Goal: Information Seeking & Learning: Learn about a topic

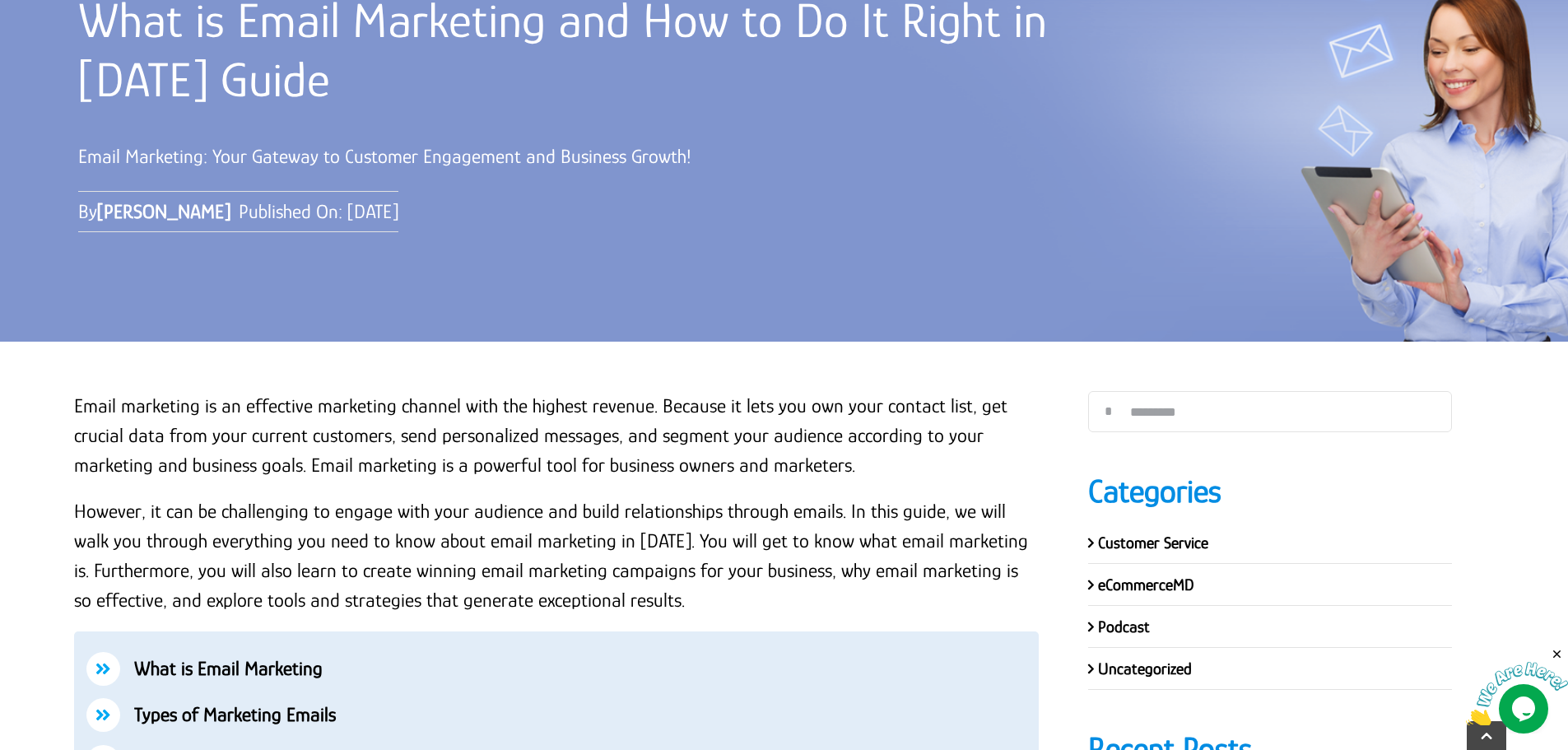
scroll to position [494, 0]
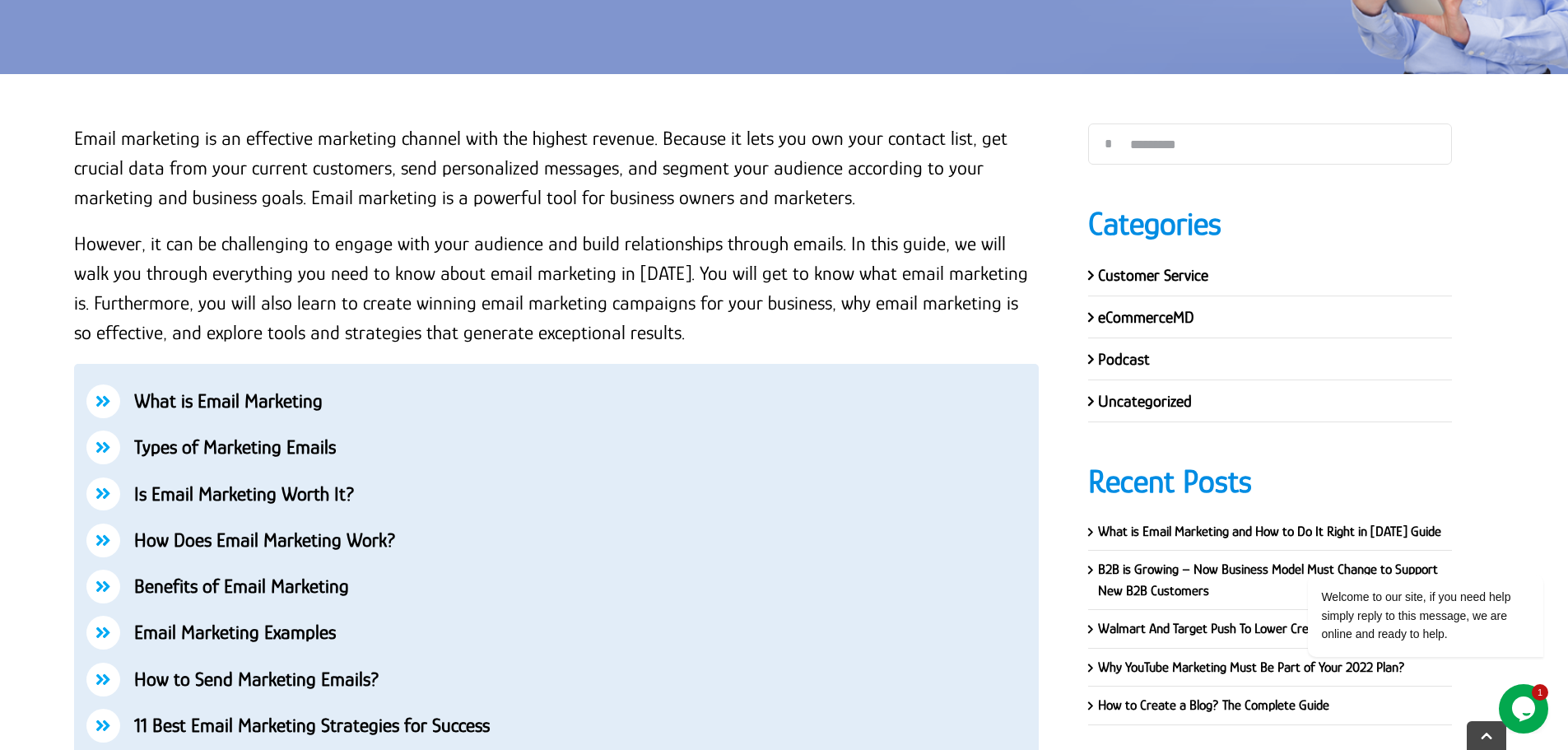
click at [676, 333] on p "However, it can be challenging to engage with your audience and build relations…" at bounding box center [557, 288] width 965 height 119
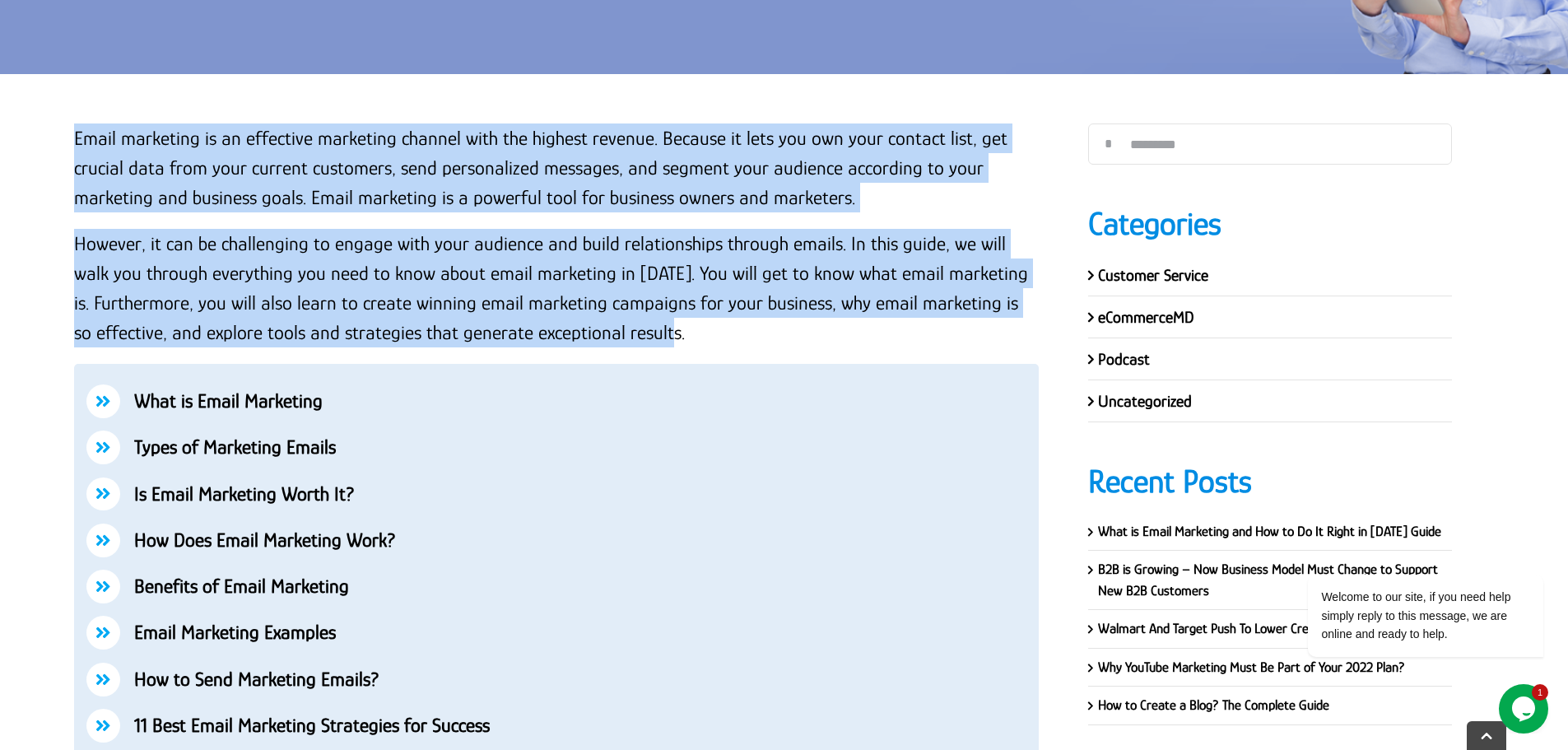
click at [76, 140] on p "Email marketing is an effective marketing channel with the highest revenue. Bec…" at bounding box center [557, 168] width 965 height 89
copy div "Email marketing is an effective marketing channel with the highest revenue. Bec…"
click at [588, 268] on p "However, it can be challenging to engage with your audience and build relations…" at bounding box center [557, 288] width 965 height 119
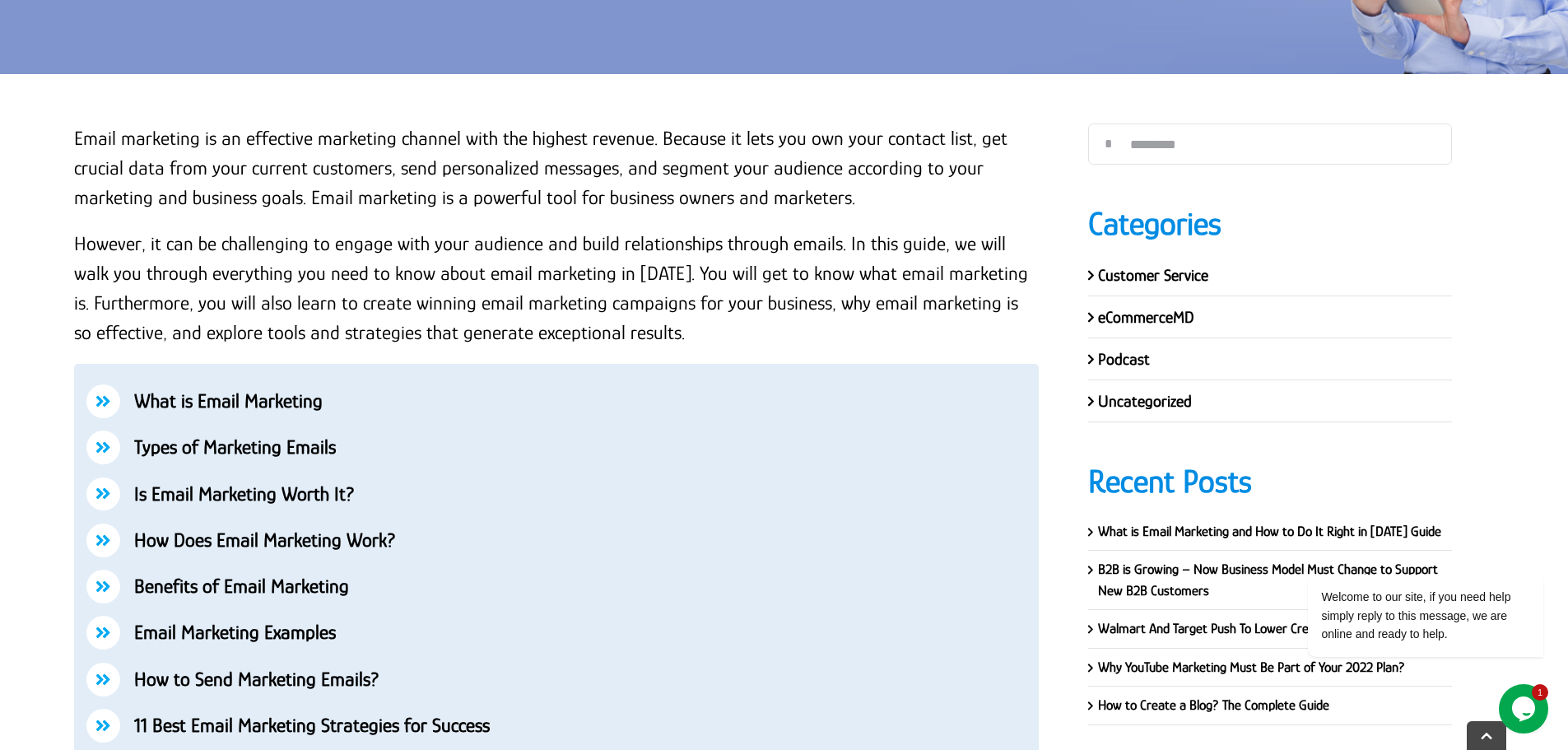
click at [671, 333] on p "However, it can be challenging to engage with your audience and build relations…" at bounding box center [557, 288] width 965 height 119
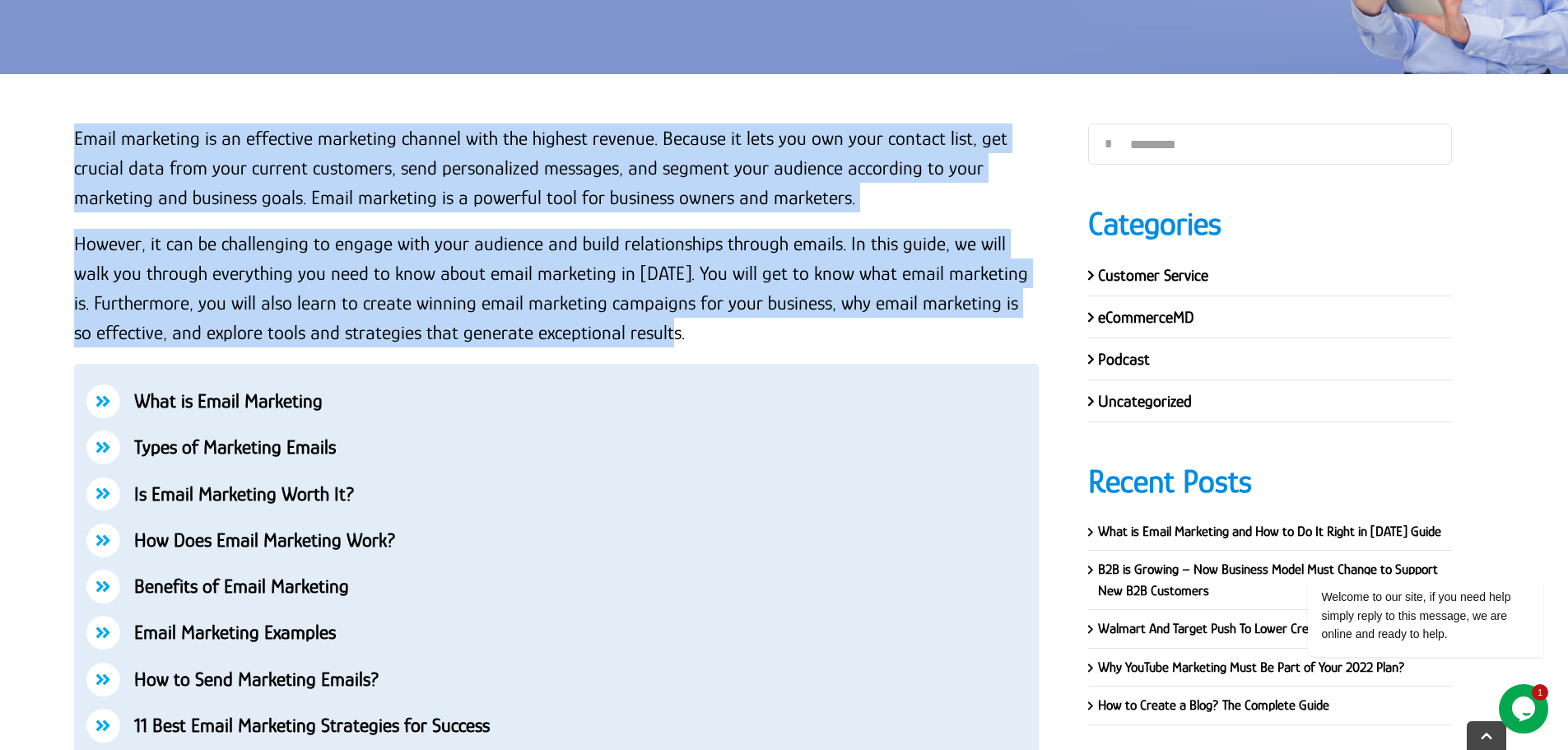
click at [76, 132] on p "Email marketing is an effective marketing channel with the highest revenue. Bec…" at bounding box center [557, 168] width 965 height 89
copy div "Email marketing is an effective marketing channel with the highest revenue. Bec…"
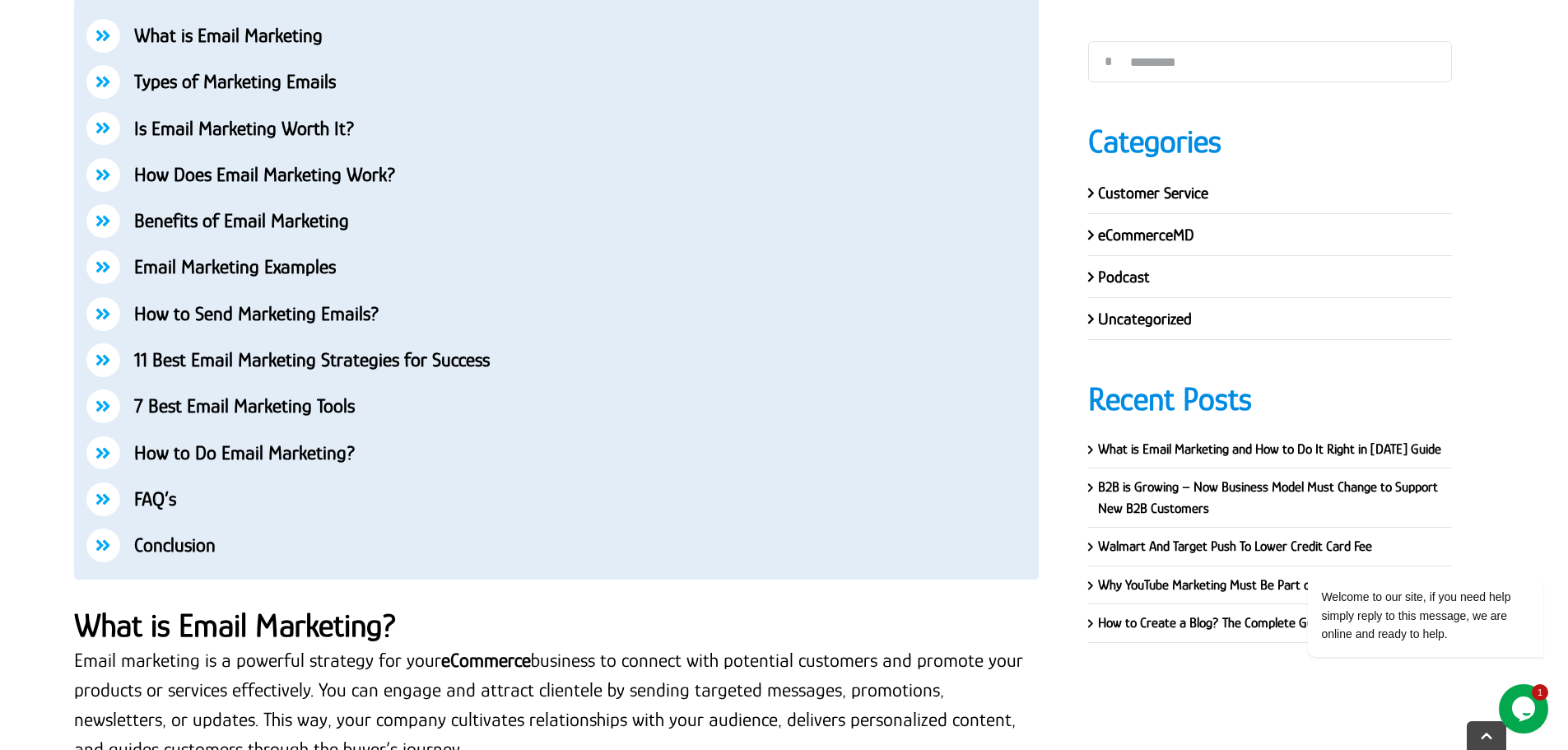
scroll to position [823, 0]
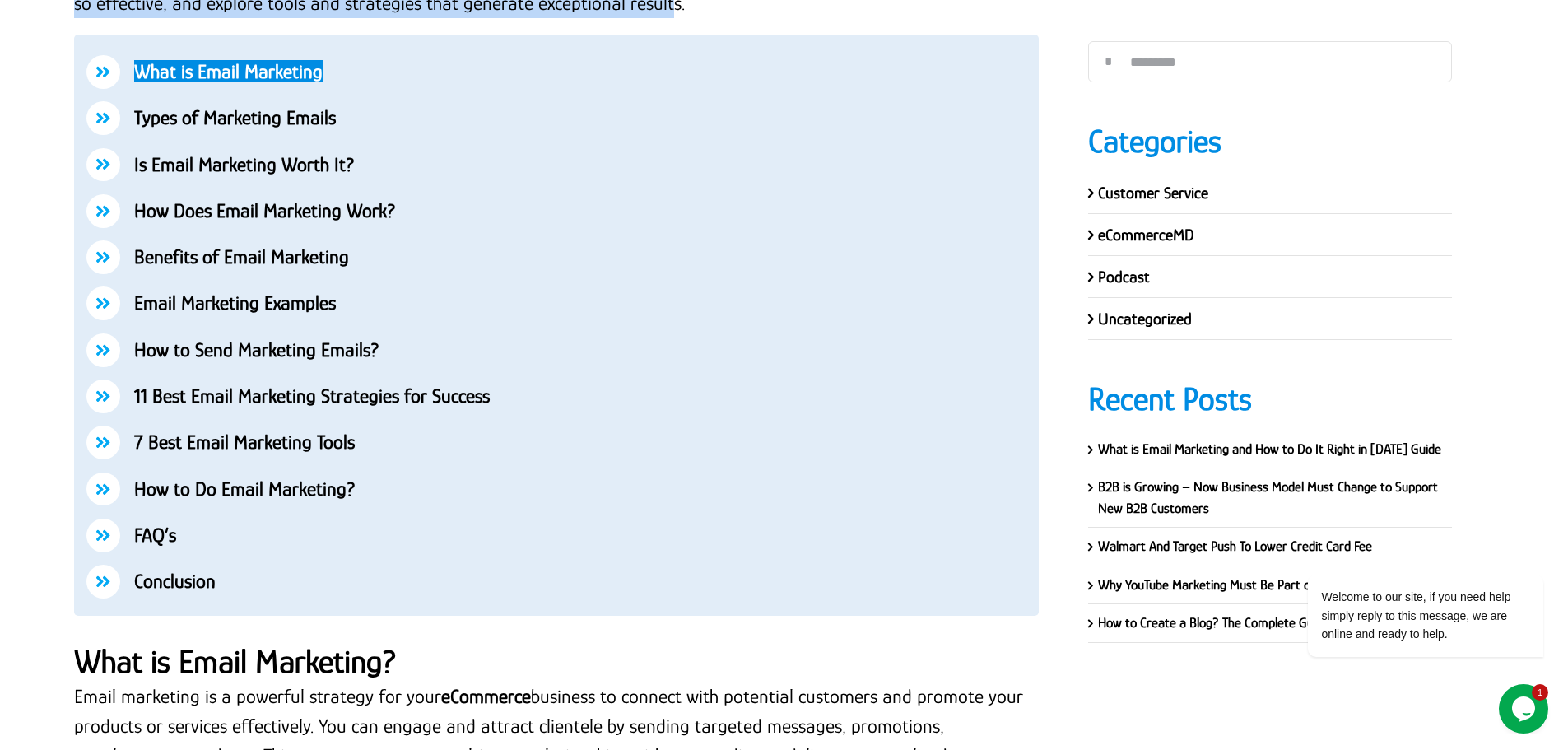
click at [234, 73] on strong "What is Email Marketing" at bounding box center [228, 71] width 189 height 22
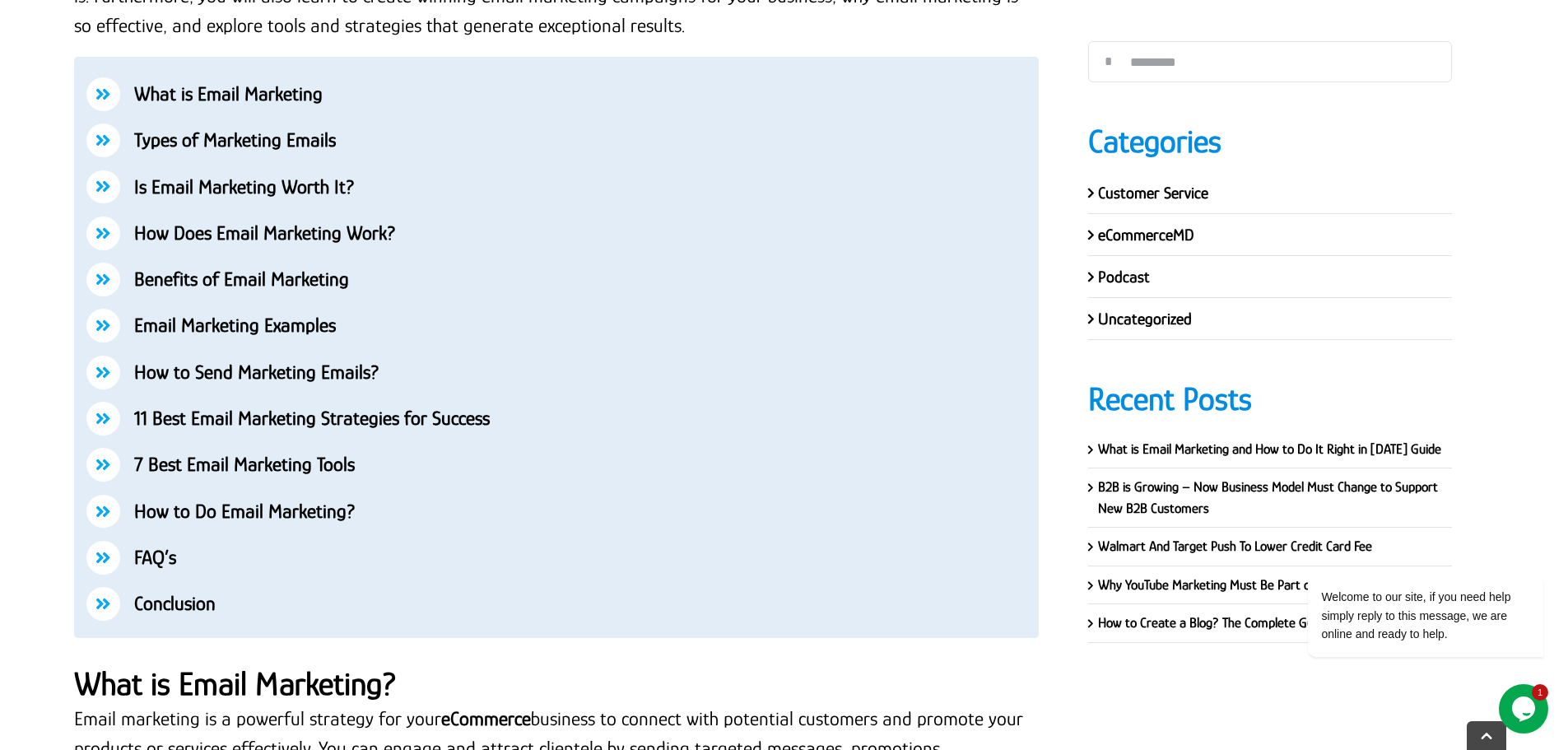
scroll to position [807, 0]
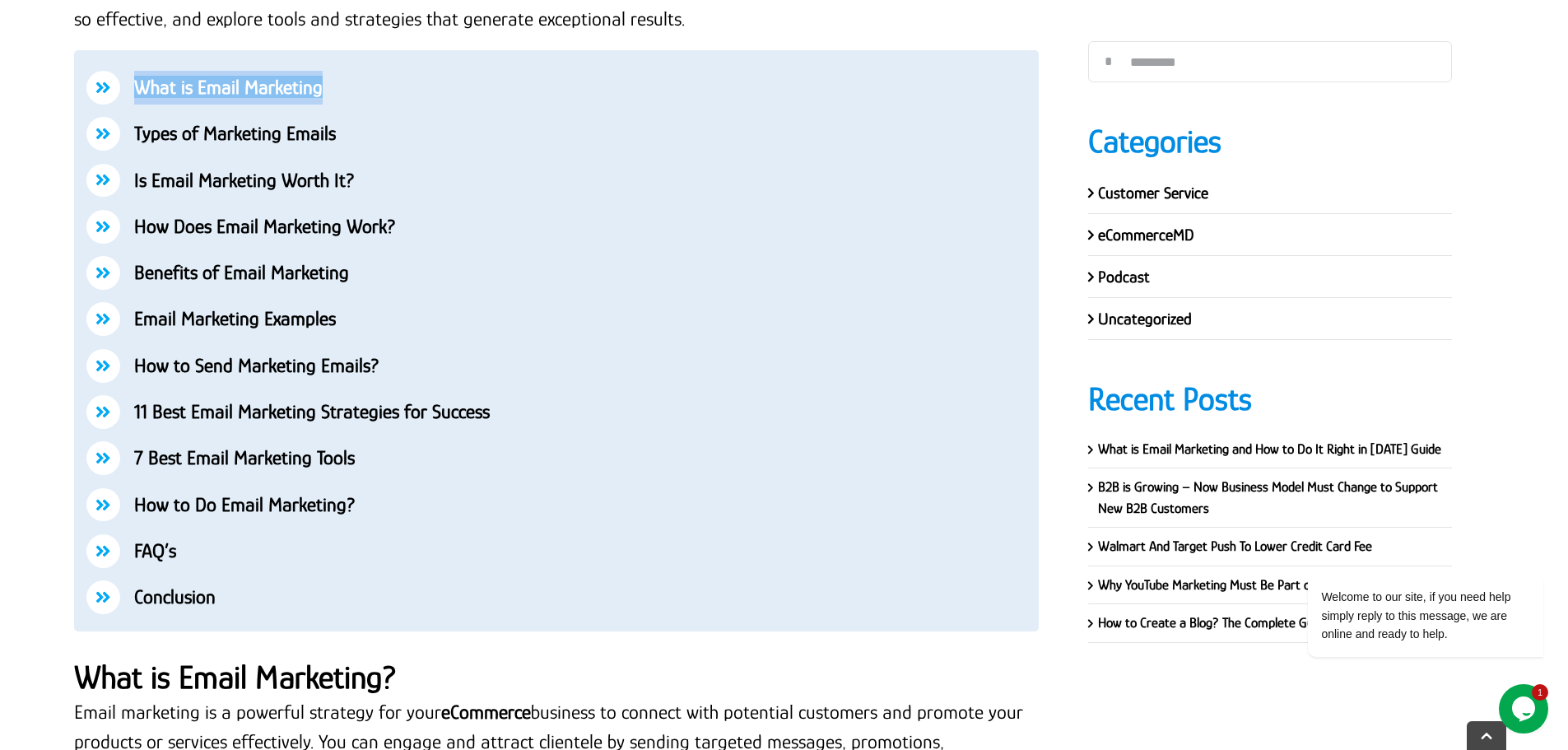
drag, startPoint x: 333, startPoint y: 87, endPoint x: 138, endPoint y: 89, distance: 195.0
click at [138, 89] on p "What is Email Marketing" at bounding box center [580, 88] width 893 height 34
copy strong "What is Email Marketing"
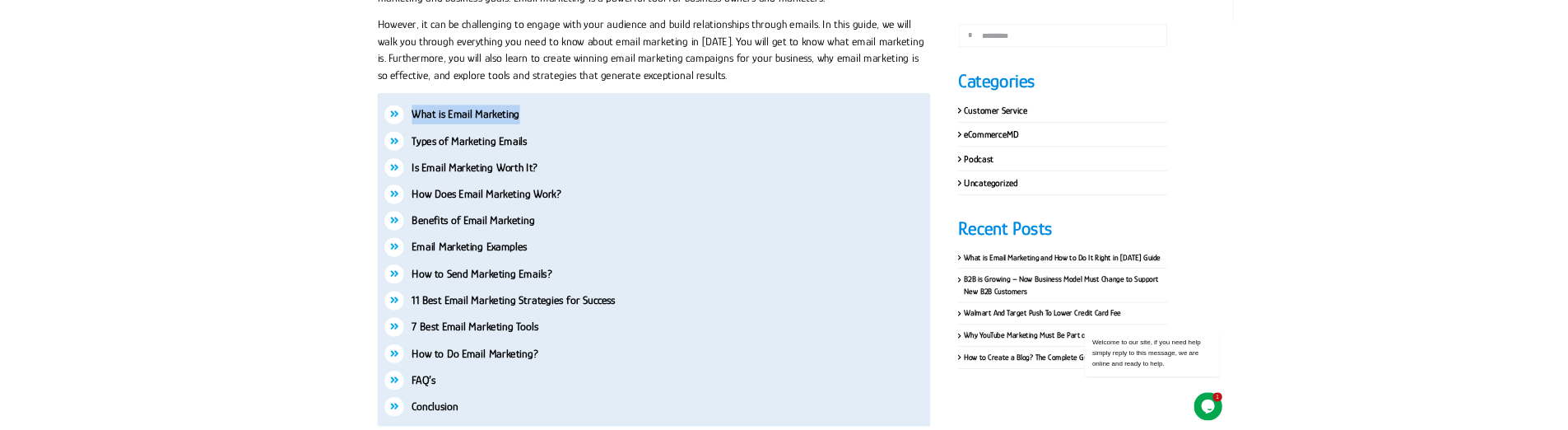
scroll to position [643, 0]
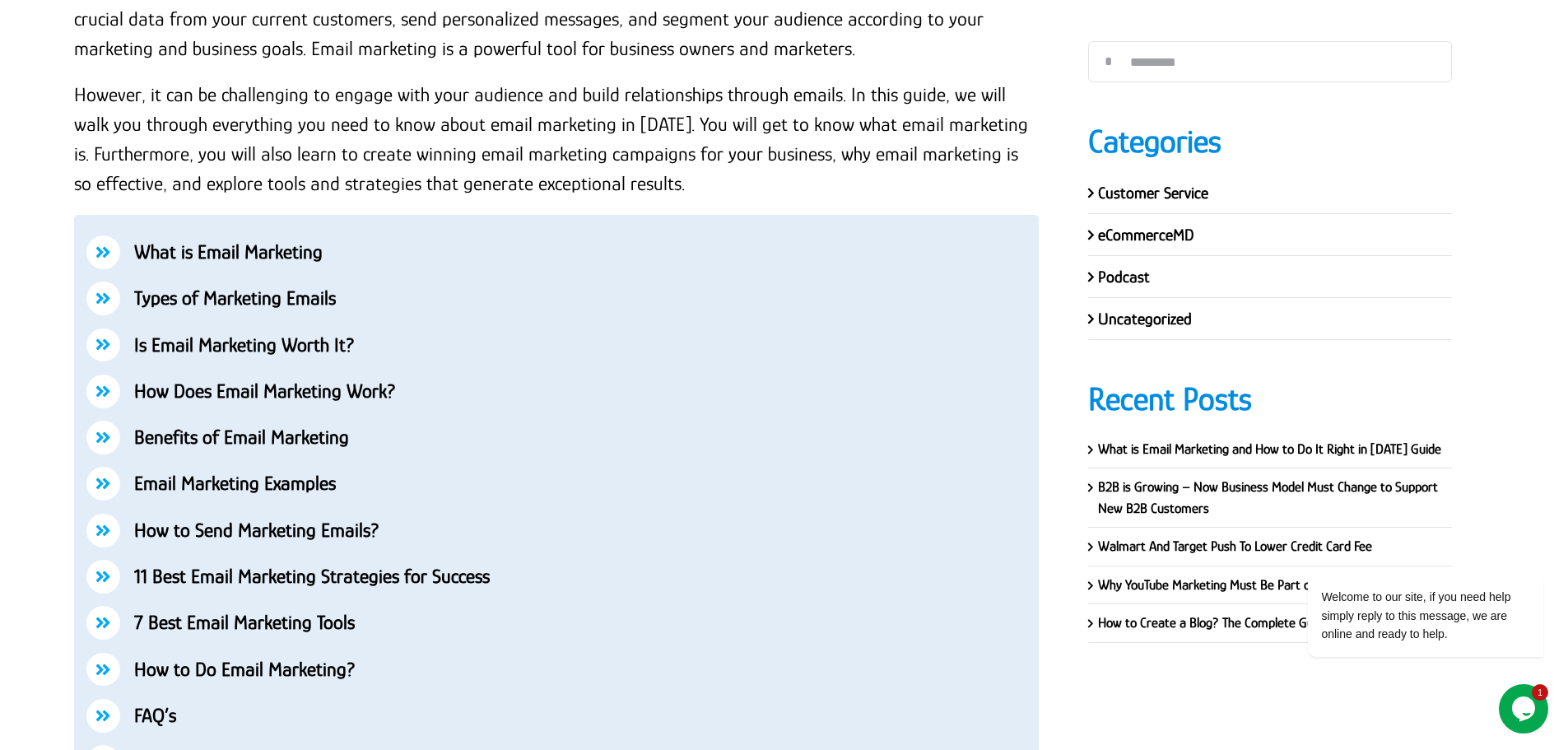
click at [499, 278] on div "What is Email Marketing Types of Marketing Emails Is Email Marketing Worth It? …" at bounding box center [557, 505] width 965 height 581
click at [279, 252] on strong "What is Email Marketing" at bounding box center [228, 251] width 189 height 22
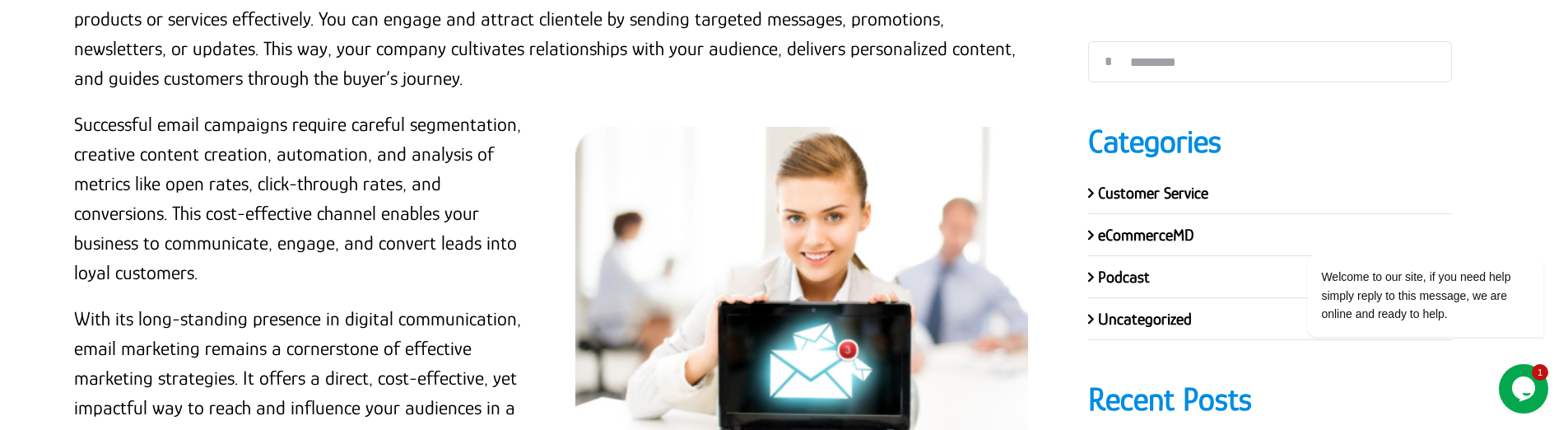
scroll to position [1384, 0]
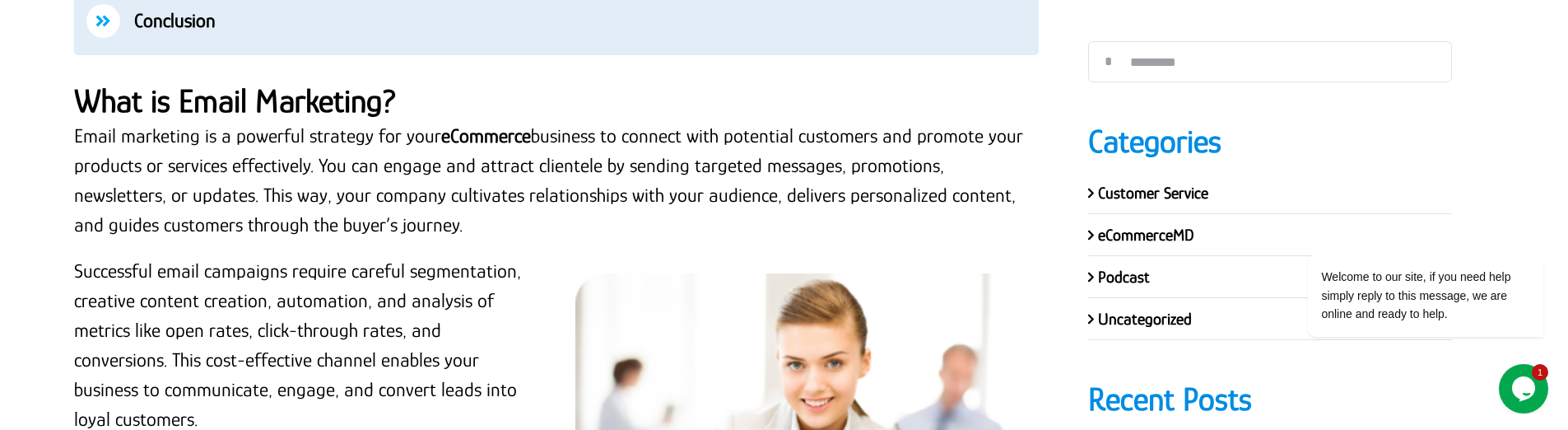
click at [260, 106] on strong "What is Email Marketing?" at bounding box center [235, 100] width 322 height 37
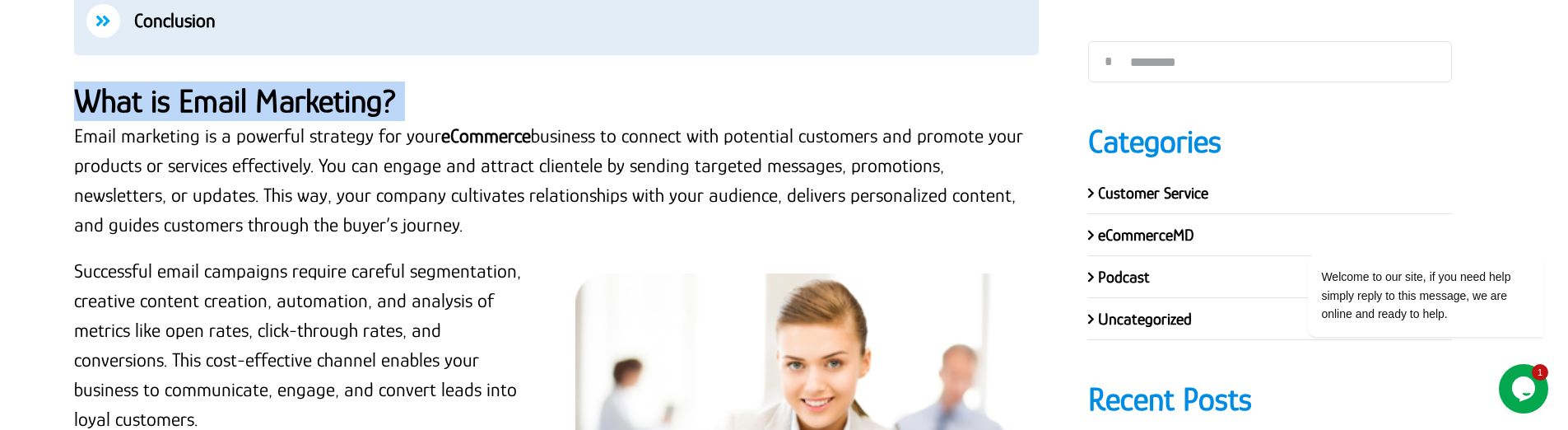
click at [260, 106] on strong "What is Email Marketing?" at bounding box center [235, 100] width 322 height 37
copy div "What is Email Marketing?"
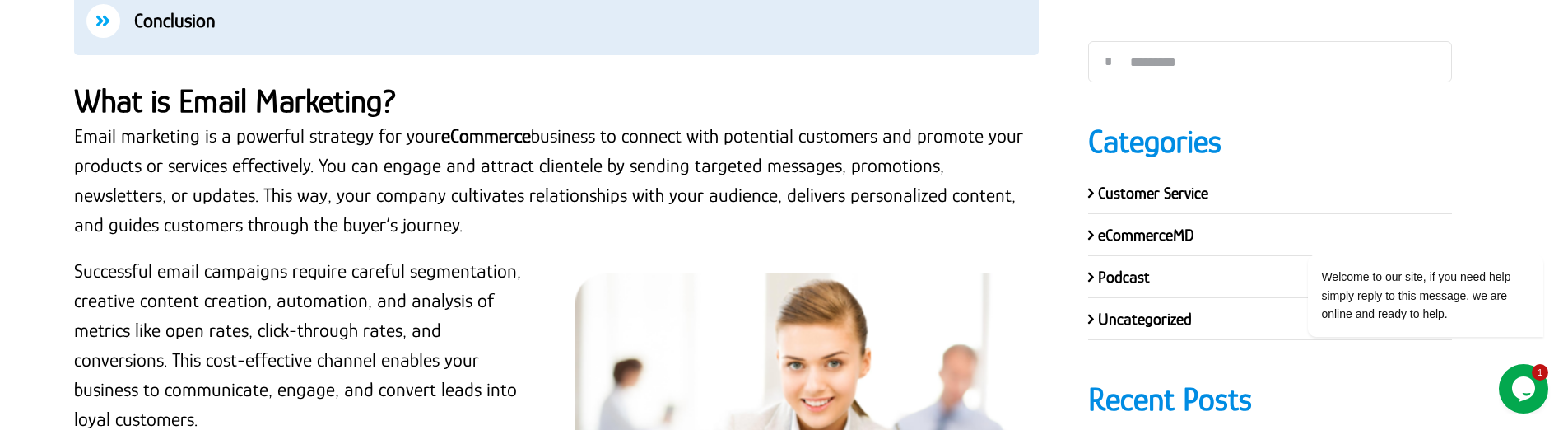
click at [341, 168] on p "Email marketing is a powerful strategy for your eCommerce business to connect w…" at bounding box center [557, 180] width 965 height 119
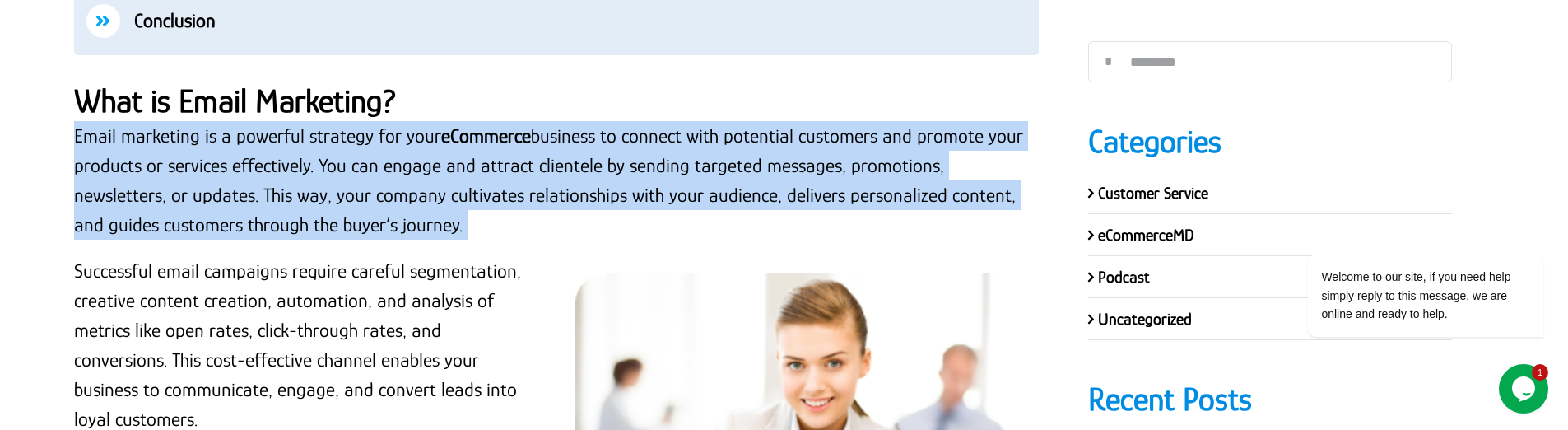
click at [341, 168] on p "Email marketing is a powerful strategy for your eCommerce business to connect w…" at bounding box center [557, 180] width 965 height 119
click at [345, 175] on p "Email marketing is a powerful strategy for your eCommerce business to connect w…" at bounding box center [557, 180] width 965 height 119
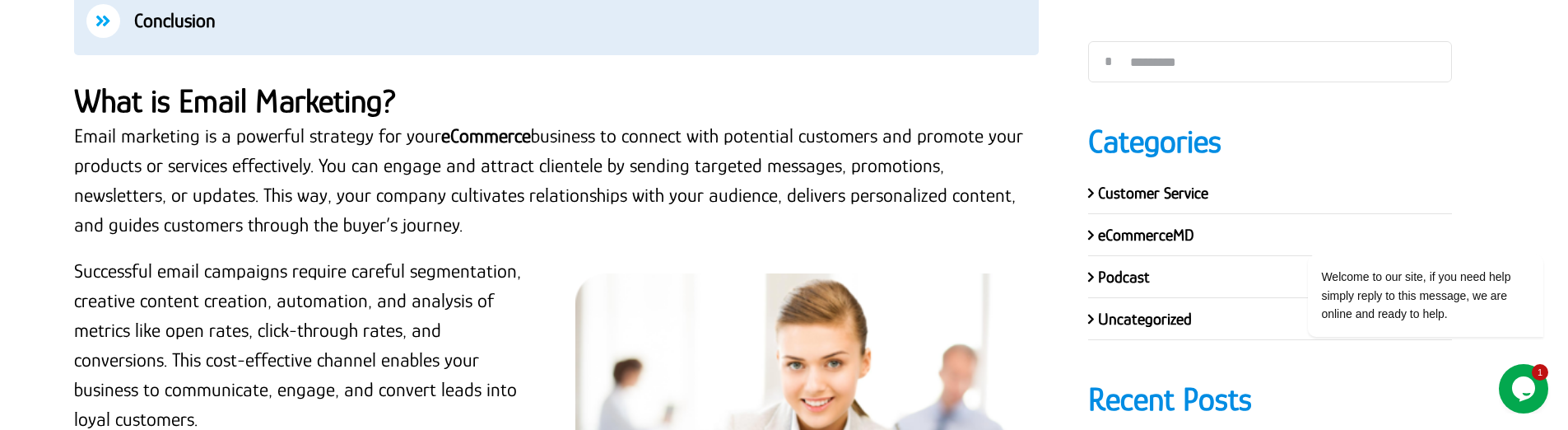
click at [364, 166] on p "Email marketing is a powerful strategy for your eCommerce business to connect w…" at bounding box center [557, 180] width 965 height 119
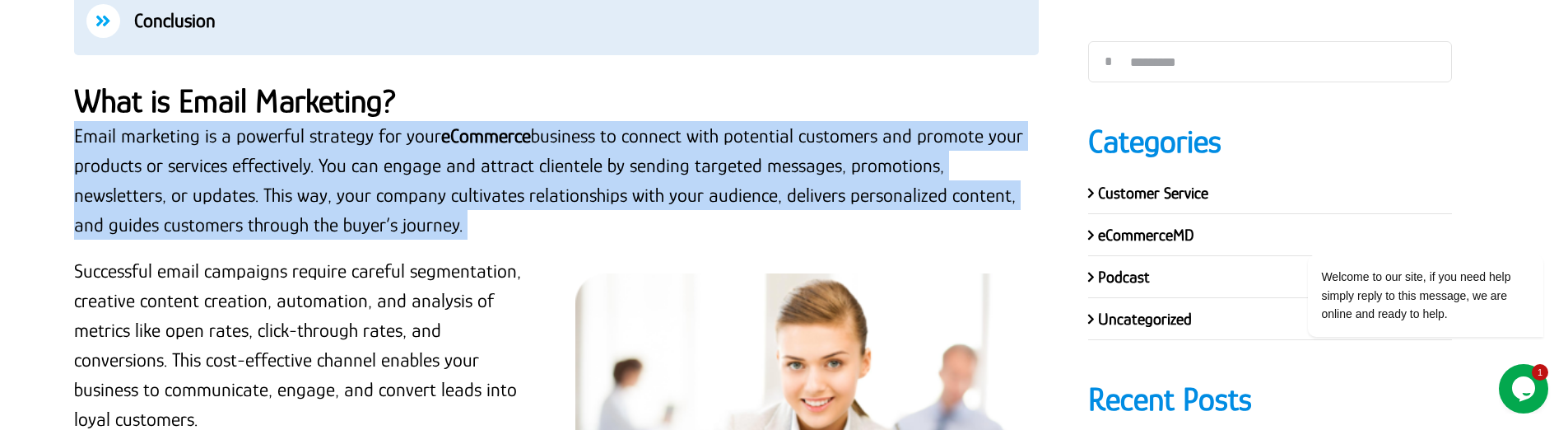
click at [364, 166] on p "Email marketing is a powerful strategy for your eCommerce business to connect w…" at bounding box center [557, 180] width 965 height 119
copy div "Email marketing is a powerful strategy for your eCommerce business to connect w…"
click at [559, 228] on p "Email marketing is a powerful strategy for your eCommerce business to connect w…" at bounding box center [557, 180] width 965 height 119
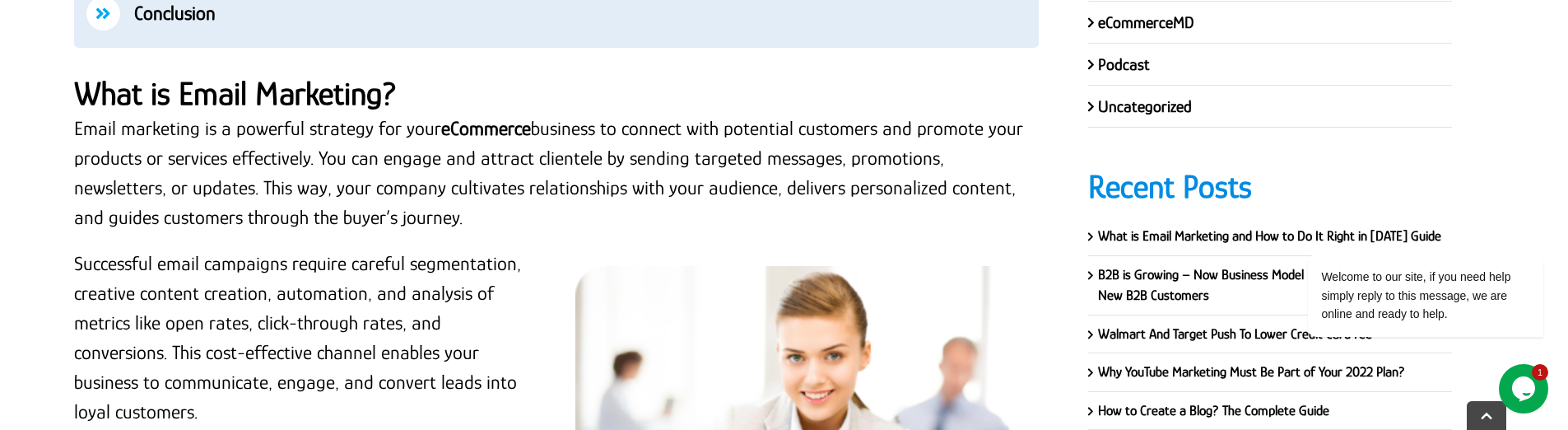
scroll to position [1466, 0]
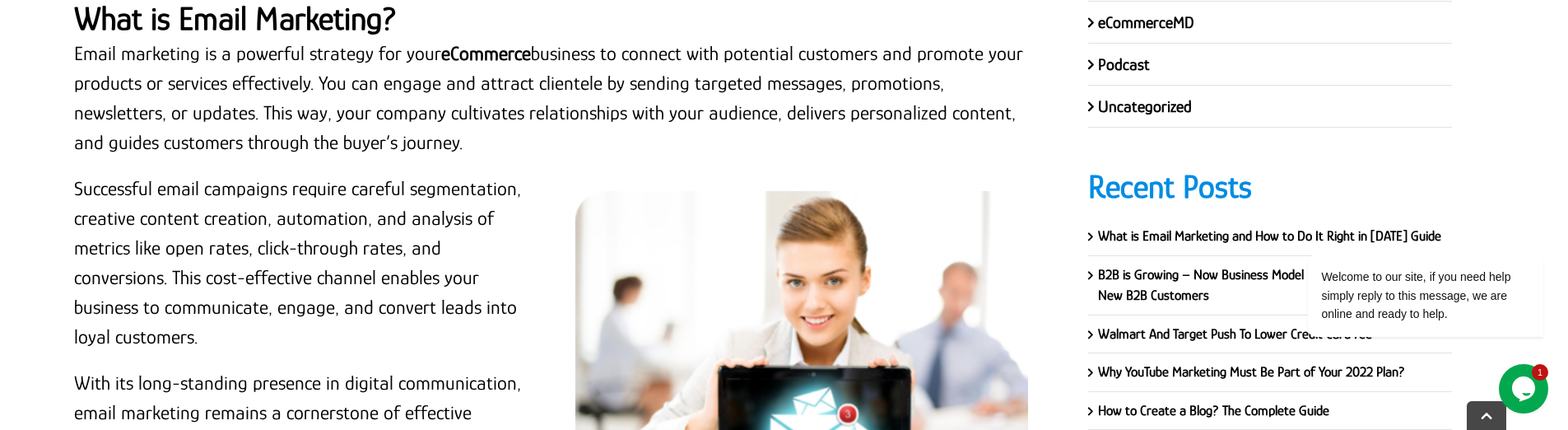
click at [209, 176] on p "Successful email campaigns require careful segmentation, creative content creat…" at bounding box center [305, 263] width 463 height 178
click at [224, 217] on p "Successful email campaigns require careful segmentation, creative content creat…" at bounding box center [305, 263] width 463 height 178
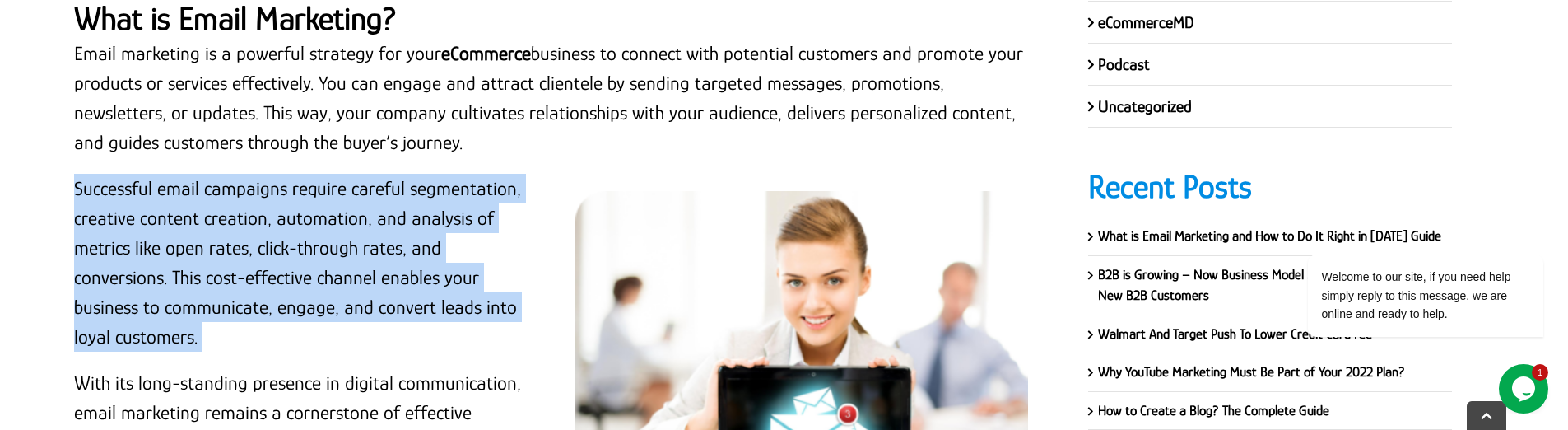
click at [224, 217] on p "Successful email campaigns require careful segmentation, creative content creat…" at bounding box center [305, 263] width 463 height 178
copy div "Successful email campaigns require careful segmentation, creative content creat…"
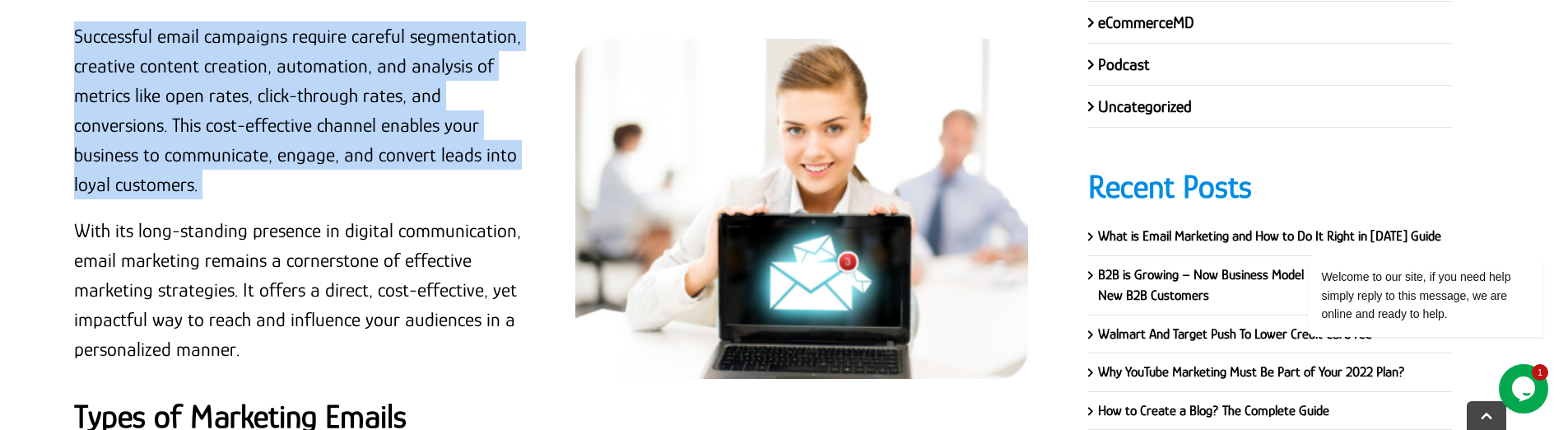
scroll to position [1630, 0]
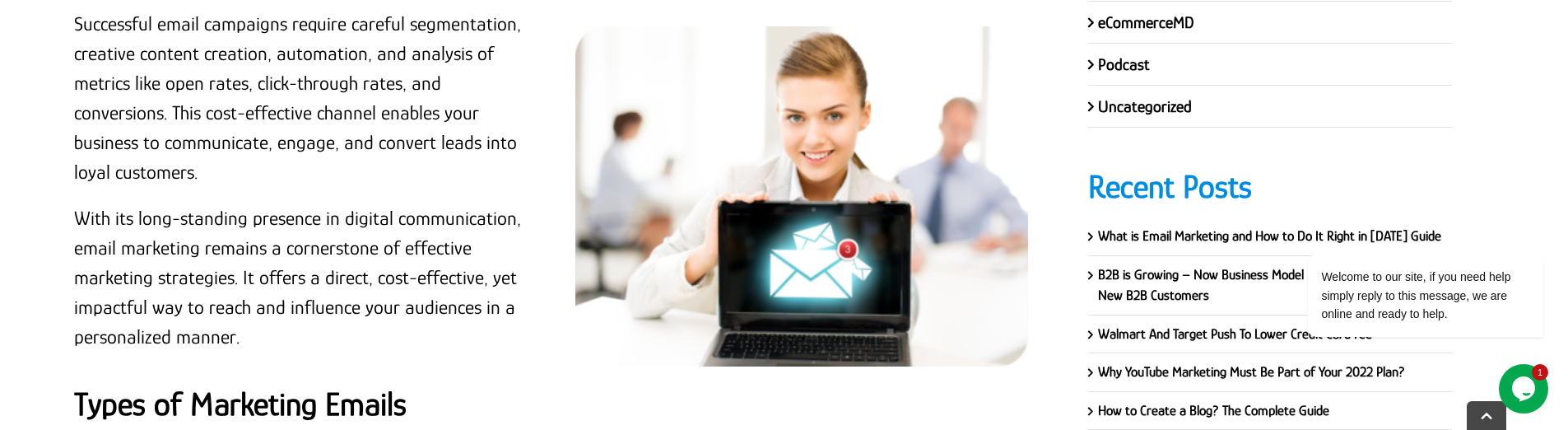
click at [349, 240] on p "With its long-standing presence in digital communication, email marketing remai…" at bounding box center [305, 278] width 463 height 148
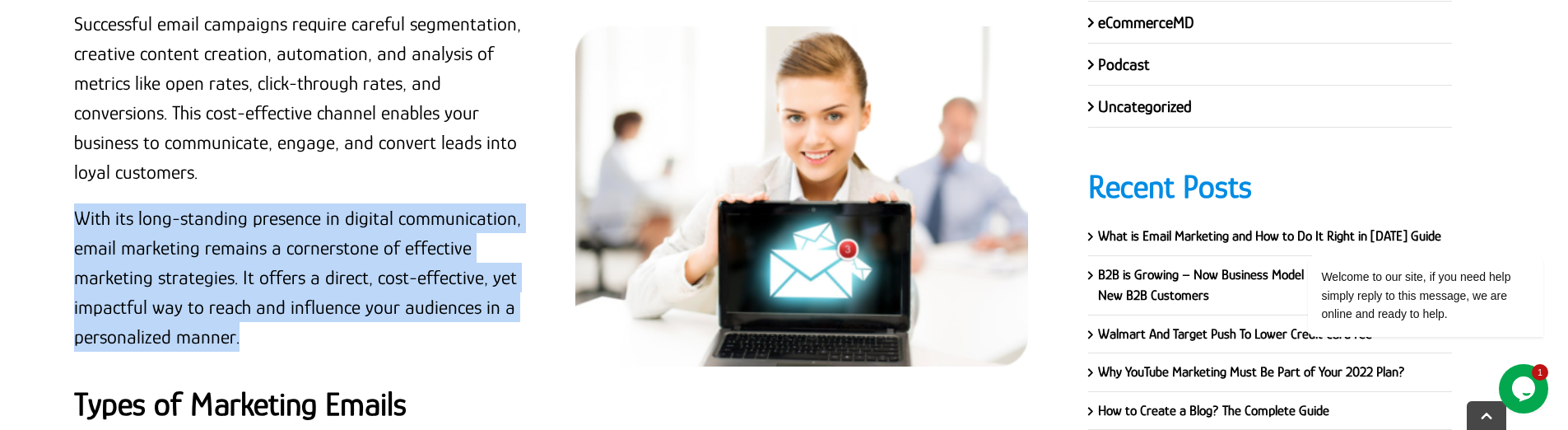
click at [349, 240] on p "With its long-standing presence in digital communication, email marketing remai…" at bounding box center [305, 278] width 463 height 148
copy p "cornerstone"
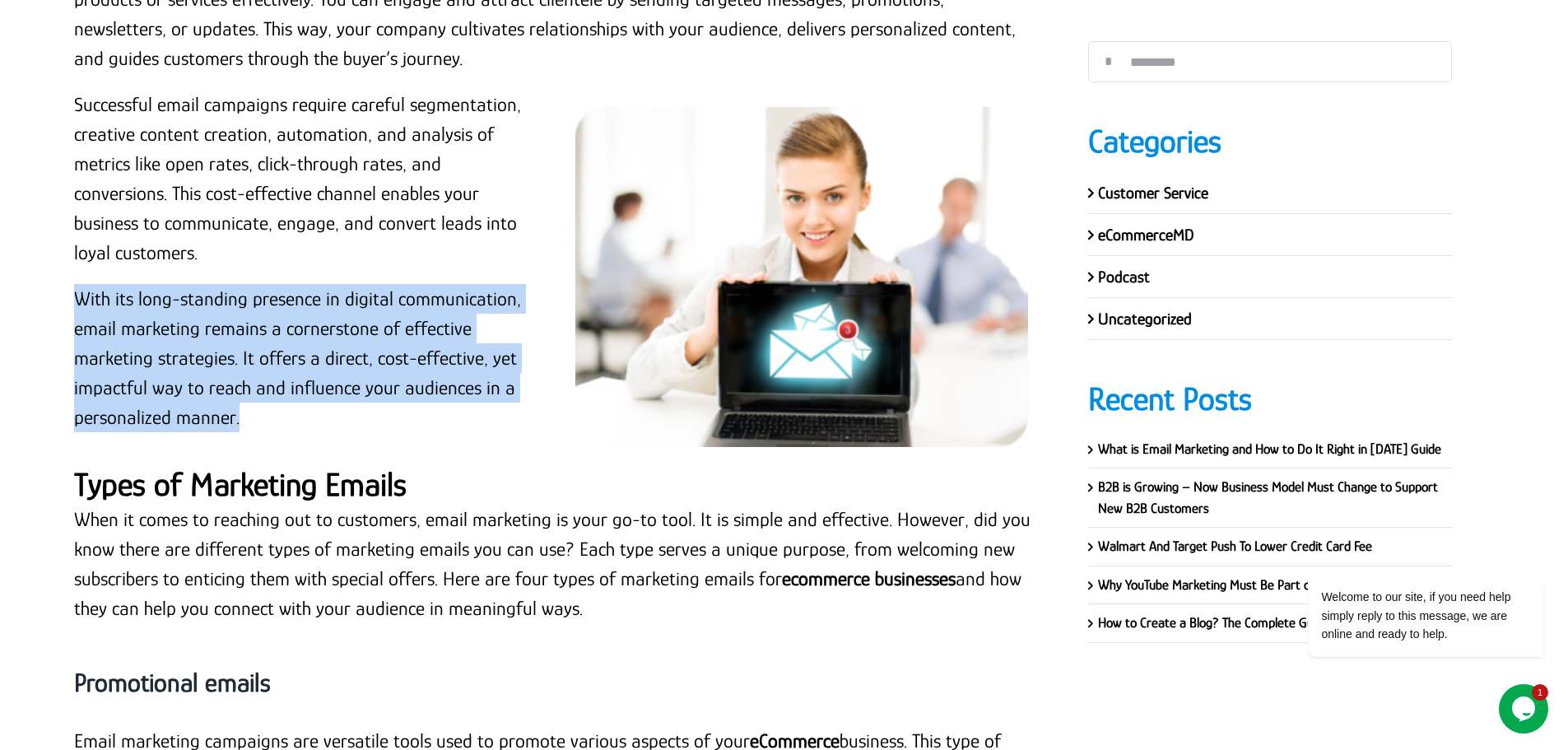
scroll to position [1547, 0]
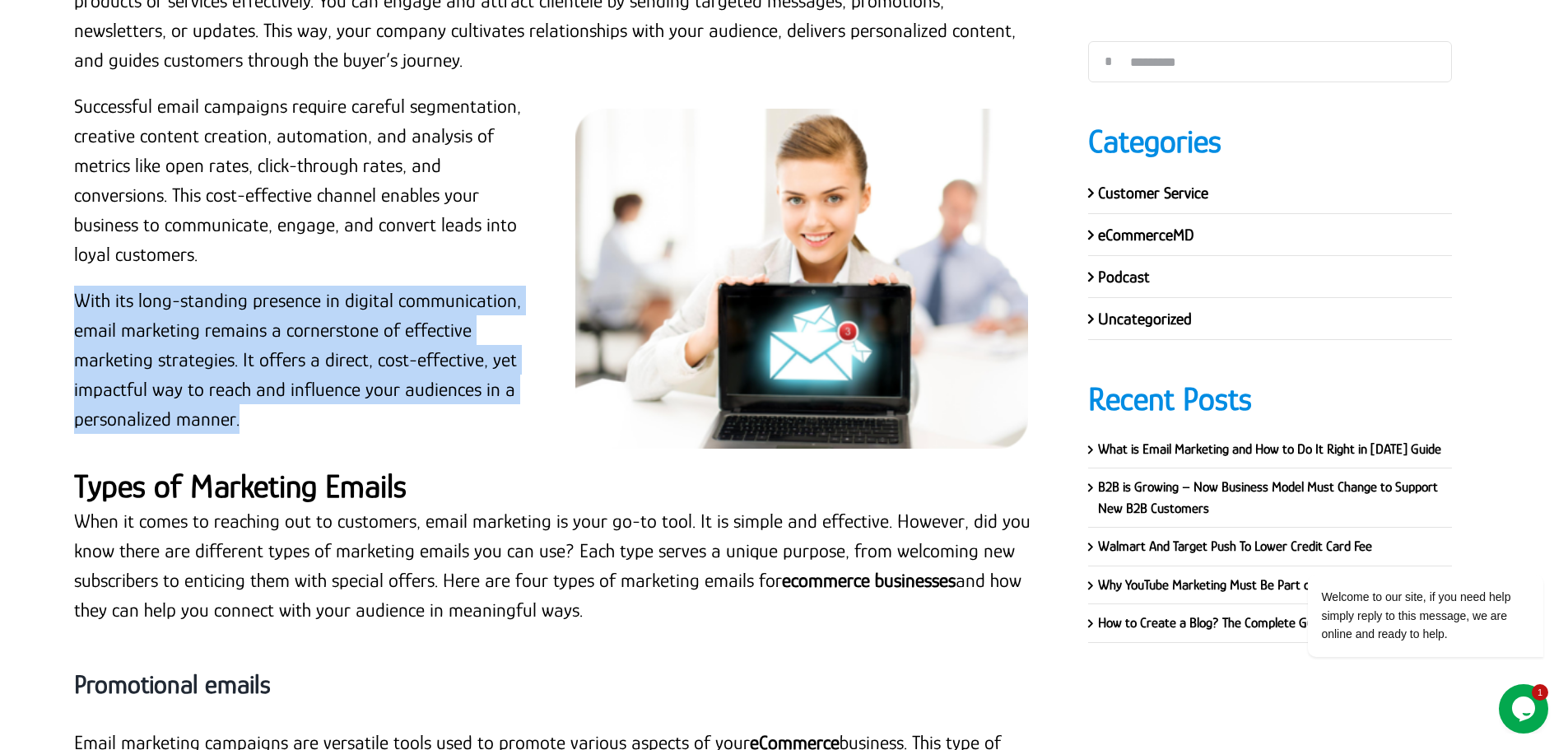
click at [454, 424] on p "With its long-standing presence in digital communication, email marketing remai…" at bounding box center [305, 360] width 463 height 148
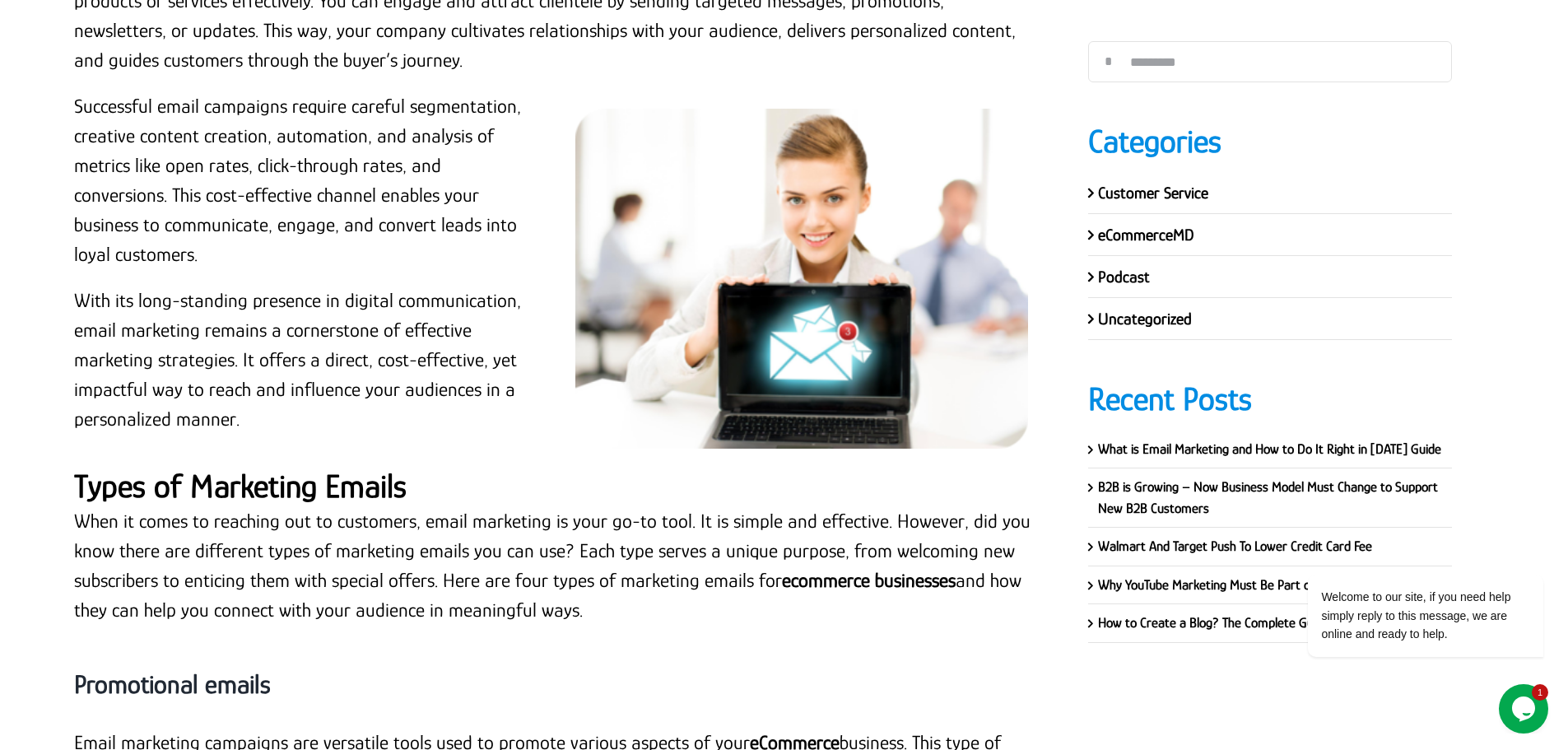
click at [352, 480] on strong "Types of Marketing Emails" at bounding box center [240, 485] width 332 height 37
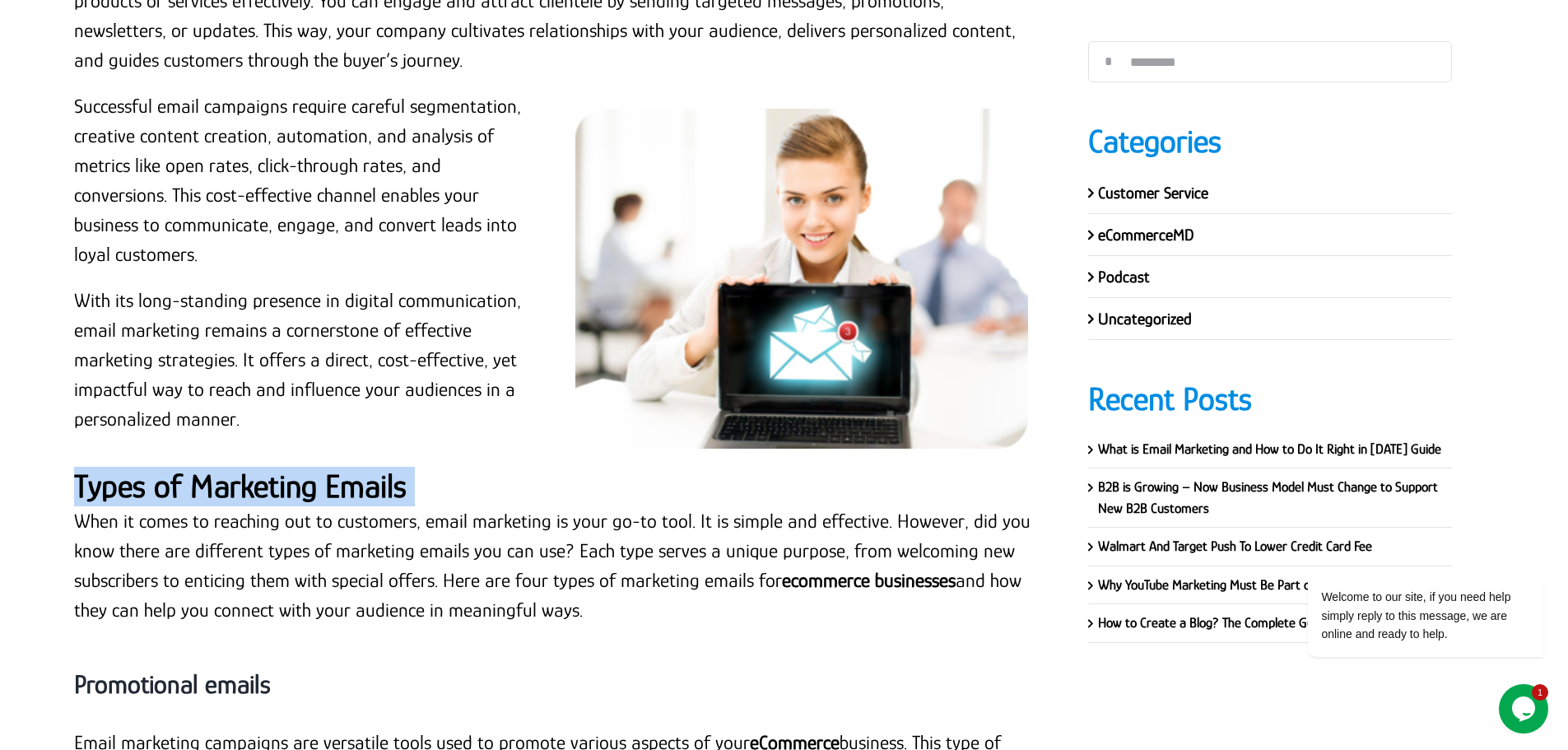
click at [352, 480] on strong "Types of Marketing Emails" at bounding box center [240, 485] width 332 height 37
copy div "Types of Marketing Emails"
click at [400, 539] on p "When it comes to reaching out to customers, email marketing is your go-to tool.…" at bounding box center [557, 565] width 965 height 119
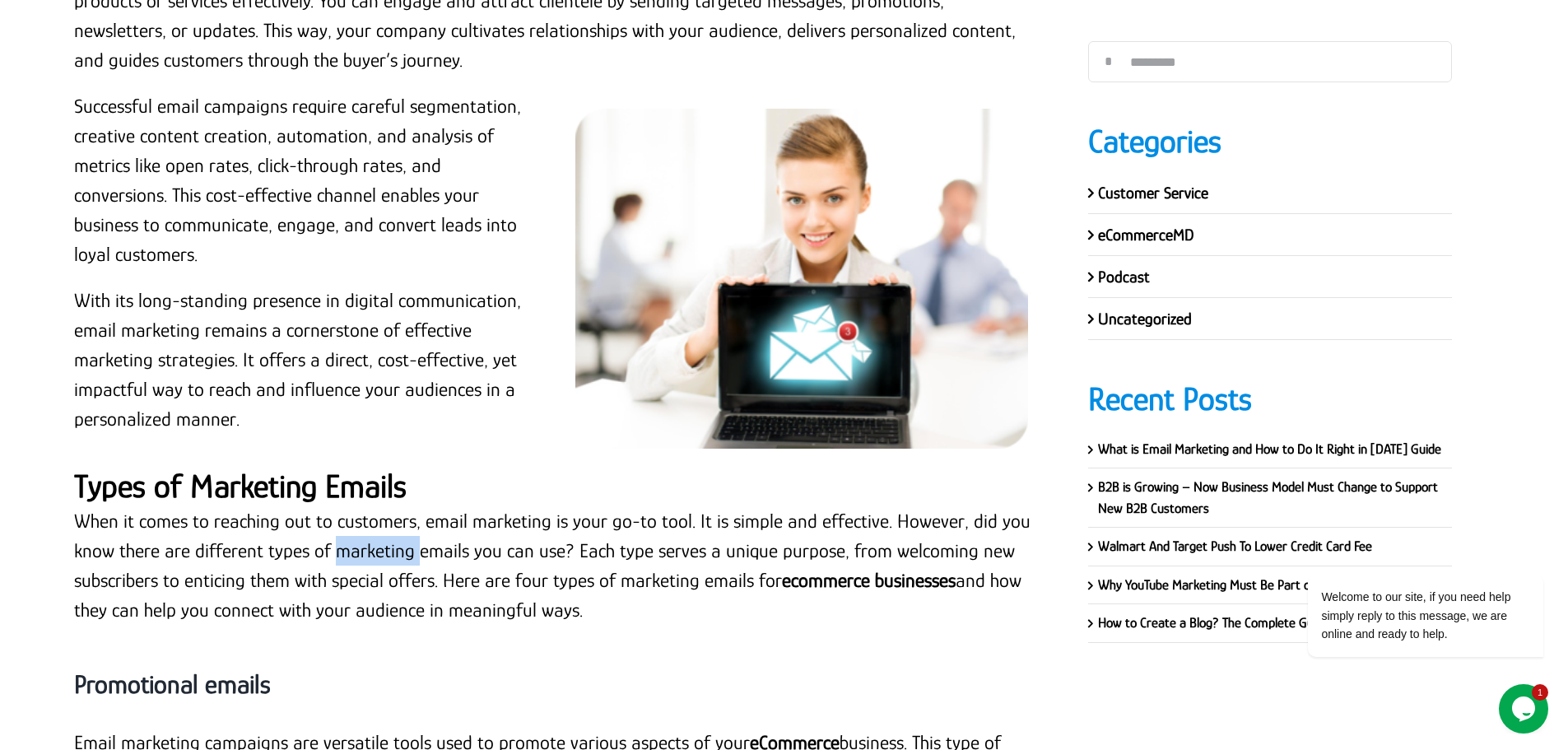
click at [400, 539] on p "When it comes to reaching out to customers, email marketing is your go-to tool.…" at bounding box center [557, 565] width 965 height 119
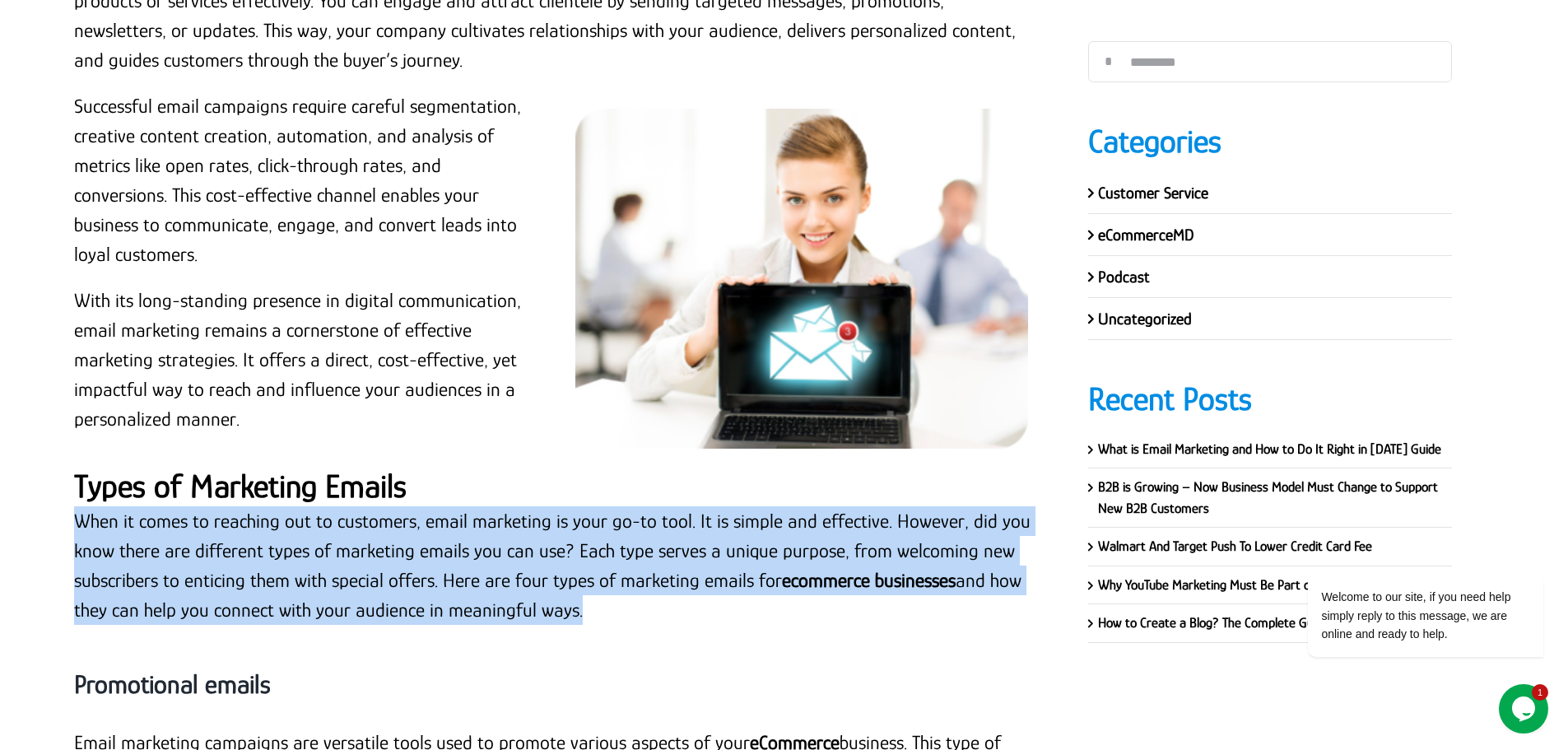
click at [400, 539] on p "When it comes to reaching out to customers, email marketing is your go-to tool.…" at bounding box center [557, 565] width 965 height 119
copy div "When it comes to reaching out to customers, email marketing is your go-to tool.…"
click at [631, 509] on p "When it comes to reaching out to customers, email marketing is your go-to tool.…" at bounding box center [557, 565] width 965 height 119
click at [828, 612] on p "When it comes to reaching out to customers, email marketing is your go-to tool.…" at bounding box center [557, 565] width 965 height 119
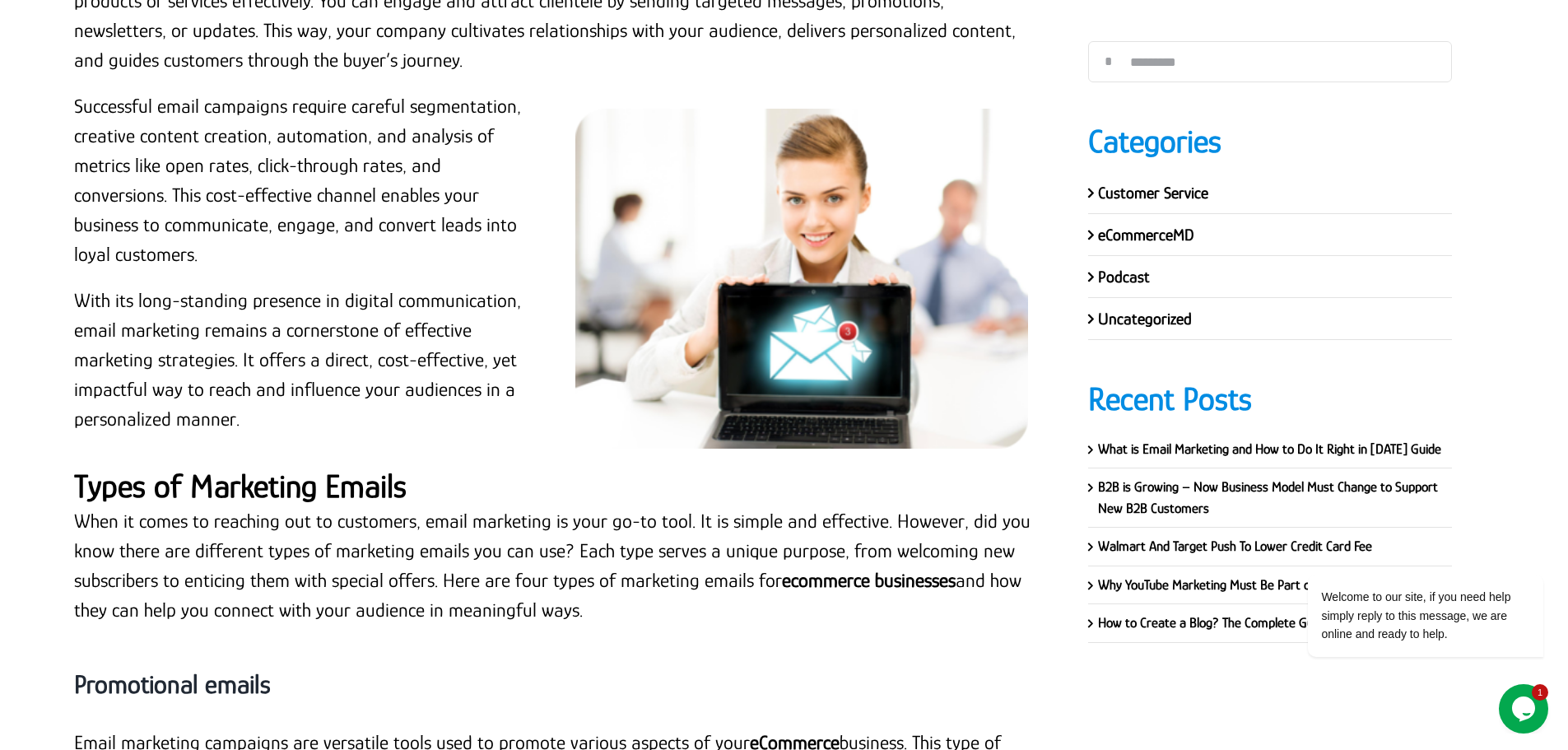
click at [806, 618] on p "When it comes to reaching out to customers, email marketing is your go-to tool.…" at bounding box center [557, 565] width 965 height 119
click at [583, 590] on p "When it comes to reaching out to customers, email marketing is your go-to tool.…" at bounding box center [557, 565] width 965 height 119
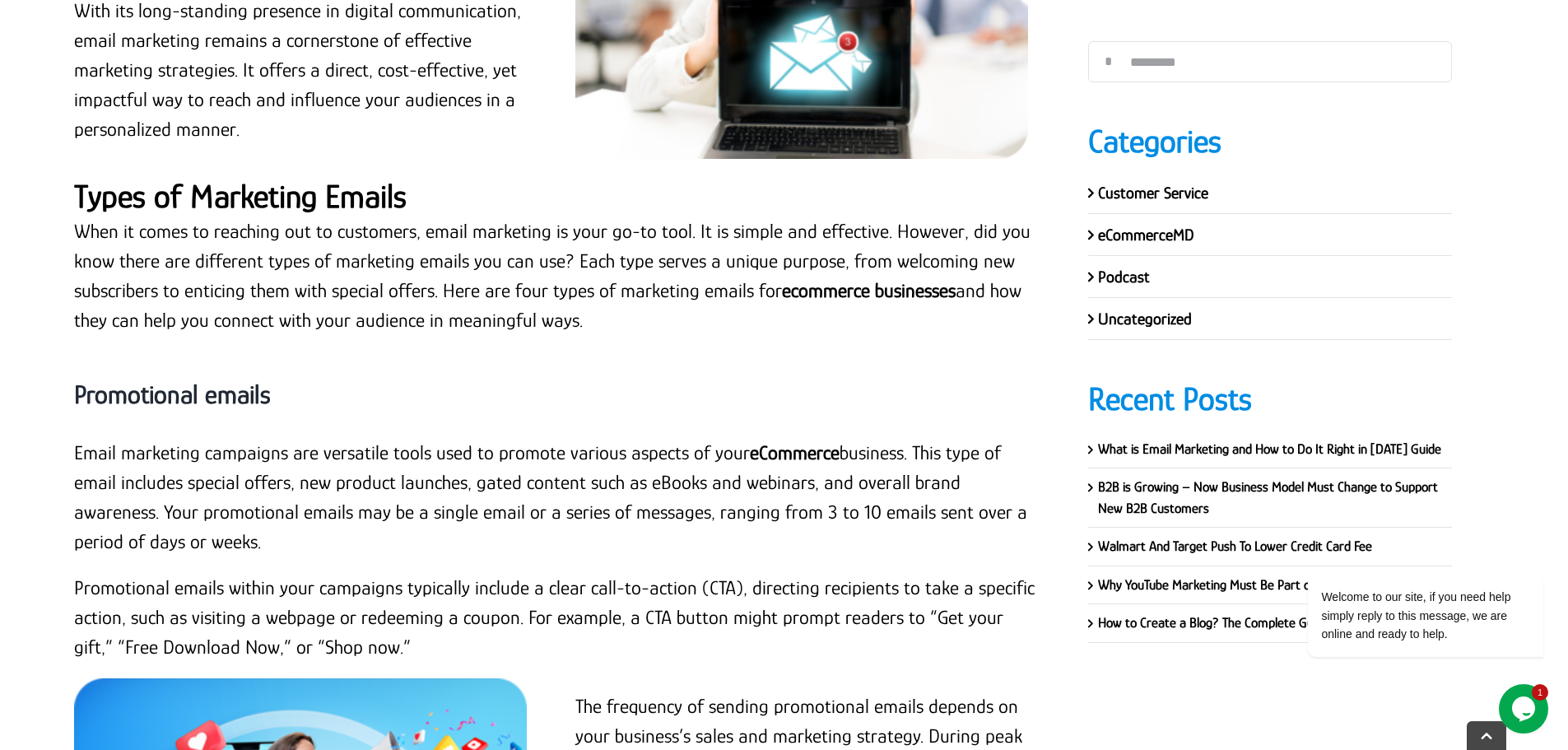
scroll to position [2042, 0]
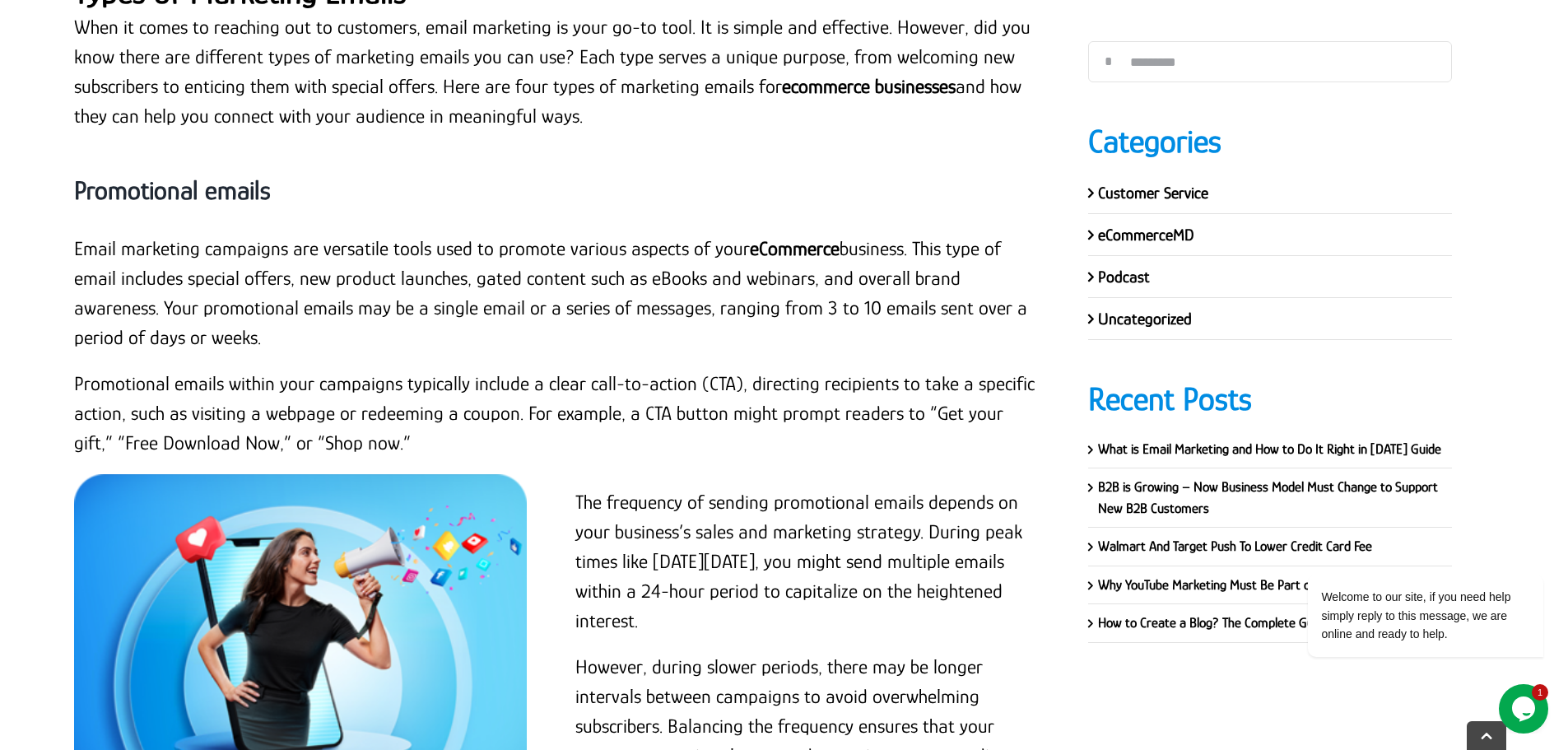
click at [238, 180] on strong "Promotional emails" at bounding box center [172, 190] width 197 height 30
click at [145, 246] on p "Email marketing campaigns are versatile tools used to promote various aspects o…" at bounding box center [557, 292] width 965 height 119
click at [74, 250] on p "Email marketing campaigns are versatile tools used to promote various aspects o…" at bounding box center [557, 292] width 965 height 119
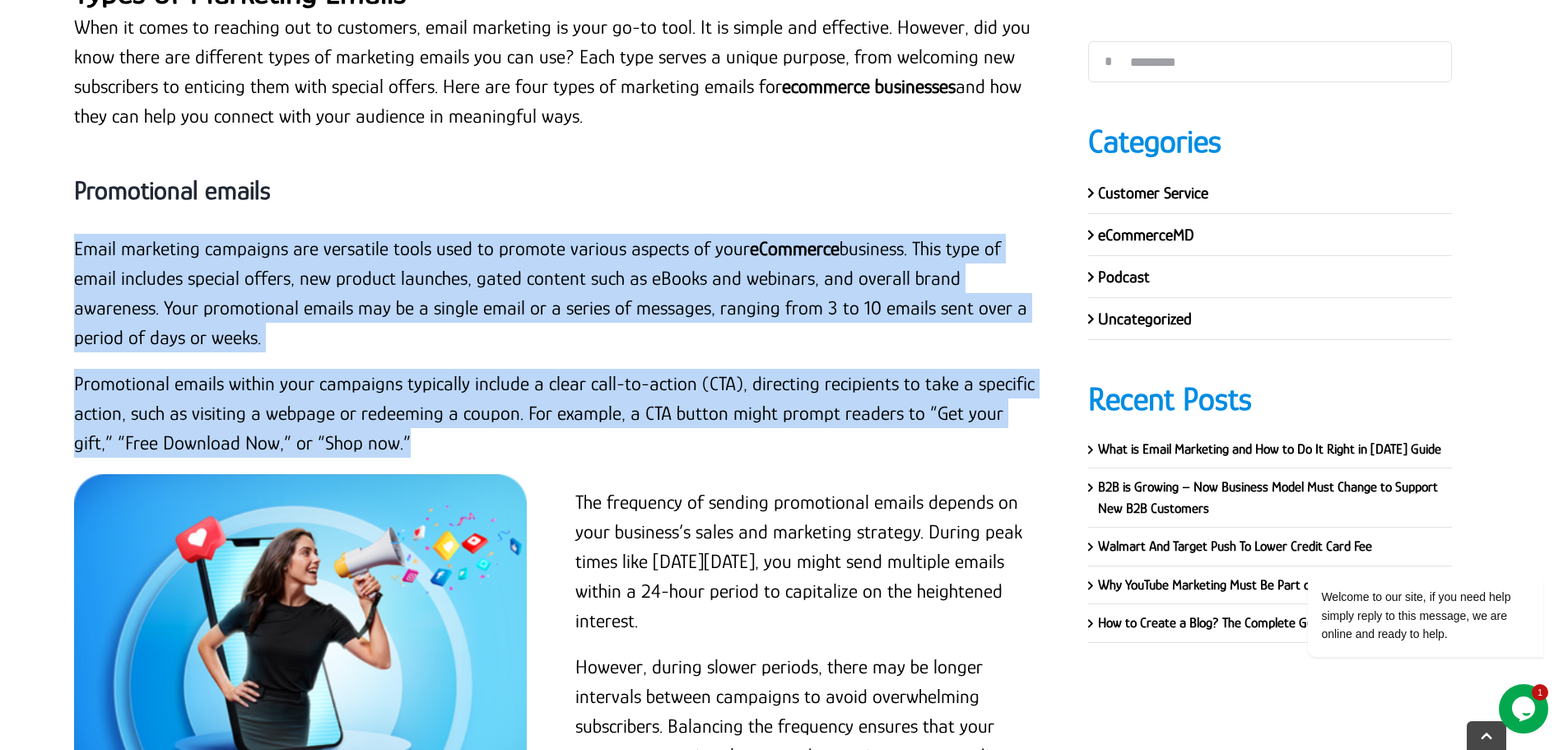
click at [377, 444] on p "Promotional emails within your campaigns typically include a clear call-to-acti…" at bounding box center [557, 413] width 965 height 89
click at [533, 370] on p "Promotional emails within your campaigns typically include a clear call-to-acti…" at bounding box center [557, 413] width 965 height 89
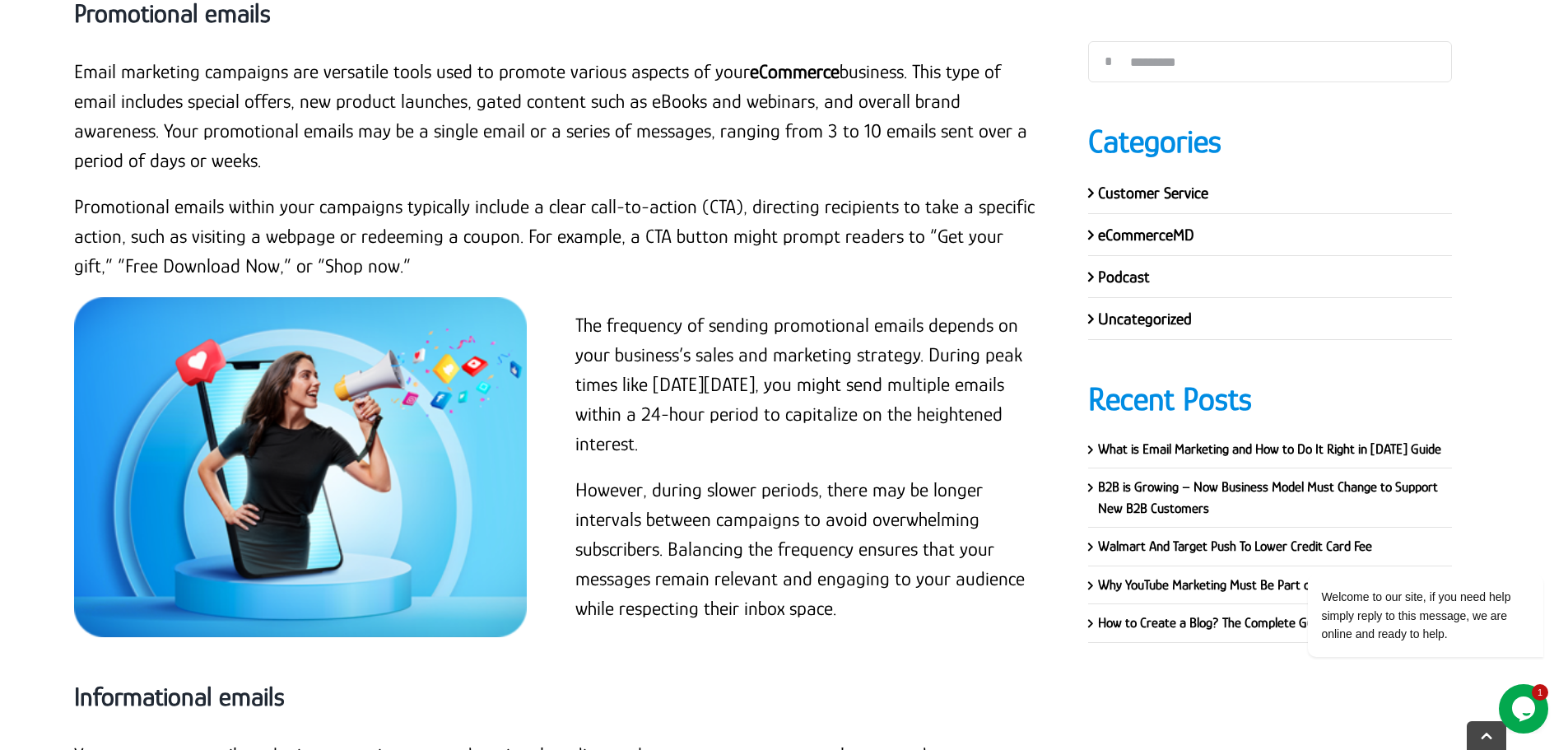
scroll to position [2124, 0]
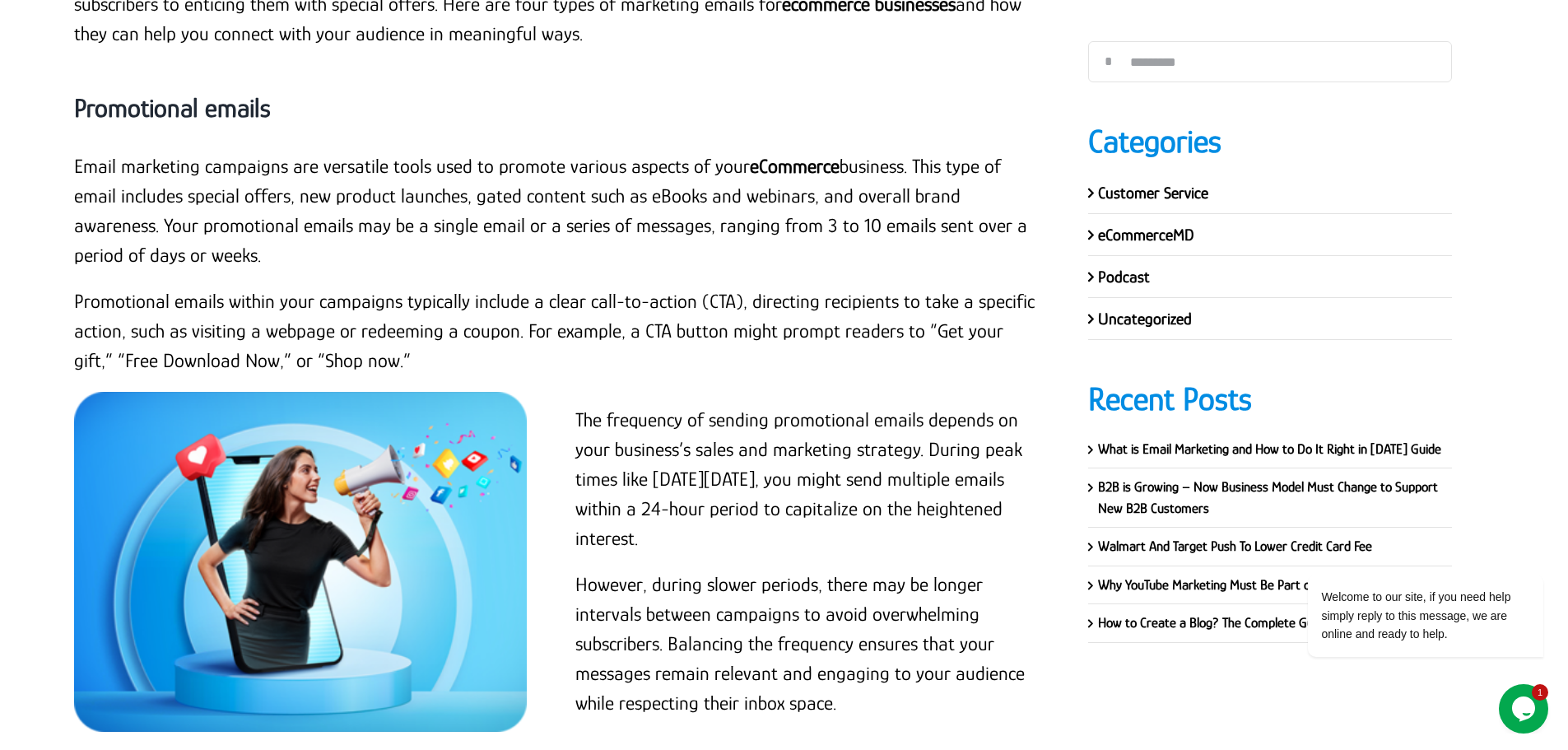
click at [687, 446] on p "The frequency of sending promotional emails depends on your business’s sales an…" at bounding box center [807, 479] width 463 height 148
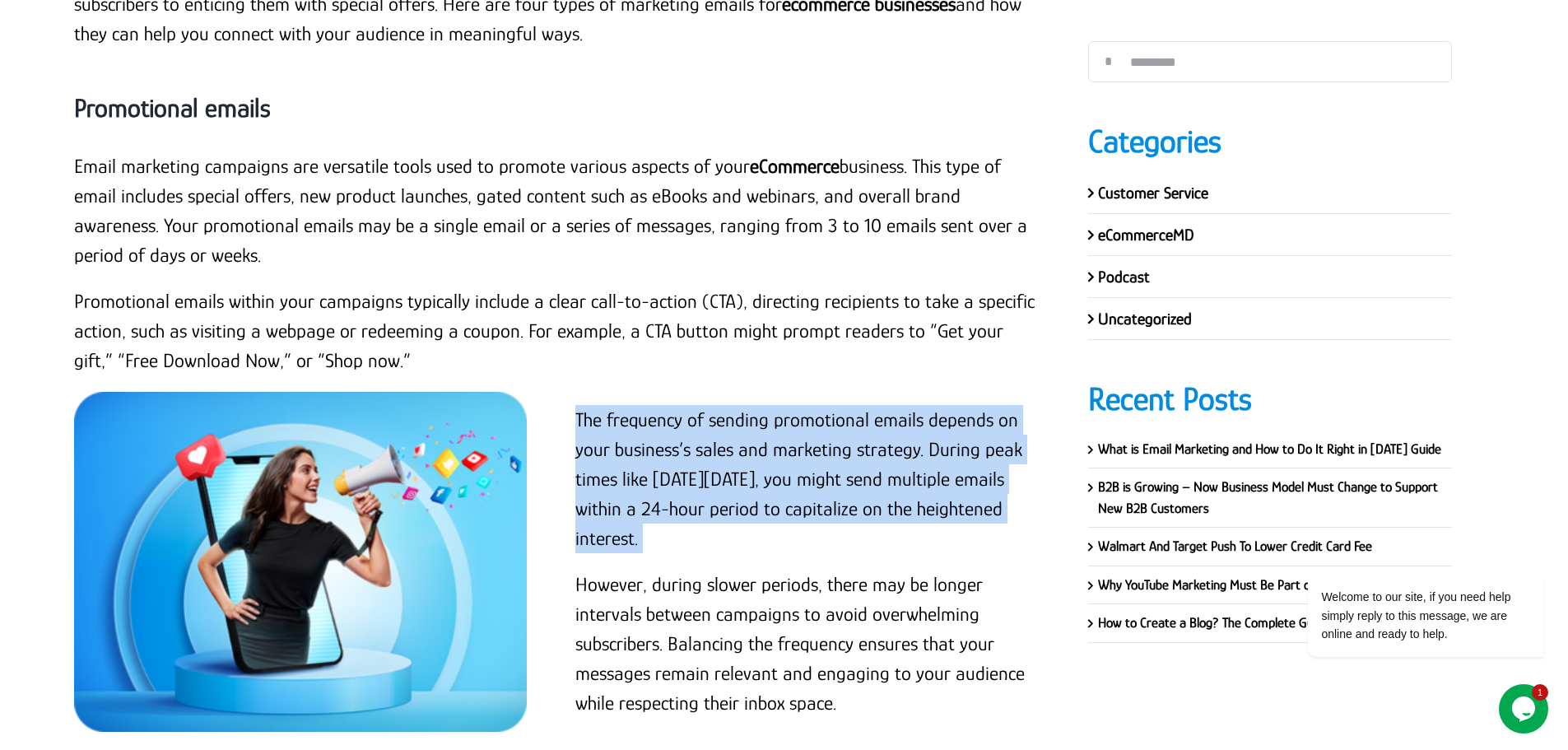
click at [687, 446] on p "The frequency of sending promotional emails depends on your business’s sales an…" at bounding box center [807, 479] width 463 height 148
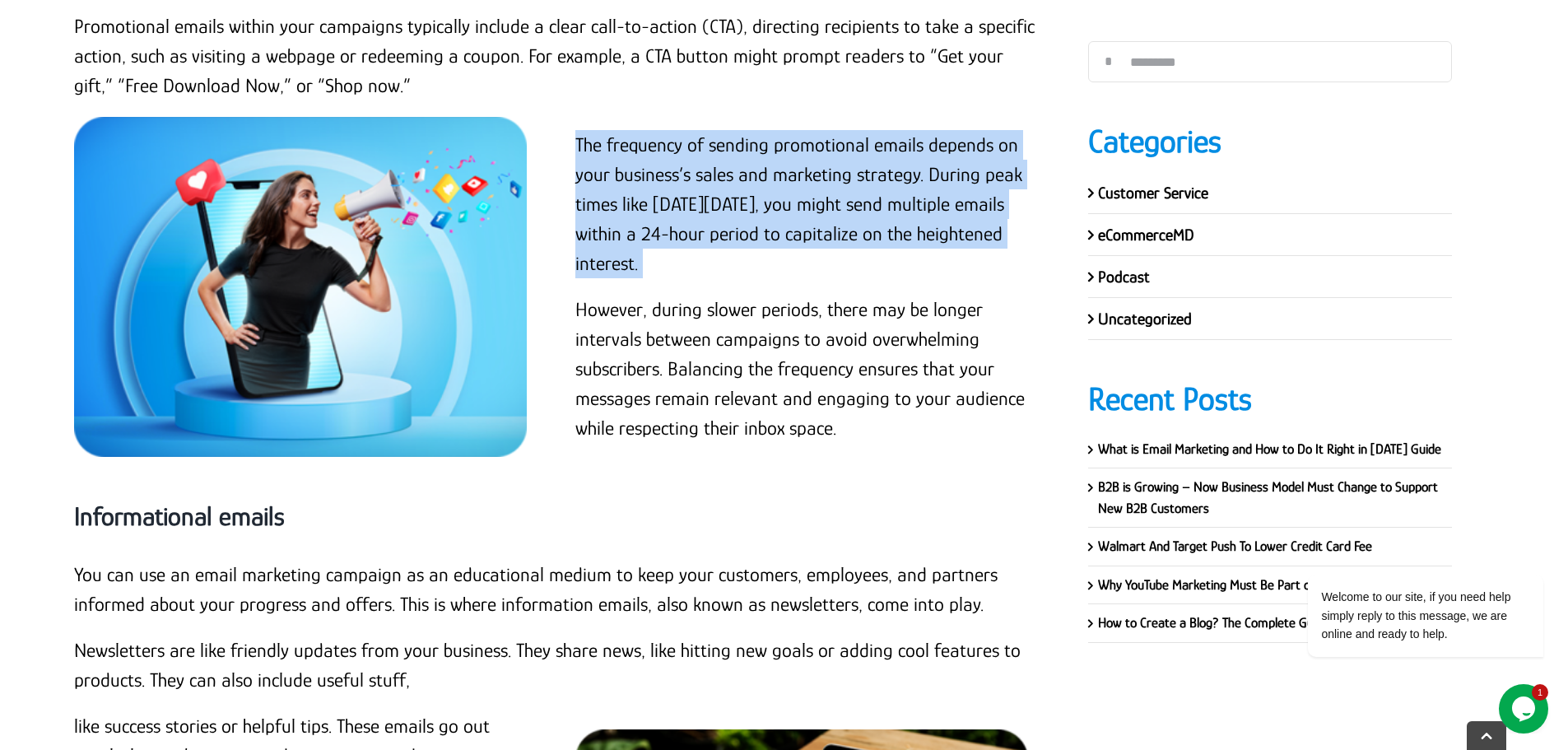
scroll to position [2453, 0]
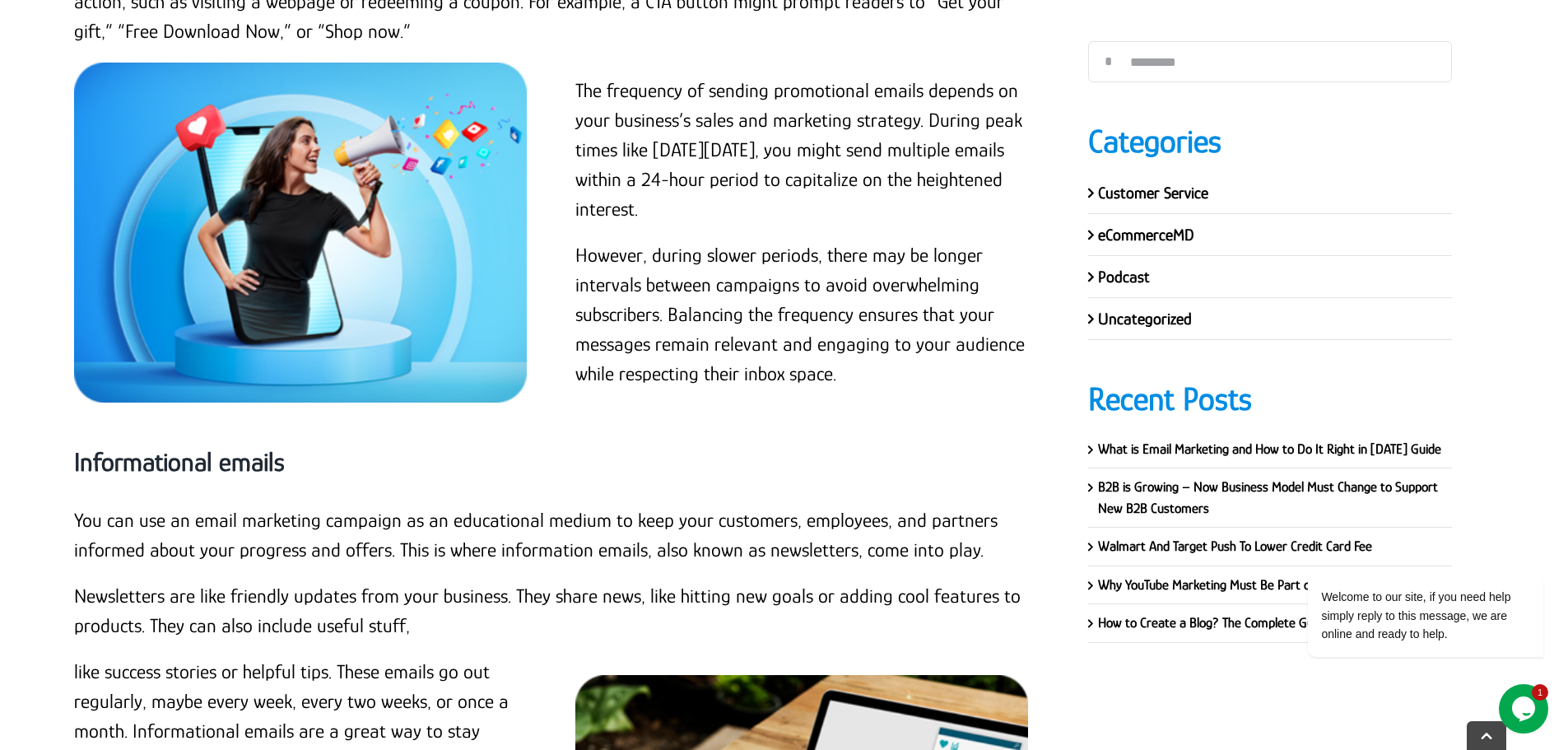
click at [727, 313] on p "However, during slower periods, there may be longer intervals between campaigns…" at bounding box center [807, 314] width 463 height 148
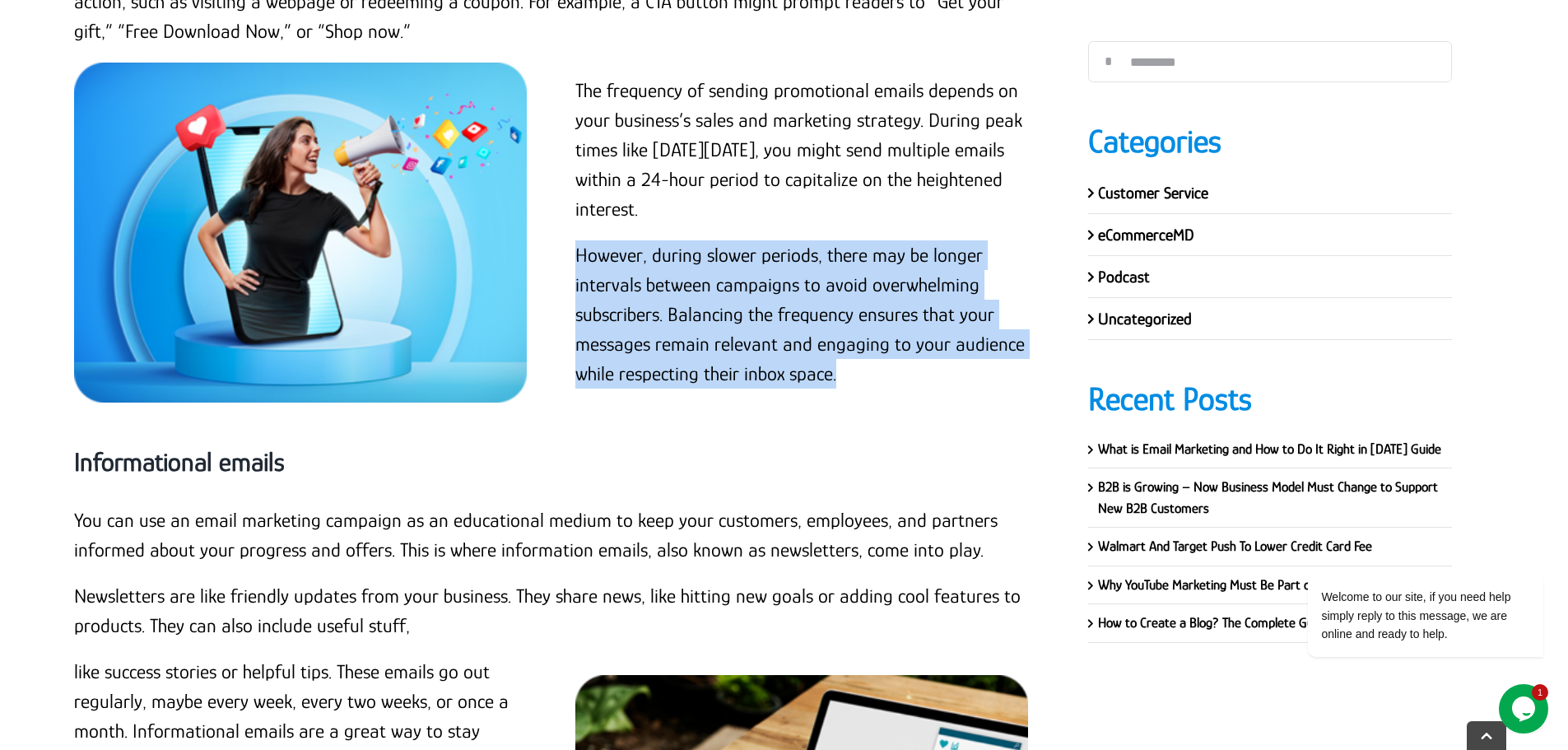
click at [727, 313] on p "However, during slower periods, there may be longer intervals between campaigns…" at bounding box center [807, 314] width 463 height 148
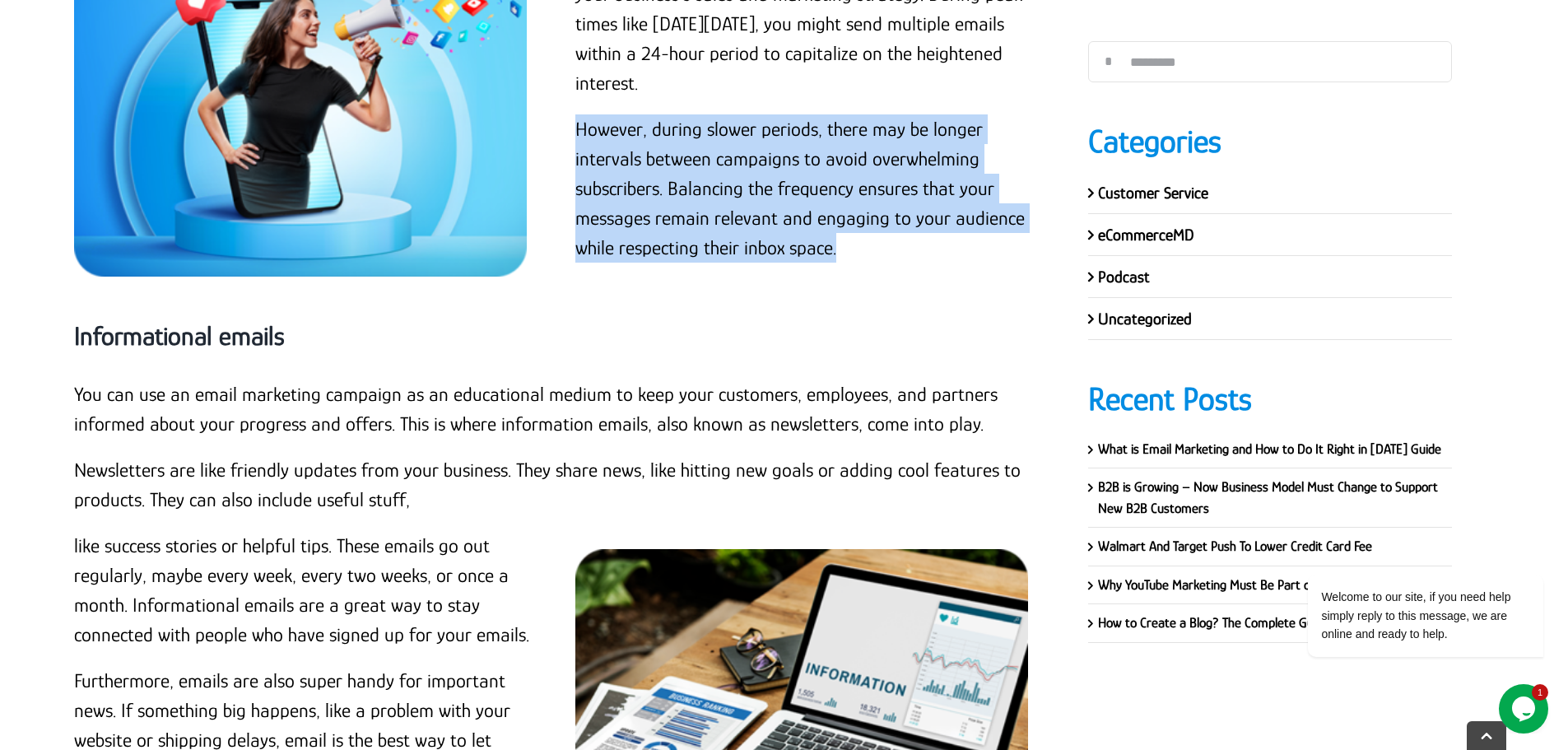
scroll to position [2618, 0]
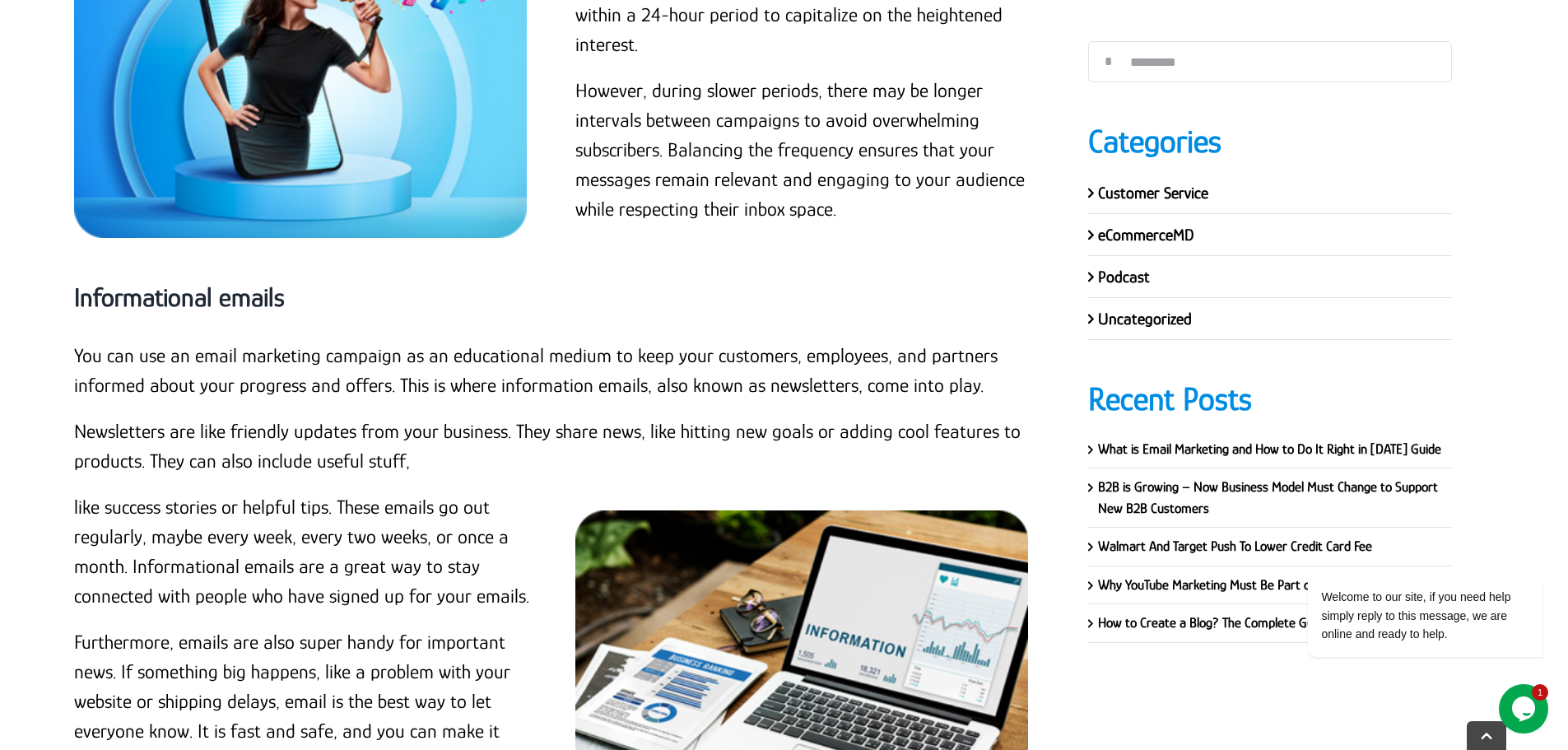
click at [415, 318] on div "Informational emails" at bounding box center [557, 297] width 965 height 87
click at [278, 289] on strong "Informational emails" at bounding box center [179, 297] width 211 height 30
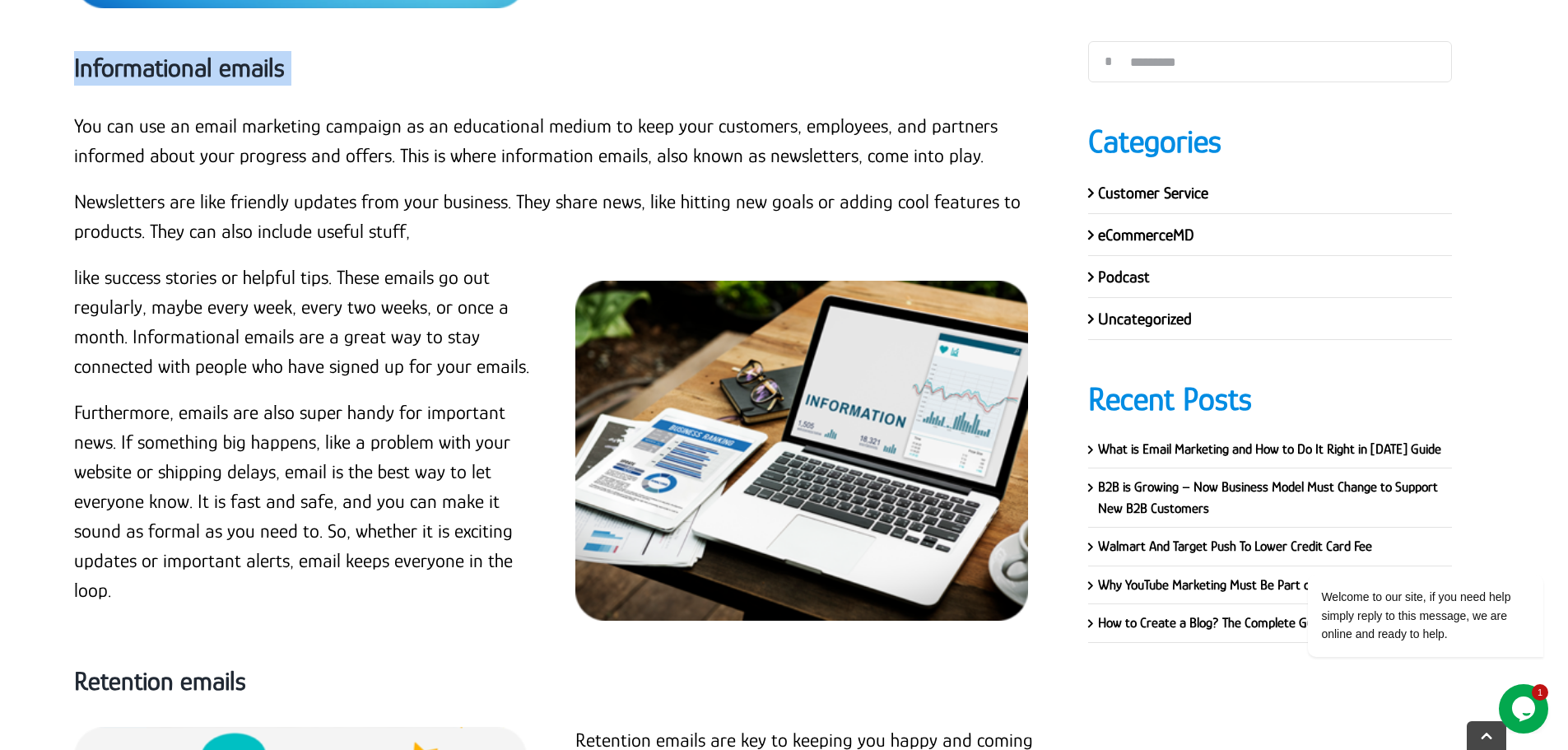
scroll to position [2864, 0]
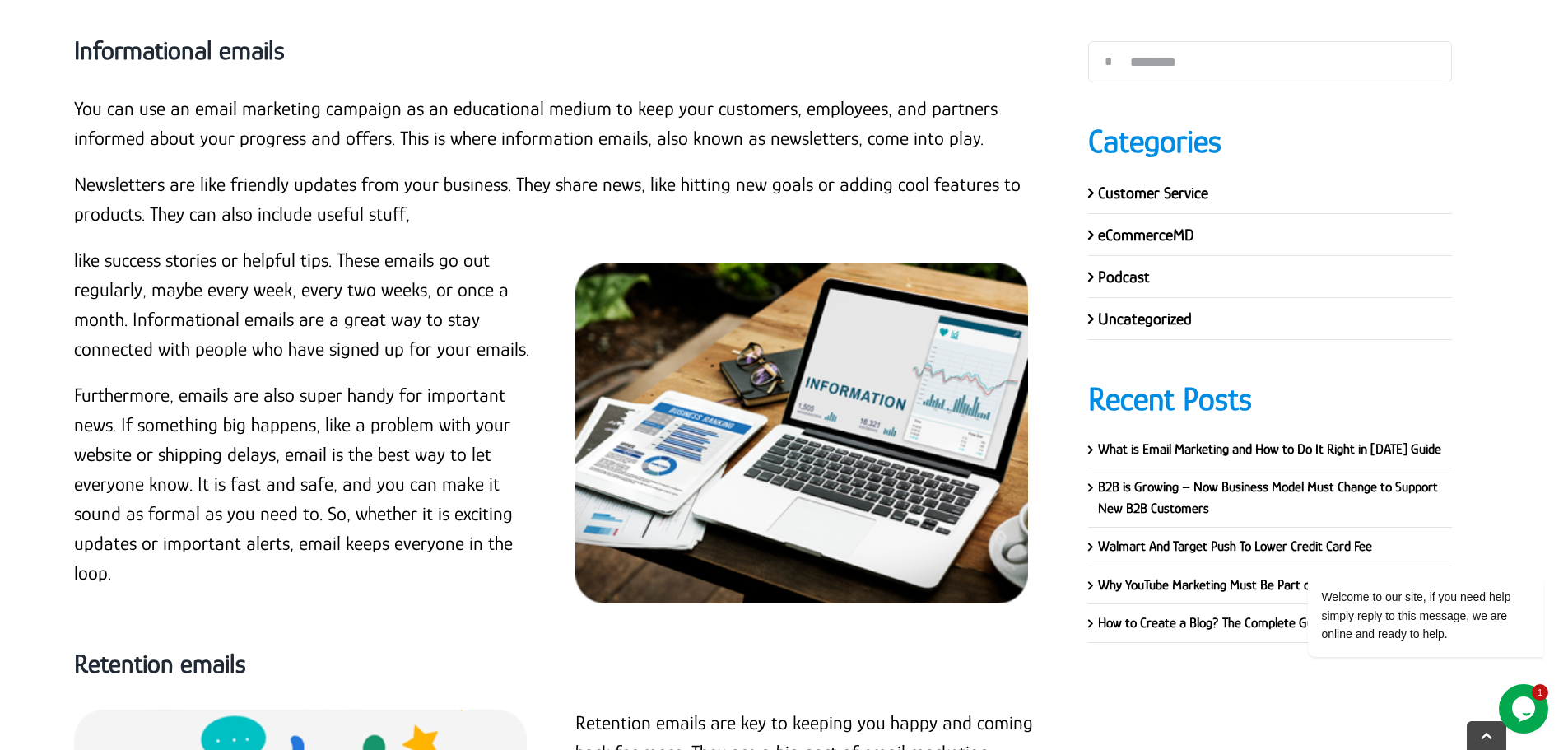
click at [109, 173] on p "Newsletters are like friendly updates from your business. They share news, like…" at bounding box center [557, 200] width 965 height 59
click at [238, 44] on strong "Informational emails" at bounding box center [179, 50] width 211 height 30
click at [144, 107] on p "You can use an email marketing campaign as an educational medium to keep your c…" at bounding box center [557, 124] width 965 height 59
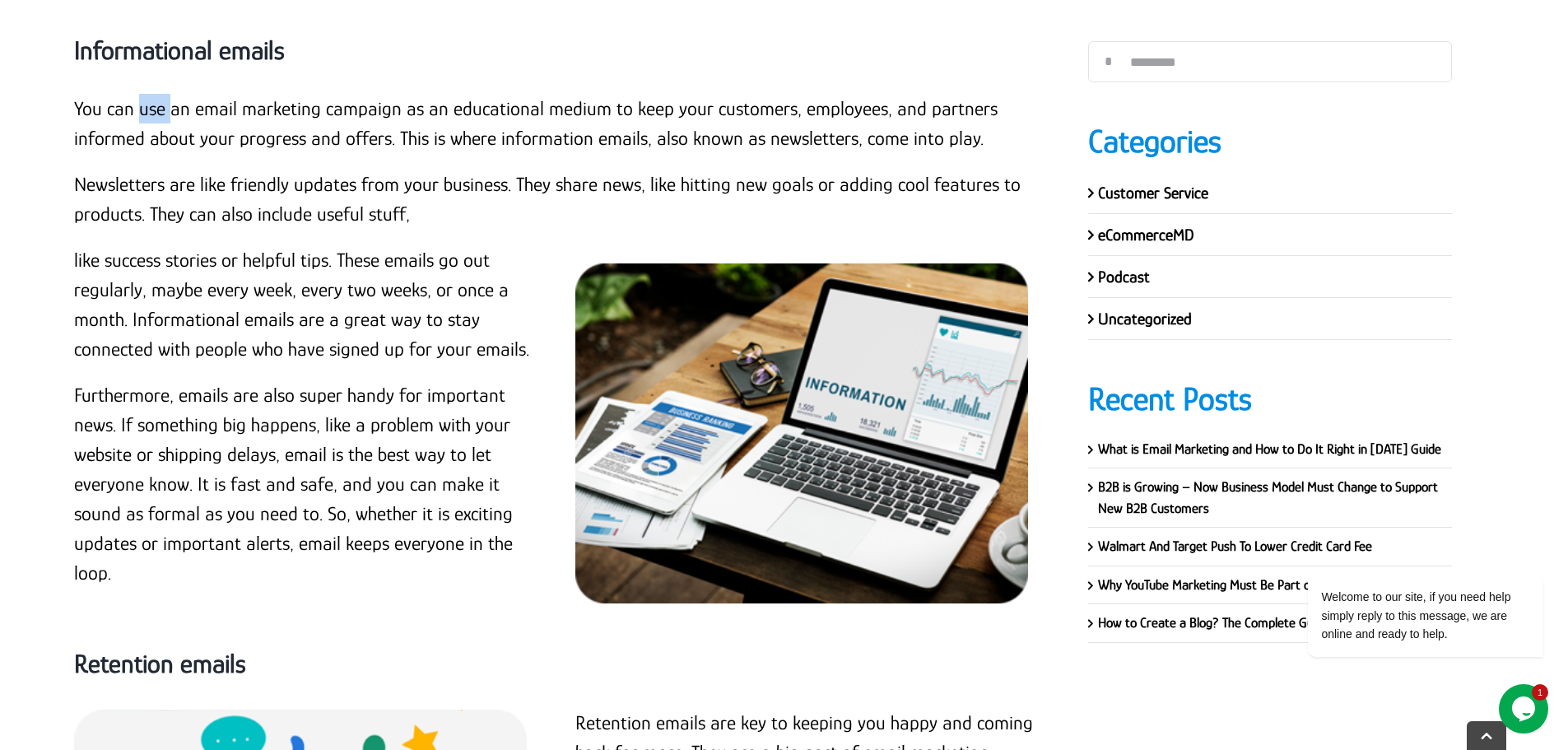
click at [144, 107] on p "You can use an email marketing campaign as an educational medium to keep your c…" at bounding box center [557, 124] width 965 height 59
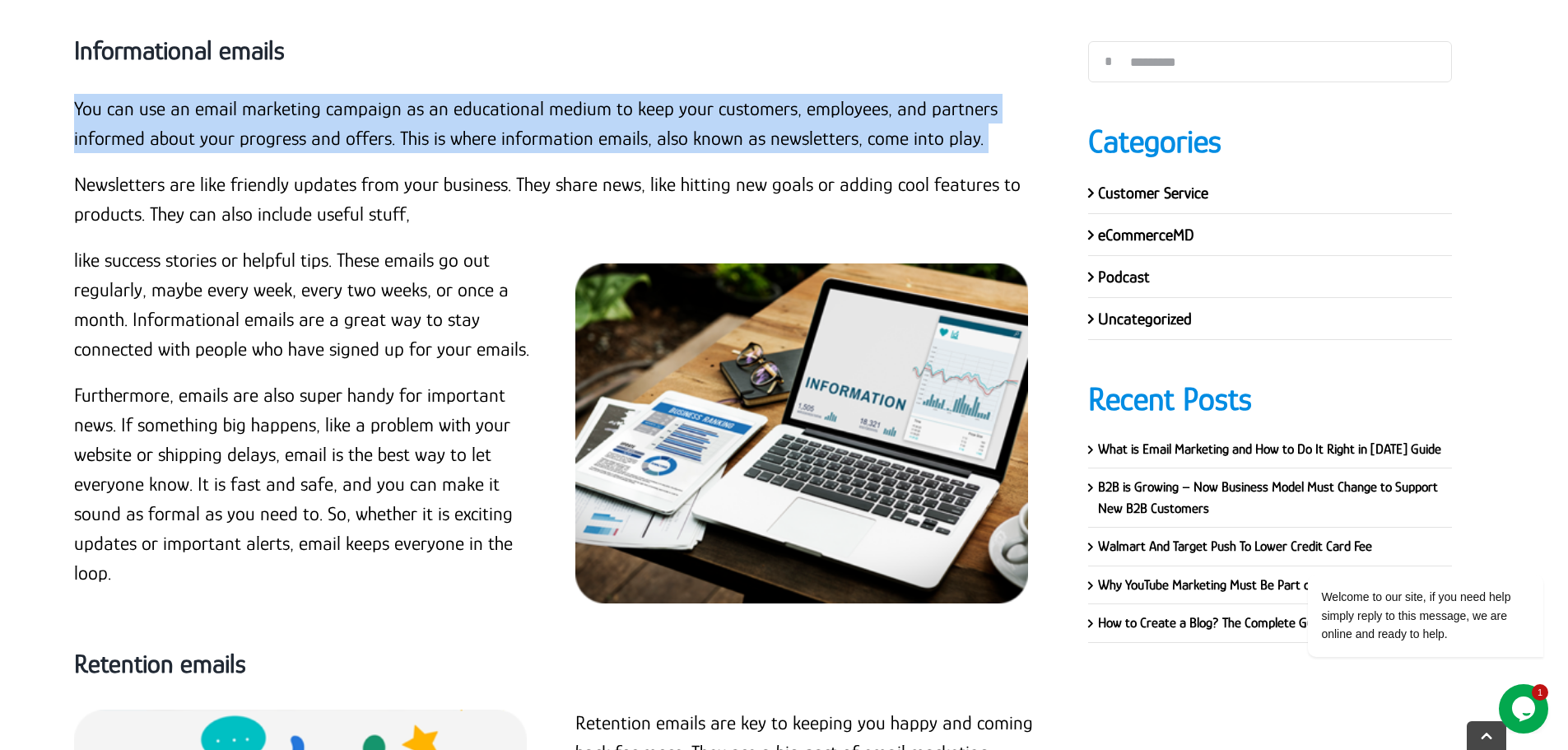
click at [154, 123] on p "You can use an email marketing campaign as an educational medium to keep your c…" at bounding box center [557, 124] width 965 height 59
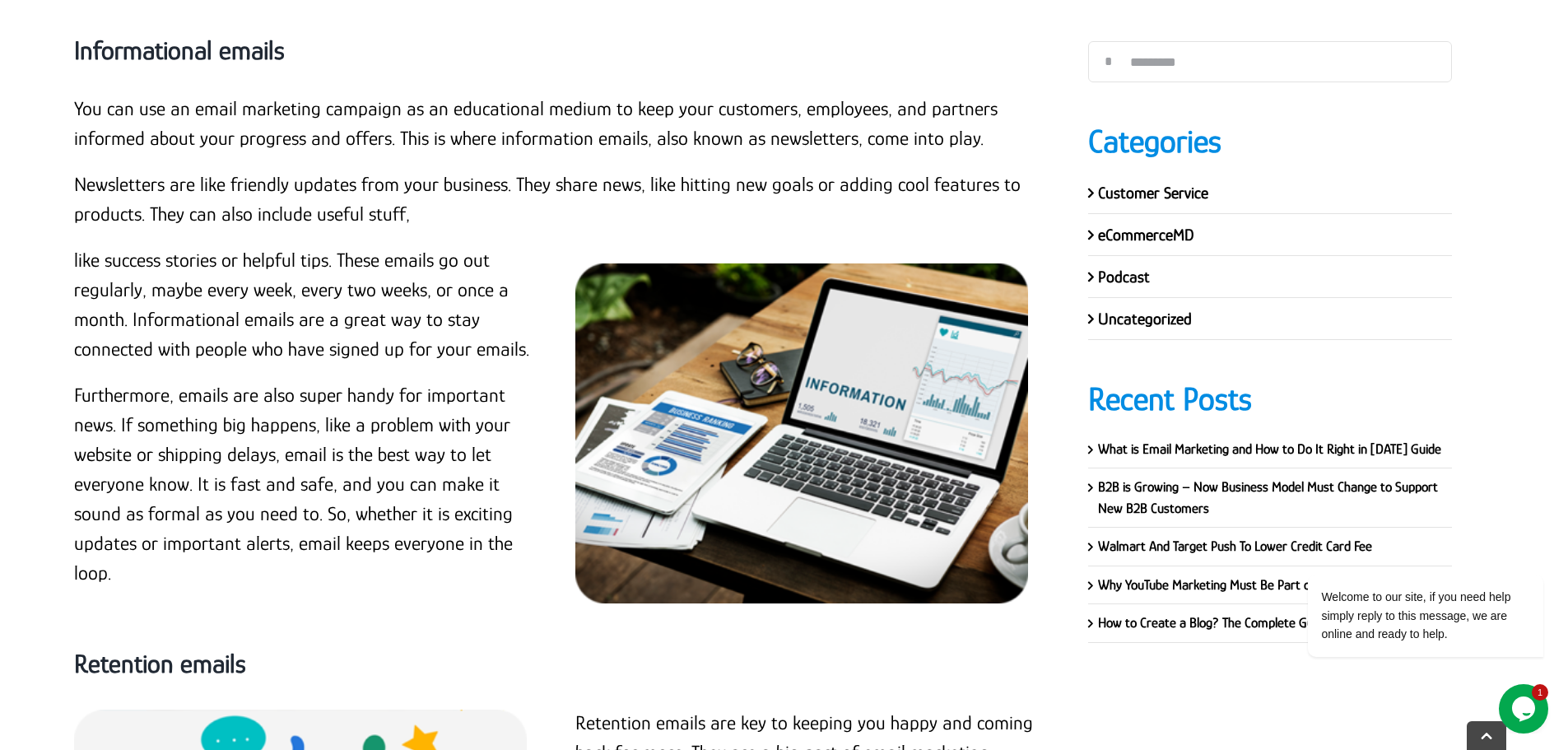
click at [124, 577] on p "Furthermore, emails are also super handy for important news. If something big h…" at bounding box center [305, 484] width 463 height 208
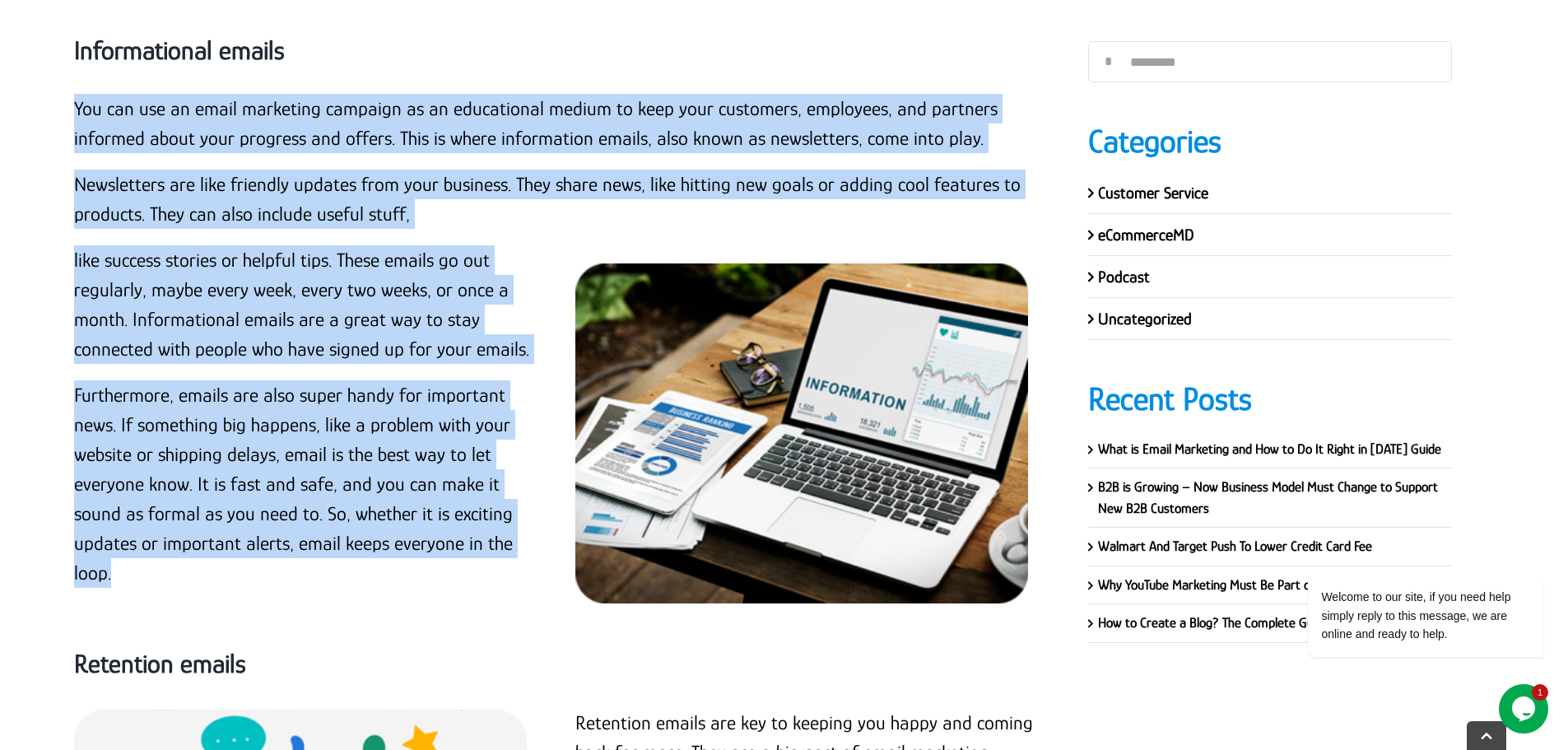
click at [76, 112] on p "You can use an email marketing campaign as an educational medium to keep your c…" at bounding box center [557, 124] width 965 height 59
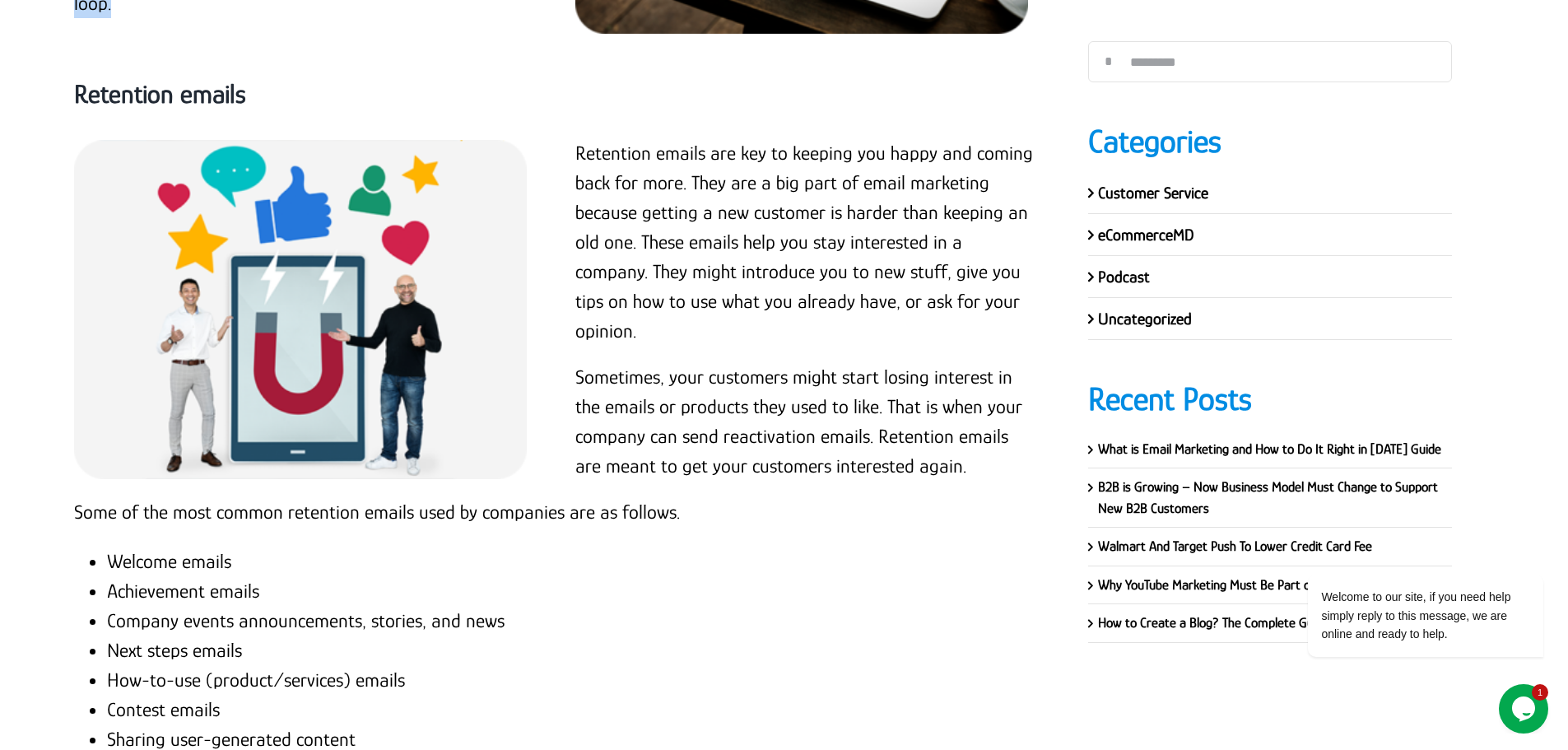
scroll to position [3358, 0]
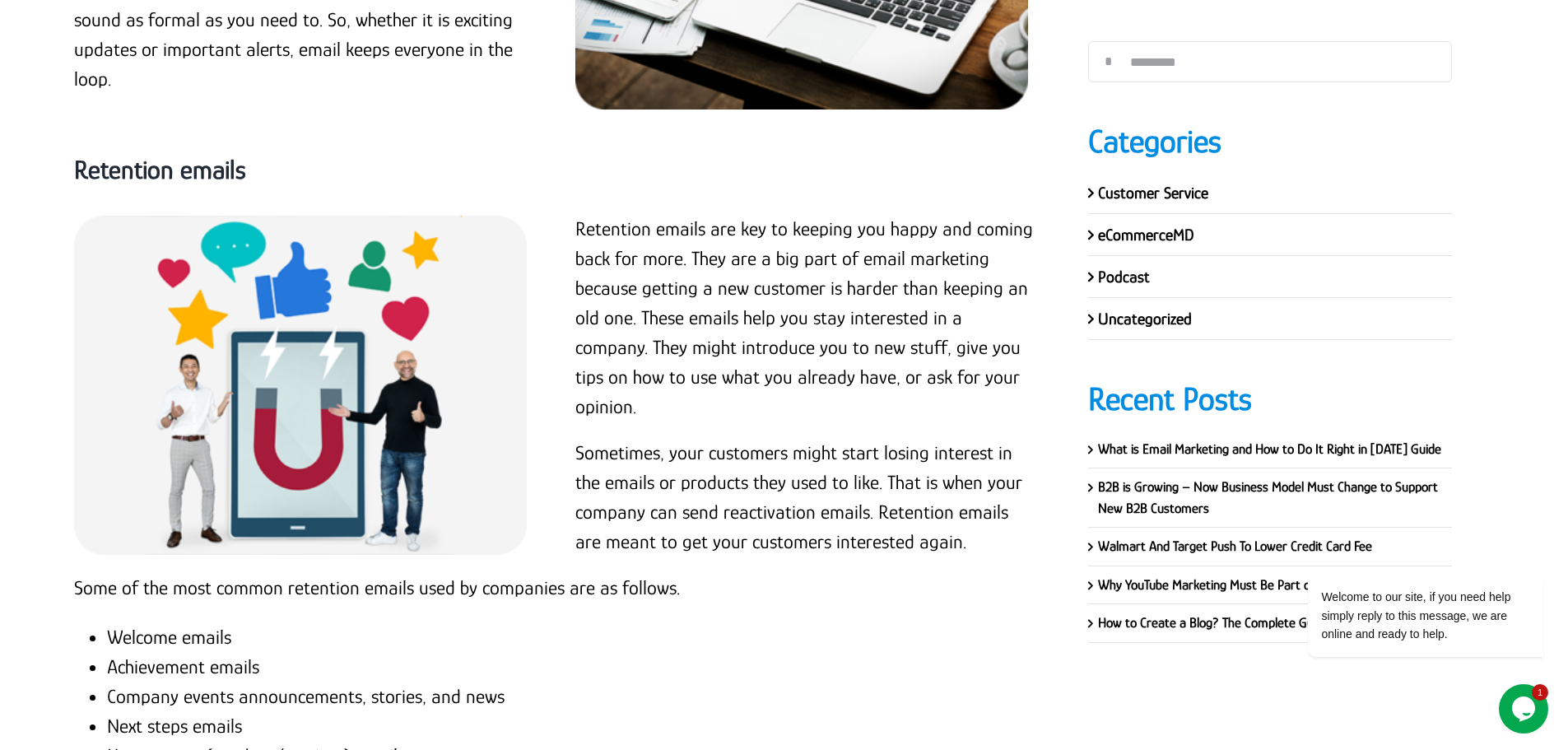
click at [152, 172] on strong "Retention emails" at bounding box center [160, 170] width 172 height 30
click at [578, 238] on p "Retention emails are key to keeping you happy and coming back for more. They ar…" at bounding box center [807, 317] width 463 height 208
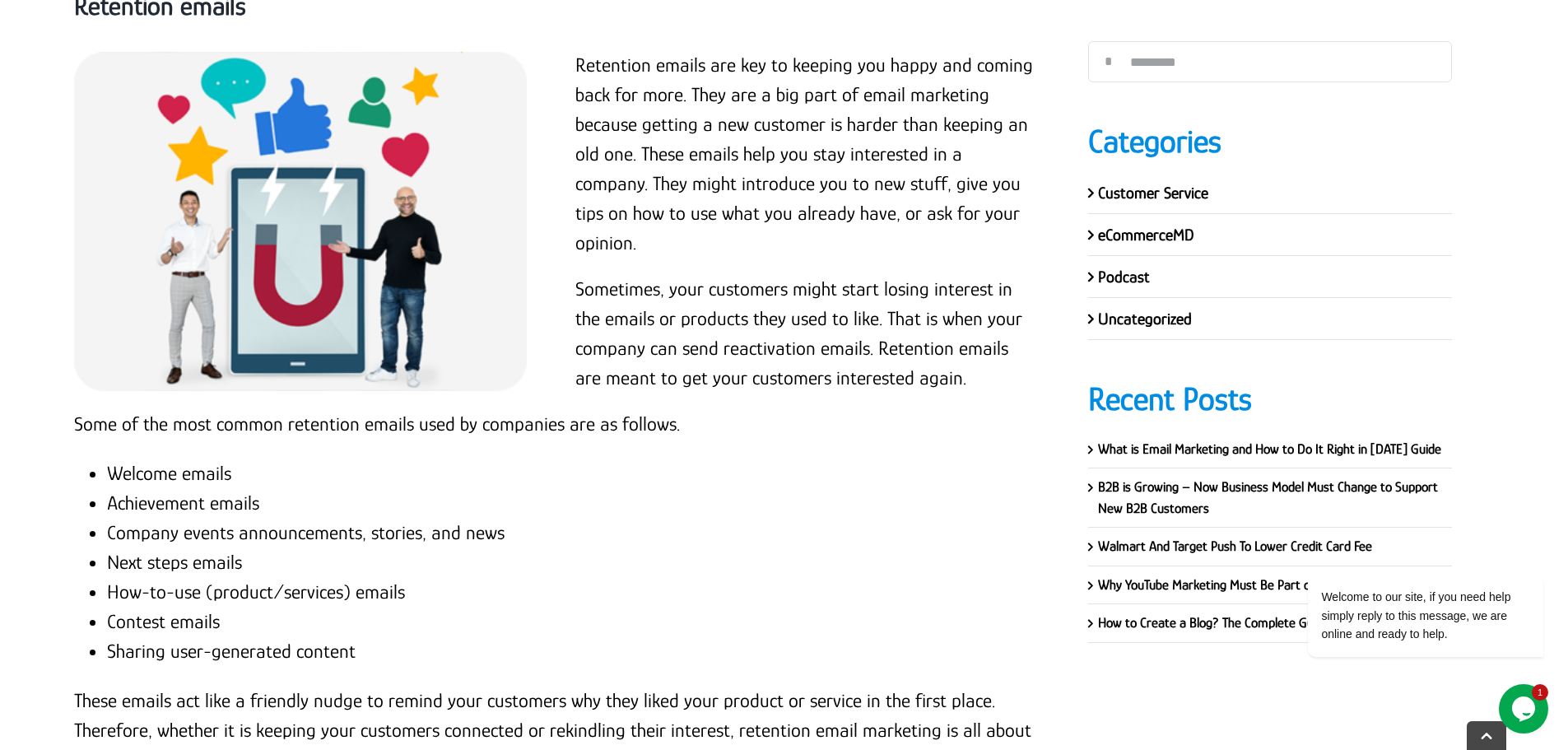
scroll to position [3687, 0]
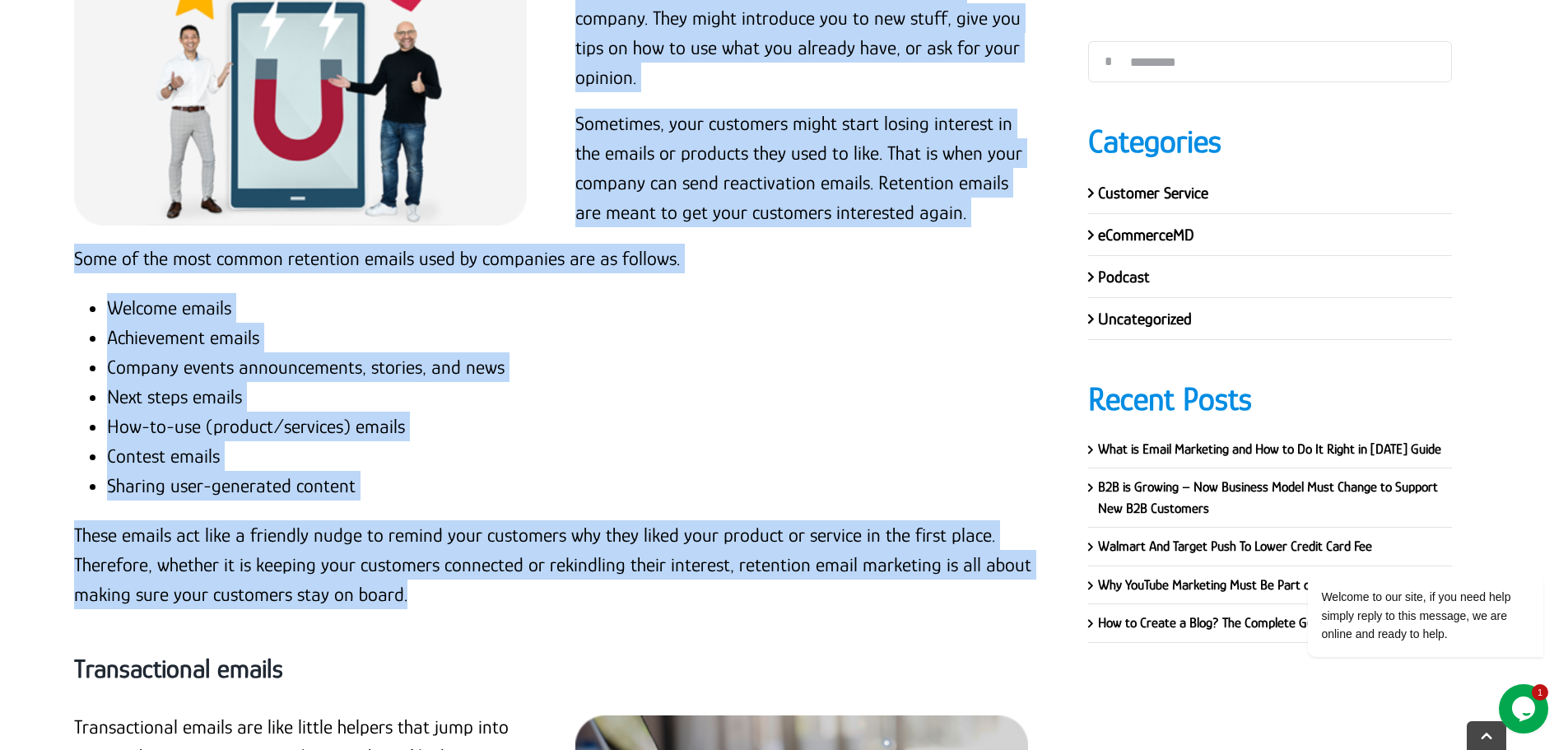
click at [418, 592] on p "These emails act like a friendly nudge to remind your customers why they liked …" at bounding box center [557, 564] width 965 height 89
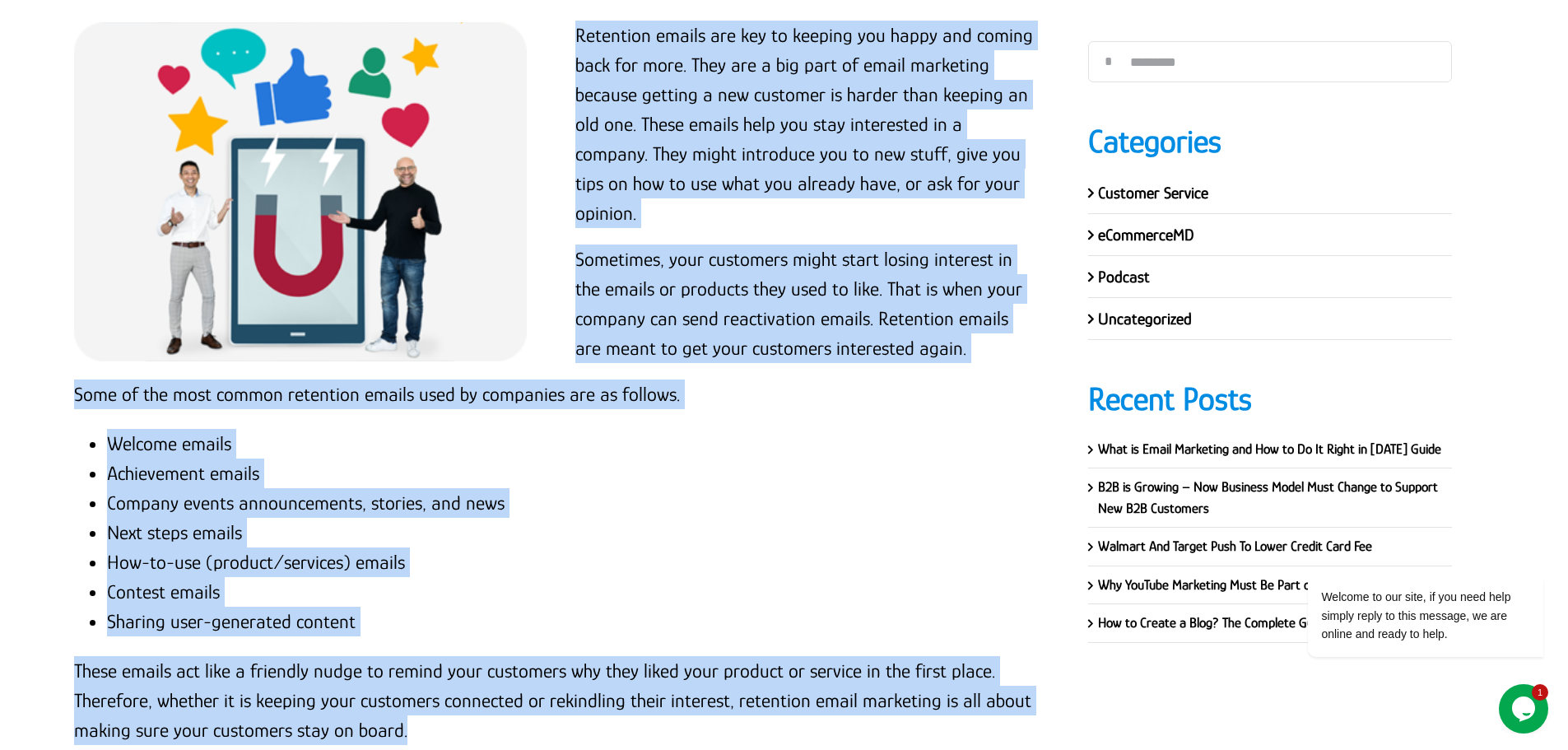
scroll to position [3523, 0]
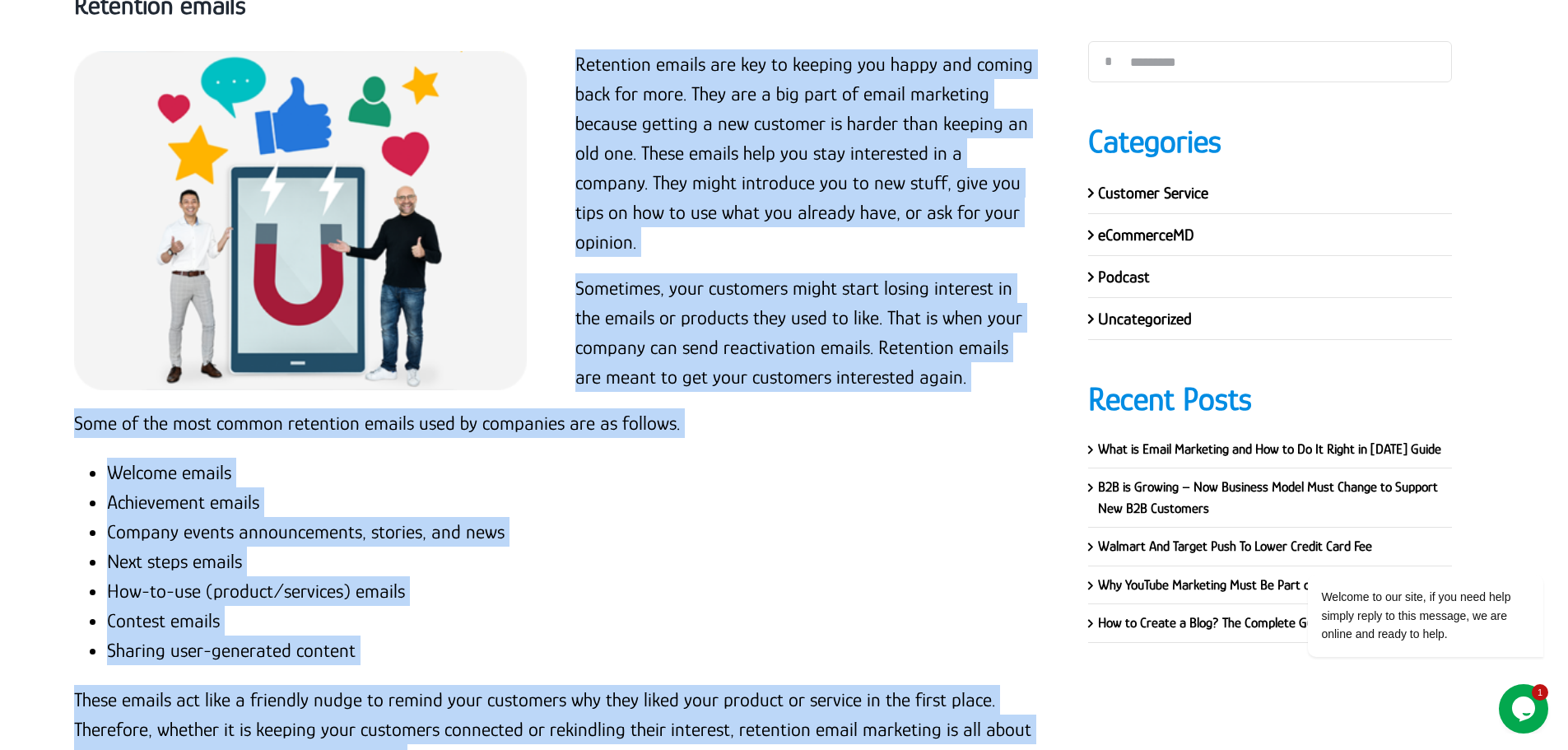
click at [703, 458] on li "Welcome emails" at bounding box center [572, 472] width 932 height 30
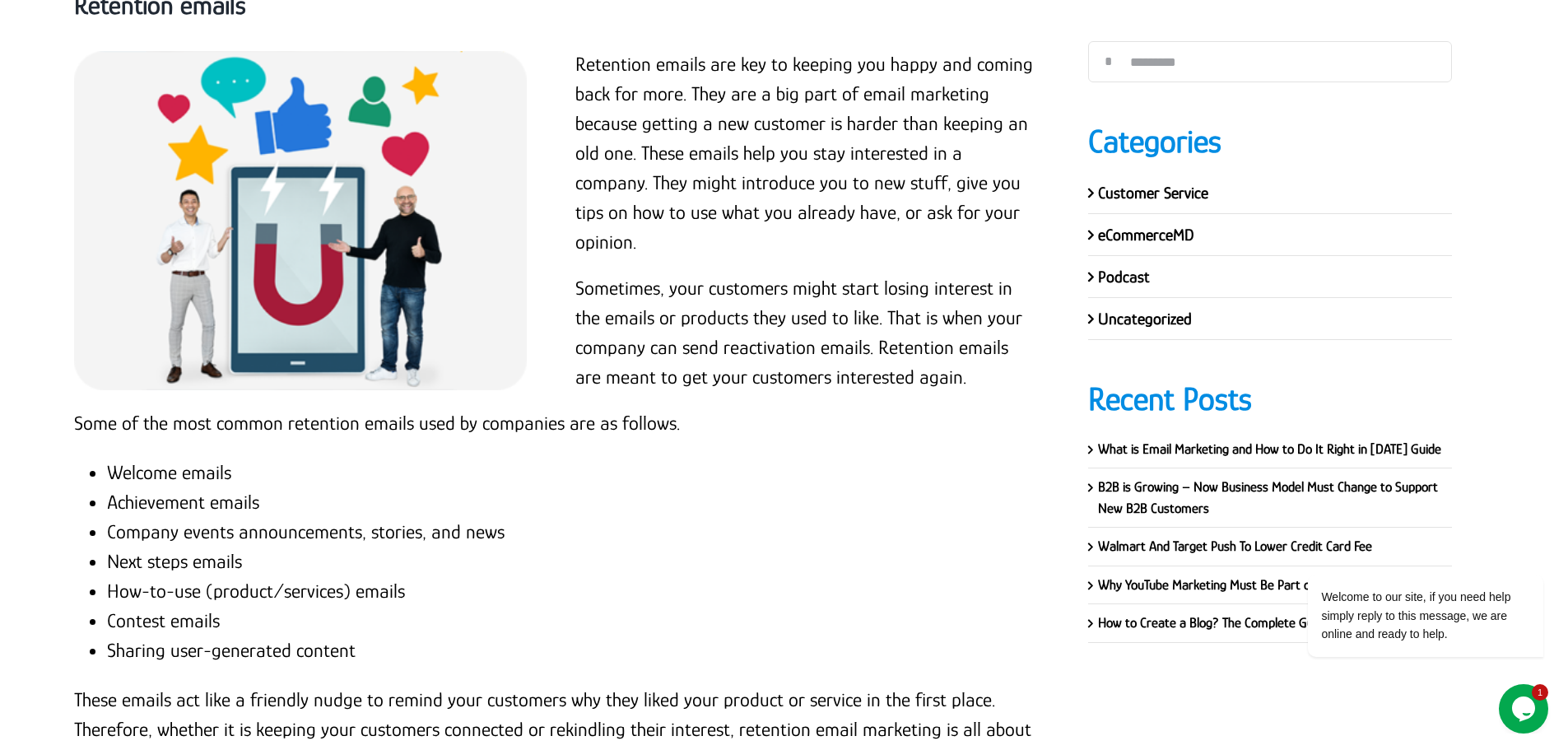
click at [742, 305] on p "Sometimes, your customers might start losing interest in the emails or products…" at bounding box center [807, 332] width 463 height 119
click at [741, 305] on p "Sometimes, your customers might start losing interest in the emails or products…" at bounding box center [807, 332] width 463 height 119
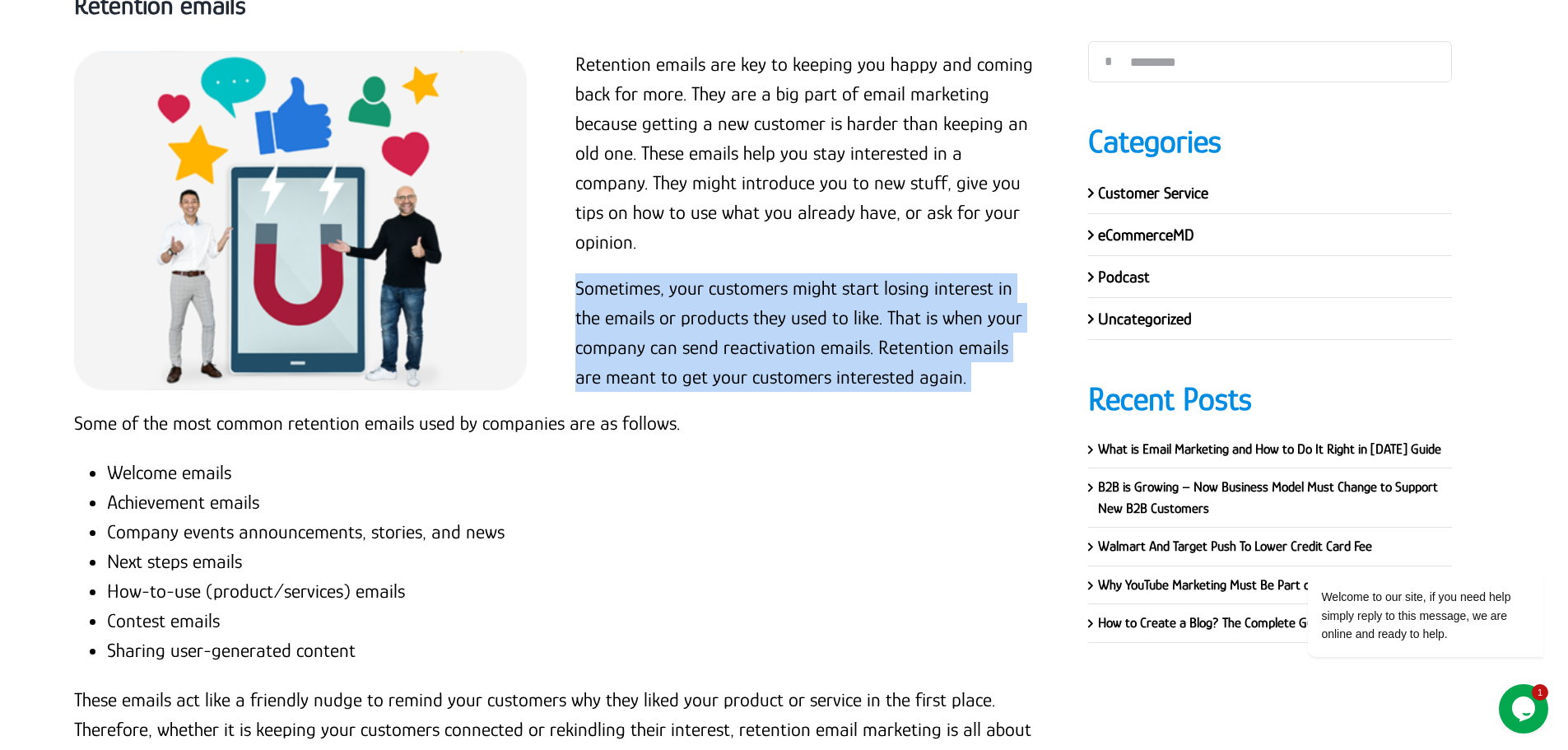
click at [741, 305] on p "Sometimes, your customers might start losing interest in the emails or products…" at bounding box center [807, 332] width 463 height 119
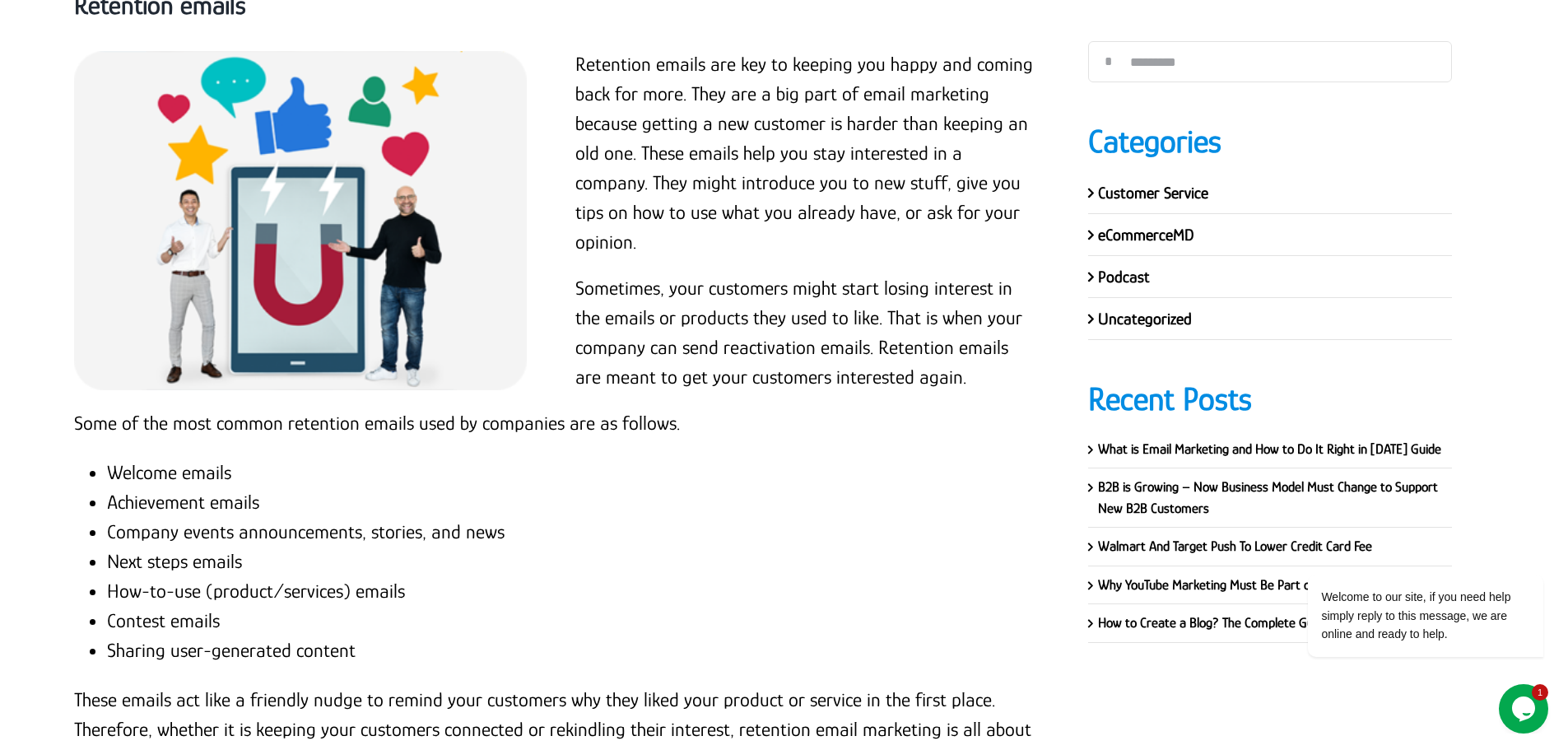
click at [736, 150] on p "Retention emails are key to keeping you happy and coming back for more. They ar…" at bounding box center [807, 153] width 463 height 208
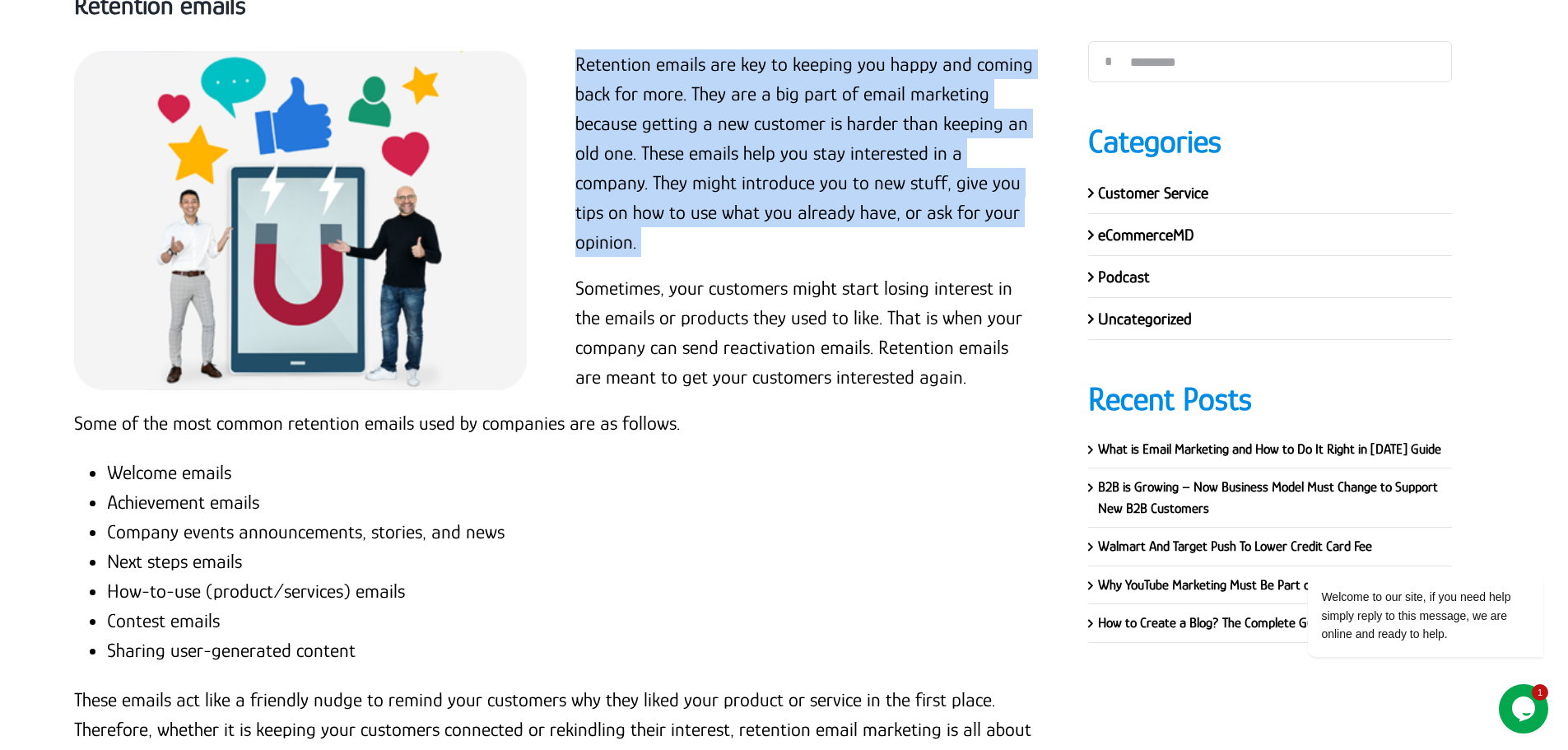
click at [736, 150] on p "Retention emails are key to keeping you happy and coming back for more. They ar…" at bounding box center [807, 153] width 463 height 208
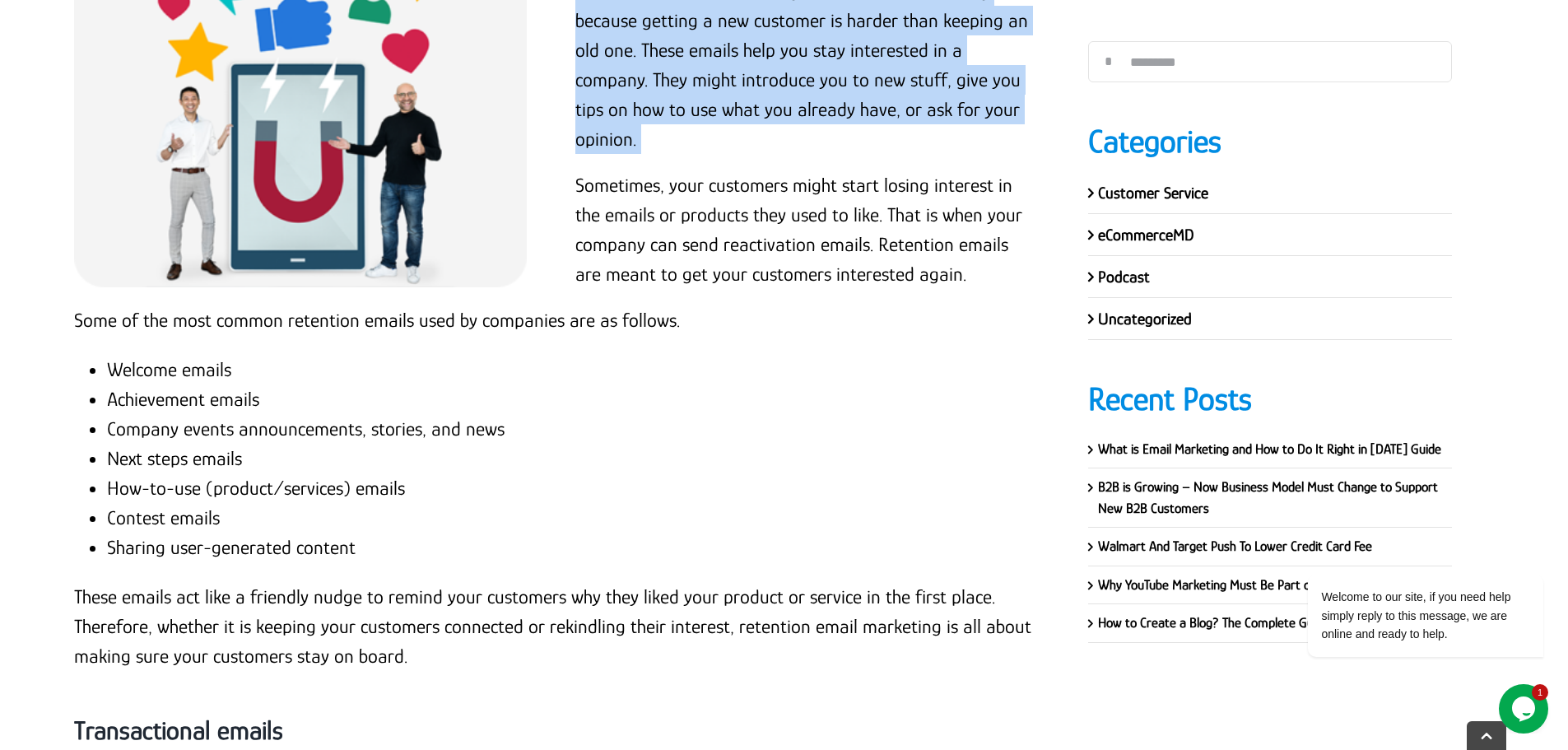
scroll to position [3769, 0]
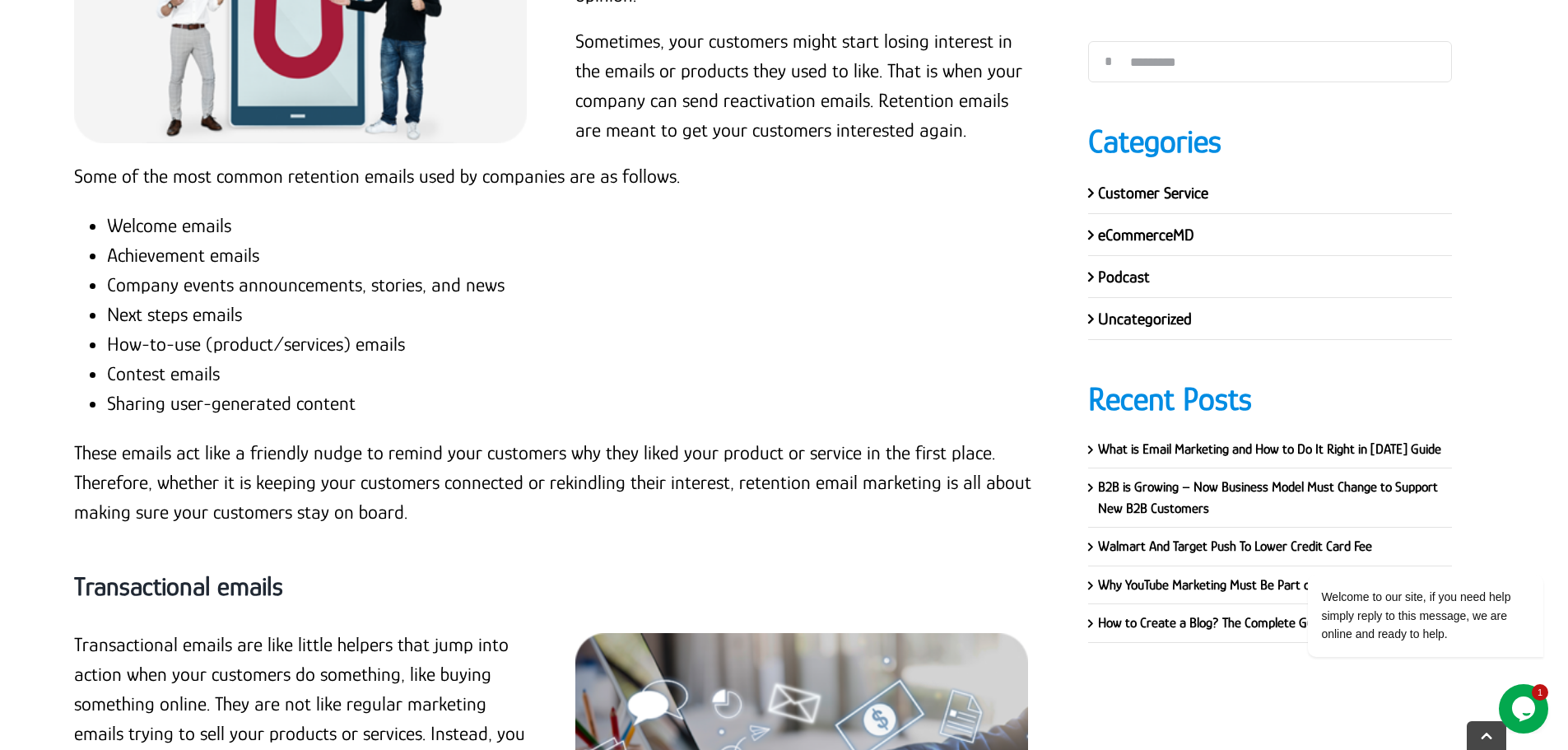
click at [200, 226] on li "Welcome emails" at bounding box center [572, 225] width 932 height 30
click at [200, 223] on li "Welcome emails" at bounding box center [572, 225] width 932 height 30
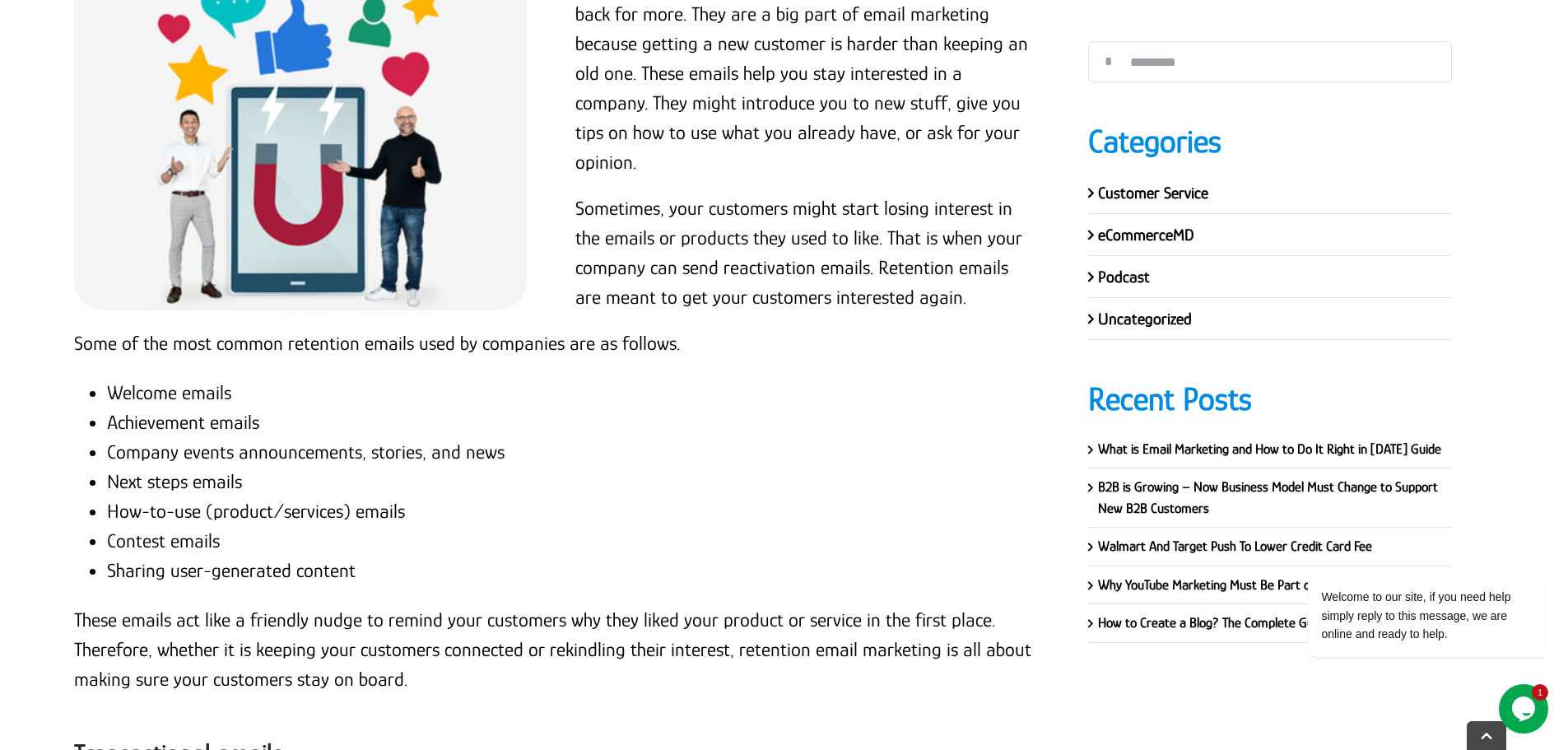
scroll to position [3605, 0]
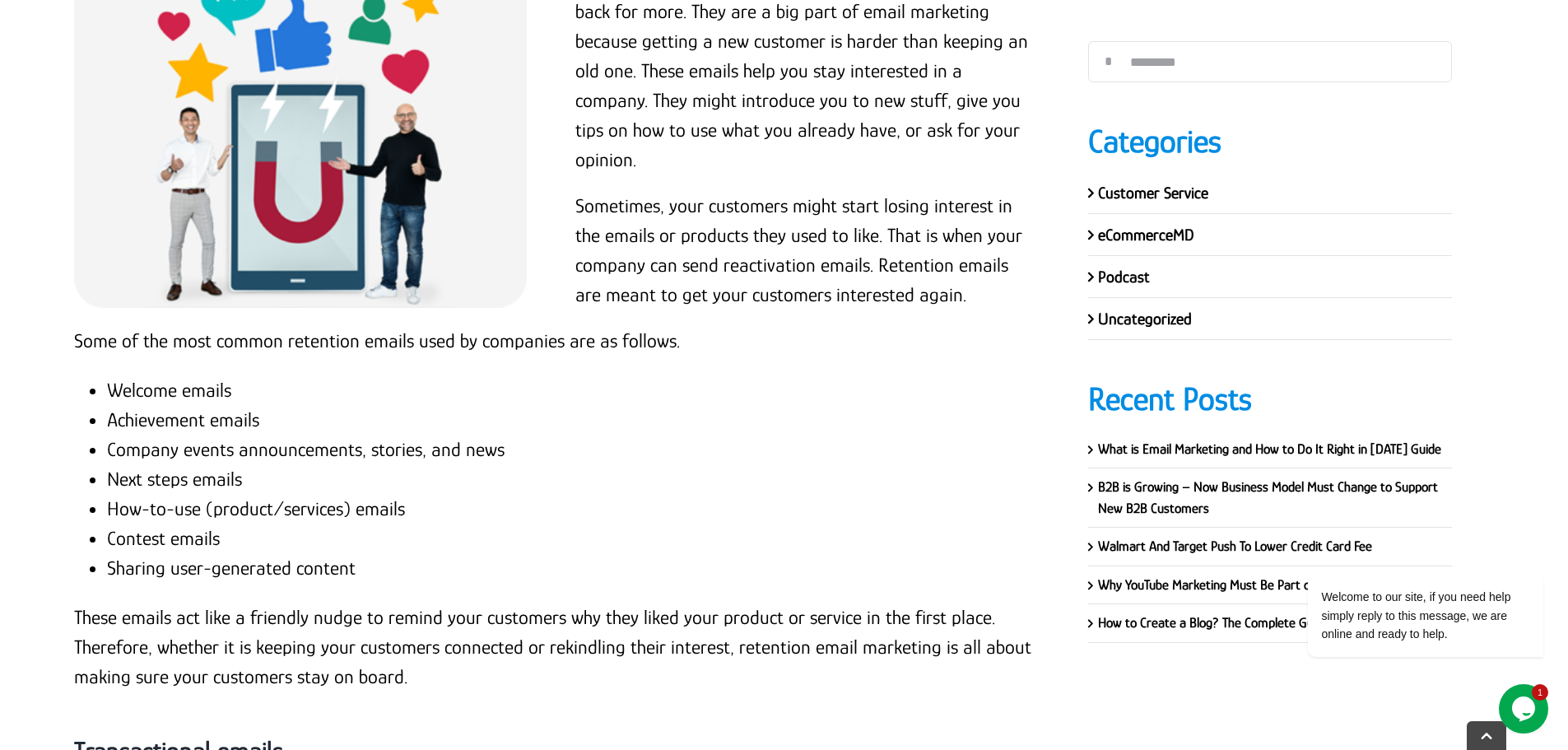
click at [74, 337] on p "Some of the most common retention emails used by companies are as follows." at bounding box center [557, 341] width 965 height 30
click at [76, 336] on p "Some of the most common retention emails used by companies are as follows." at bounding box center [557, 341] width 965 height 30
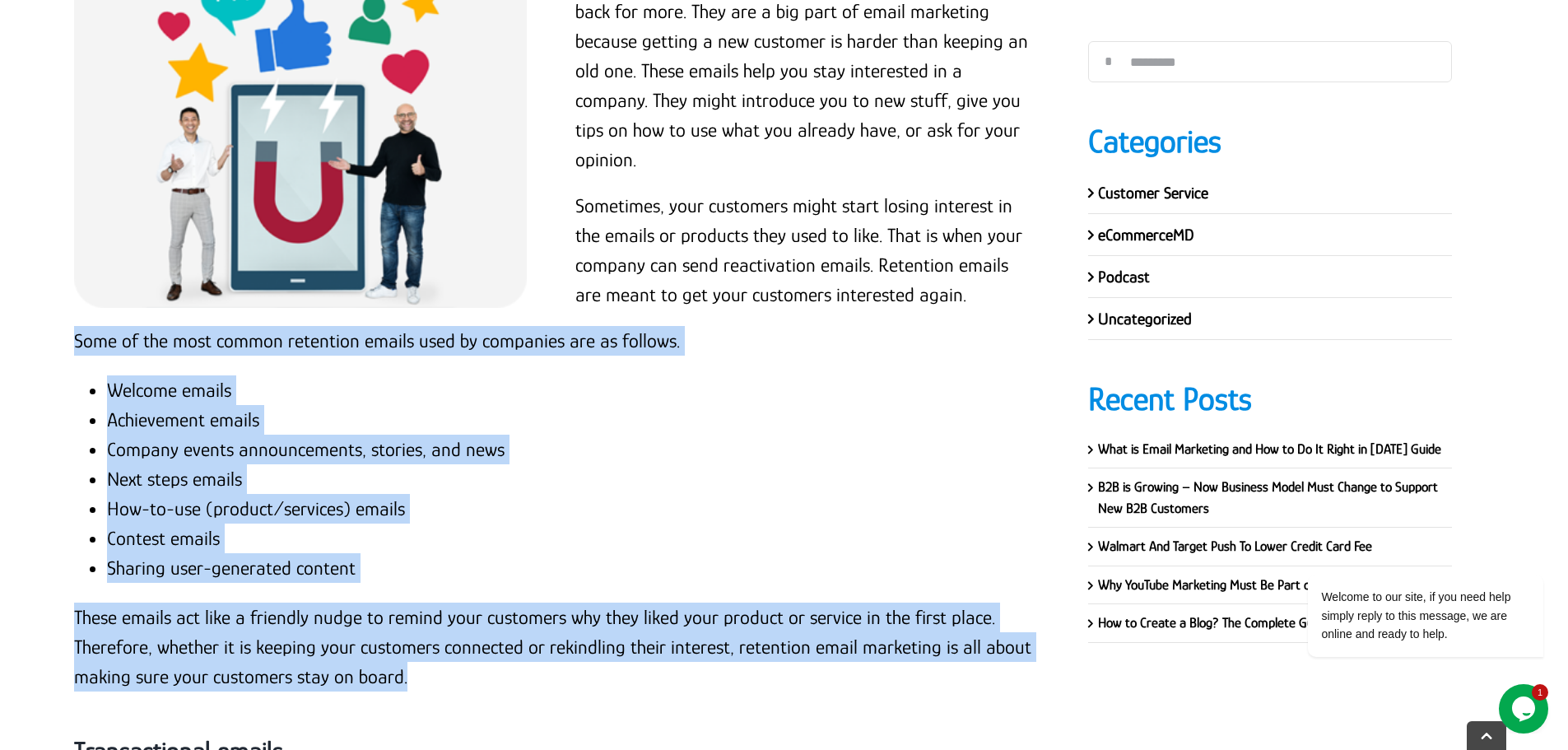
click at [433, 672] on p "These emails act like a friendly nudge to remind your customers why they liked …" at bounding box center [557, 646] width 965 height 89
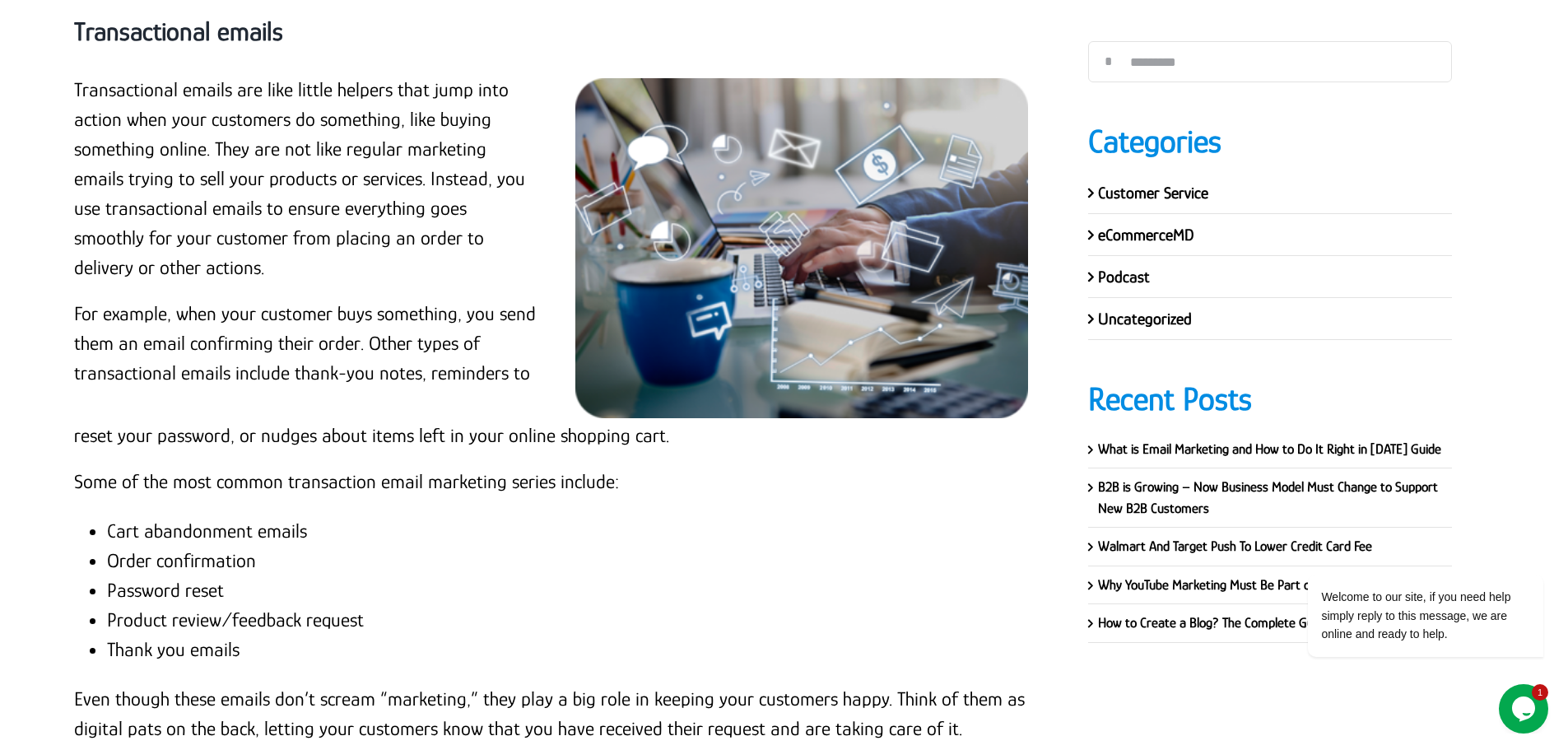
scroll to position [4263, 0]
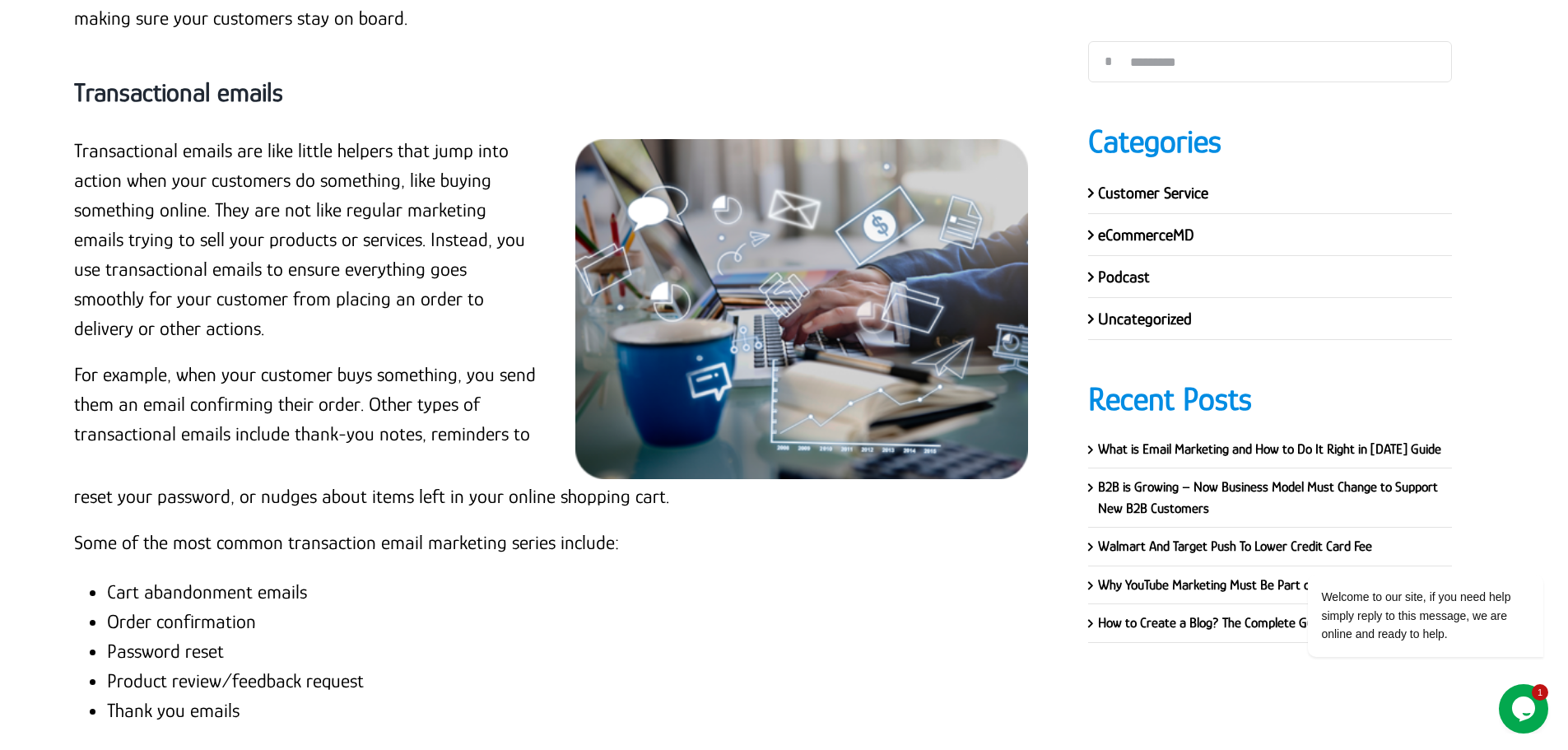
click at [218, 90] on strong "Transactional emails" at bounding box center [178, 92] width 209 height 30
click at [324, 291] on p "Transactional emails are like little helpers that jump into action when your cu…" at bounding box center [305, 239] width 463 height 208
click at [76, 145] on p "Transactional emails are like little helpers that jump into action when your cu…" at bounding box center [305, 239] width 463 height 208
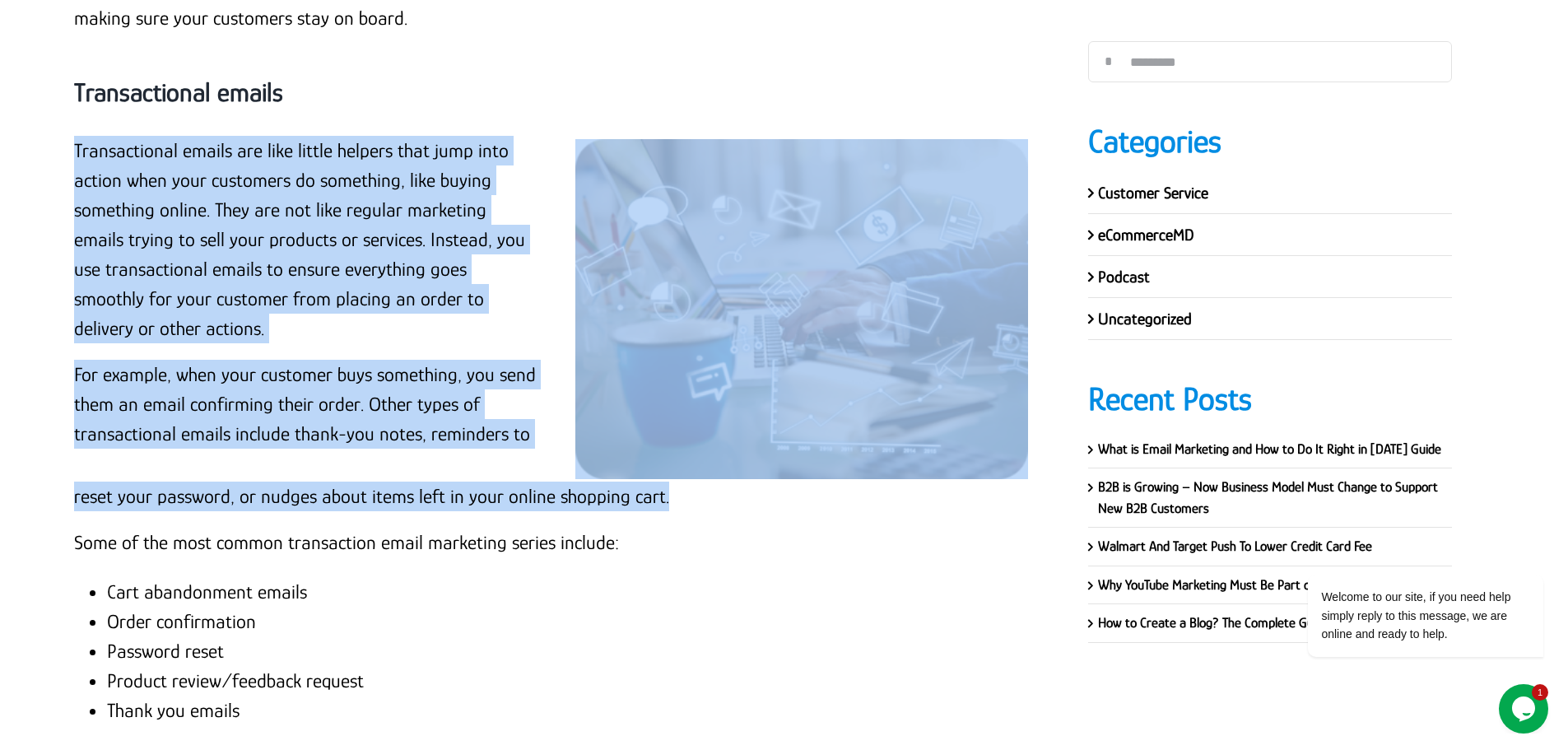
click at [681, 495] on p "reset your password, or nudges about items left in your online shopping cart." at bounding box center [557, 496] width 965 height 30
click at [687, 498] on p "reset your password, or nudges about items left in your online shopping cart." at bounding box center [557, 496] width 965 height 30
drag, startPoint x: 670, startPoint y: 496, endPoint x: 61, endPoint y: 140, distance: 705.4
click at [141, 142] on p "Transactional emails are like little helpers that jump into action when your cu…" at bounding box center [305, 239] width 463 height 208
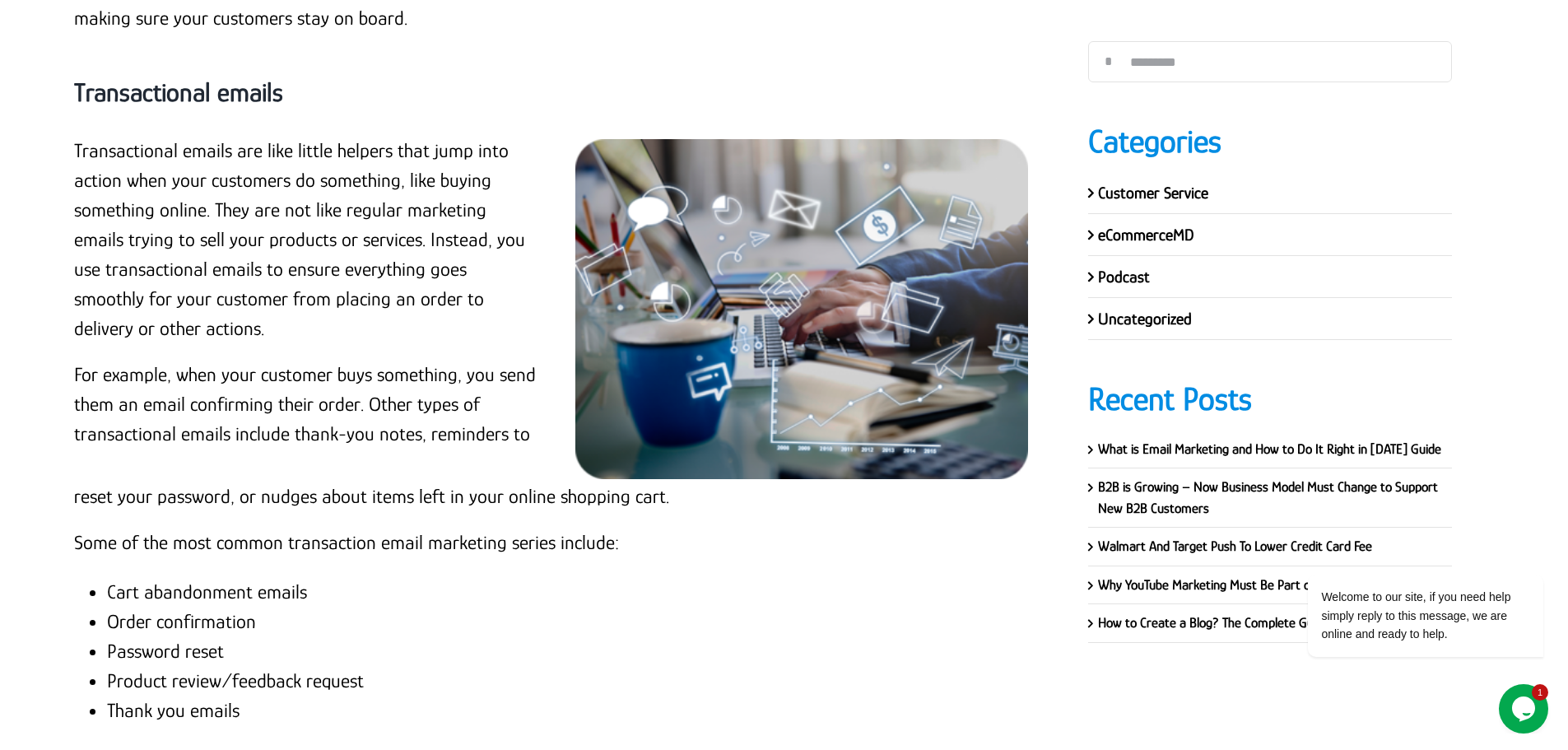
click at [380, 147] on p "Transactional emails are like little helpers that jump into action when your cu…" at bounding box center [305, 239] width 463 height 208
click at [76, 146] on p "Transactional emails are like little helpers that jump into action when your cu…" at bounding box center [305, 239] width 463 height 208
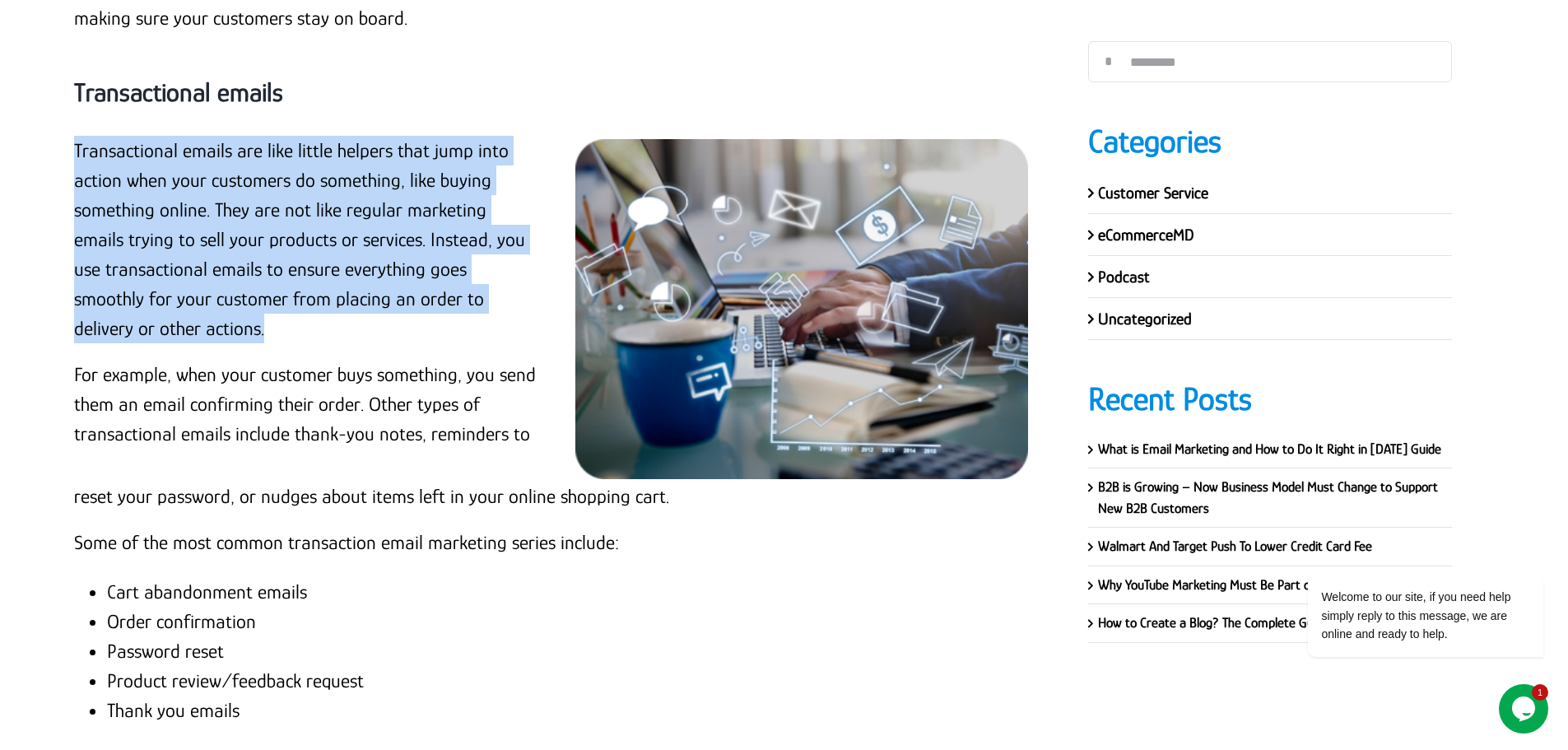
click at [137, 323] on p "Transactional emails are like little helpers that jump into action when your cu…" at bounding box center [305, 239] width 463 height 208
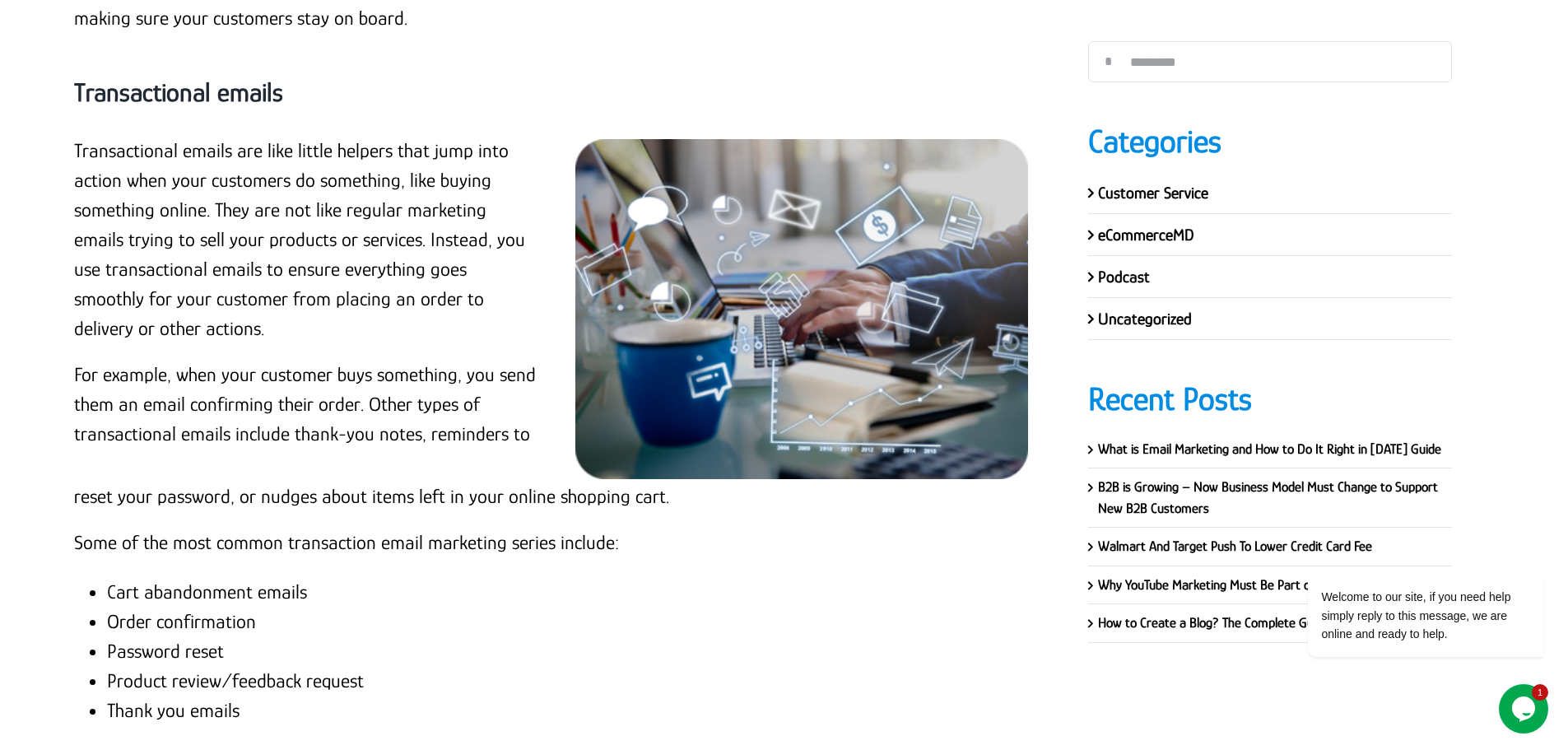
click at [248, 389] on p "For example, when your customer buys something, you send them an email confirmi…" at bounding box center [305, 404] width 463 height 89
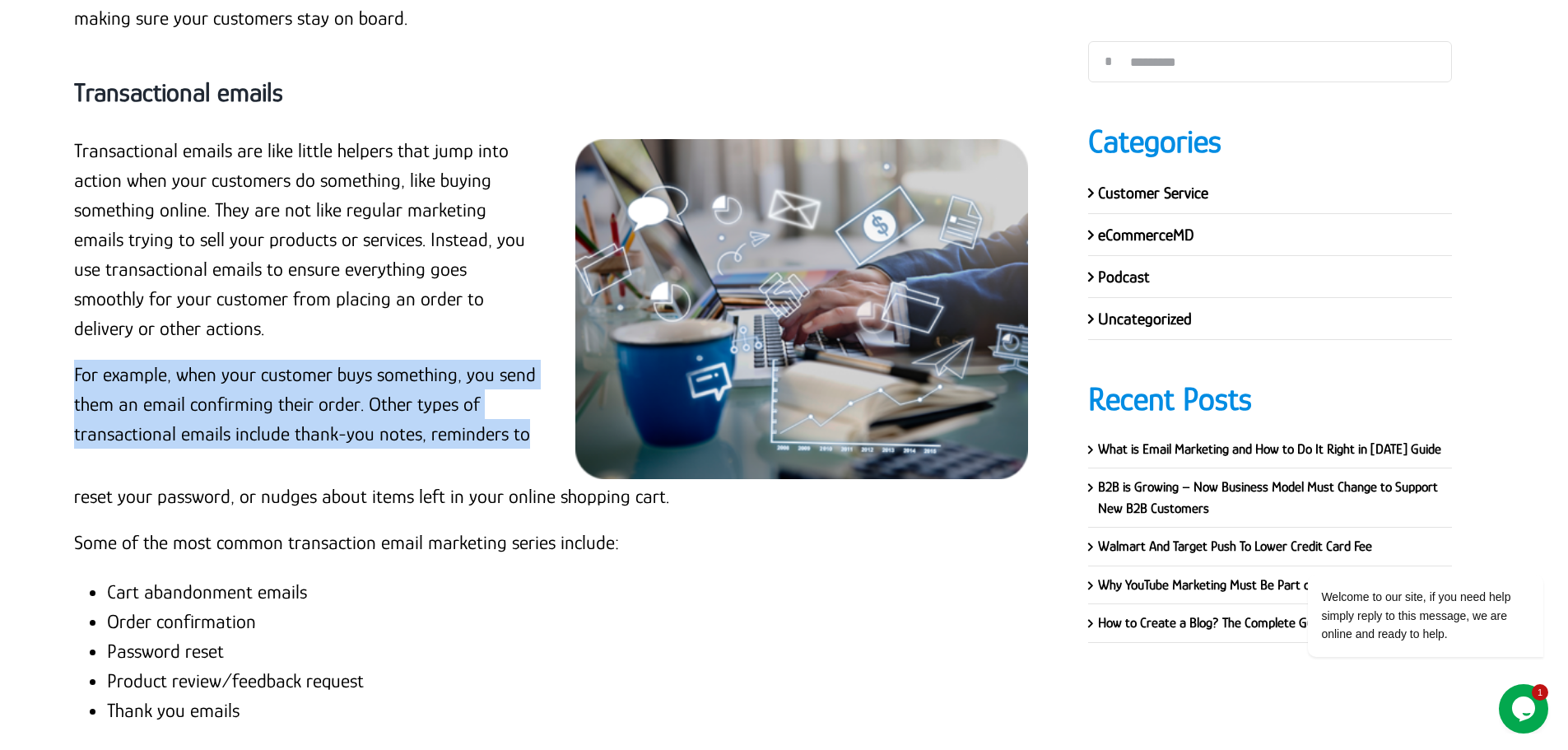
click at [248, 389] on p "For example, when your customer buys something, you send them an email confirmi…" at bounding box center [305, 404] width 463 height 89
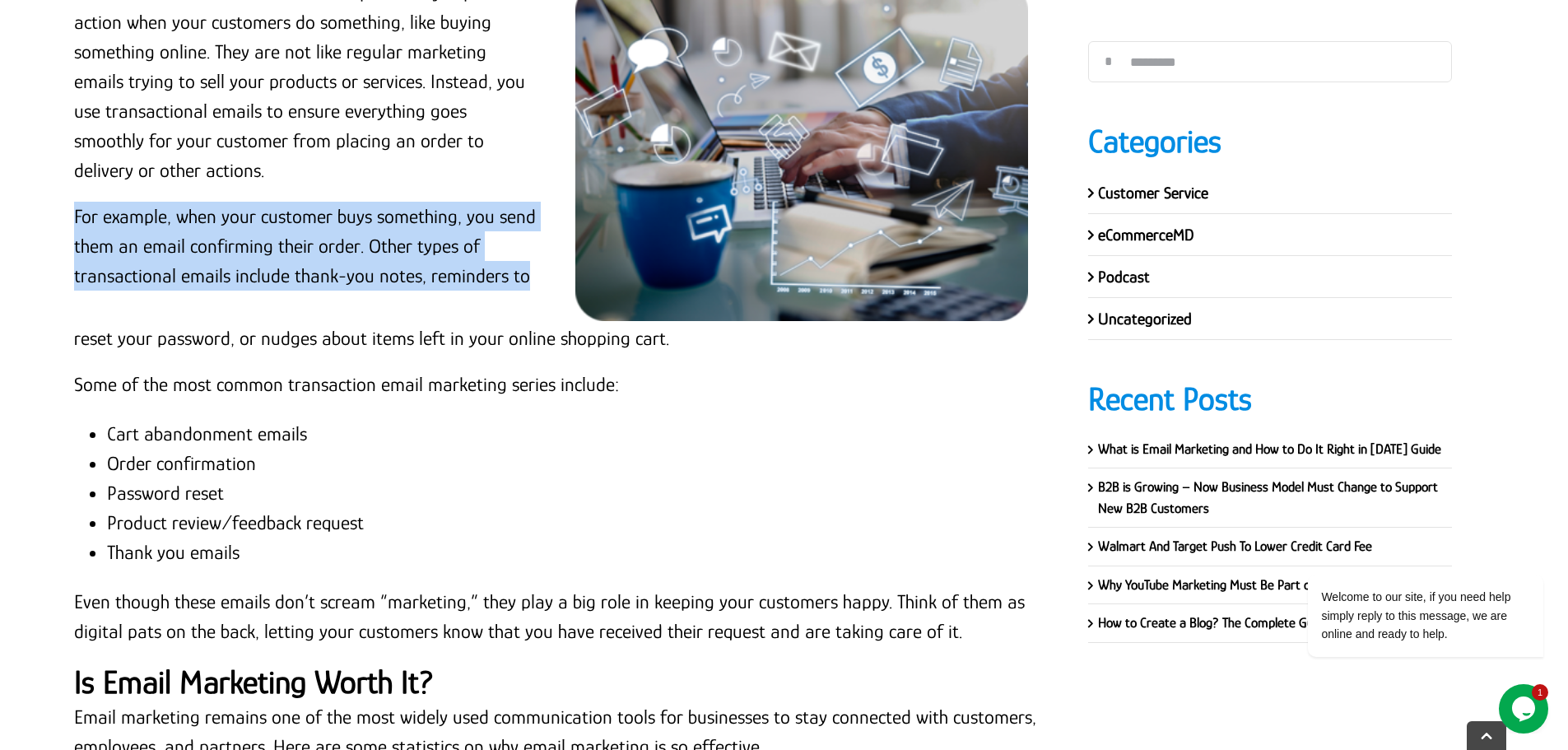
scroll to position [4427, 0]
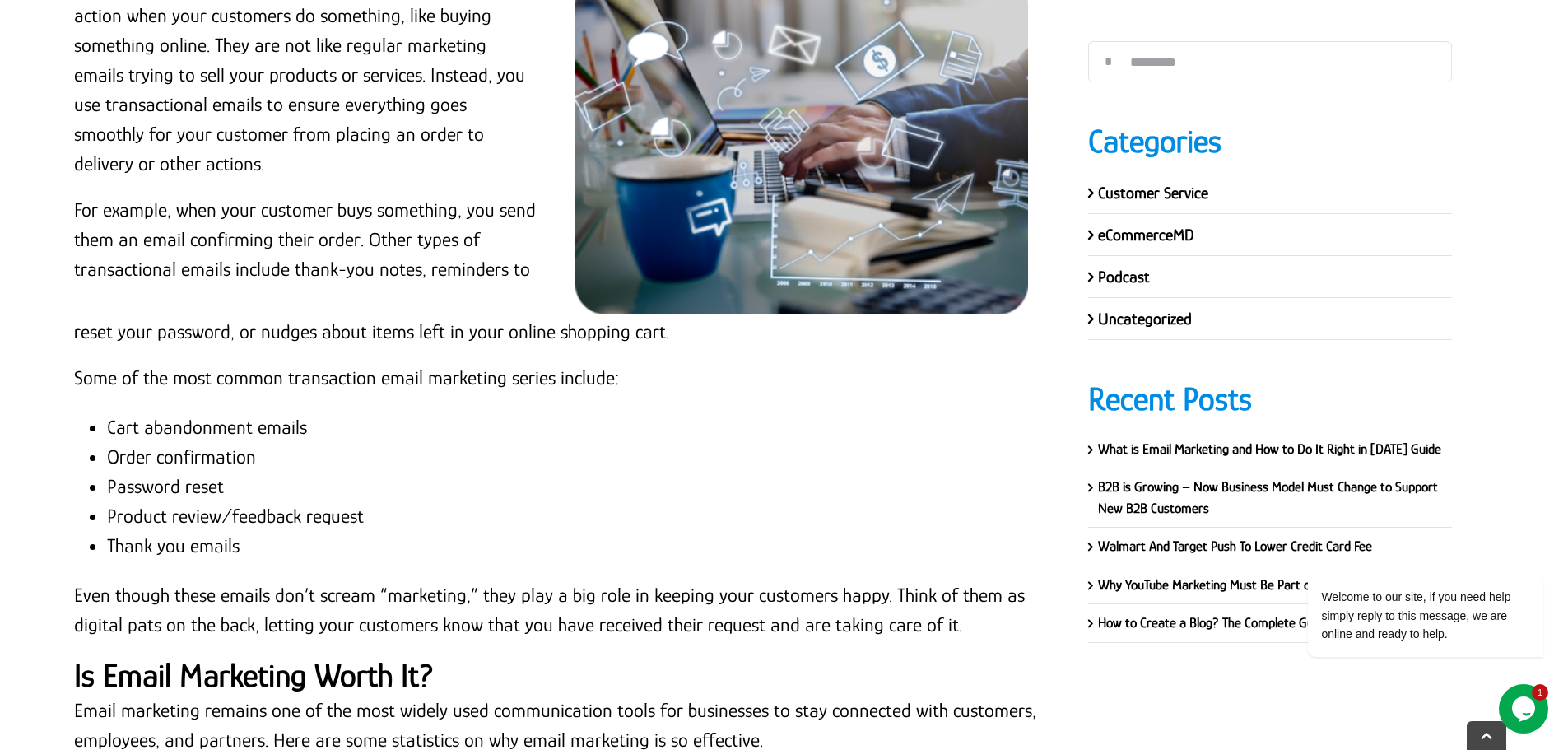
click at [368, 339] on p "reset your password, or nudges about items left in your online shopping cart." at bounding box center [557, 332] width 965 height 30
click at [368, 337] on p "reset your password, or nudges about items left in your online shopping cart." at bounding box center [557, 332] width 965 height 30
click at [363, 321] on p "reset your password, or nudges about items left in your online shopping cart." at bounding box center [557, 332] width 965 height 30
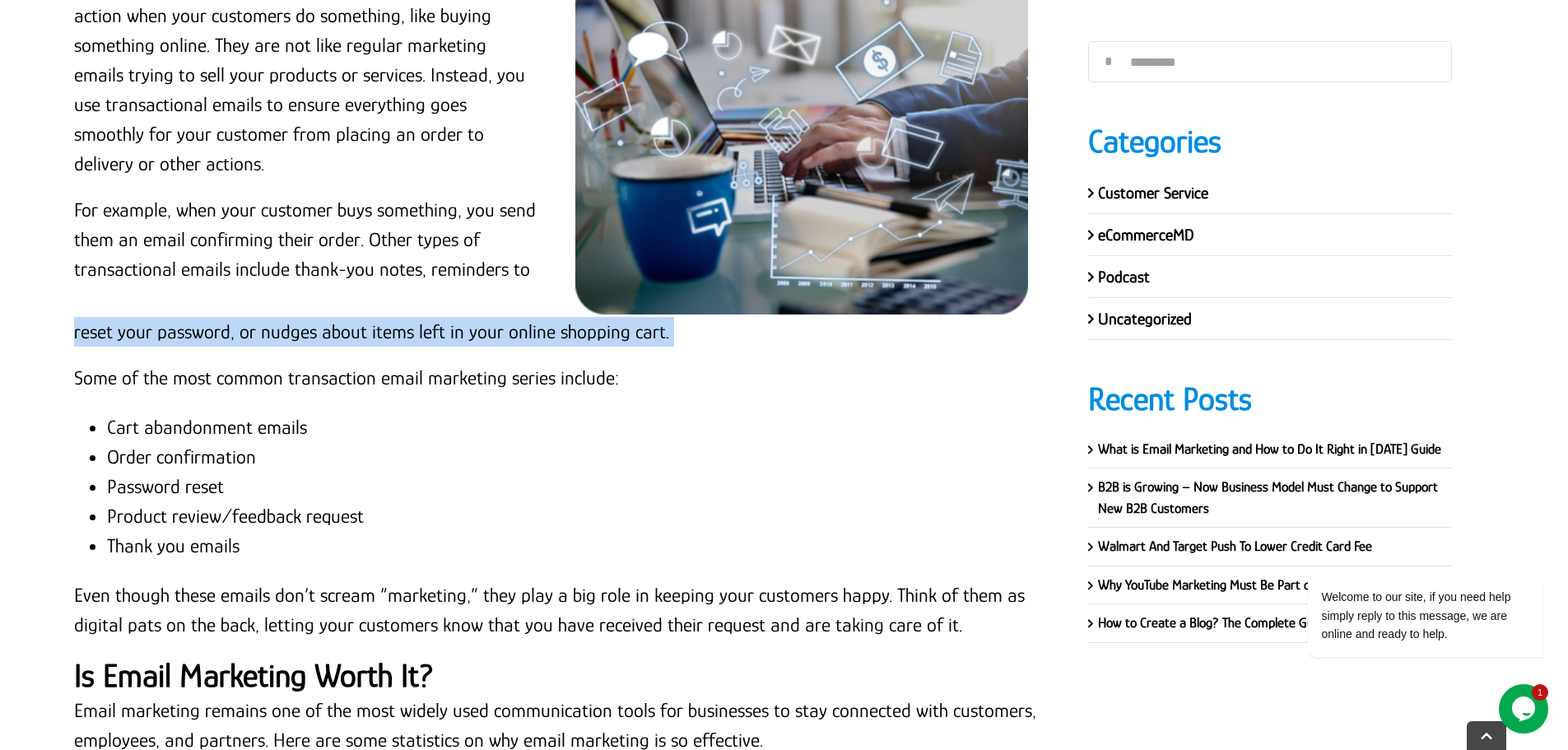
click at [363, 321] on p "reset your password, or nudges about items left in your online shopping cart." at bounding box center [557, 332] width 965 height 30
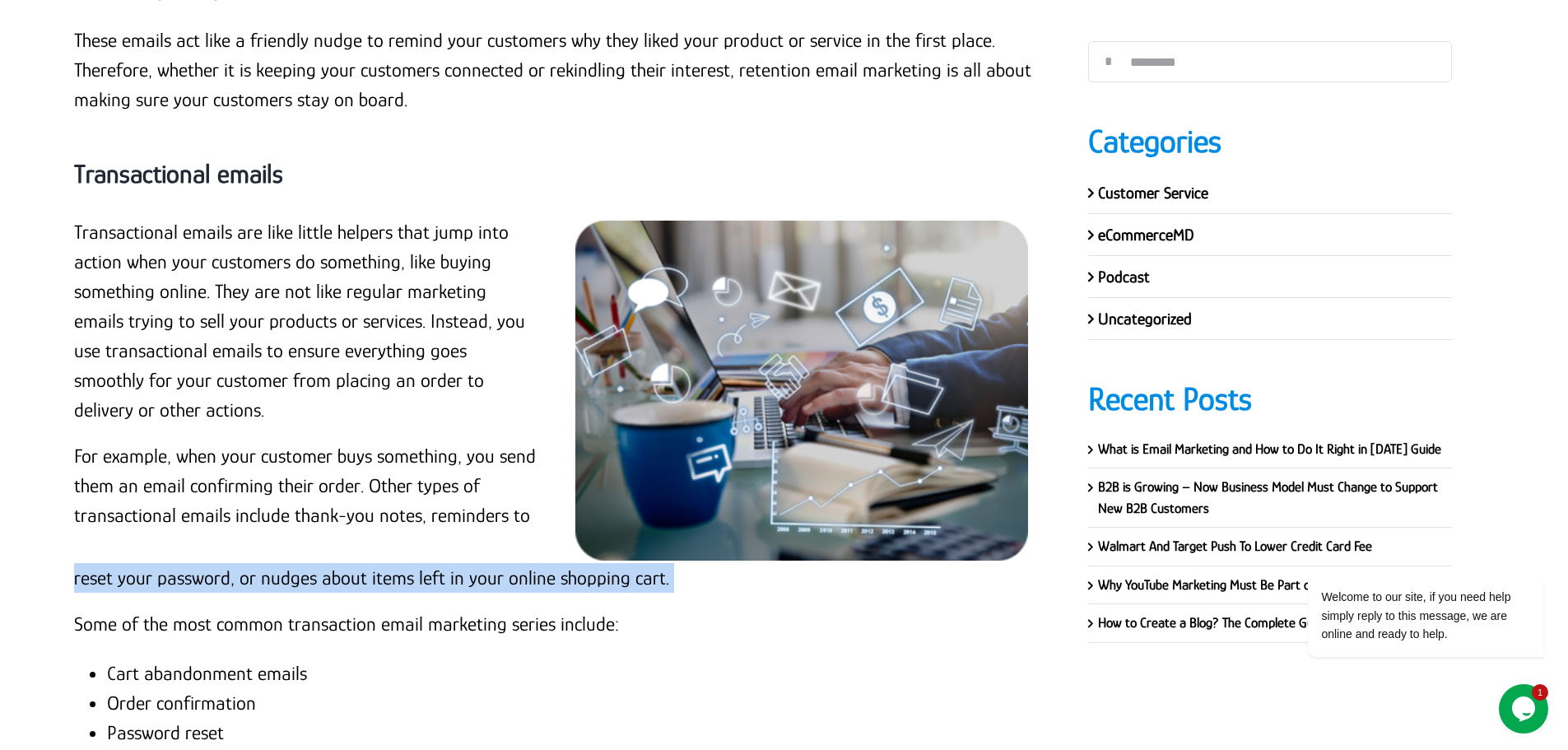
scroll to position [4181, 0]
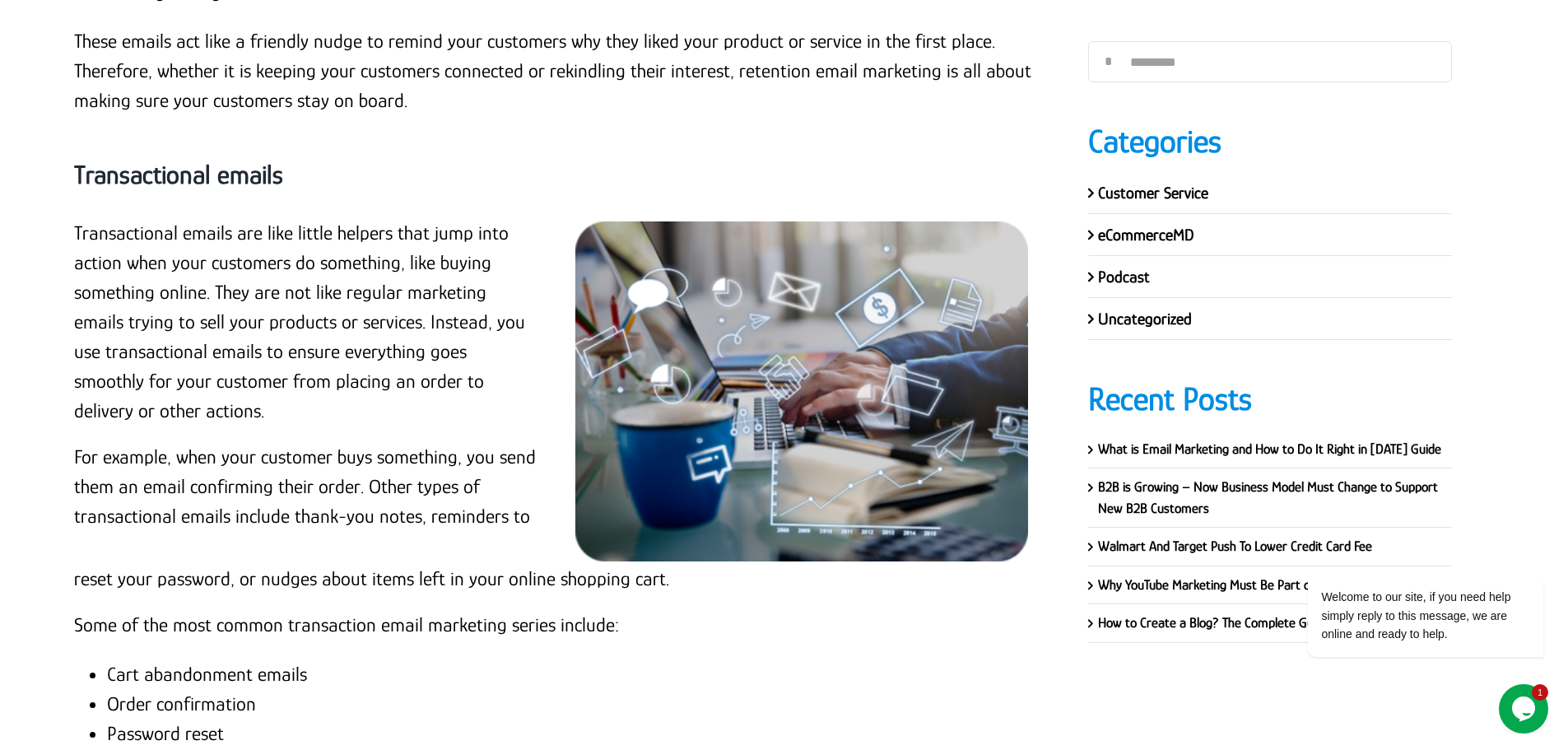
click at [262, 318] on p "Transactional emails are like little helpers that jump into action when your cu…" at bounding box center [305, 322] width 463 height 208
click at [262, 317] on p "Transactional emails are like little helpers that jump into action when your cu…" at bounding box center [305, 322] width 463 height 208
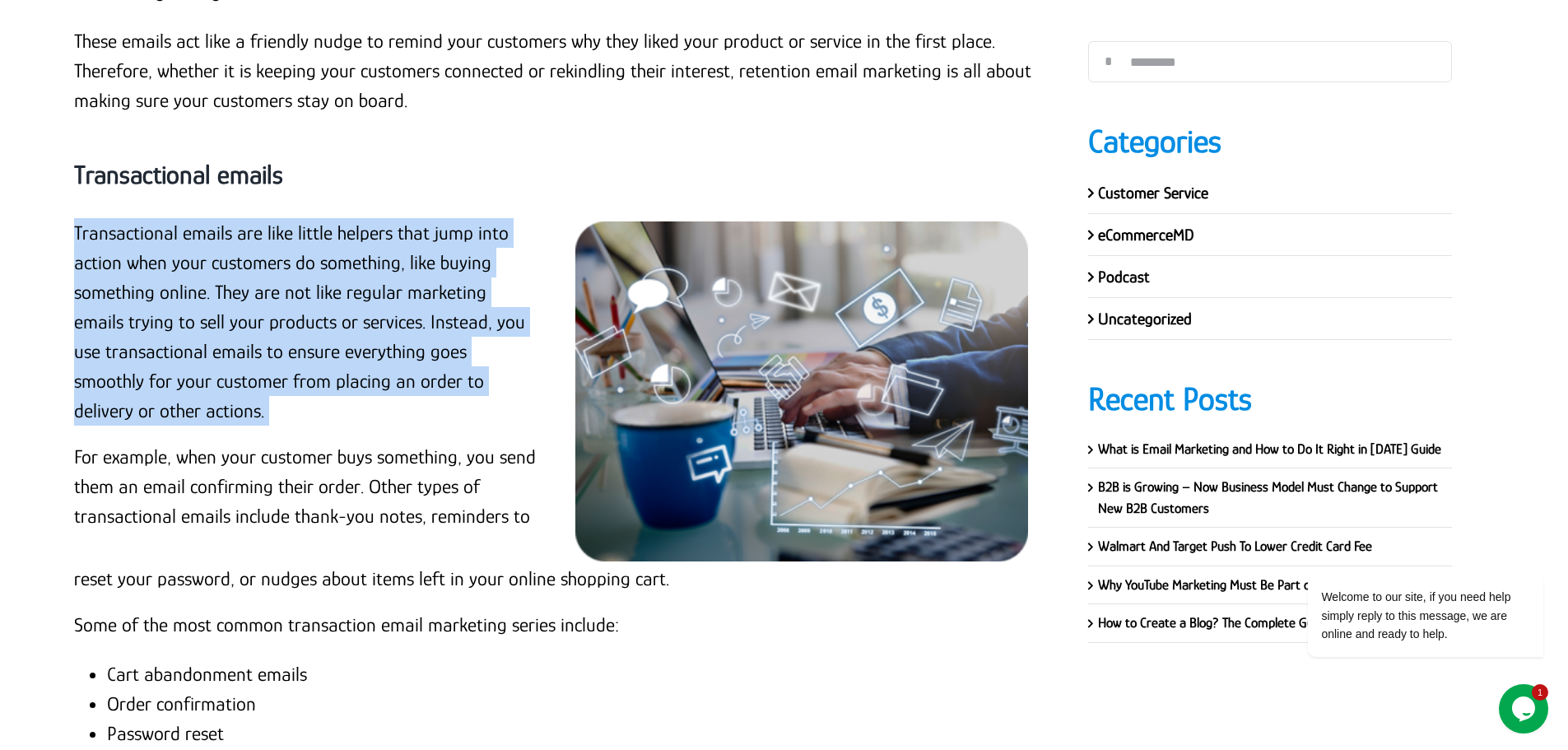
click at [262, 317] on p "Transactional emails are like little helpers that jump into action when your cu…" at bounding box center [305, 322] width 463 height 208
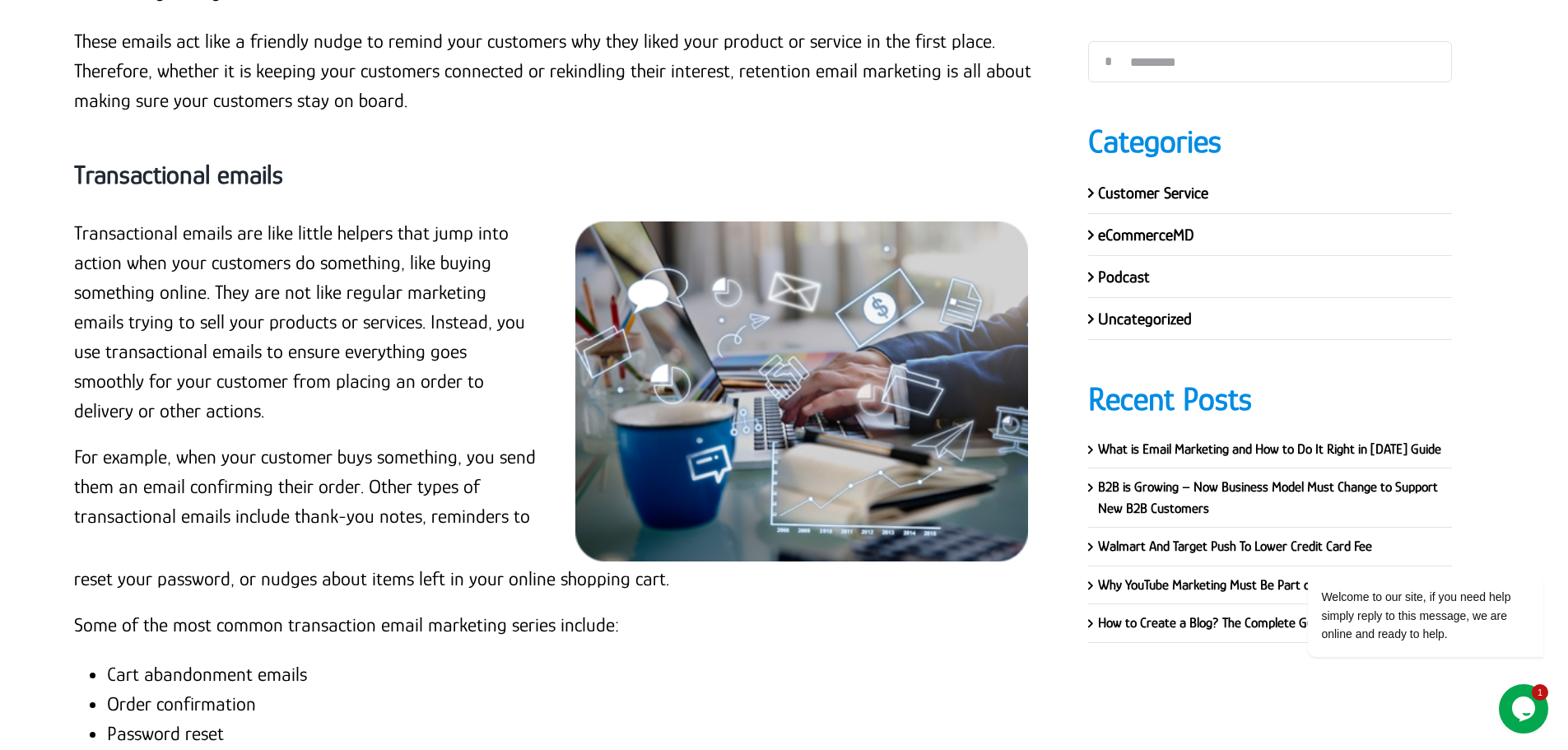
click at [283, 472] on p "For example, when your customer buys something, you send them an email confirmi…" at bounding box center [305, 486] width 463 height 89
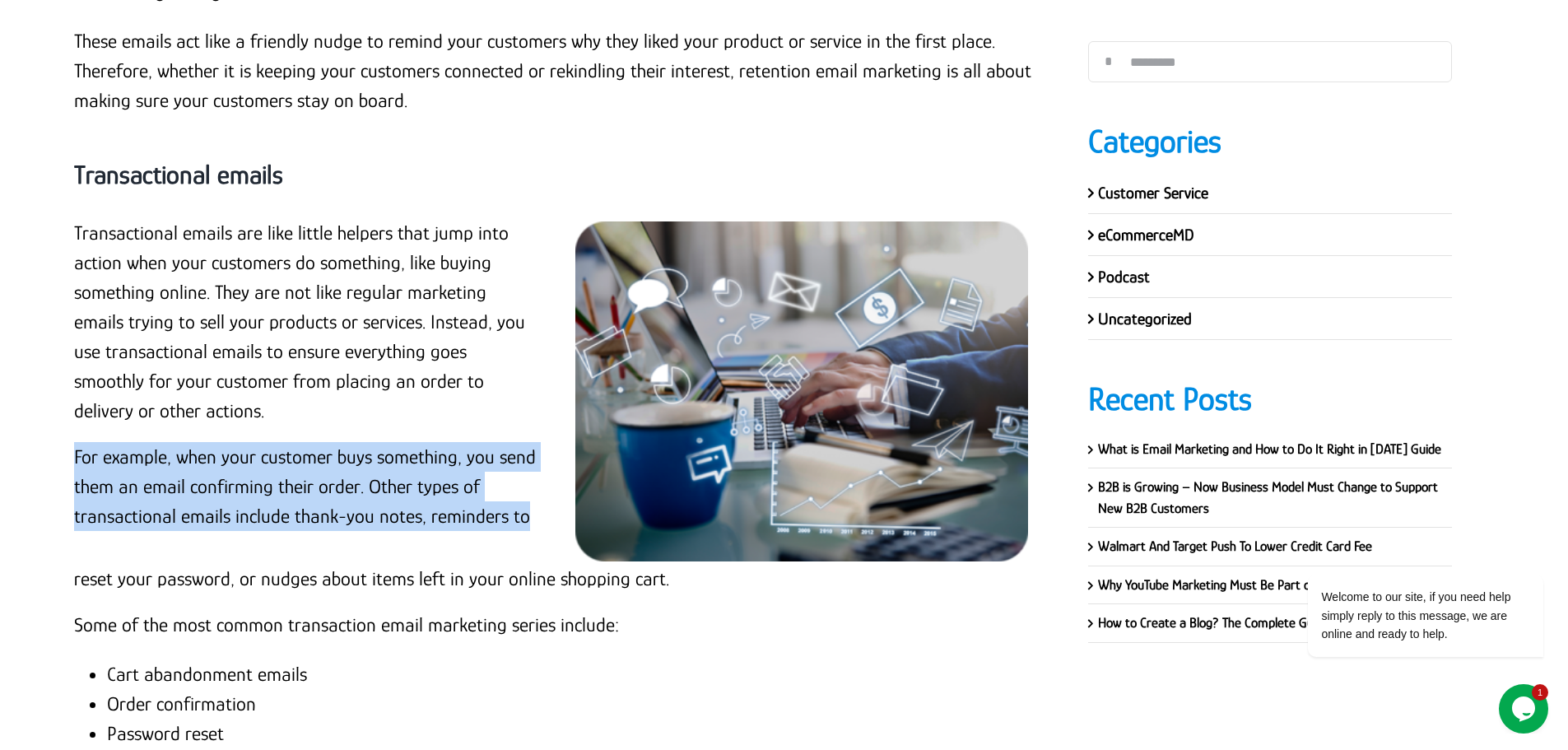
click at [283, 472] on p "For example, when your customer buys something, you send them an email confirmi…" at bounding box center [305, 486] width 463 height 89
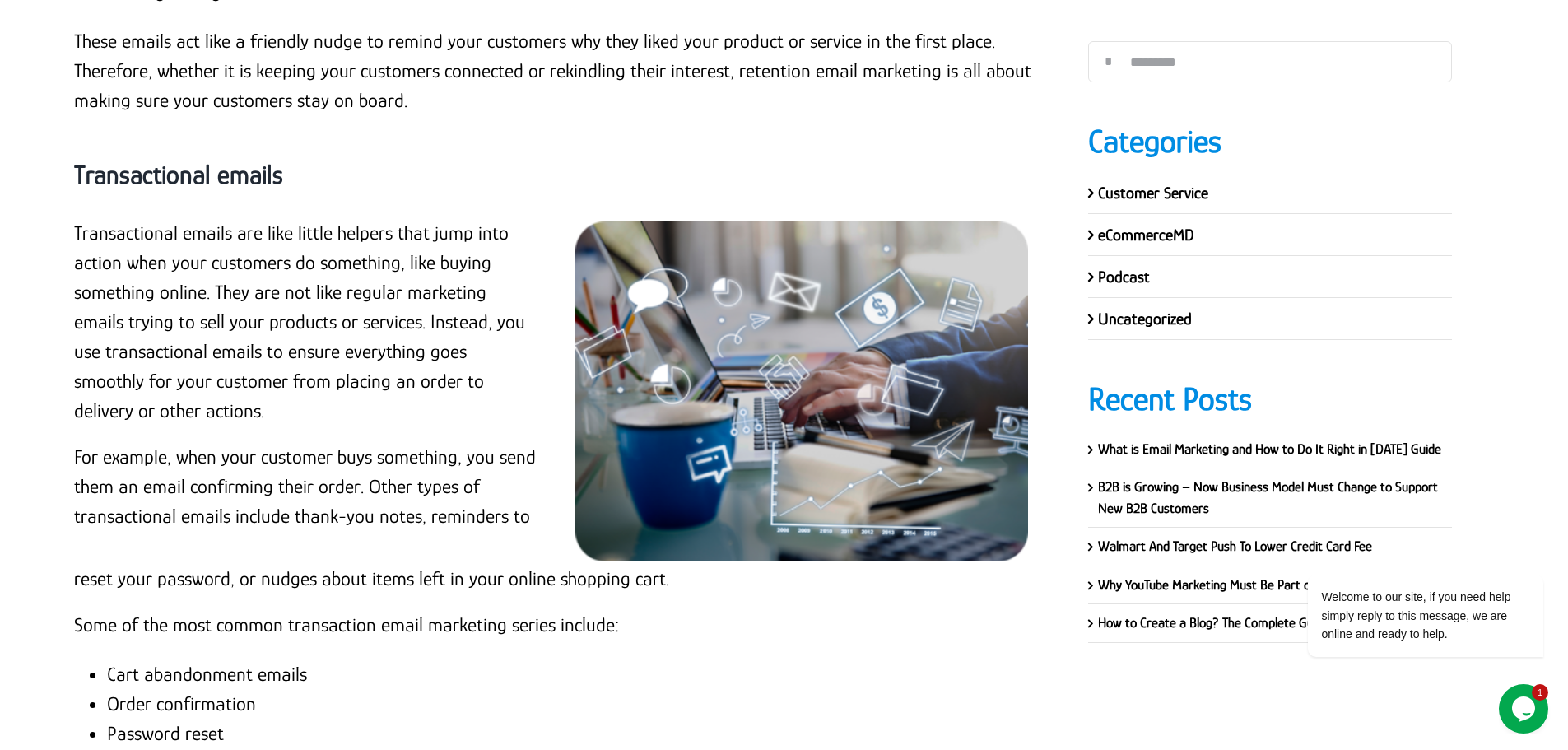
click at [324, 574] on p "reset your password, or nudges about items left in your online shopping cart." at bounding box center [557, 578] width 965 height 30
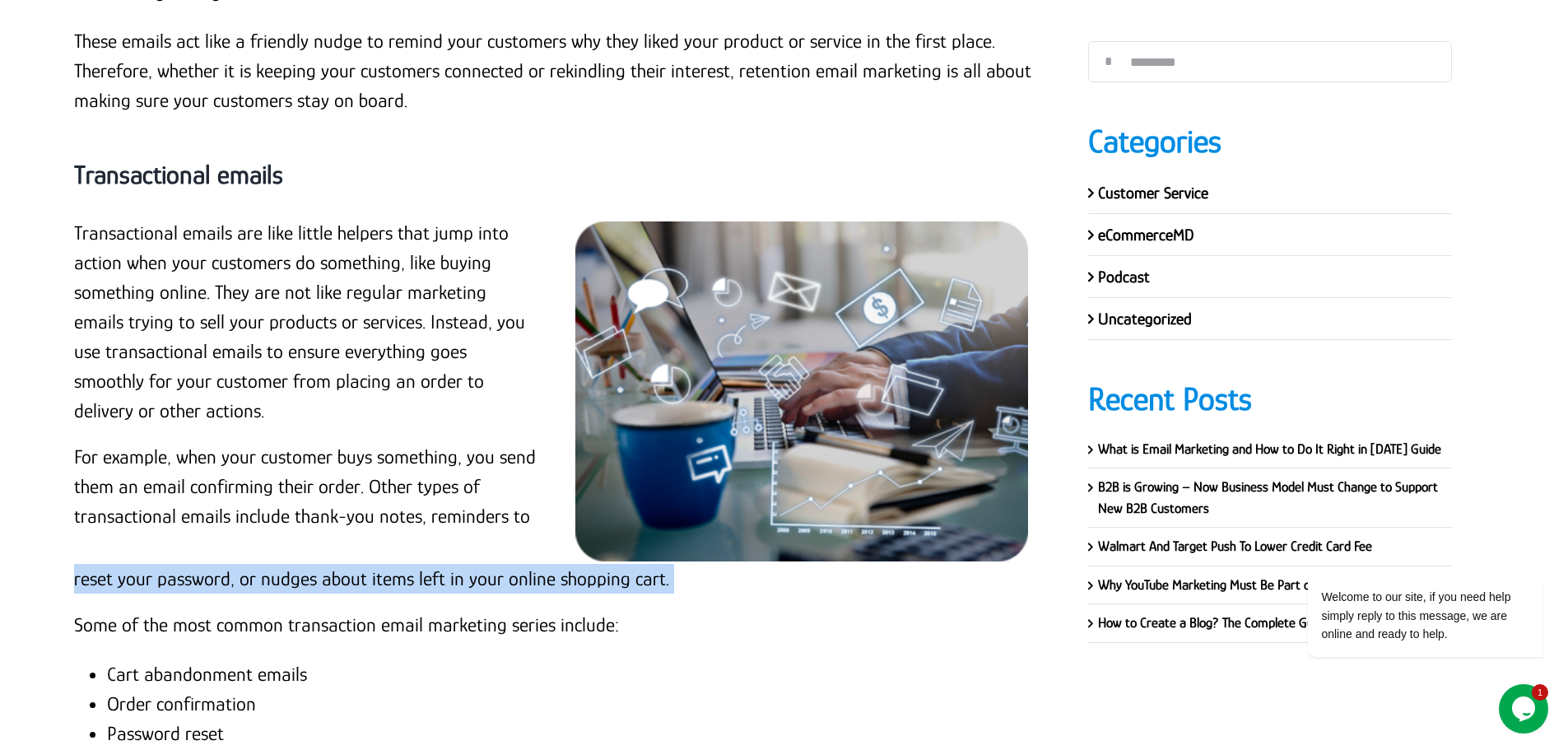
click at [324, 574] on p "reset your password, or nudges about items left in your online shopping cart." at bounding box center [557, 578] width 965 height 30
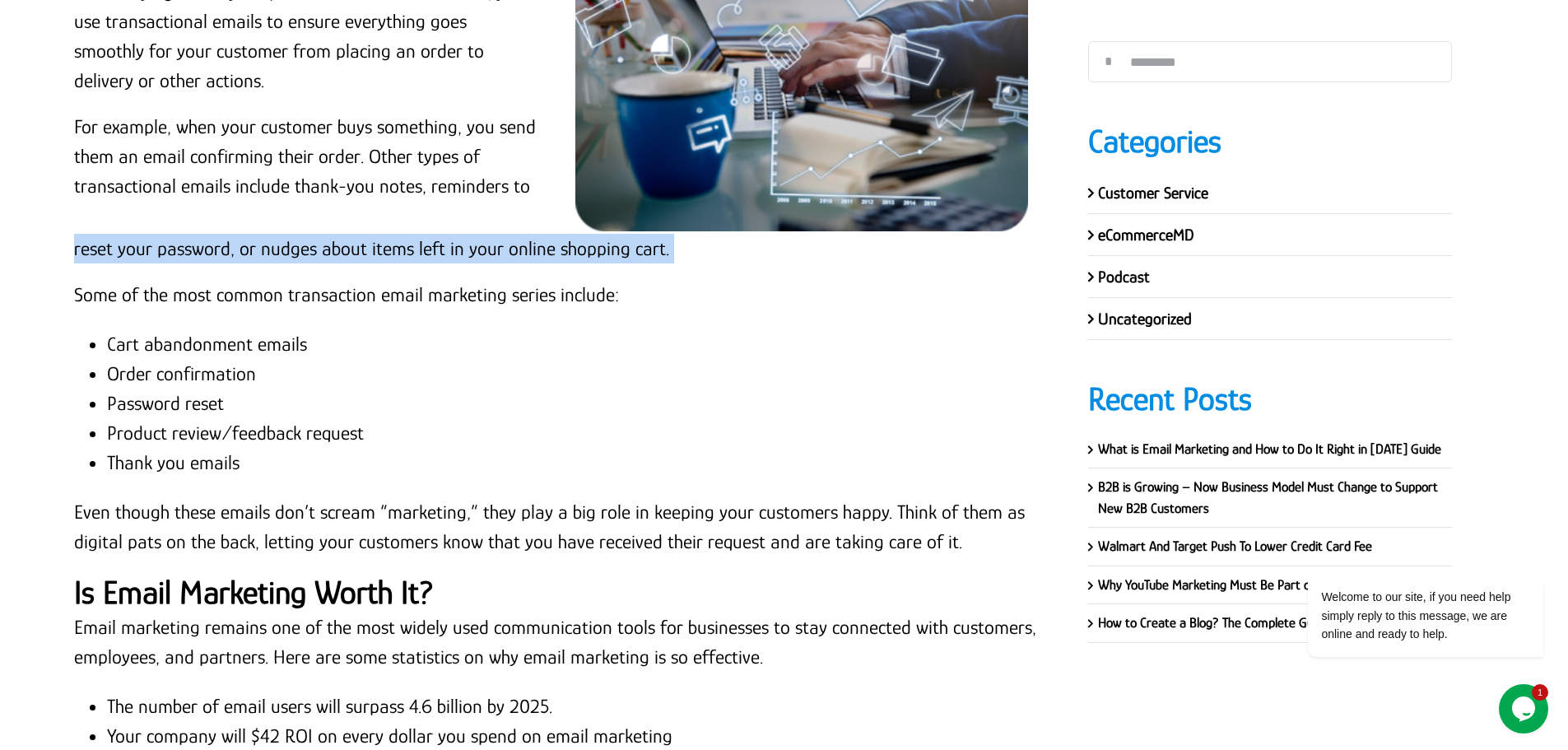
scroll to position [4510, 0]
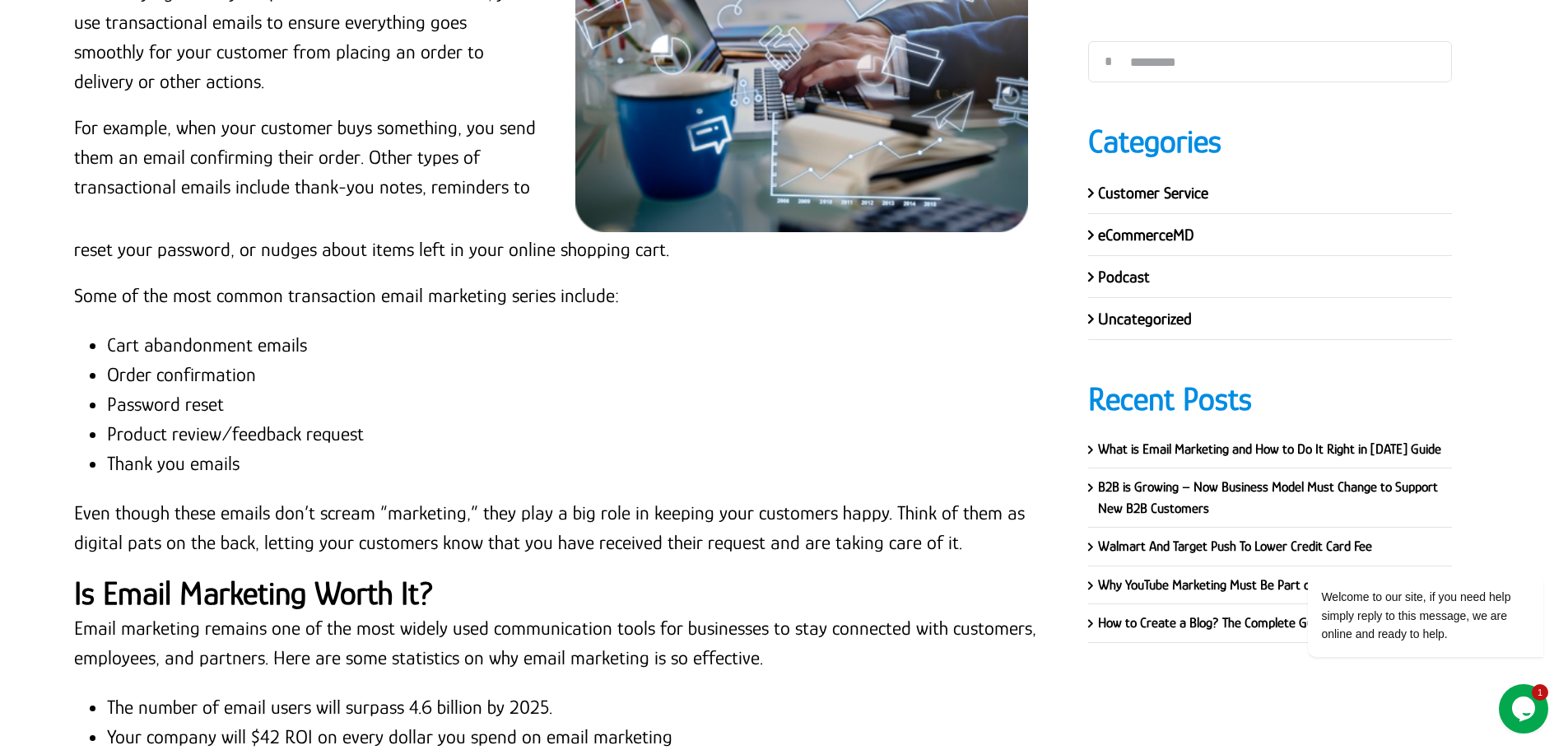
click at [313, 294] on p "Some of the most common transaction email marketing series include:" at bounding box center [557, 295] width 965 height 30
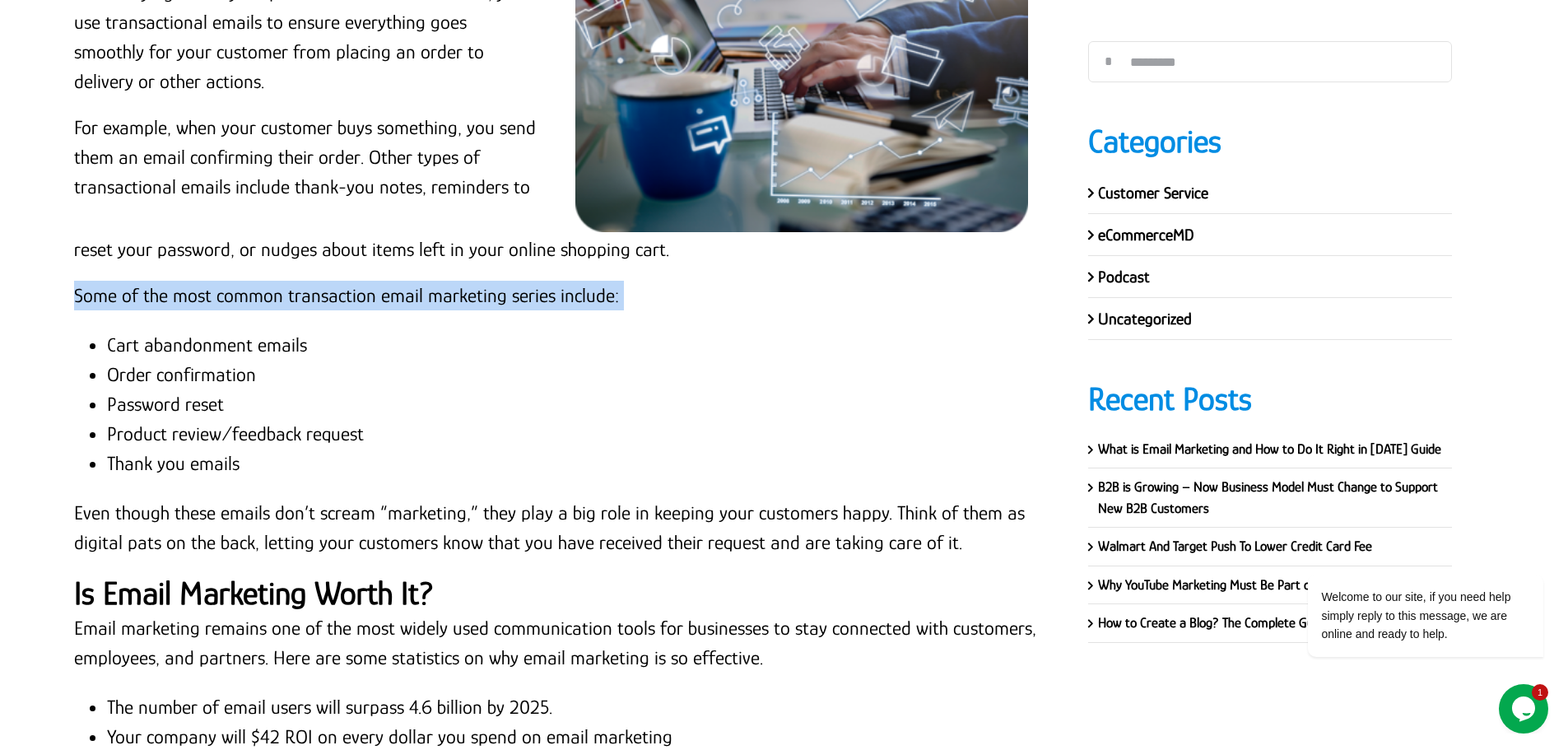
click at [313, 294] on p "Some of the most common transaction email marketing series include:" at bounding box center [557, 295] width 965 height 30
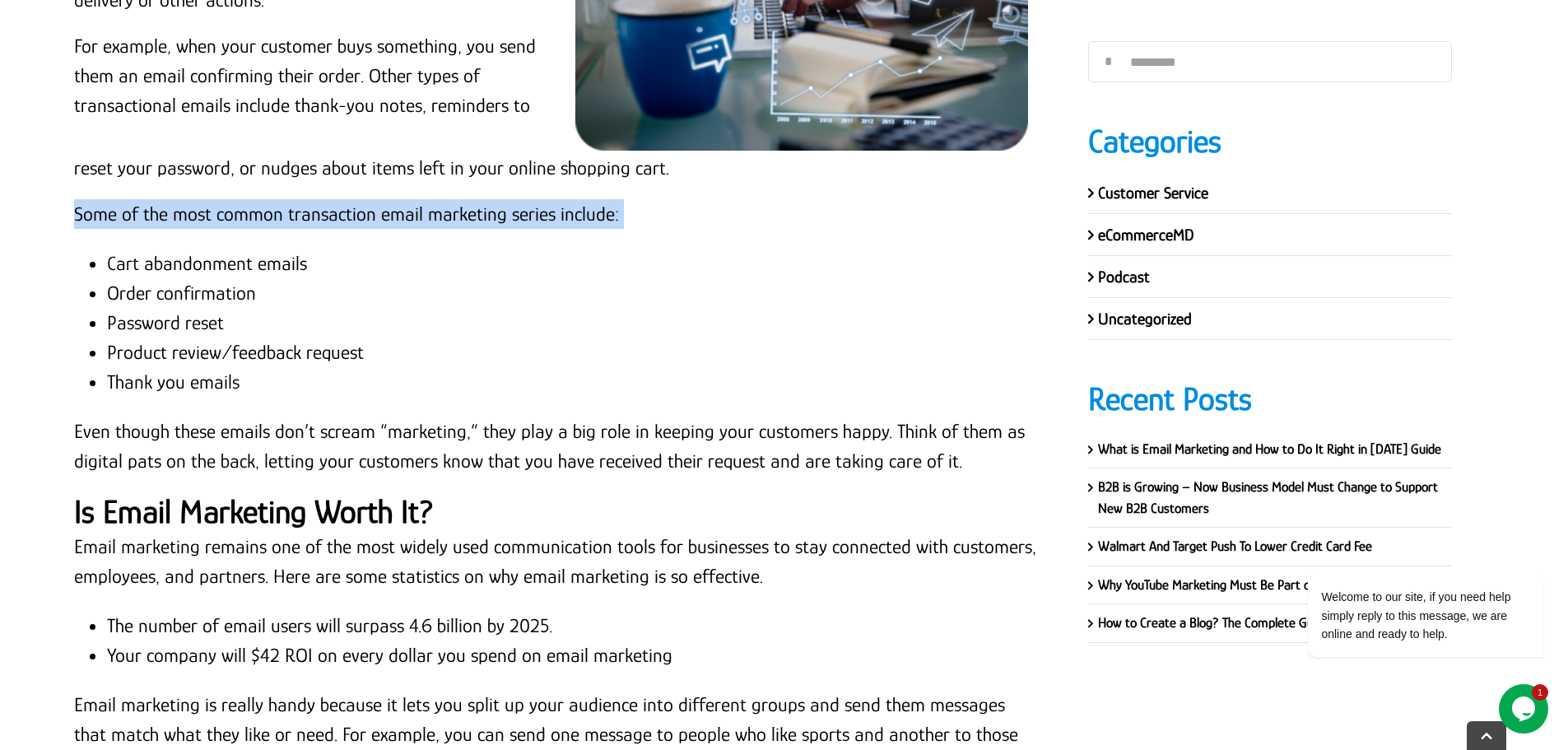
scroll to position [4592, 0]
click at [110, 262] on li "Cart abandonment emails" at bounding box center [572, 263] width 932 height 30
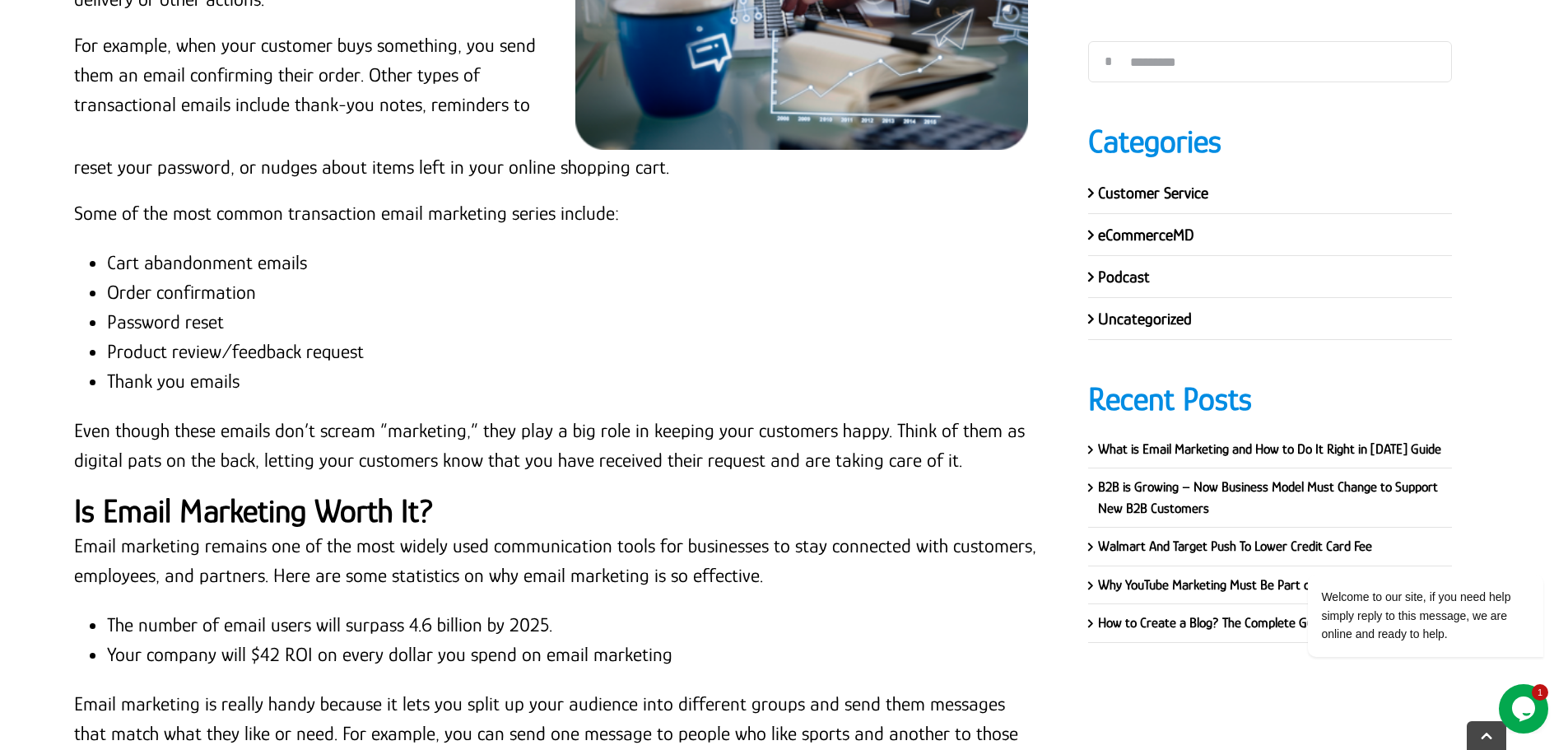
click at [307, 265] on li "Cart abandonment emails" at bounding box center [572, 263] width 932 height 30
drag, startPoint x: 307, startPoint y: 261, endPoint x: 108, endPoint y: 262, distance: 199.0
click at [108, 262] on li "Cart abandonment emails" at bounding box center [572, 263] width 932 height 30
click at [107, 286] on li "Order confirmation" at bounding box center [572, 292] width 932 height 30
click at [258, 287] on li "Order confirmation" at bounding box center [572, 292] width 932 height 30
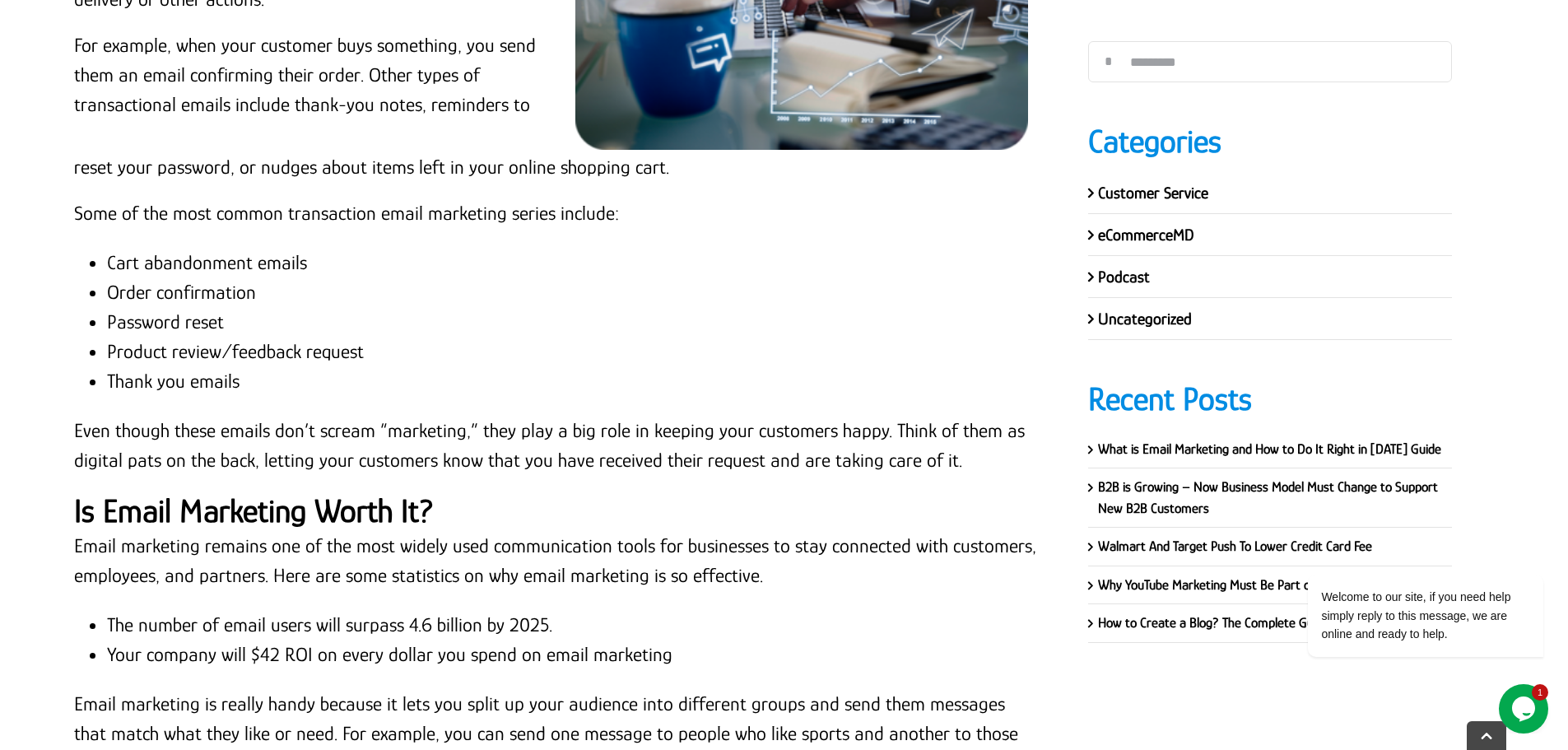
click at [109, 321] on li "Password reset" at bounding box center [572, 322] width 932 height 30
click at [225, 320] on li "Password reset" at bounding box center [572, 322] width 932 height 30
click at [111, 350] on li "Product review/feedback request" at bounding box center [572, 352] width 932 height 30
click at [380, 347] on li "Product review/feedback request" at bounding box center [572, 352] width 932 height 30
click at [107, 383] on li "Thank you emails" at bounding box center [572, 381] width 932 height 30
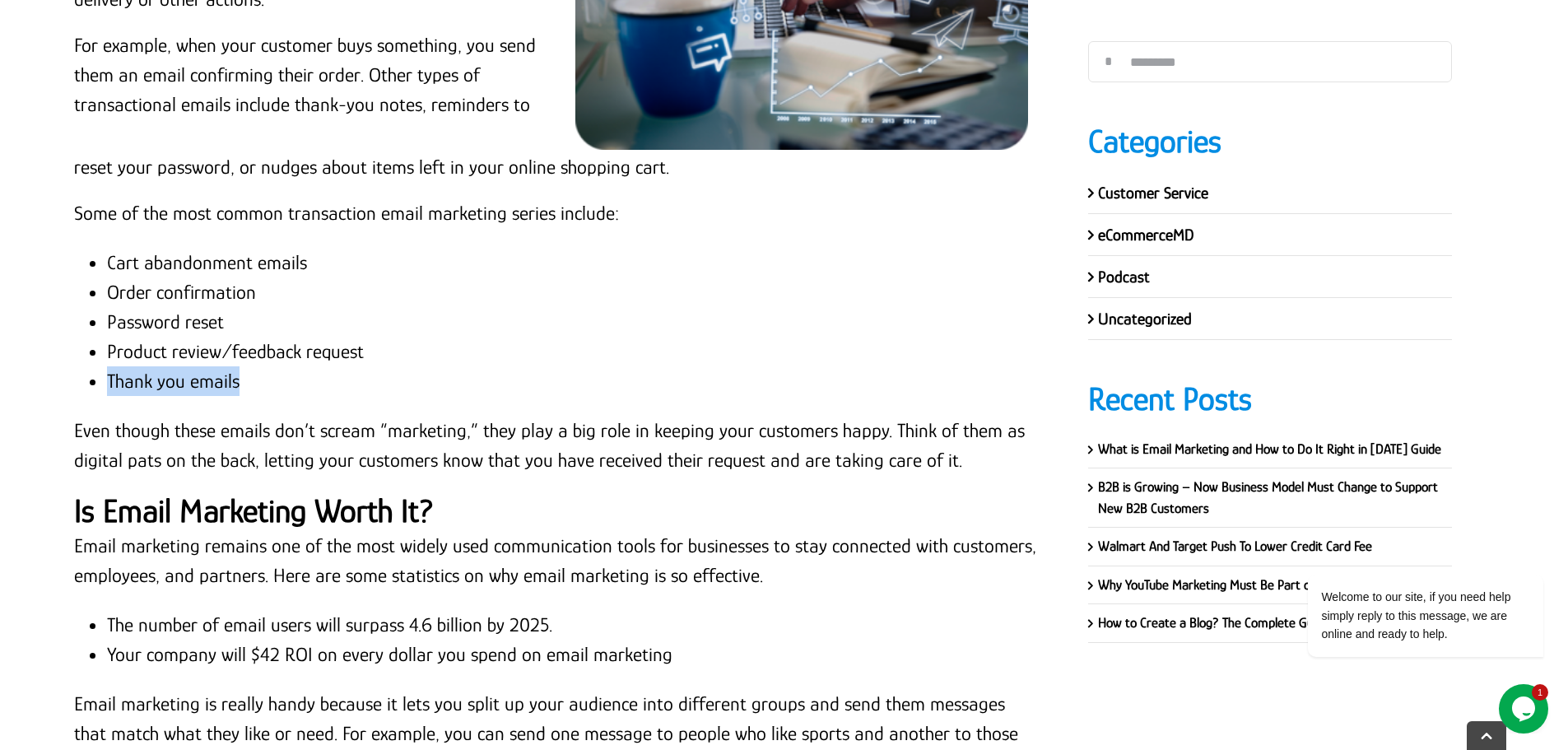
click at [247, 378] on li "Thank you emails" at bounding box center [572, 381] width 932 height 30
click at [216, 437] on p "Even though these emails don’t scream “marketing,” they play a big role in keep…" at bounding box center [557, 445] width 965 height 59
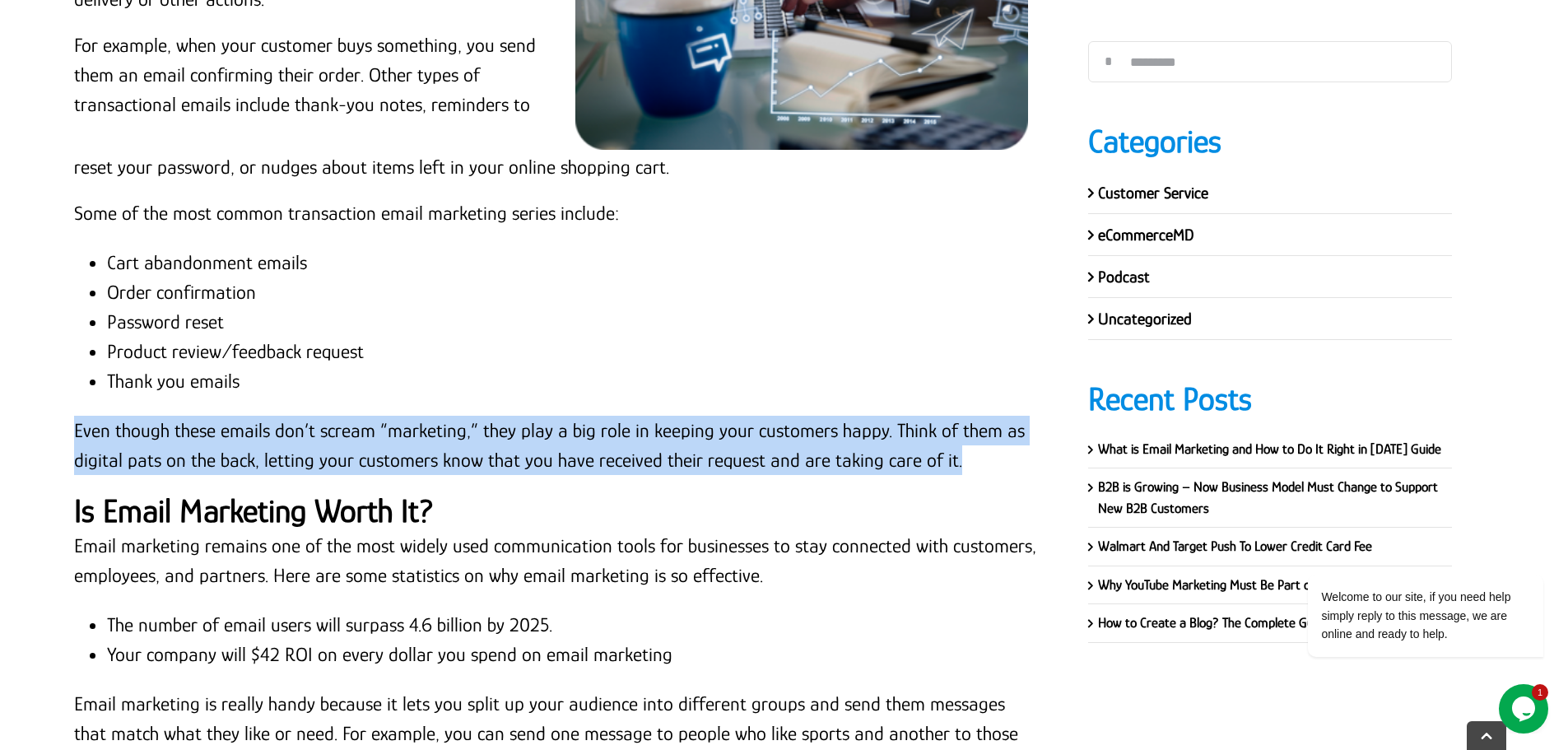
click at [217, 437] on p "Even though these emails don’t scream “marketing,” they play a big role in keep…" at bounding box center [557, 445] width 965 height 59
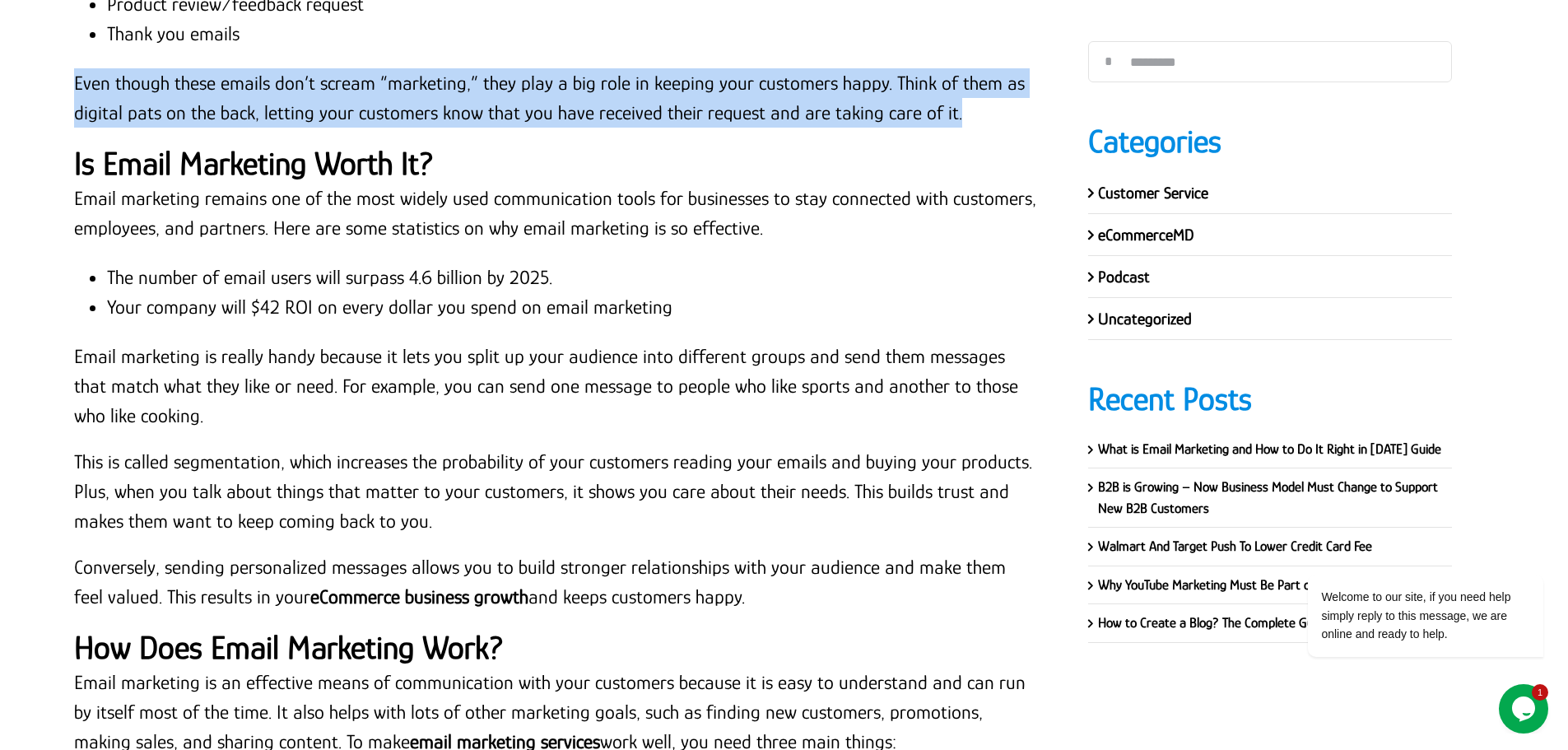
scroll to position [4839, 0]
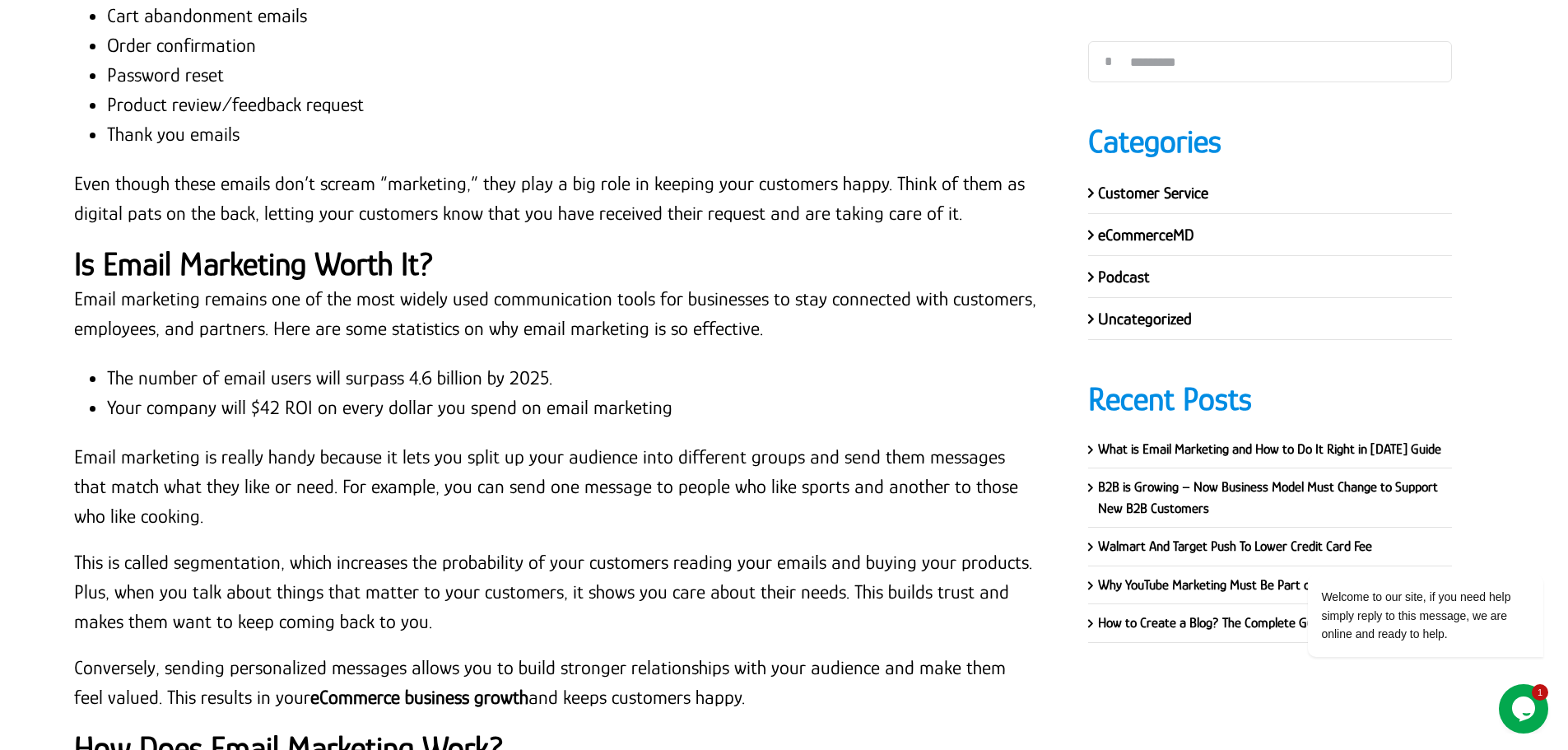
click at [340, 250] on strong "Is Email Marketing Worth It?" at bounding box center [254, 263] width 360 height 37
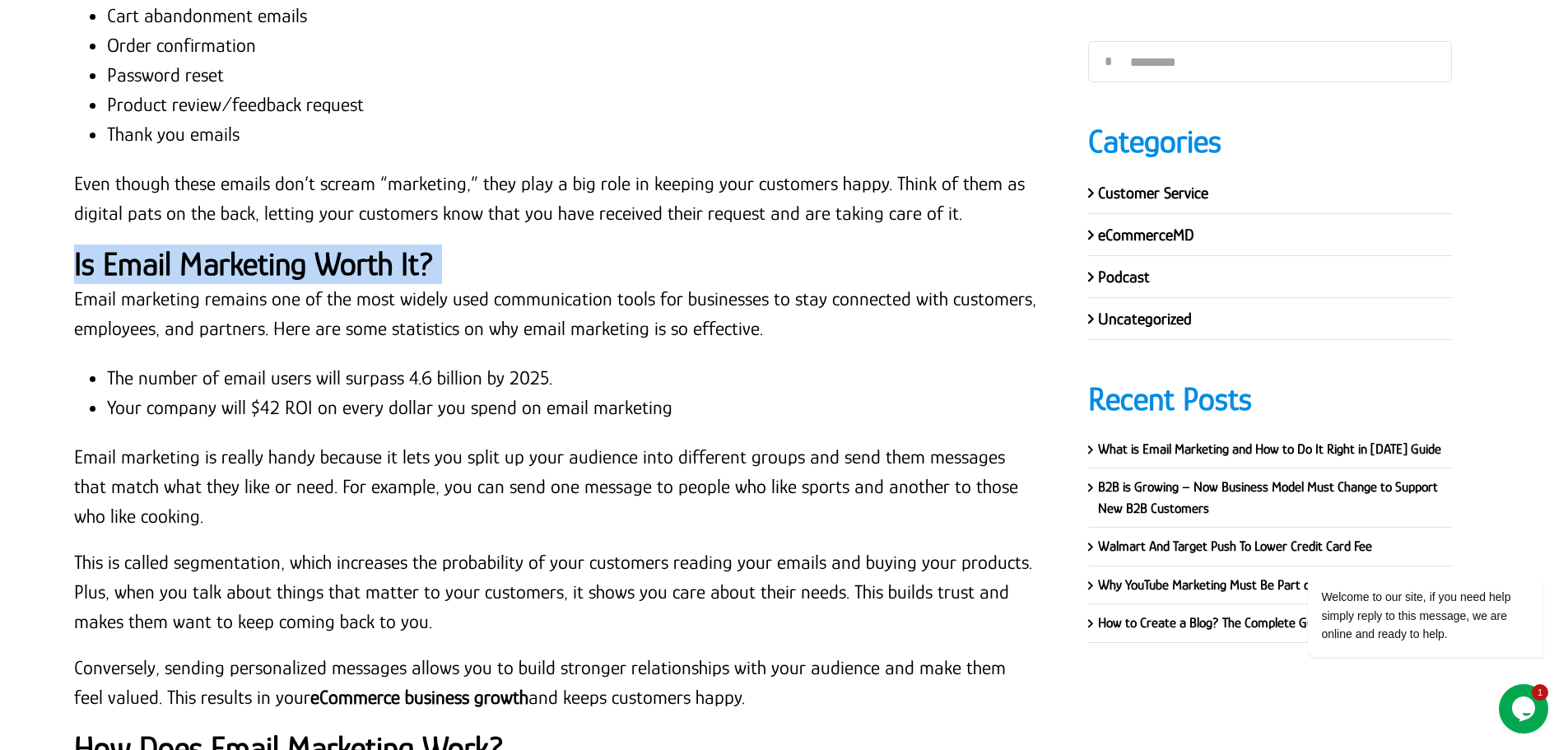
click at [340, 250] on strong "Is Email Marketing Worth It?" at bounding box center [254, 263] width 360 height 37
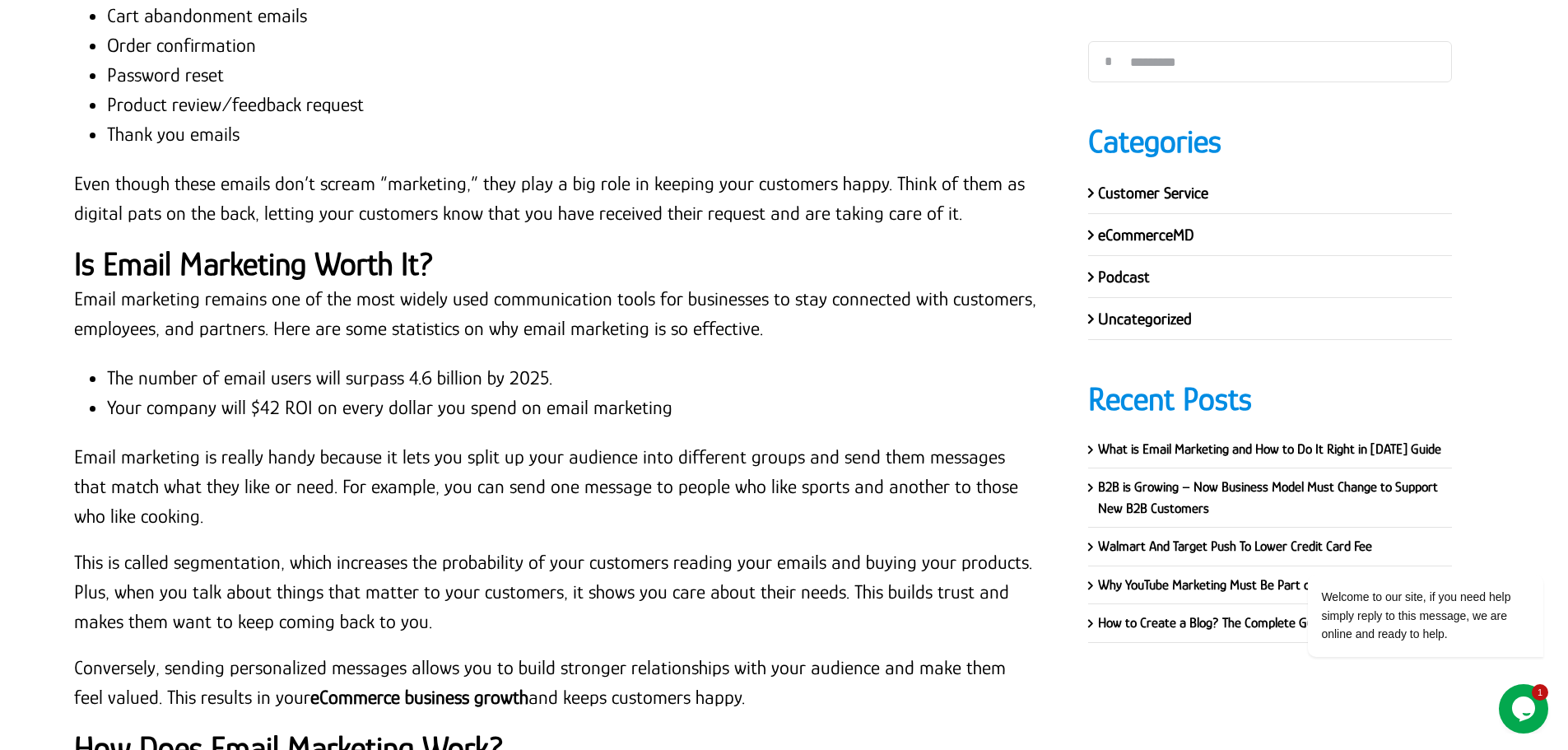
click at [240, 322] on p "Email marketing remains one of the most widely used communication tools for bus…" at bounding box center [557, 313] width 965 height 59
click at [77, 297] on p "Email marketing remains one of the most widely used communication tools for bus…" at bounding box center [557, 313] width 965 height 59
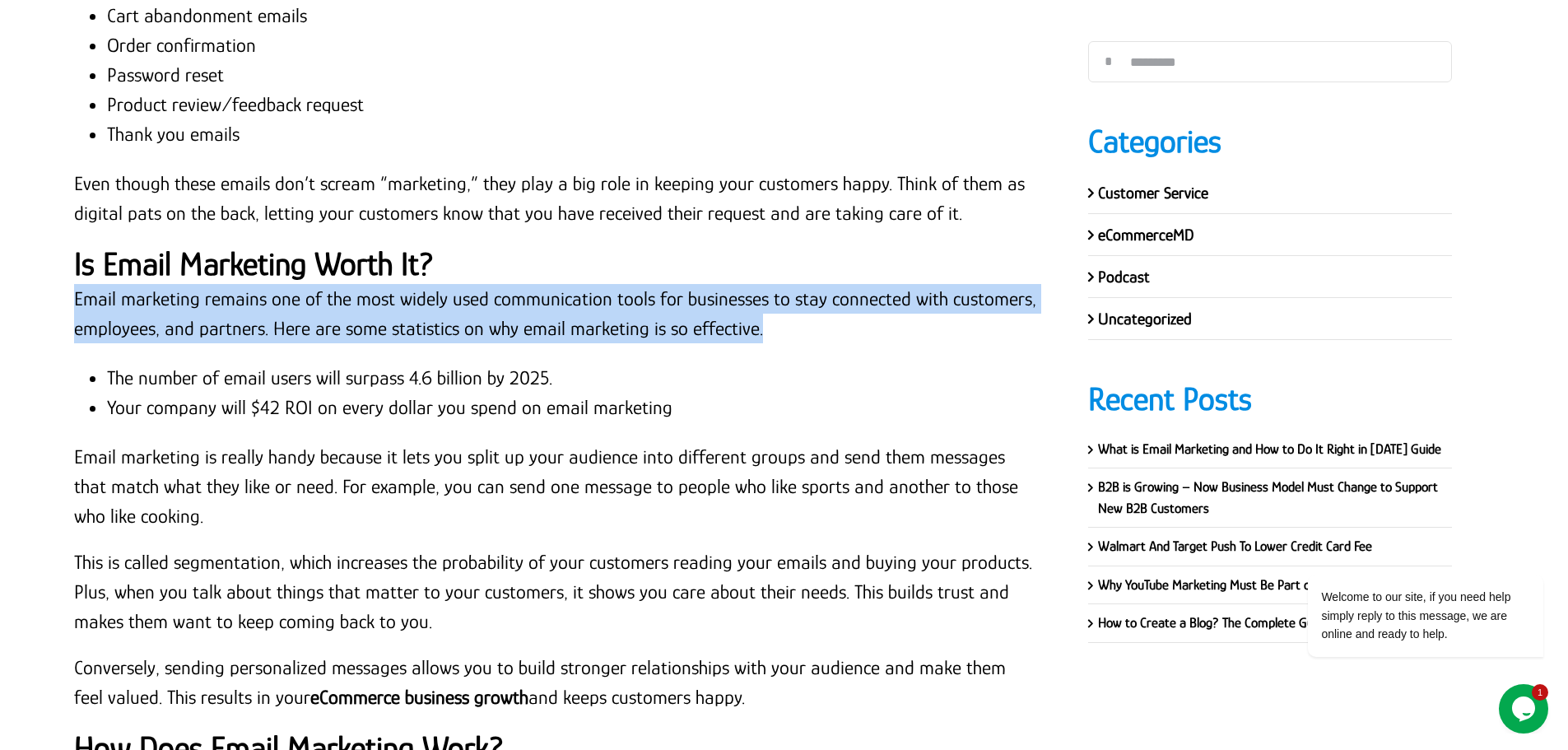
click at [765, 327] on p "Email marketing remains one of the most widely used communication tools for bus…" at bounding box center [557, 313] width 965 height 59
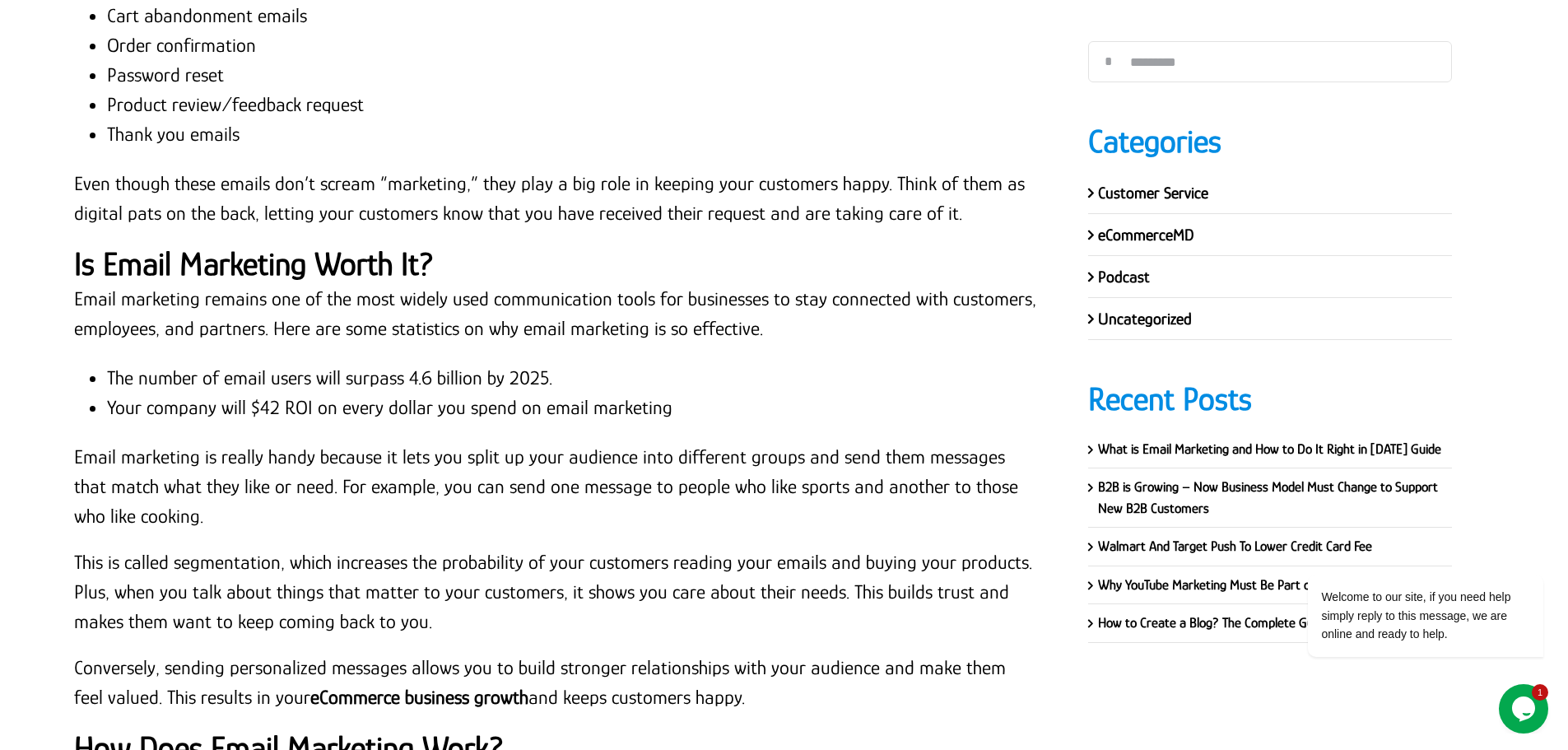
click at [547, 445] on p "Email marketing is really handy because it lets you split up your audience into…" at bounding box center [557, 486] width 965 height 89
click at [75, 297] on p "Email marketing remains one of the most widely used communication tools for bus…" at bounding box center [557, 313] width 965 height 59
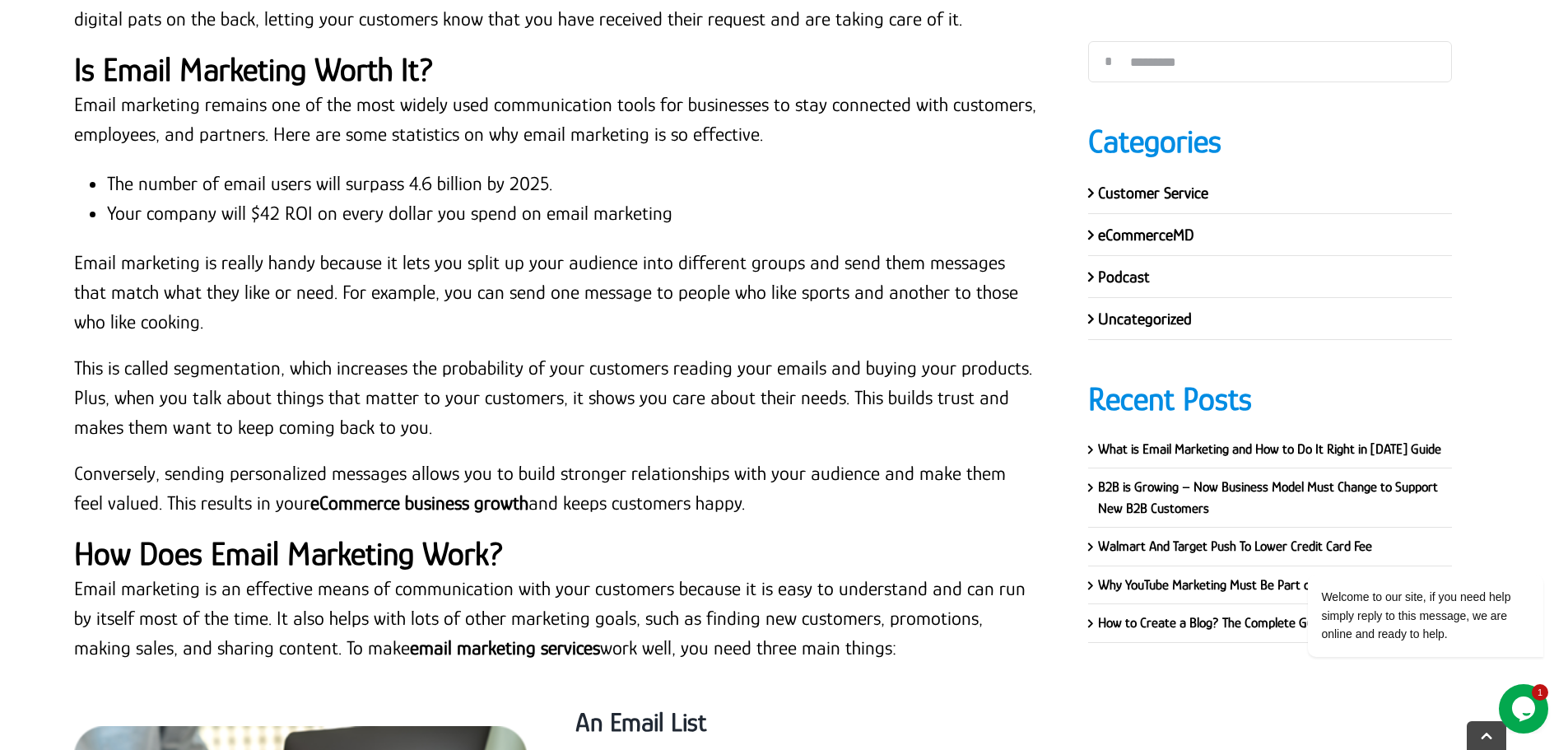
scroll to position [5086, 0]
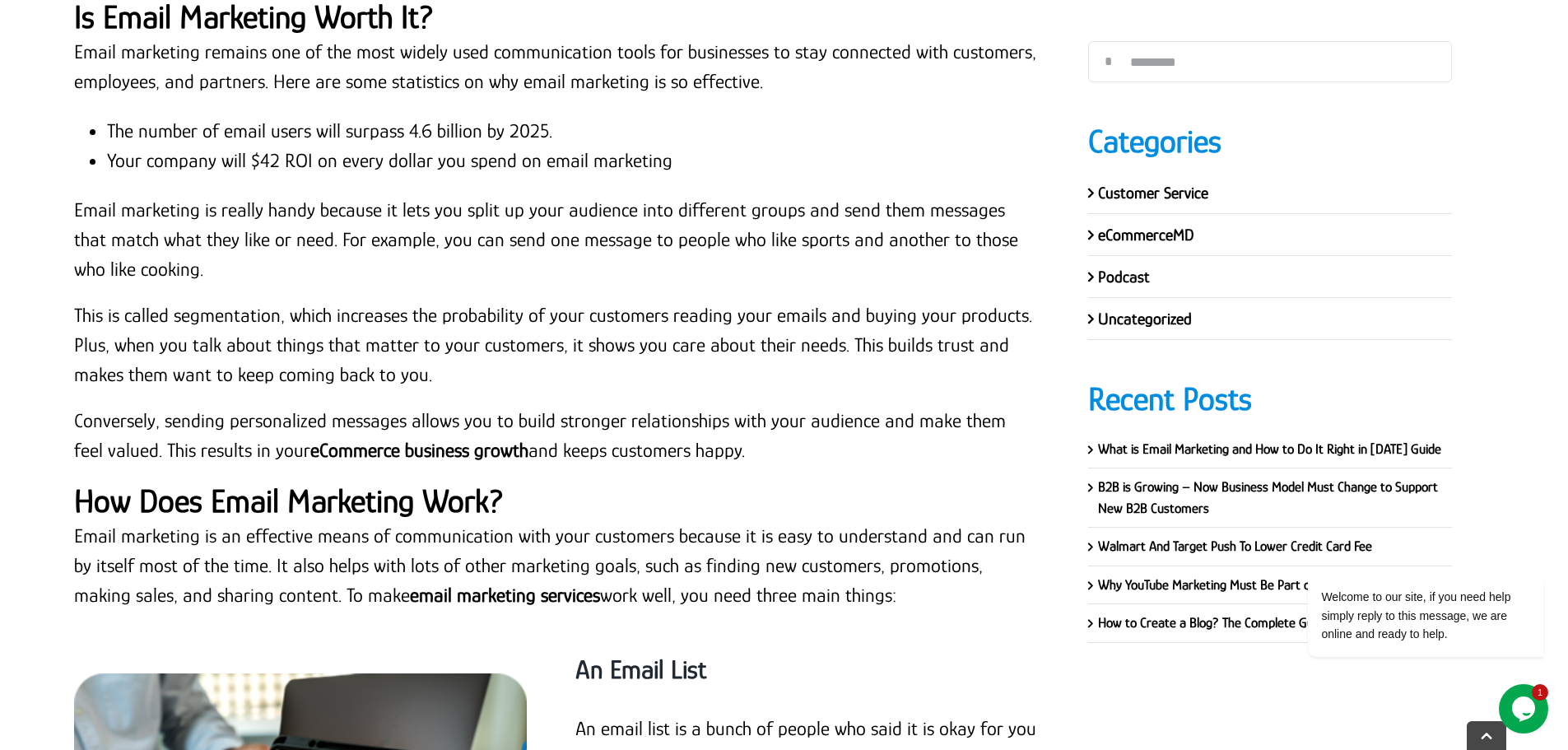
click at [740, 445] on p "Conversely, sending personalized messages allows you to build stronger relation…" at bounding box center [557, 435] width 965 height 59
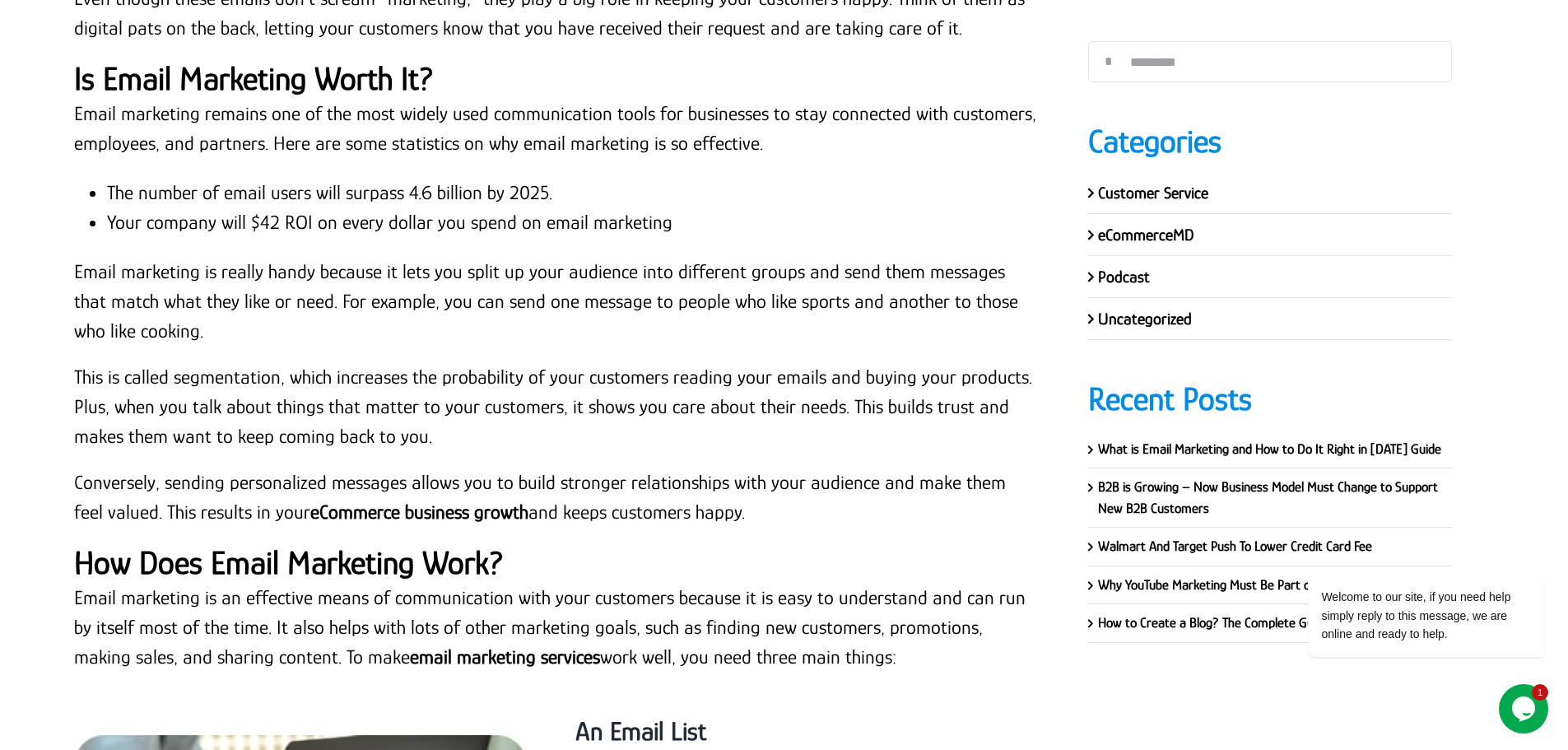
scroll to position [4921, 0]
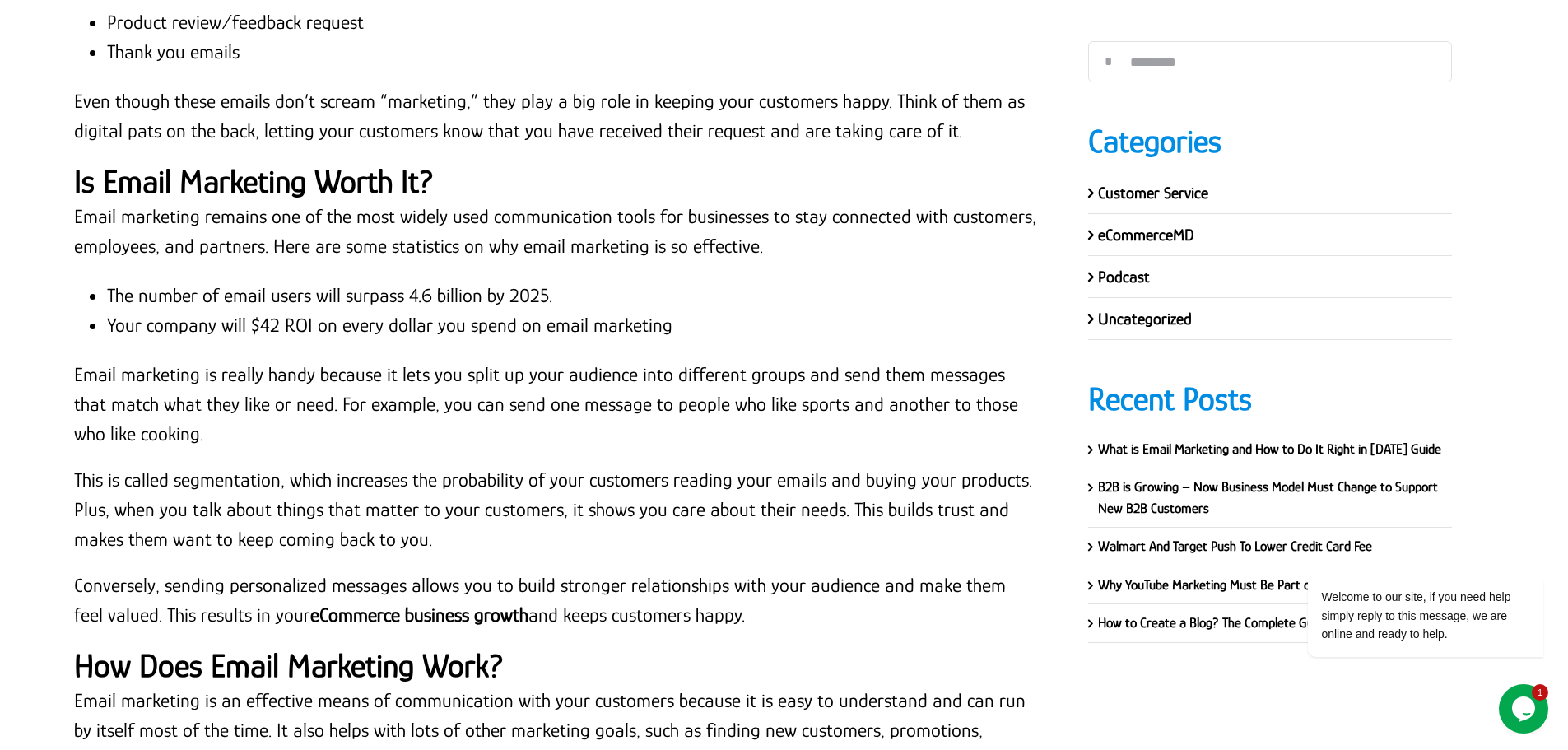
click at [329, 394] on p "Email marketing is really handy because it lets you split up your audience into…" at bounding box center [557, 404] width 965 height 89
click at [318, 423] on p "Email marketing is really handy because it lets you split up your audience into…" at bounding box center [557, 404] width 965 height 89
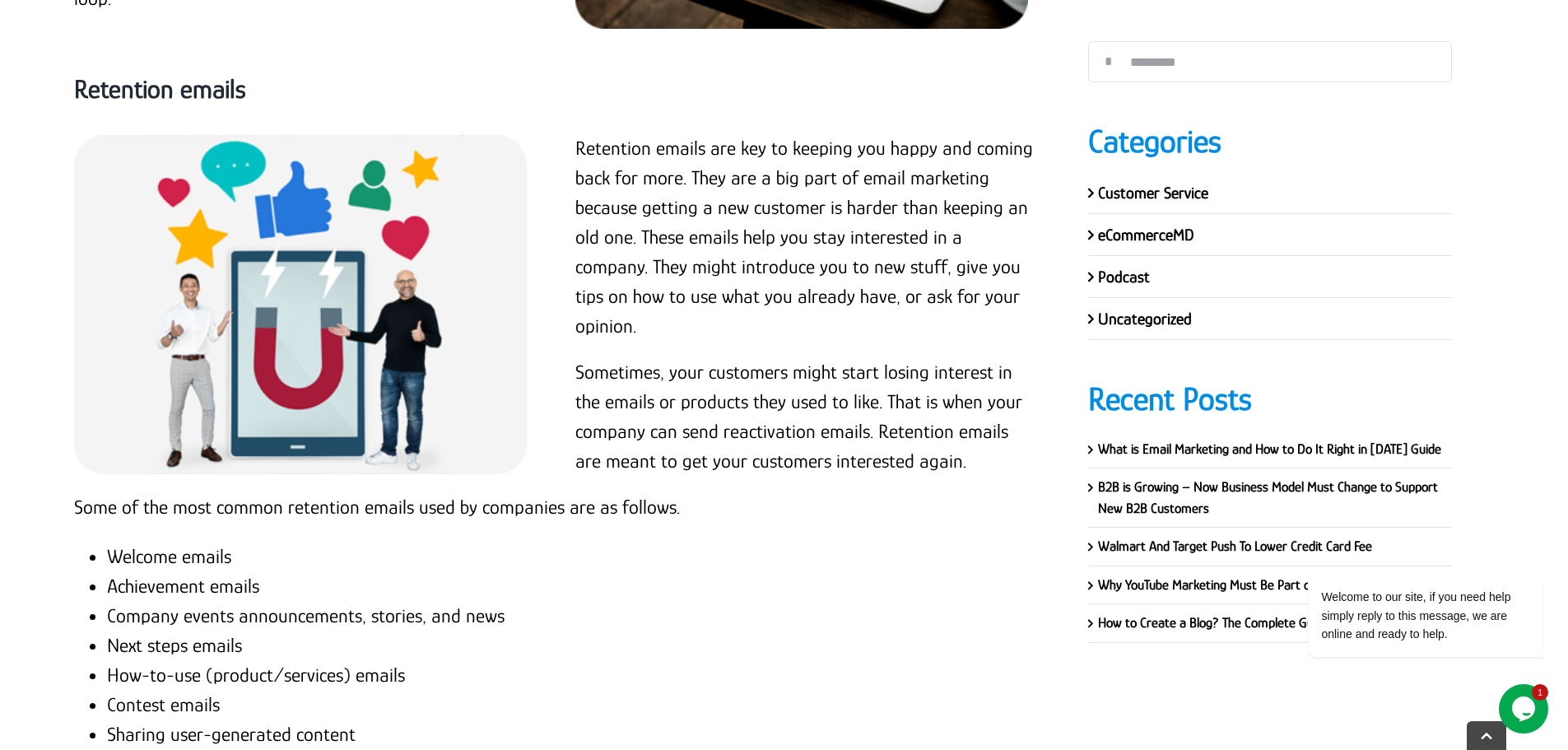
scroll to position [3605, 0]
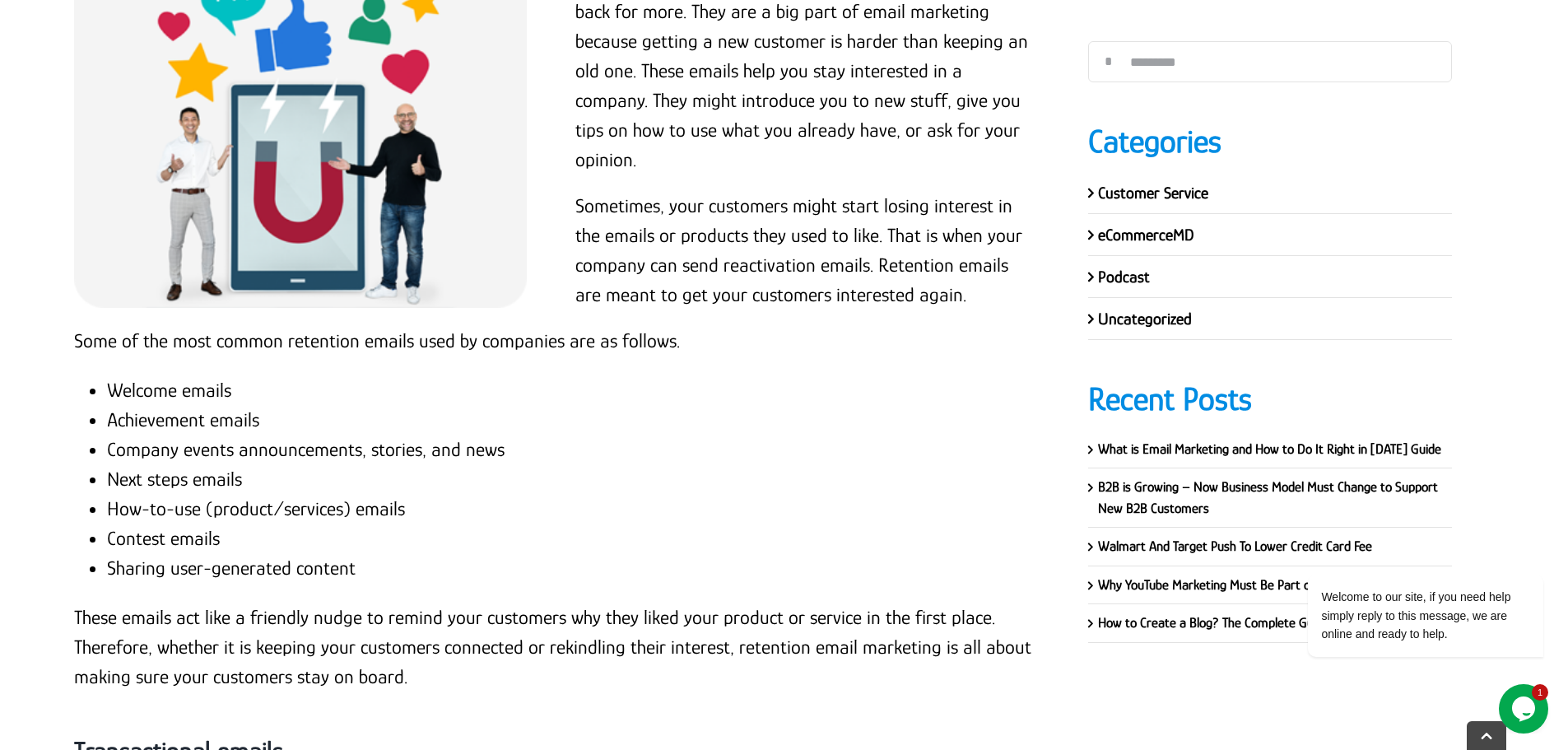
click at [223, 383] on li "Welcome emails" at bounding box center [572, 390] width 932 height 30
click at [221, 383] on li "Welcome emails" at bounding box center [572, 390] width 932 height 30
click at [278, 386] on li "Welcome emails" at bounding box center [572, 390] width 932 height 30
drag, startPoint x: 285, startPoint y: 381, endPoint x: 112, endPoint y: 384, distance: 173.0
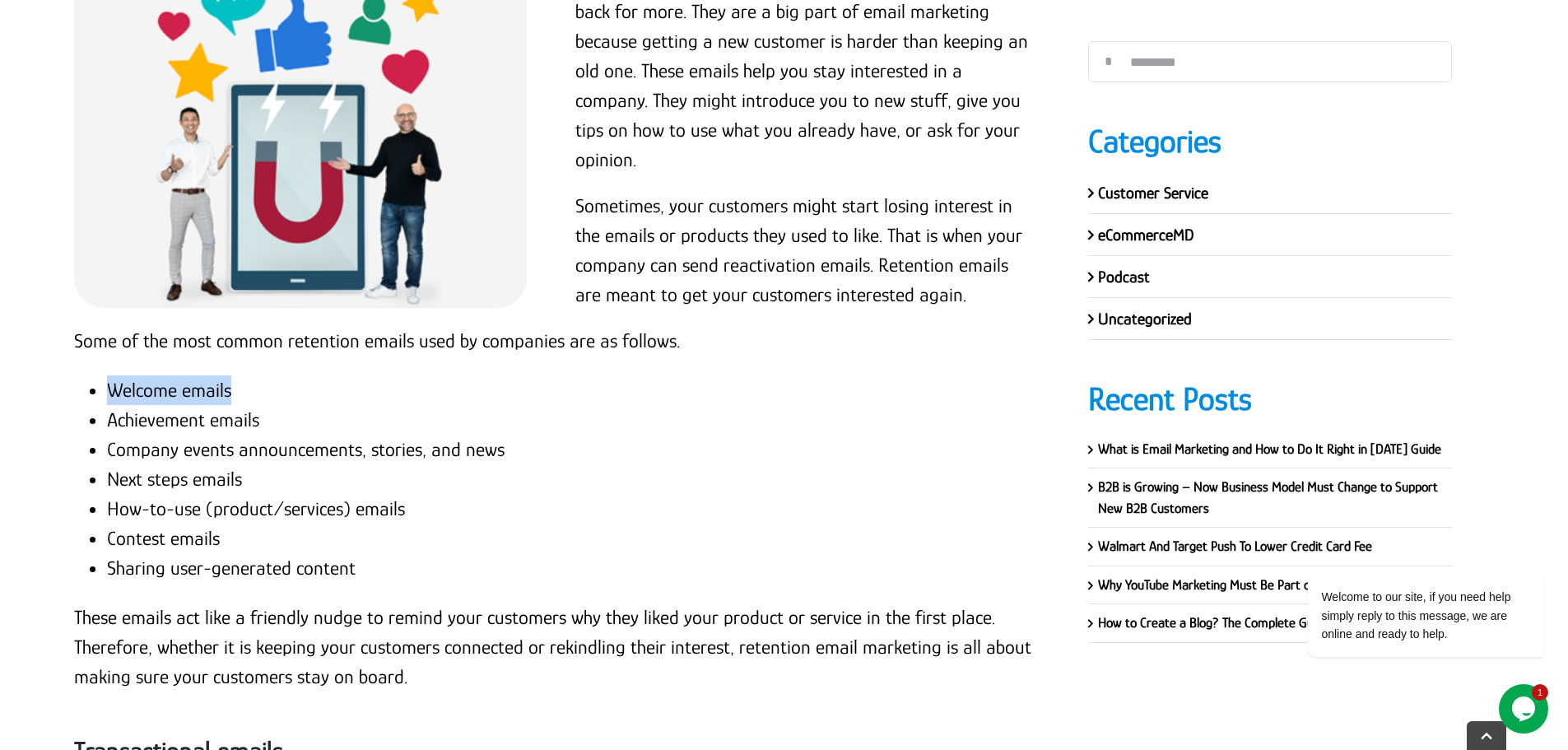
click at [112, 384] on li "Welcome emails" at bounding box center [572, 390] width 932 height 30
click at [262, 406] on li "Achievement emails" at bounding box center [572, 420] width 932 height 30
drag, startPoint x: 268, startPoint y: 414, endPoint x: 109, endPoint y: 416, distance: 159.0
click at [109, 416] on li "Achievement emails" at bounding box center [572, 420] width 932 height 30
click at [519, 455] on li "Company events announcements, stories, and news" at bounding box center [572, 450] width 932 height 30
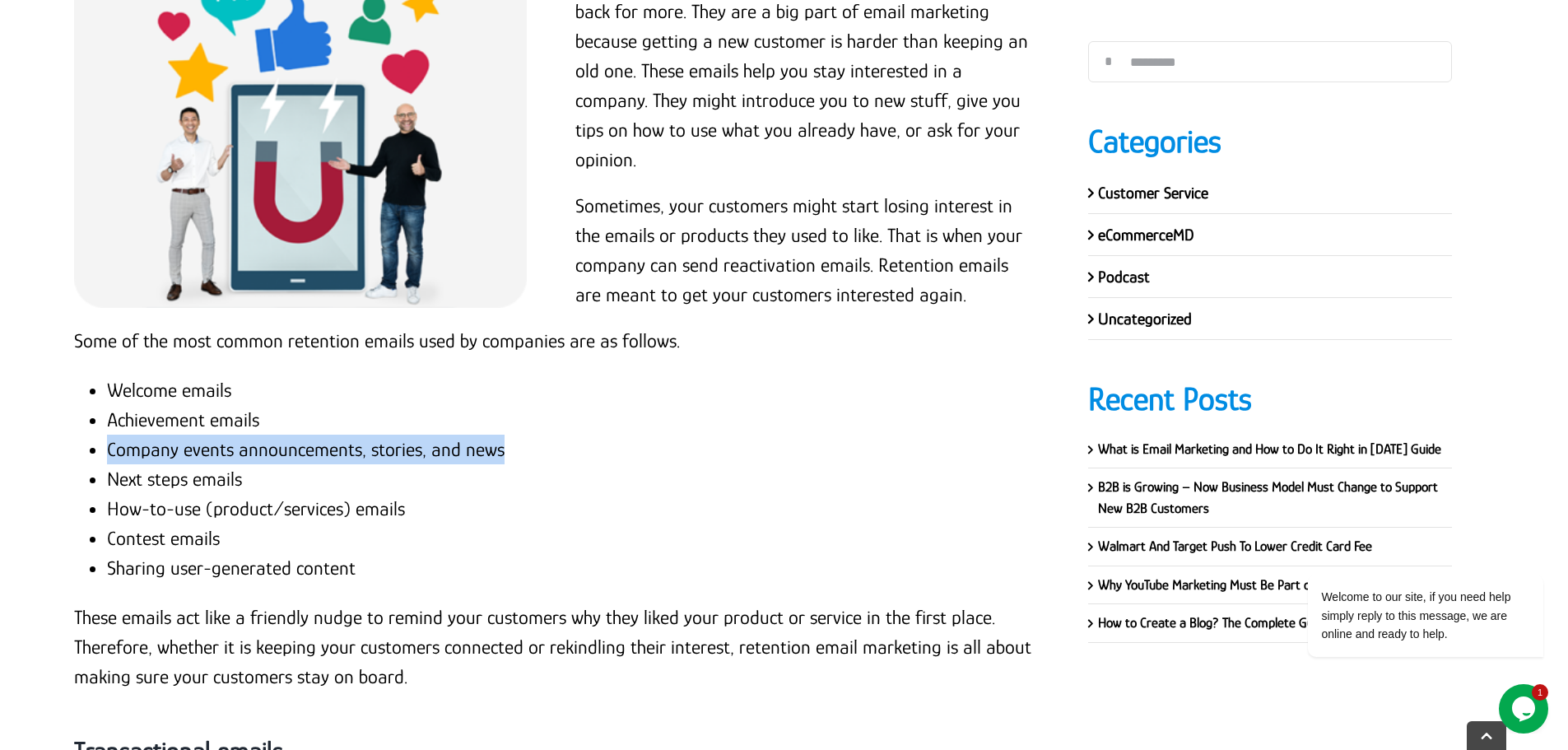
drag, startPoint x: 520, startPoint y: 450, endPoint x: 108, endPoint y: 450, distance: 412.0
click at [108, 450] on li "Company events announcements, stories, and news" at bounding box center [572, 450] width 932 height 30
click at [296, 450] on li "Company events announcements, stories, and news" at bounding box center [572, 450] width 932 height 30
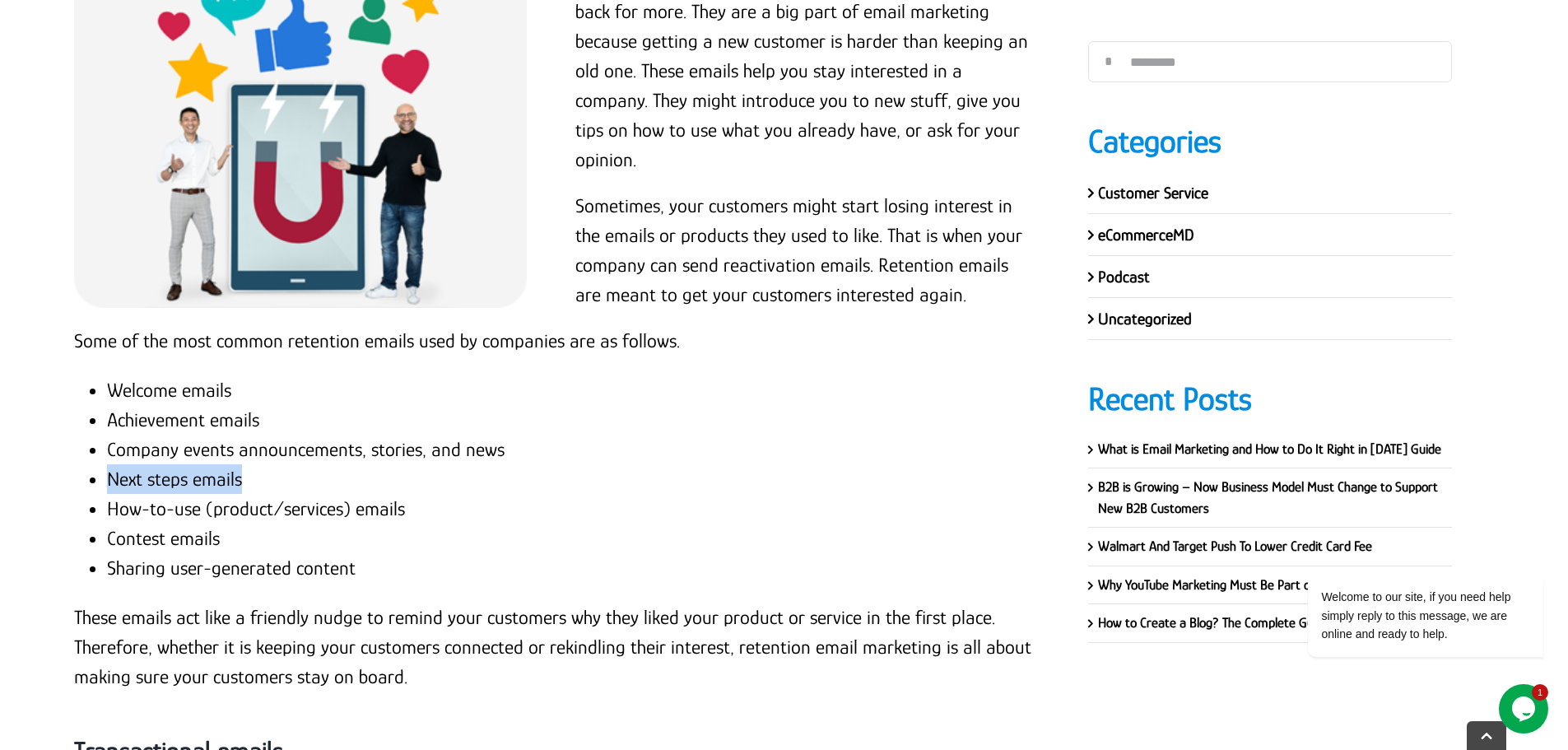
drag, startPoint x: 249, startPoint y: 479, endPoint x: 99, endPoint y: 479, distance: 150.0
click at [99, 479] on ul "Welcome emails Achievement emails Company events announcements, stories, and ne…" at bounding box center [557, 479] width 965 height 208
click at [111, 504] on li "How-to-use (product/services) emails" at bounding box center [572, 509] width 932 height 30
click at [108, 504] on li "How-to-use (product/services) emails" at bounding box center [572, 509] width 932 height 30
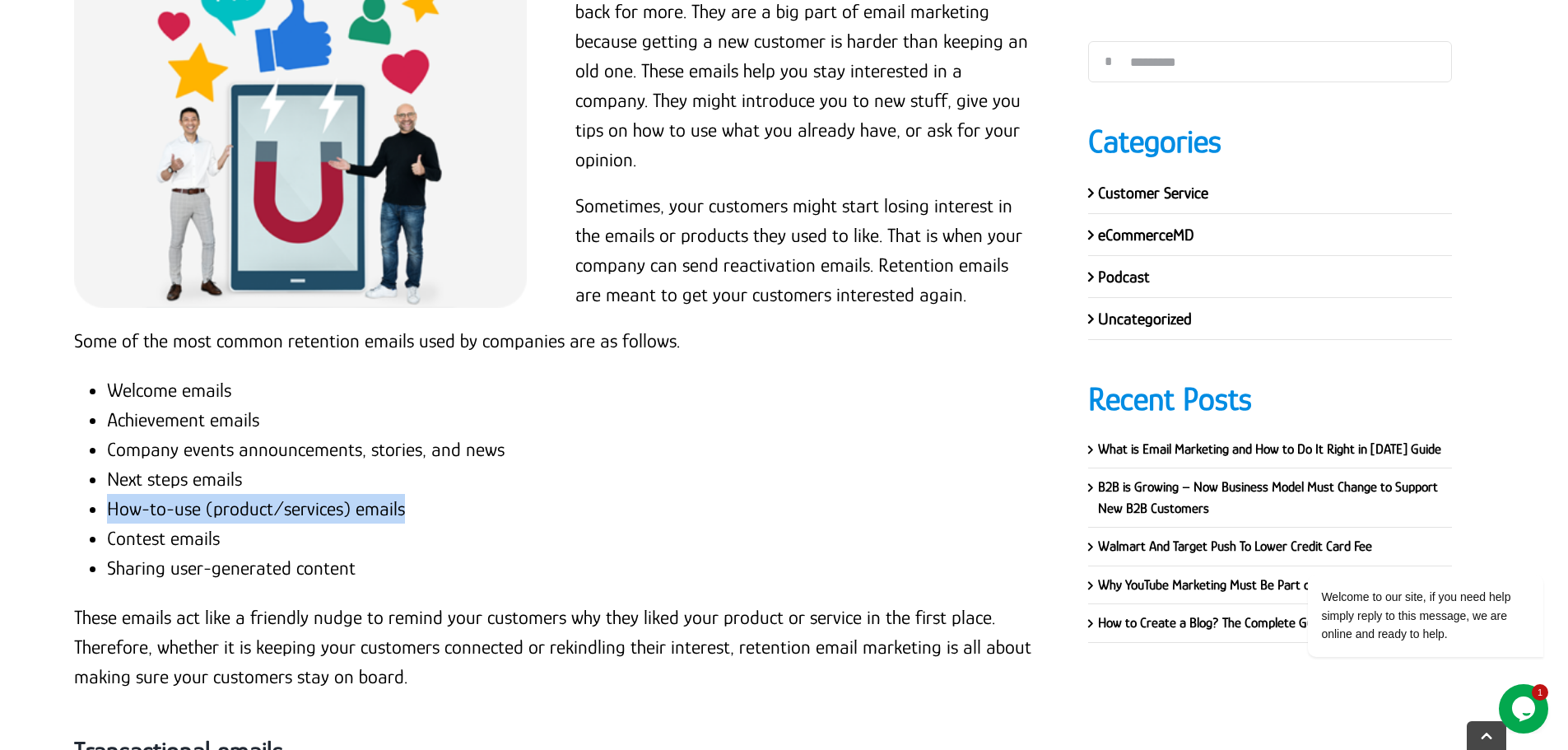
click at [434, 504] on li "How-to-use (product/services) emails" at bounding box center [572, 509] width 932 height 30
click at [177, 534] on li "Contest emails" at bounding box center [572, 539] width 932 height 30
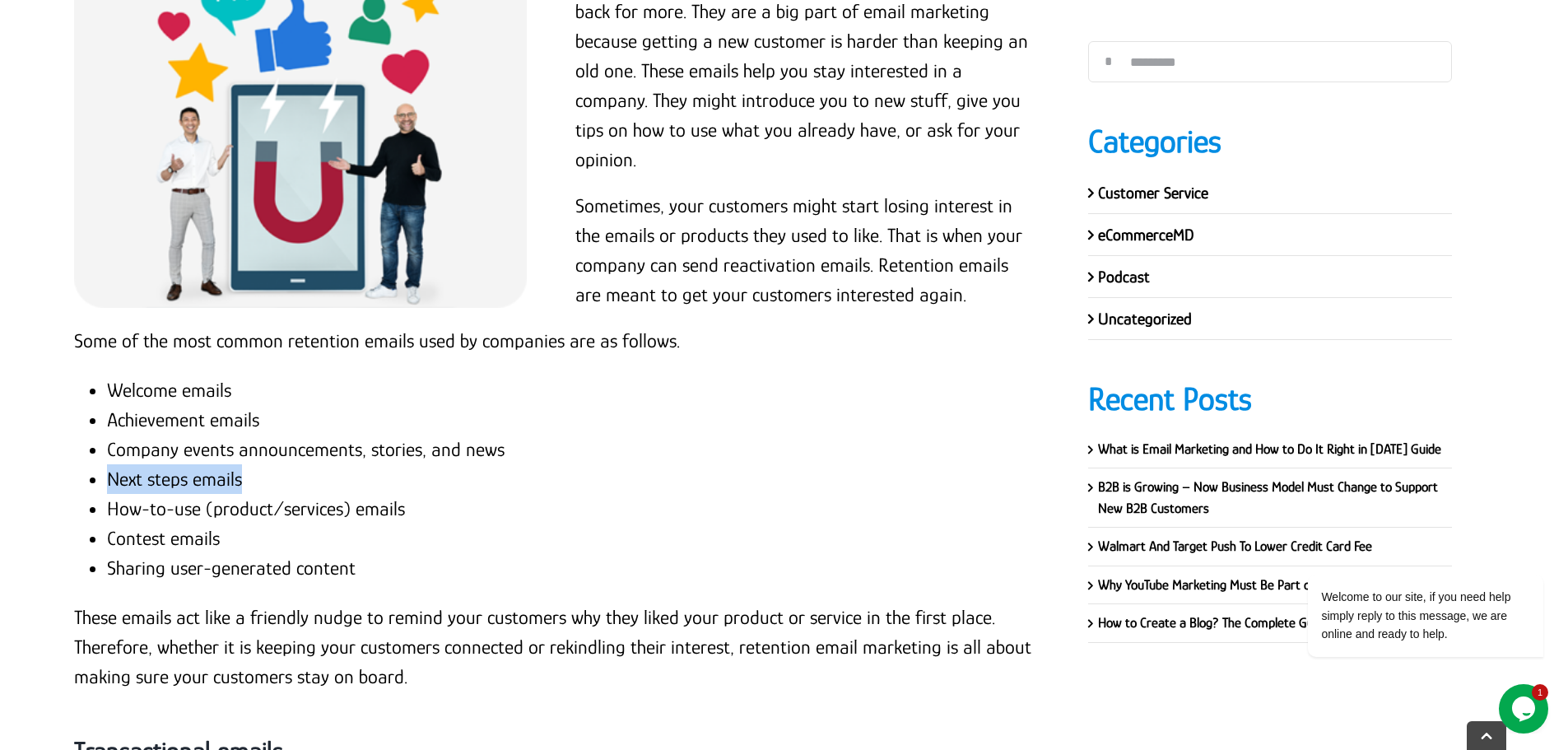
drag, startPoint x: 105, startPoint y: 479, endPoint x: 255, endPoint y: 484, distance: 150.1
click at [255, 484] on ul "Welcome emails Achievement emails Company events announcements, stories, and ne…" at bounding box center [557, 479] width 965 height 208
click at [195, 514] on li "How-to-use (product/services) emails" at bounding box center [572, 509] width 932 height 30
drag, startPoint x: 108, startPoint y: 533, endPoint x: 278, endPoint y: 538, distance: 170.1
click at [278, 538] on li "Contest emails" at bounding box center [572, 539] width 932 height 30
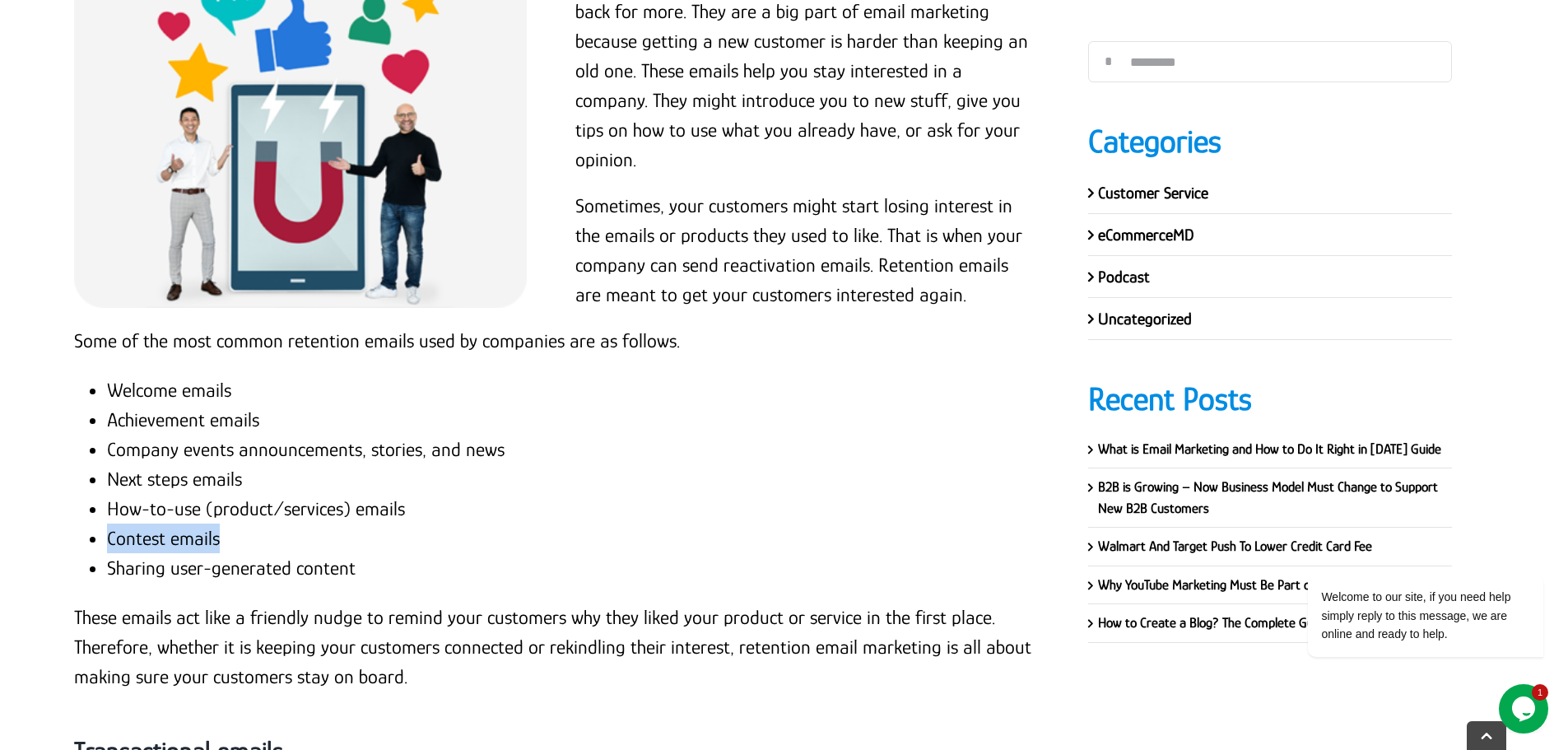
click at [264, 532] on li "Contest emails" at bounding box center [572, 539] width 932 height 30
drag, startPoint x: 107, startPoint y: 563, endPoint x: 373, endPoint y: 564, distance: 266.0
click at [373, 564] on li "Sharing user-generated content" at bounding box center [572, 568] width 932 height 30
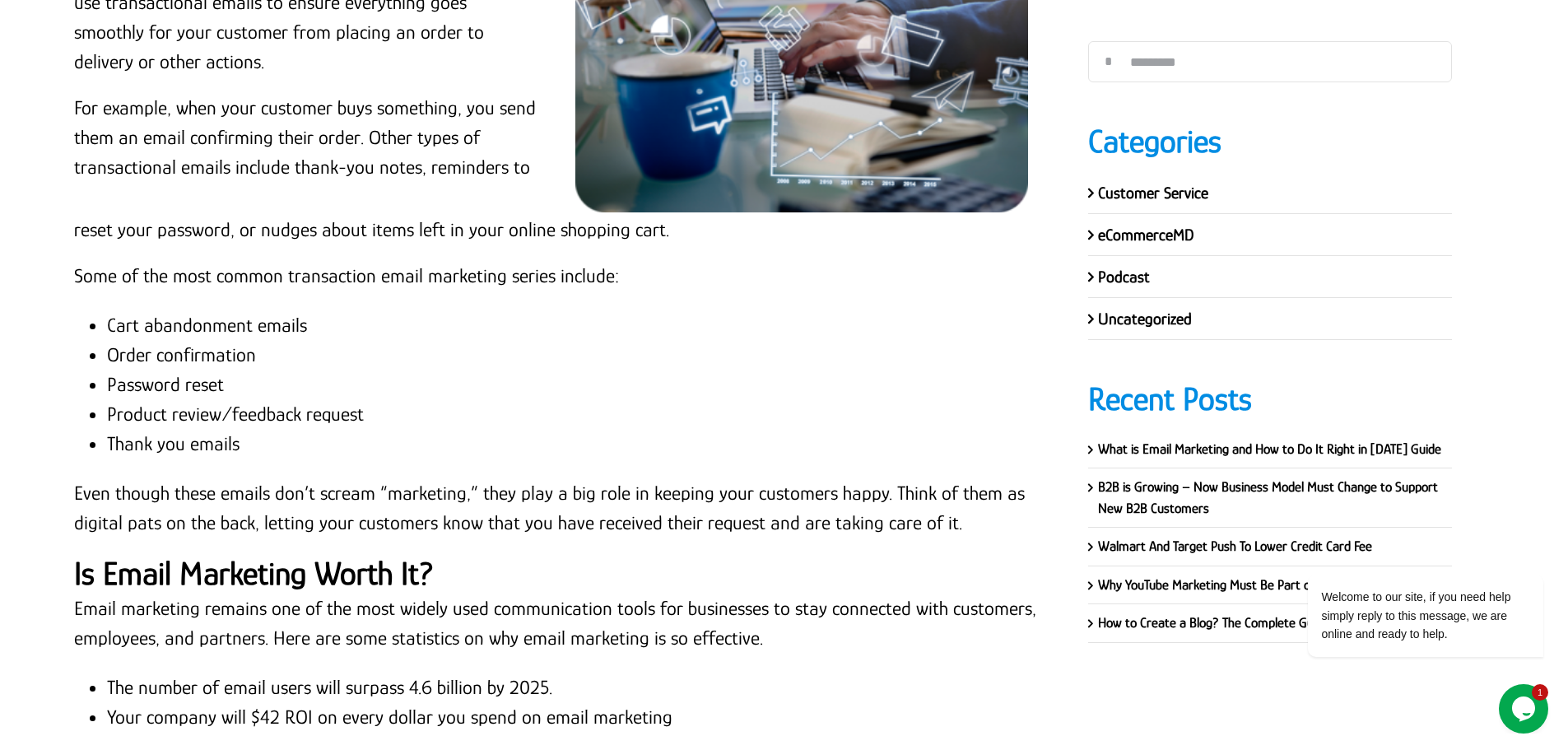
scroll to position [4510, 0]
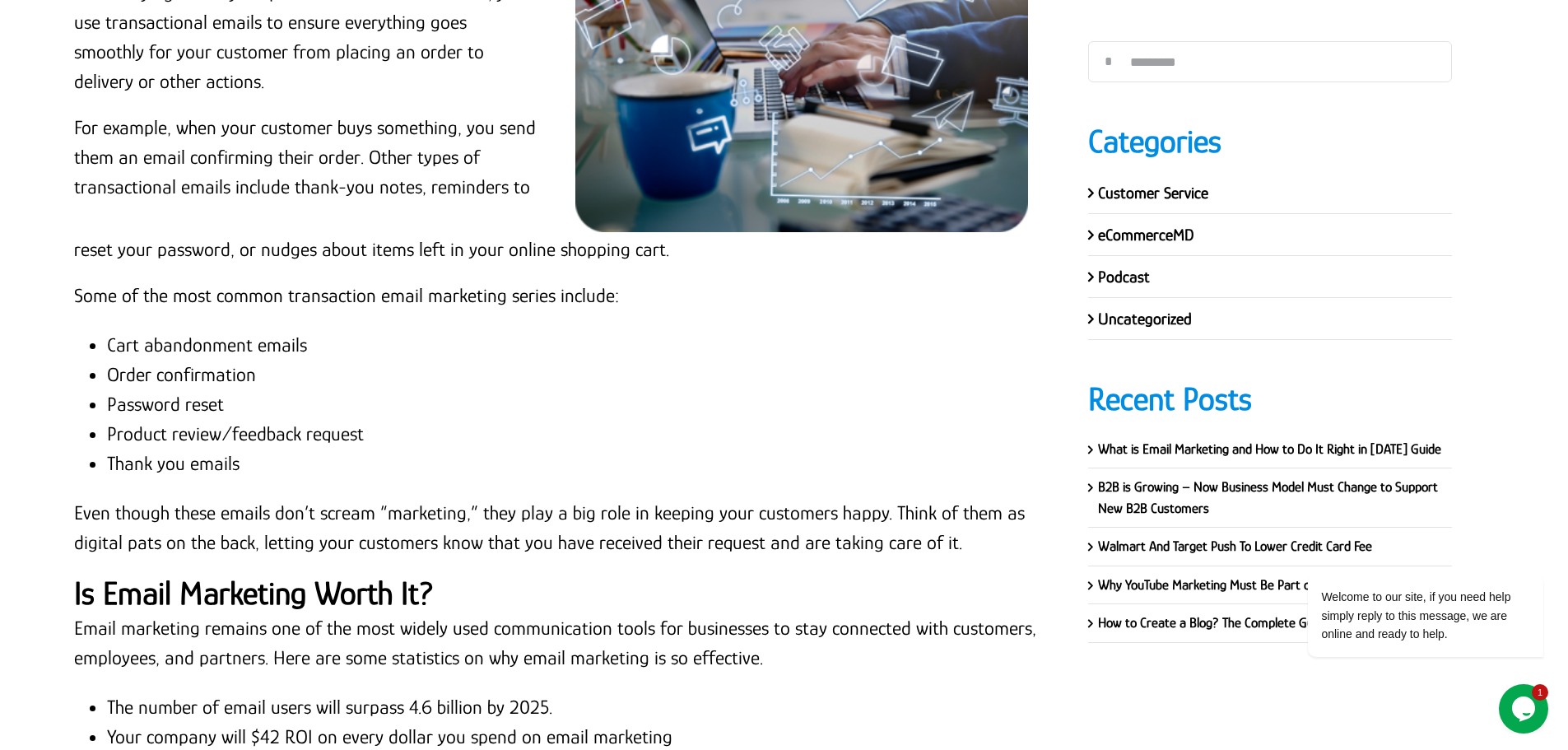
click at [324, 337] on li "Cart abandonment emails" at bounding box center [572, 345] width 932 height 30
drag, startPoint x: 320, startPoint y: 338, endPoint x: 106, endPoint y: 344, distance: 214.1
click at [107, 344] on li "Cart abandonment emails" at bounding box center [572, 345] width 932 height 30
click at [280, 375] on li "Order confirmation" at bounding box center [572, 375] width 932 height 30
drag, startPoint x: 261, startPoint y: 370, endPoint x: 96, endPoint y: 367, distance: 165.0
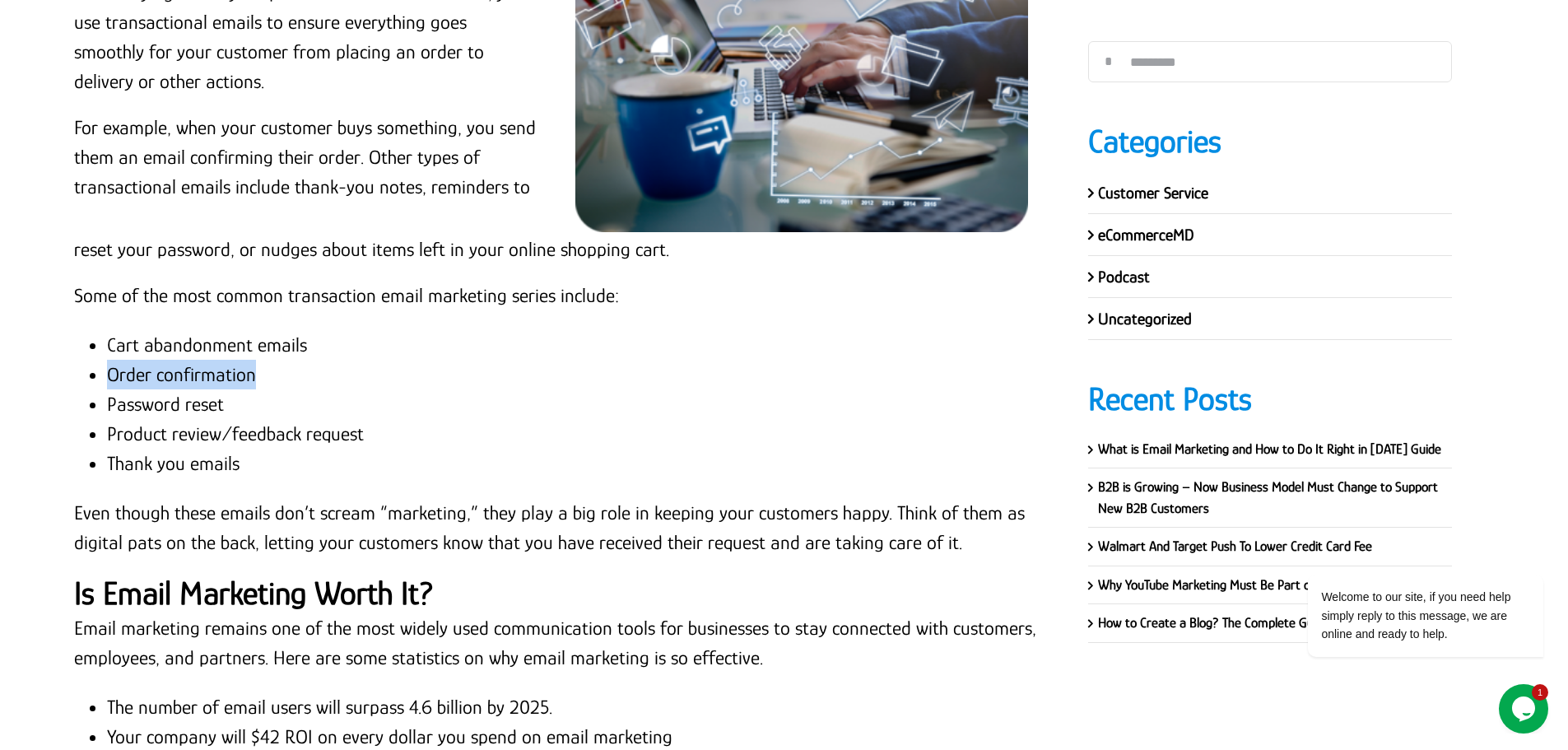
click at [107, 367] on li "Order confirmation" at bounding box center [572, 375] width 932 height 30
click at [266, 376] on li "Order confirmation" at bounding box center [572, 375] width 932 height 30
drag, startPoint x: 238, startPoint y: 400, endPoint x: 89, endPoint y: 400, distance: 149.0
click at [107, 400] on li "Password reset" at bounding box center [572, 404] width 932 height 30
click at [218, 419] on li "Product review/feedback request" at bounding box center [572, 434] width 932 height 30
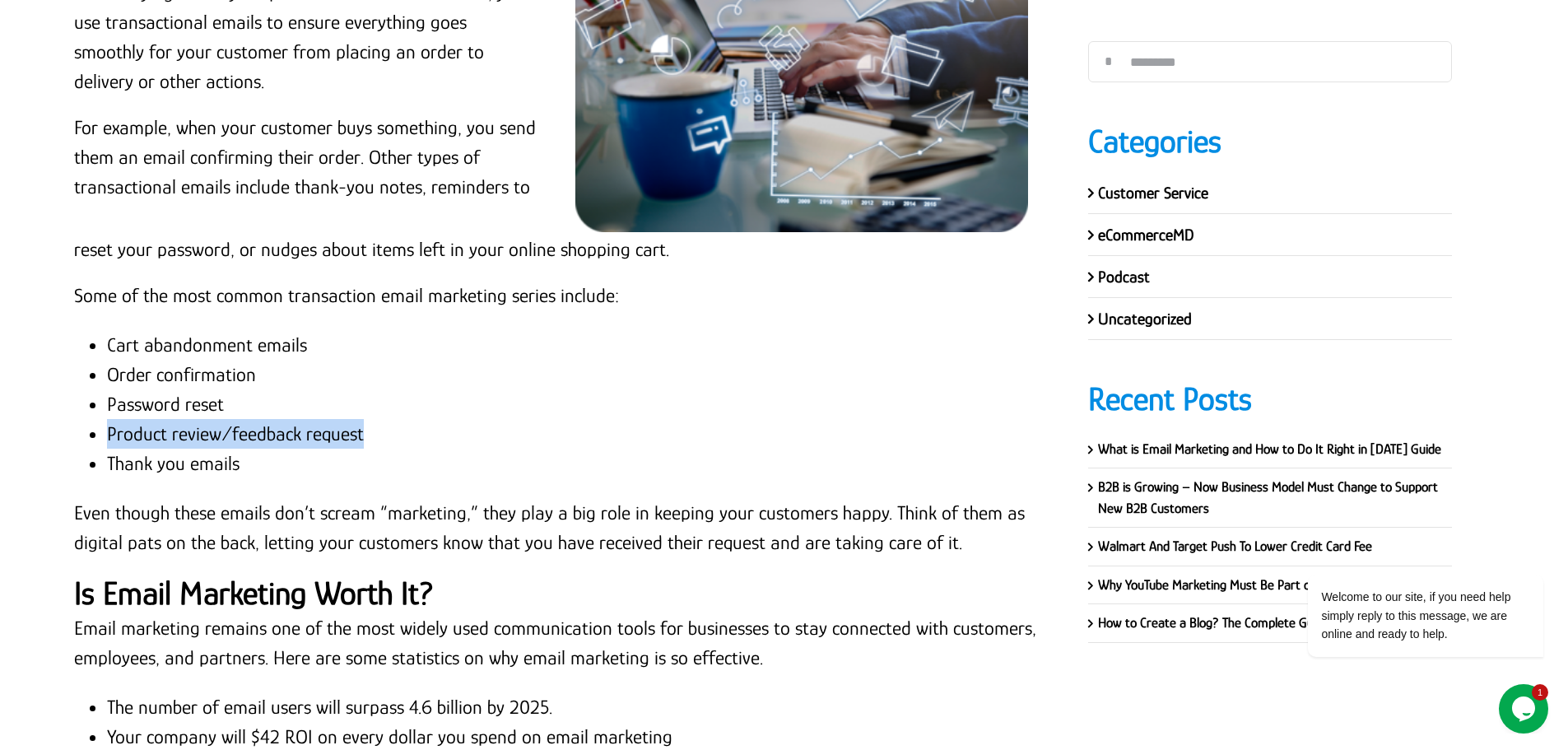
drag, startPoint x: 373, startPoint y: 432, endPoint x: 110, endPoint y: 431, distance: 263.0
click at [110, 431] on li "Product review/feedback request" at bounding box center [572, 434] width 932 height 30
click at [237, 460] on li "Thank you emails" at bounding box center [572, 463] width 932 height 30
drag, startPoint x: 240, startPoint y: 463, endPoint x: 111, endPoint y: 464, distance: 129.0
click at [111, 464] on li "Thank you emails" at bounding box center [572, 463] width 932 height 30
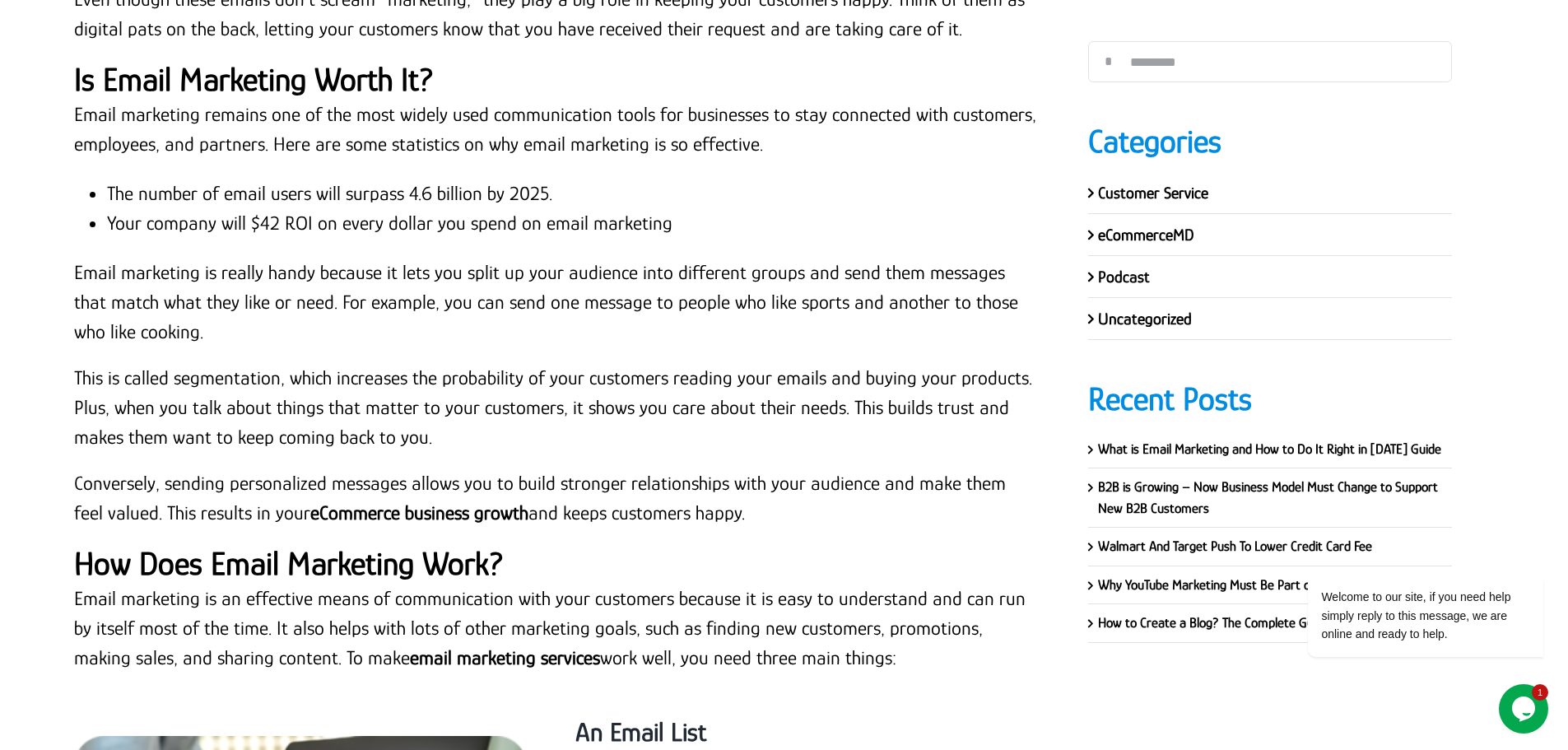
scroll to position [4921, 0]
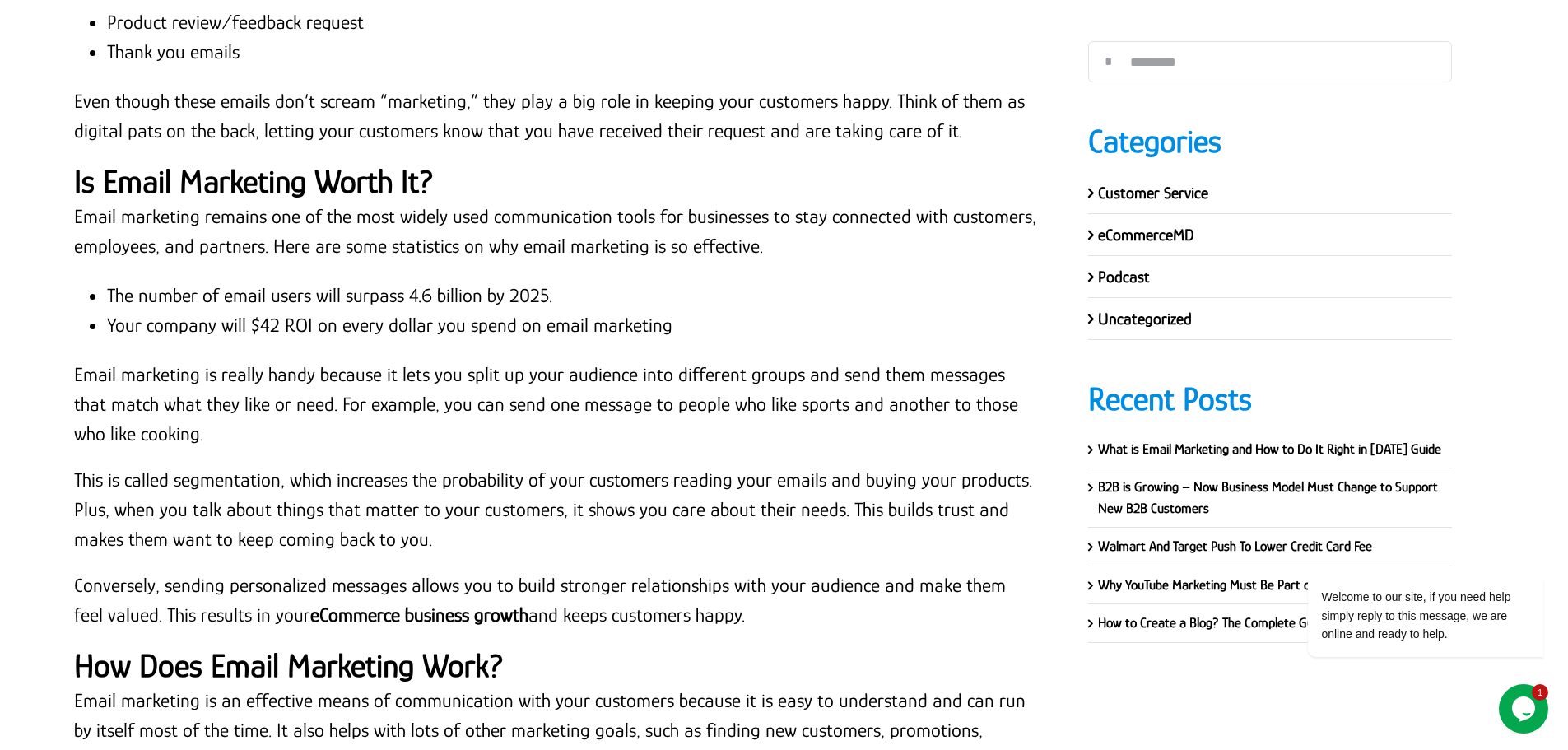
click at [227, 216] on p "Email marketing remains one of the most widely used communication tools for bus…" at bounding box center [557, 231] width 965 height 59
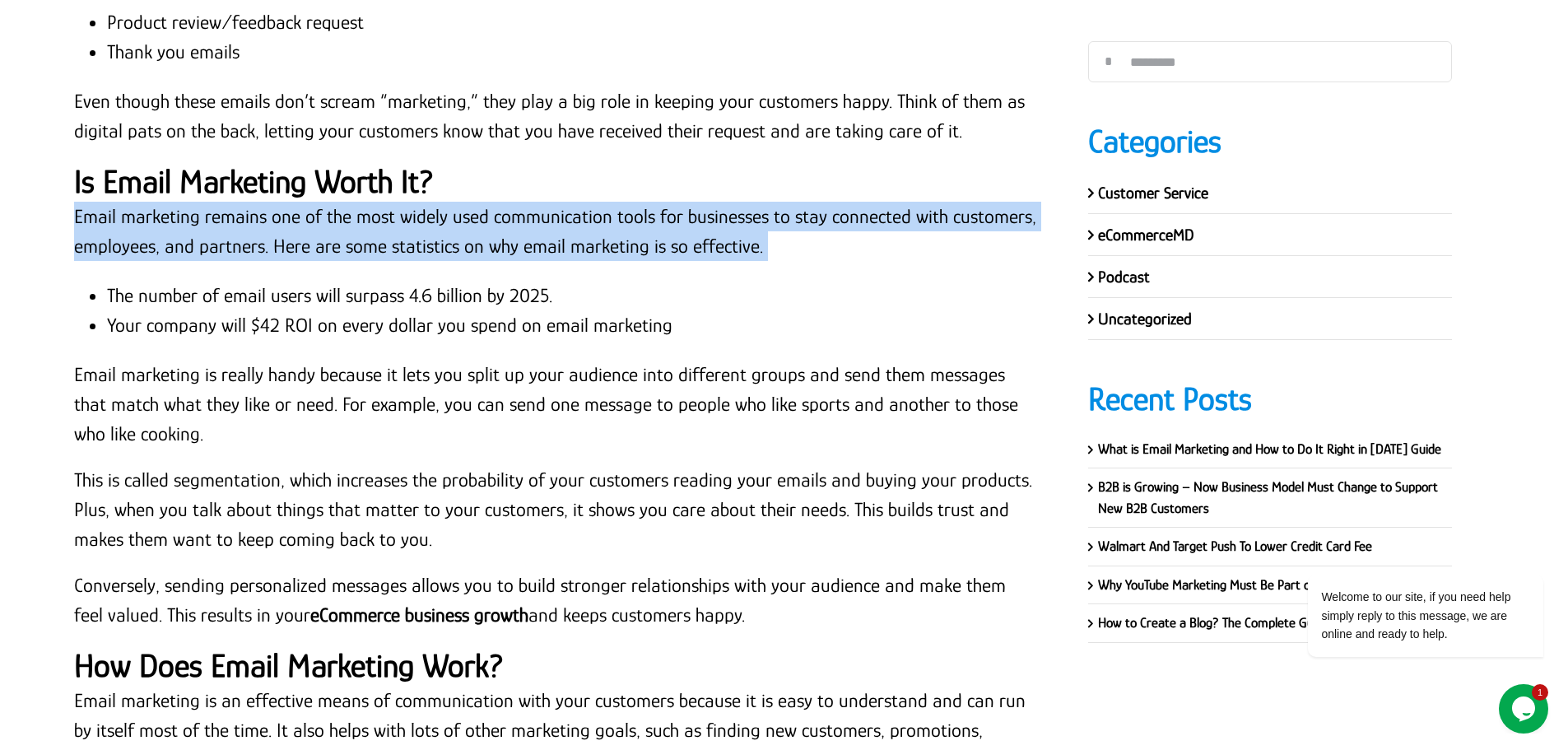
click at [227, 216] on p "Email marketing remains one of the most widely used communication tools for bus…" at bounding box center [557, 231] width 965 height 59
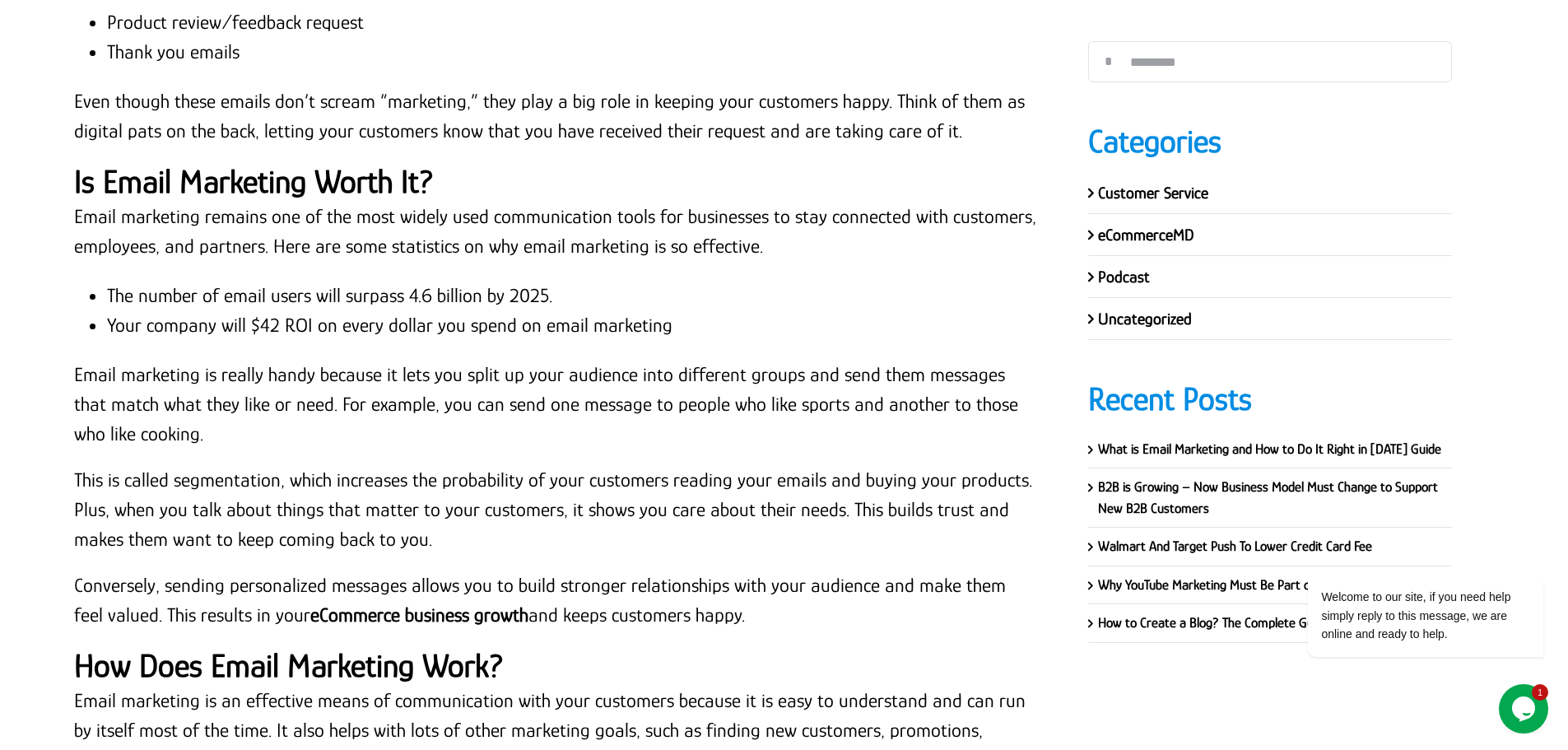
click at [249, 310] on li "Your company will $42 ROI on every dollar you spend on email marketing" at bounding box center [572, 325] width 932 height 30
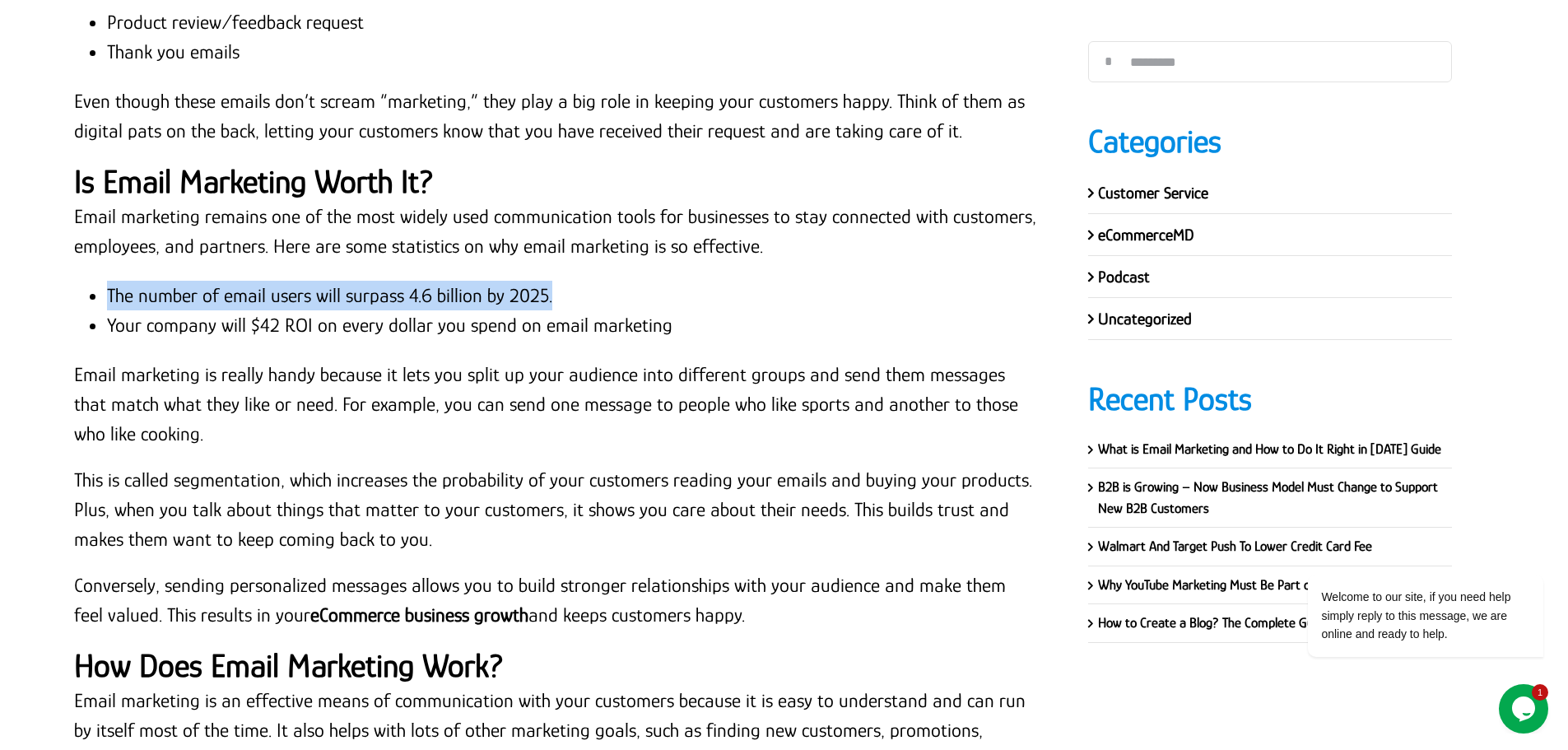
drag, startPoint x: 568, startPoint y: 297, endPoint x: 111, endPoint y: 283, distance: 457.2
click at [111, 283] on li "The number of email users will surpass 4.6 billion by 2025." at bounding box center [572, 295] width 932 height 30
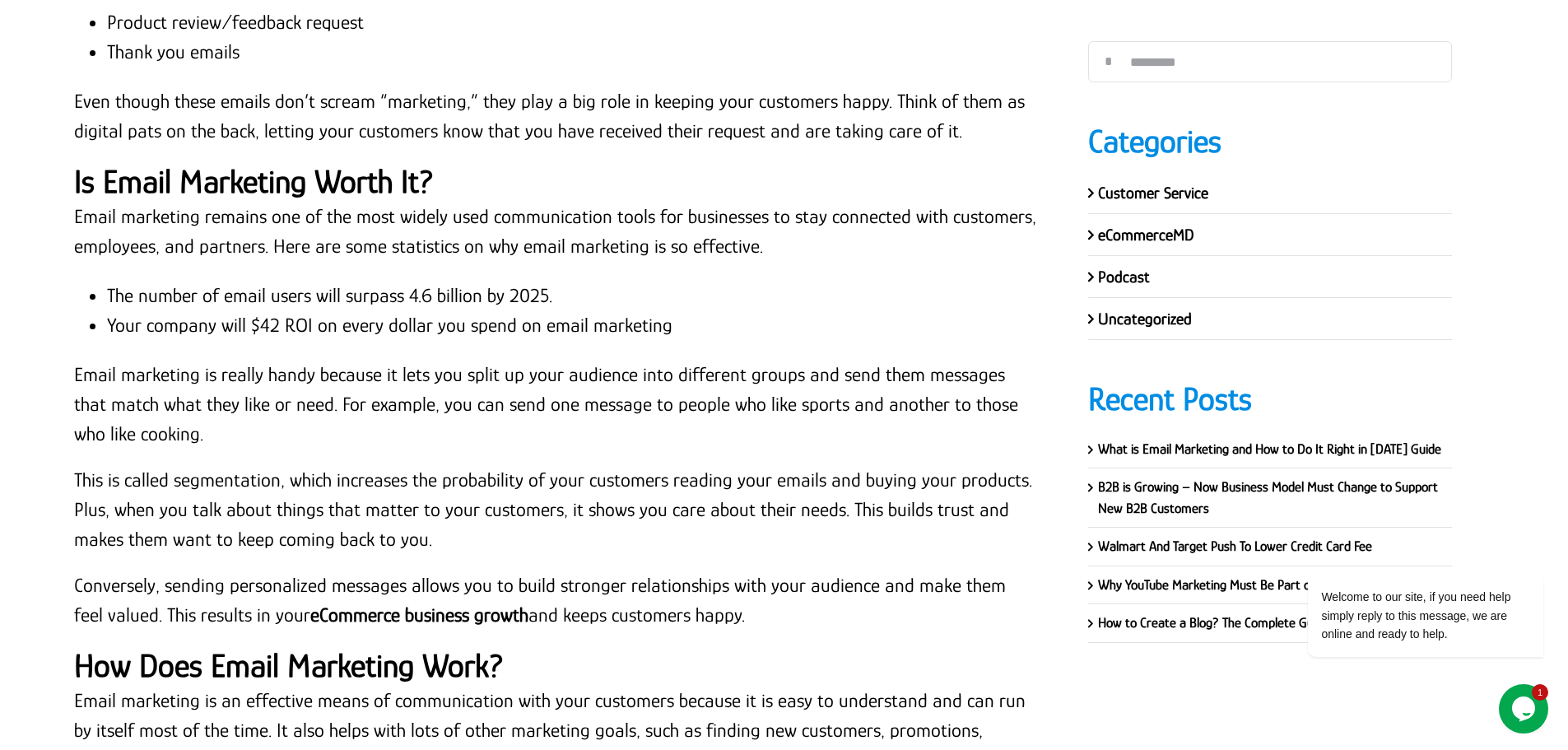
click at [379, 325] on li "Your company will $42 ROI on every dollar you spend on email marketing" at bounding box center [572, 325] width 932 height 30
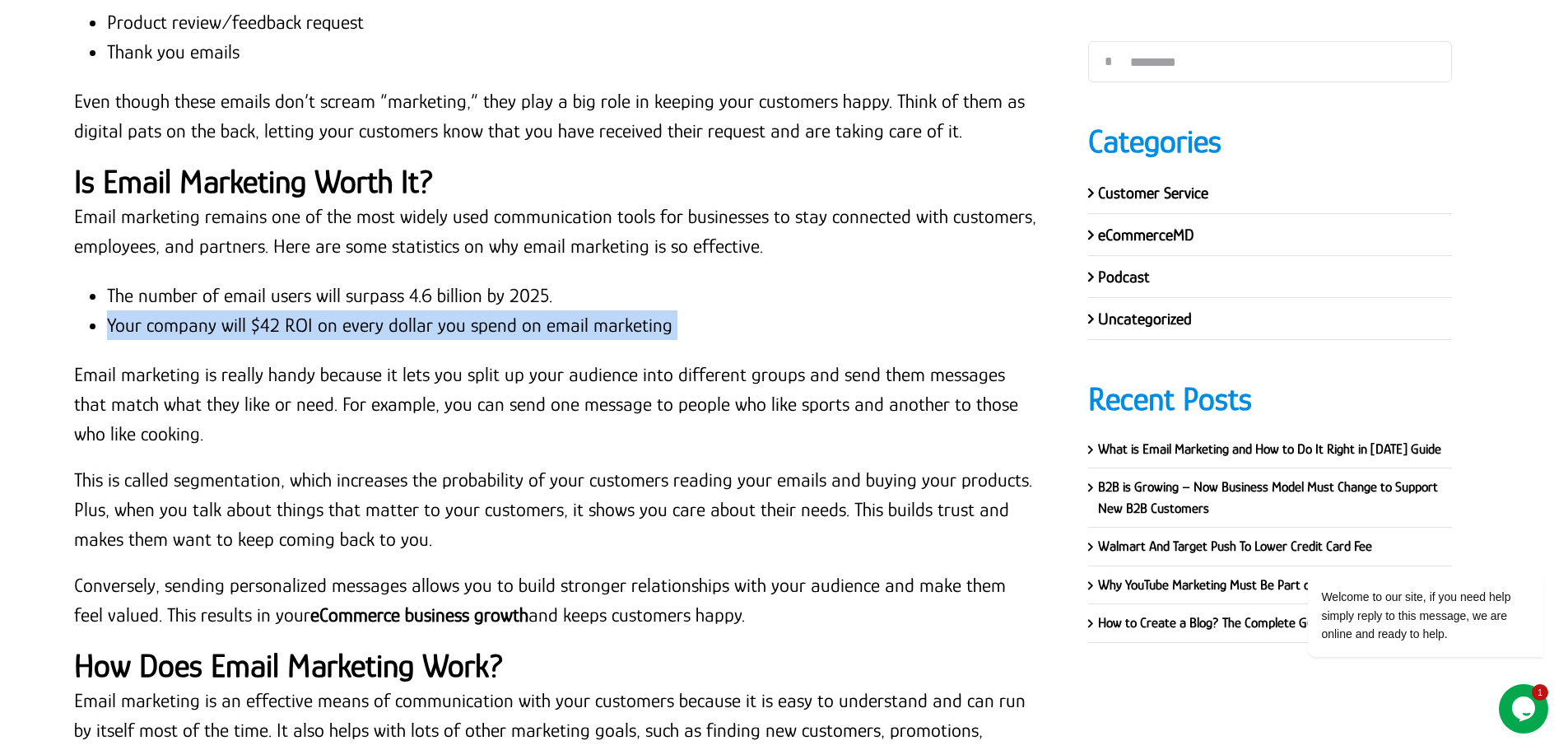
click at [379, 325] on li "Your company will $42 ROI on every dollar you spend on email marketing" at bounding box center [572, 325] width 932 height 30
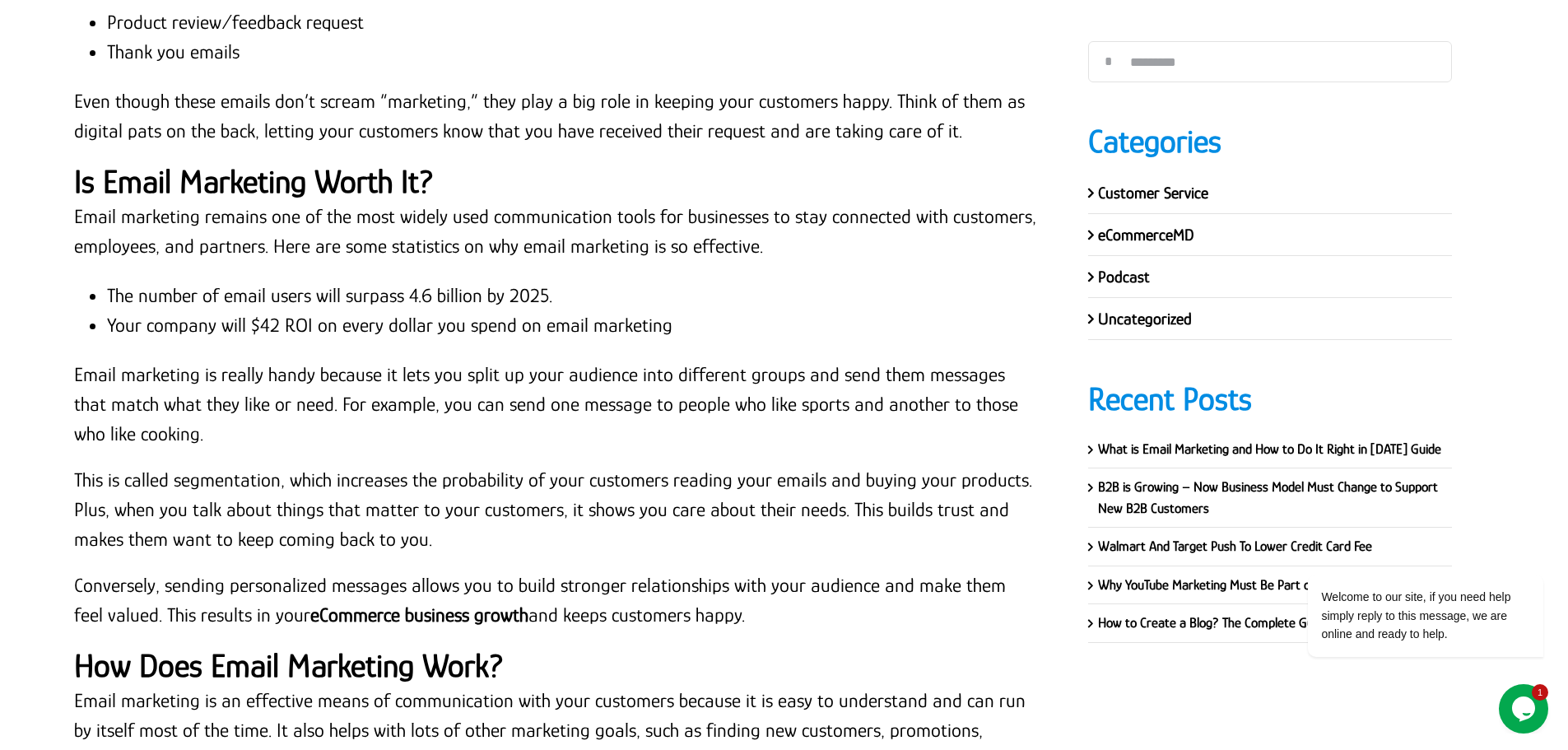
click at [120, 364] on p "Email marketing is really handy because it lets you split up your audience into…" at bounding box center [557, 404] width 965 height 89
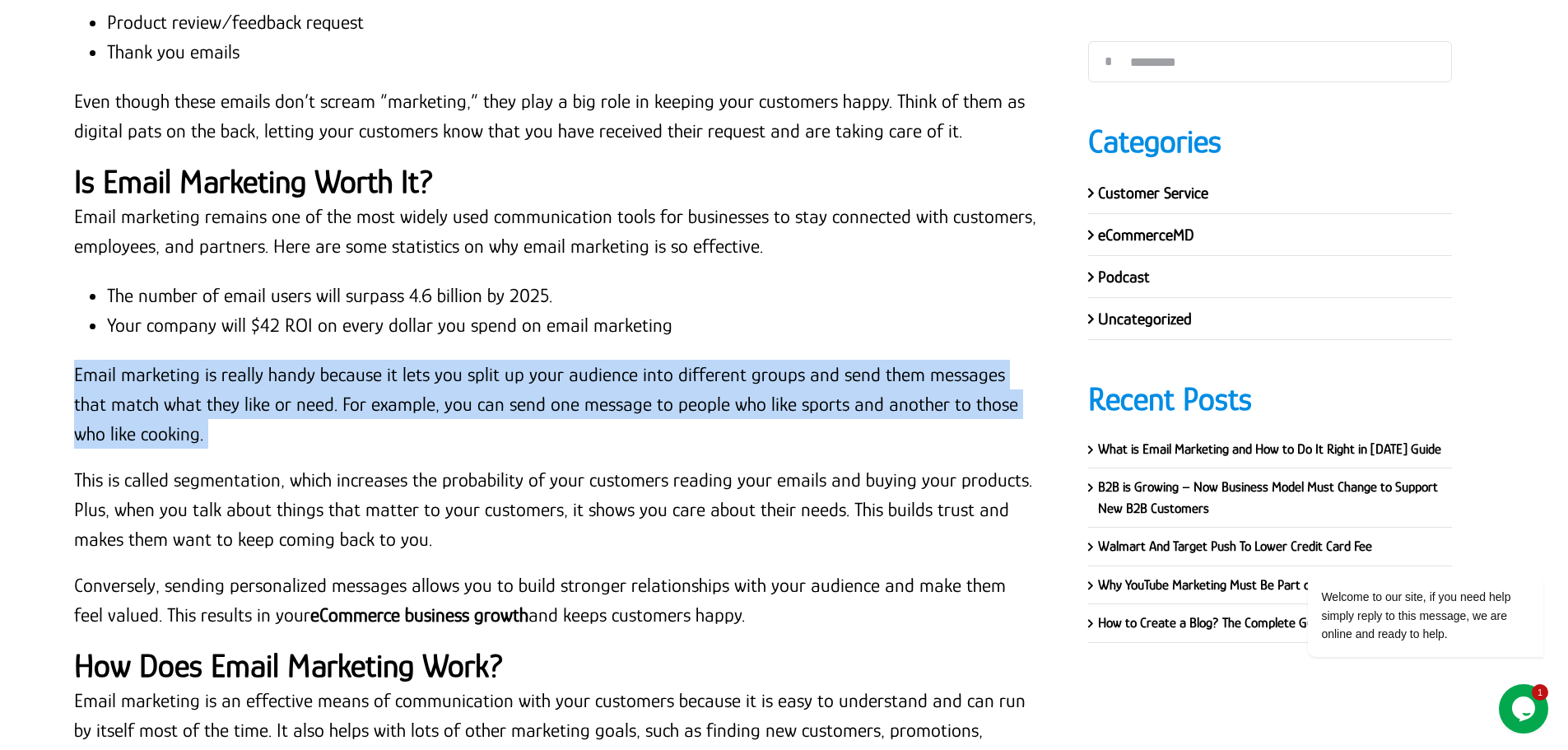
click at [120, 364] on p "Email marketing is really handy because it lets you split up your audience into…" at bounding box center [557, 404] width 965 height 89
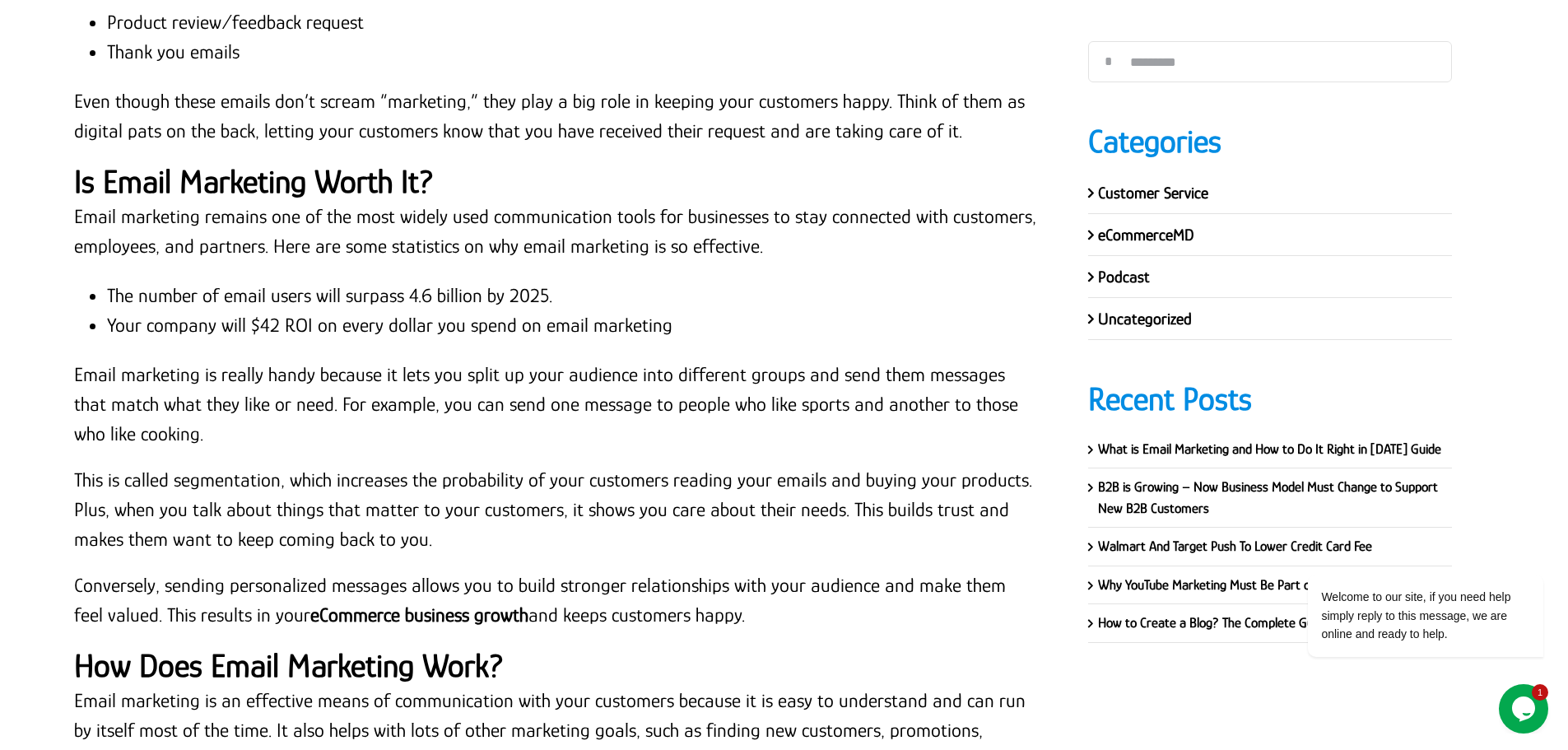
click at [336, 475] on p "This is called segmentation, which increases the probability of your customers …" at bounding box center [557, 509] width 965 height 89
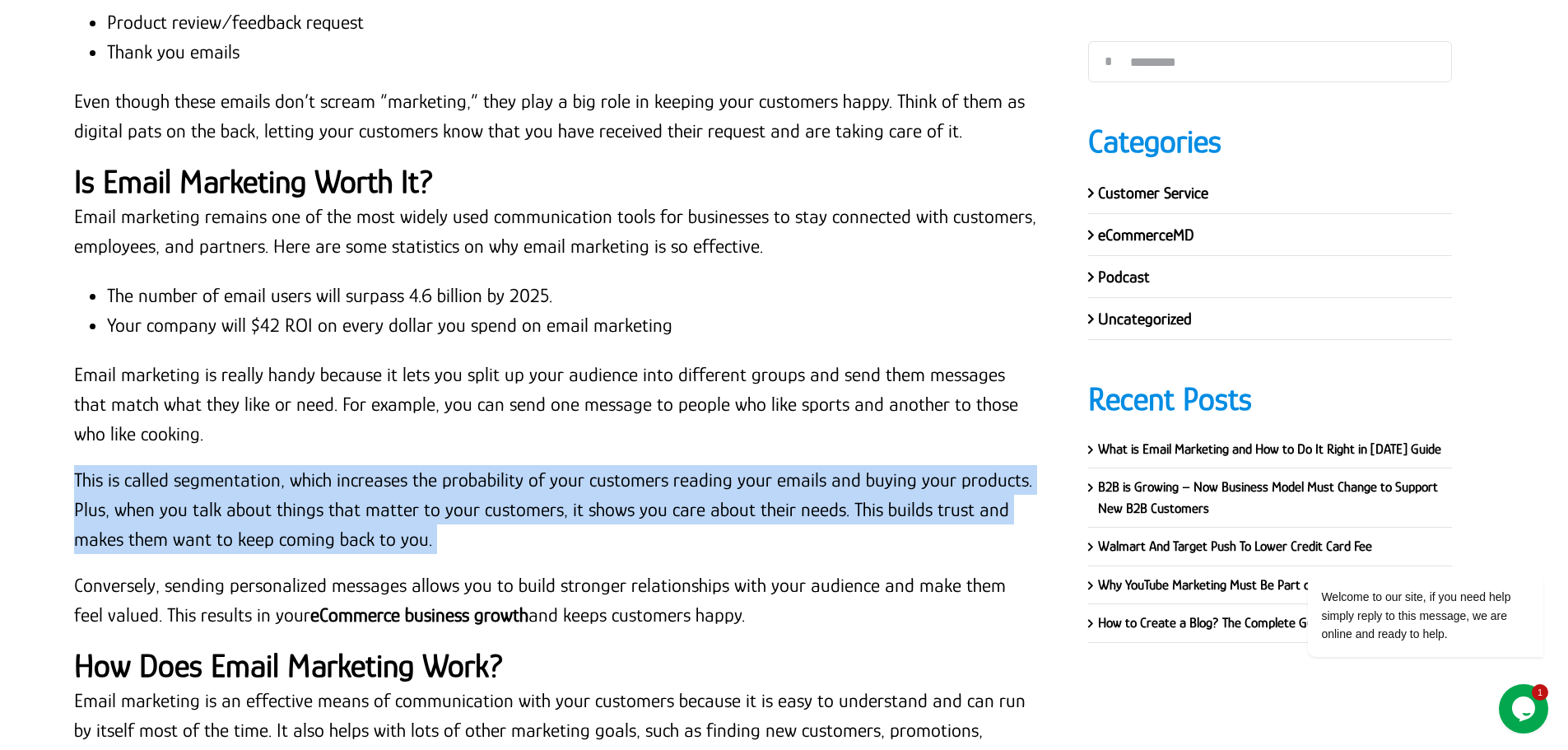
click at [336, 475] on p "This is called segmentation, which increases the probability of your customers …" at bounding box center [557, 509] width 965 height 89
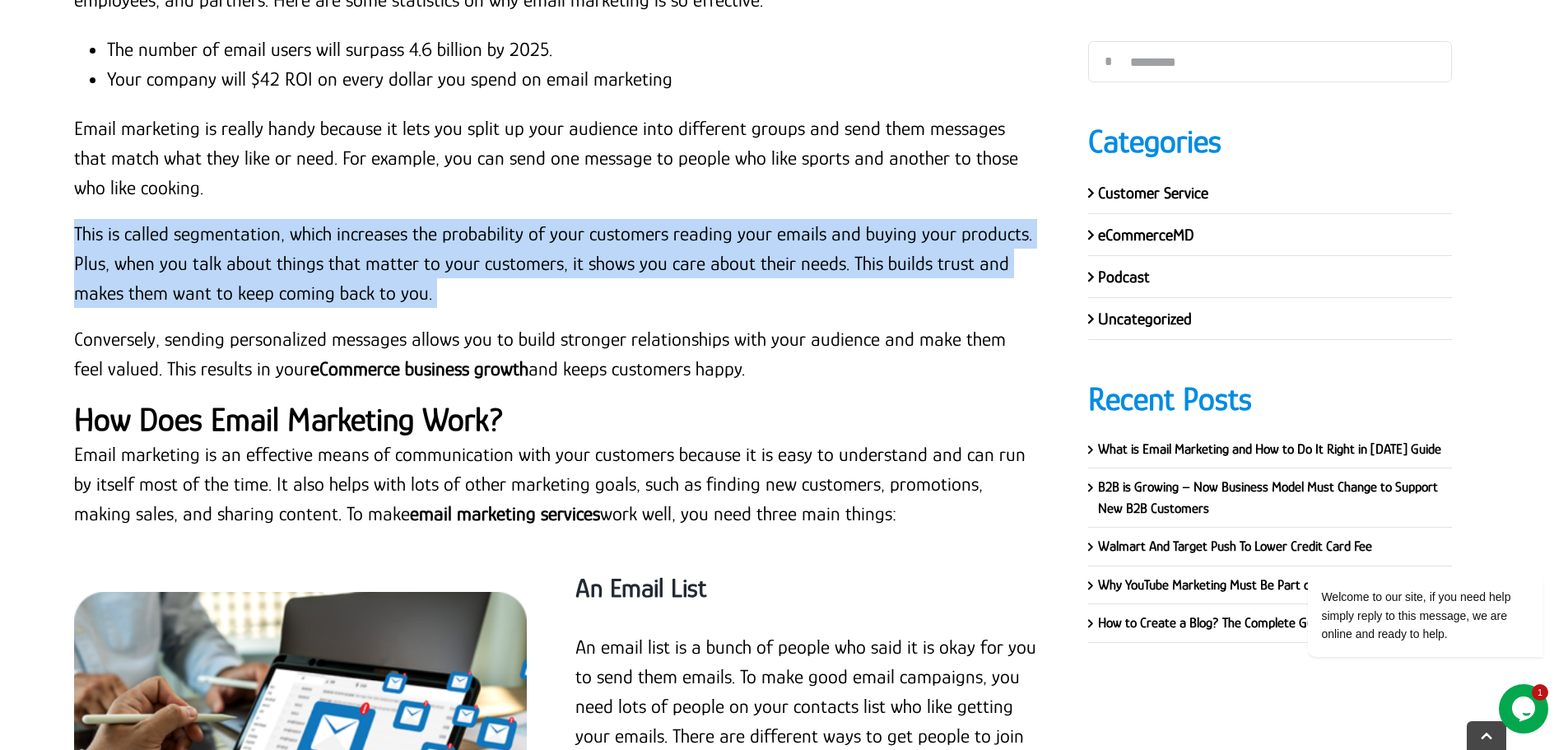
scroll to position [5168, 0]
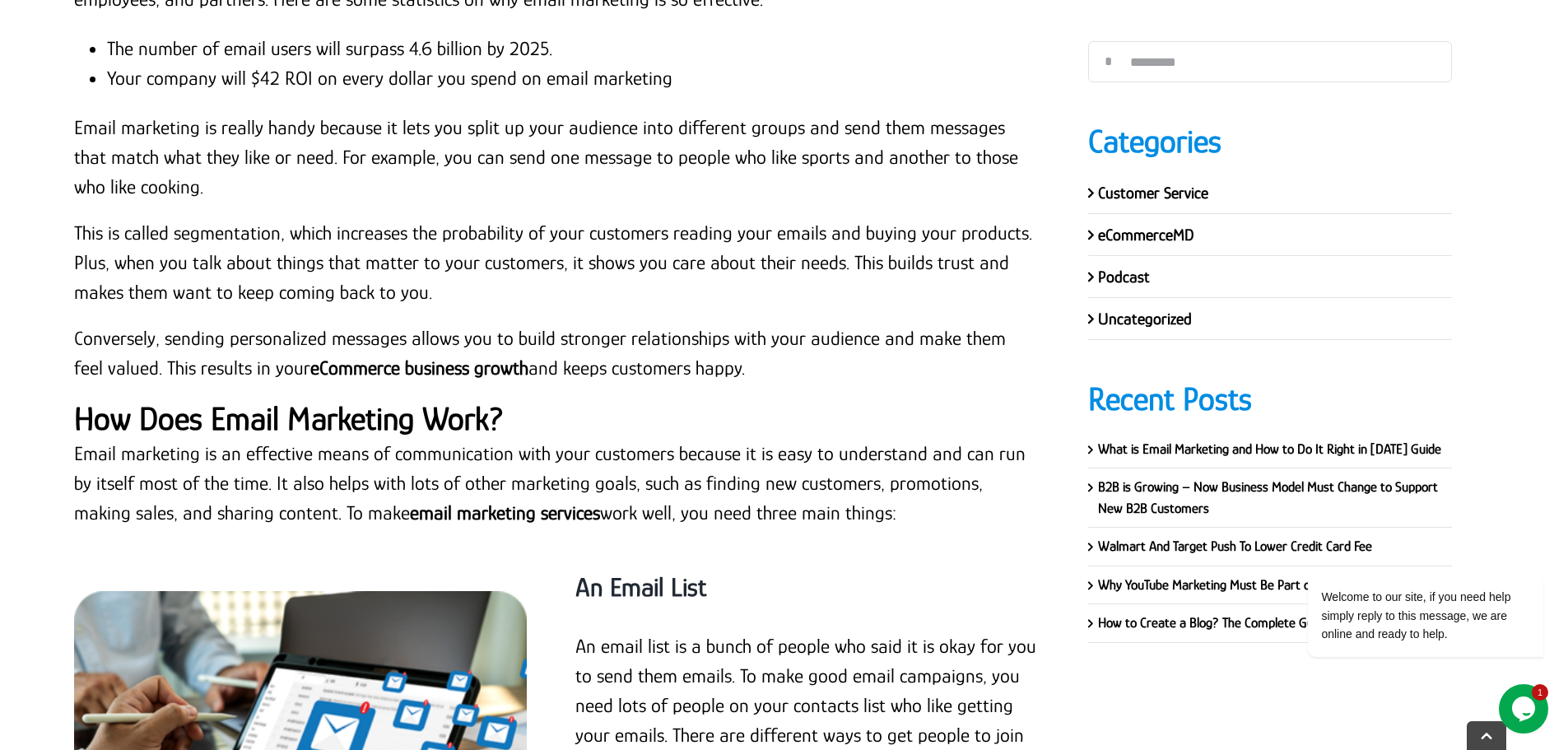
click at [181, 347] on p "Conversely, sending personalized messages allows you to build stronger relation…" at bounding box center [557, 353] width 965 height 59
click at [180, 346] on p "Conversely, sending personalized messages allows you to build stronger relation…" at bounding box center [557, 353] width 965 height 59
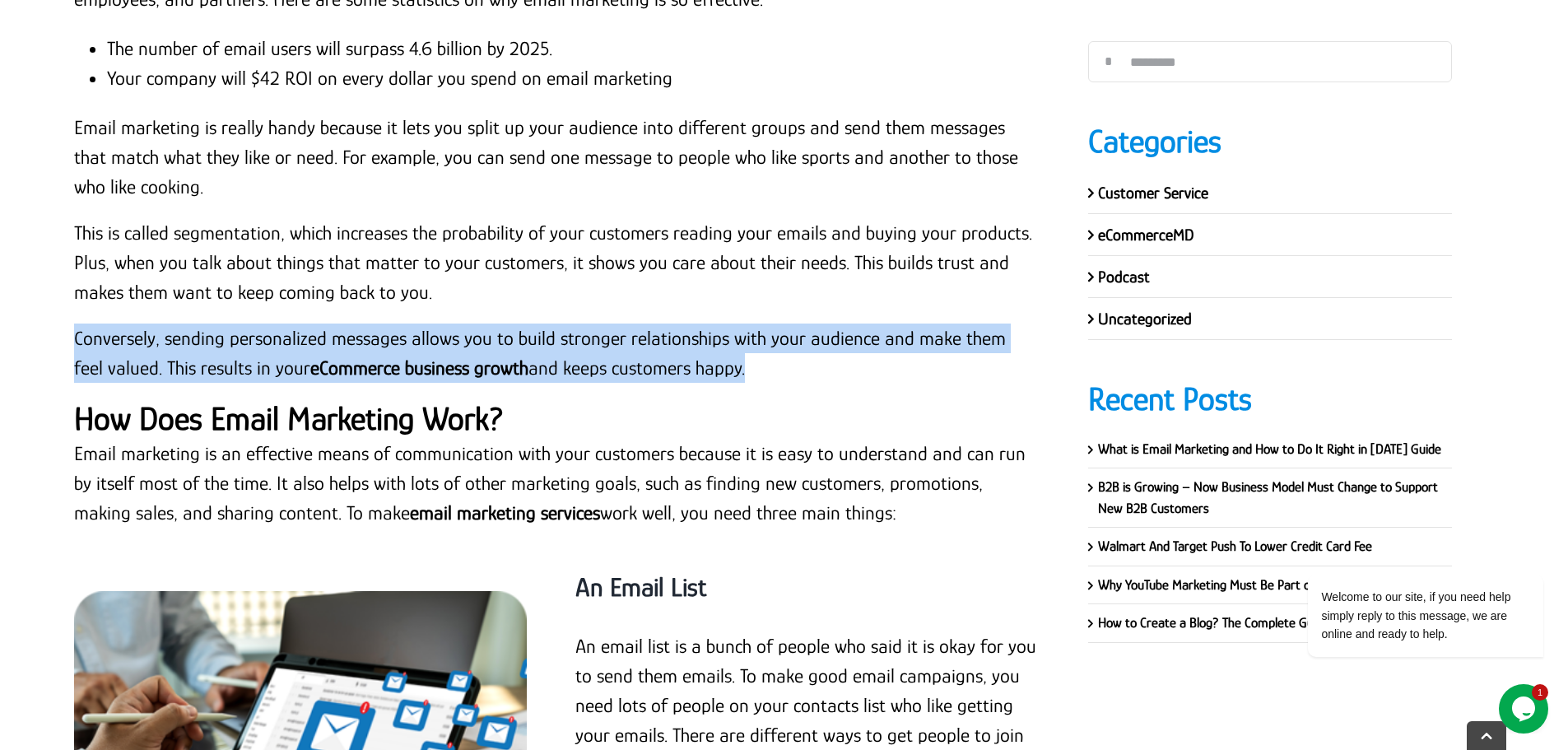
click at [180, 346] on p "Conversely, sending personalized messages allows you to build stronger relation…" at bounding box center [557, 353] width 965 height 59
click at [512, 386] on div "Email marketing remains one of the most widely used communication tools for bus…" at bounding box center [557, 177] width 965 height 445
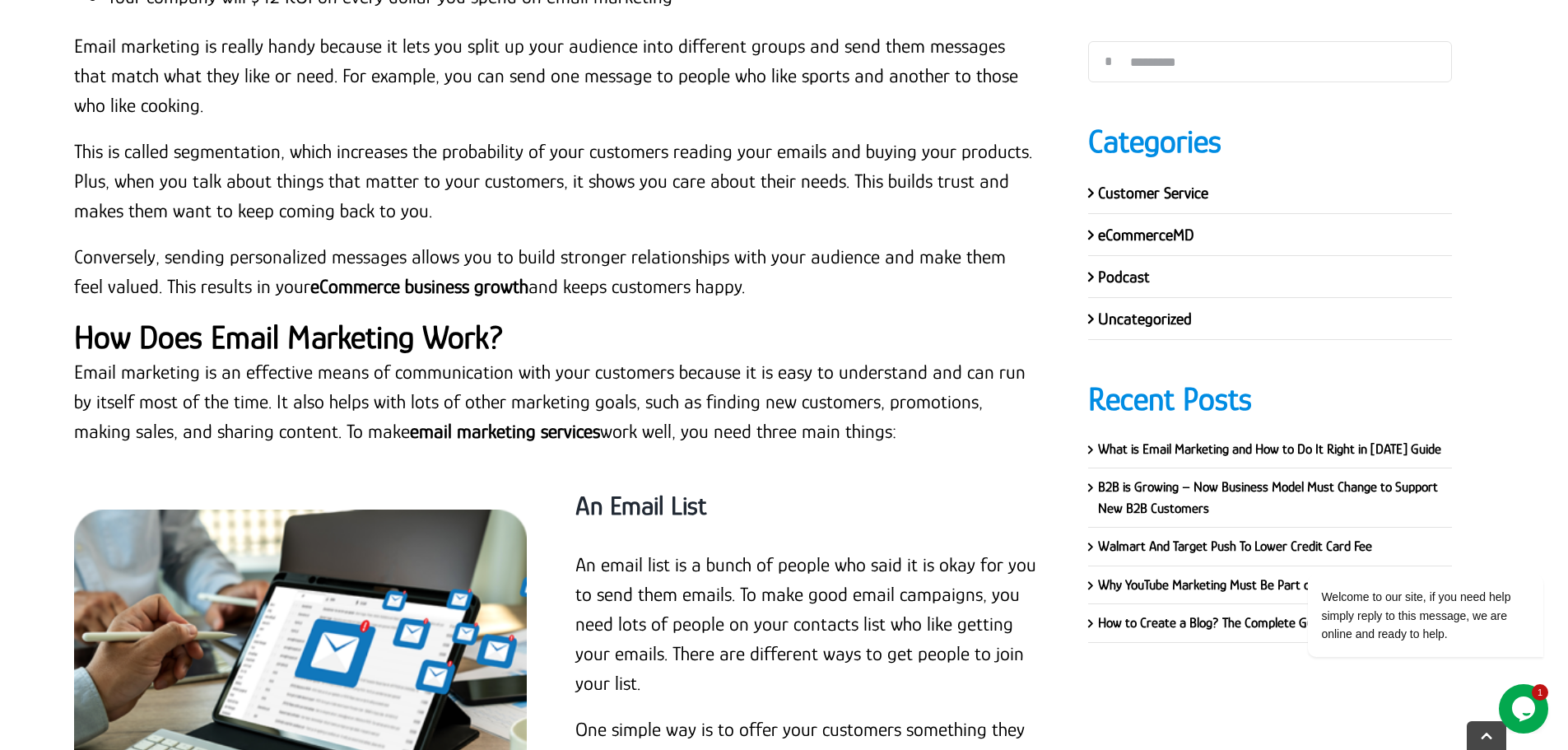
scroll to position [5250, 0]
click at [344, 327] on strong "How Does Email Marketing Work?" at bounding box center [289, 335] width 430 height 37
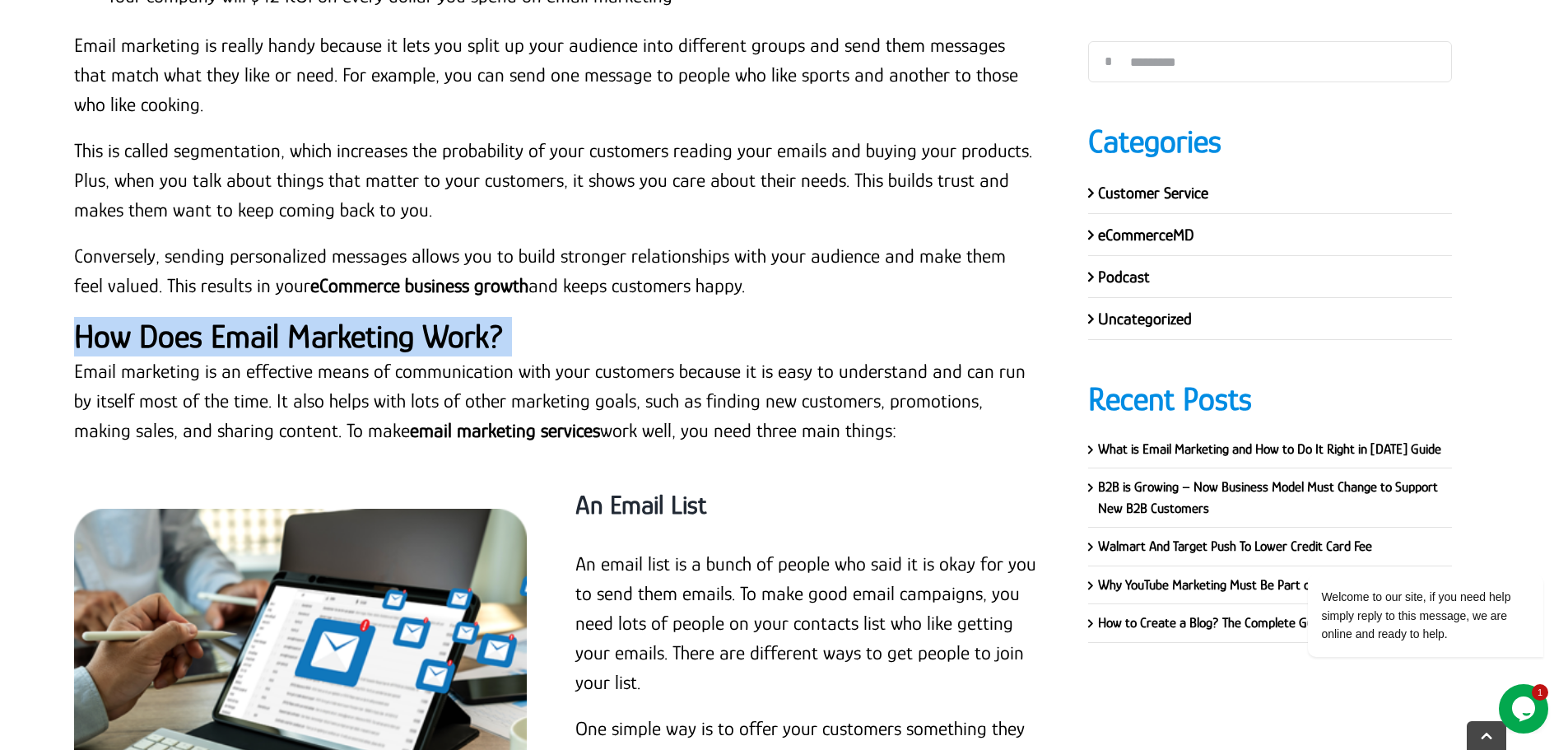
click at [344, 327] on strong "How Does Email Marketing Work?" at bounding box center [289, 335] width 430 height 37
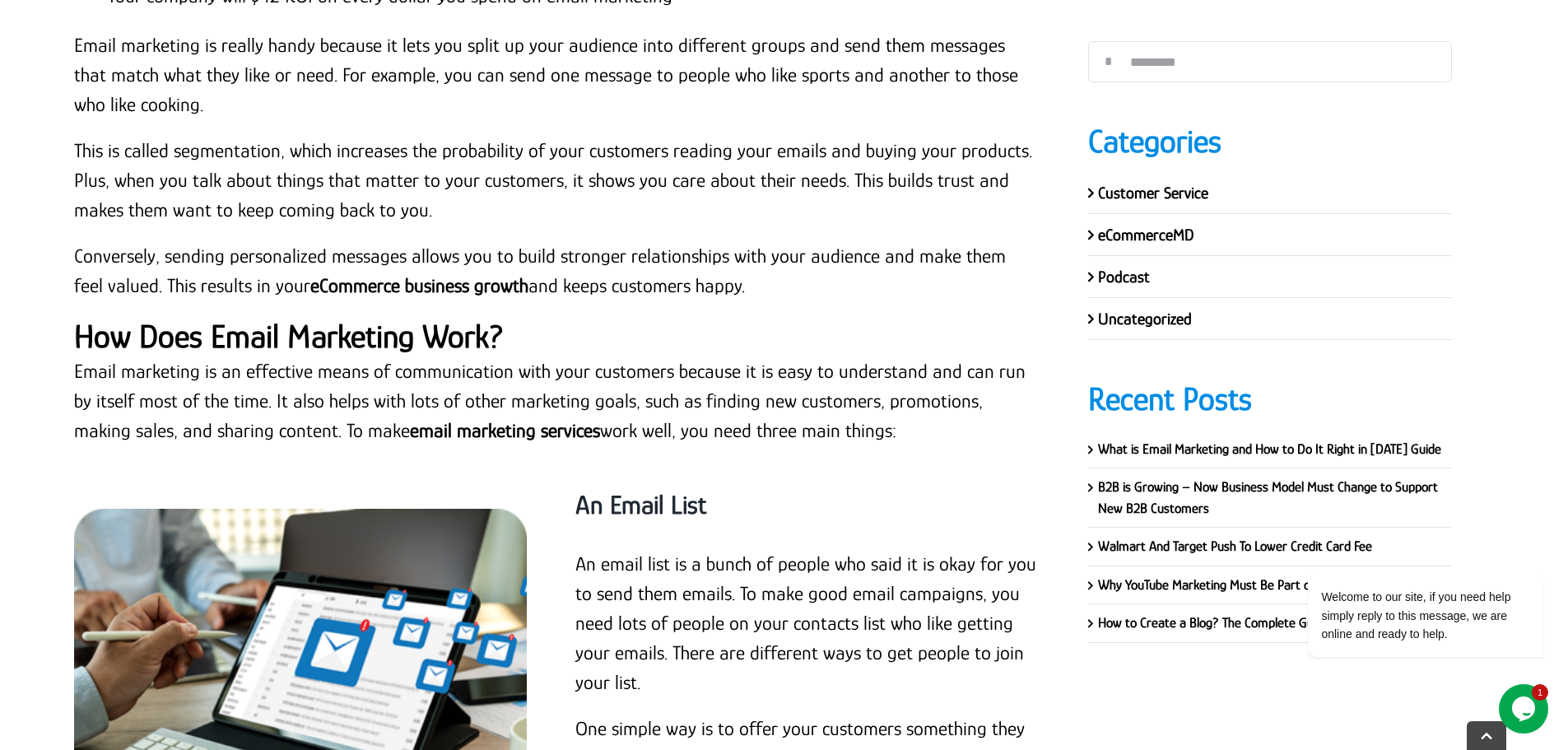
click at [600, 361] on p "Email marketing is an effective means of communication with your customers beca…" at bounding box center [557, 401] width 965 height 89
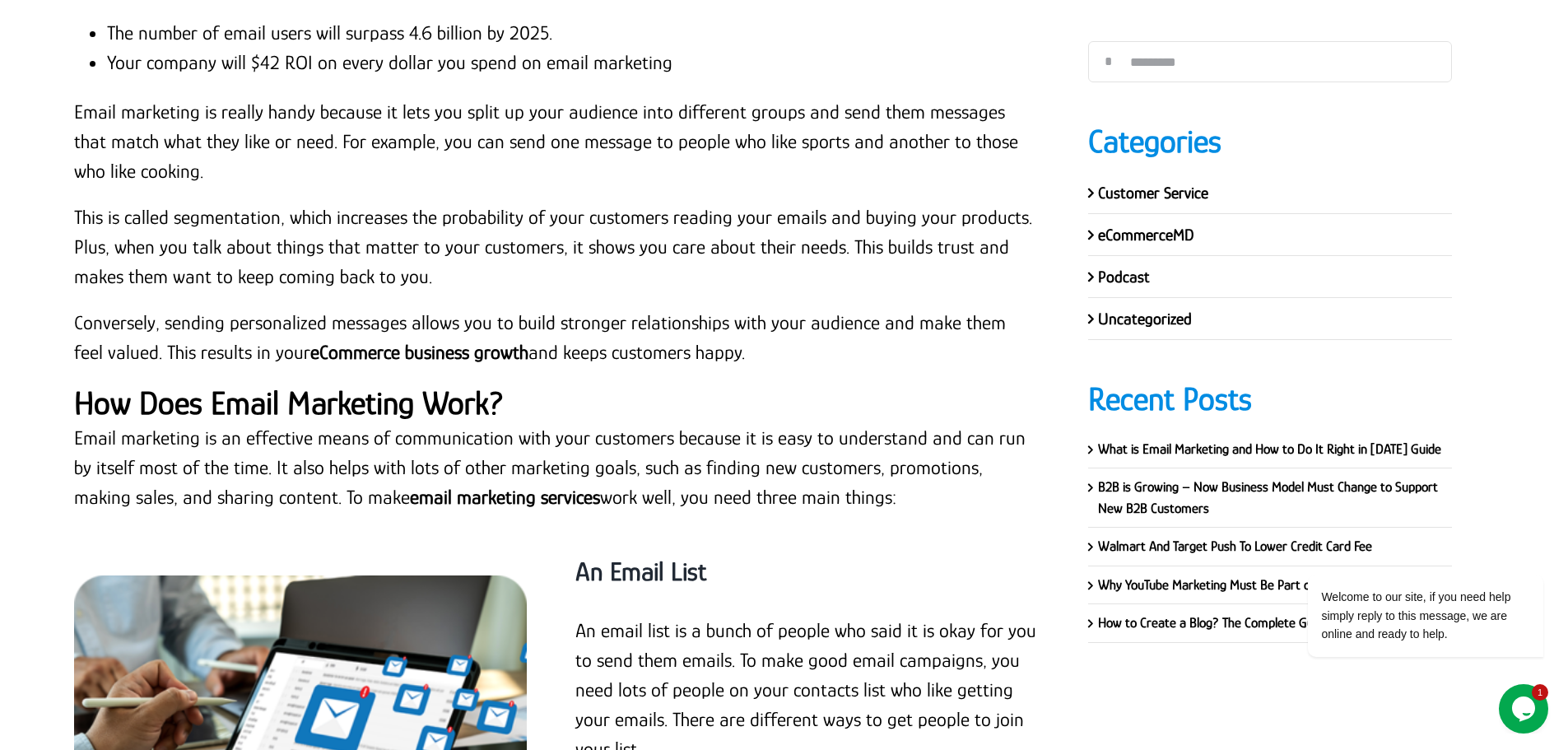
scroll to position [5332, 0]
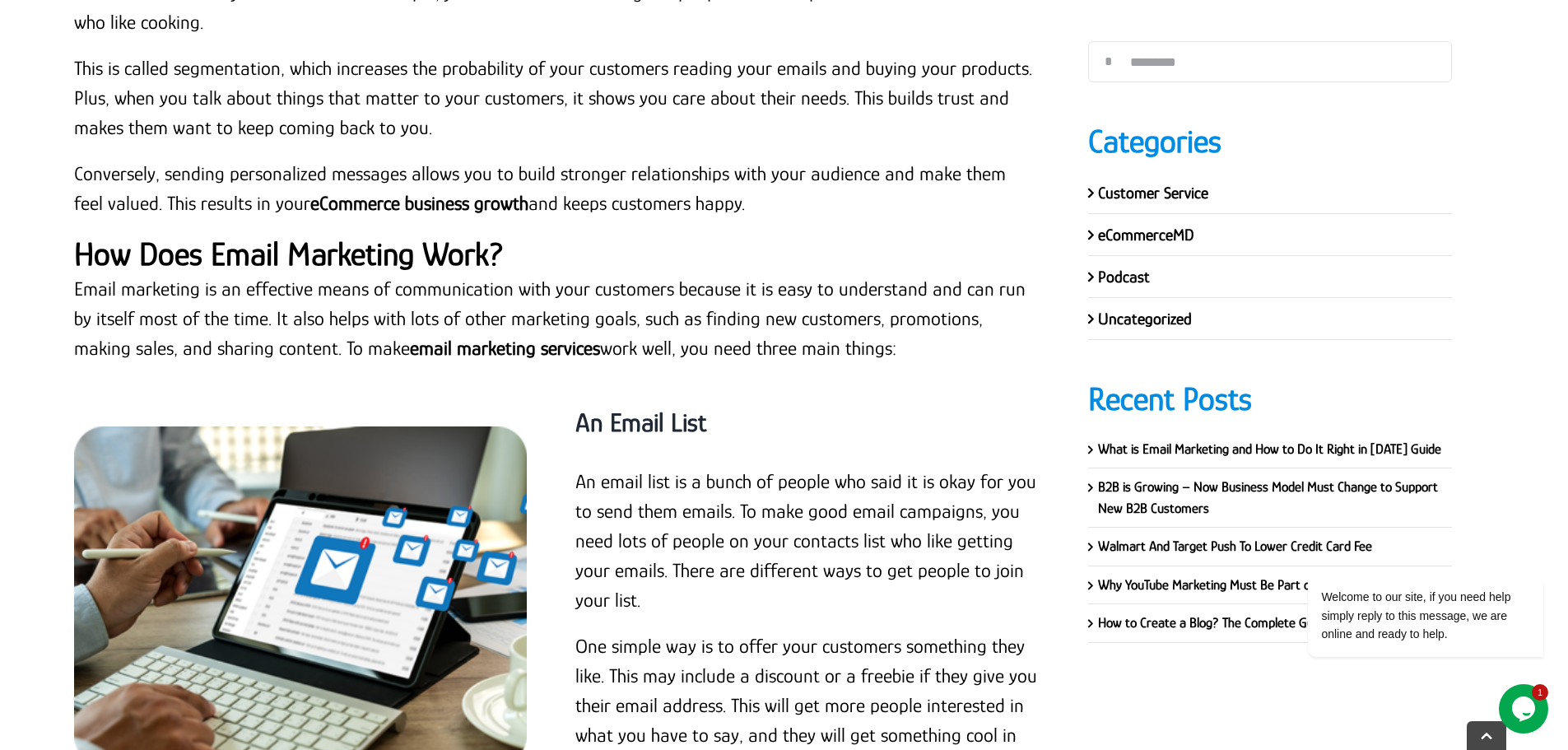
click at [252, 302] on p "Email marketing is an effective means of communication with your customers beca…" at bounding box center [557, 318] width 965 height 89
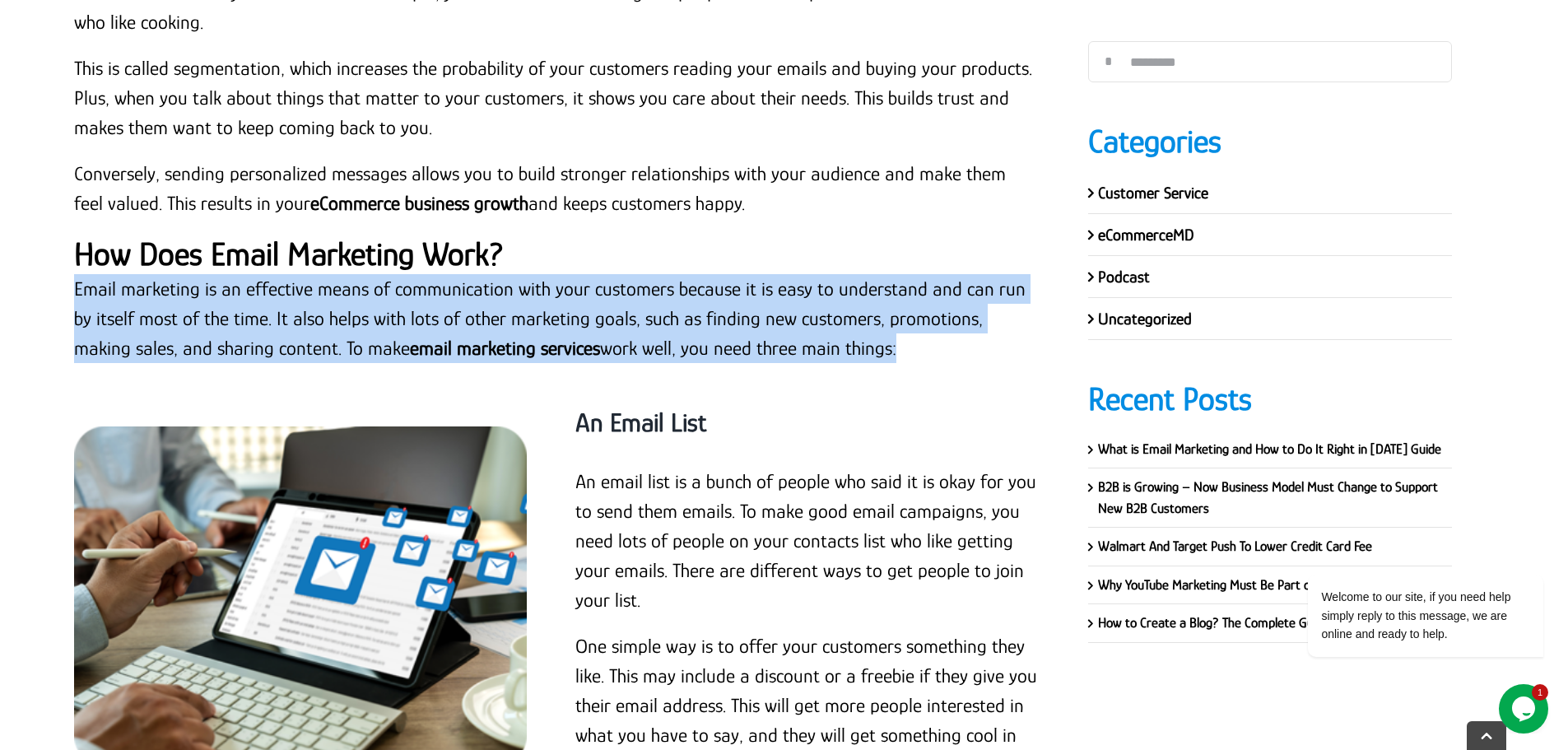
click at [252, 302] on p "Email marketing is an effective means of communication with your customers beca…" at bounding box center [557, 318] width 965 height 89
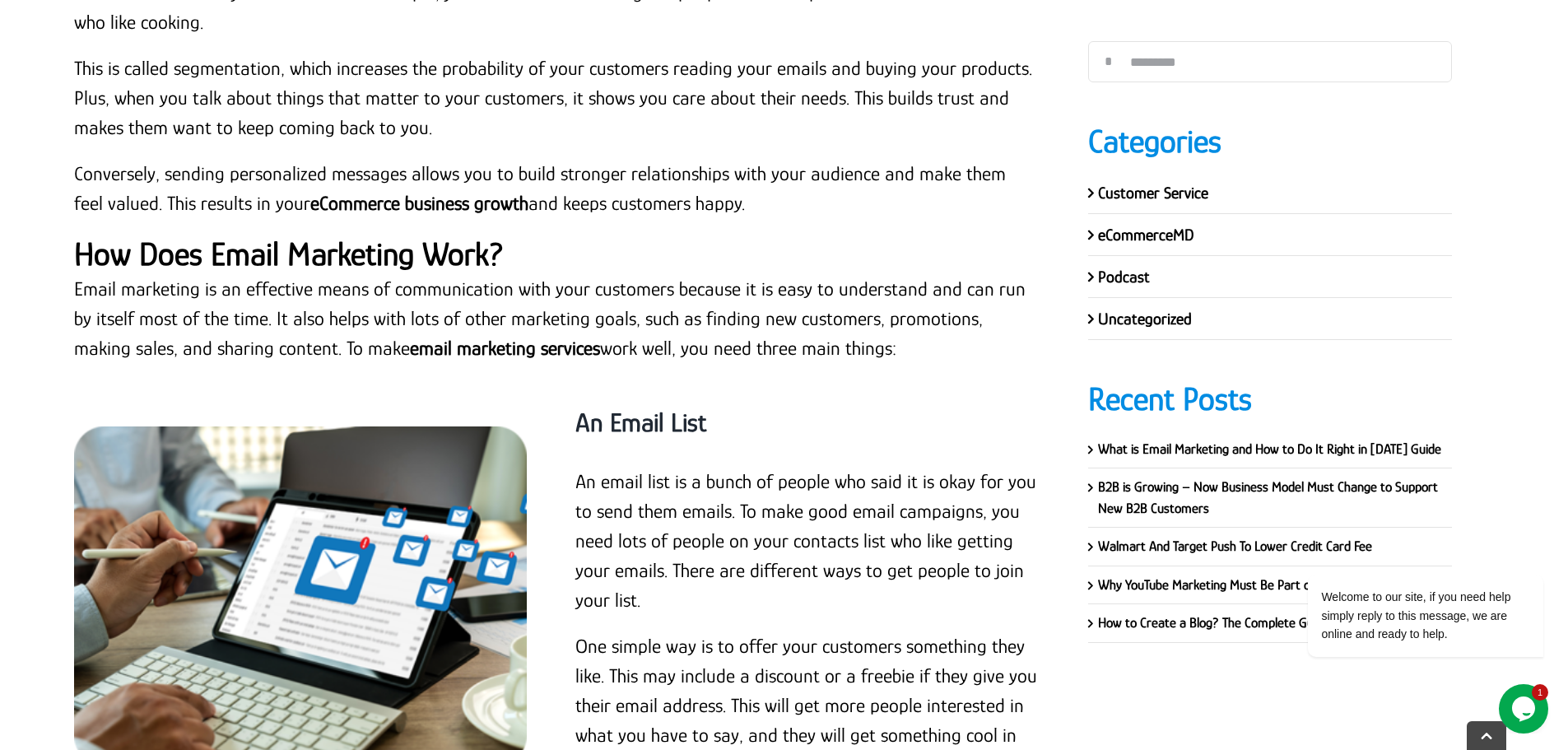
click at [645, 415] on strong "An Email List" at bounding box center [641, 422] width 131 height 30
click at [682, 362] on div "Email marketing is an effective means of communication with your customers beca…" at bounding box center [557, 326] width 965 height 106
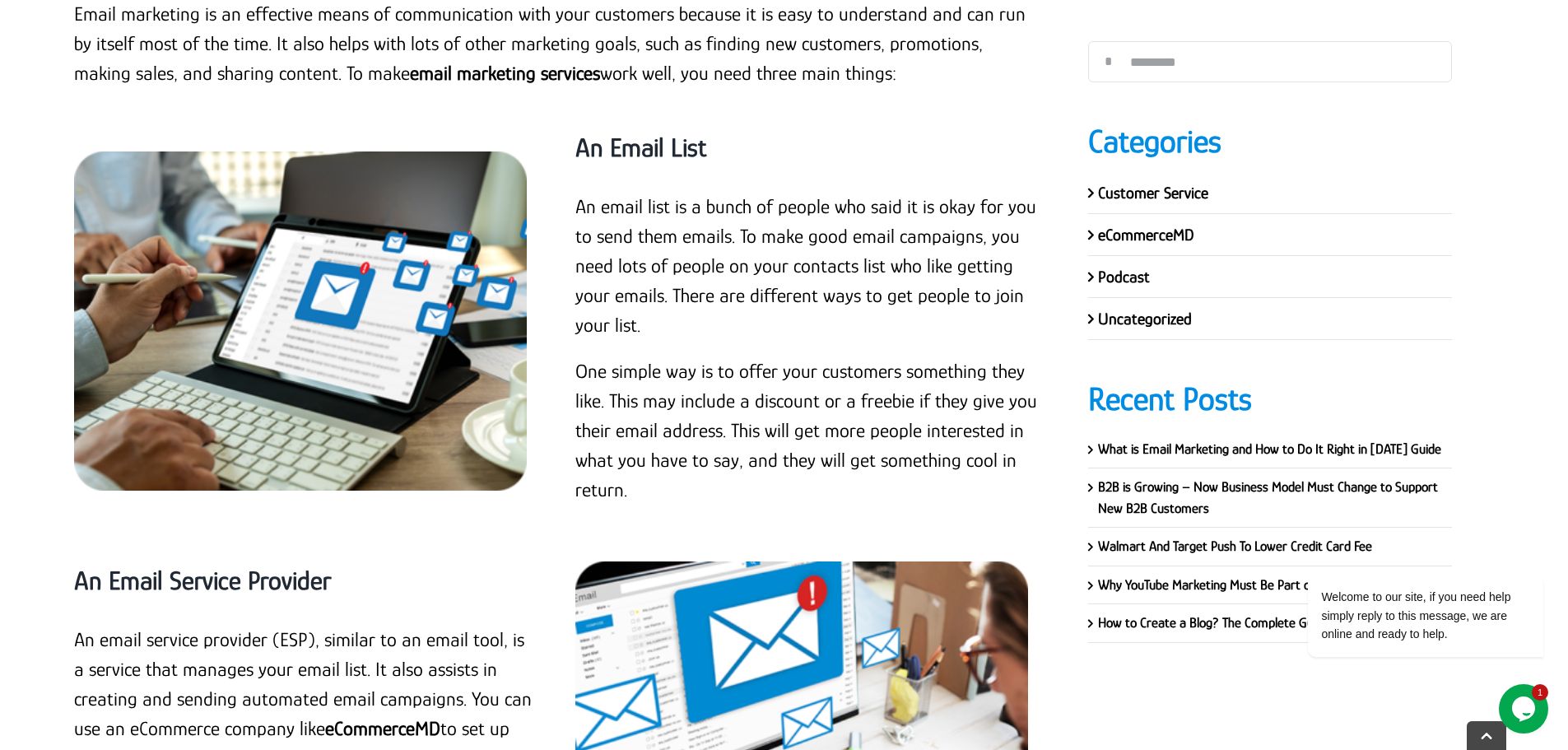
scroll to position [5661, 0]
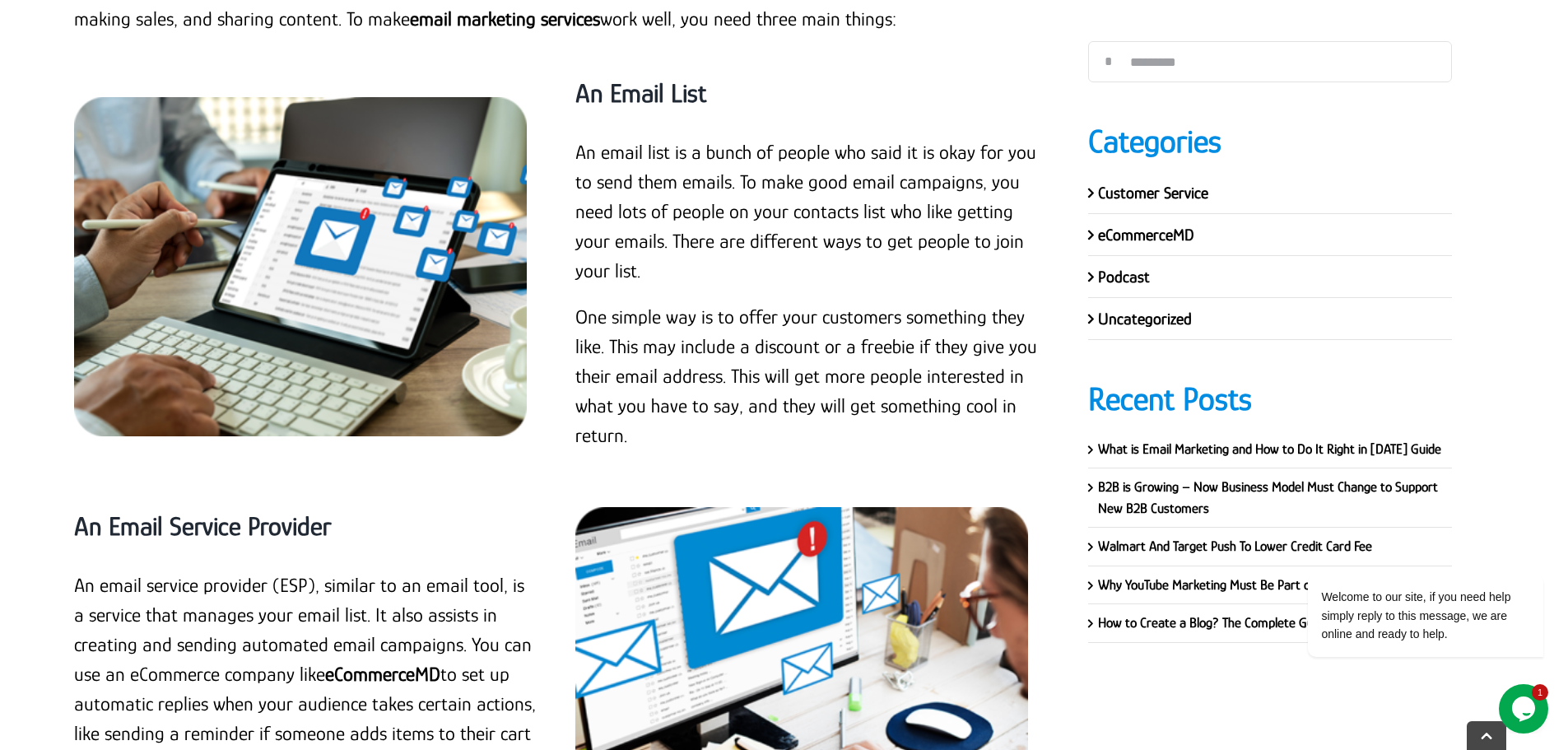
click at [644, 438] on p "One simple way is to offer your customers something they like. This may include…" at bounding box center [807, 376] width 463 height 148
click at [621, 430] on p "One simple way is to offer your customers something they like. This may include…" at bounding box center [807, 376] width 463 height 148
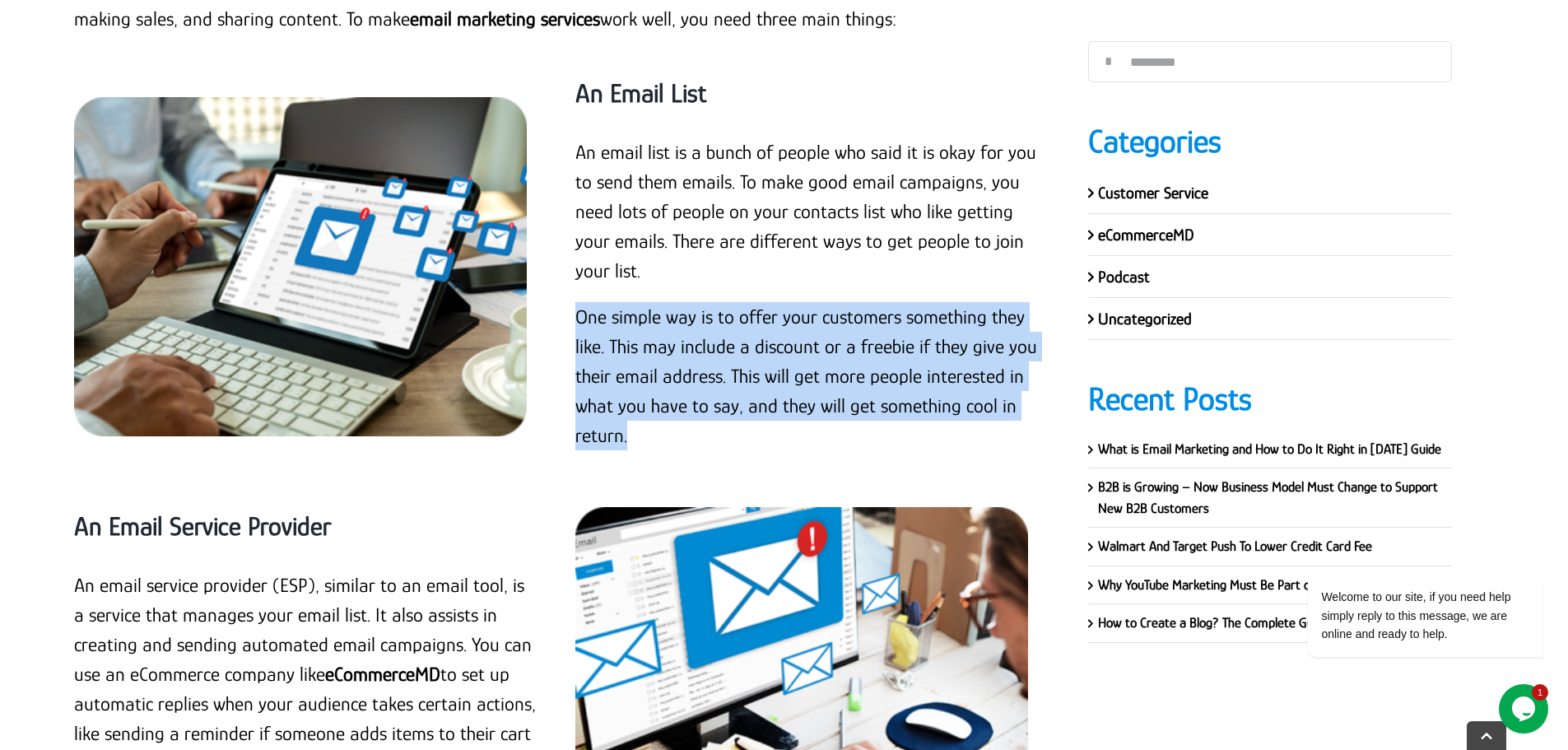
click at [621, 430] on p "One simple way is to offer your customers something they like. This may include…" at bounding box center [807, 376] width 463 height 148
click at [623, 383] on p "One simple way is to offer your customers something they like. This may include…" at bounding box center [807, 376] width 463 height 148
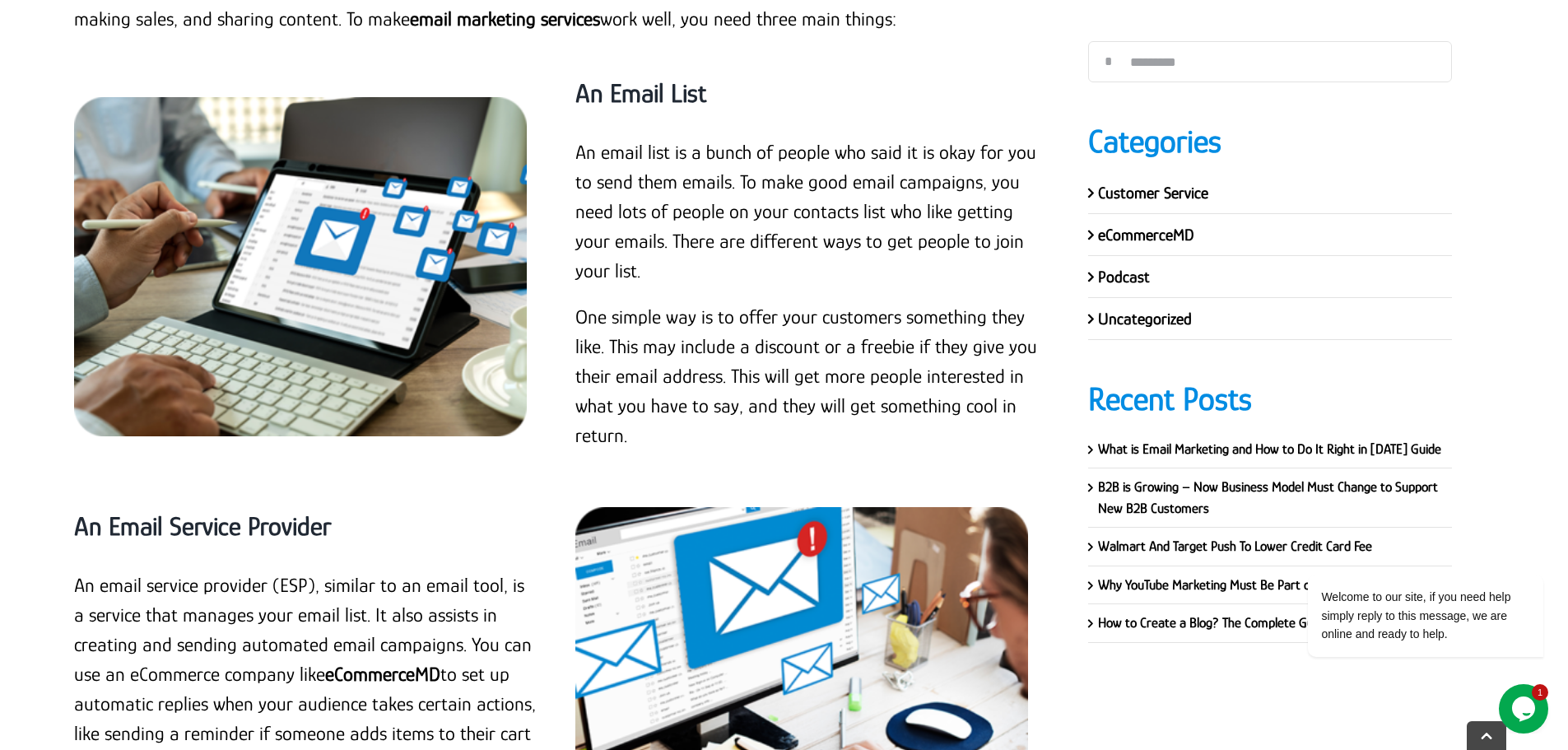
click at [642, 232] on p "An email list is a bunch of people who said it is okay for you to send them ema…" at bounding box center [807, 211] width 463 height 148
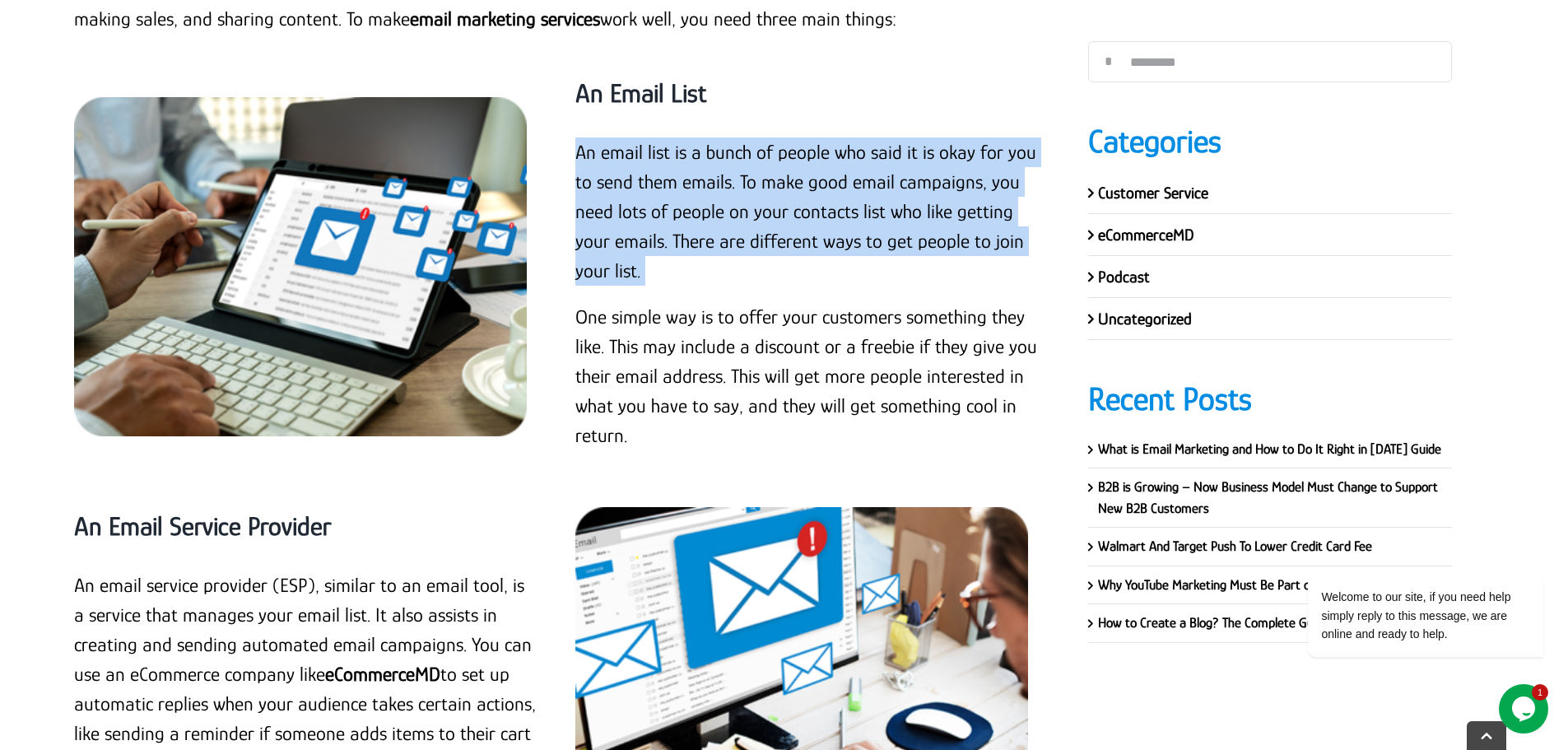
click at [642, 232] on p "An email list is a bunch of people who said it is okay for you to send them ema…" at bounding box center [807, 211] width 463 height 148
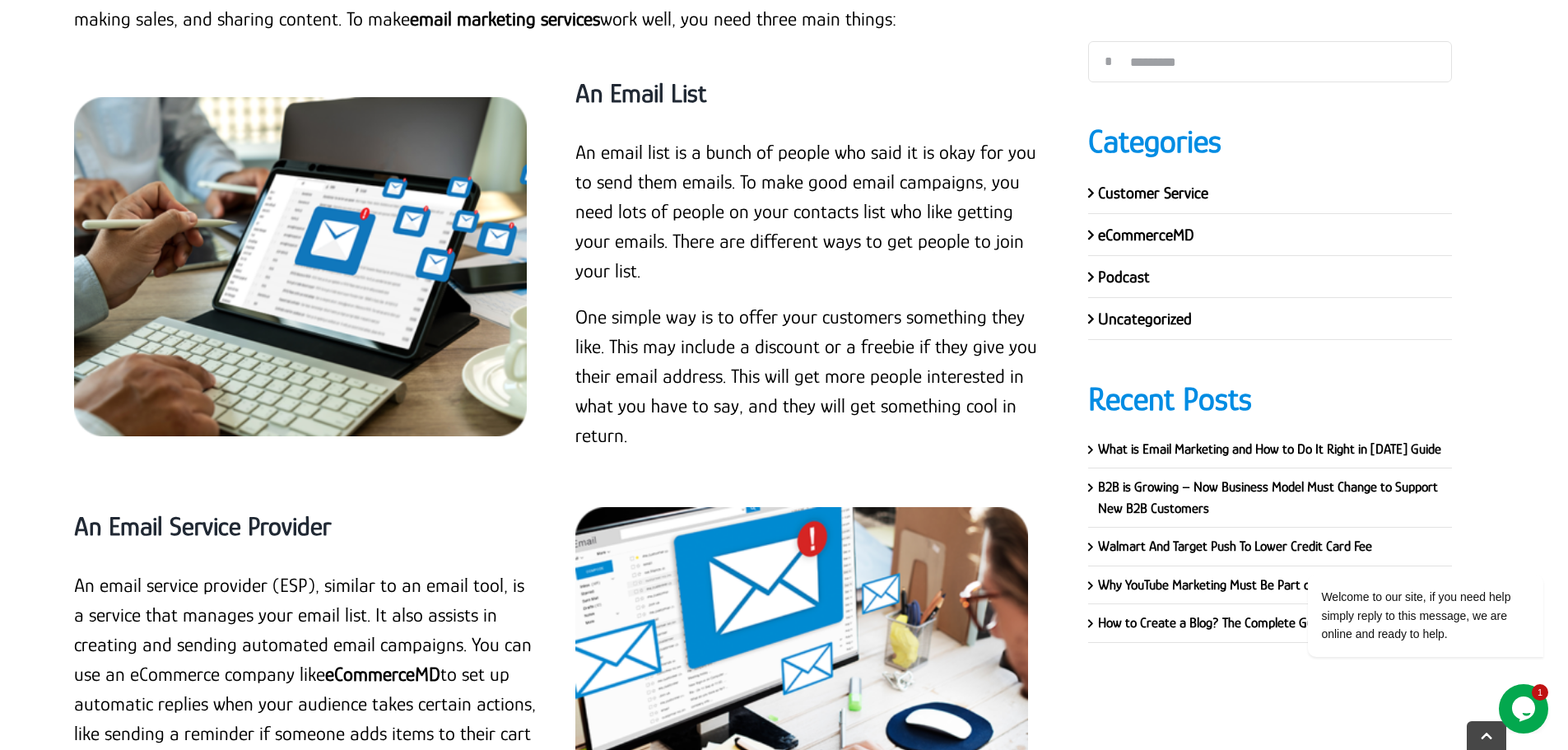
click at [615, 116] on div "An Email List" at bounding box center [807, 94] width 463 height 87
click at [626, 101] on strong "An Email List" at bounding box center [641, 93] width 131 height 30
click at [684, 335] on p "One simple way is to offer your customers something they like. This may include…" at bounding box center [807, 376] width 463 height 148
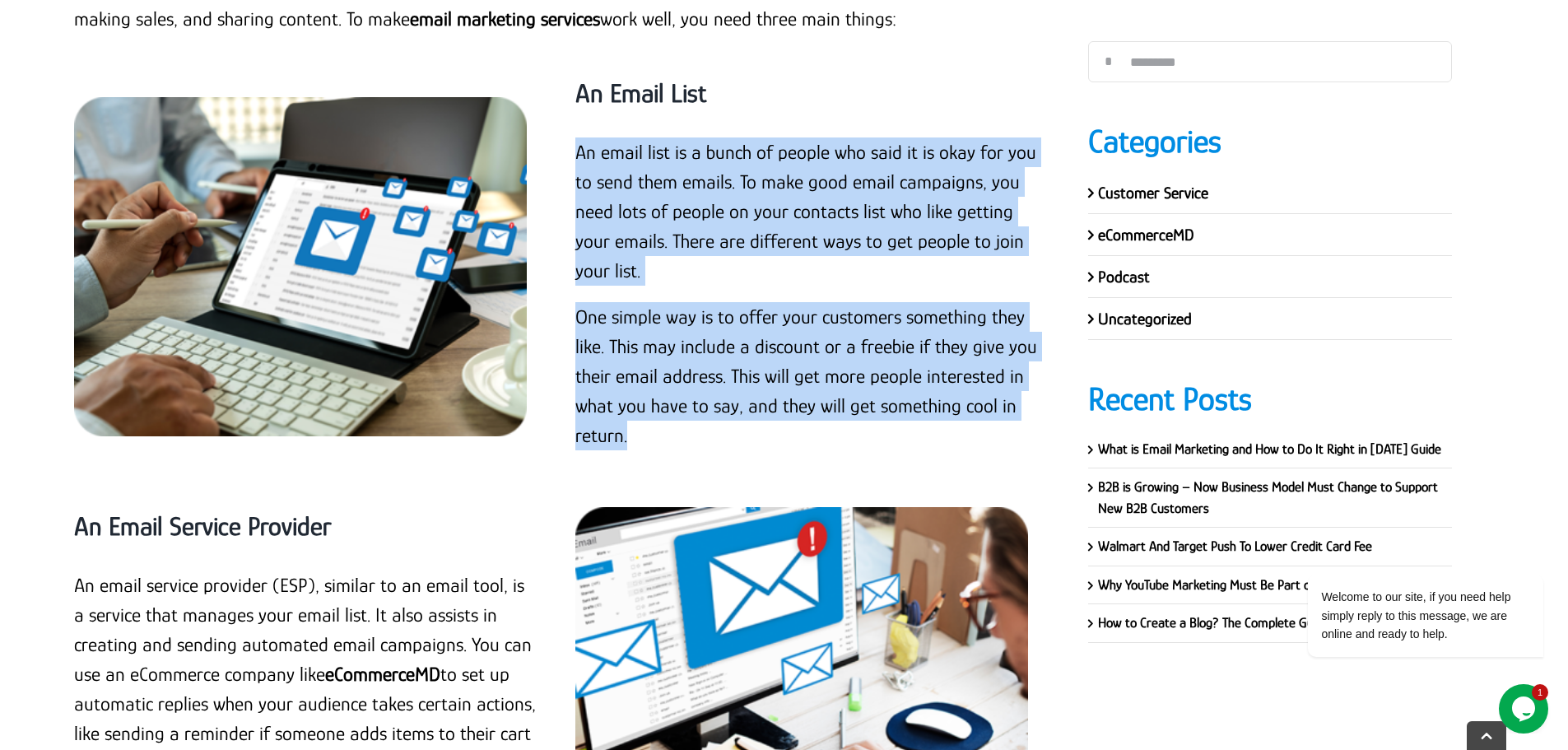
drag, startPoint x: 637, startPoint y: 439, endPoint x: 565, endPoint y: 156, distance: 292.0
click at [565, 156] on div "An Email List An email list is a bunch of people who said it is okay for you to…" at bounding box center [807, 258] width 501 height 416
click at [720, 223] on p "An email list is a bunch of people who said it is okay for you to send them ema…" at bounding box center [807, 211] width 463 height 148
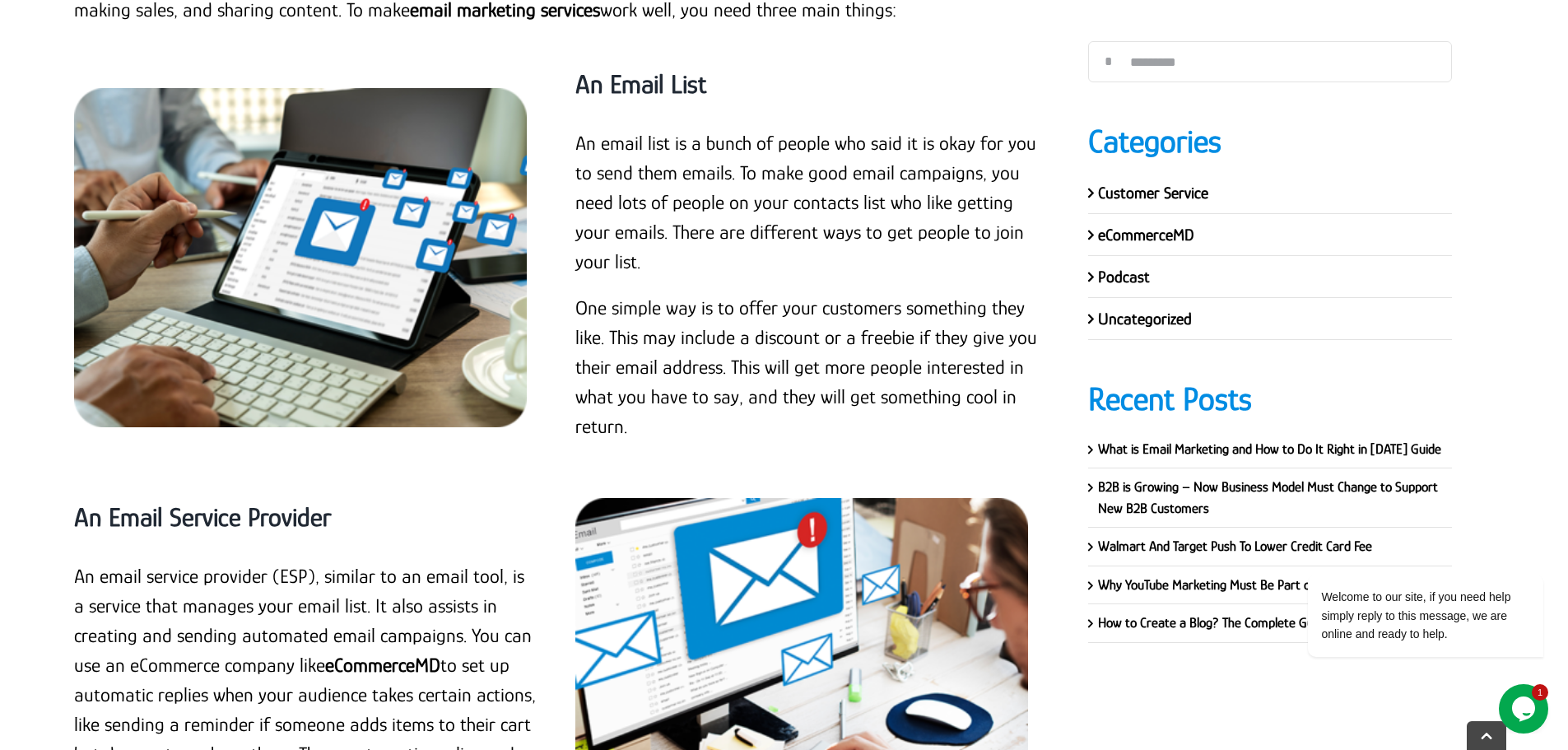
scroll to position [5908, 0]
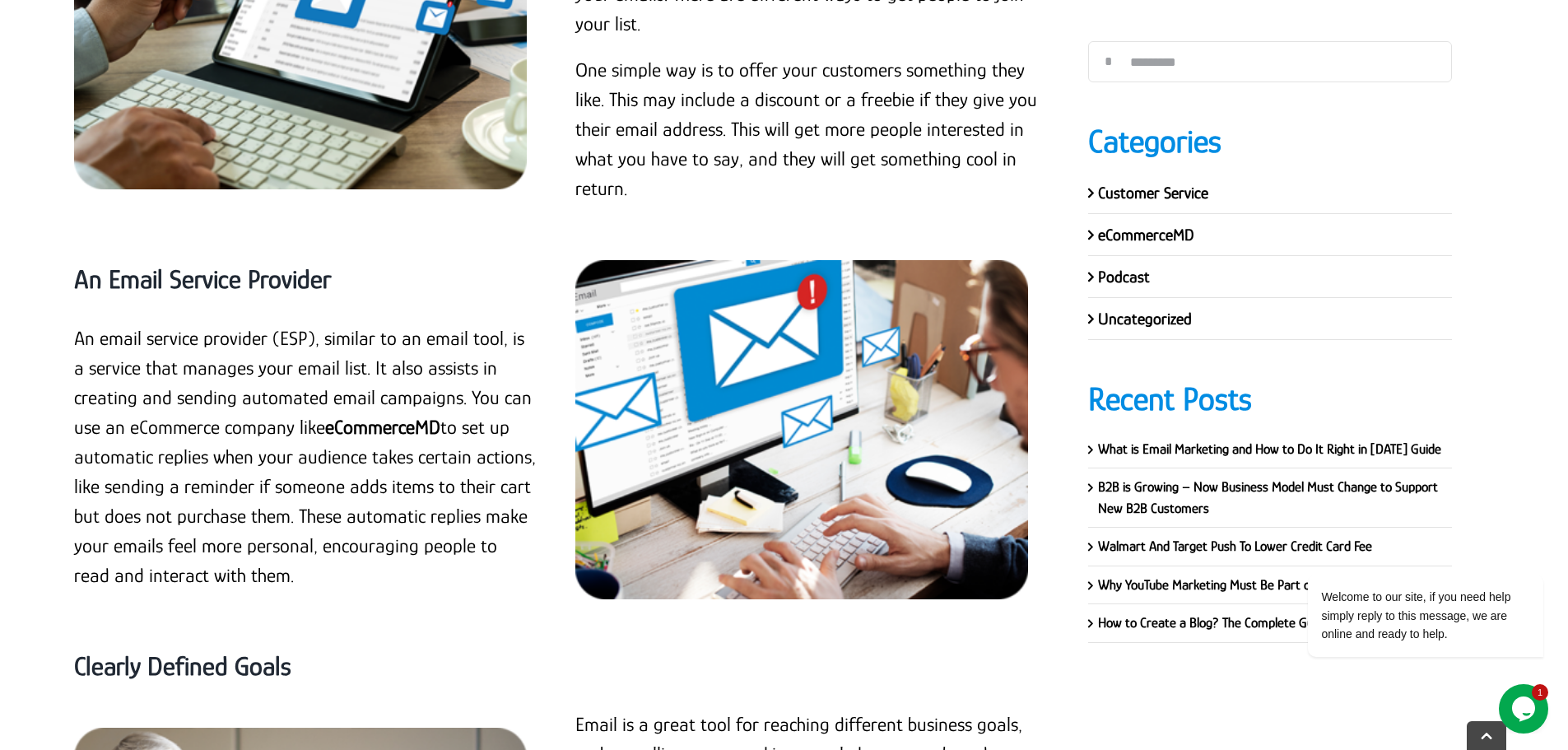
click at [197, 276] on strong "An Email Service Provider" at bounding box center [203, 279] width 257 height 30
click at [228, 367] on p "An email service provider (ESP), similar to an email tool, is a service that ma…" at bounding box center [305, 457] width 463 height 267
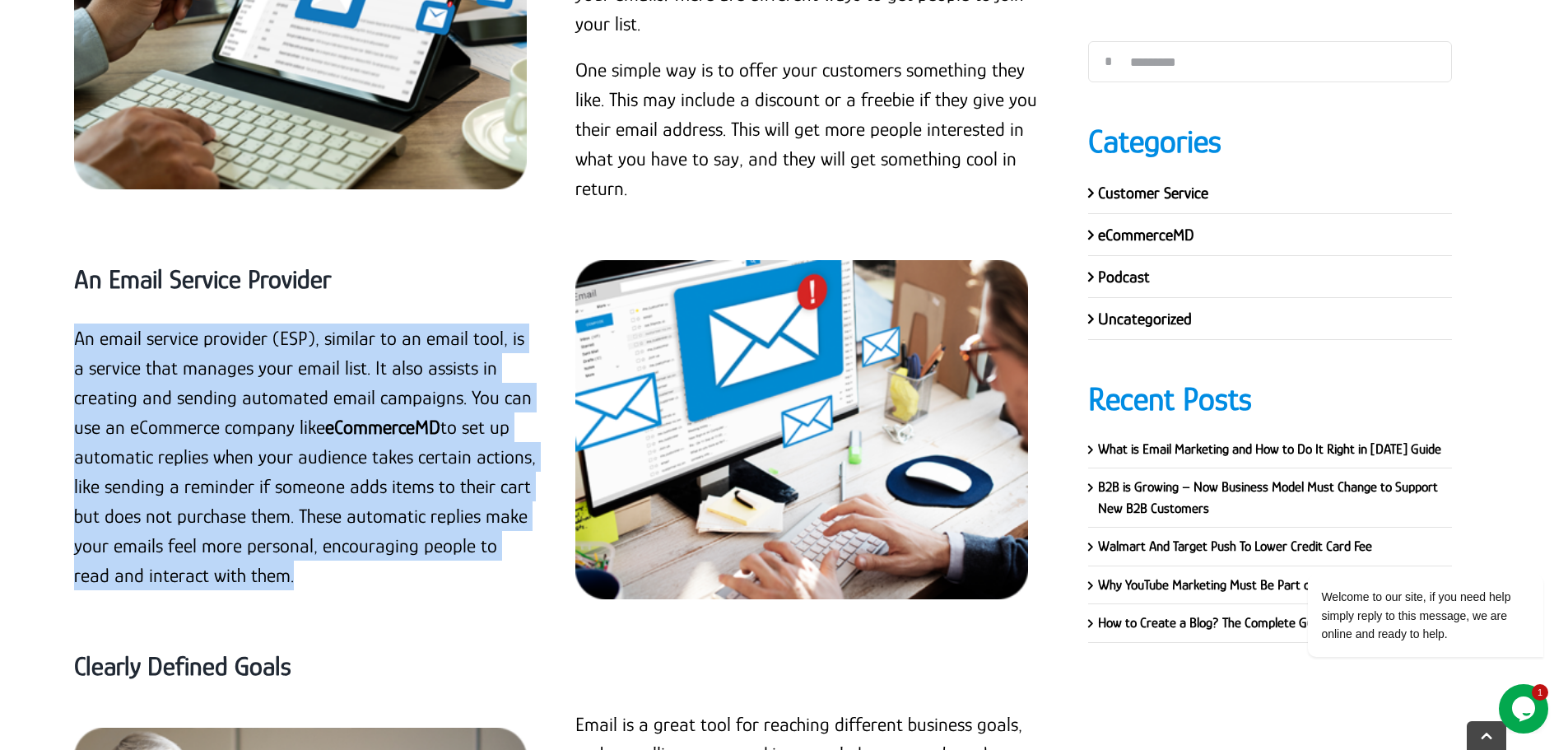
click at [228, 367] on p "An email service provider (ESP), similar to an email tool, is a service that ma…" at bounding box center [305, 457] width 463 height 267
click at [217, 407] on p "An email service provider (ESP), similar to an email tool, is a service that ma…" at bounding box center [305, 457] width 463 height 267
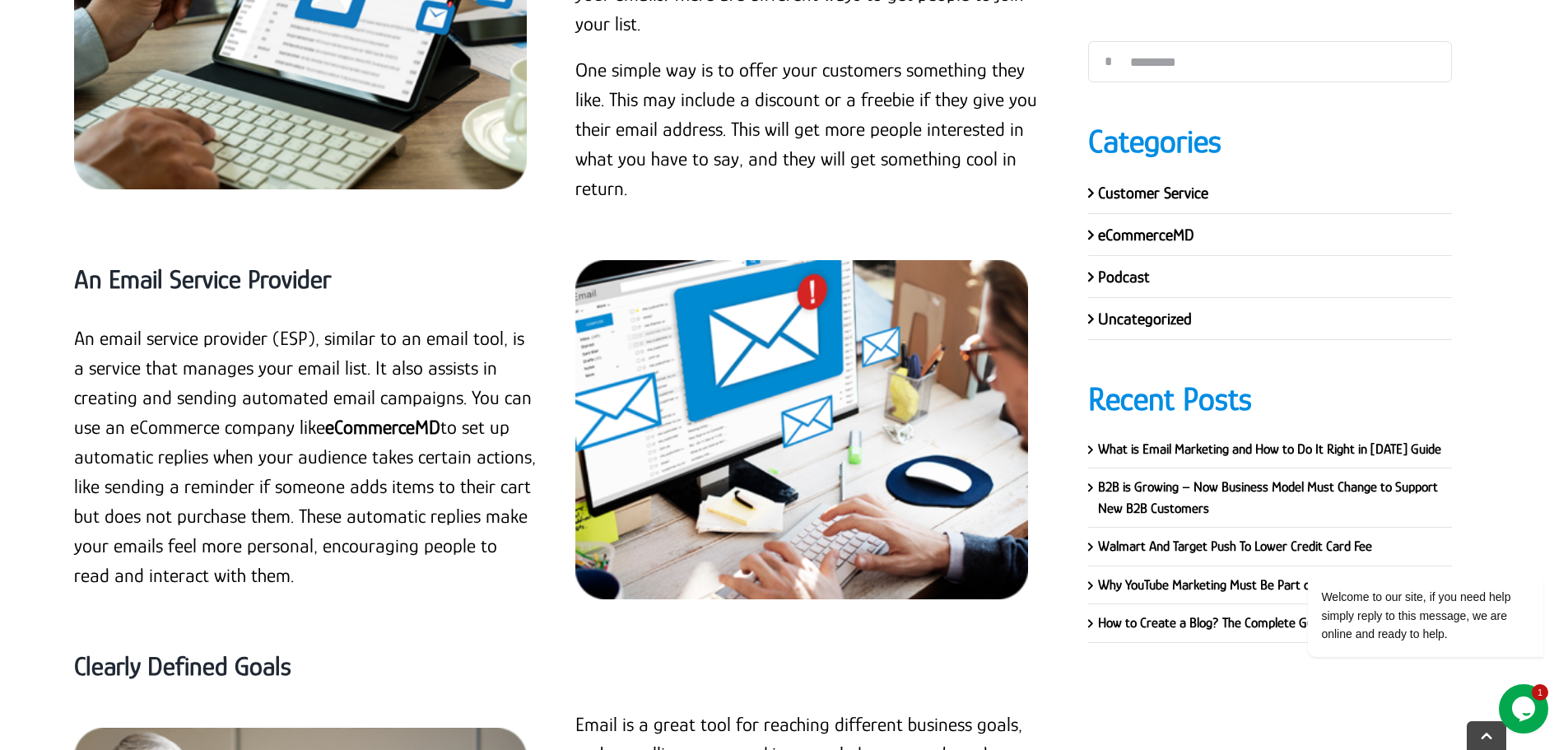
click at [231, 398] on p "An email service provider (ESP), similar to an email tool, is a service that ma…" at bounding box center [305, 457] width 463 height 267
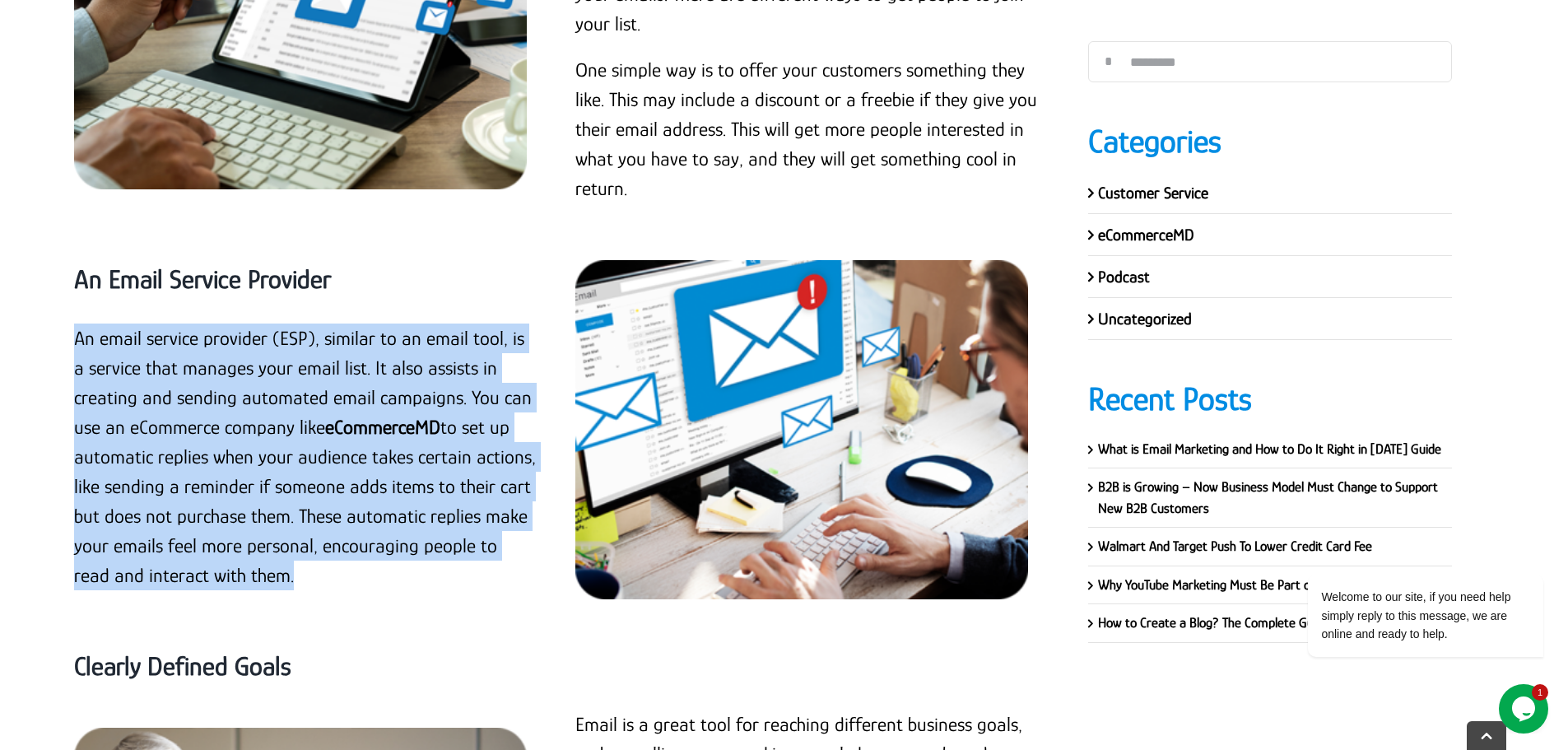
click at [231, 398] on p "An email service provider (ESP), similar to an email tool, is a service that ma…" at bounding box center [305, 457] width 463 height 267
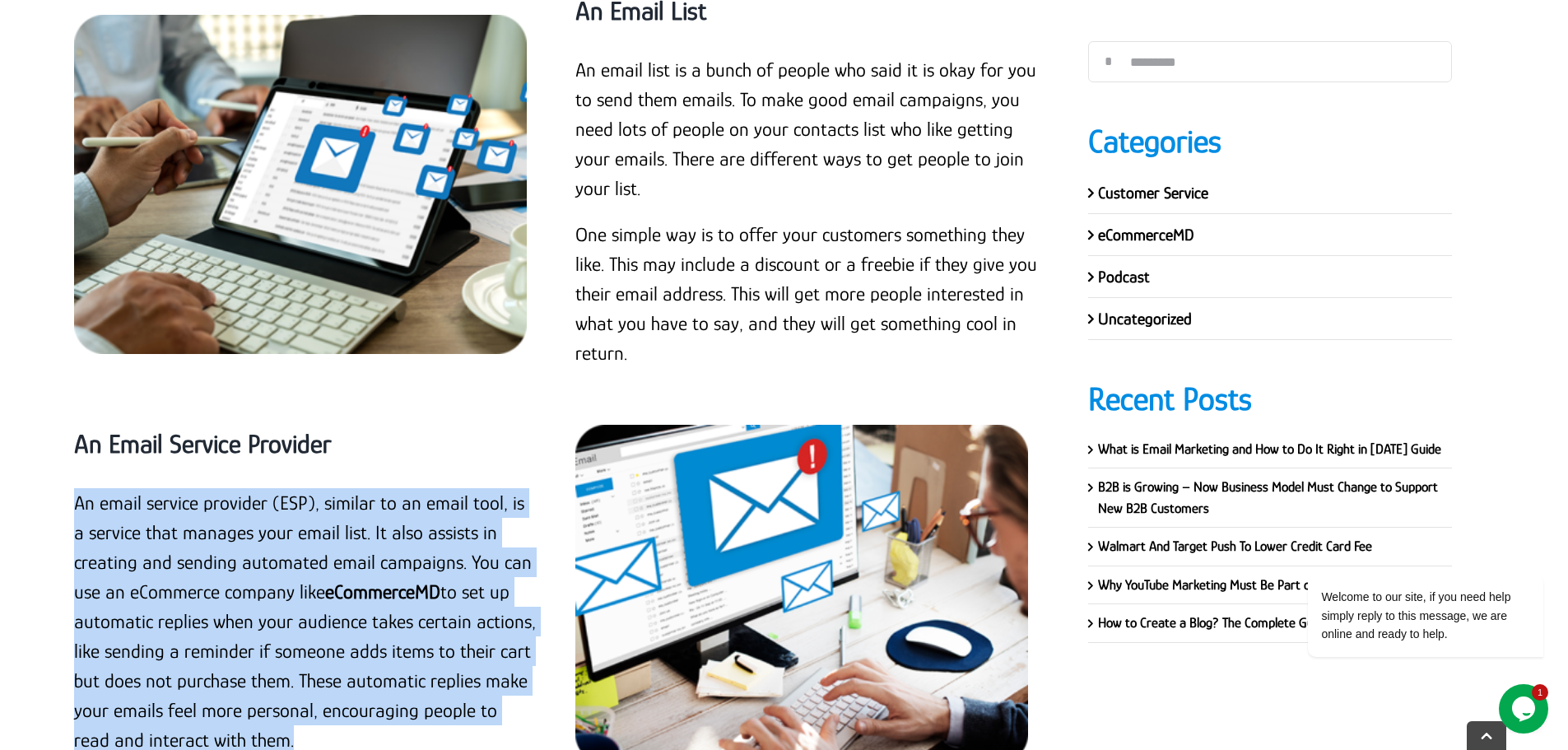
scroll to position [6320, 0]
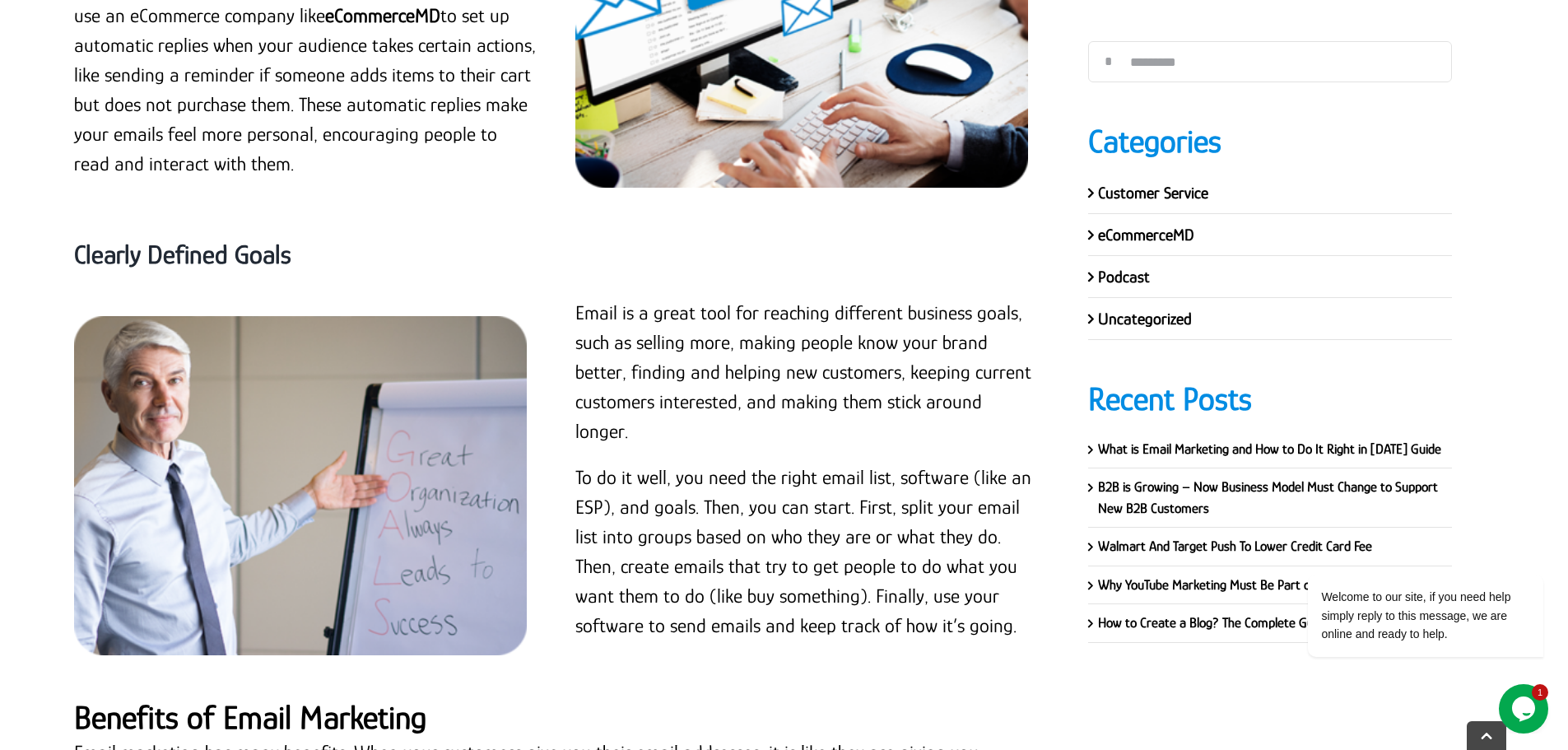
click at [190, 256] on strong "Clearly Defined Goals" at bounding box center [183, 254] width 218 height 30
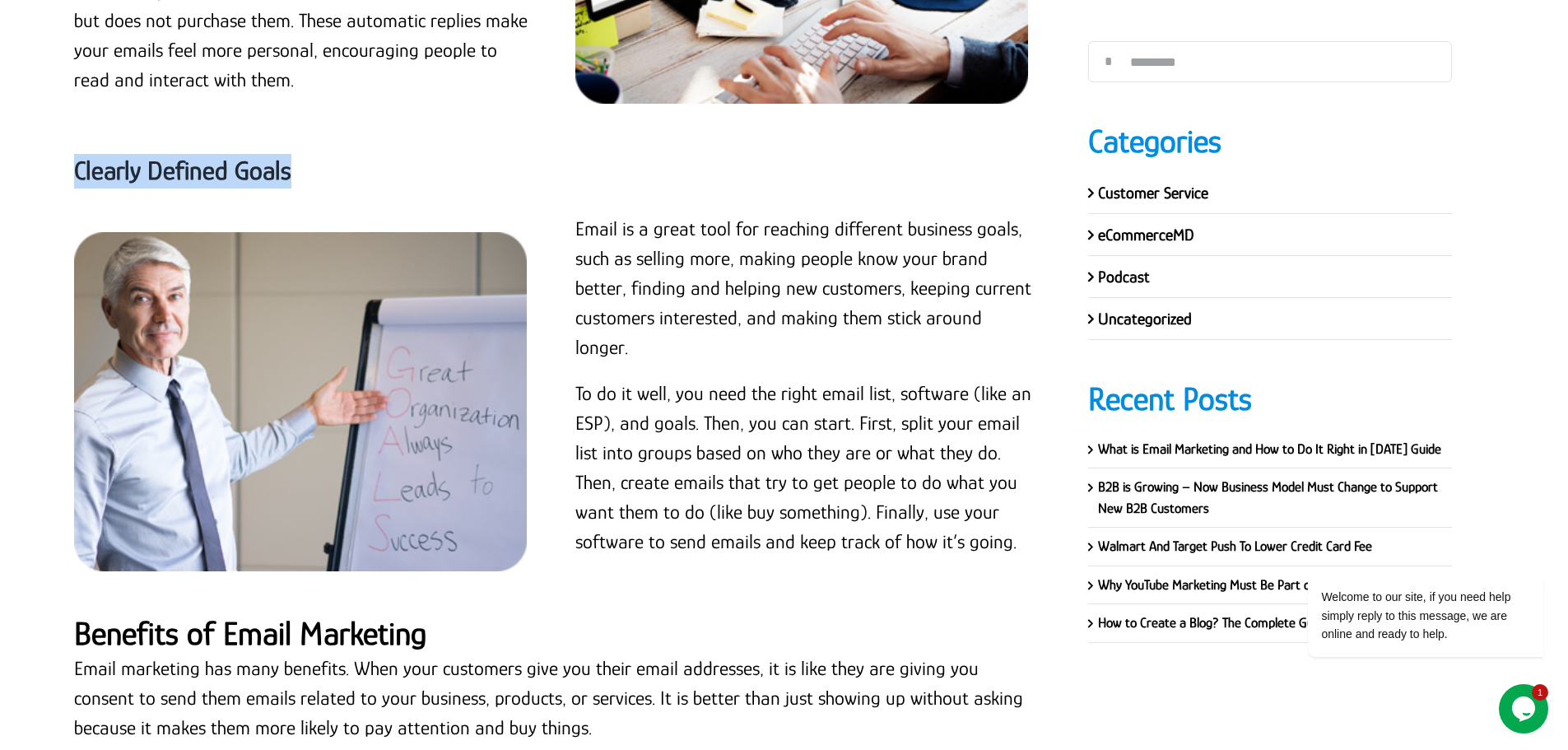
scroll to position [6402, 0]
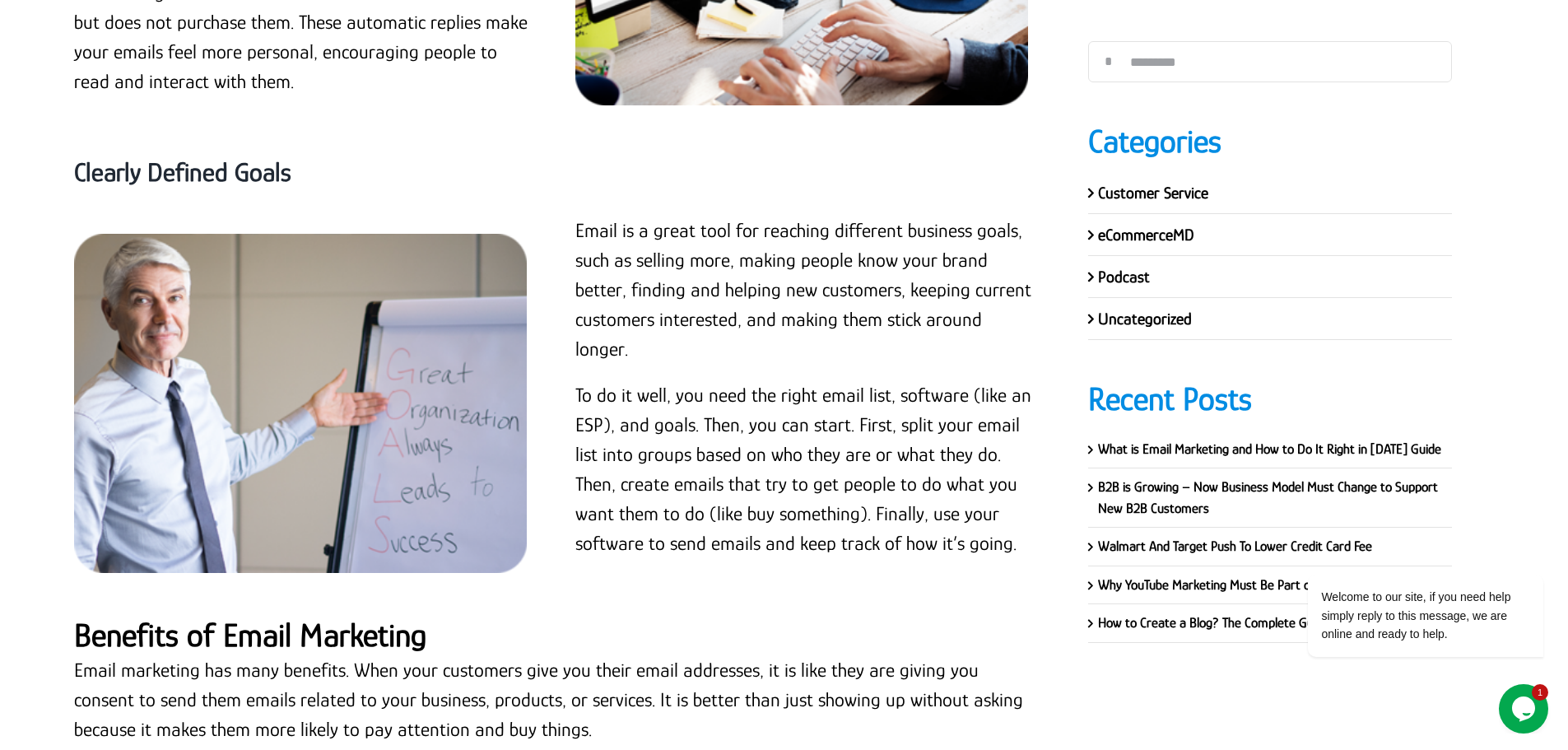
click at [706, 258] on p "Email is a great tool for reaching different business goals, such as selling mo…" at bounding box center [807, 290] width 463 height 148
click at [577, 226] on p "Email is a great tool for reaching different business goals, such as selling mo…" at bounding box center [807, 290] width 463 height 148
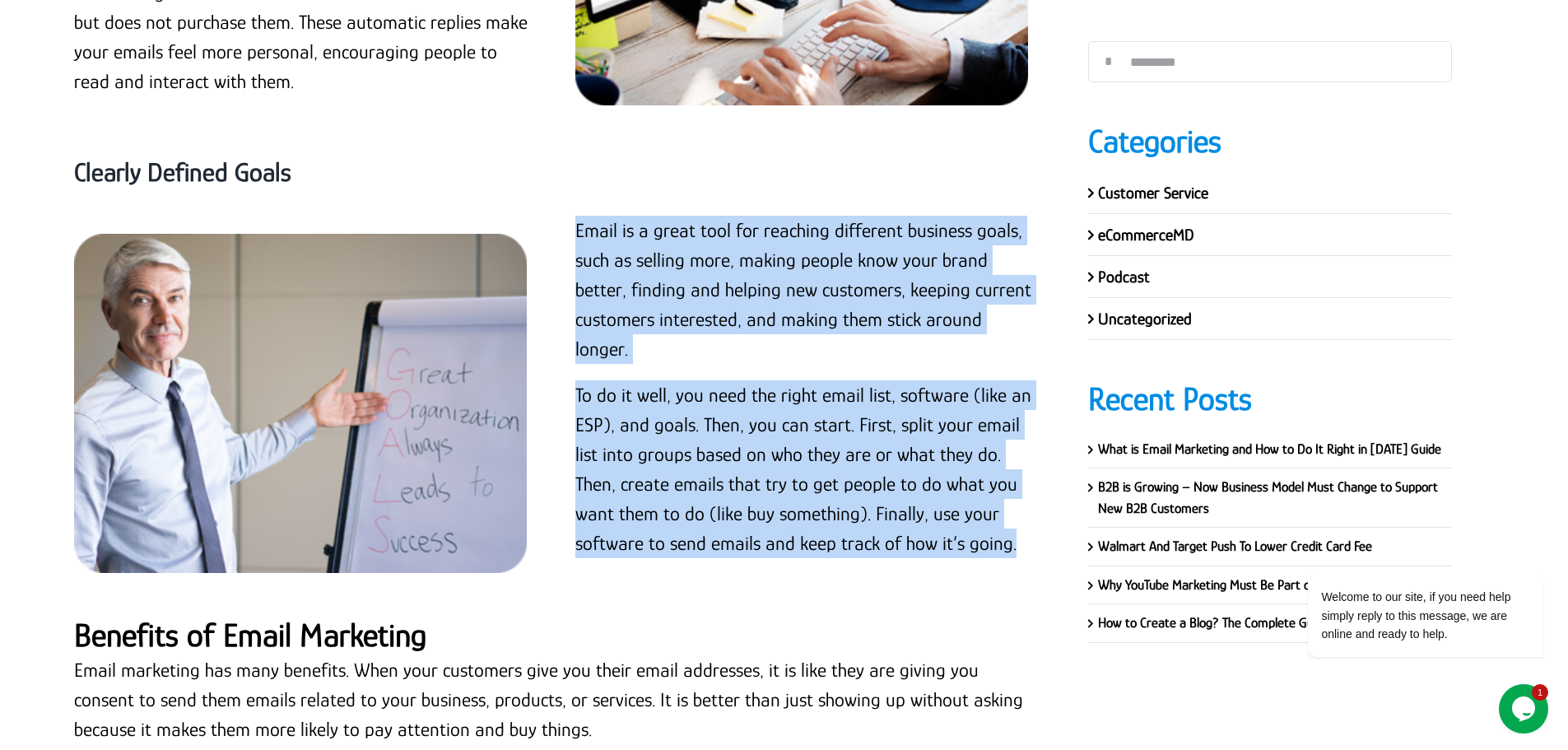
click at [1016, 514] on p "To do it well, you need the right email list, software (like an ESP), and goals…" at bounding box center [807, 469] width 463 height 178
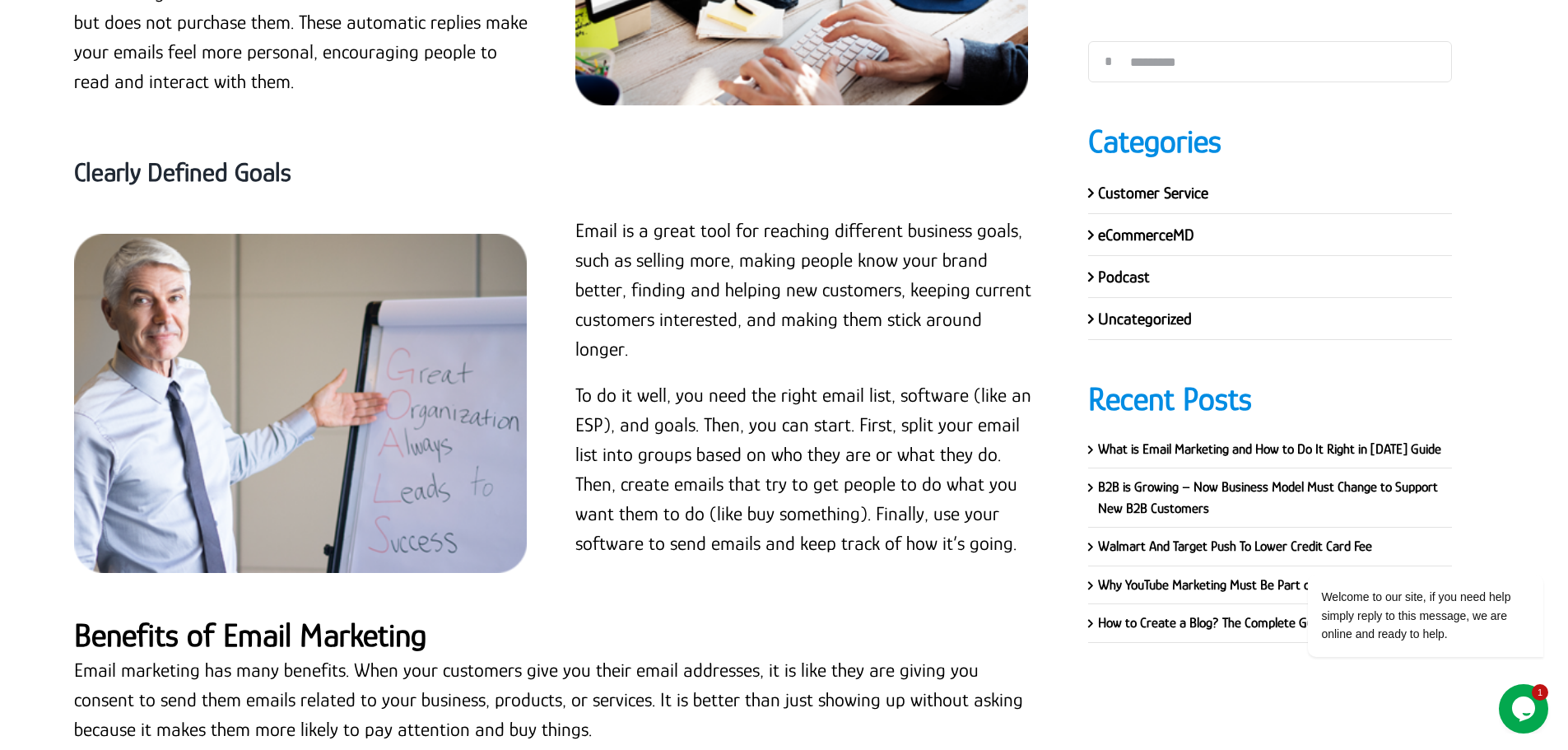
drag, startPoint x: 554, startPoint y: 342, endPoint x: 438, endPoint y: 337, distance: 116.1
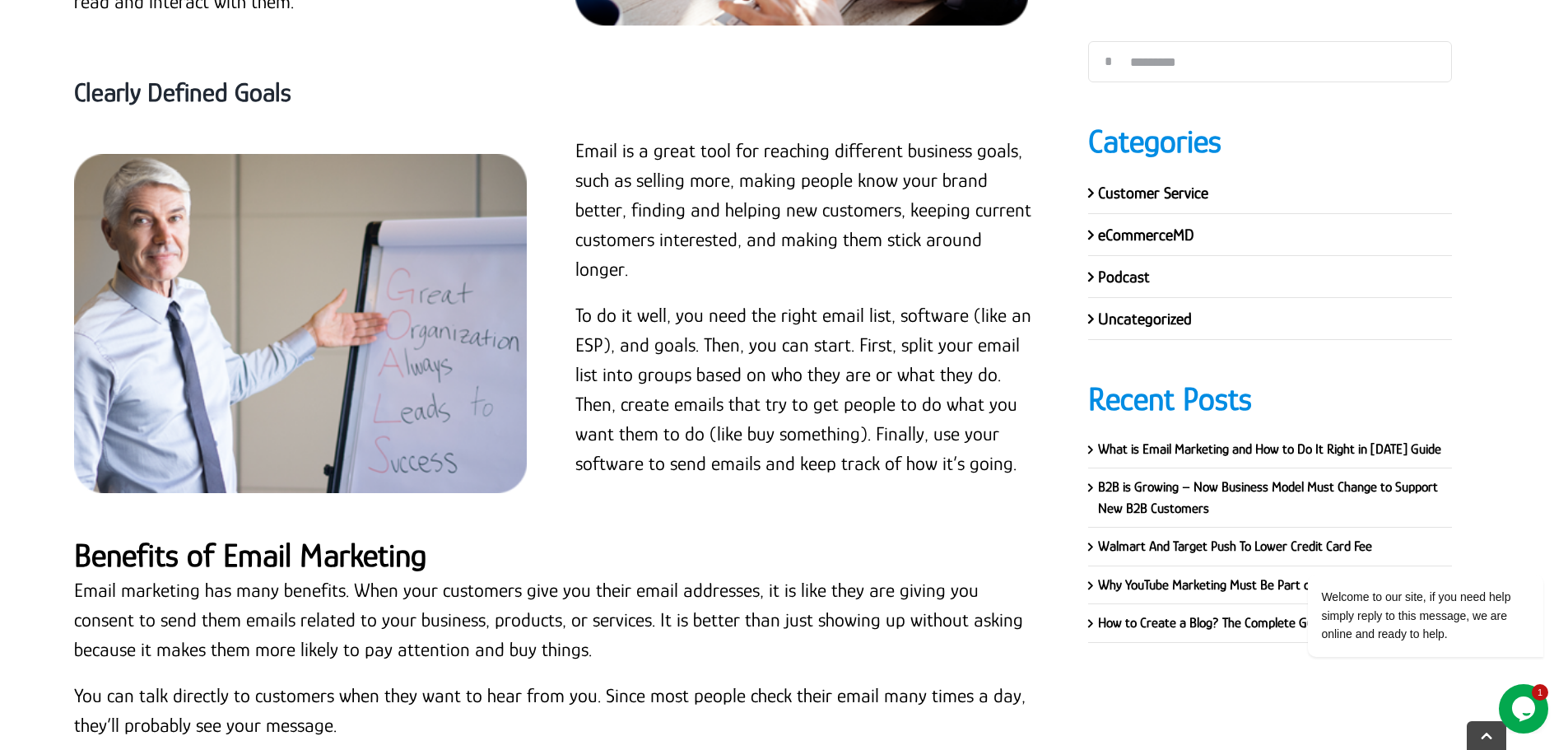
scroll to position [6731, 0]
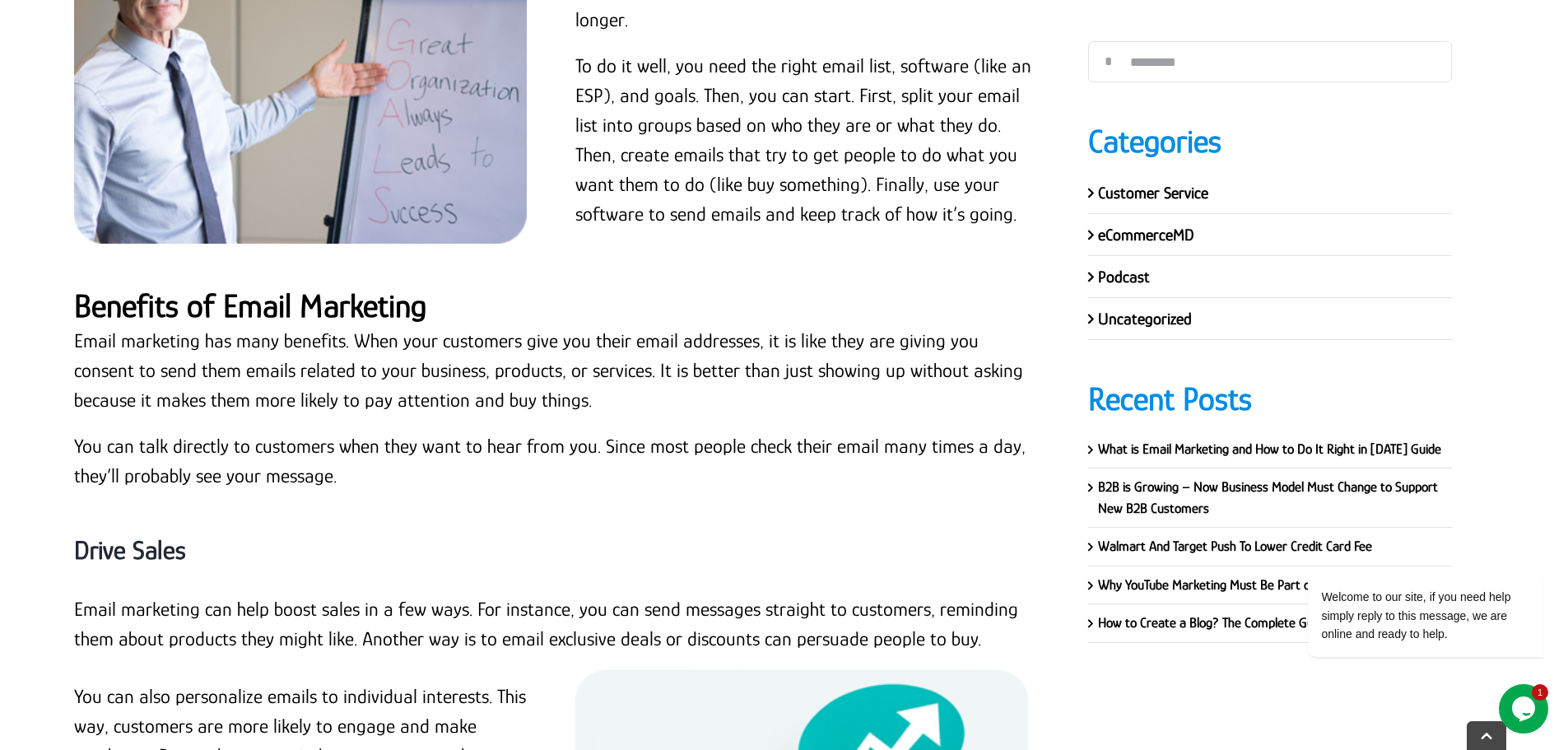
click at [305, 288] on strong "Benefits of Email Marketing" at bounding box center [250, 305] width 352 height 37
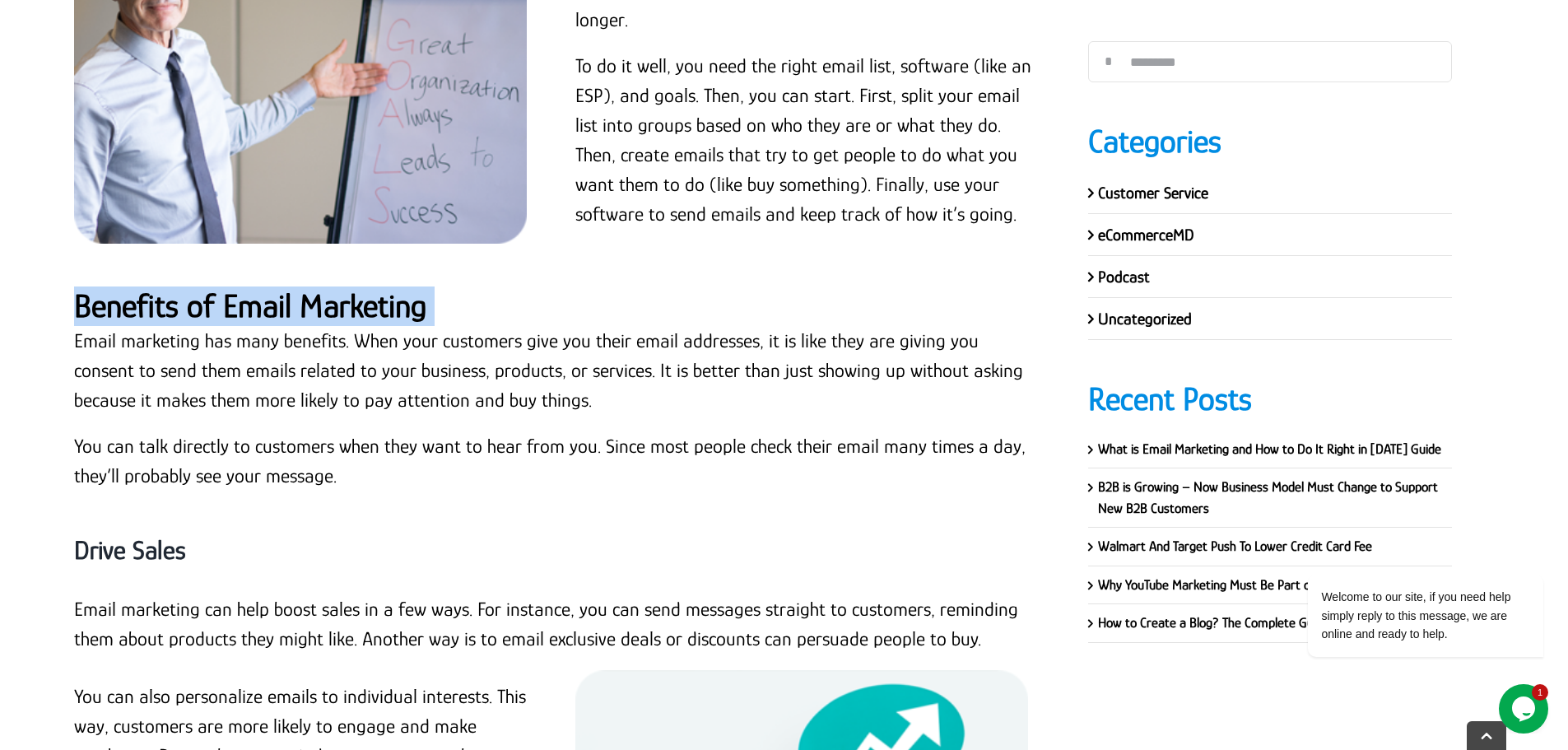
click at [305, 288] on strong "Benefits of Email Marketing" at bounding box center [250, 305] width 352 height 37
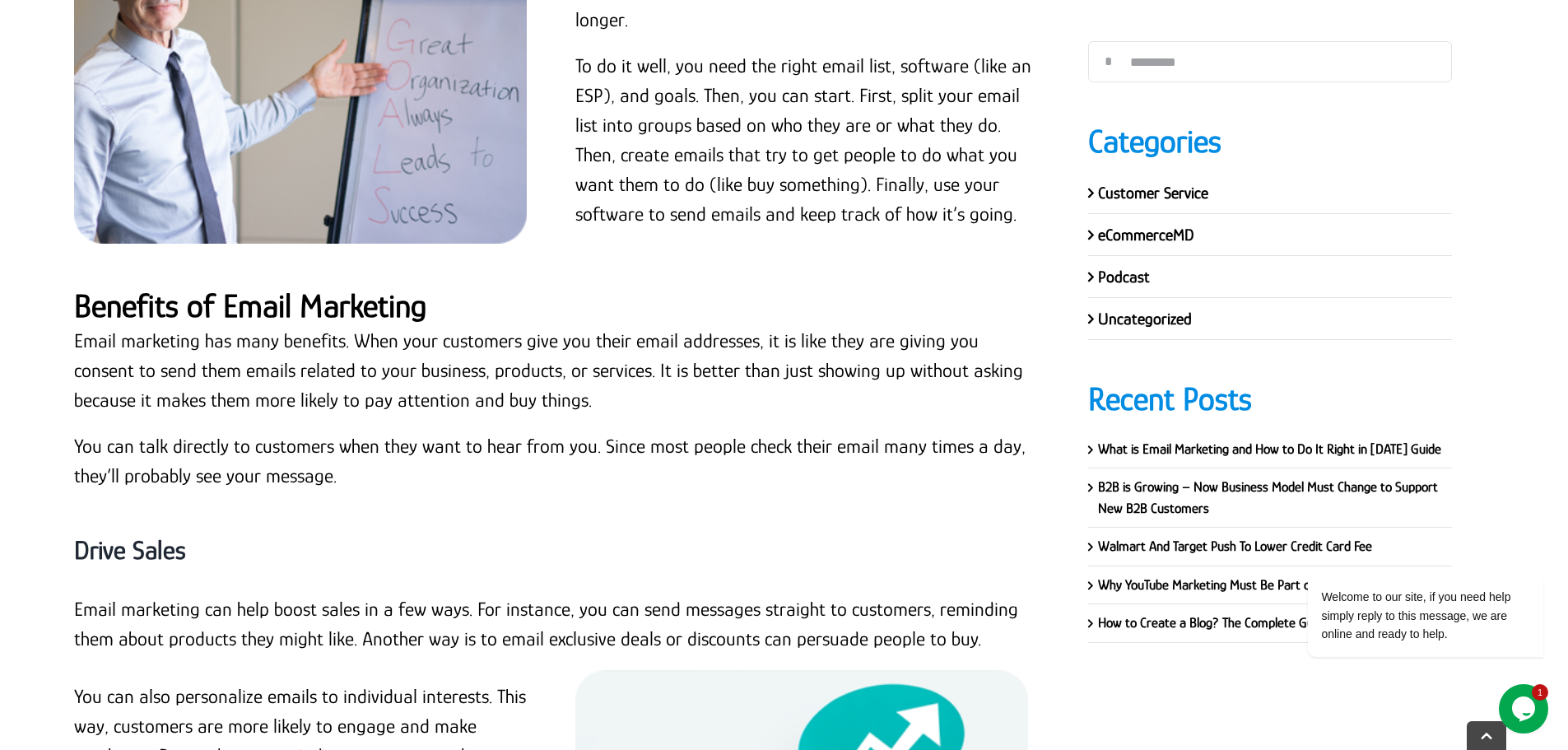
click at [387, 341] on p "Email marketing has many benefits. When your customers give you their email add…" at bounding box center [557, 371] width 965 height 89
click at [385, 339] on p "Email marketing has many benefits. When your customers give you their email add…" at bounding box center [557, 371] width 965 height 89
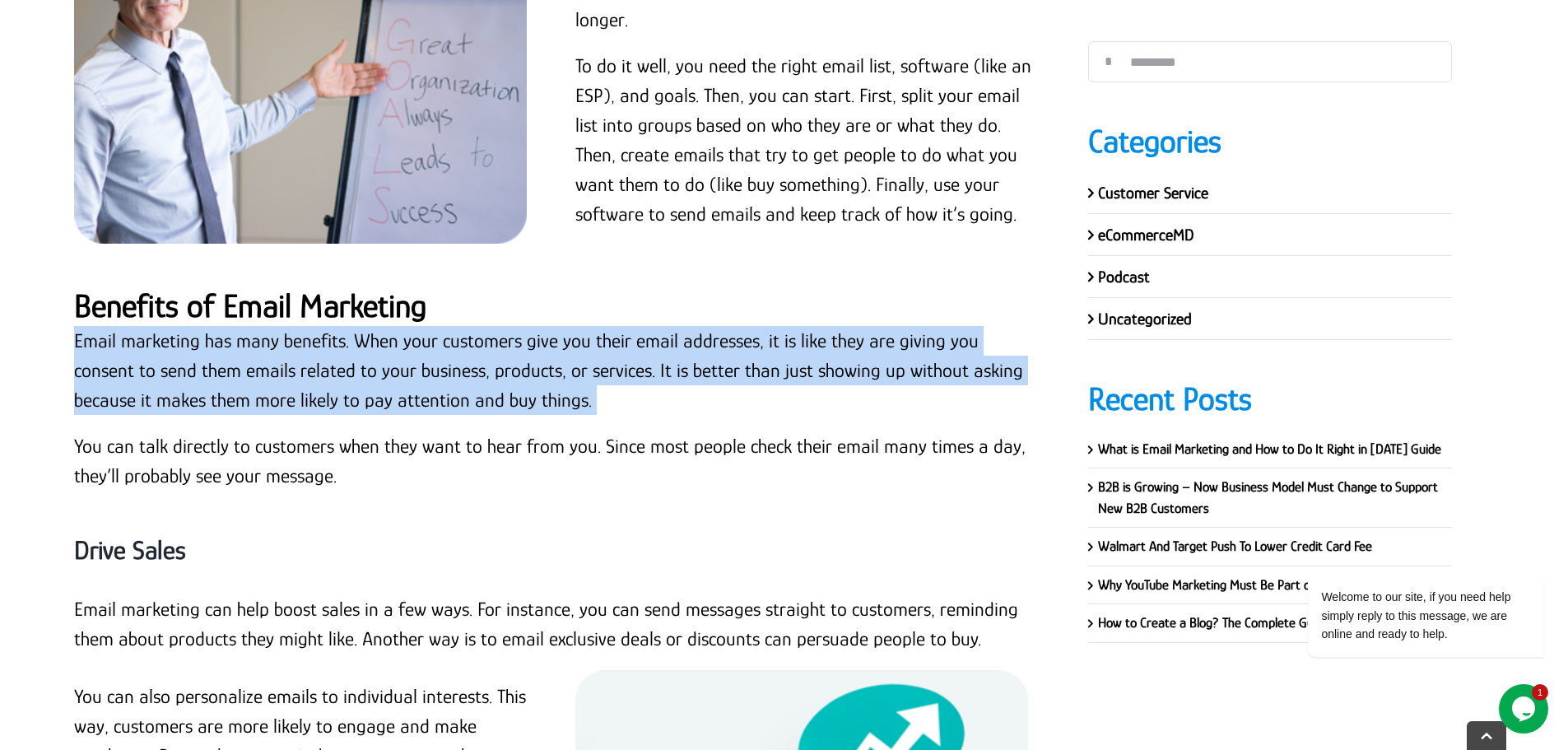
click at [385, 339] on p "Email marketing has many benefits. When your customers give you their email add…" at bounding box center [557, 371] width 965 height 89
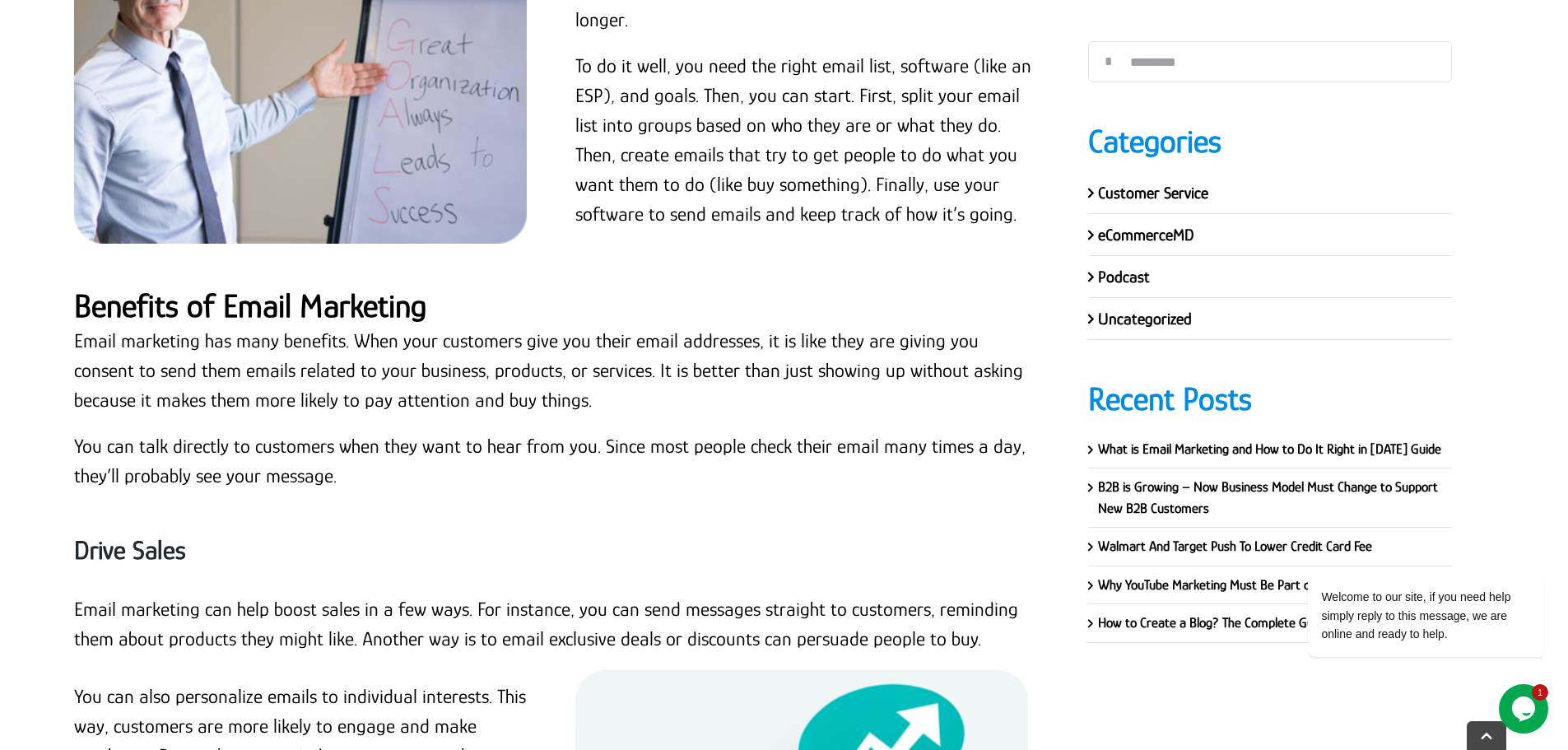
click at [395, 431] on p "You can talk directly to customers when they want to hear from you. Since most …" at bounding box center [557, 460] width 965 height 59
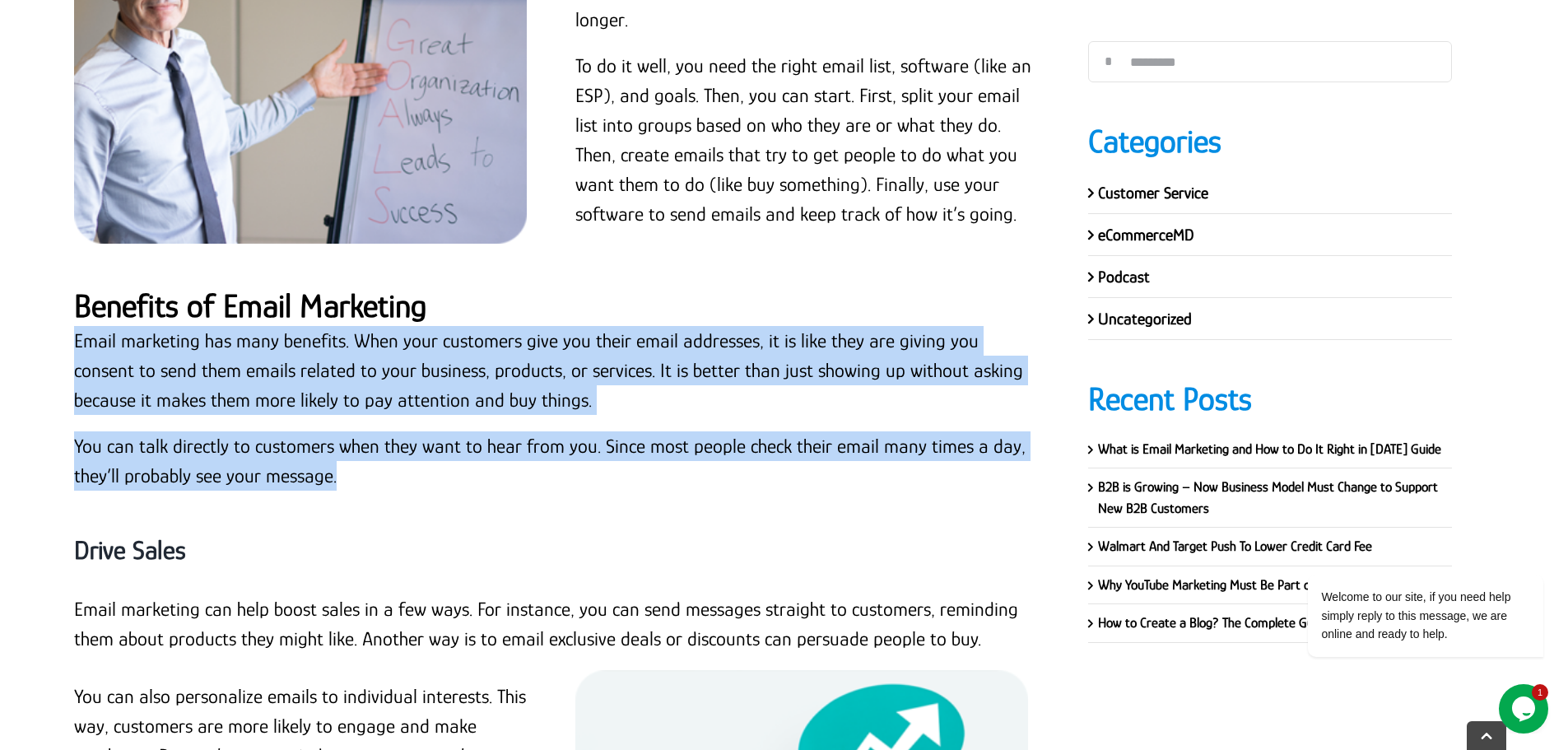
drag, startPoint x: 352, startPoint y: 452, endPoint x: 70, endPoint y: 295, distance: 322.8
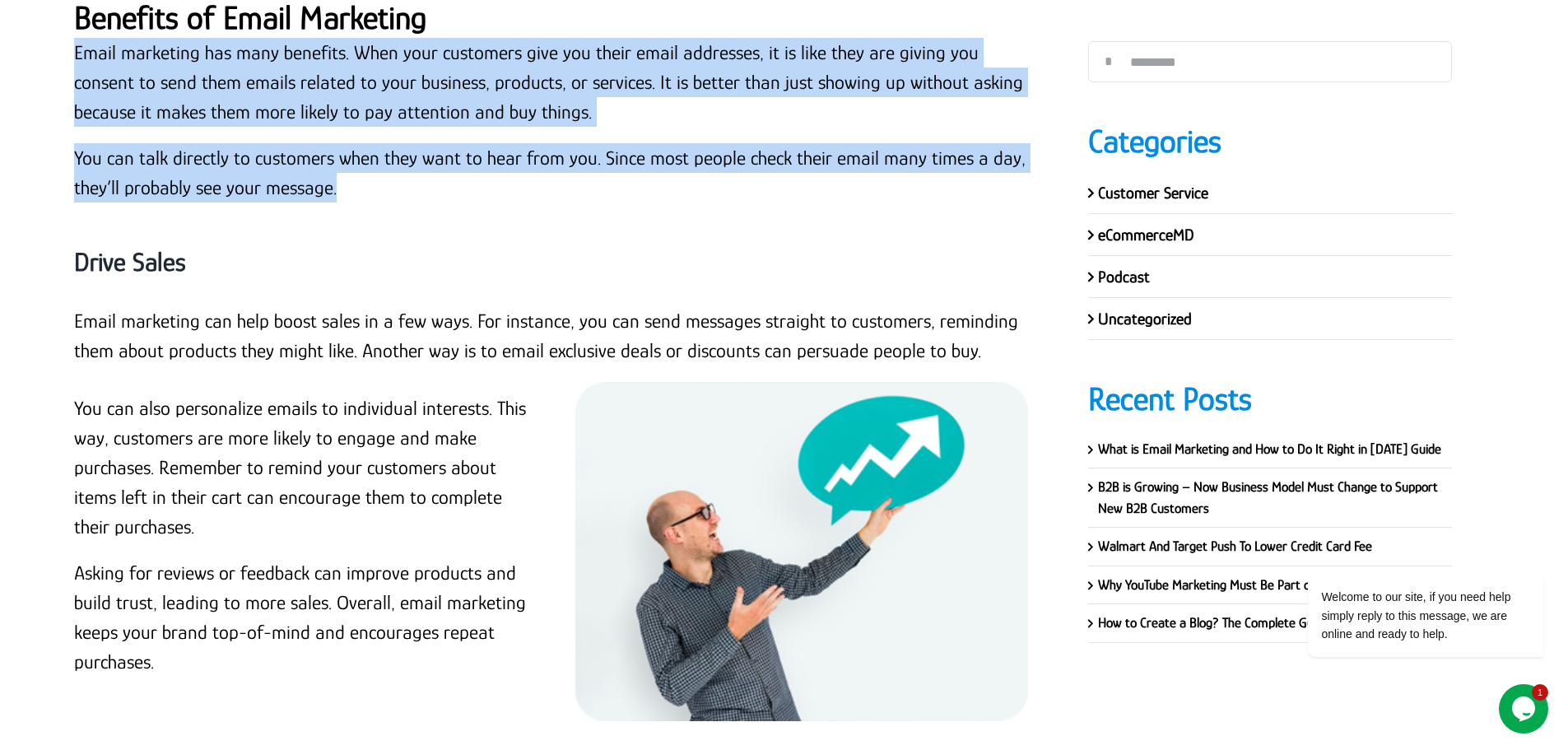
scroll to position [6978, 0]
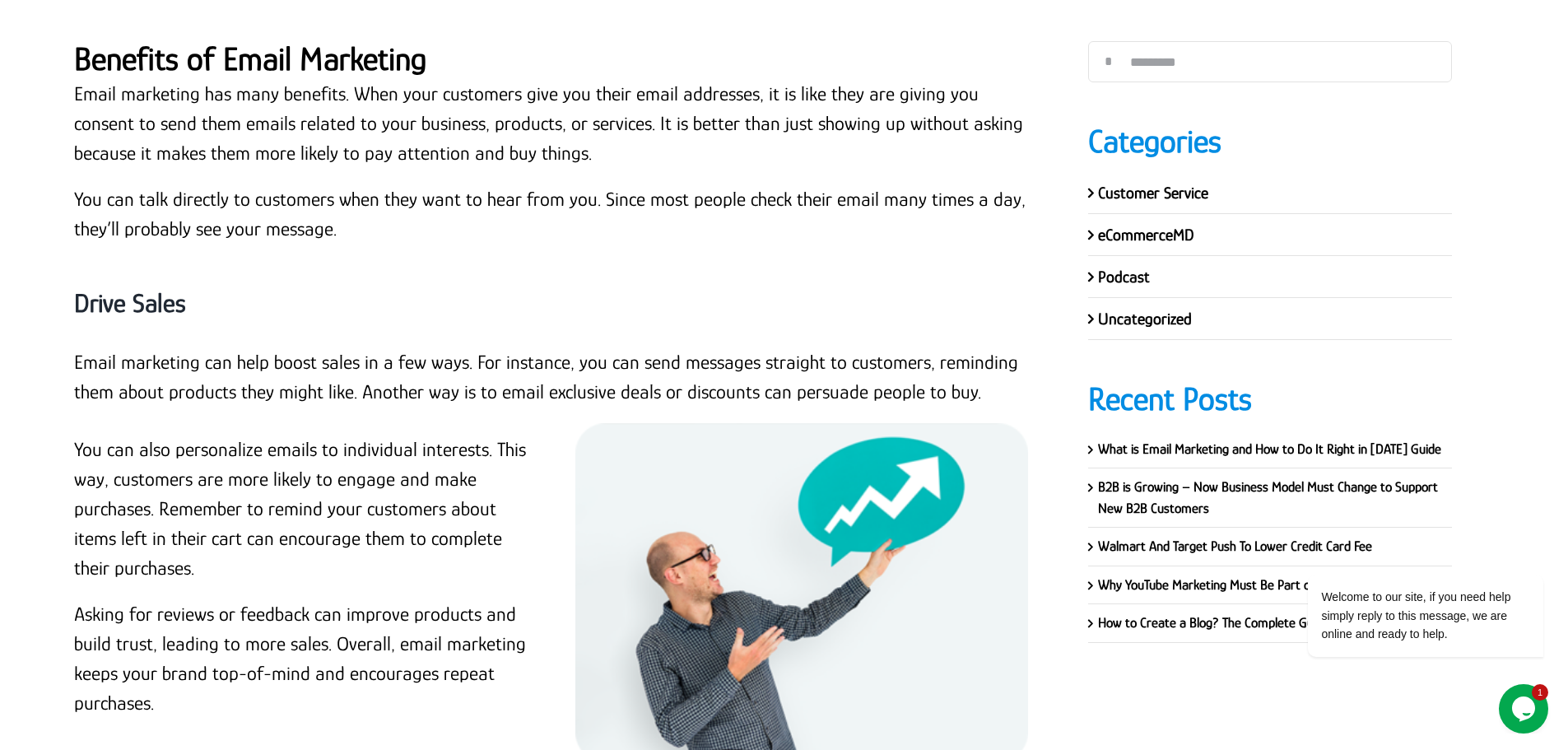
click at [377, 347] on p "Email marketing can help boost sales in a few ways. For instance, you can send …" at bounding box center [557, 376] width 965 height 59
drag, startPoint x: 148, startPoint y: 252, endPoint x: 153, endPoint y: 268, distance: 16.8
click at [147, 260] on div "Drive Sales" at bounding box center [557, 303] width 965 height 87
click at [165, 288] on strong "Drive Sales" at bounding box center [130, 302] width 112 height 30
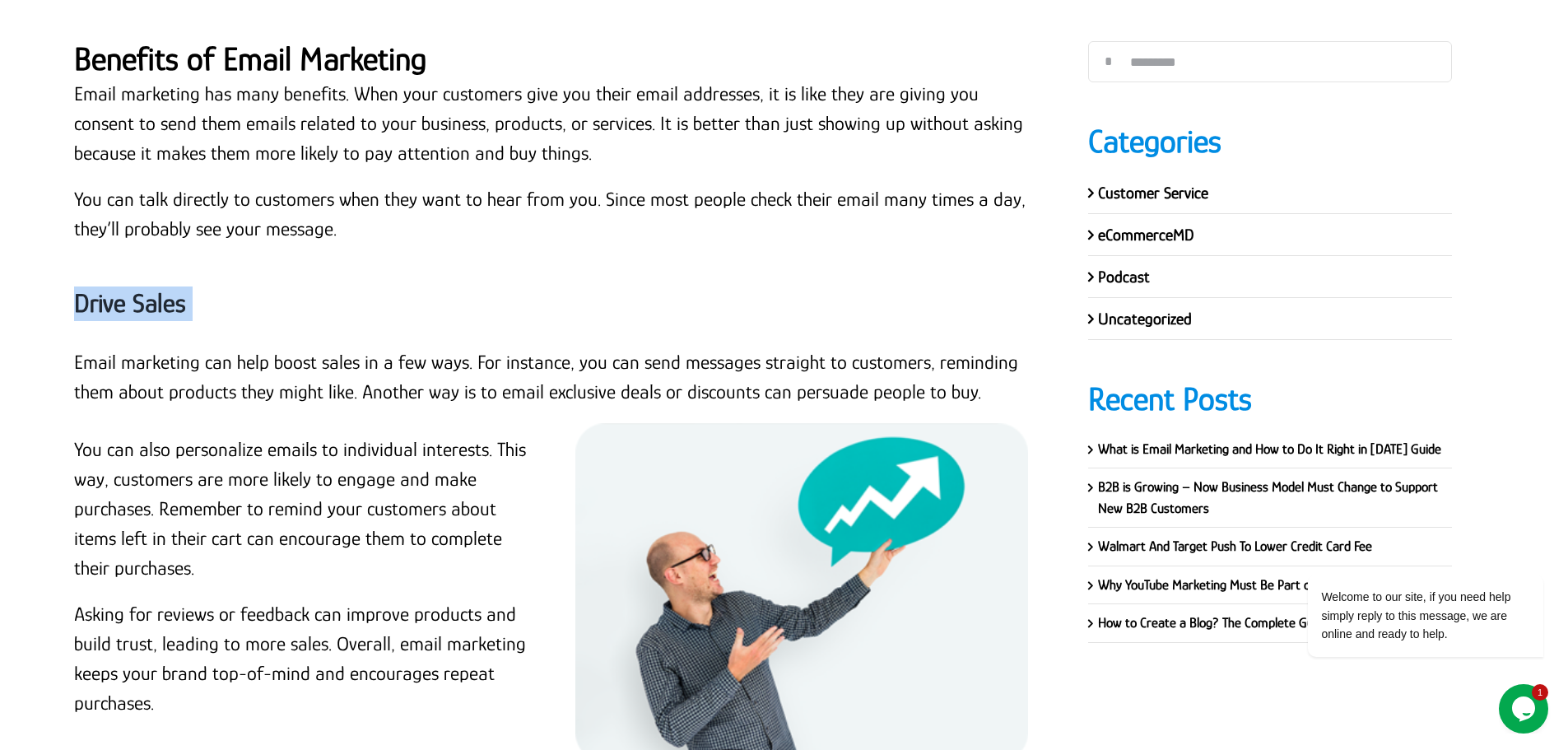
click at [165, 288] on strong "Drive Sales" at bounding box center [130, 302] width 112 height 30
click at [172, 347] on p "Email marketing can help boost sales in a few ways. For instance, you can send …" at bounding box center [557, 376] width 965 height 59
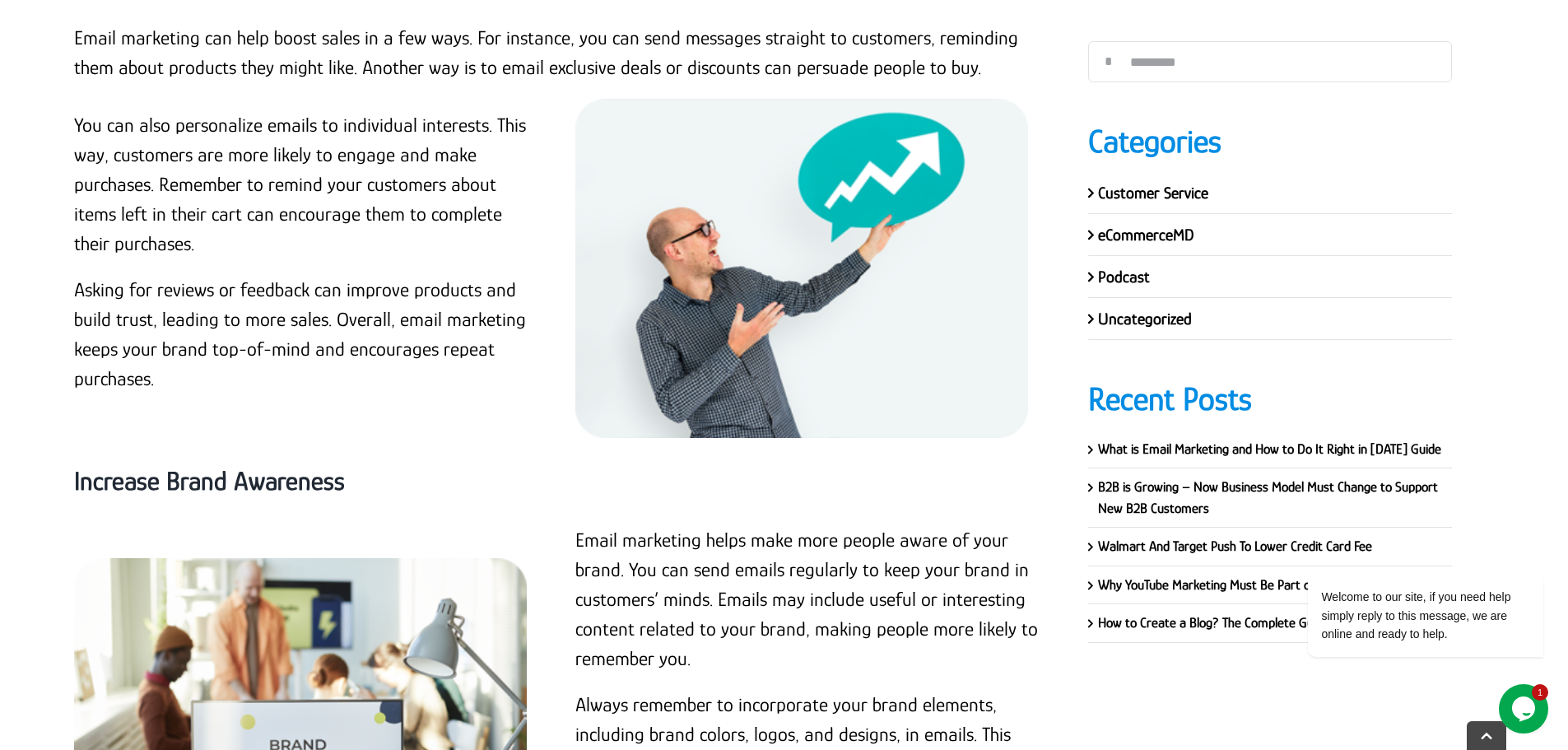
scroll to position [7307, 0]
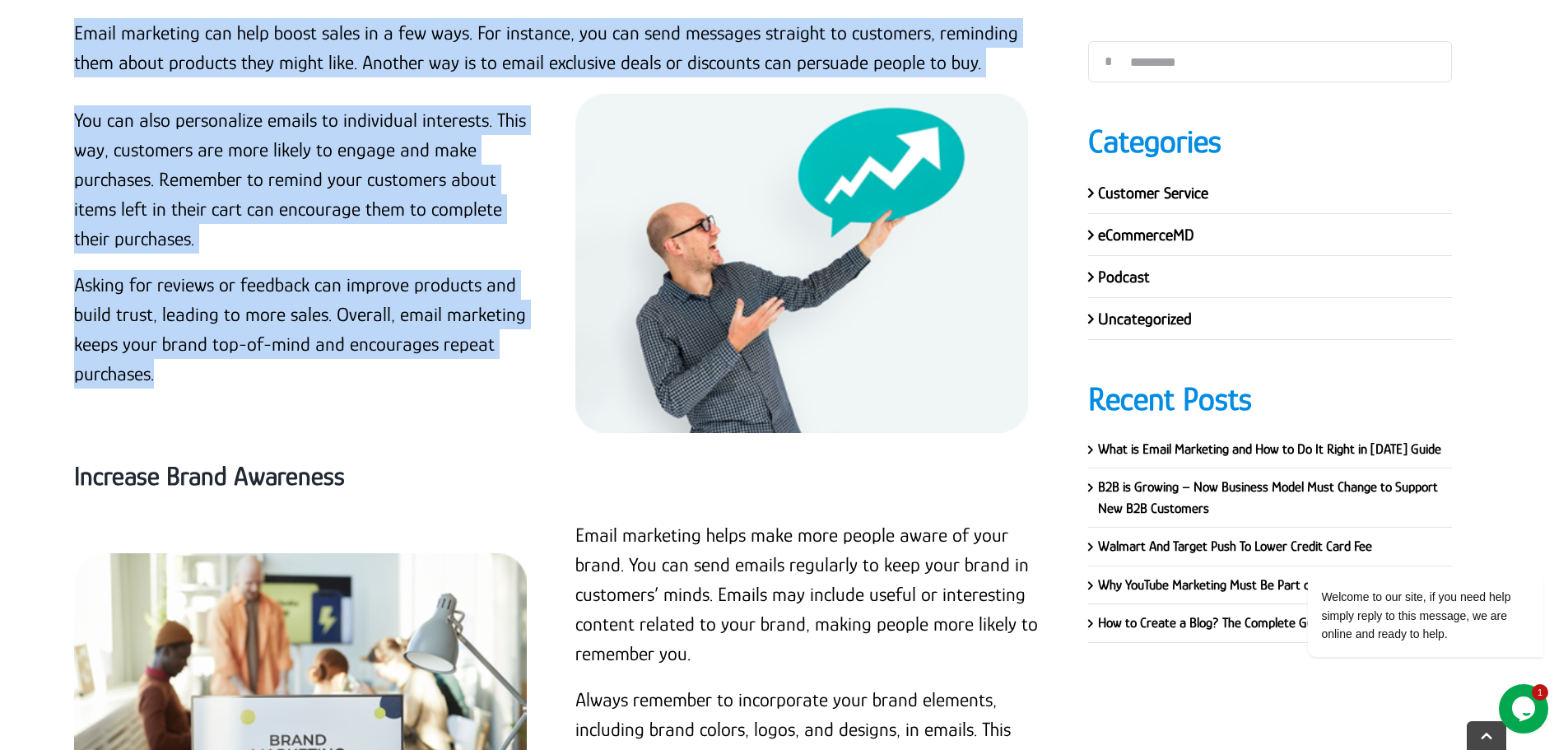
click at [166, 342] on p "Asking for reviews or feedback can improve products and build trust, leading to…" at bounding box center [305, 329] width 463 height 119
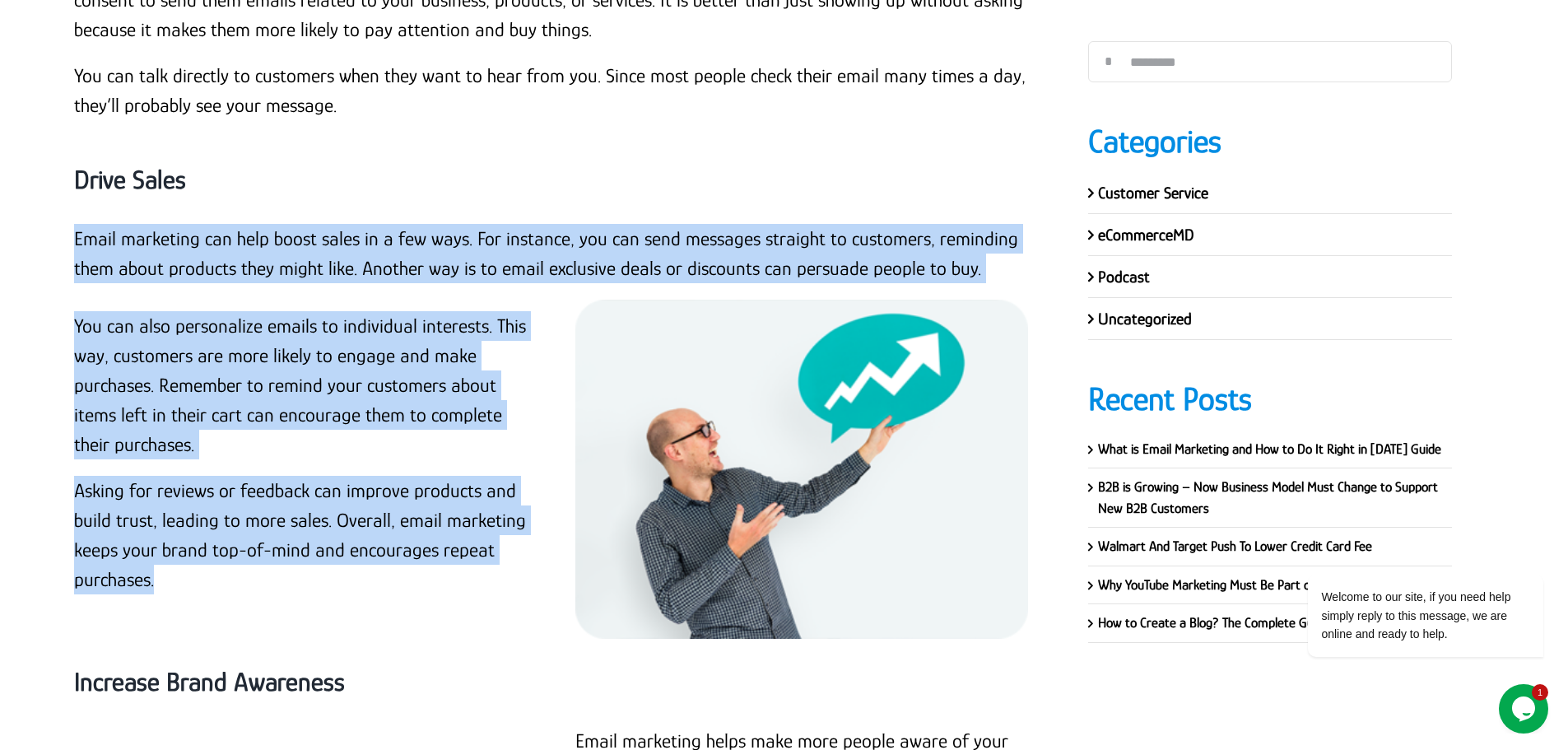
scroll to position [7060, 0]
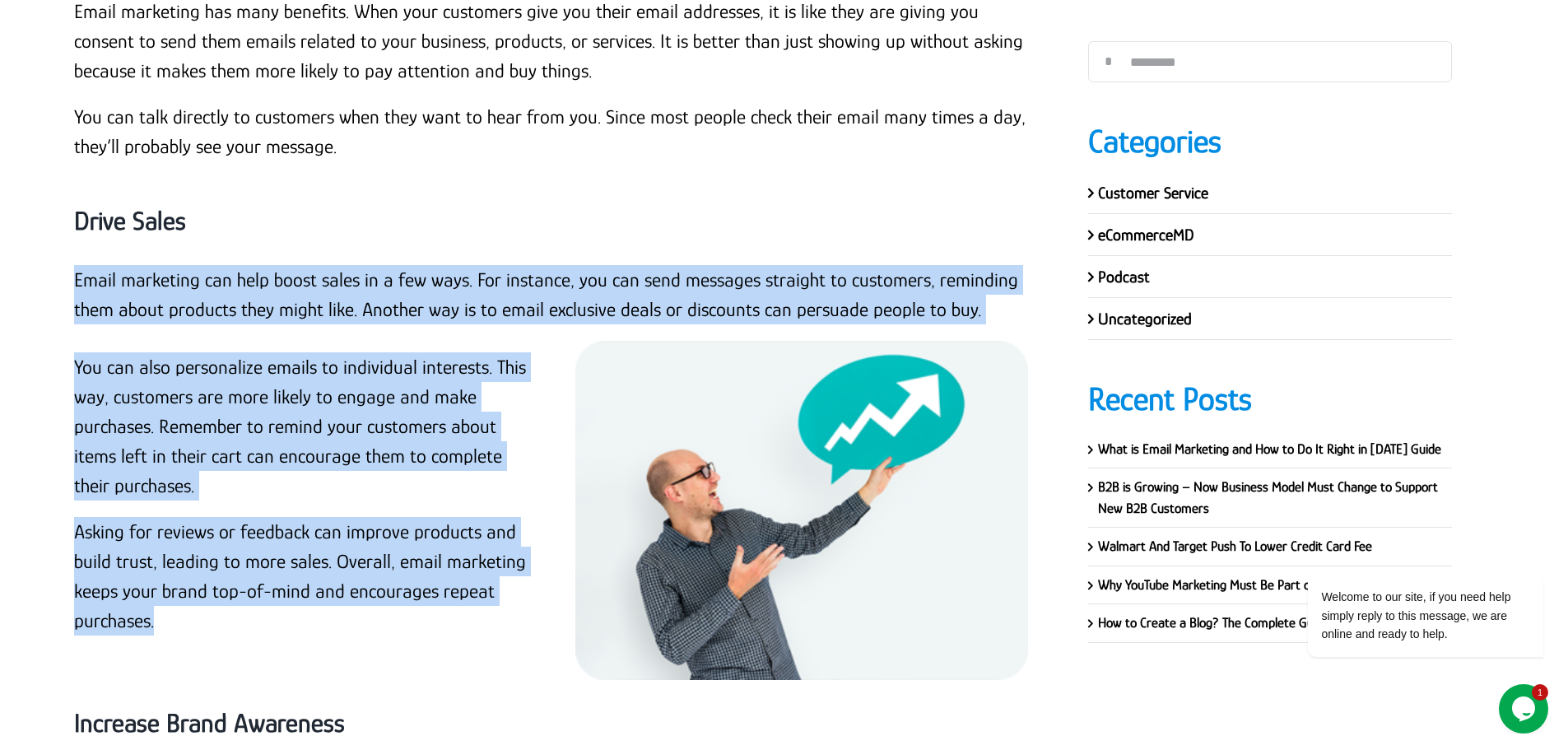
click at [634, 267] on p "Email marketing can help boost sales in a few ways. For instance, you can send …" at bounding box center [557, 294] width 965 height 59
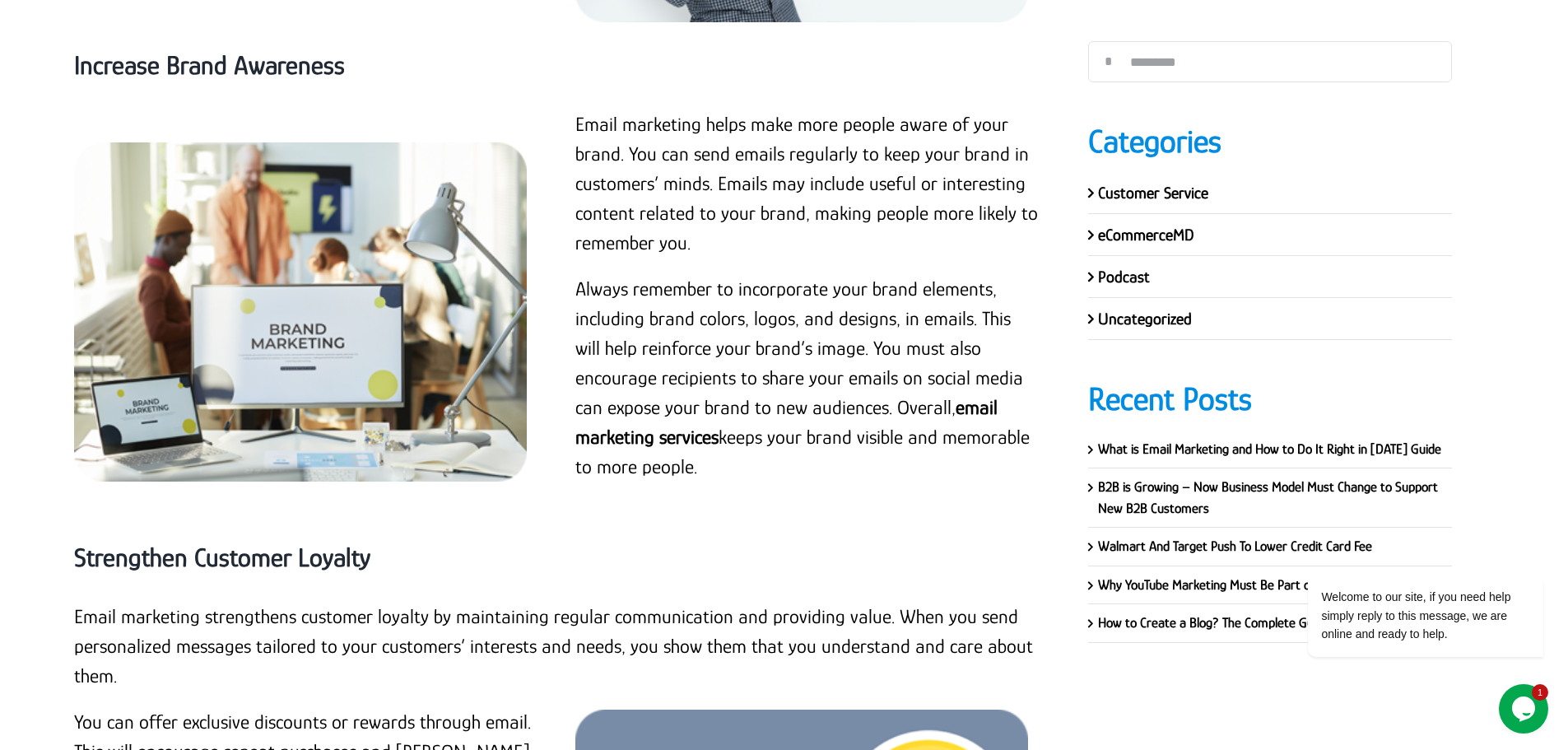
scroll to position [7636, 0]
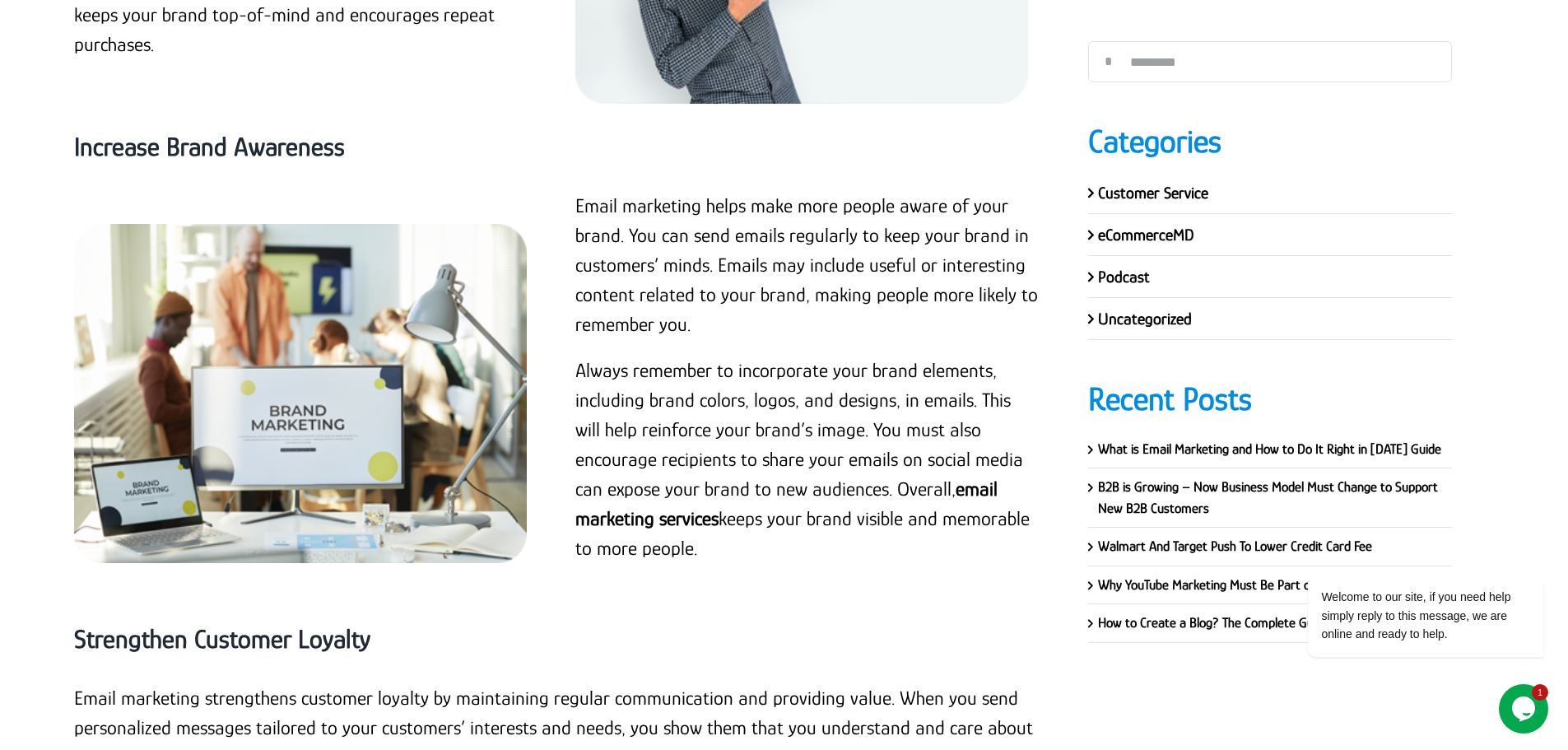
click at [160, 104] on div "Increase Brand Awareness" at bounding box center [557, 147] width 965 height 87
click at [186, 131] on strong "Increase Brand Awareness" at bounding box center [210, 146] width 271 height 30
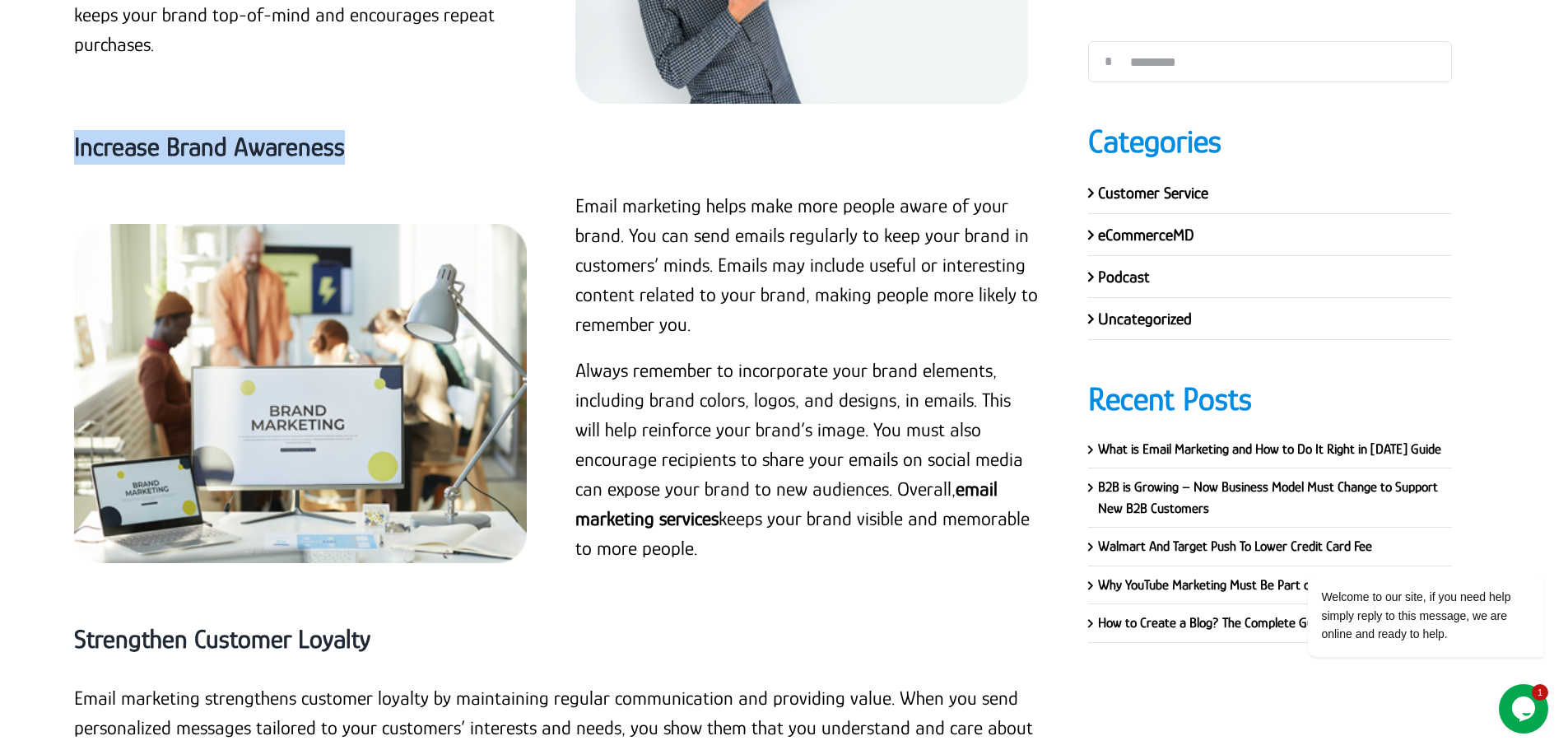
click at [186, 131] on strong "Increase Brand Awareness" at bounding box center [210, 146] width 271 height 30
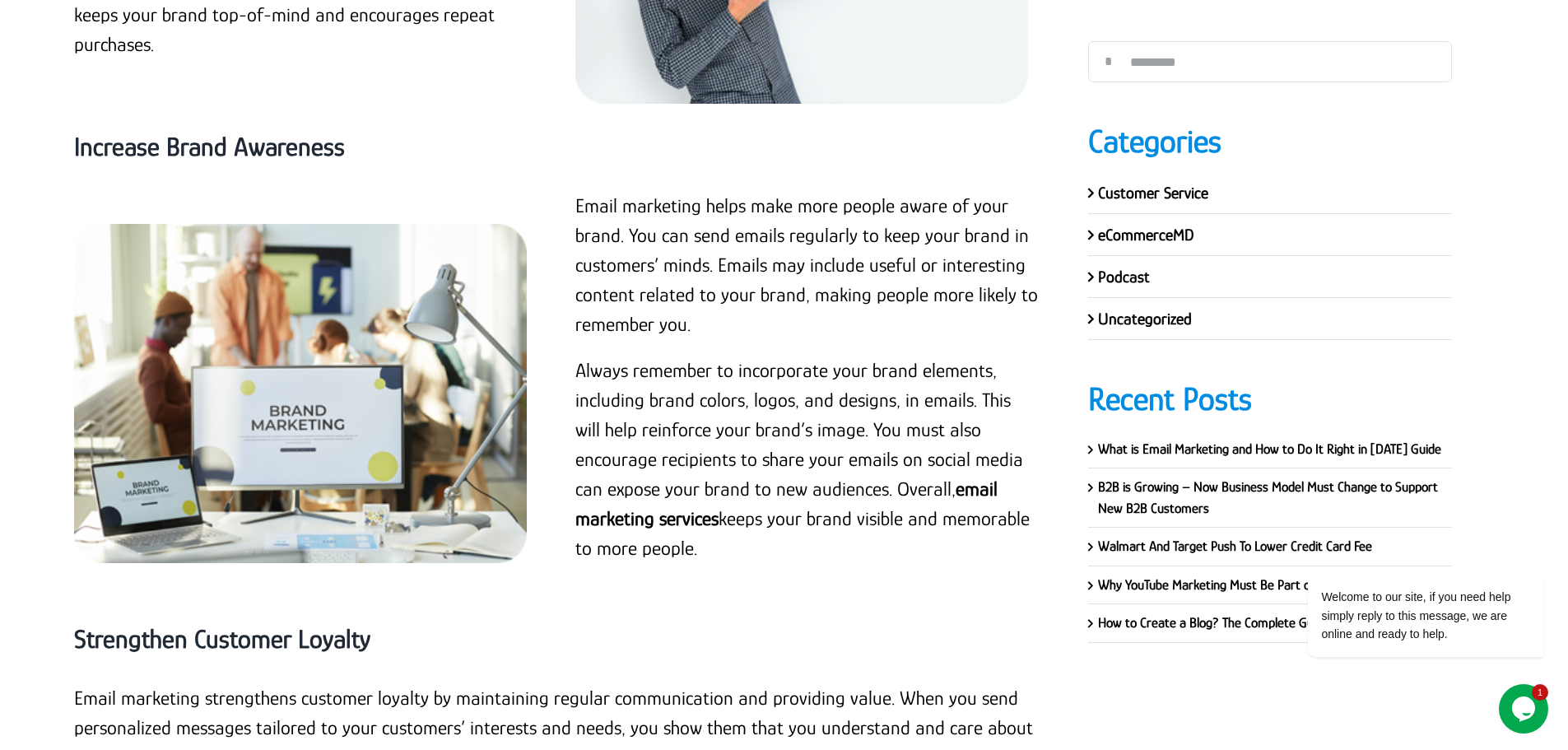
click at [705, 211] on p "Email marketing helps make more people aware of your brand. You can send emails…" at bounding box center [807, 265] width 463 height 148
click at [580, 191] on p "Email marketing helps make more people aware of your brand. You can send emails…" at bounding box center [807, 265] width 463 height 148
click at [574, 191] on div "Email marketing helps make more people aware of your brand. You can send emails…" at bounding box center [807, 384] width 501 height 388
click at [645, 521] on p "Always remember to incorporate your brand elements, including brand colors, log…" at bounding box center [807, 459] width 463 height 208
click at [908, 356] on p "Always remember to incorporate your brand elements, including brand colors, log…" at bounding box center [807, 459] width 463 height 208
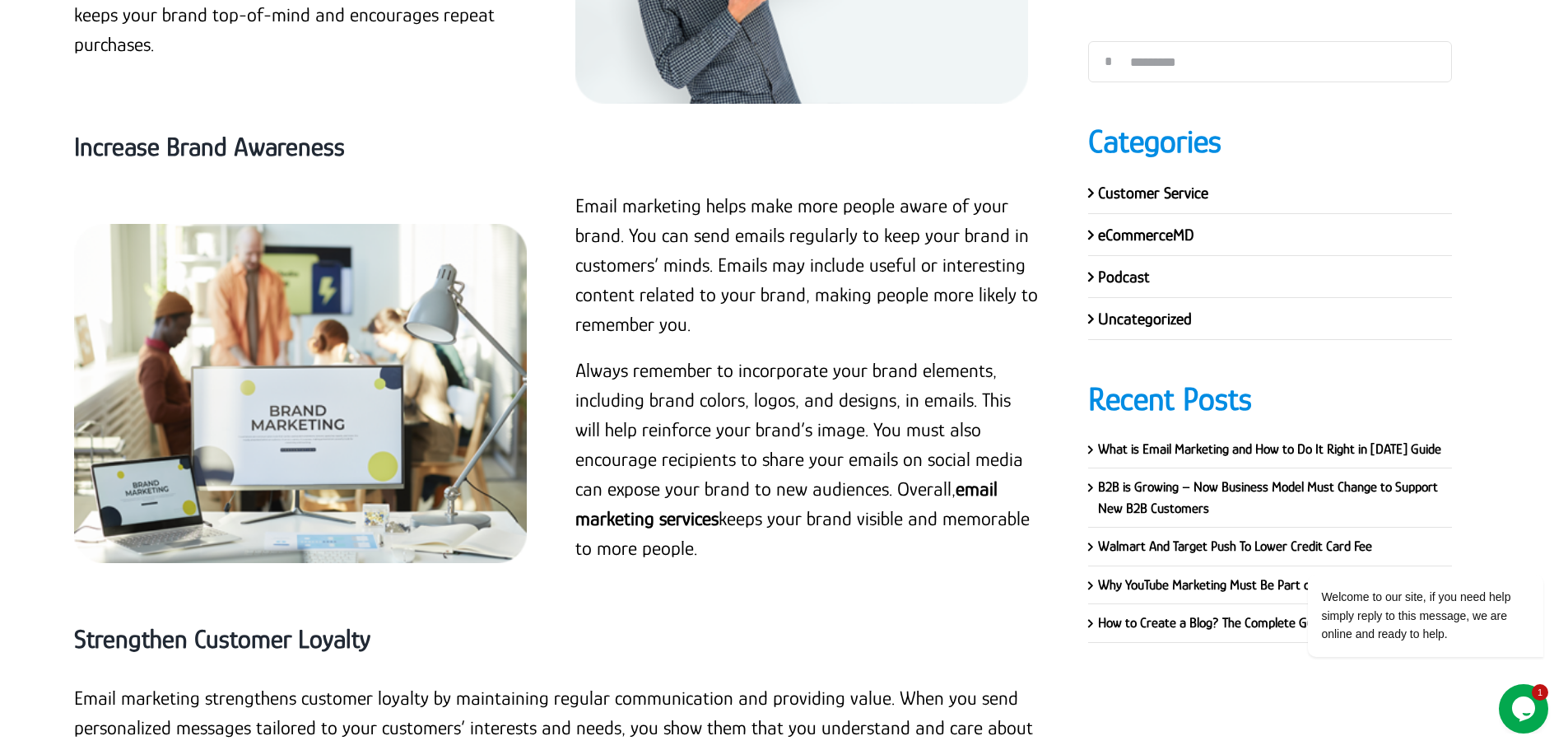
click at [622, 256] on p "Email marketing helps make more people aware of your brand. You can send emails…" at bounding box center [807, 265] width 463 height 148
click at [610, 191] on p "Email marketing helps make more people aware of your brand. You can send emails…" at bounding box center [807, 265] width 463 height 148
click at [624, 191] on p "Email marketing helps make more people aware of your brand. You can send emails…" at bounding box center [807, 265] width 463 height 148
click at [548, 191] on div "Email marketing helps make more people aware of your brand. You can send emails…" at bounding box center [557, 393] width 1003 height 405
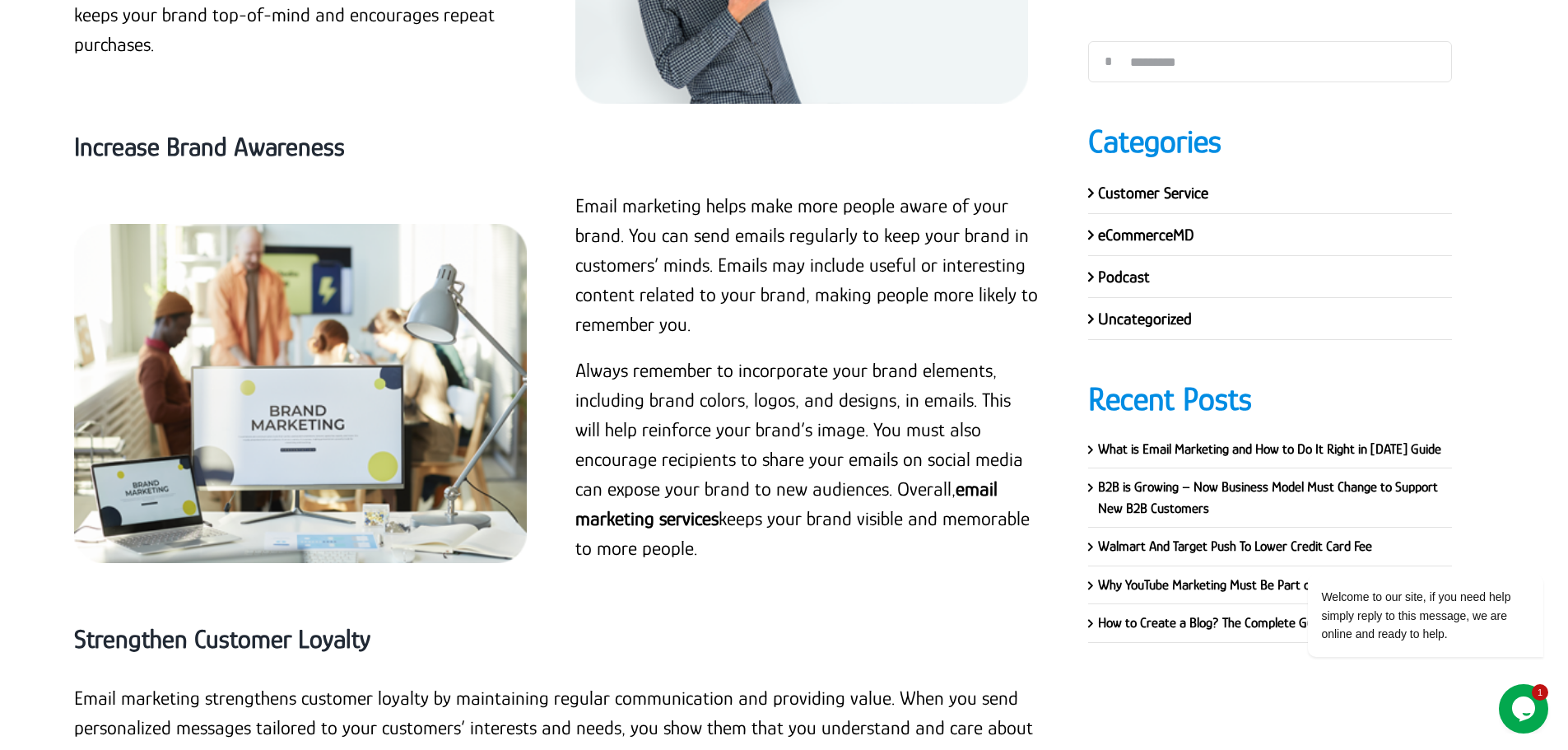
click at [569, 191] on div "Email marketing helps make more people aware of your brand. You can send emails…" at bounding box center [807, 384] width 501 height 388
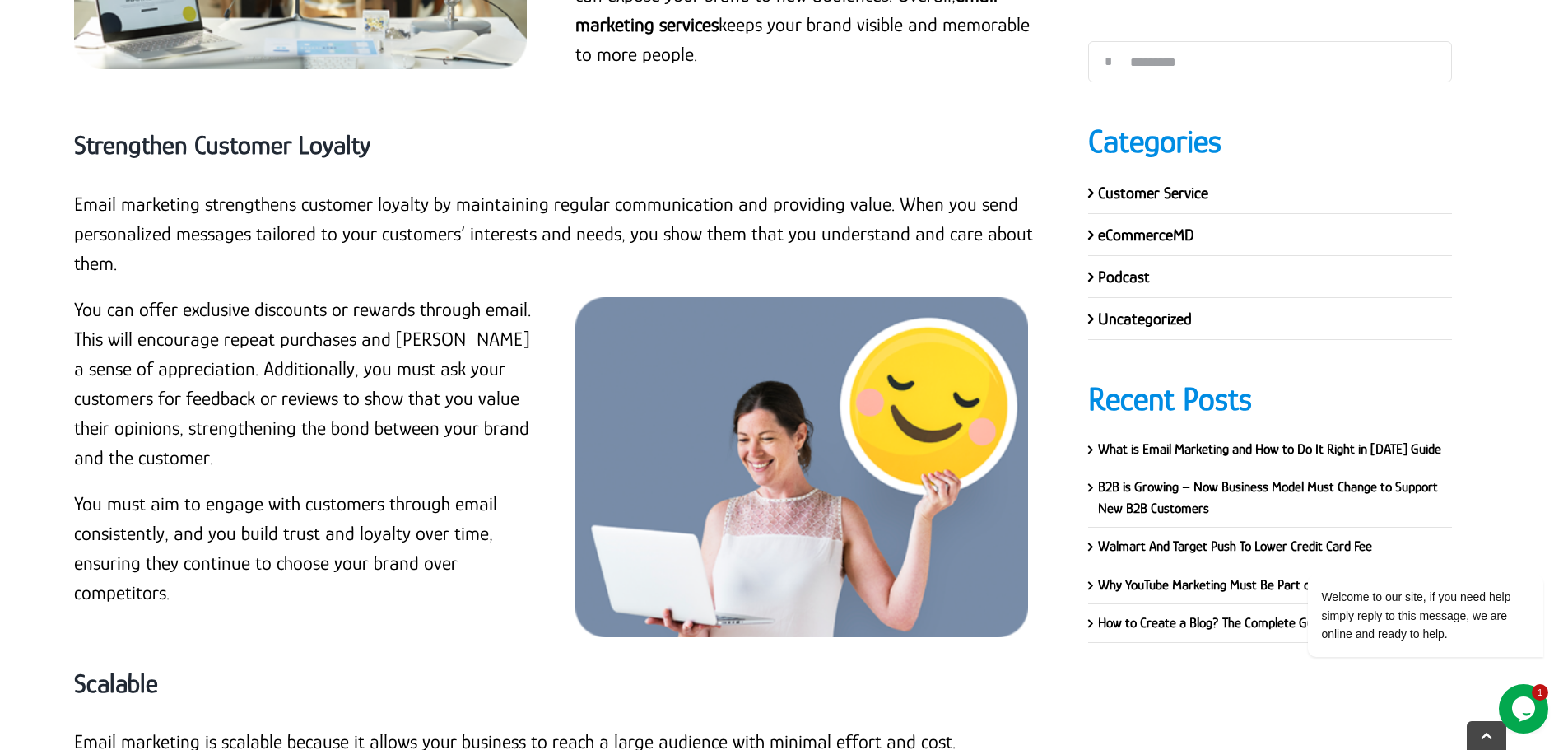
scroll to position [8047, 0]
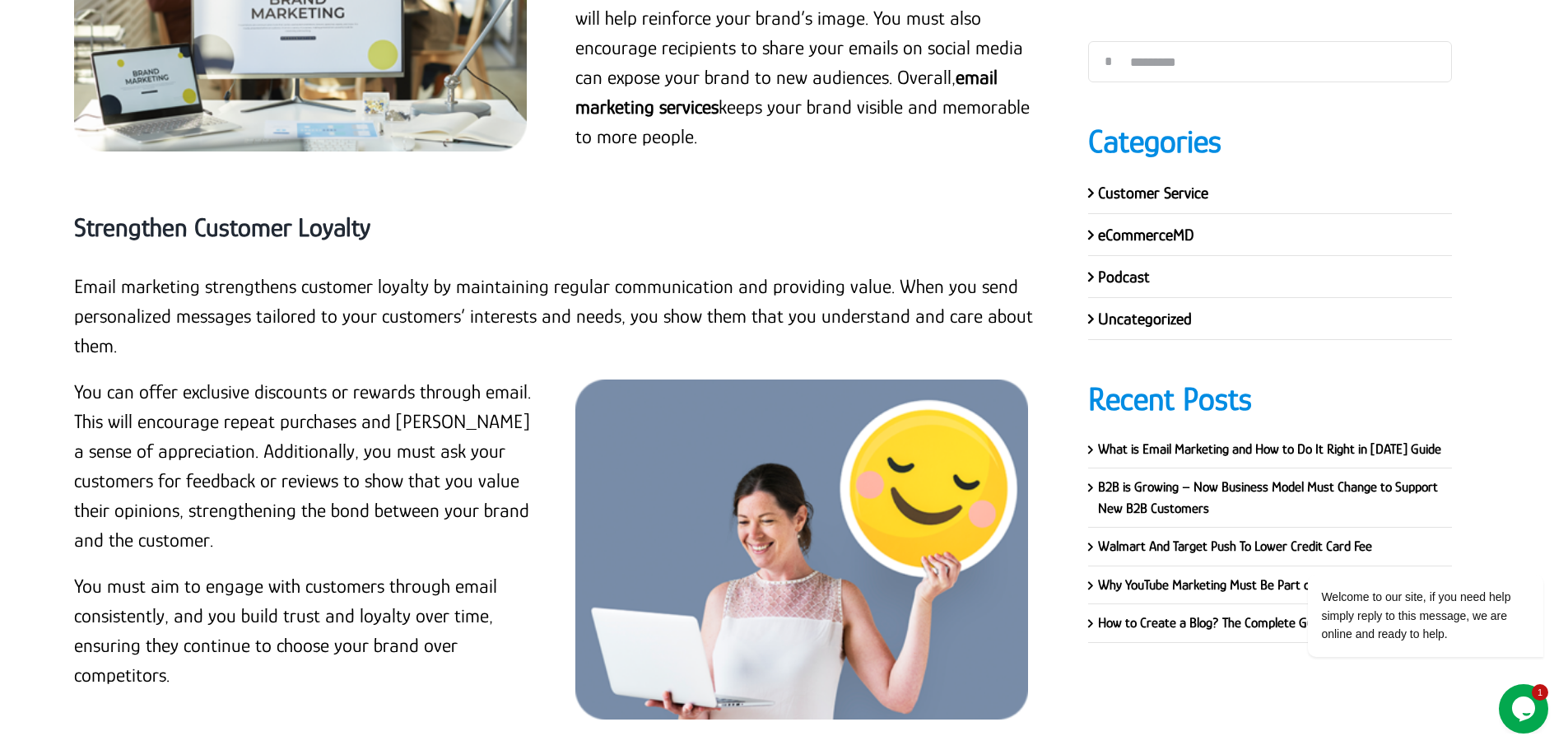
click at [291, 212] on strong "Strengthen Customer Loyalty" at bounding box center [222, 227] width 297 height 30
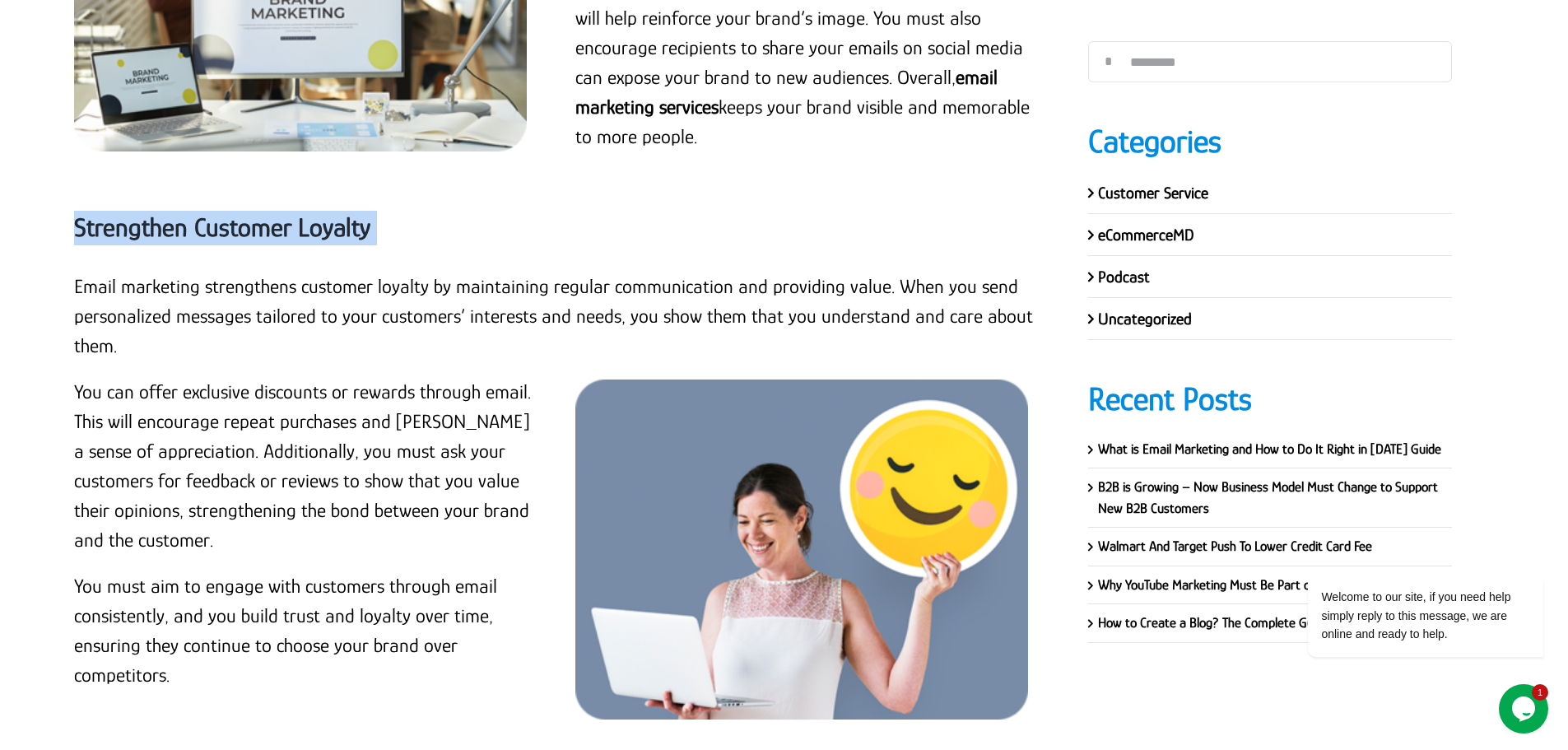
click at [291, 212] on strong "Strengthen Customer Loyalty" at bounding box center [222, 227] width 297 height 30
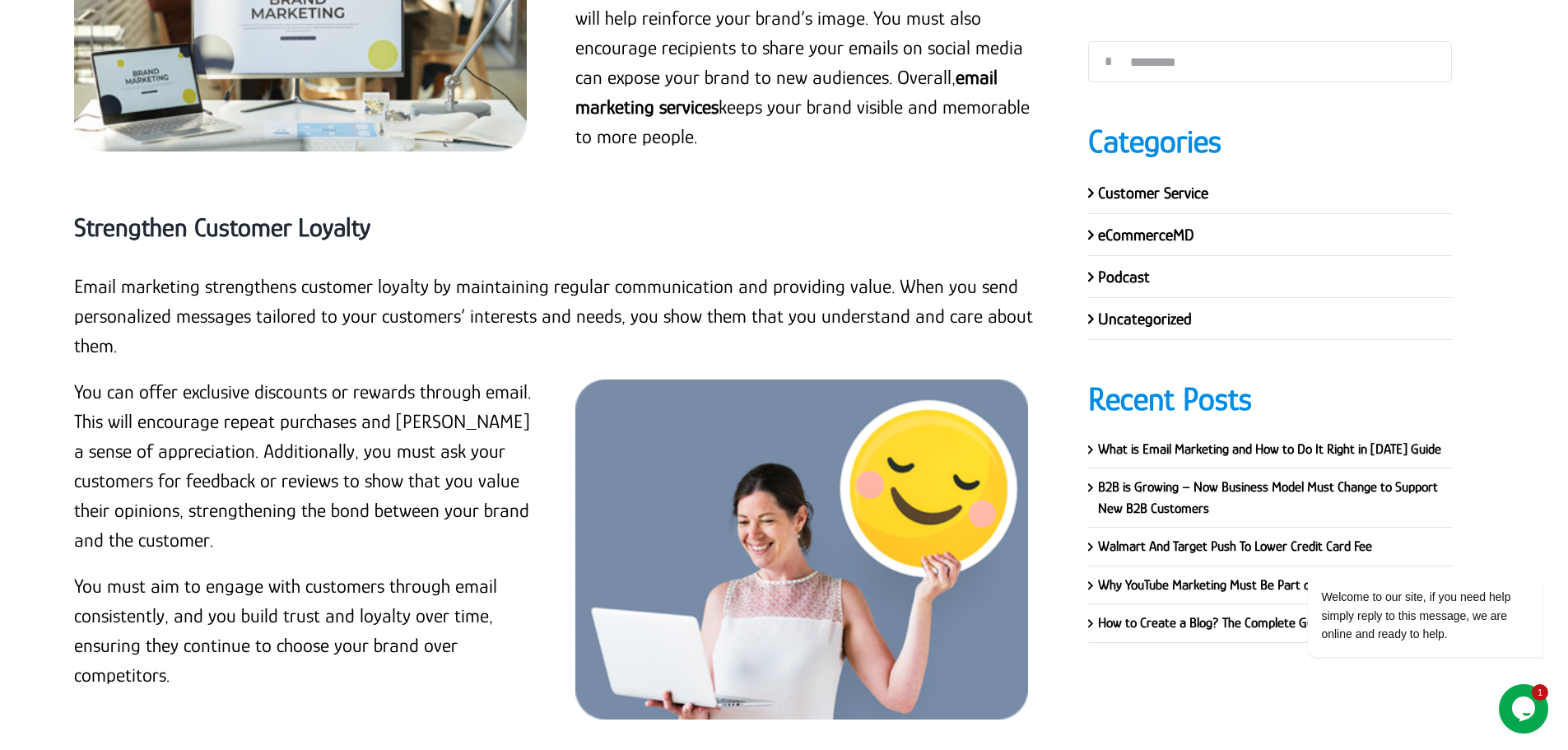
click at [158, 274] on p "Email marketing strengthens customer loyalty by maintaining regular communicati…" at bounding box center [557, 316] width 965 height 89
click at [77, 272] on p "Email marketing strengthens customer loyalty by maintaining regular communicati…" at bounding box center [557, 316] width 965 height 89
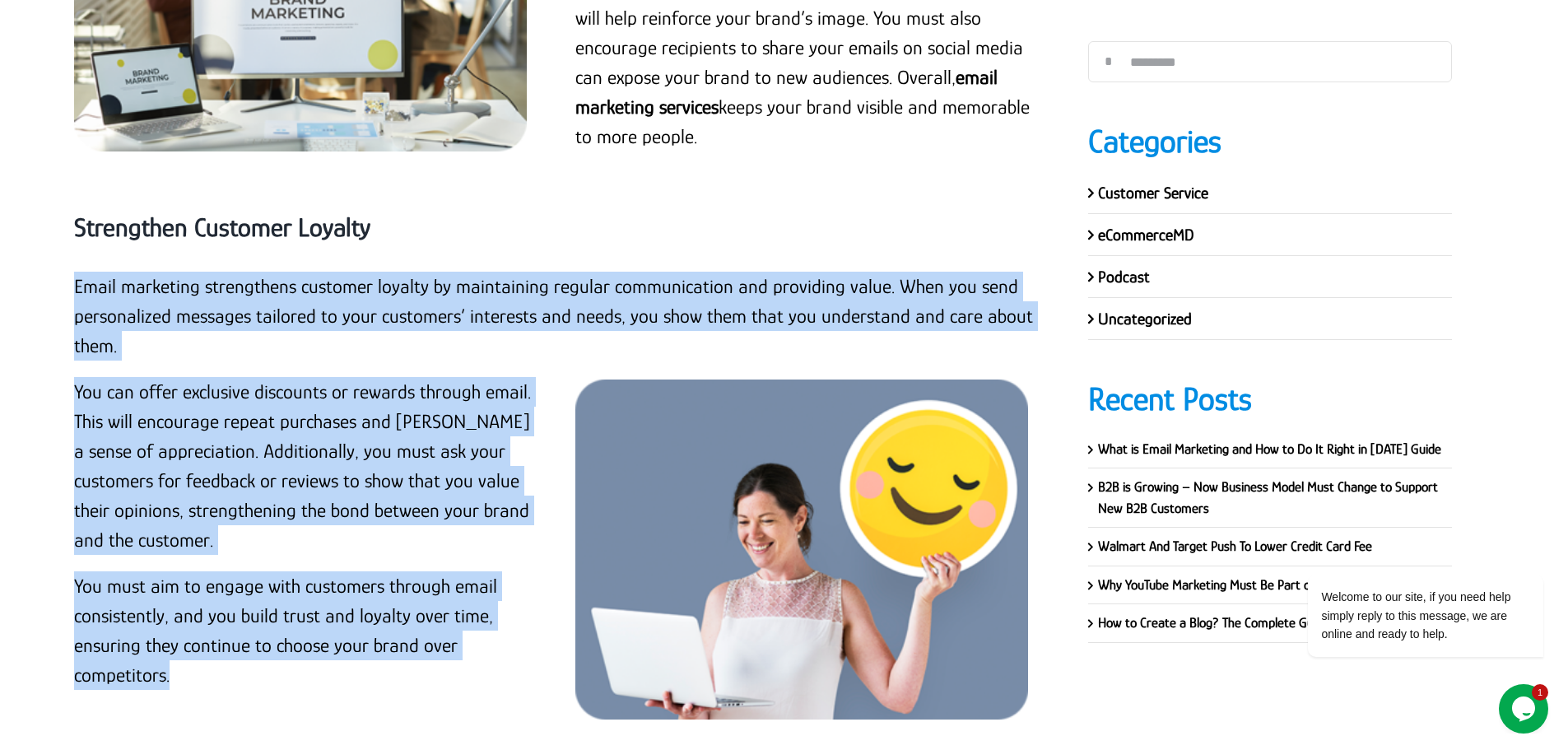
click at [178, 647] on p "You must aim to engage with customers through email consistently, and you build…" at bounding box center [305, 630] width 463 height 119
click at [619, 282] on p "Email marketing strengthens customer loyalty by maintaining regular communicati…" at bounding box center [557, 316] width 965 height 89
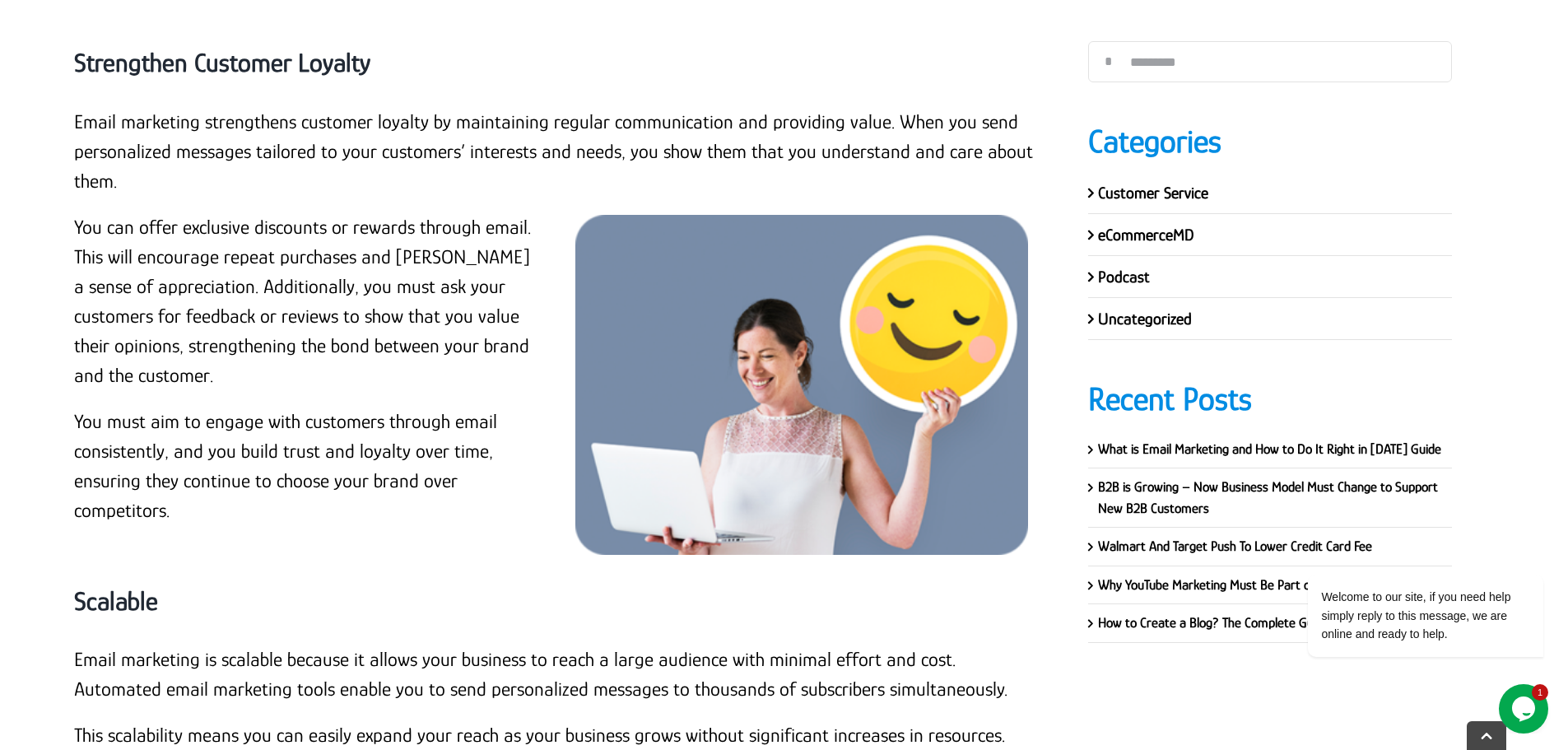
scroll to position [8542, 0]
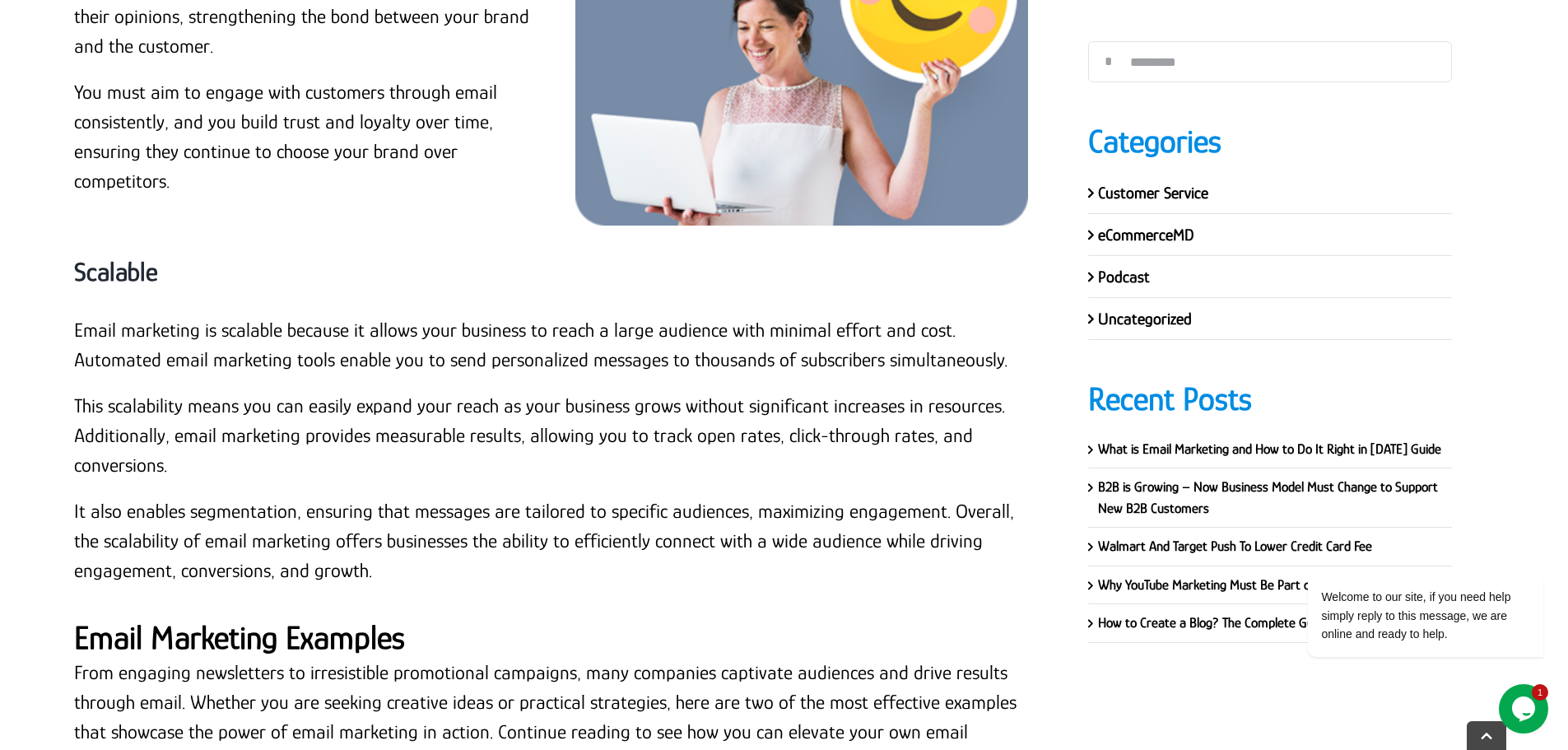
click at [116, 257] on strong "Scalable" at bounding box center [116, 272] width 84 height 30
click at [114, 257] on strong "Scalable" at bounding box center [116, 272] width 84 height 30
copy div "Scalable"
click at [102, 333] on p "Email marketing is scalable because it allows your business to reach a large au…" at bounding box center [557, 345] width 965 height 59
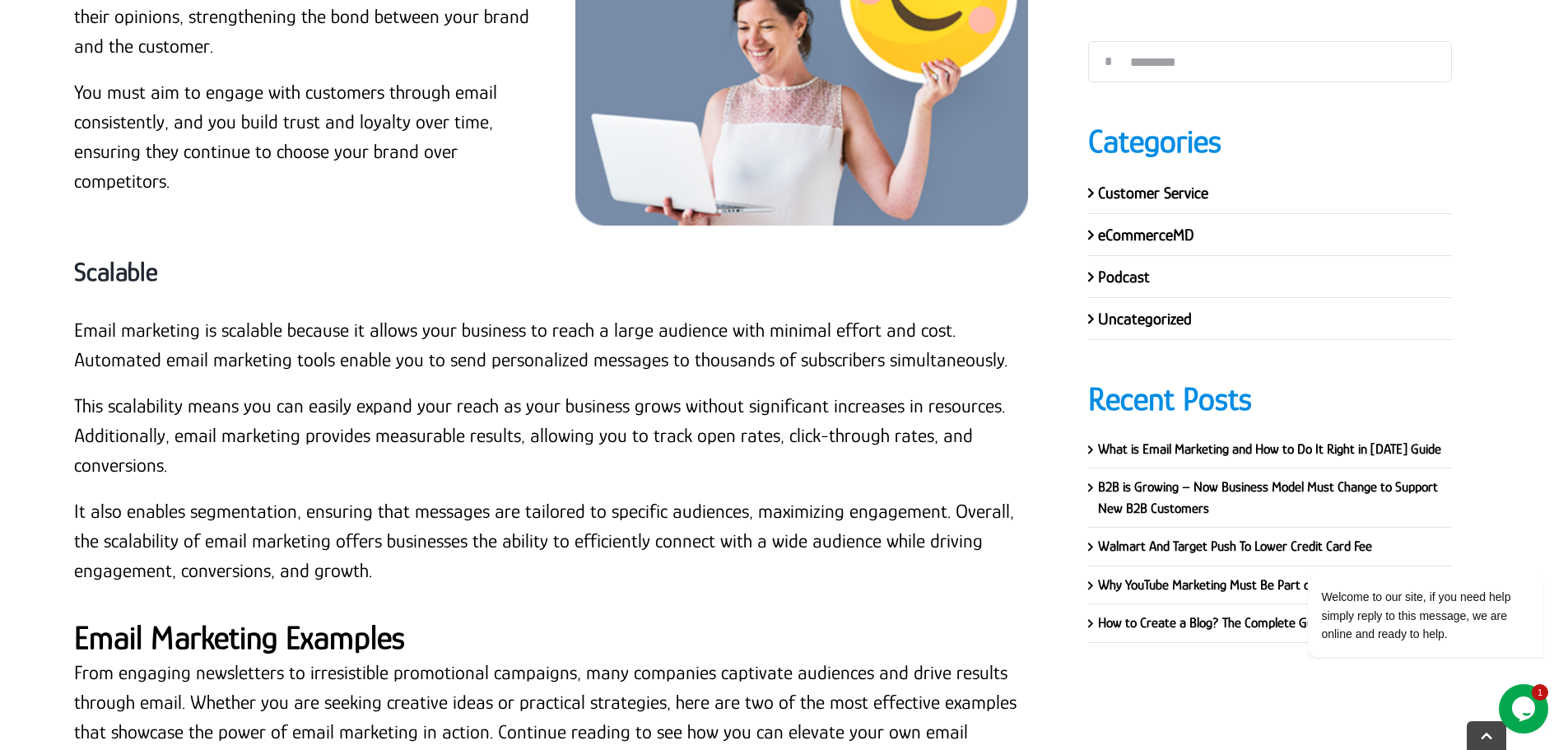
click at [76, 315] on p "Email marketing is scalable because it allows your business to reach a large au…" at bounding box center [557, 345] width 965 height 59
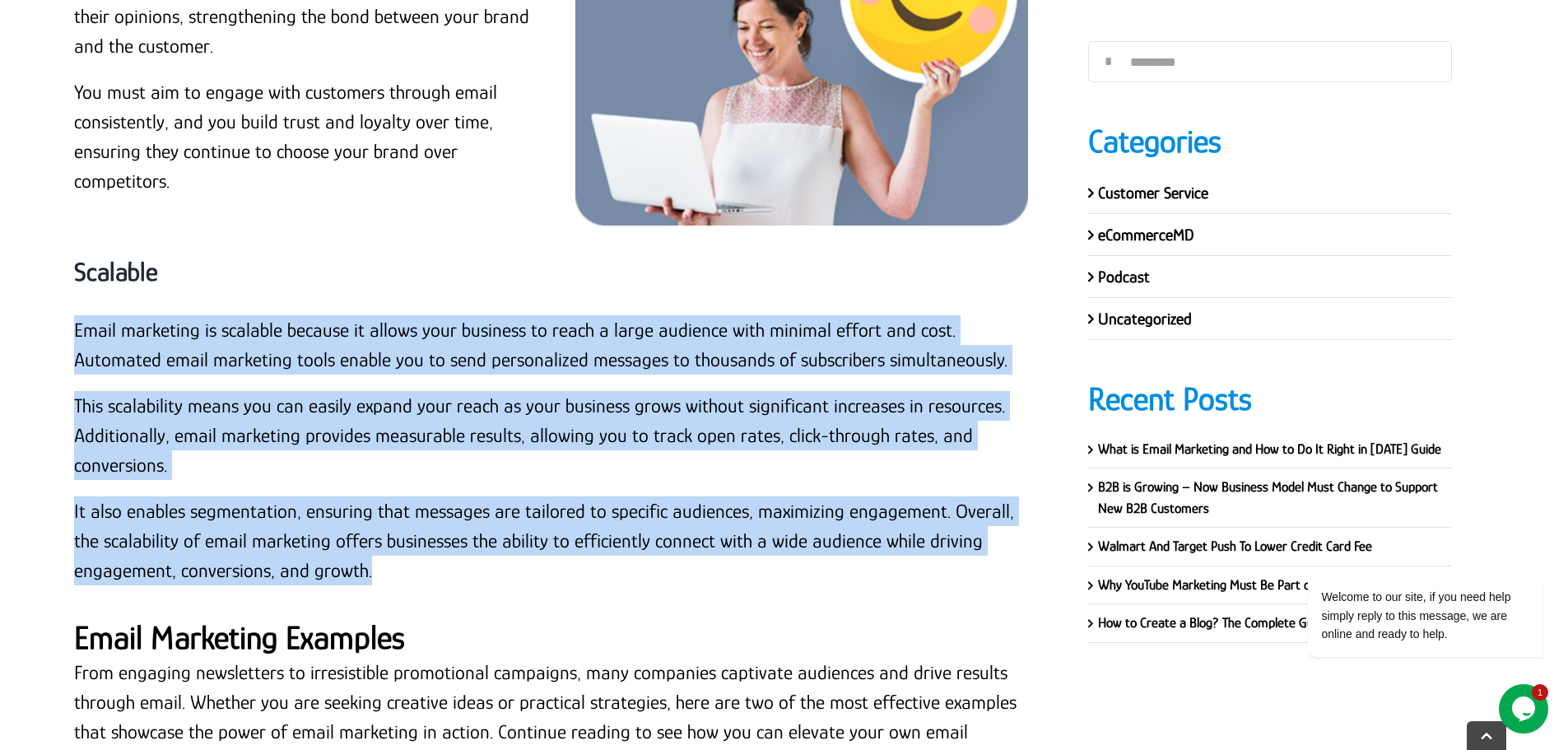
click at [389, 542] on p "It also enables segmentation, ensuring that messages are tailored to specific a…" at bounding box center [557, 541] width 965 height 89
copy div "Email marketing is scalable because it allows your business to reach a large au…"
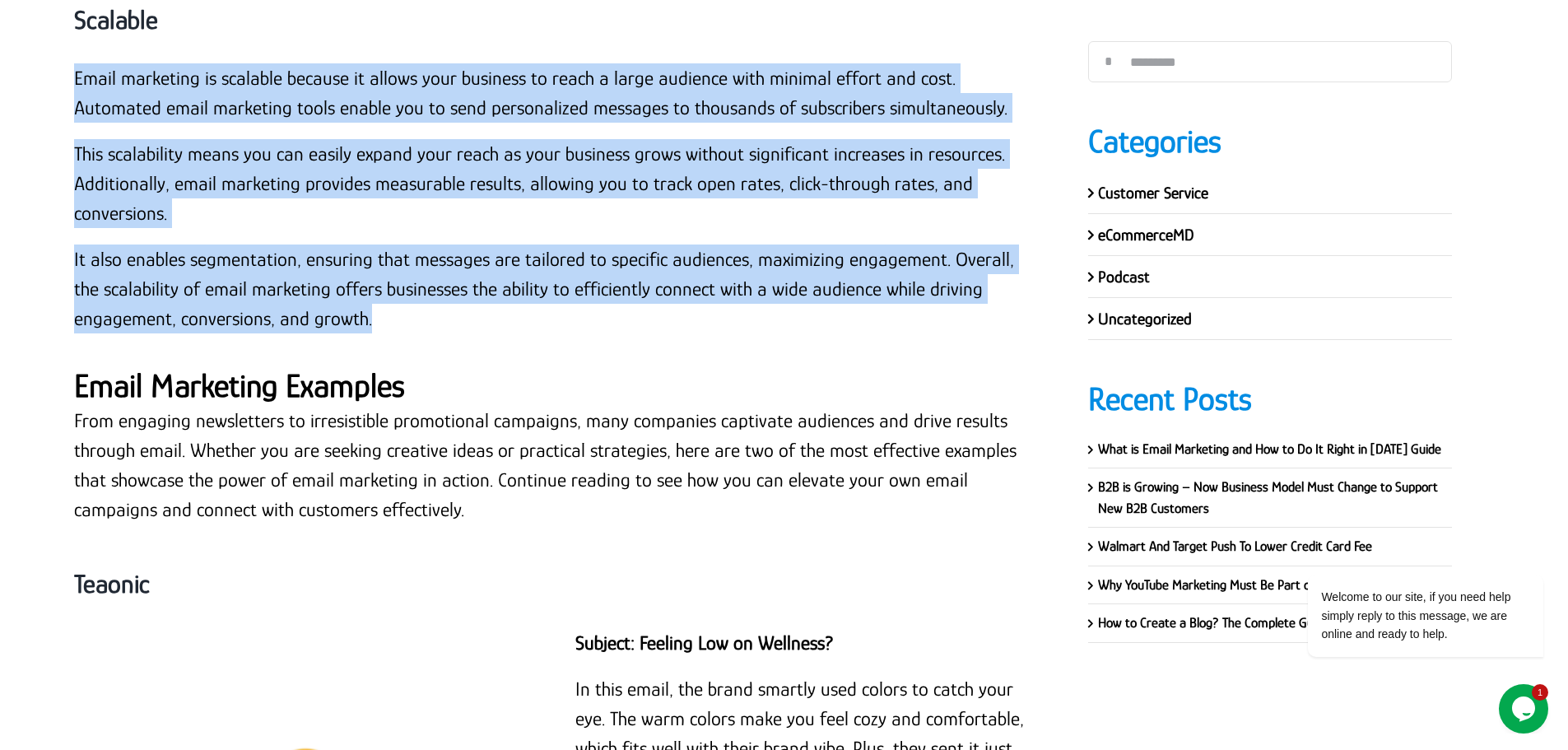
scroll to position [8789, 0]
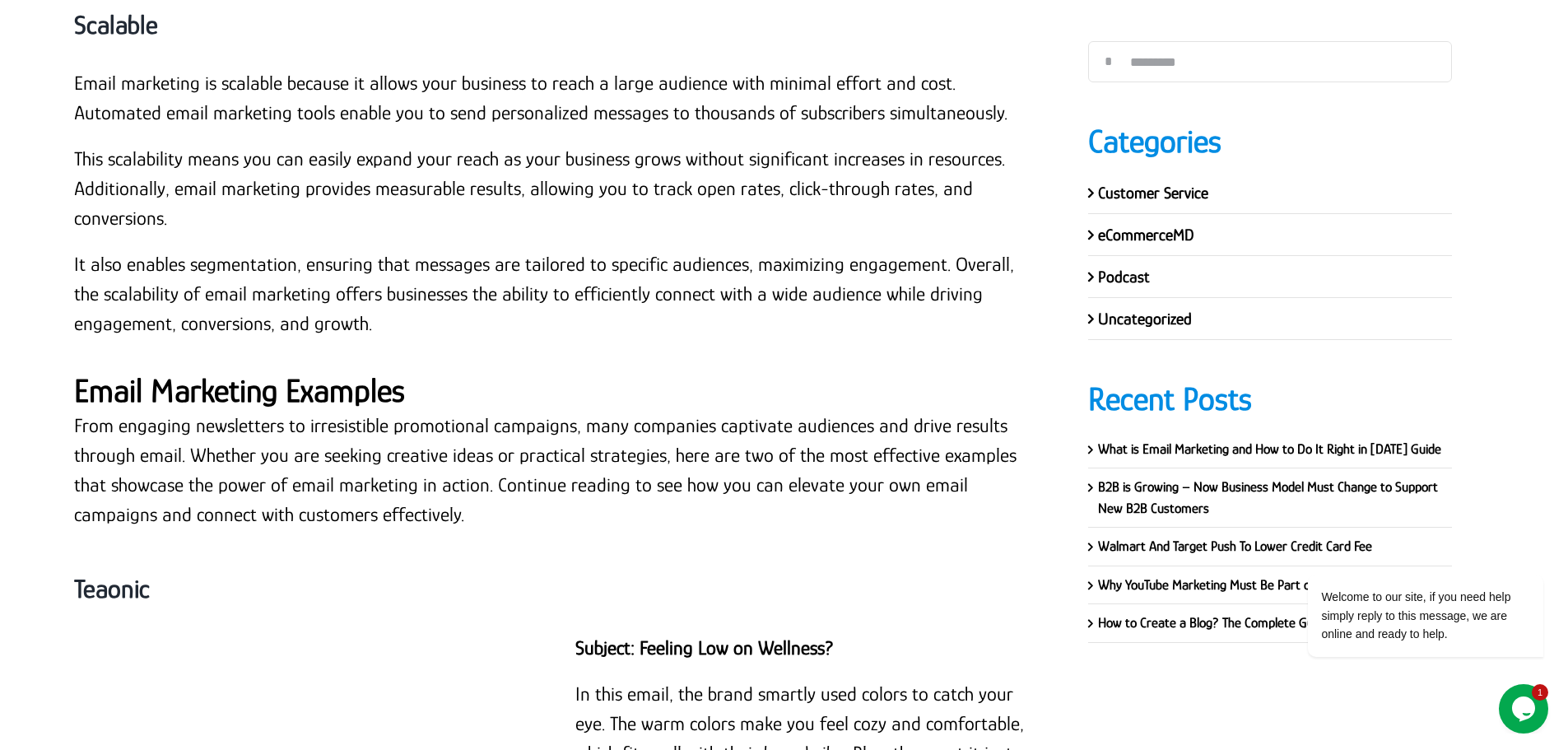
click at [209, 372] on strong "Email Marketing Examples" at bounding box center [239, 389] width 331 height 37
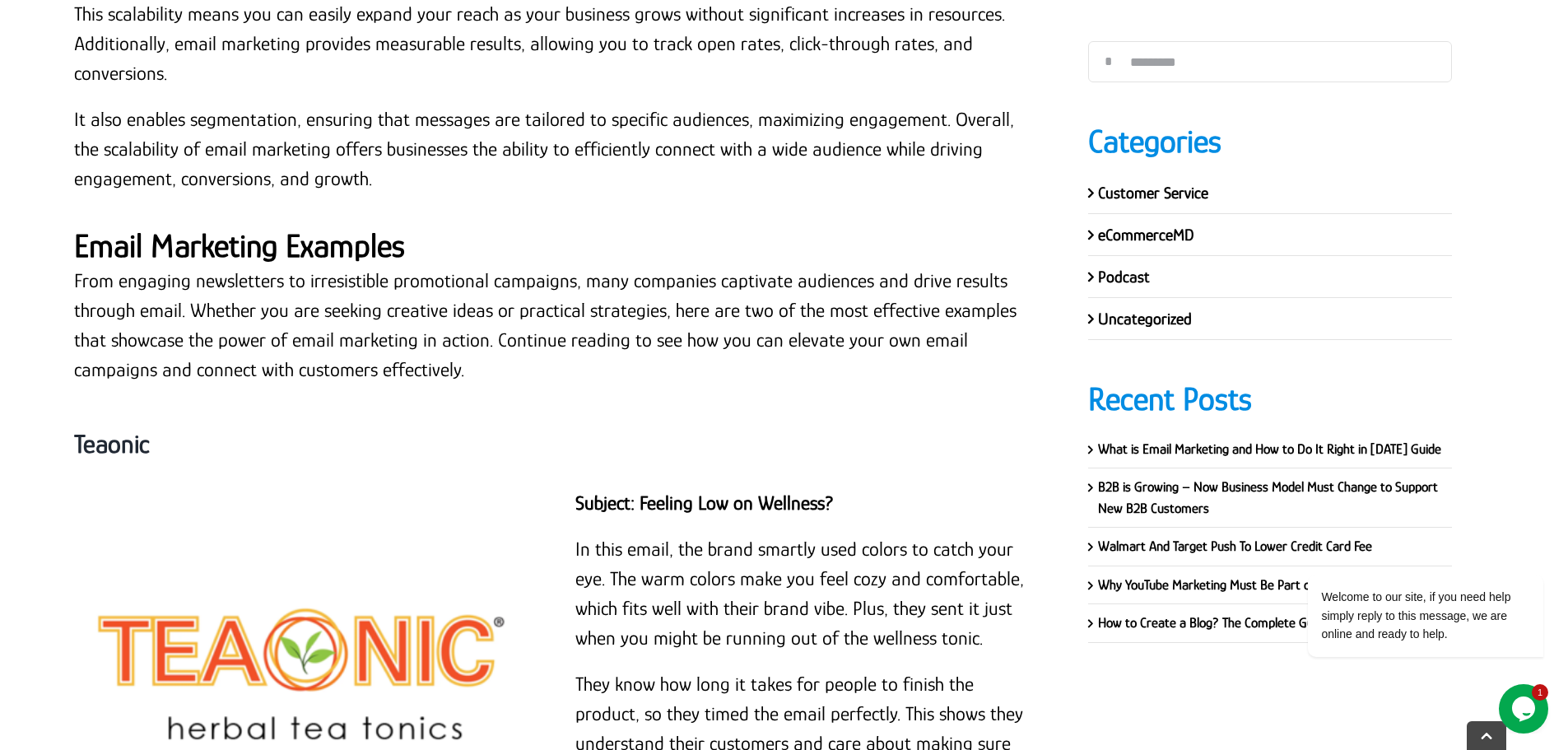
scroll to position [8953, 0]
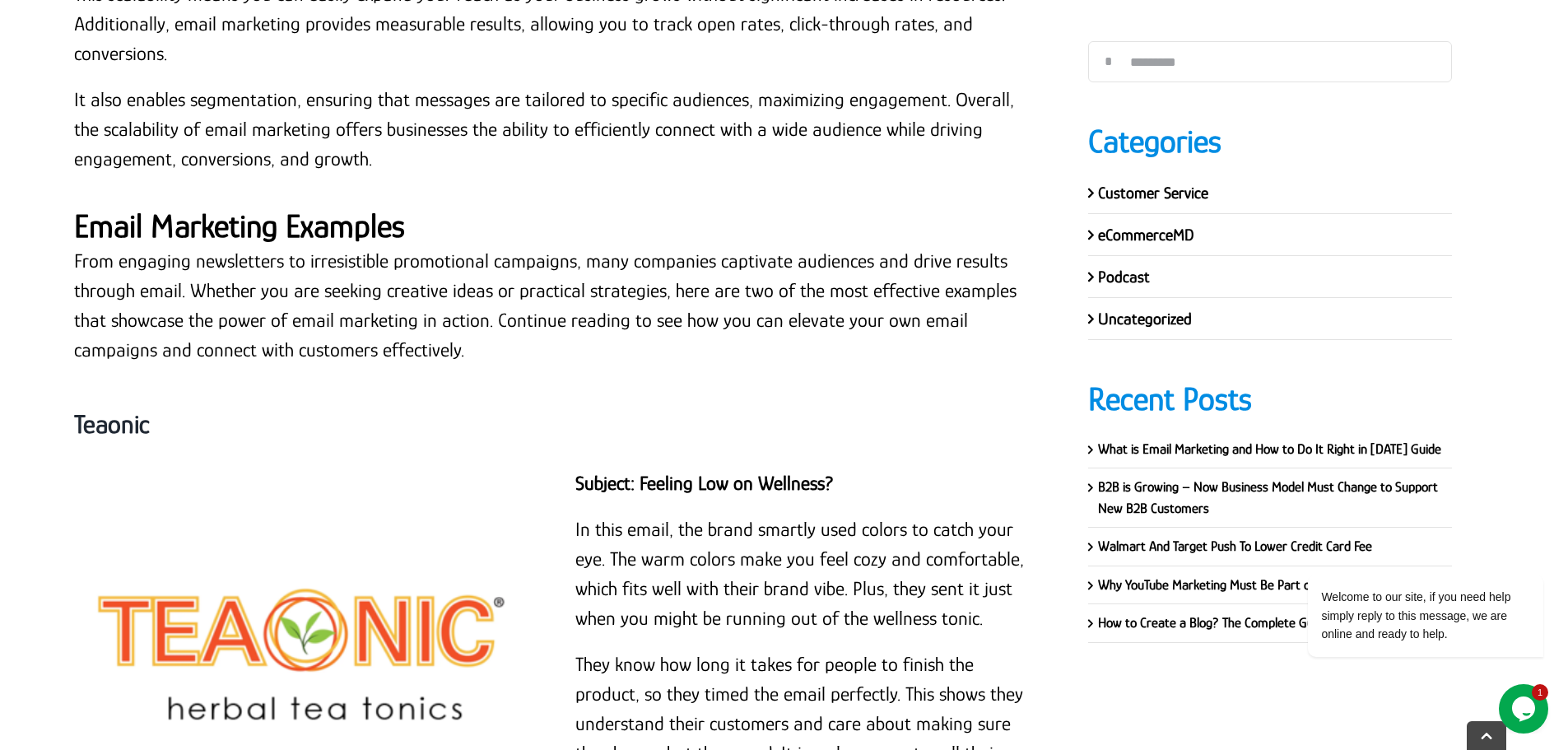
click at [322, 208] on strong "Email Marketing Examples" at bounding box center [239, 225] width 331 height 37
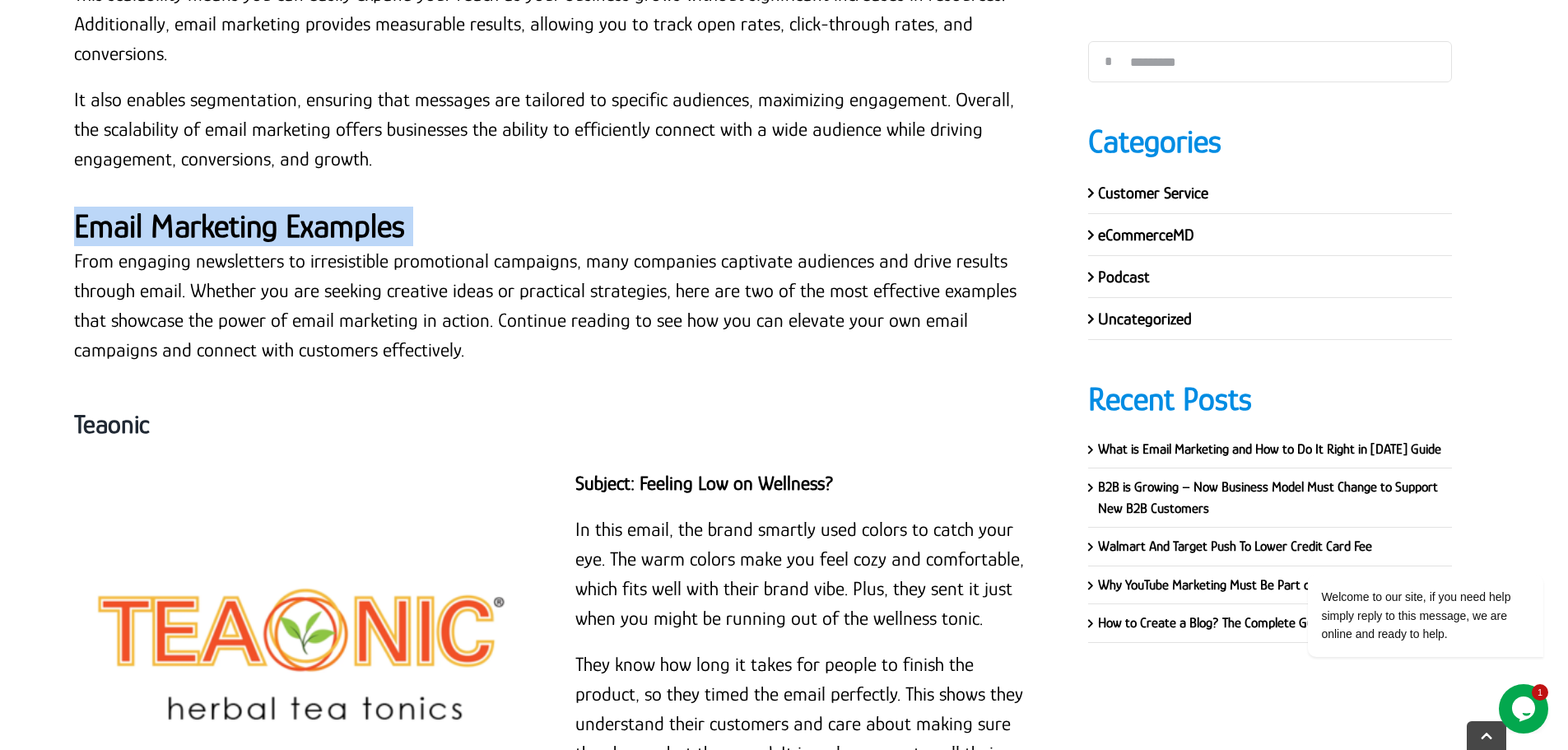
click at [322, 208] on strong "Email Marketing Examples" at bounding box center [239, 225] width 331 height 37
copy div "Email Marketing Examples"
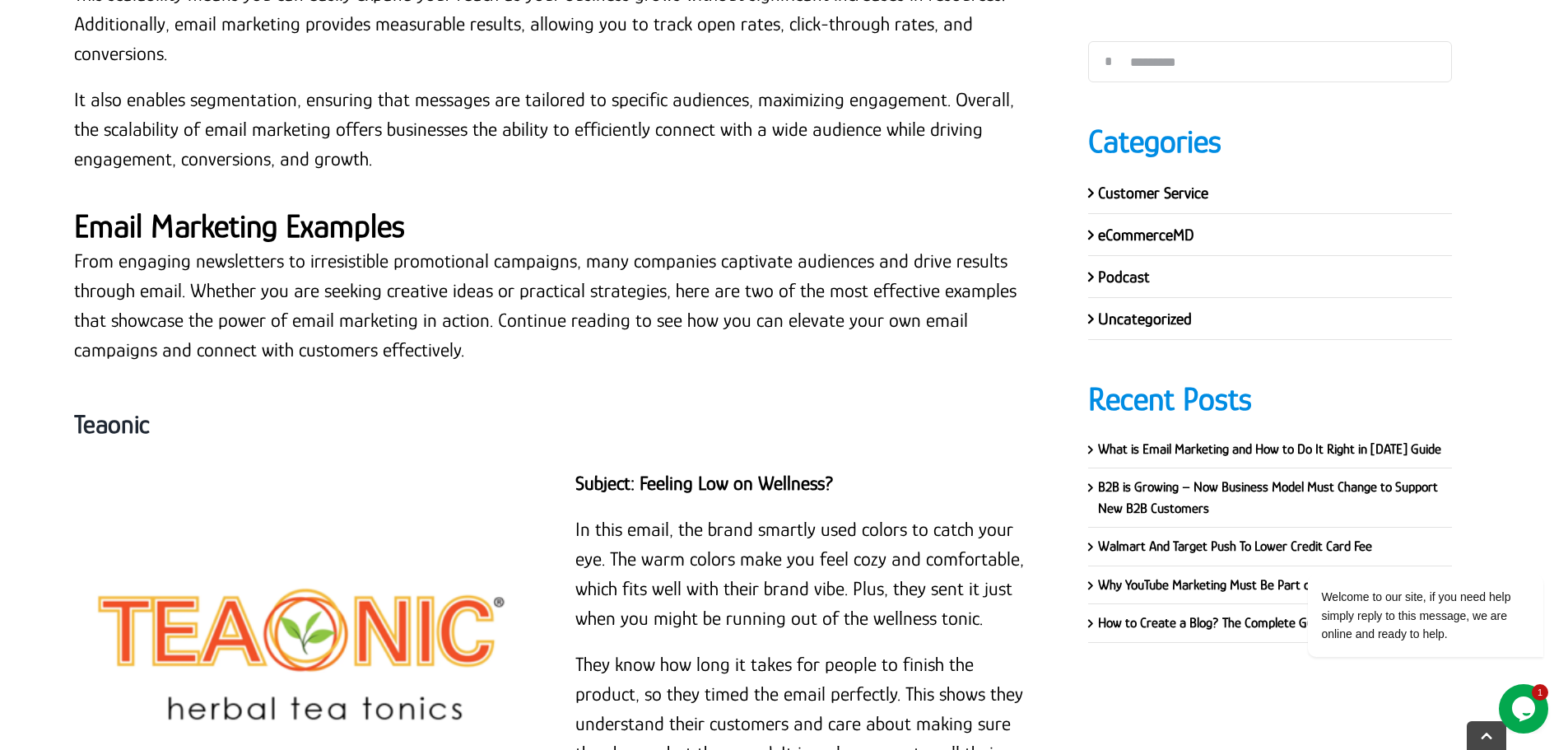
click at [214, 248] on p "From engaging newsletters to irresistible promotional campaigns, many companies…" at bounding box center [557, 305] width 965 height 119
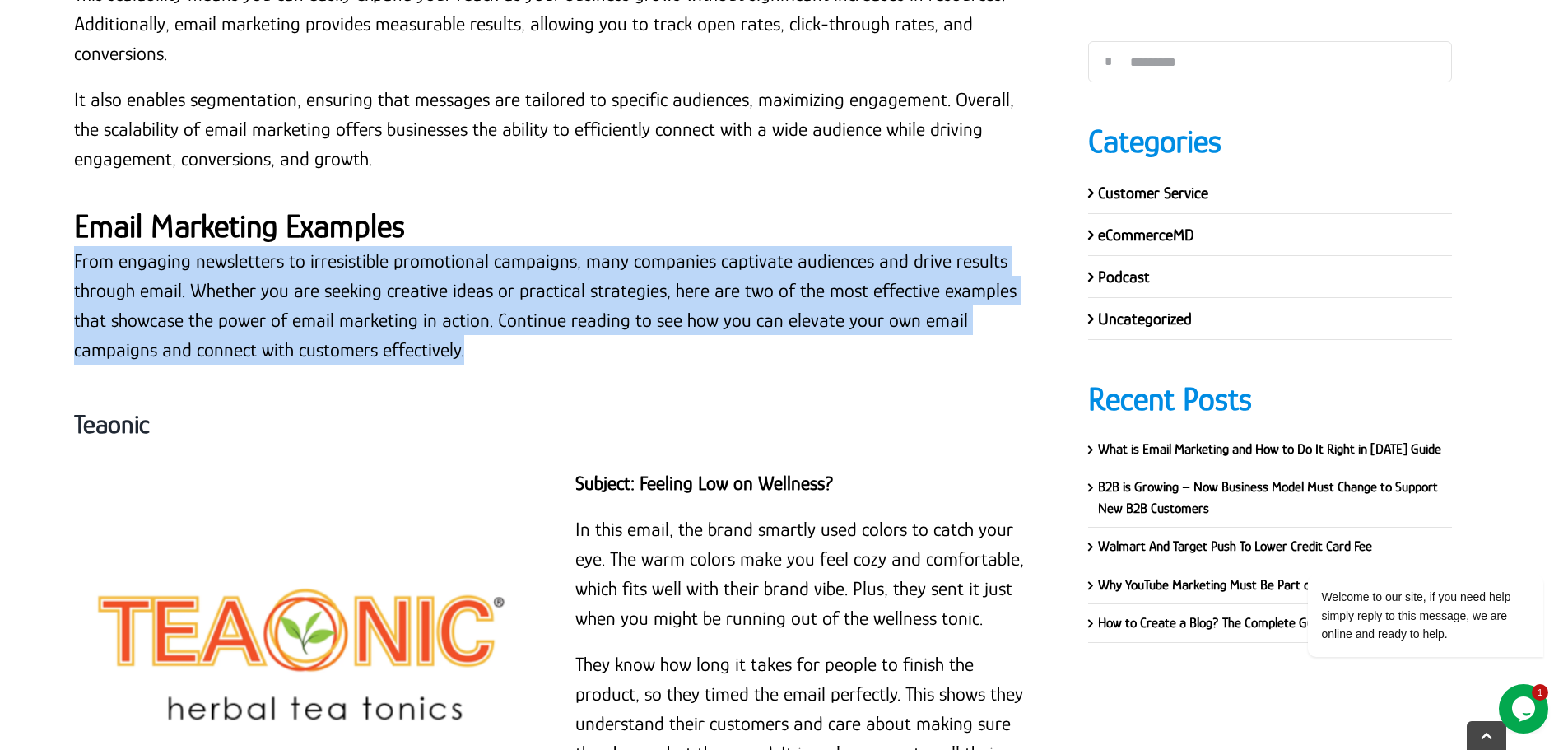
click at [216, 248] on p "From engaging newsletters to irresistible promotional campaigns, many companies…" at bounding box center [557, 305] width 965 height 119
copy div "From engaging newsletters to irresistible promotional campaigns, many companies…"
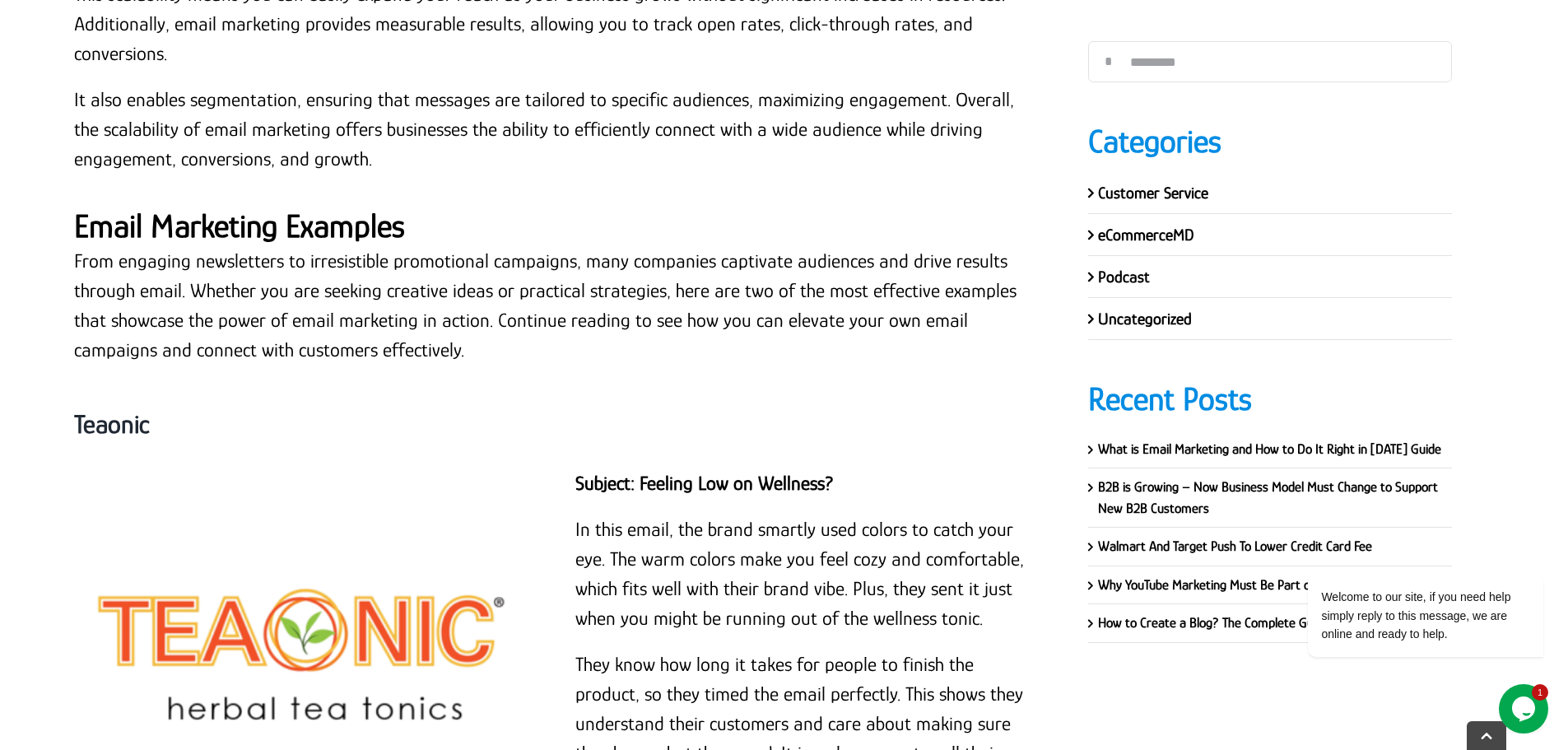
click at [133, 409] on strong "Teaonic" at bounding box center [112, 424] width 76 height 30
click at [131, 409] on strong "Teaonic" at bounding box center [112, 424] width 76 height 30
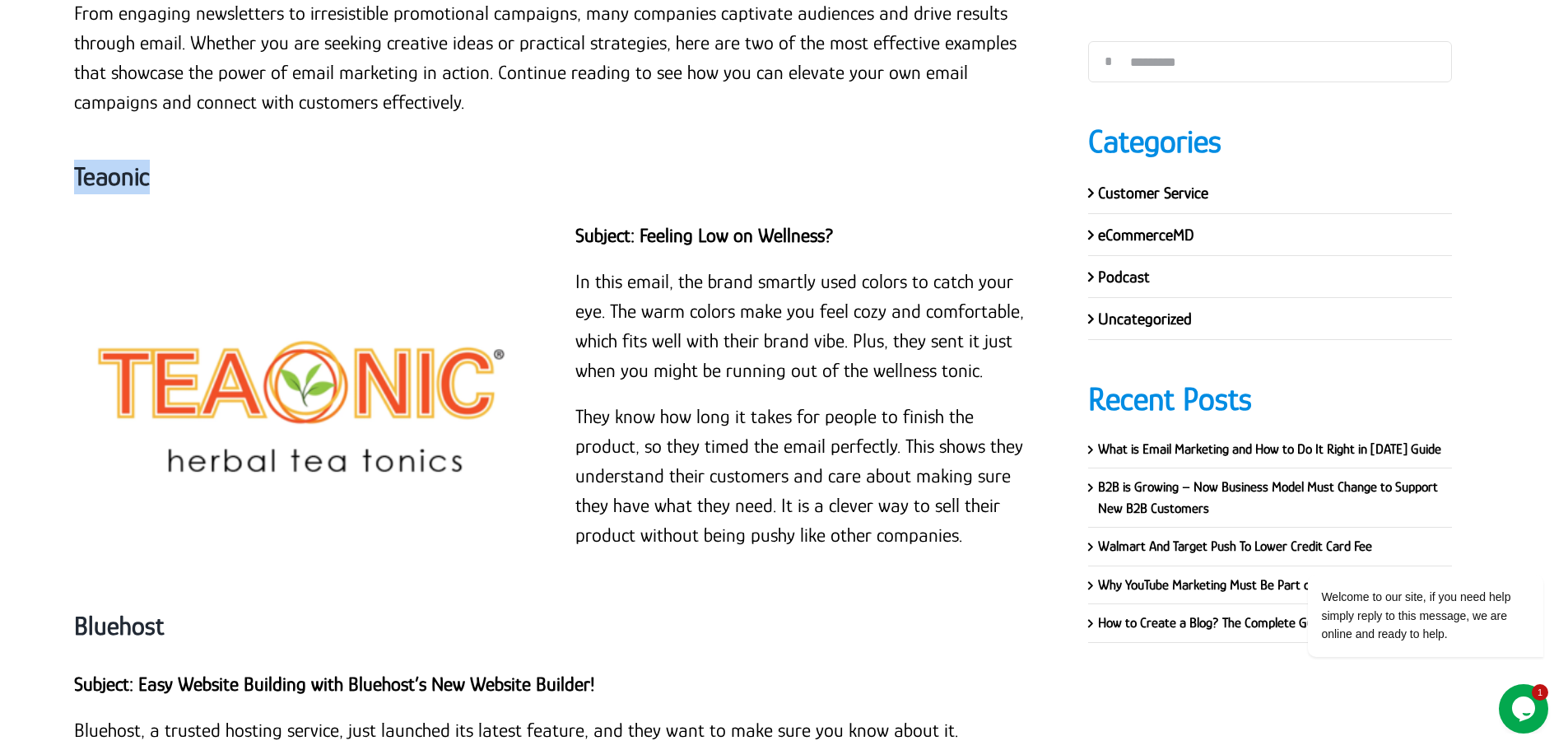
scroll to position [9200, 0]
click at [644, 298] on p "In this email, the brand smartly used colors to catch your eye. The warm colors…" at bounding box center [807, 327] width 463 height 119
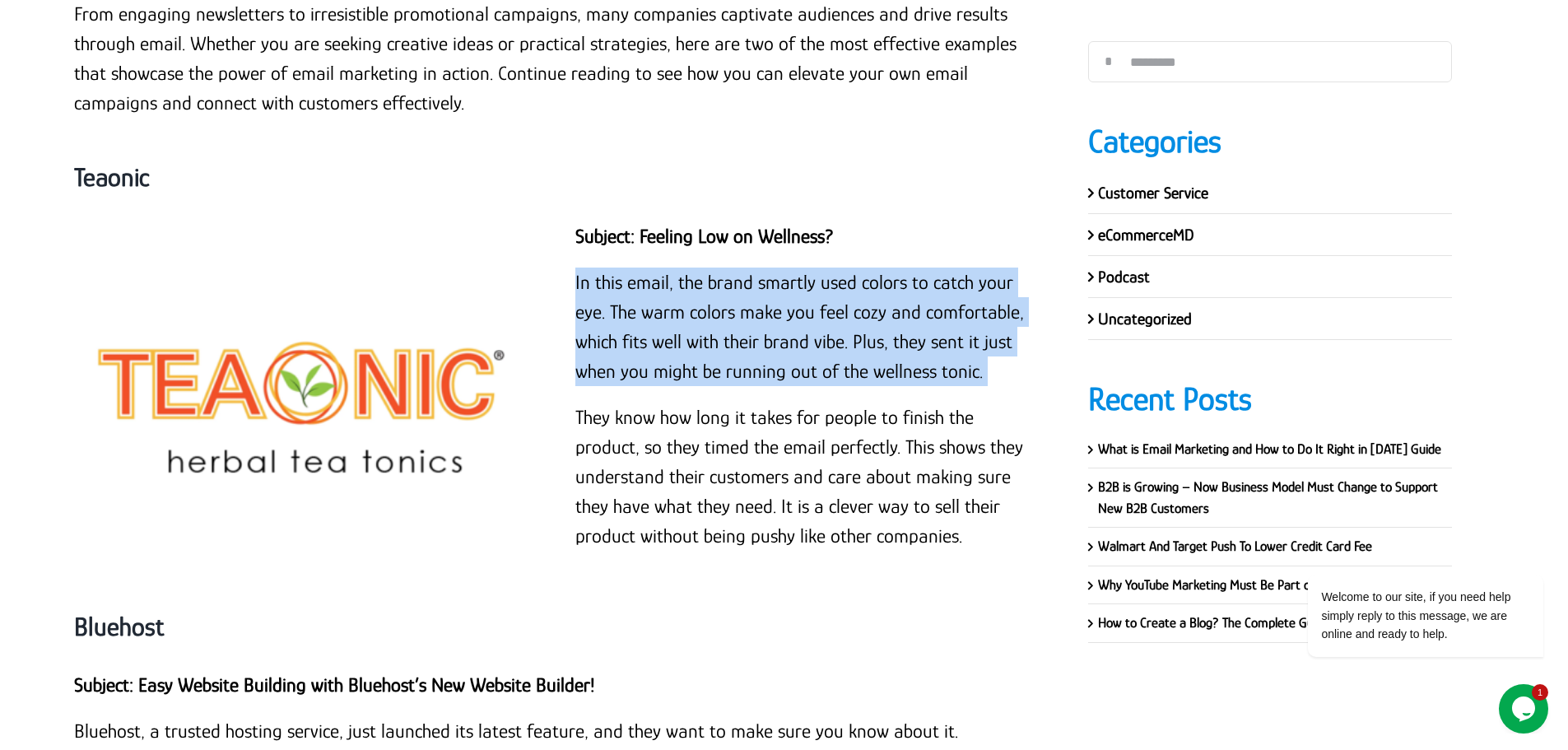
click at [644, 298] on p "In this email, the brand smartly used colors to catch your eye. The warm colors…" at bounding box center [807, 327] width 463 height 119
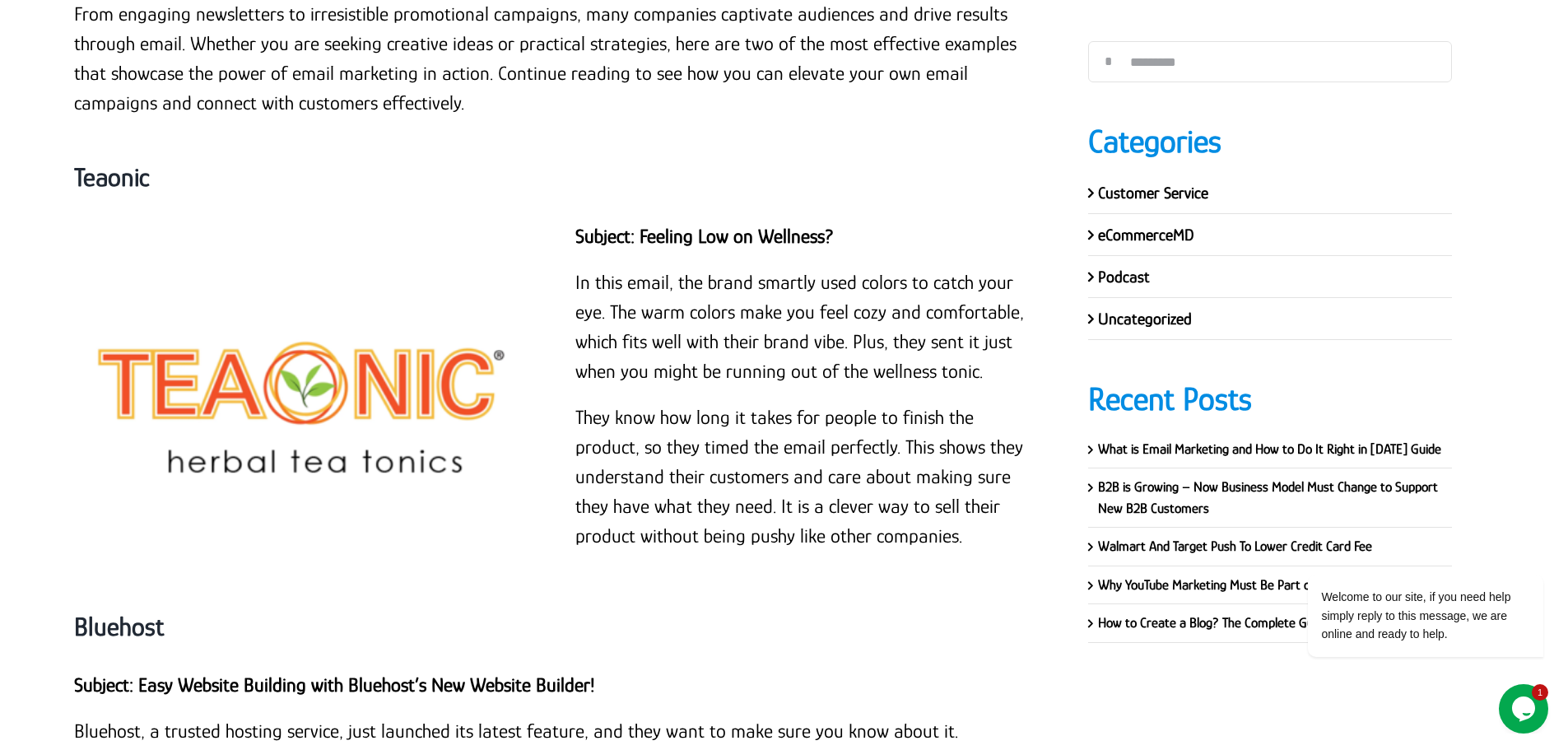
click at [702, 224] on strong "Subject: Feeling Low on Wellness?" at bounding box center [704, 235] width 258 height 22
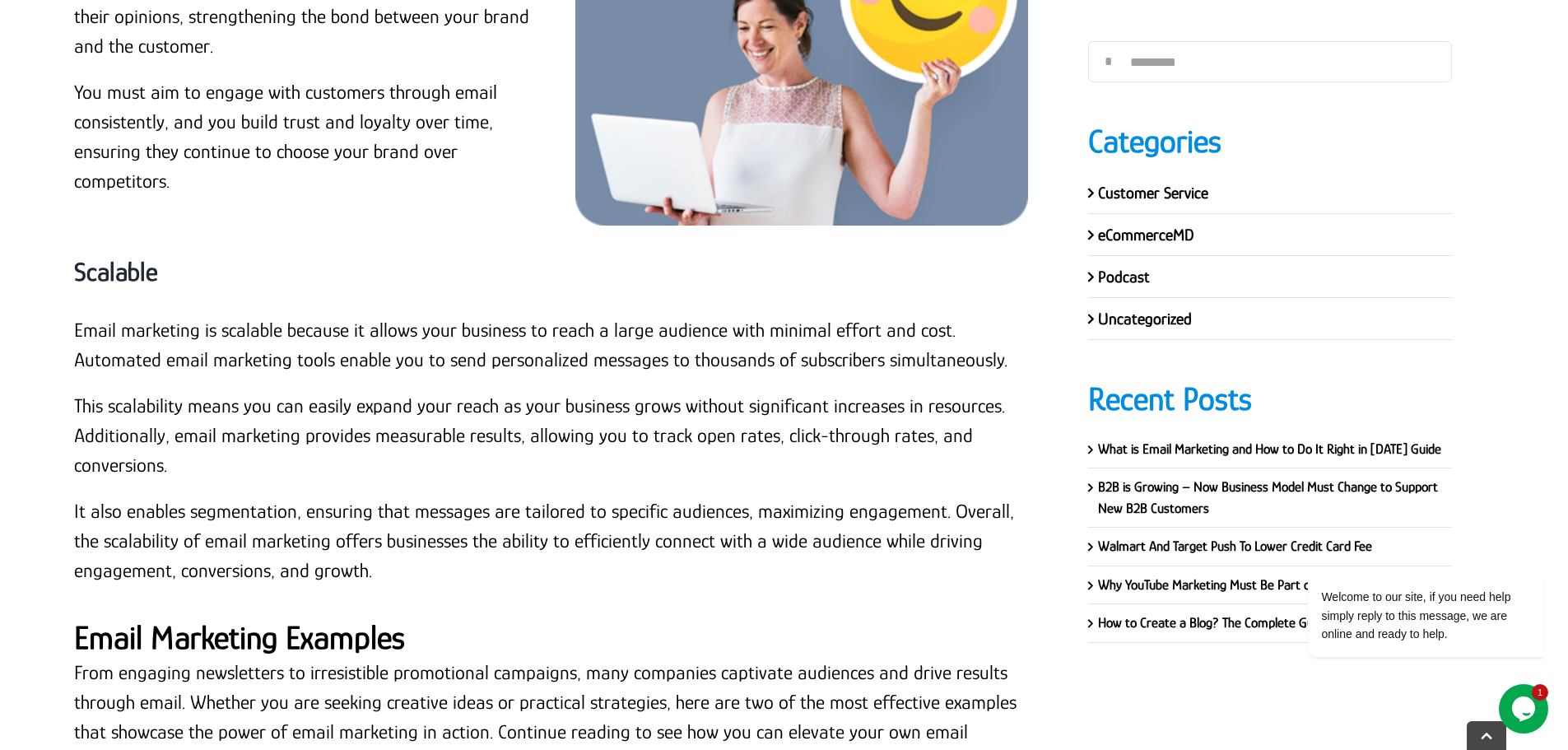
scroll to position [9035, 0]
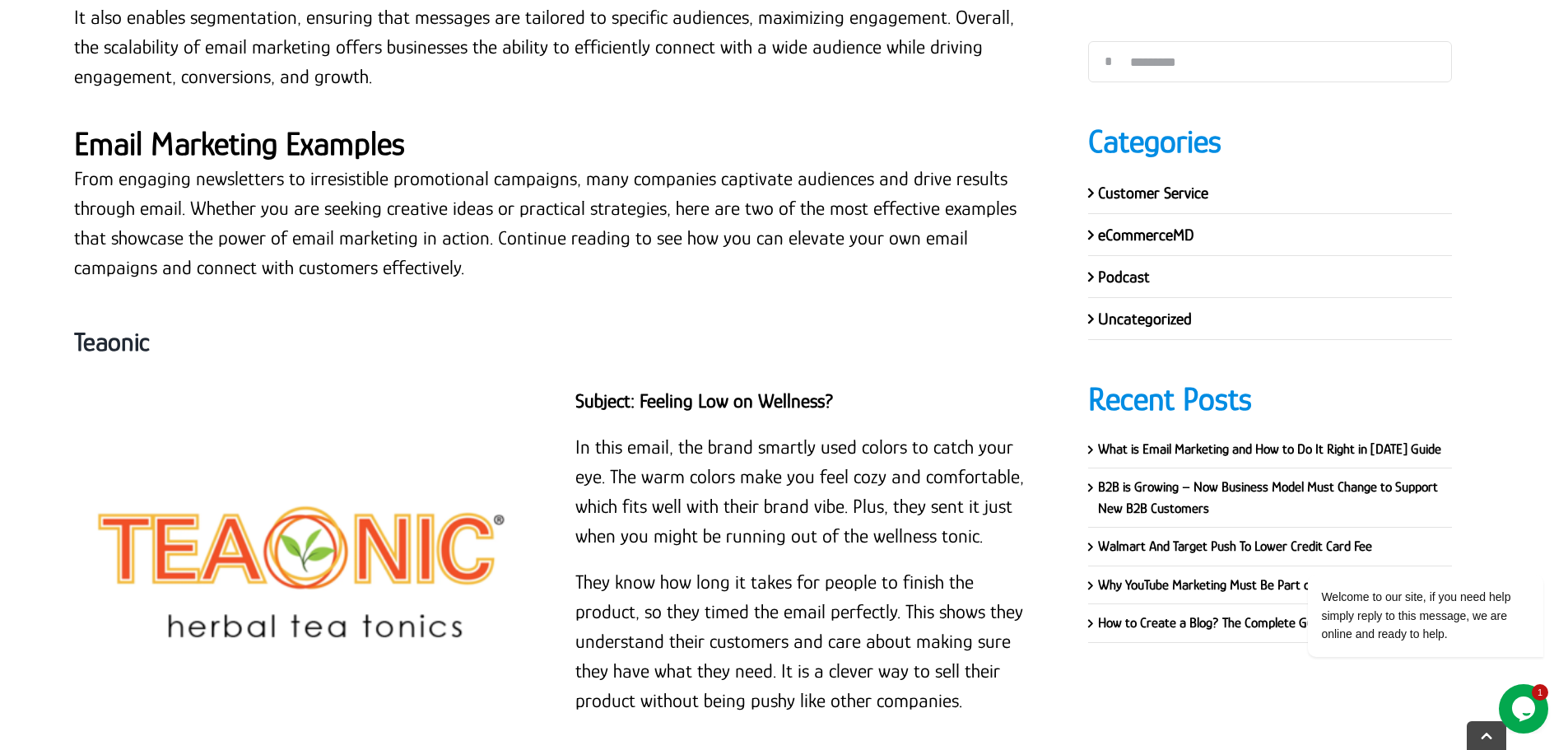
click at [211, 180] on p "From engaging newsletters to irresistible promotional campaigns, many companies…" at bounding box center [557, 223] width 965 height 119
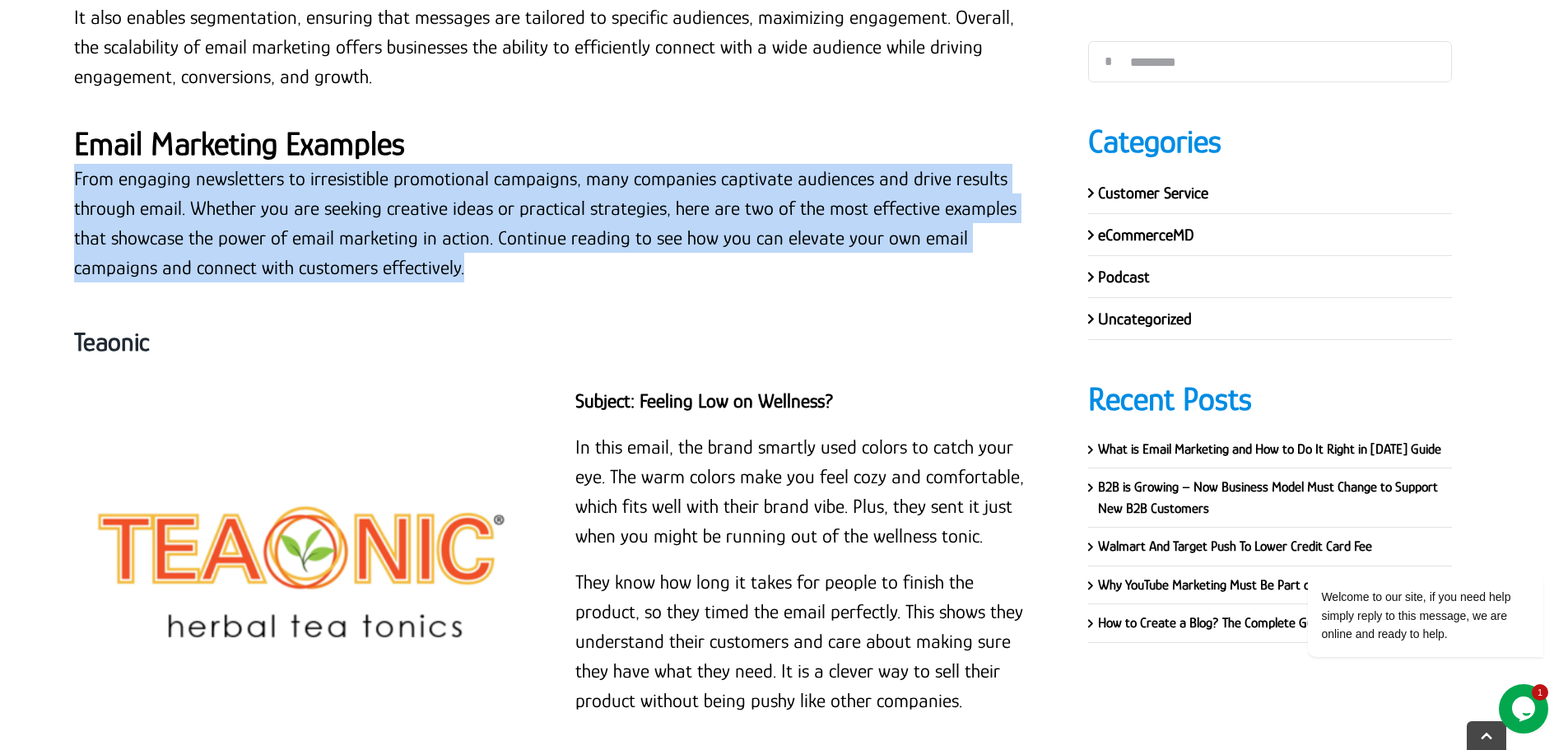
click at [211, 180] on p "From engaging newsletters to irresistible promotional campaigns, many companies…" at bounding box center [557, 223] width 965 height 119
click at [303, 164] on p "From engaging newsletters to irresistible promotional campaigns, many companies…" at bounding box center [557, 223] width 965 height 119
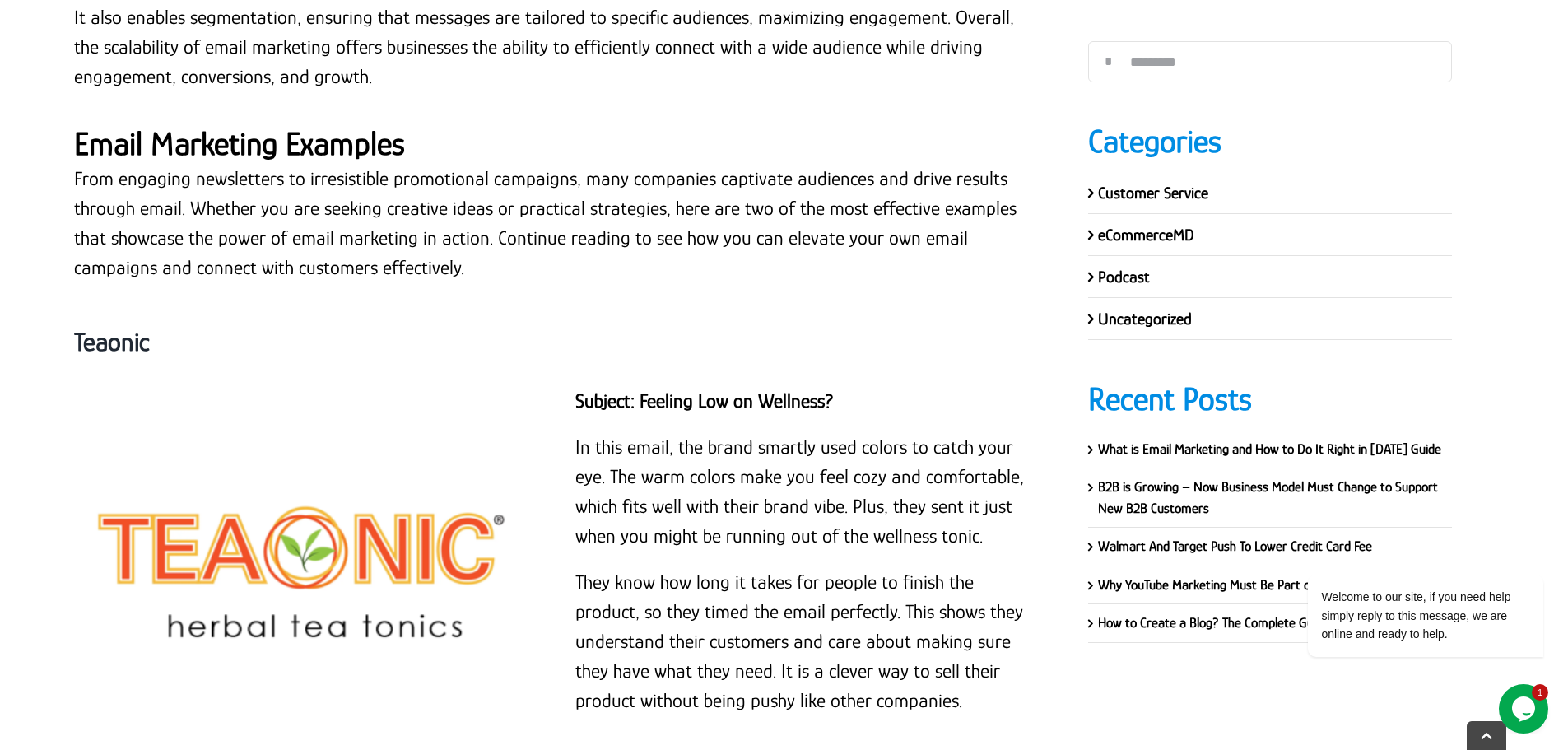
click at [307, 127] on strong "Email Marketing Examples" at bounding box center [239, 143] width 331 height 37
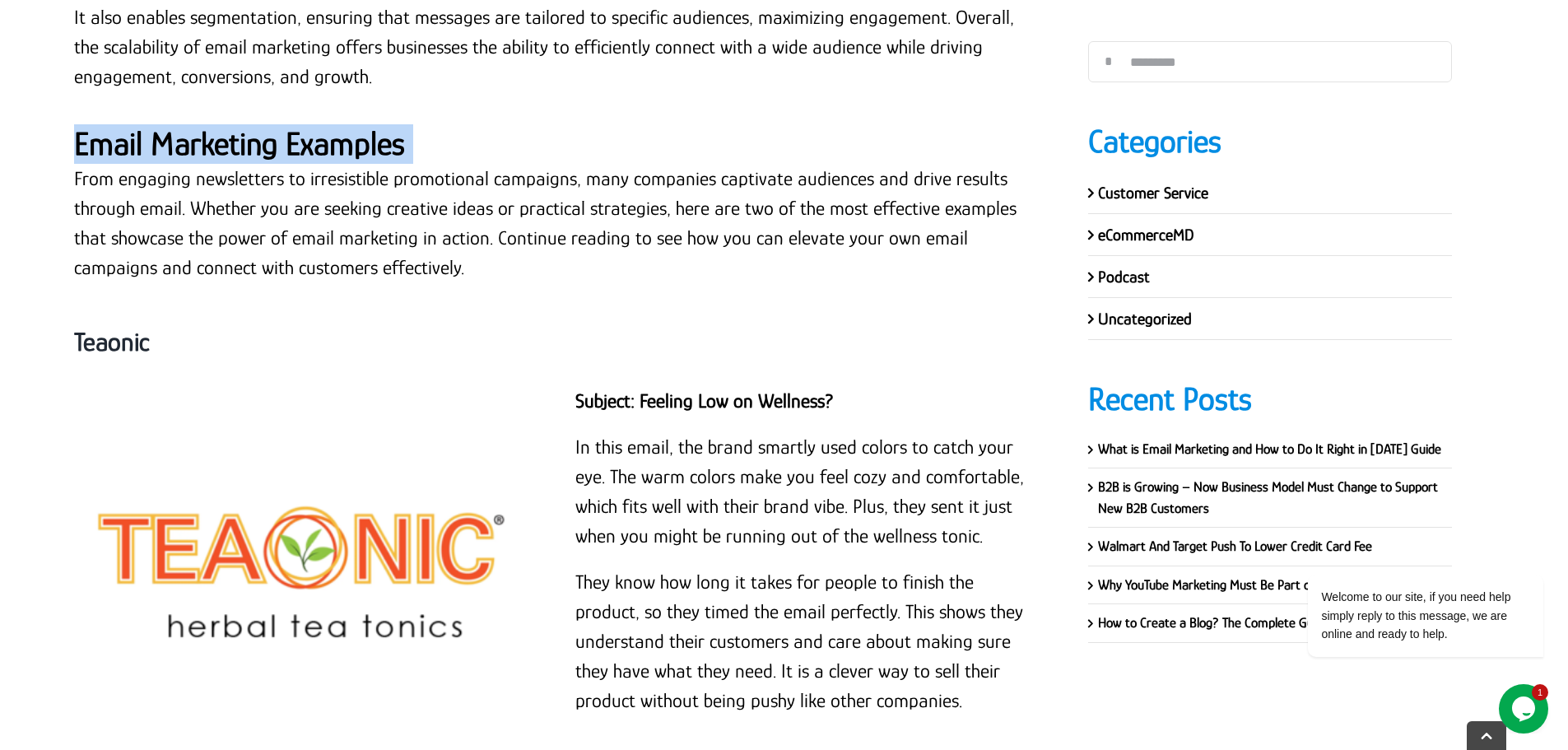
click at [307, 127] on strong "Email Marketing Examples" at bounding box center [239, 143] width 331 height 37
copy div "Email Marketing Examples"
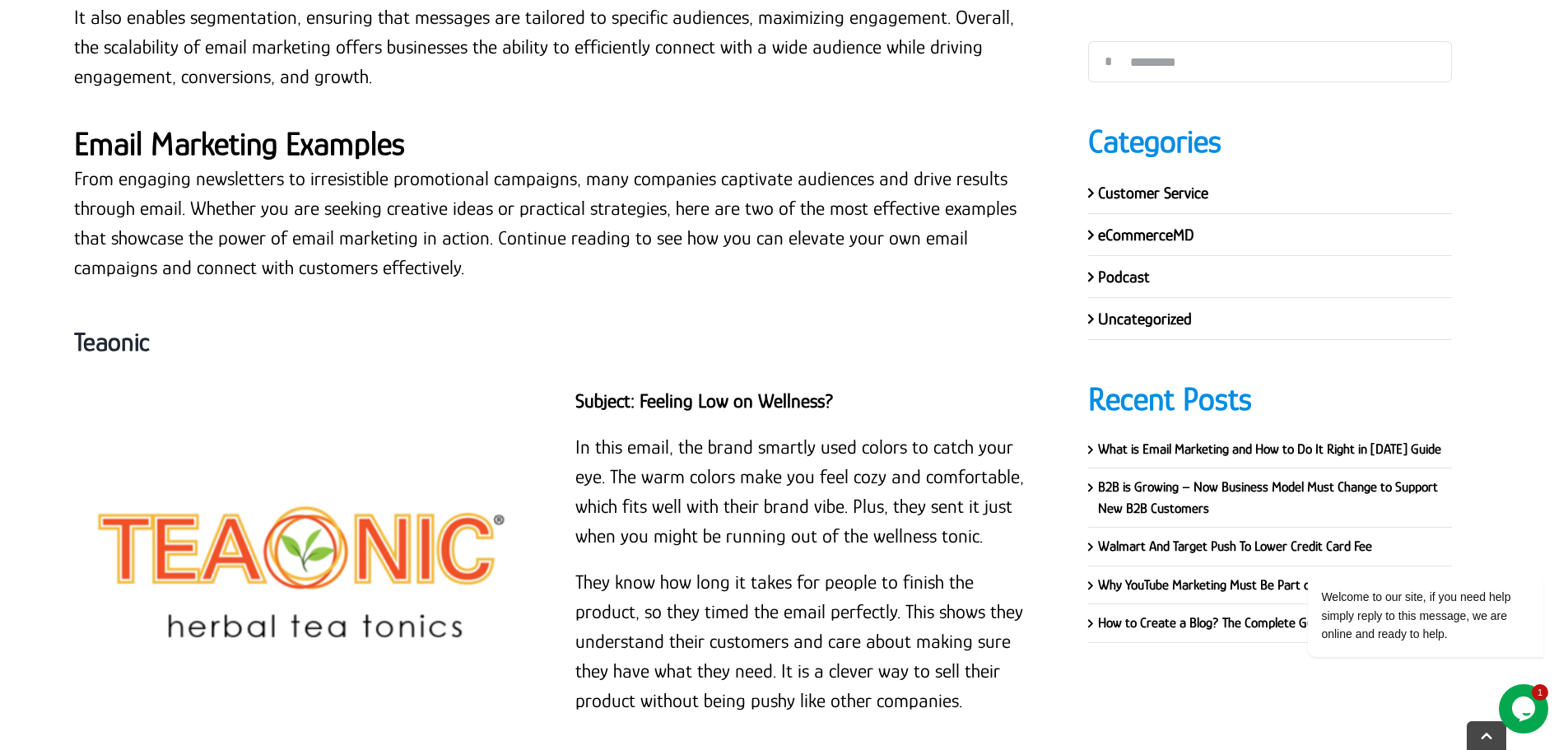
click at [386, 248] on p "From engaging newsletters to irresistible promotional campaigns, many companies…" at bounding box center [557, 223] width 965 height 119
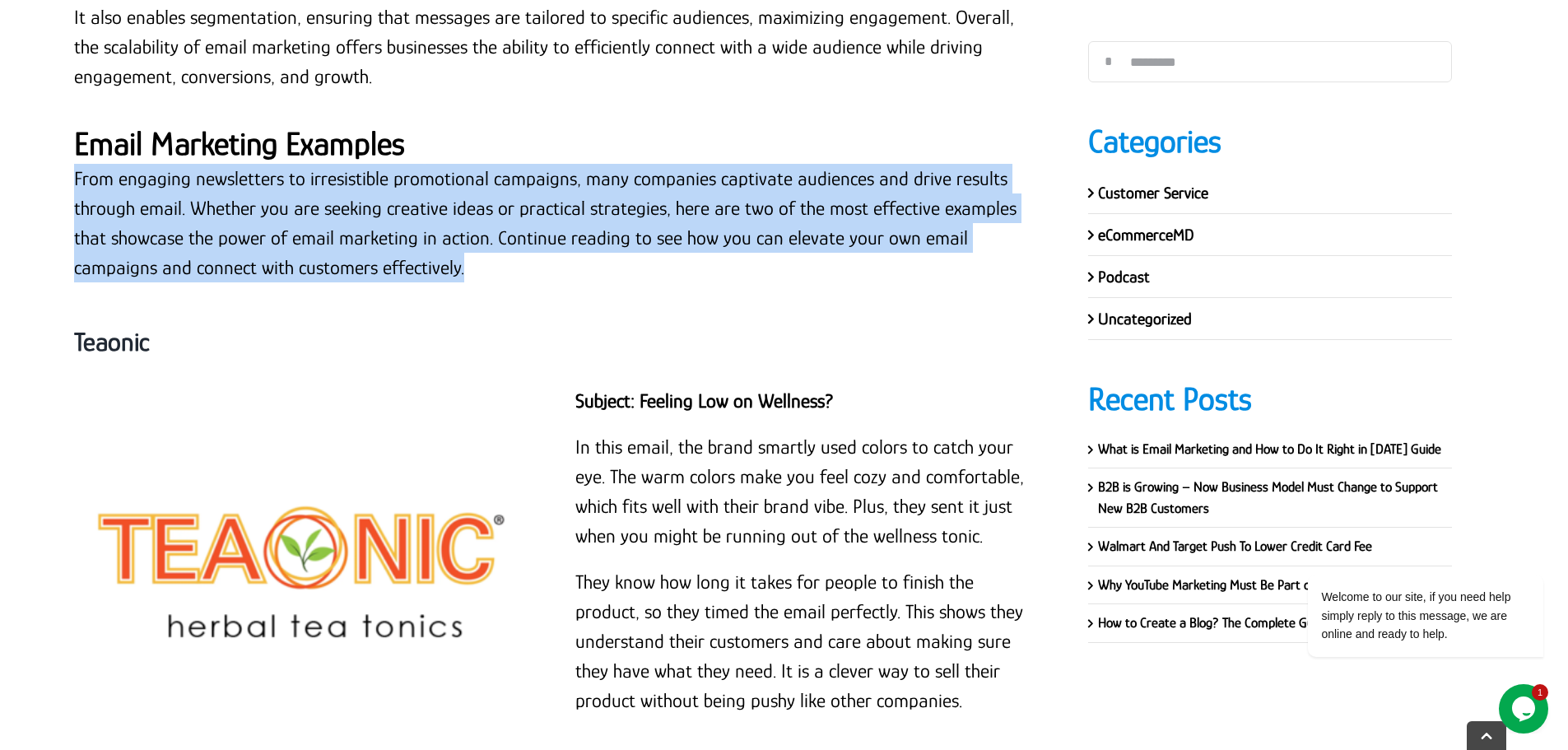
click at [386, 248] on p "From engaging newsletters to irresistible promotional campaigns, many companies…" at bounding box center [557, 223] width 965 height 119
copy div "From engaging newsletters to irresistible promotional campaigns, many companies…"
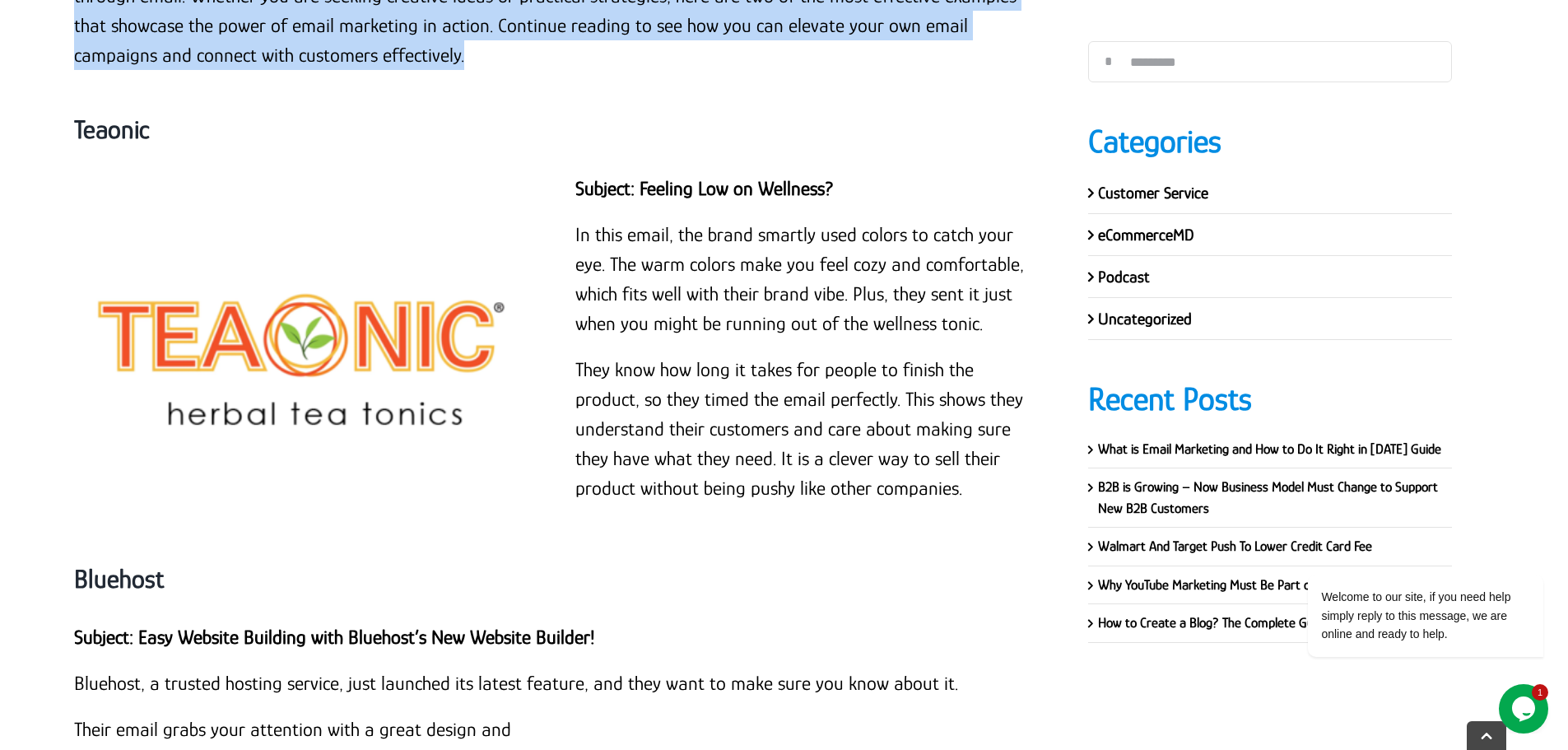
scroll to position [9282, 0]
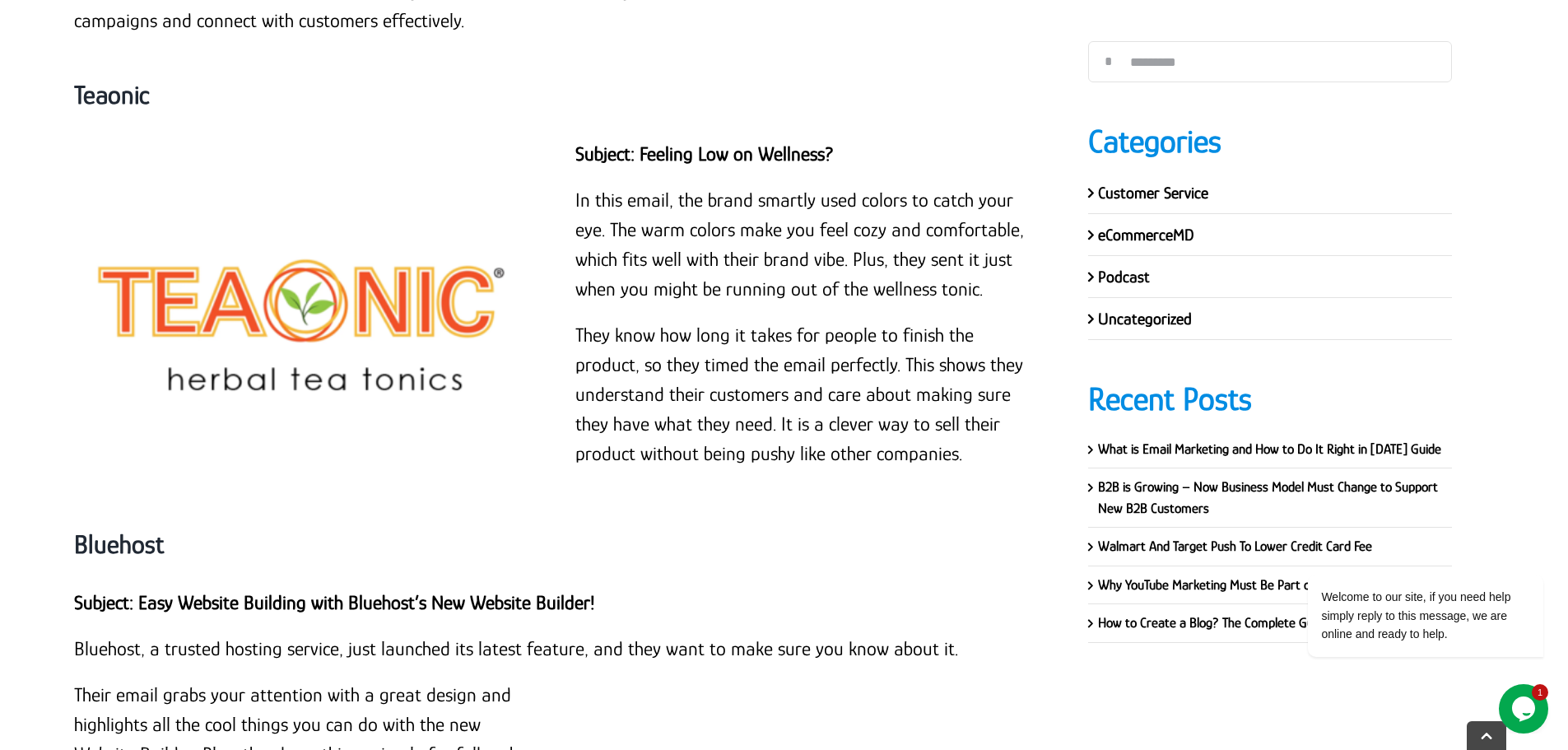
click at [130, 80] on strong "Teaonic" at bounding box center [112, 95] width 76 height 30
copy strong "Teaonic"
click at [736, 142] on strong "Subject: Feeling Low on Wellness?" at bounding box center [704, 153] width 258 height 22
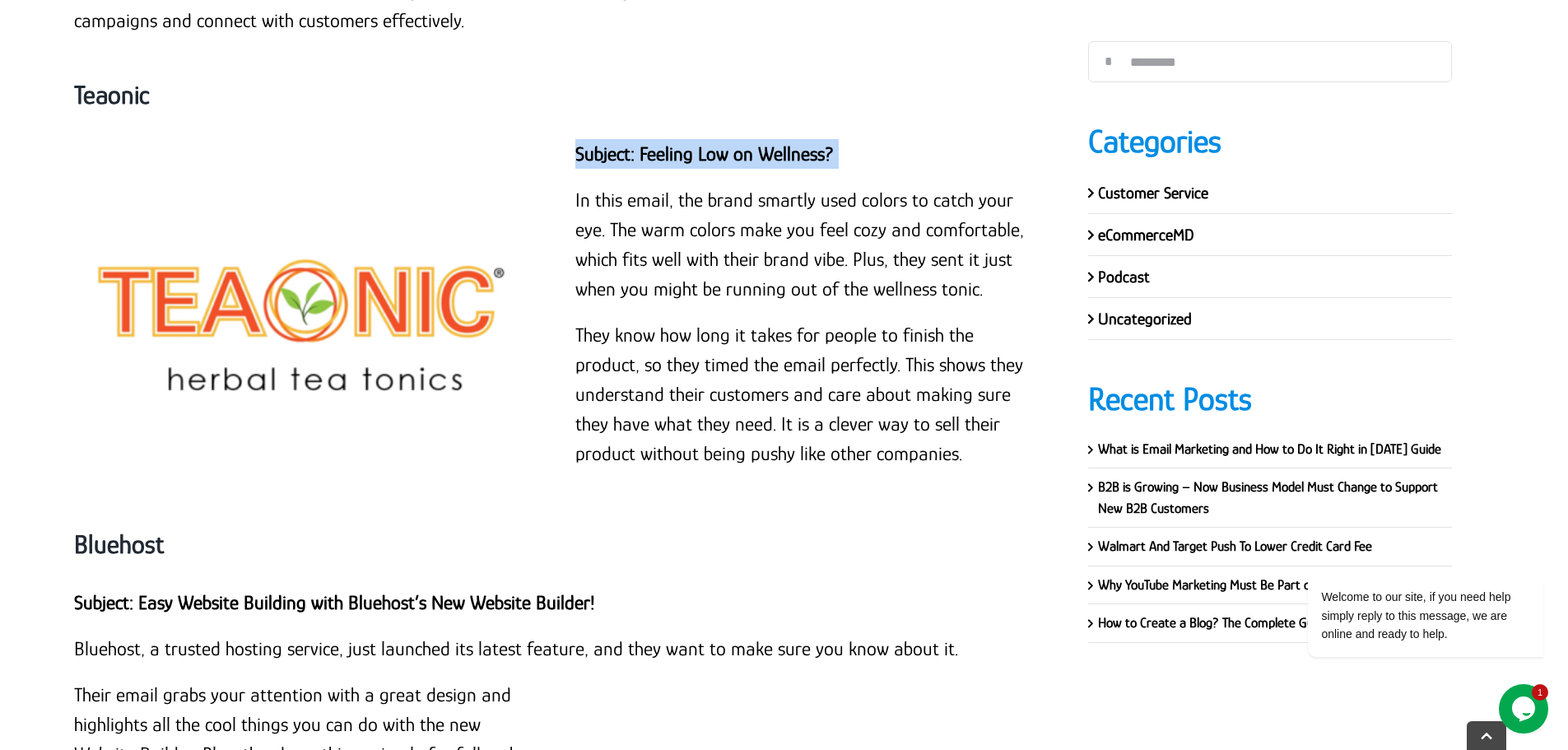
click at [736, 142] on strong "Subject: Feeling Low on Wellness?" at bounding box center [704, 153] width 258 height 22
copy div "Subject: Feeling Low on Wellness?"
click at [624, 226] on p "In this email, the brand smartly used colors to catch your eye. The warm colors…" at bounding box center [807, 244] width 463 height 119
click at [656, 185] on p "In this email, the brand smartly used colors to catch your eye. The warm colors…" at bounding box center [807, 244] width 463 height 119
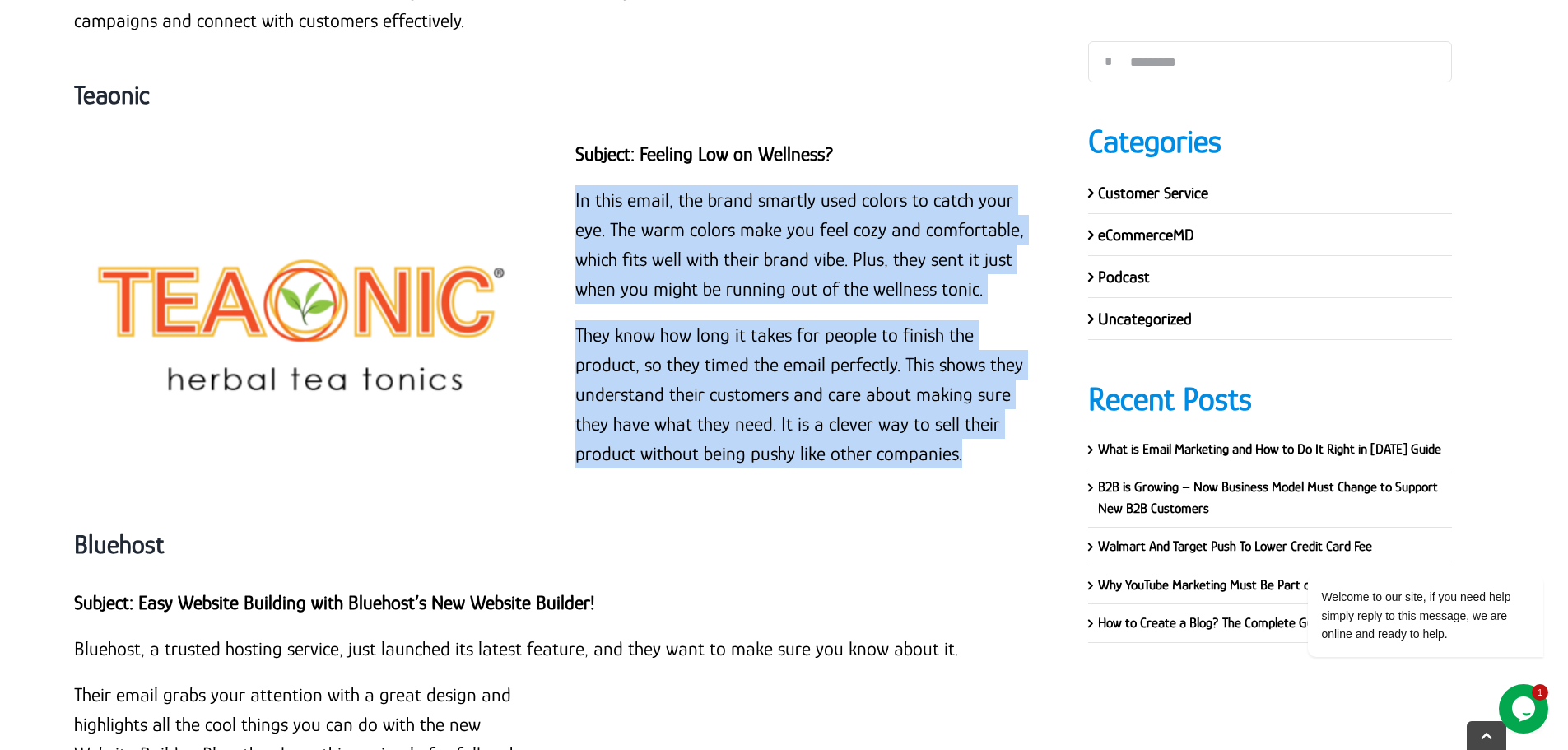
drag, startPoint x: 569, startPoint y: 165, endPoint x: 1001, endPoint y: 421, distance: 502.2
click at [1001, 421] on div "Subject: Feeling Low on Wellness? In this email, the brand smartly used colors …" at bounding box center [807, 312] width 501 height 346
copy div "In this email, the brand smartly used colors to catch your eye. The warm colors…"
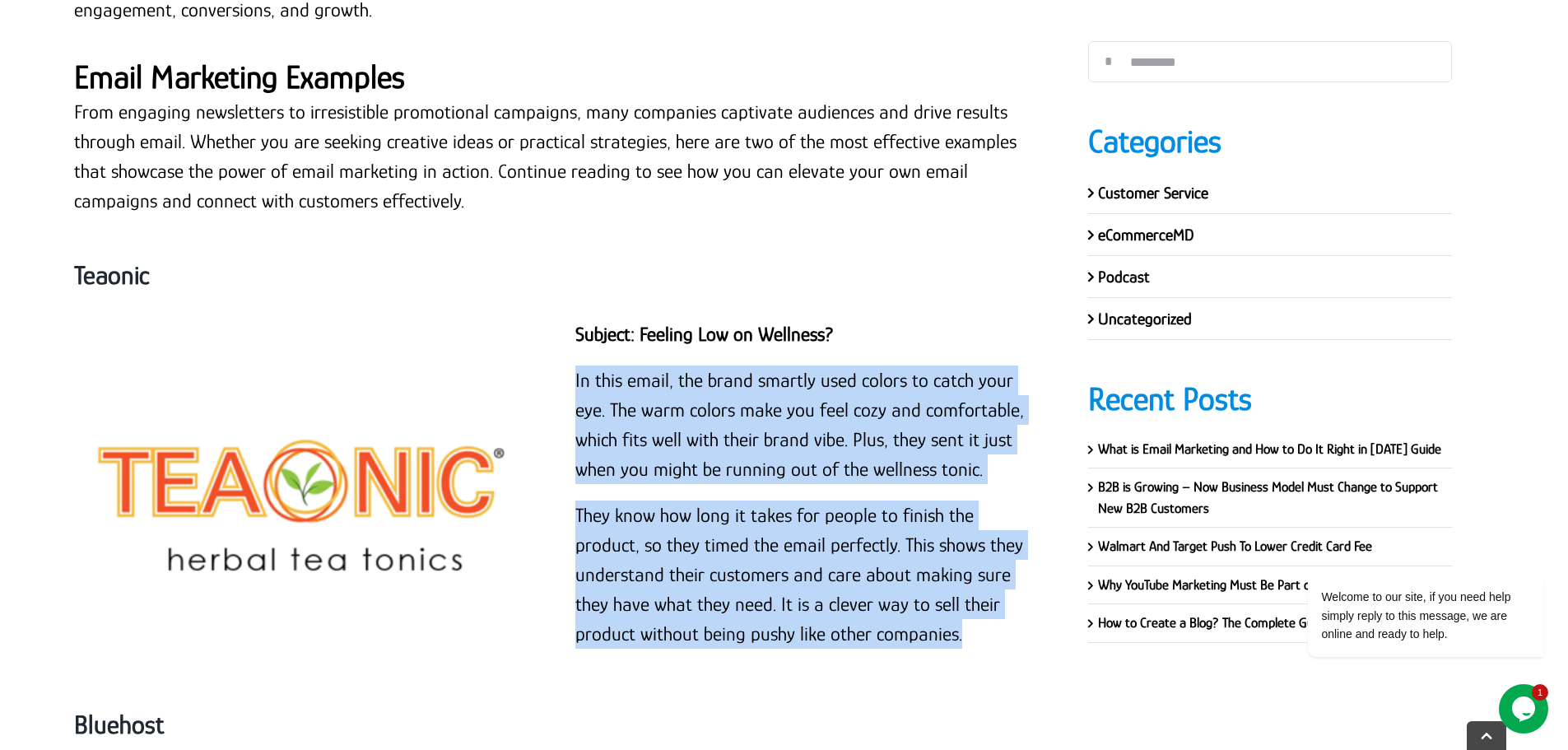
scroll to position [9364, 0]
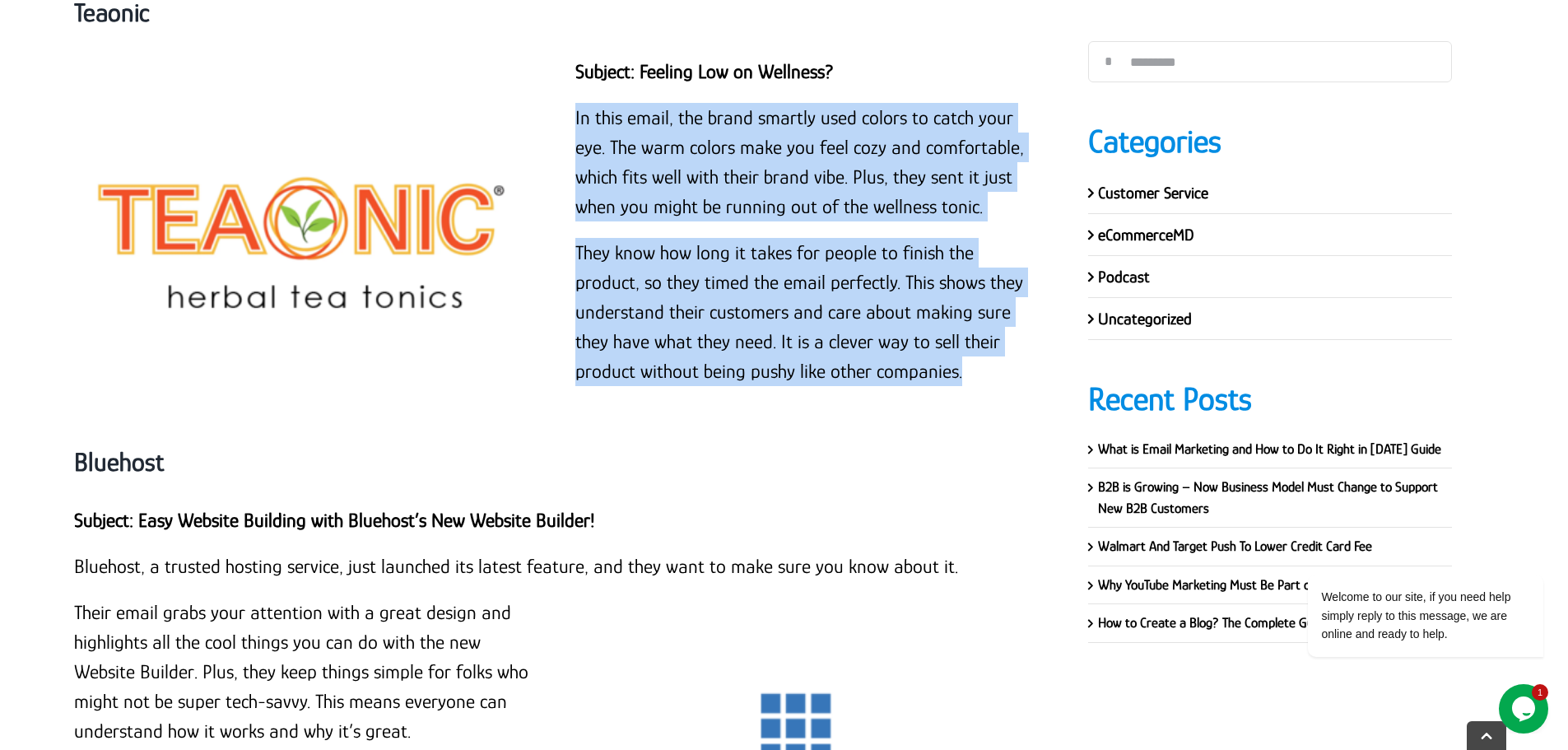
click at [676, 191] on div "Subject: Feeling Low on Wellness? In this email, the brand smartly used colors …" at bounding box center [807, 229] width 463 height 346
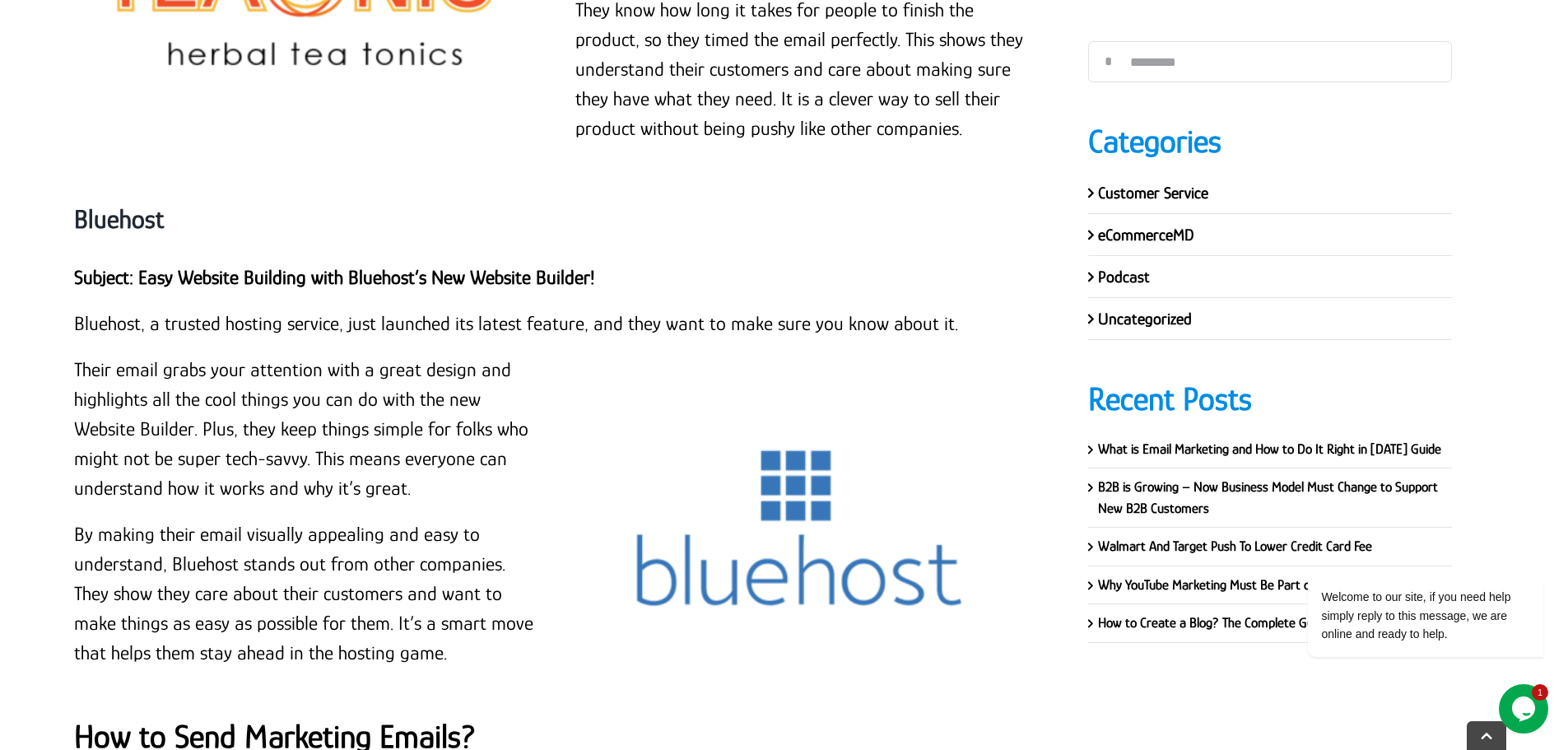
scroll to position [9611, 0]
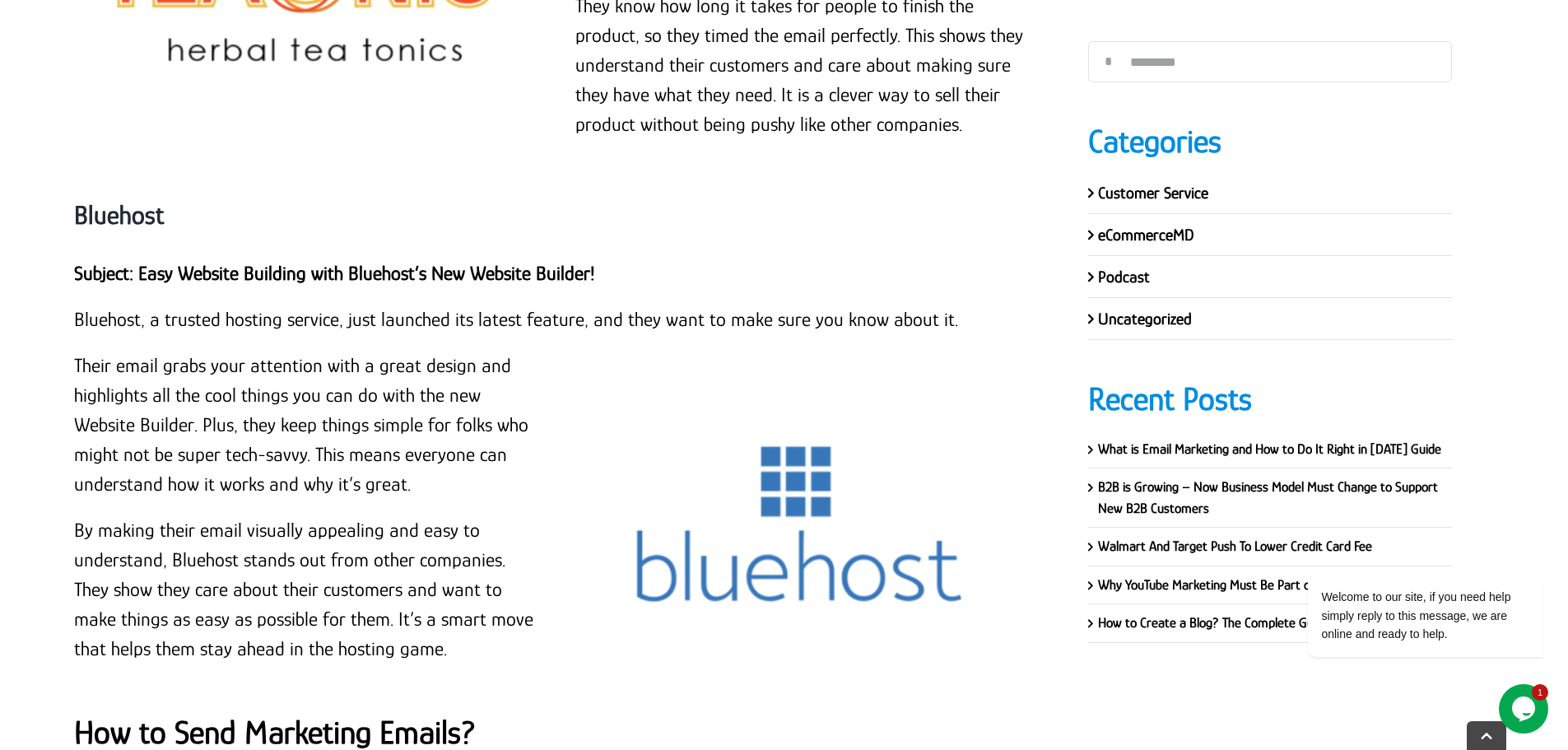
click at [116, 200] on strong "Bluehost" at bounding box center [119, 214] width 90 height 30
click at [117, 200] on strong "Bluehost" at bounding box center [119, 214] width 90 height 30
copy div "Bluehost"
click at [136, 258] on p "Subject: Easy Website Building with Bluehost’s New Website Builder!" at bounding box center [557, 273] width 965 height 30
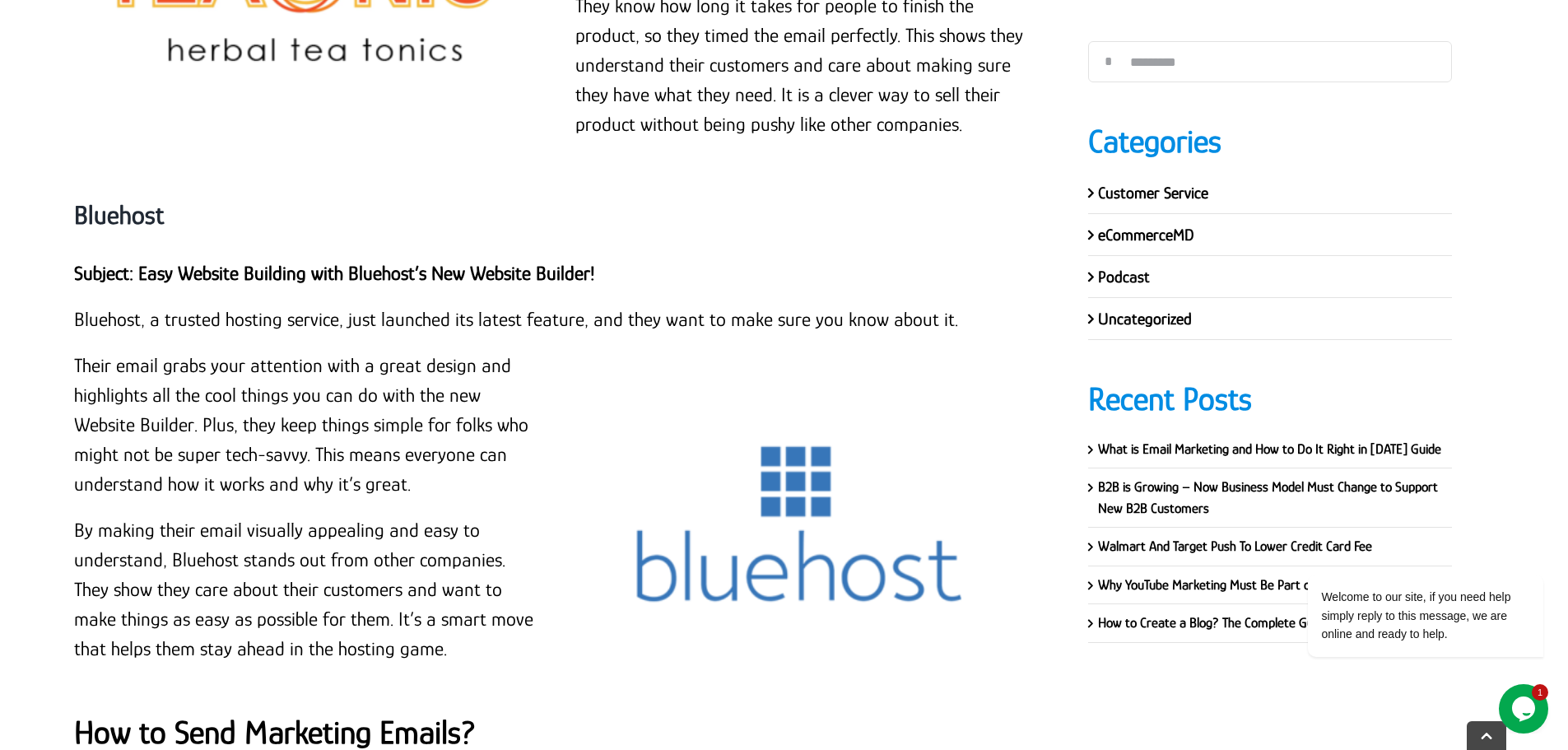
click at [147, 262] on strong "Subject: Easy Website Building with Bluehost’s New Website Builder!" at bounding box center [334, 273] width 521 height 22
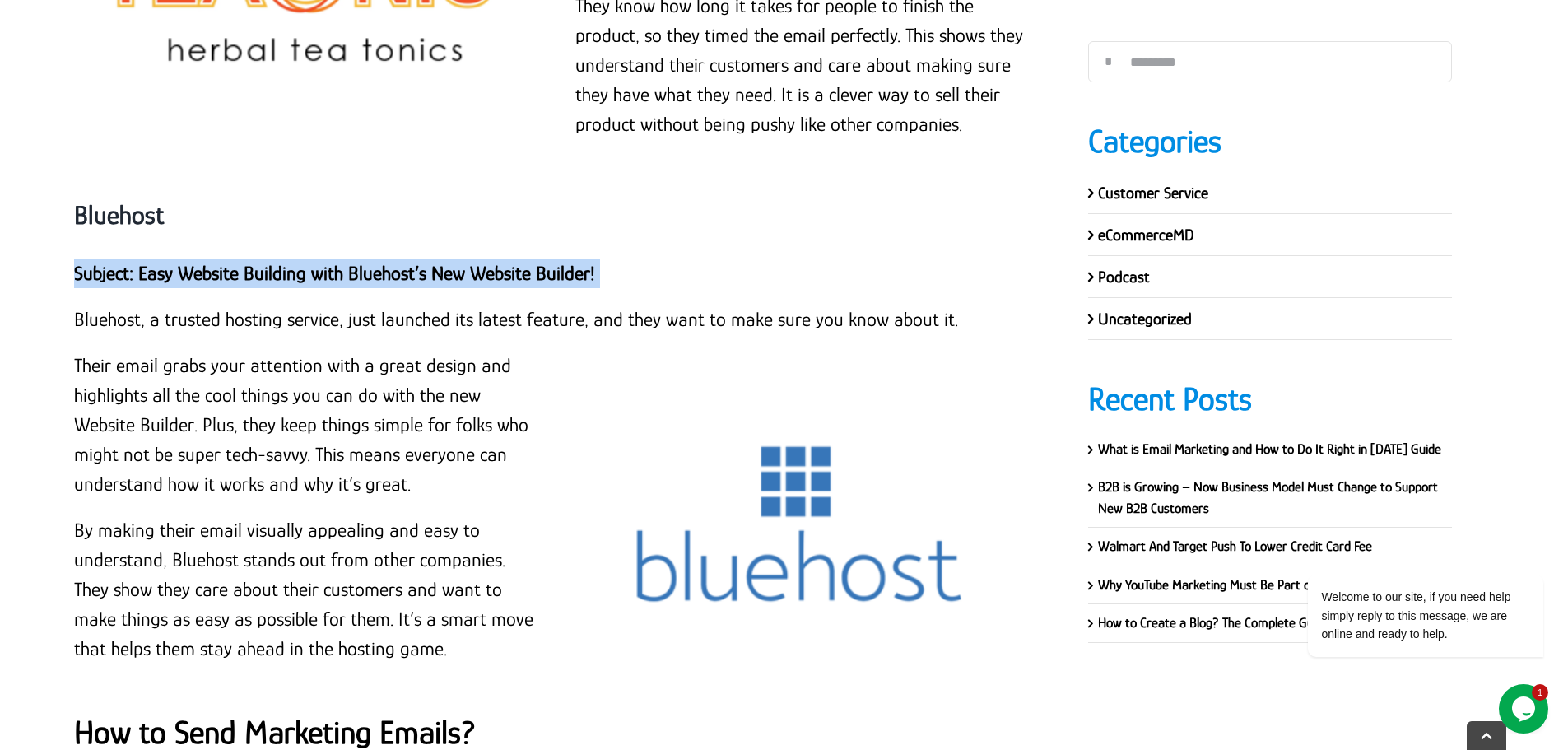
click at [147, 262] on strong "Subject: Easy Website Building with Bluehost’s New Website Builder!" at bounding box center [334, 273] width 521 height 22
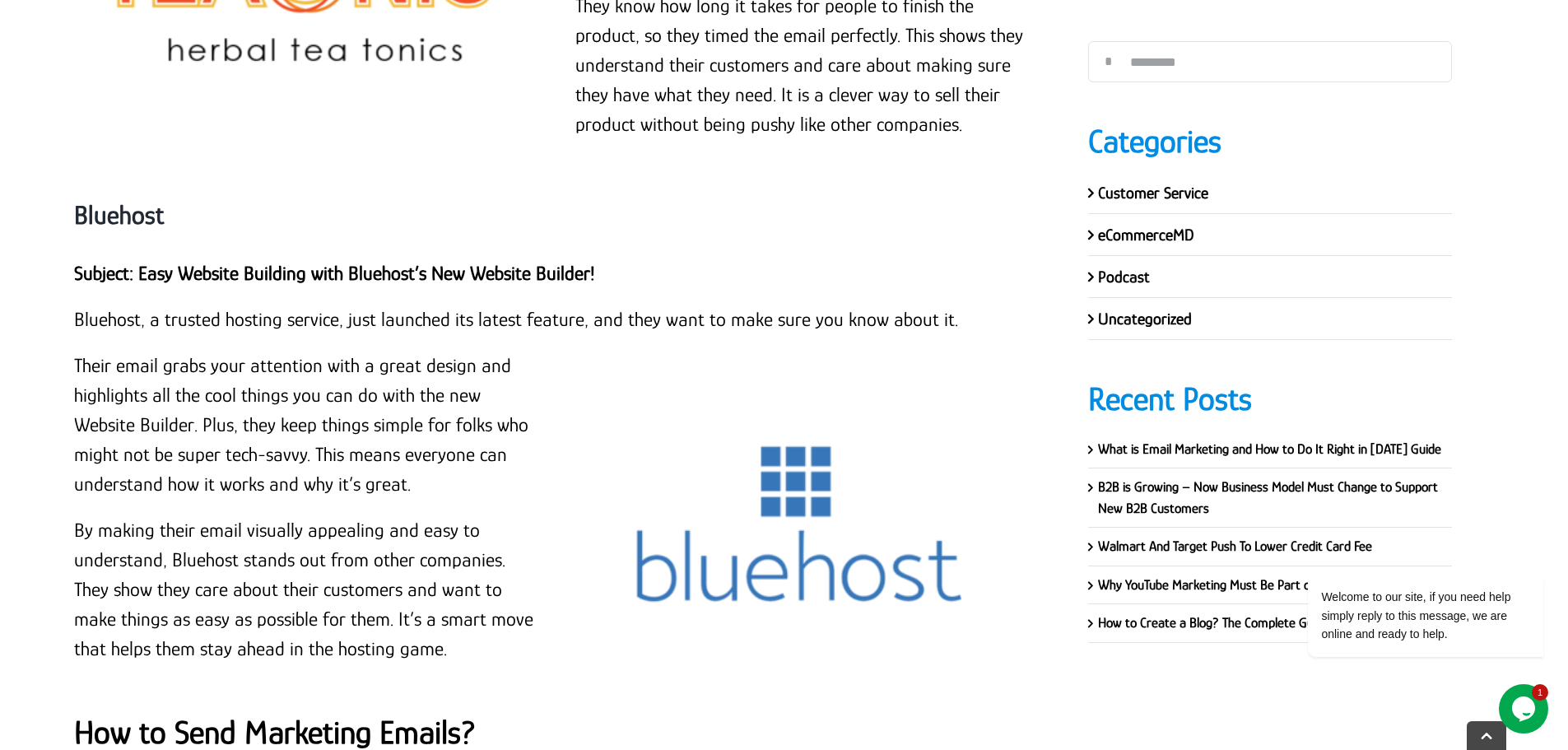
click at [238, 304] on p "Bluehost, a trusted hosting service, just launched its latest feature, and they…" at bounding box center [557, 319] width 965 height 30
click at [74, 304] on p "Bluehost, a trusted hosting service, just launched its latest feature, and they…" at bounding box center [557, 319] width 965 height 30
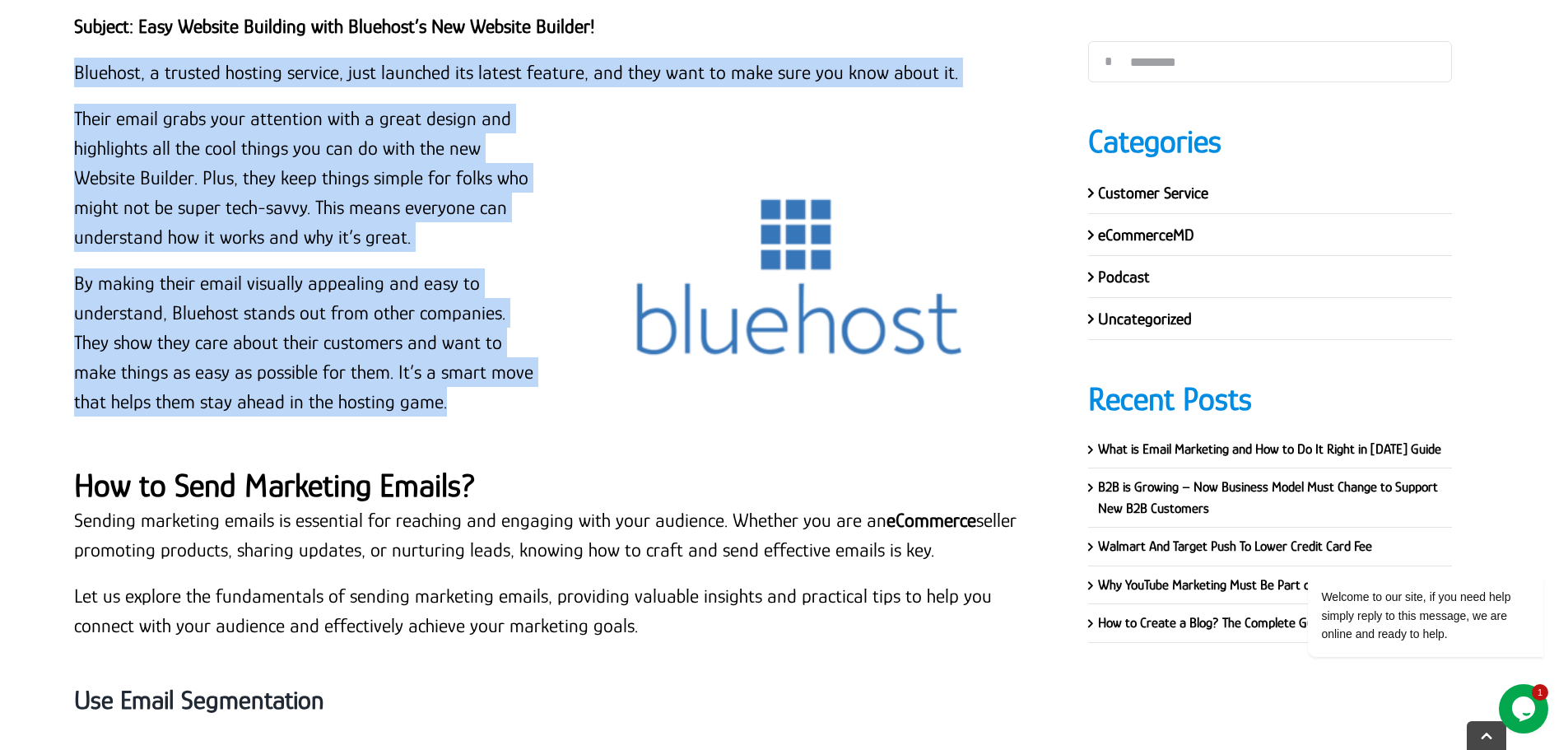
click at [452, 367] on p "By making their email visually appealing and easy to understand, Bluehost stand…" at bounding box center [305, 342] width 463 height 148
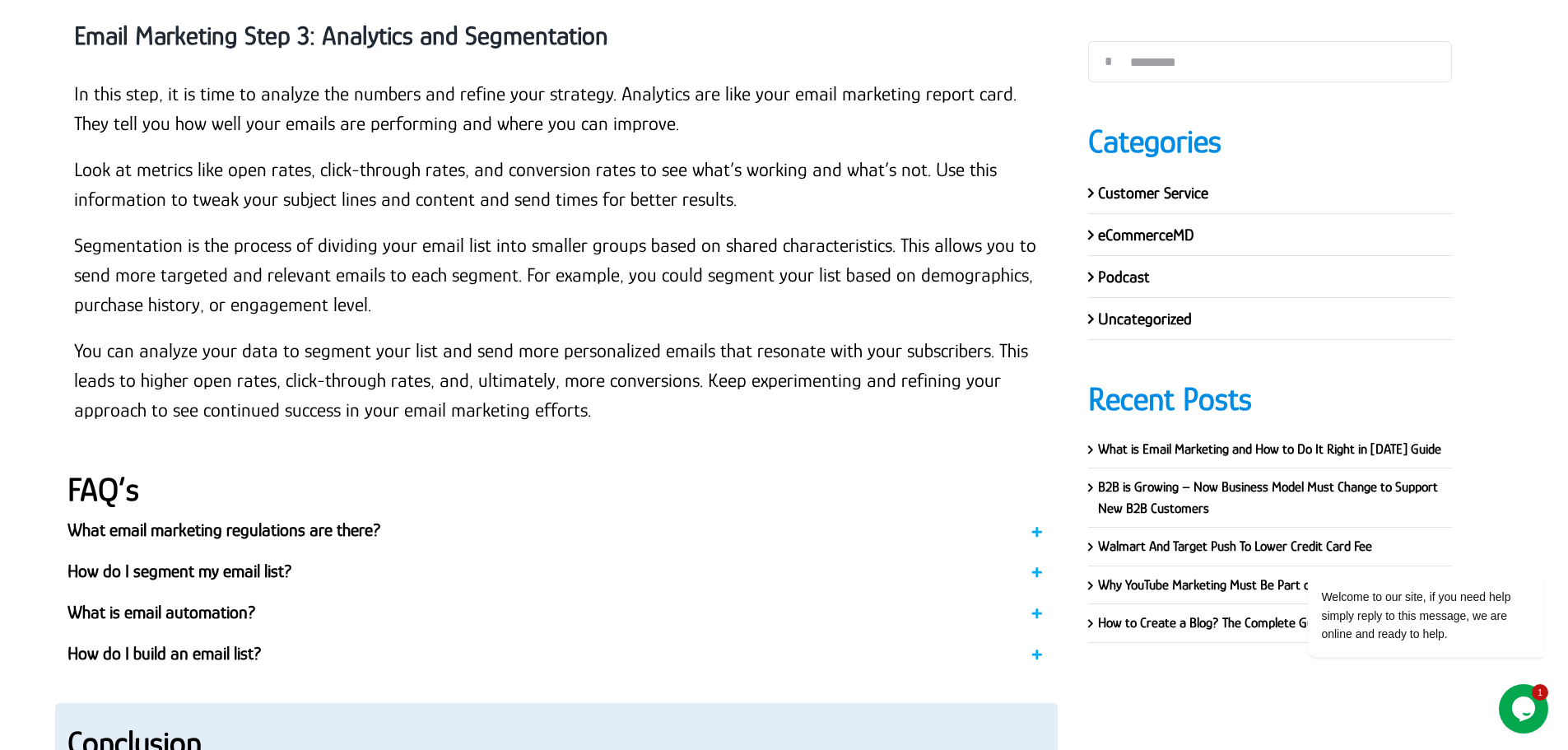
scroll to position [22767, 0]
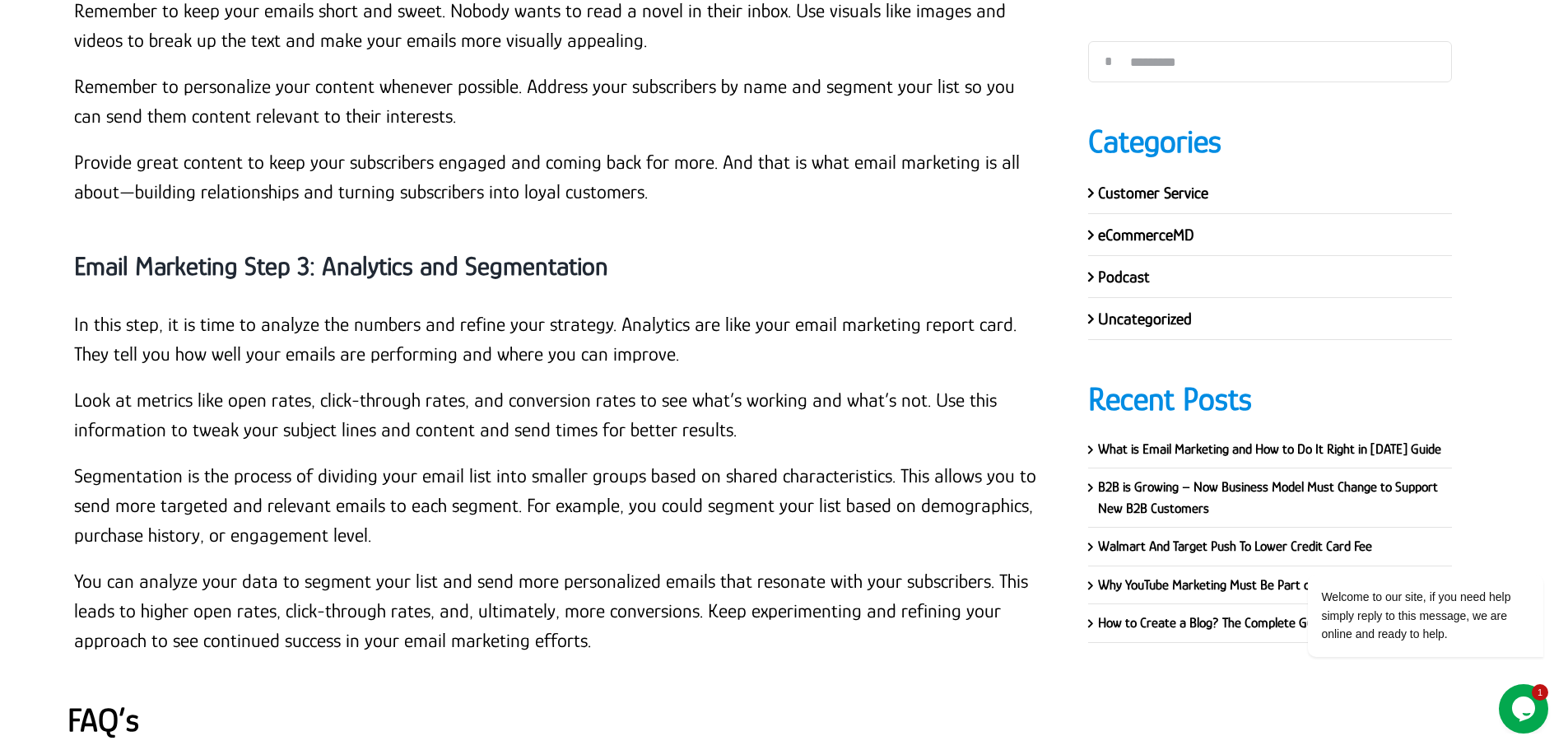
click at [484, 748] on span "What email marketing regulations are there?" at bounding box center [532, 760] width 930 height 25
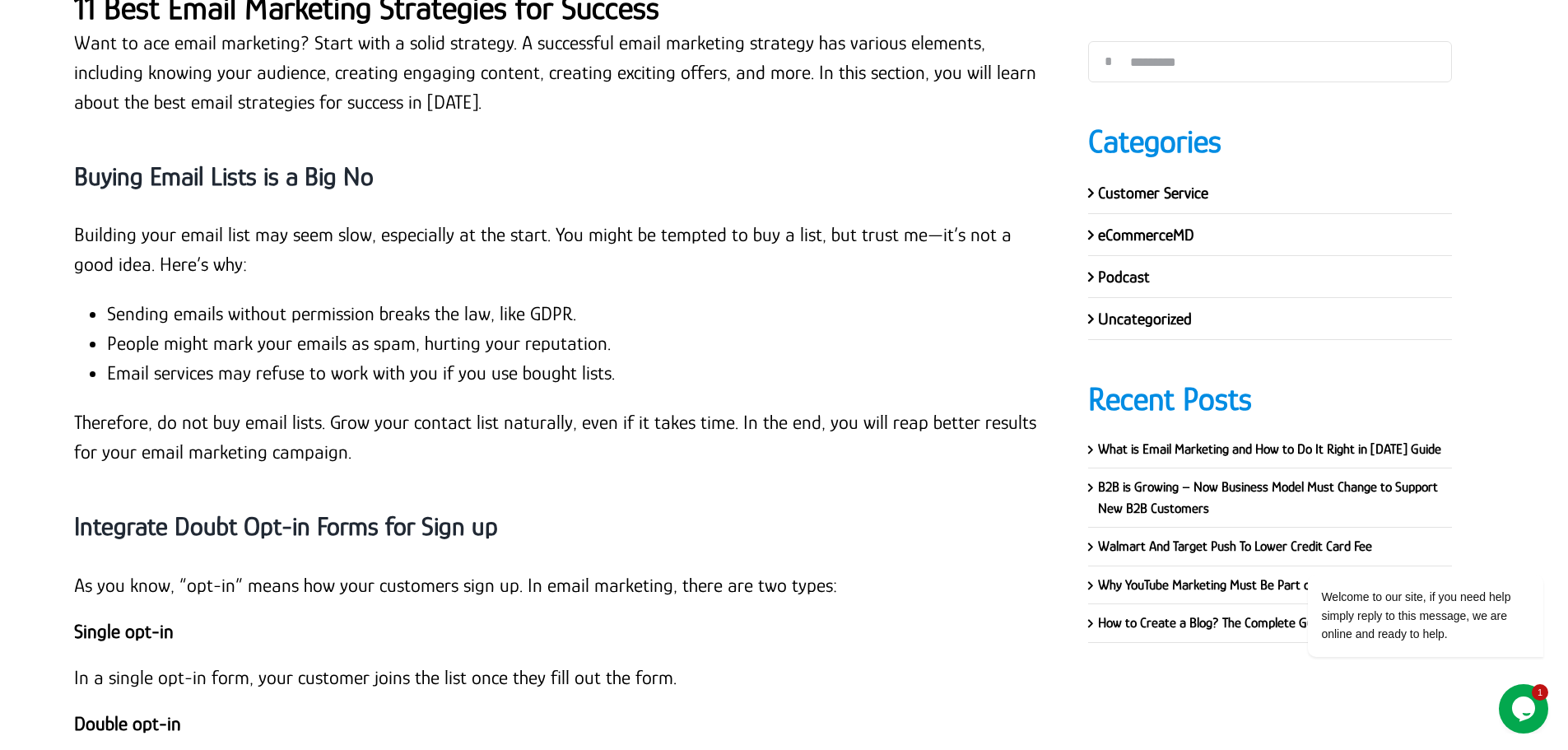
scroll to position [13963, 0]
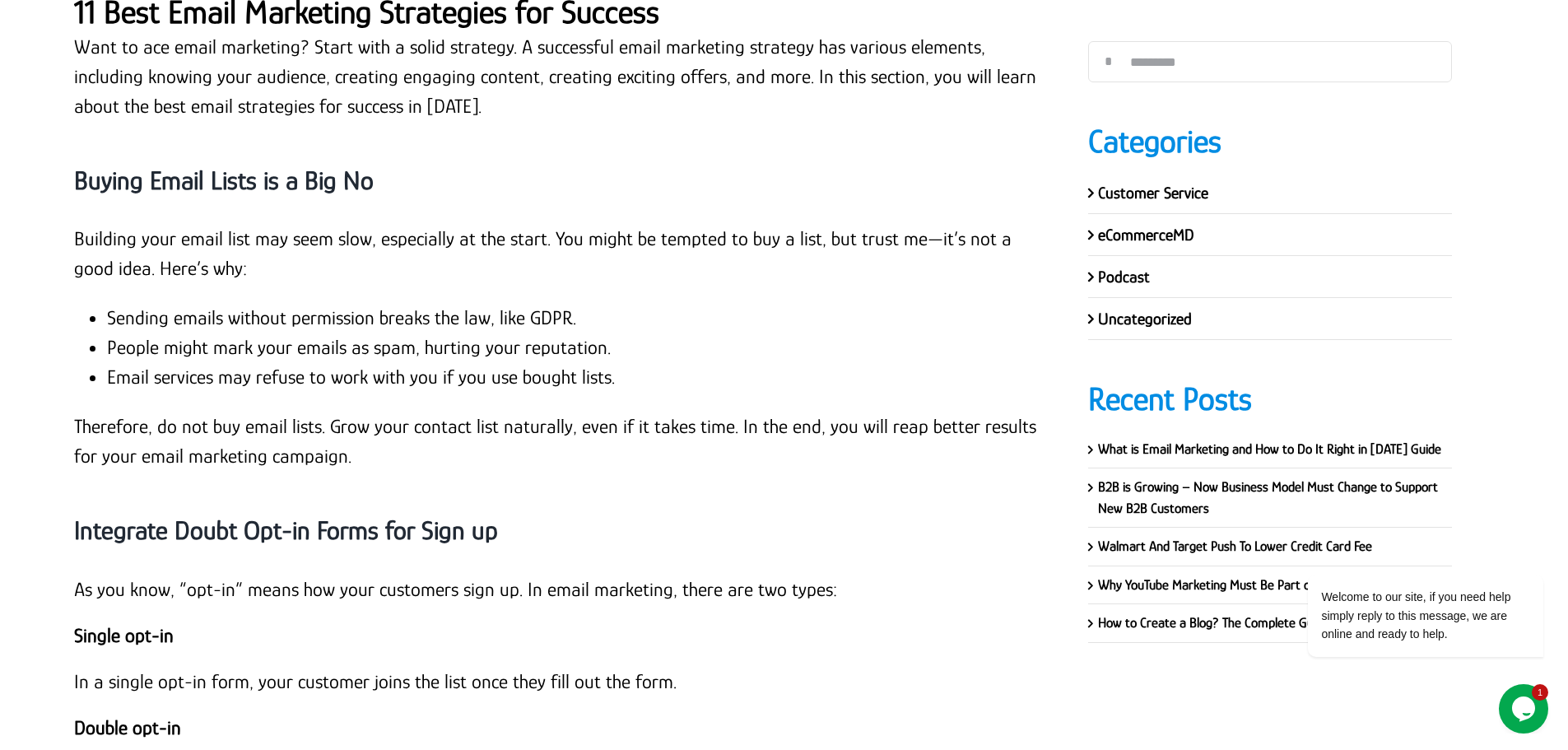
click at [85, 411] on p "Therefore, do not buy email lists. Grow your contact list naturally, even if it…" at bounding box center [557, 441] width 965 height 59
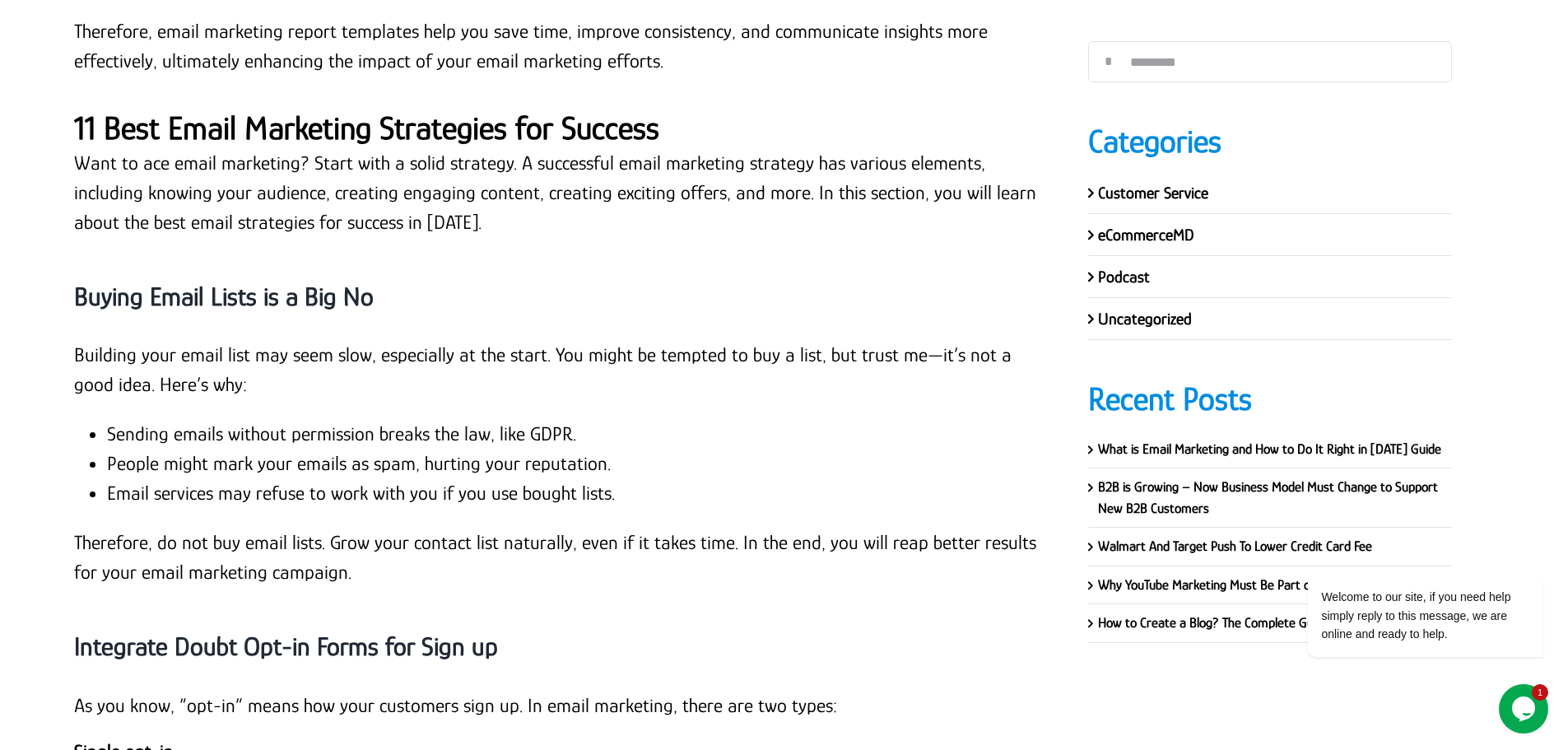
scroll to position [13552, 0]
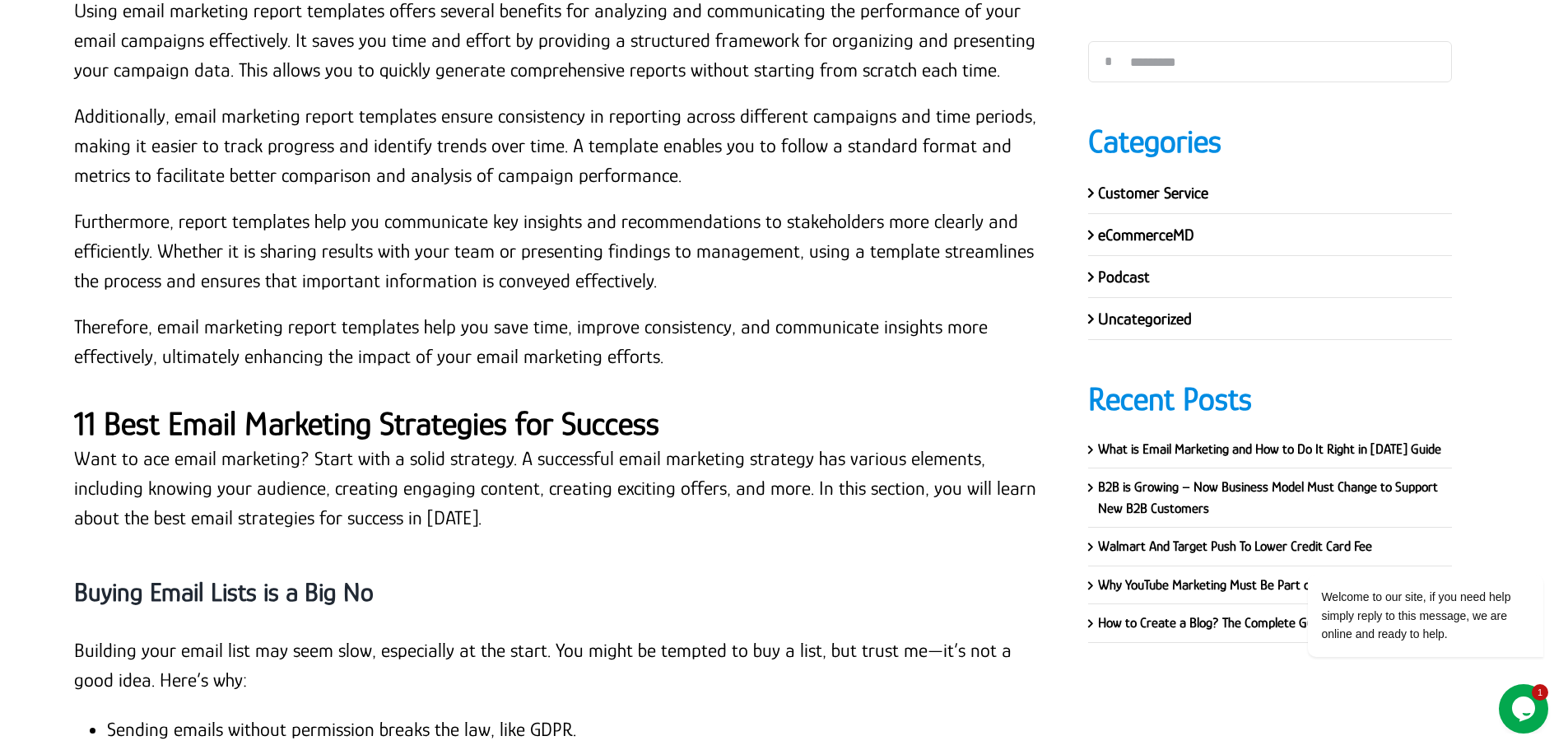
click at [444, 405] on strong "11 Best Email Marketing Strategies for Success" at bounding box center [367, 423] width 585 height 37
click at [441, 404] on h2 "11 Best Email Marketing Strategies for Success" at bounding box center [557, 424] width 965 height 40
click at [443, 405] on strong "11 Best Email Marketing Strategies for Success" at bounding box center [367, 423] width 585 height 37
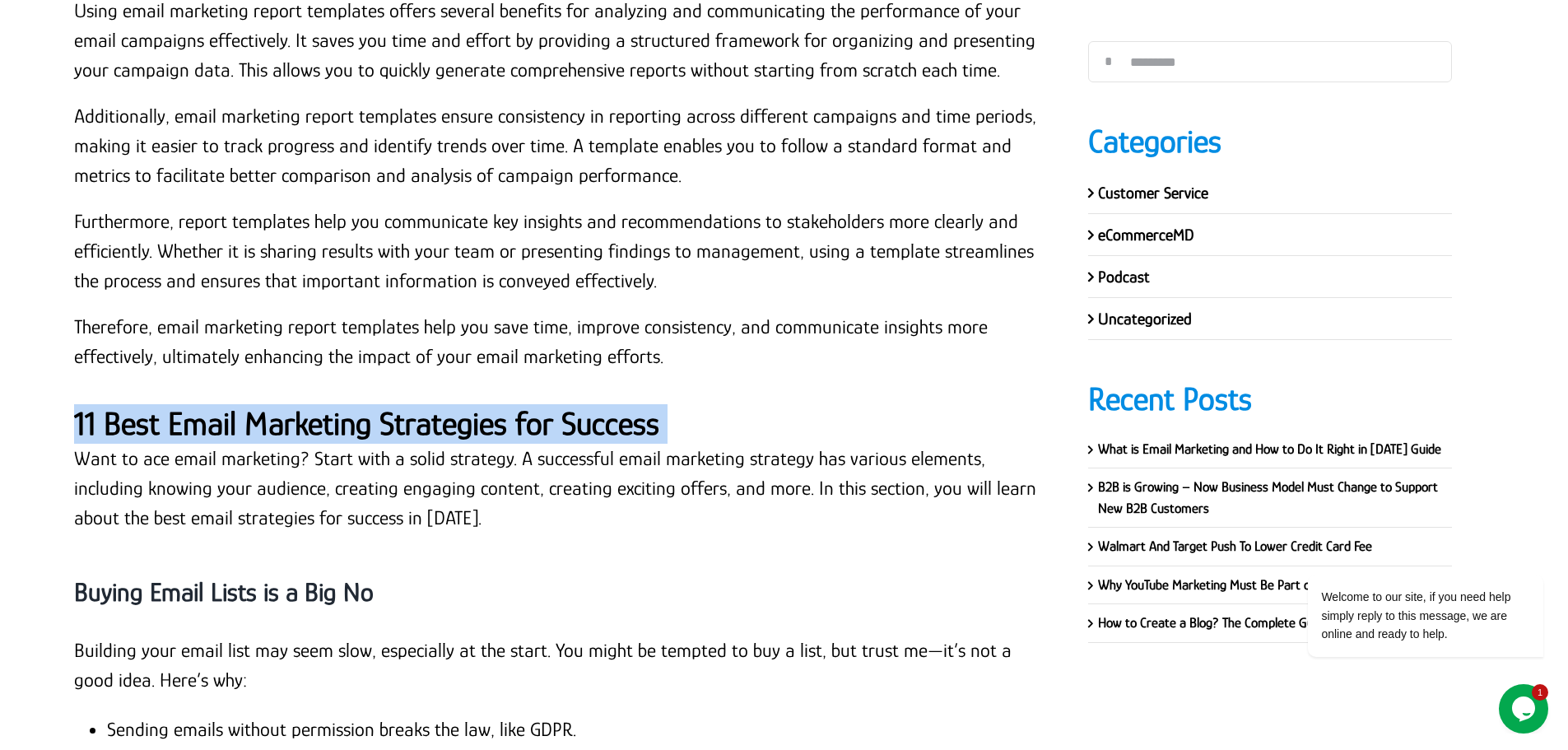
click at [443, 405] on strong "11 Best Email Marketing Strategies for Success" at bounding box center [367, 423] width 585 height 37
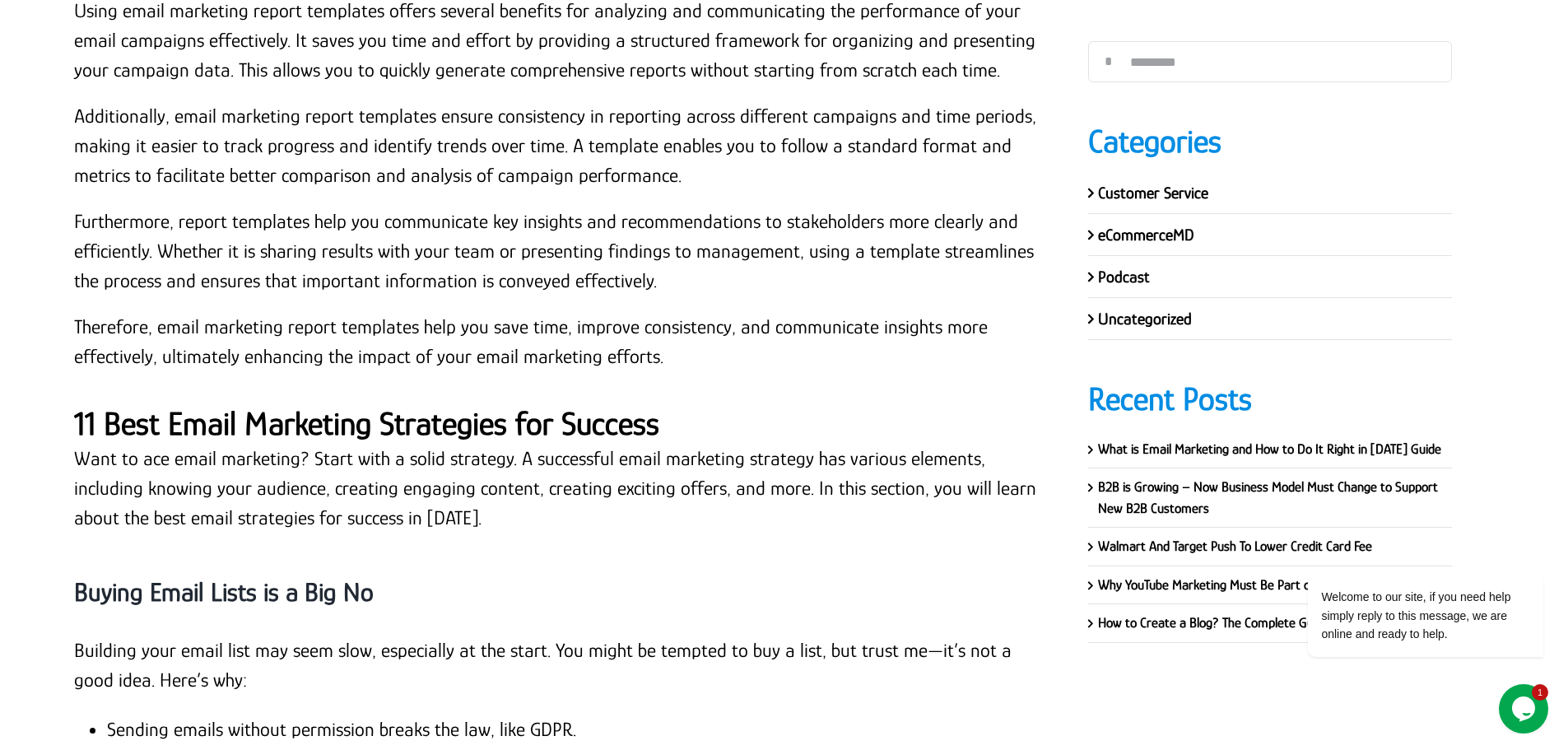
click at [180, 444] on p "Want to ace email marketing? Start with a solid strategy. A successful email ma…" at bounding box center [557, 488] width 965 height 89
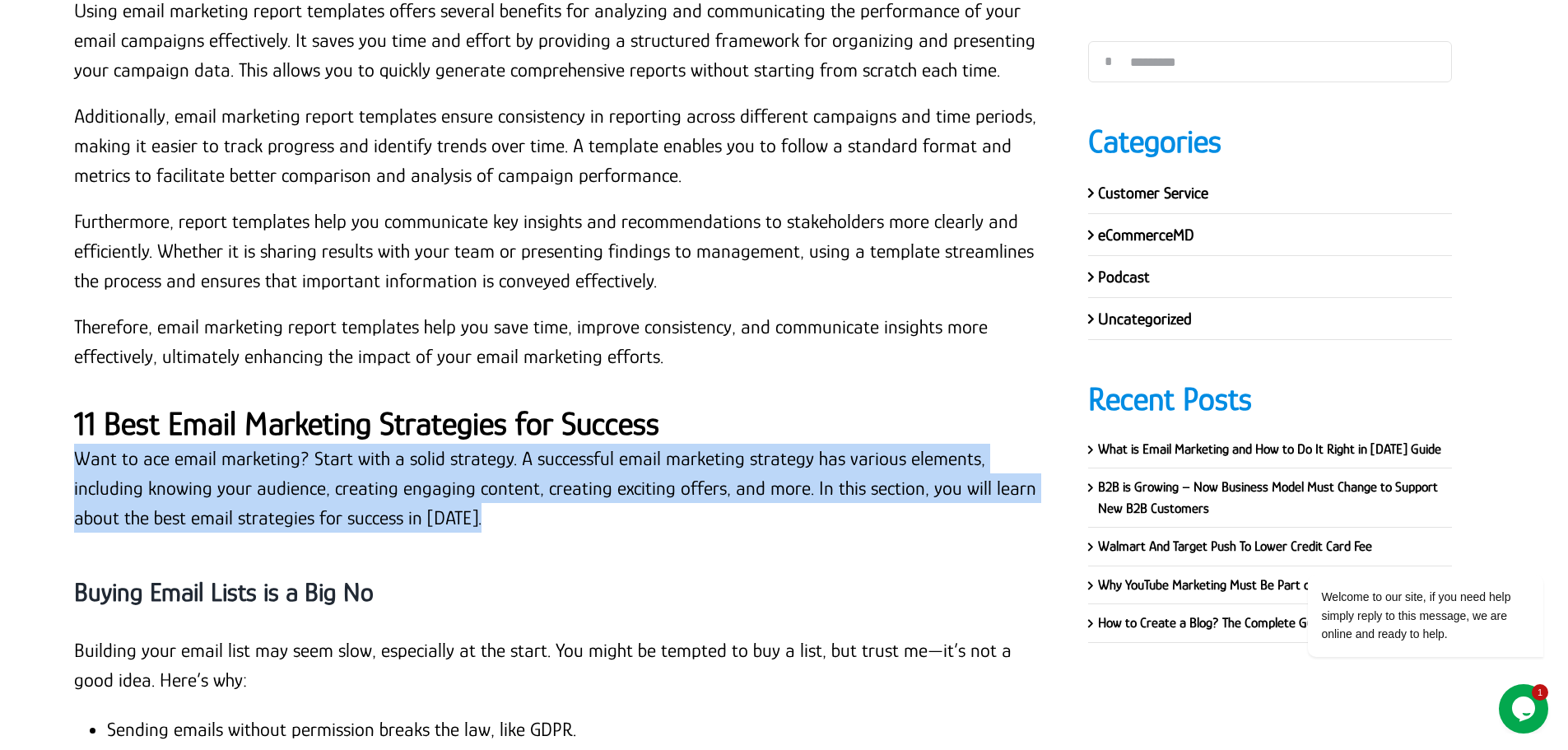
click at [180, 444] on p "Want to ace email marketing? Start with a solid strategy. A successful email ma…" at bounding box center [557, 488] width 965 height 89
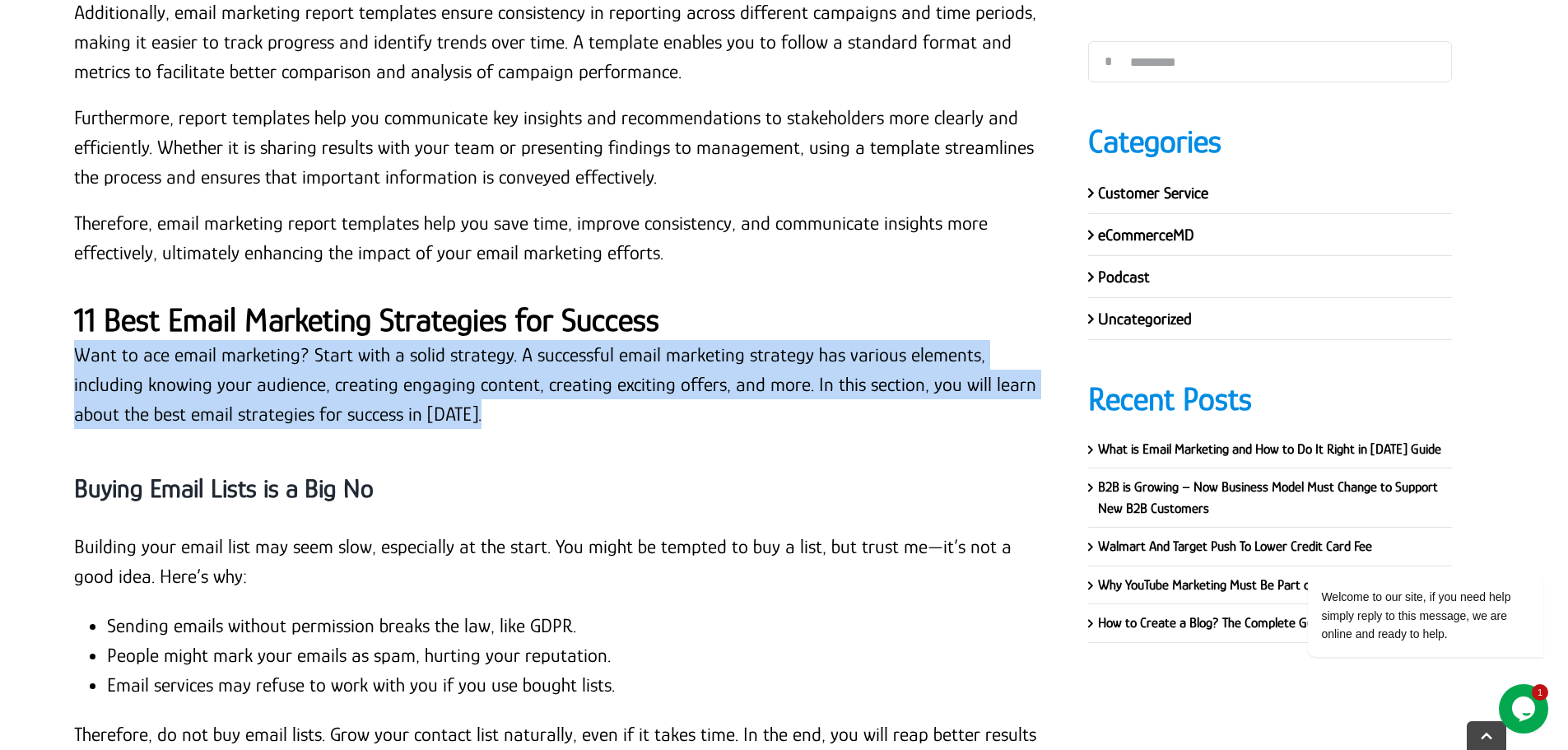
scroll to position [13716, 0]
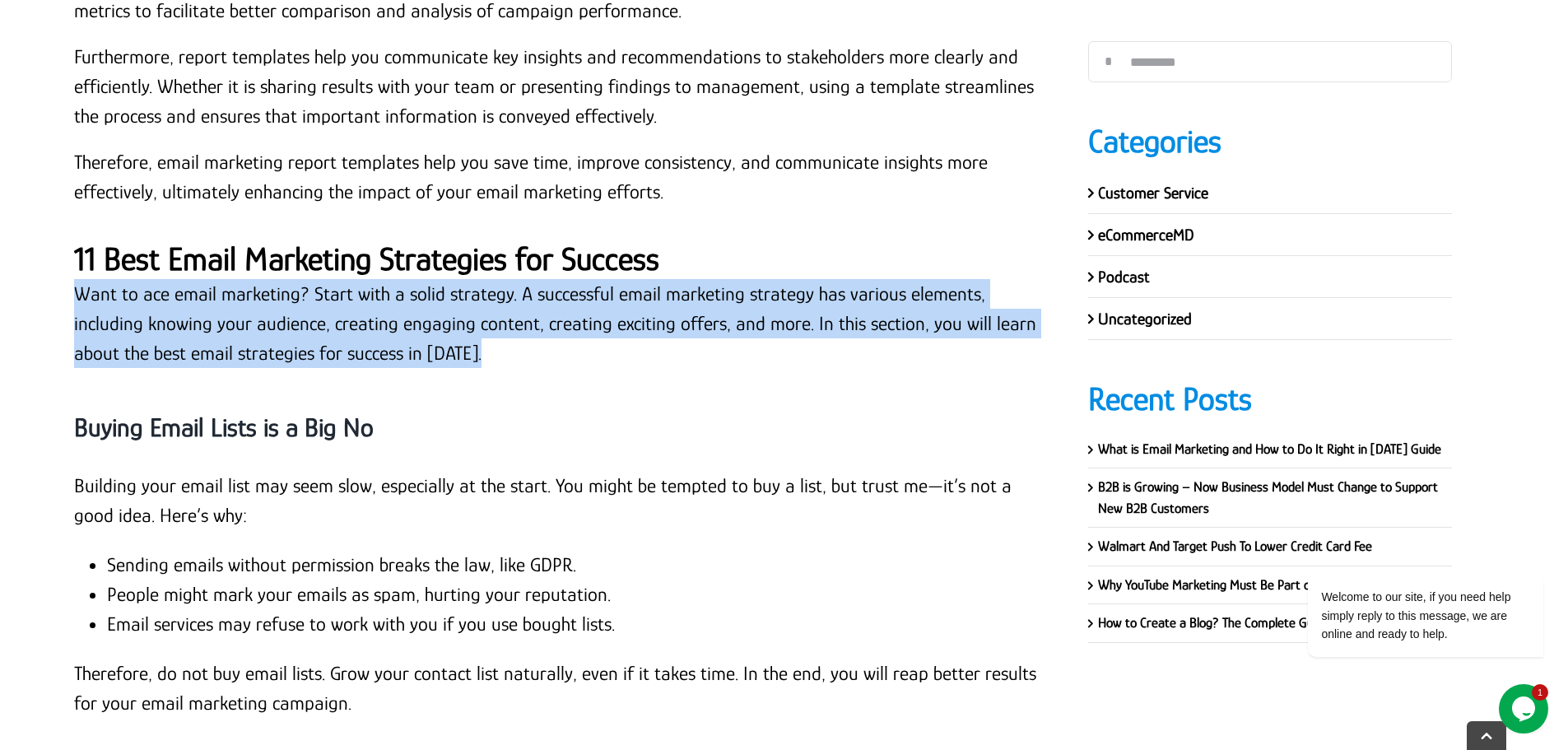
click at [204, 412] on strong "Buying Email Lists is a Big No" at bounding box center [223, 427] width 300 height 30
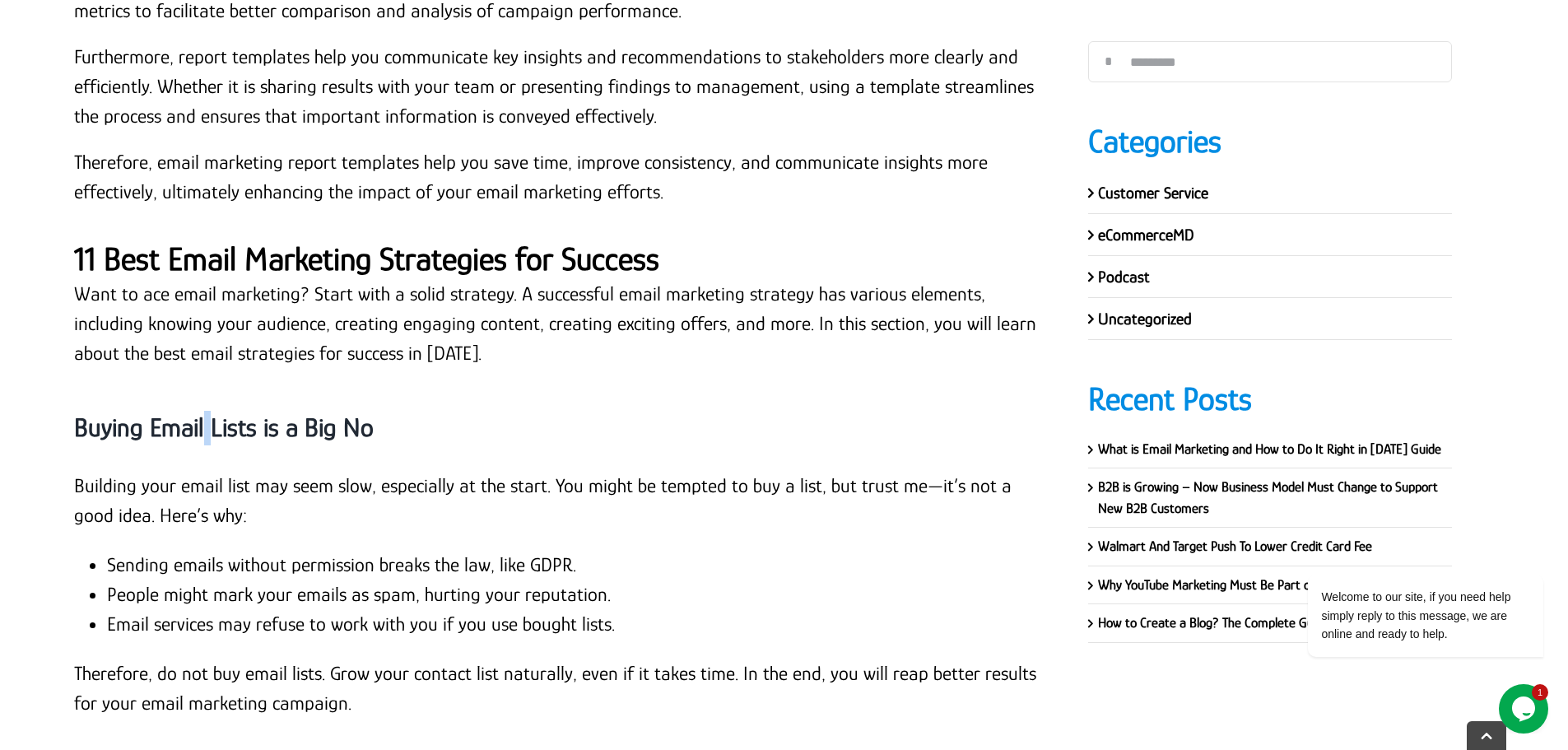
click at [204, 412] on strong "Buying Email Lists is a Big No" at bounding box center [223, 427] width 300 height 30
click at [248, 279] on p "Want to ace email marketing? Start with a solid strategy. A successful email ma…" at bounding box center [557, 323] width 965 height 89
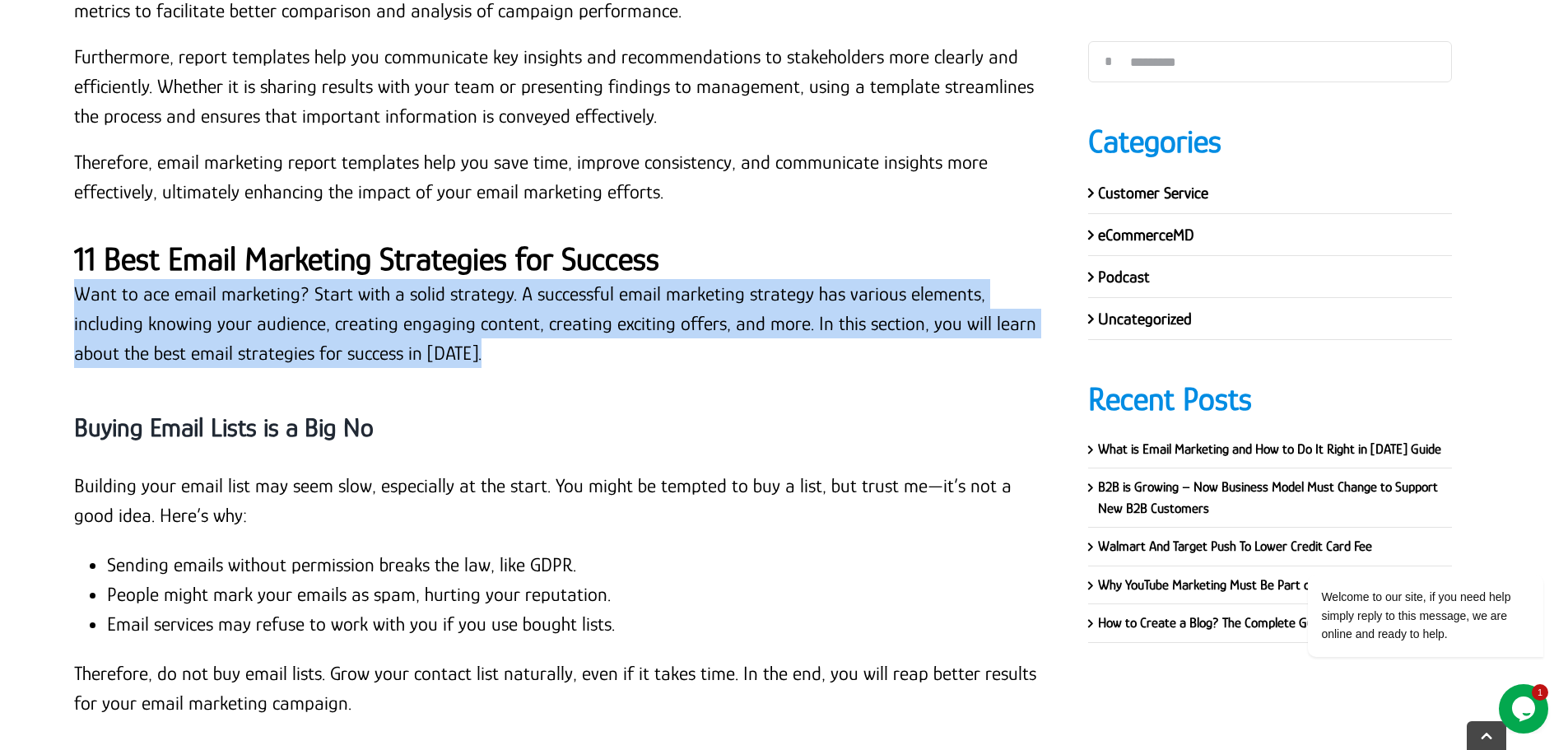
click at [248, 279] on p "Want to ace email marketing? Start with a solid strategy. A successful email ma…" at bounding box center [557, 323] width 965 height 89
click at [295, 412] on strong "Buying Email Lists is a Big No" at bounding box center [223, 427] width 300 height 30
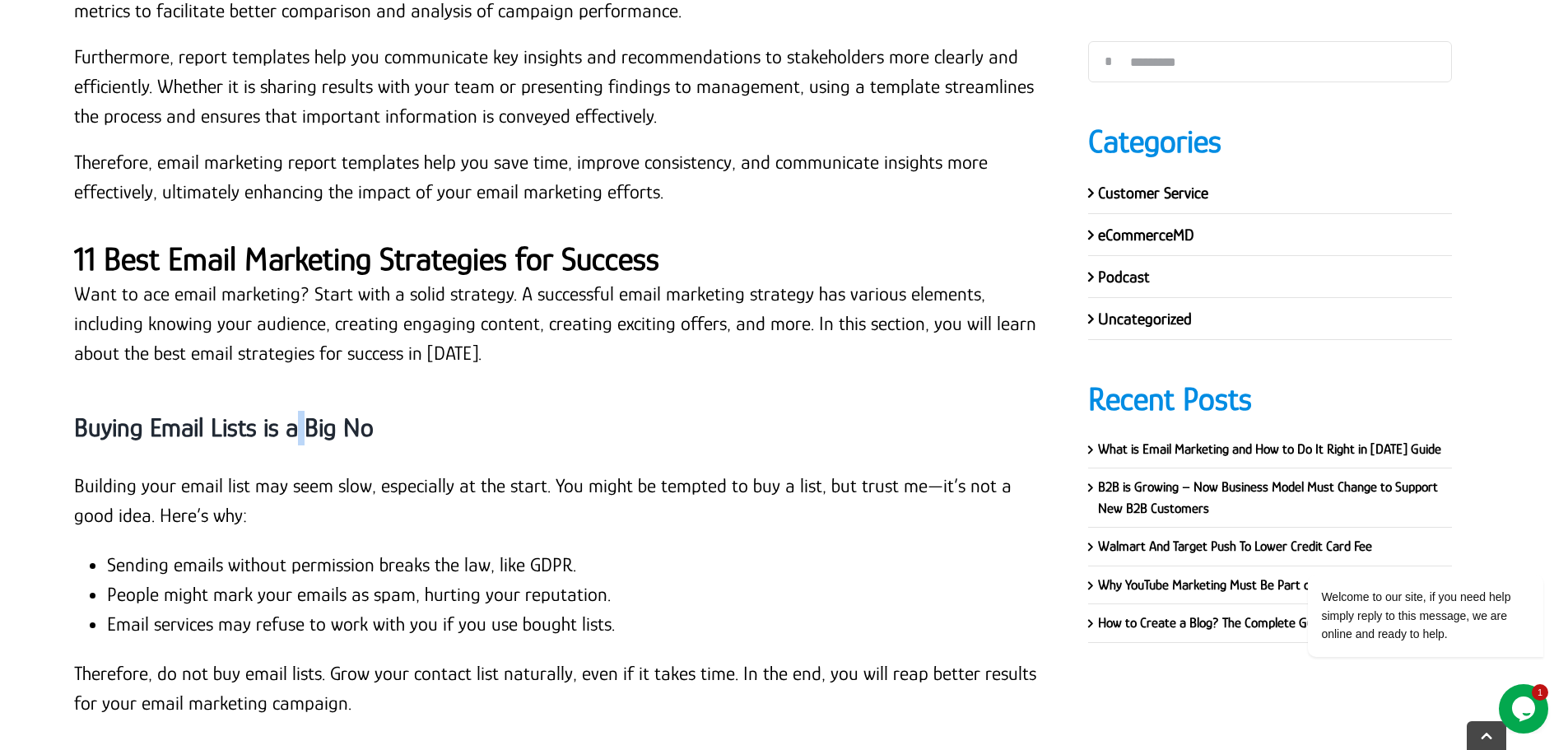
click at [295, 412] on strong "Buying Email Lists is a Big No" at bounding box center [223, 427] width 300 height 30
click at [193, 384] on div "Buying Email Lists is a Big No" at bounding box center [557, 428] width 965 height 87
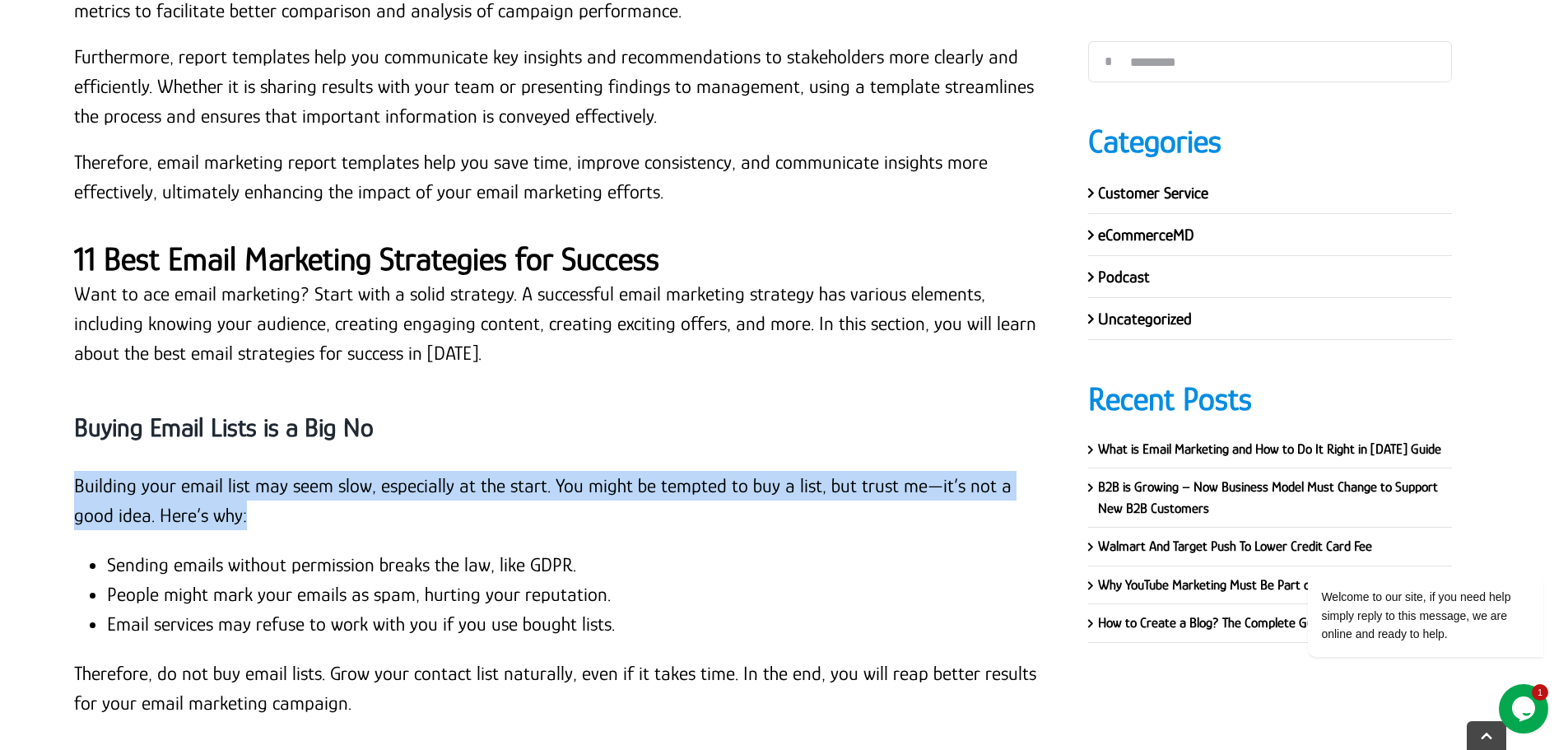
drag, startPoint x: 71, startPoint y: 391, endPoint x: 263, endPoint y: 435, distance: 197.0
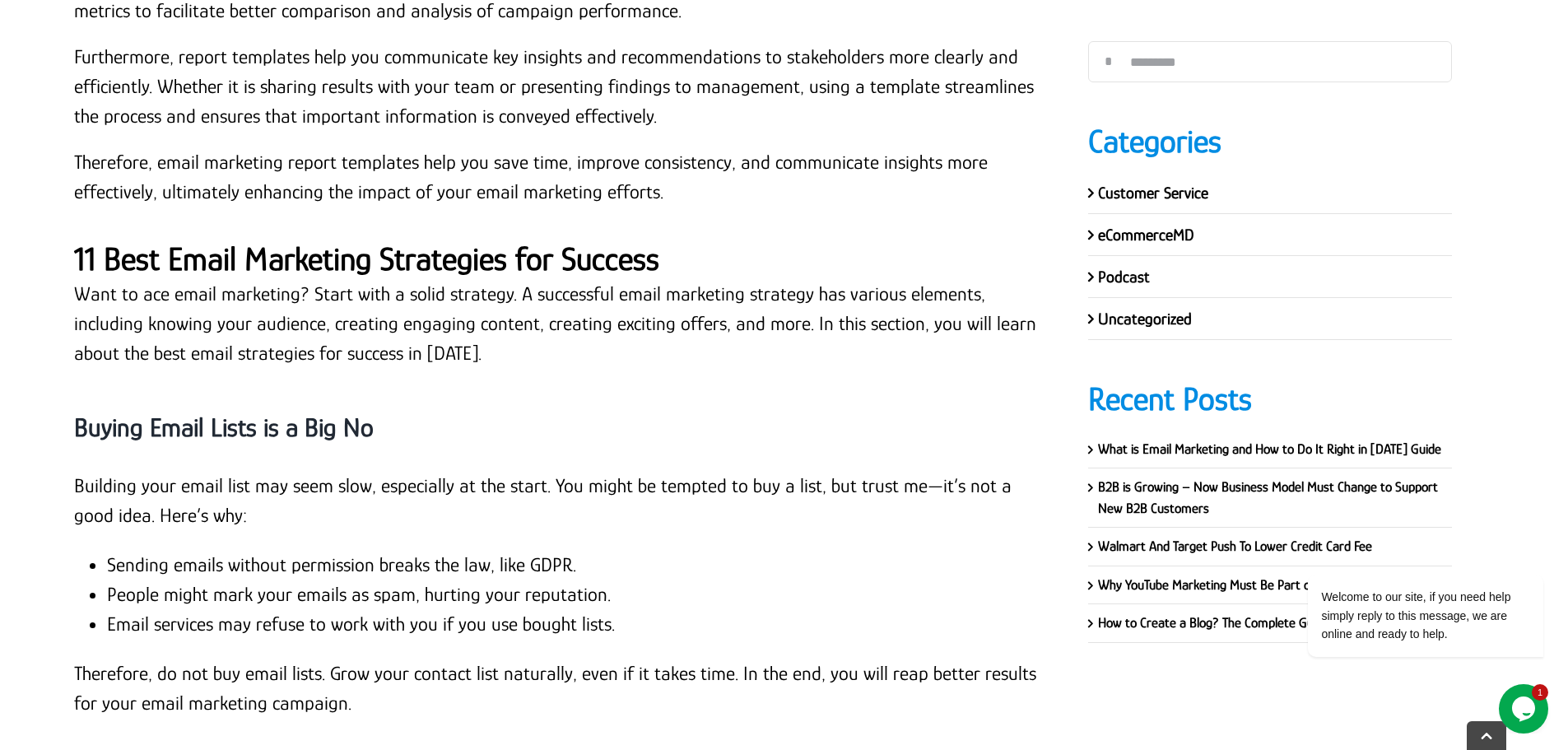
click at [190, 549] on li "Sending emails without permission breaks the law, like GDPR." at bounding box center [572, 564] width 932 height 30
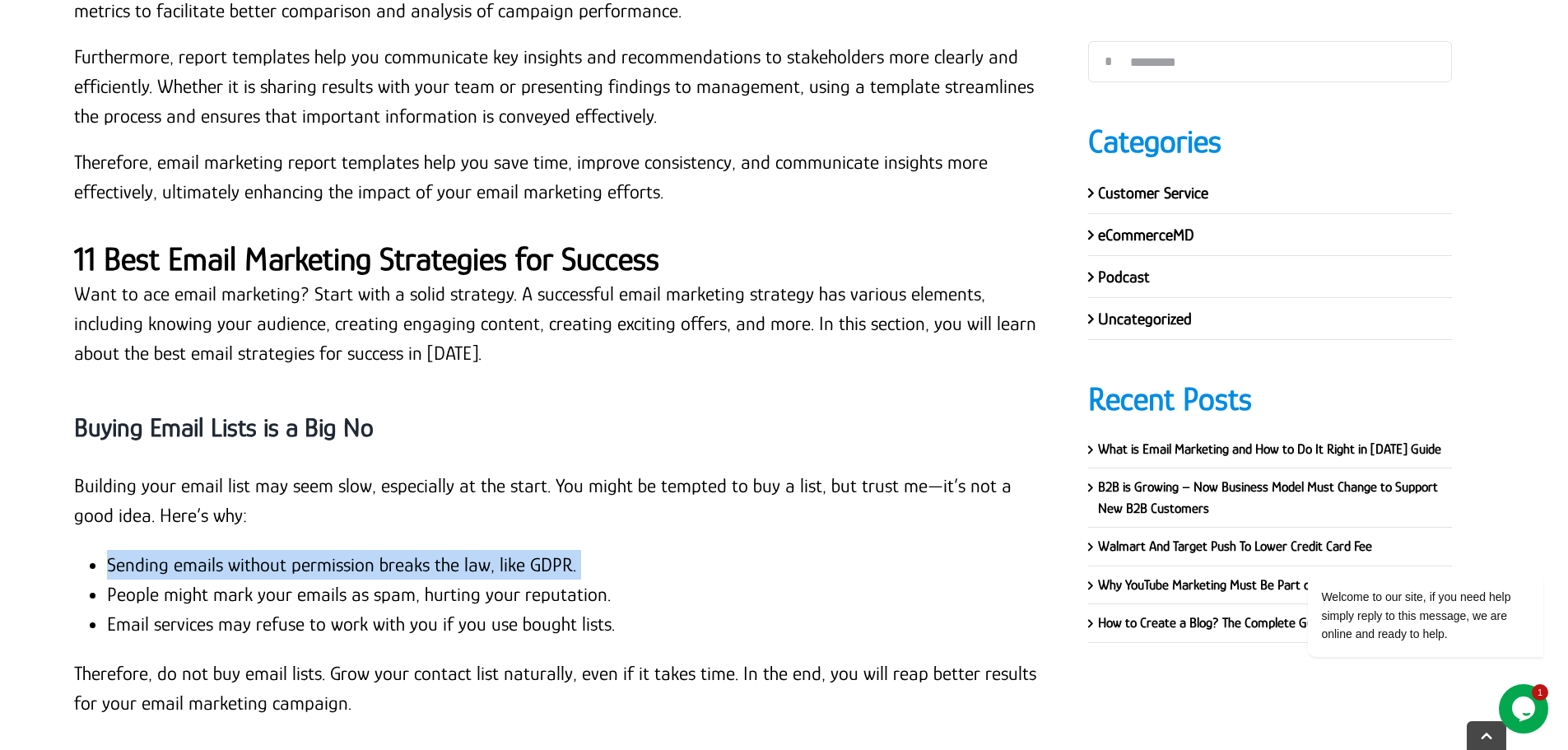
click at [189, 549] on li "Sending emails without permission breaks the law, like GDPR." at bounding box center [572, 564] width 932 height 30
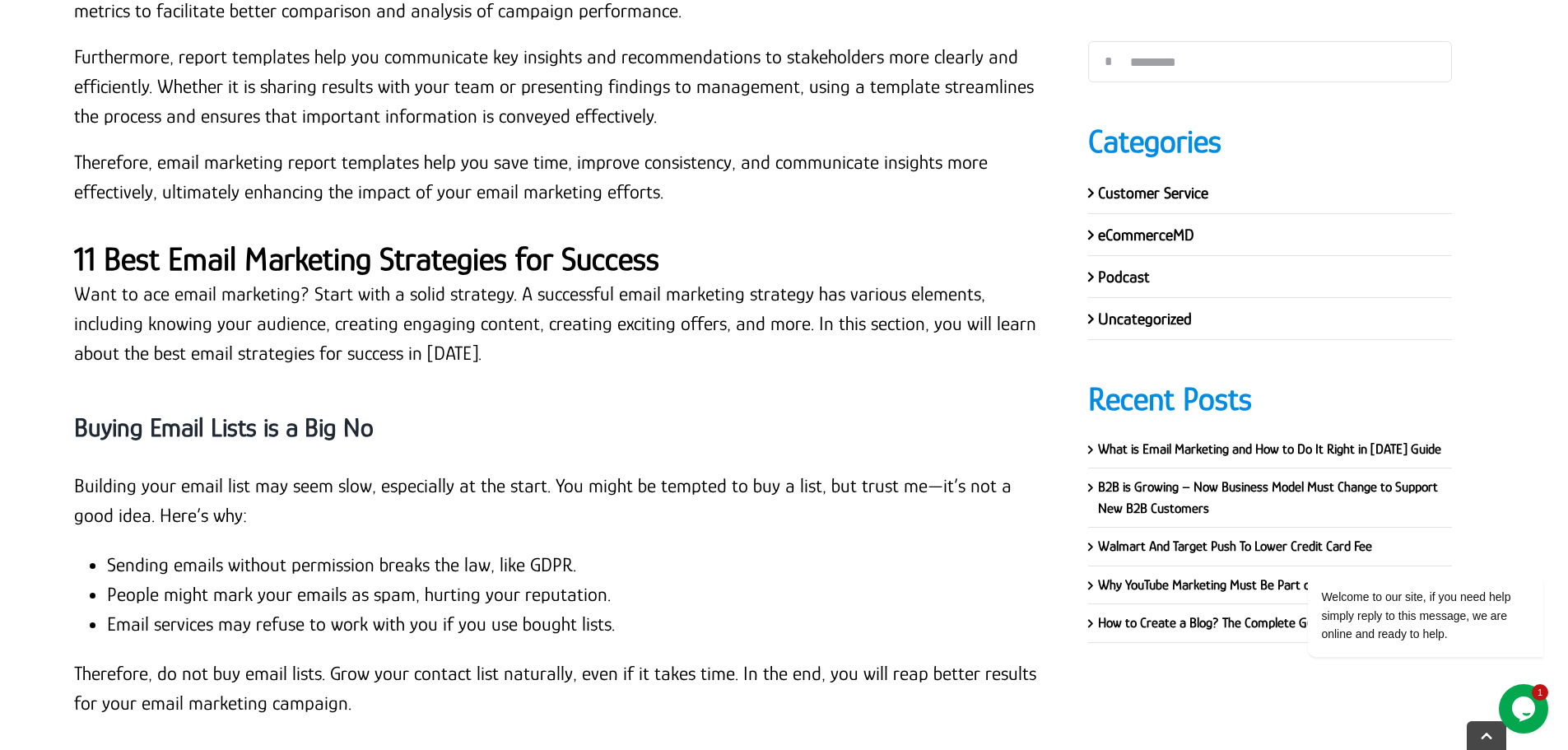
click at [277, 579] on li "People might mark your emails as spam, hurting your reputation." at bounding box center [572, 594] width 932 height 30
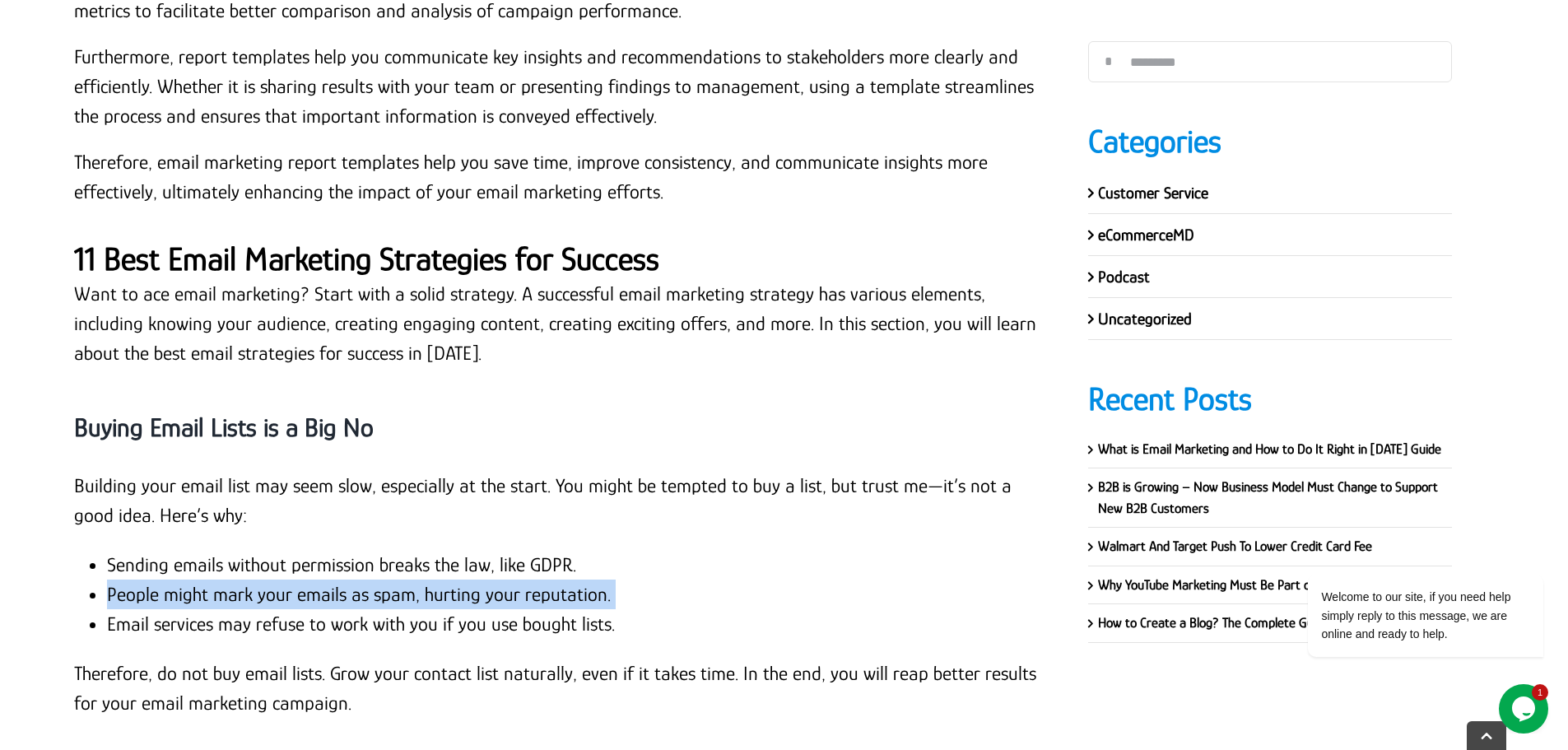
click at [277, 579] on li "People might mark your emails as spam, hurting your reputation." at bounding box center [572, 594] width 932 height 30
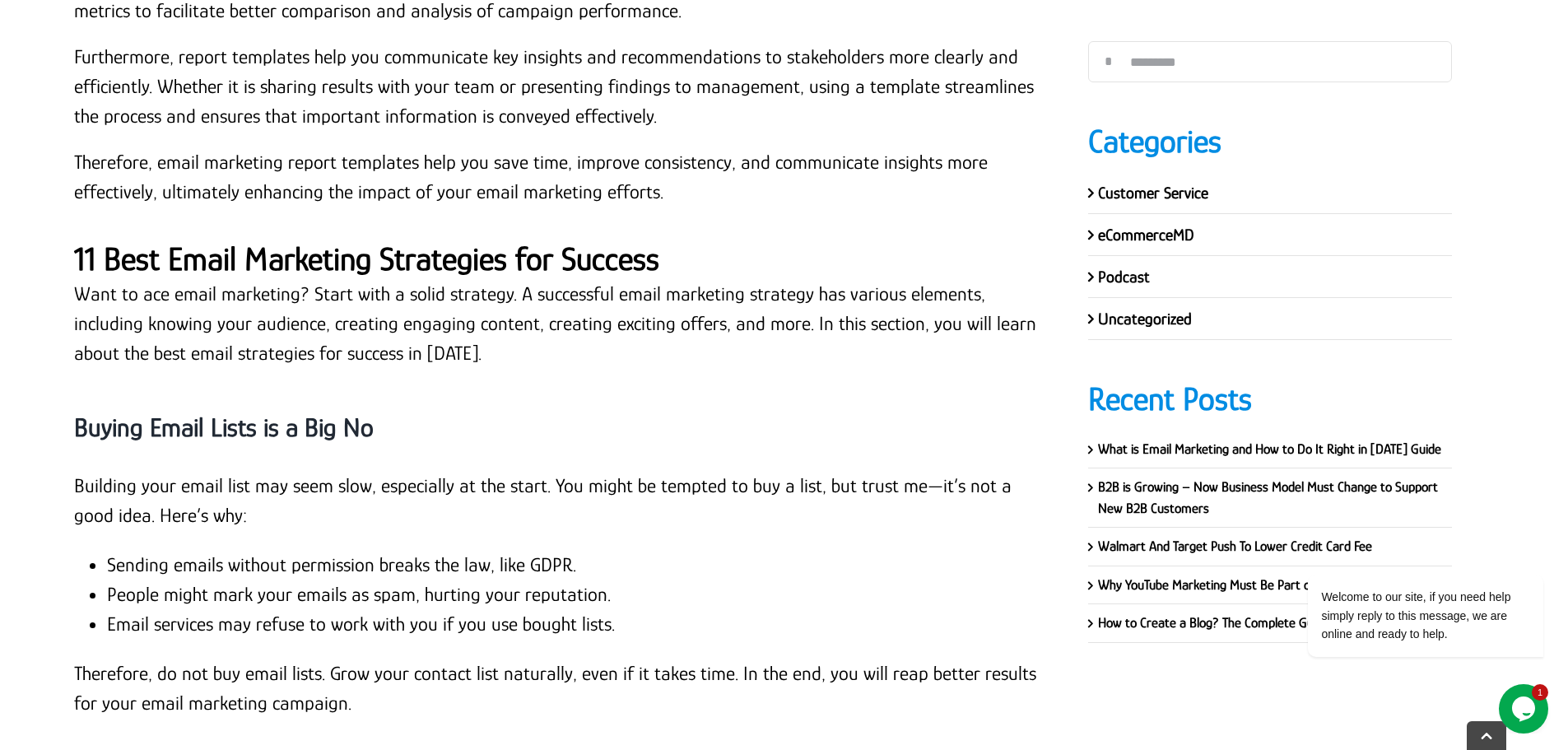
click at [339, 609] on li "Email services may refuse to work with you if you use bought lists." at bounding box center [572, 624] width 932 height 30
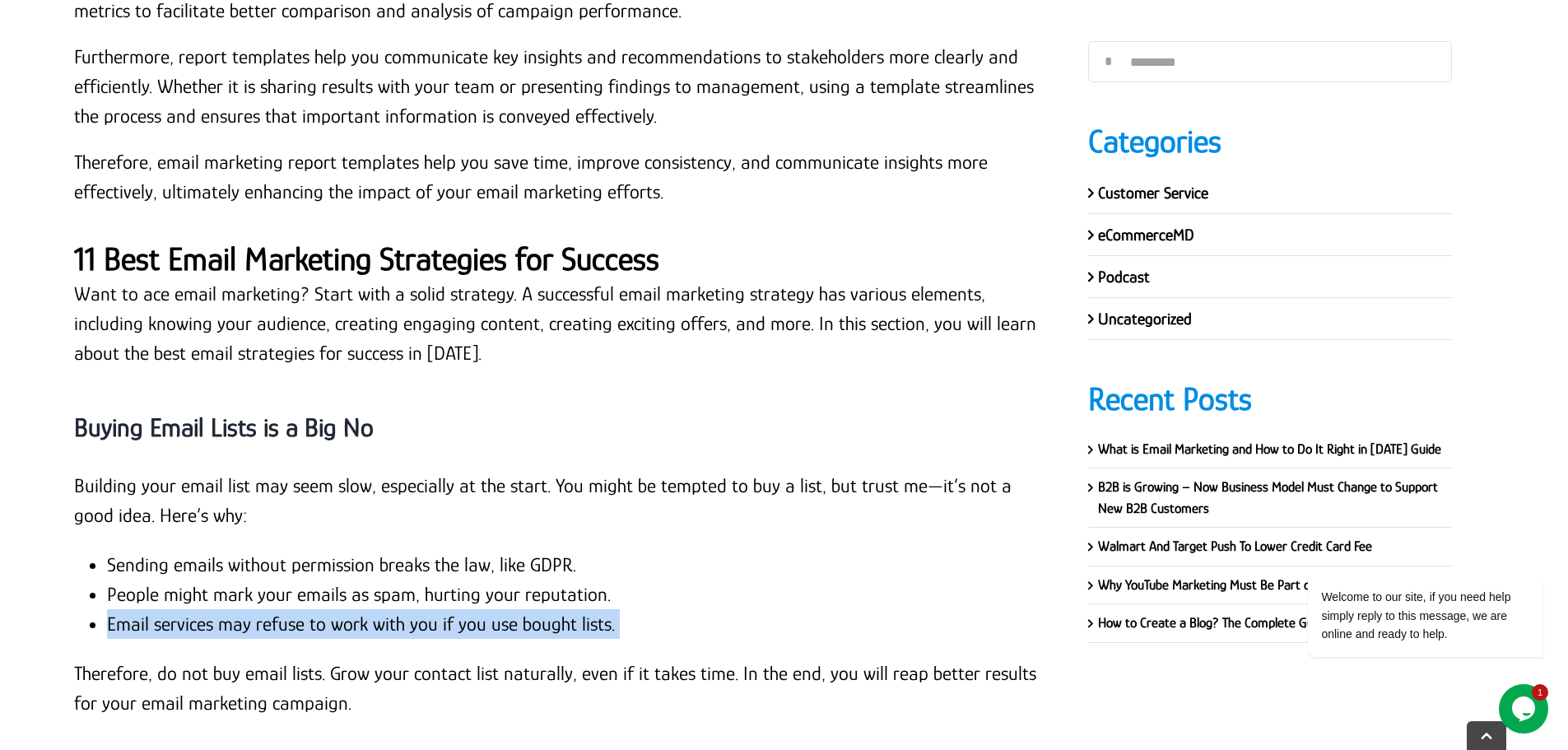
click at [339, 609] on li "Email services may refuse to work with you if you use bought lists." at bounding box center [572, 624] width 932 height 30
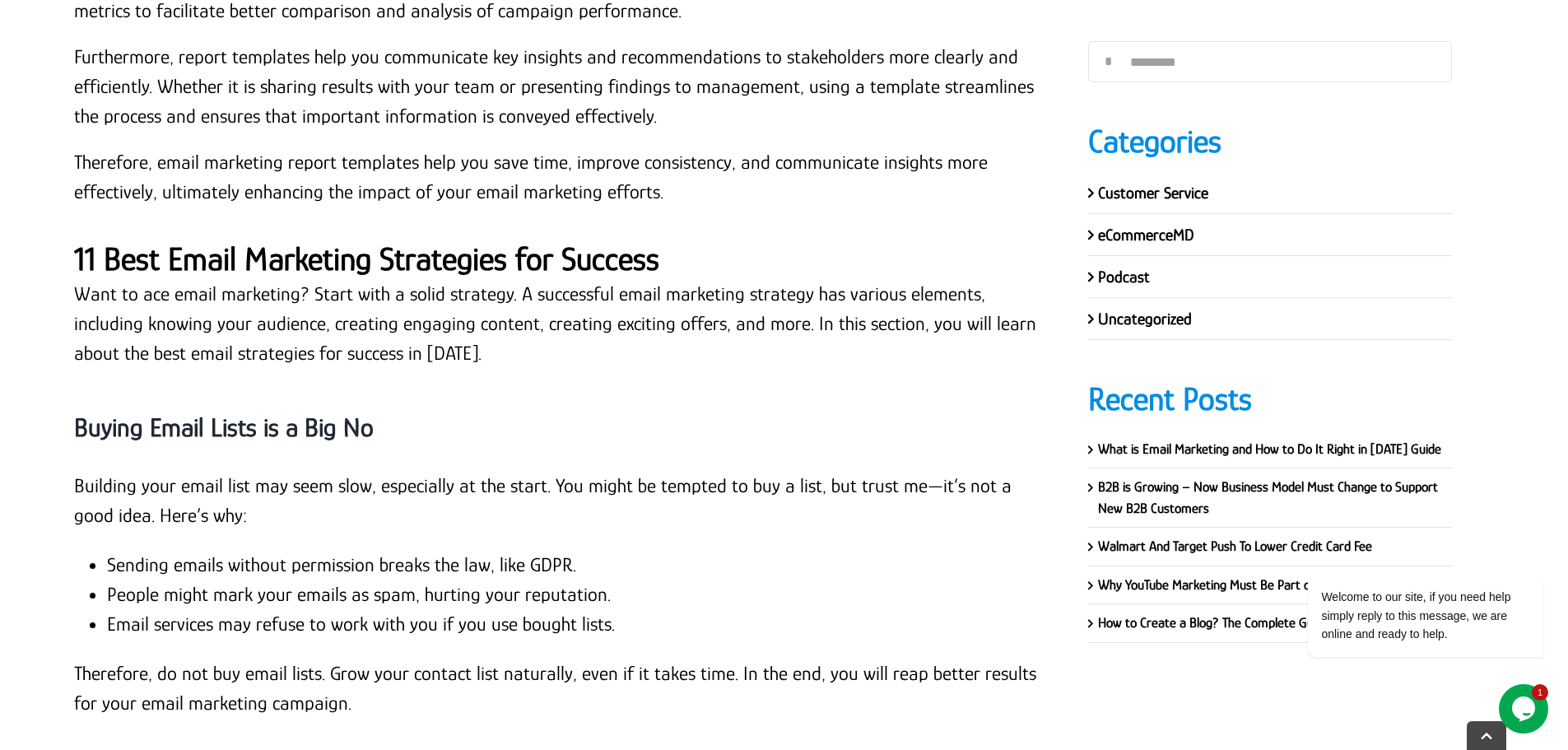
click at [404, 658] on p "Therefore, do not buy email lists. Grow your contact list naturally, even if it…" at bounding box center [557, 688] width 965 height 59
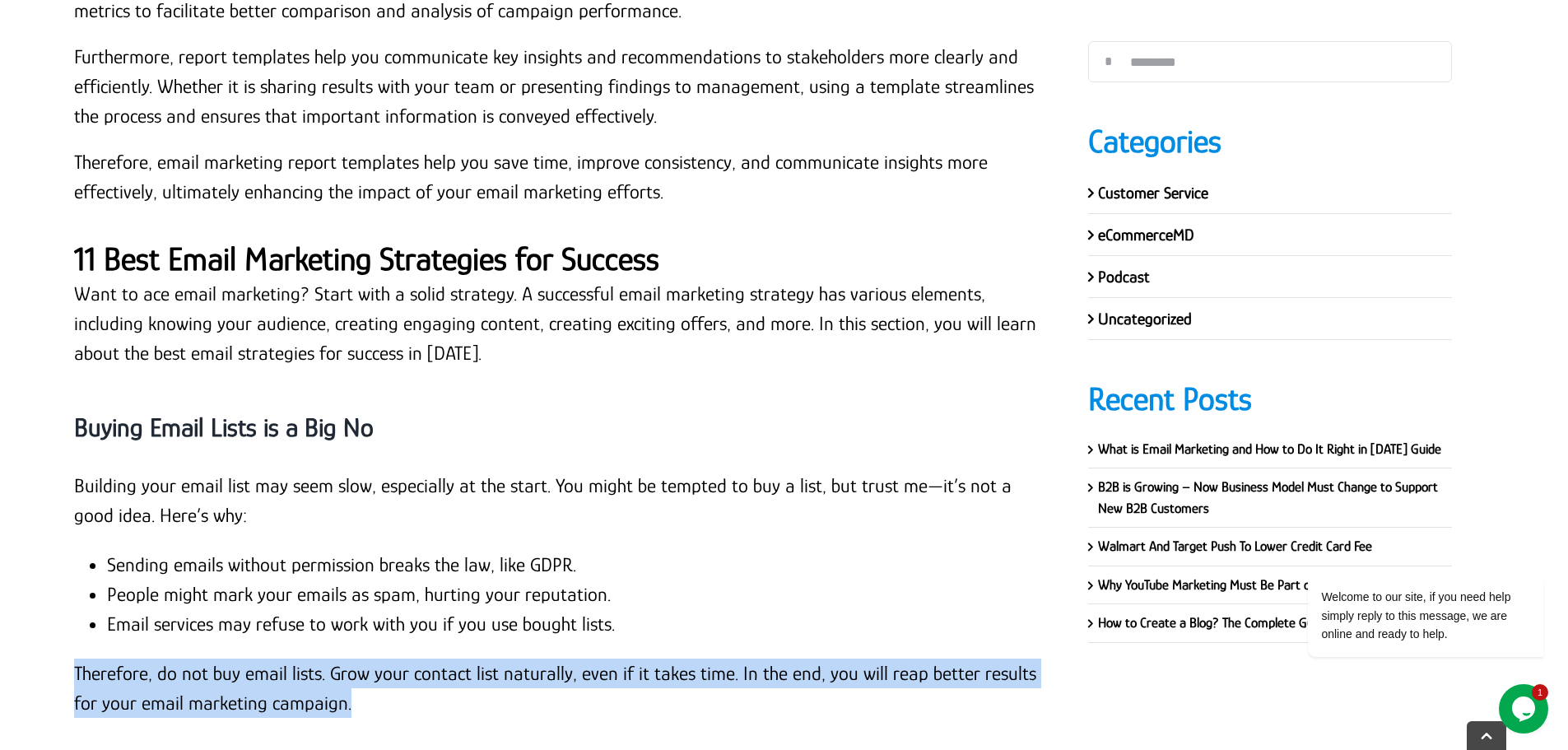
click at [404, 658] on p "Therefore, do not buy email lists. Grow your contact list naturally, even if it…" at bounding box center [557, 688] width 965 height 59
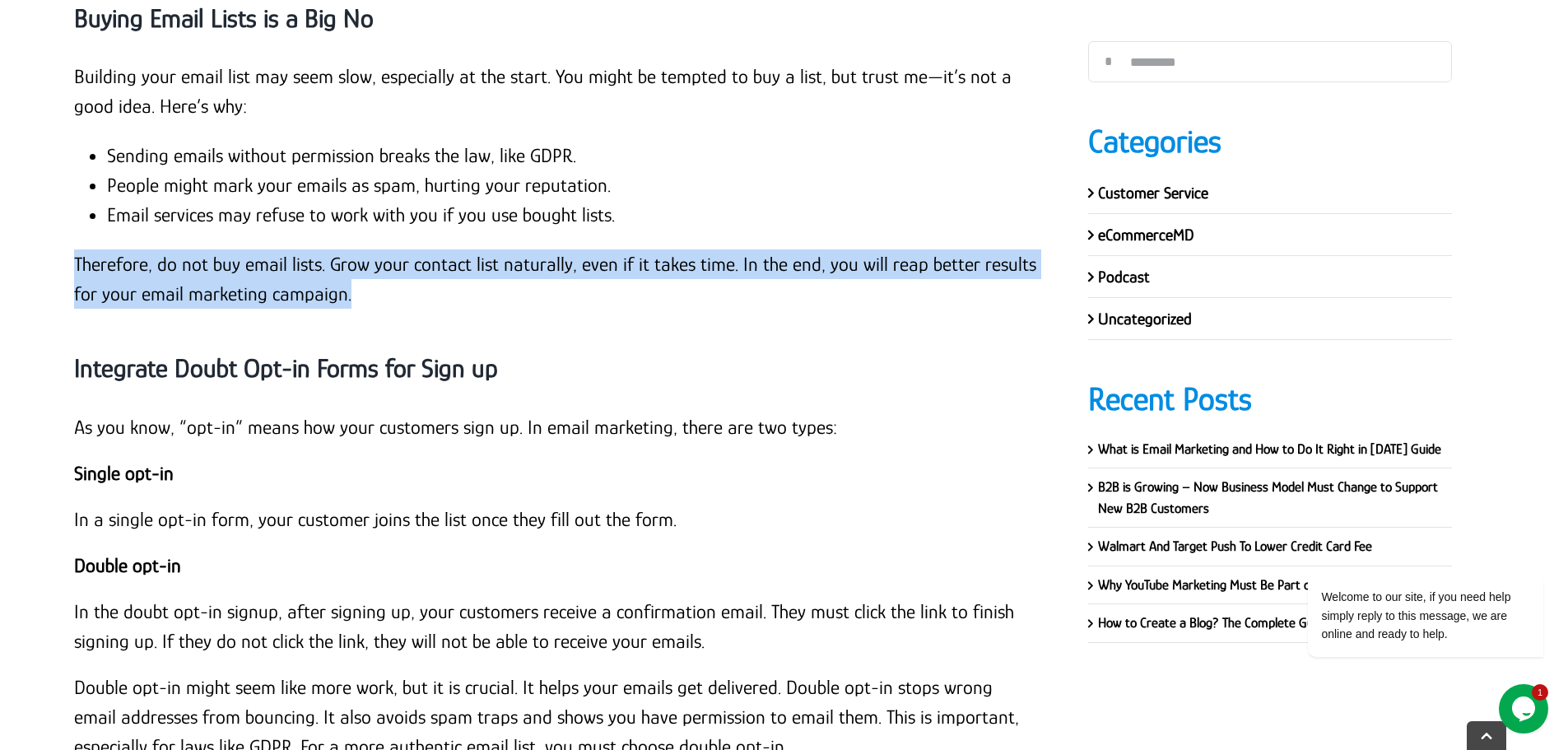
scroll to position [14127, 0]
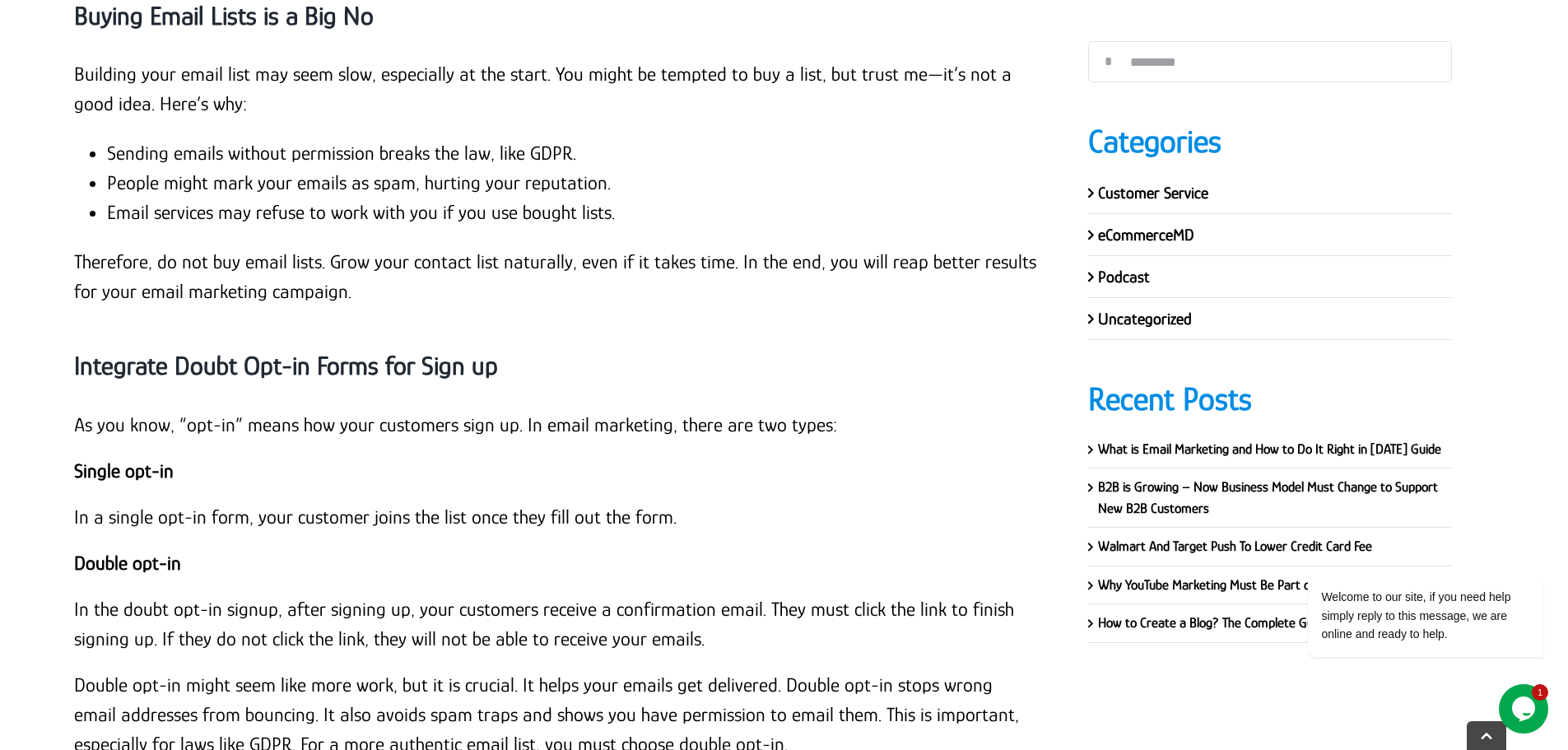
click at [337, 351] on strong "Integrate Doubt Opt-in Forms for Sign up" at bounding box center [286, 366] width 424 height 30
click at [342, 351] on strong "Integrate Doubt Opt-in Forms for Sign up" at bounding box center [286, 366] width 424 height 30
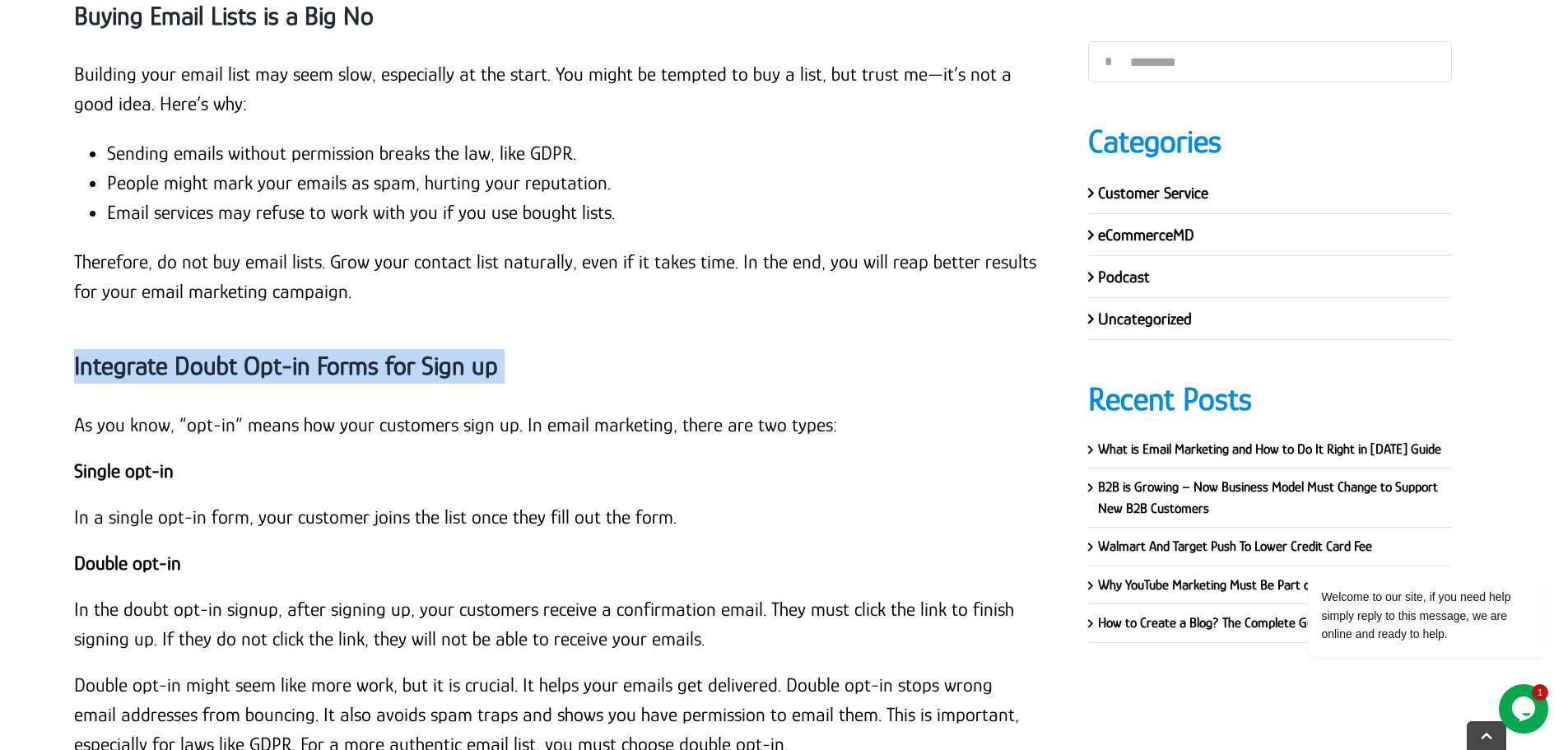
click at [342, 351] on strong "Integrate Doubt Opt-in Forms for Sign up" at bounding box center [286, 366] width 424 height 30
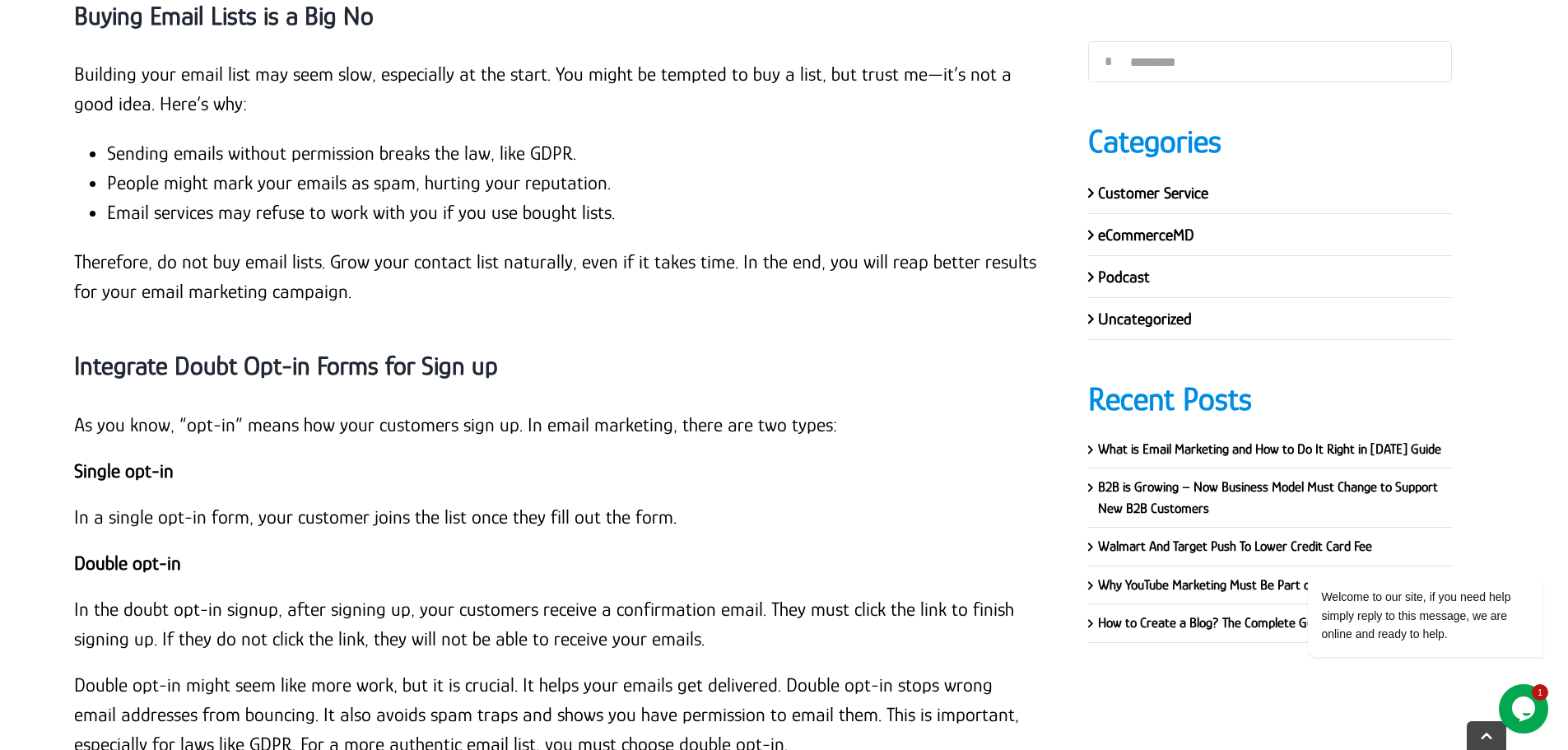
click at [320, 410] on p "As you know, “opt-in” means how your customers sign up. In email marketing, the…" at bounding box center [557, 425] width 965 height 30
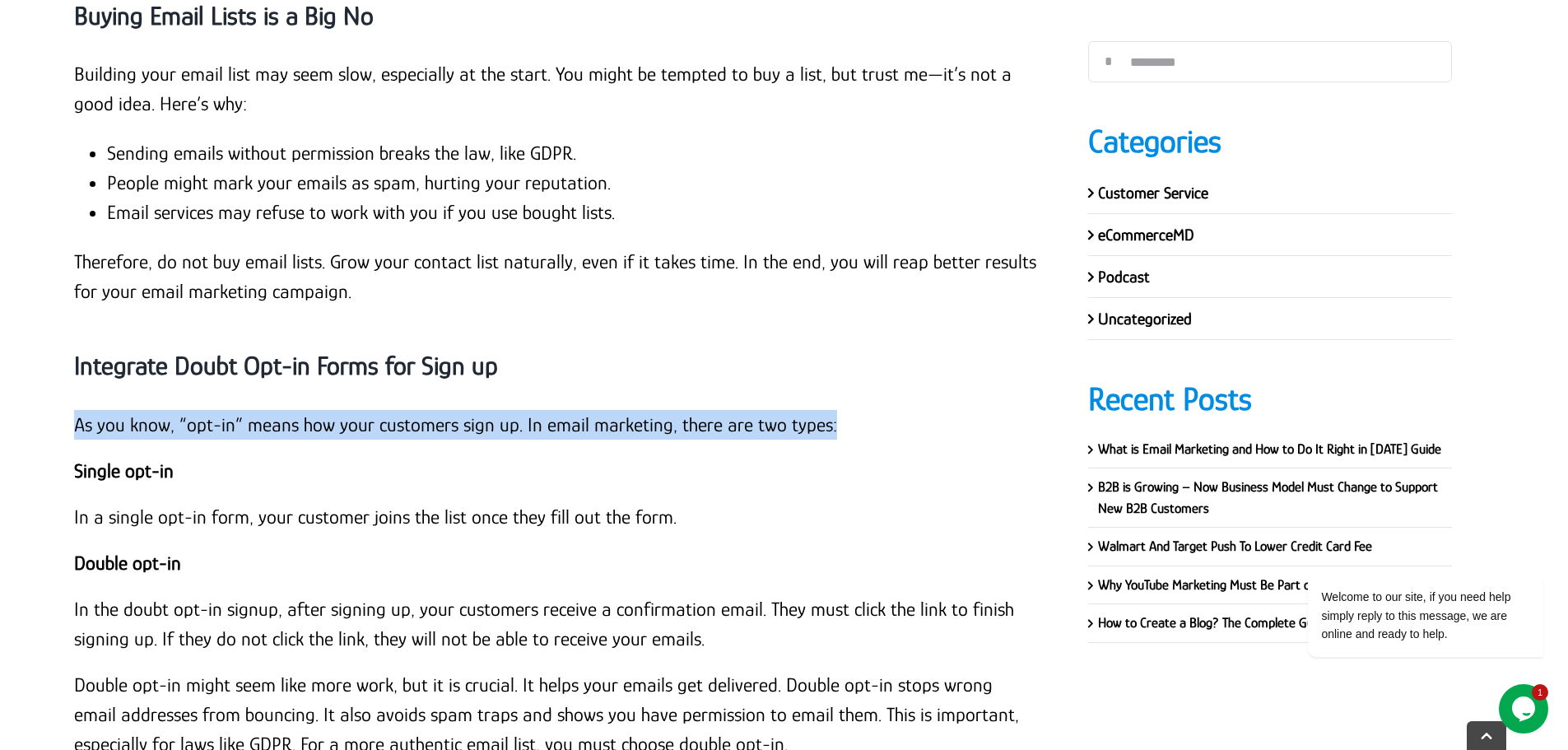
click at [320, 410] on p "As you know, “opt-in” means how your customers sign up. In email marketing, the…" at bounding box center [557, 425] width 965 height 30
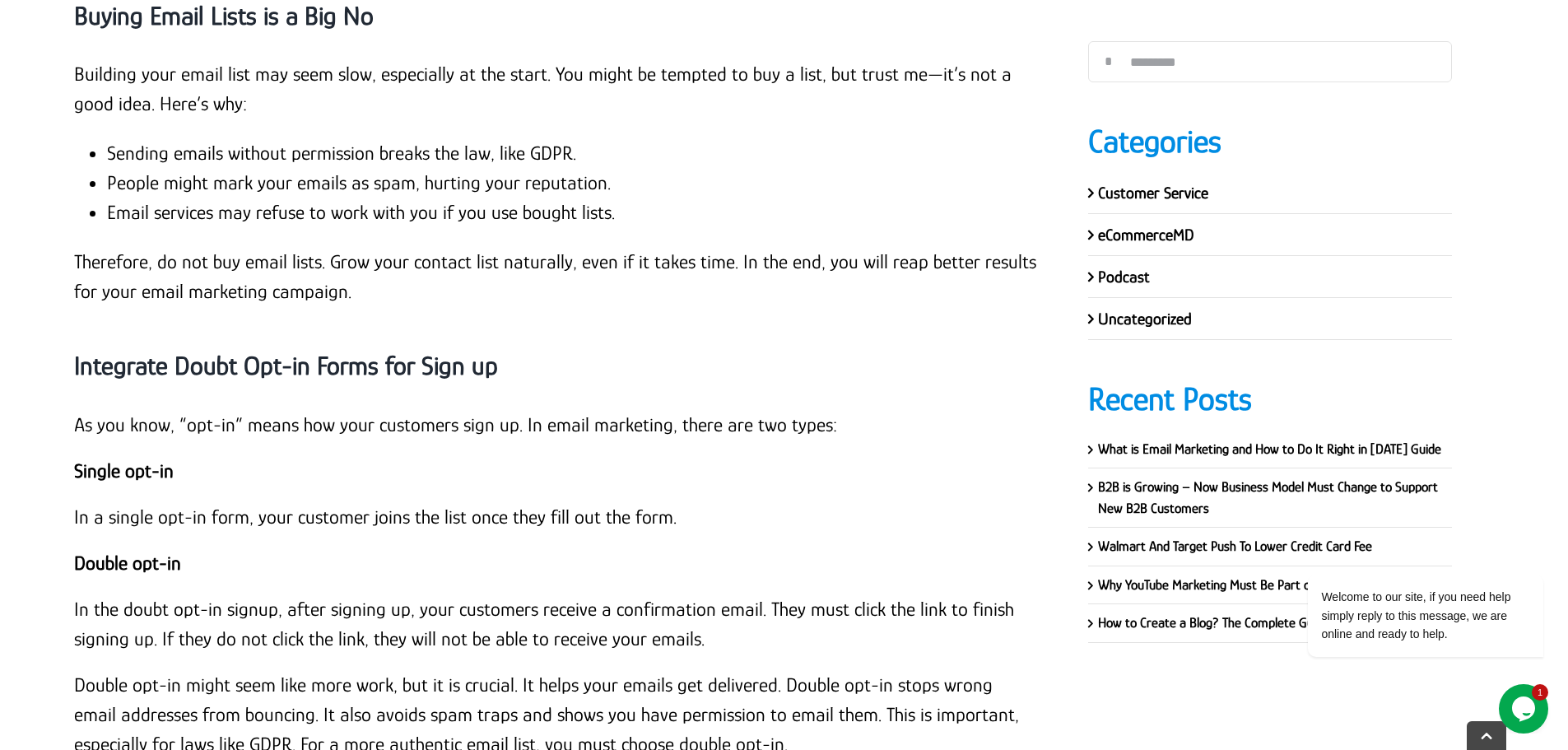
click at [173, 456] on p "Single opt-in" at bounding box center [557, 470] width 965 height 30
click at [154, 459] on strong "Single opt-in" at bounding box center [124, 470] width 100 height 22
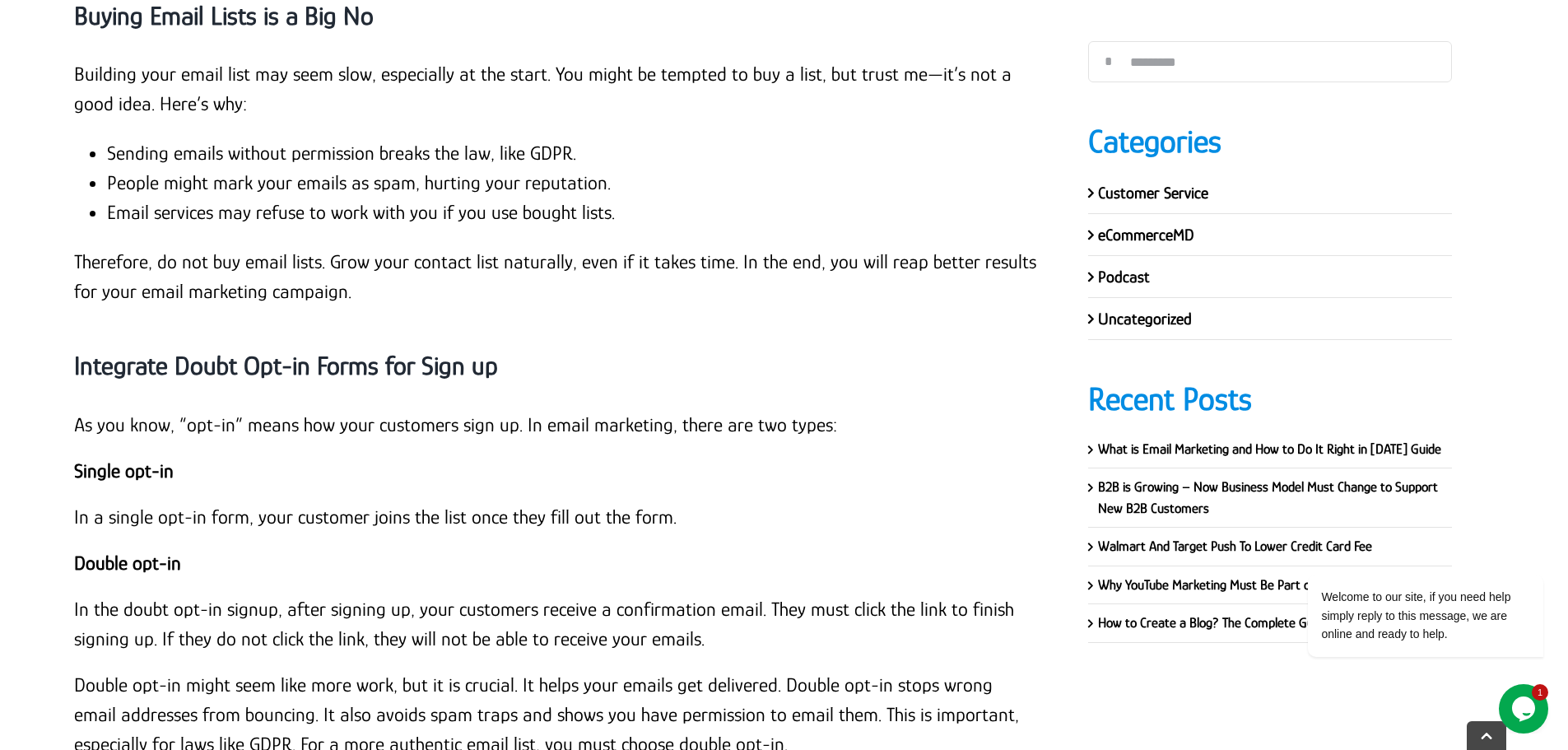
click at [162, 502] on p "In a single opt-in form, your customer joins the list once they fill out the fo…" at bounding box center [557, 517] width 965 height 30
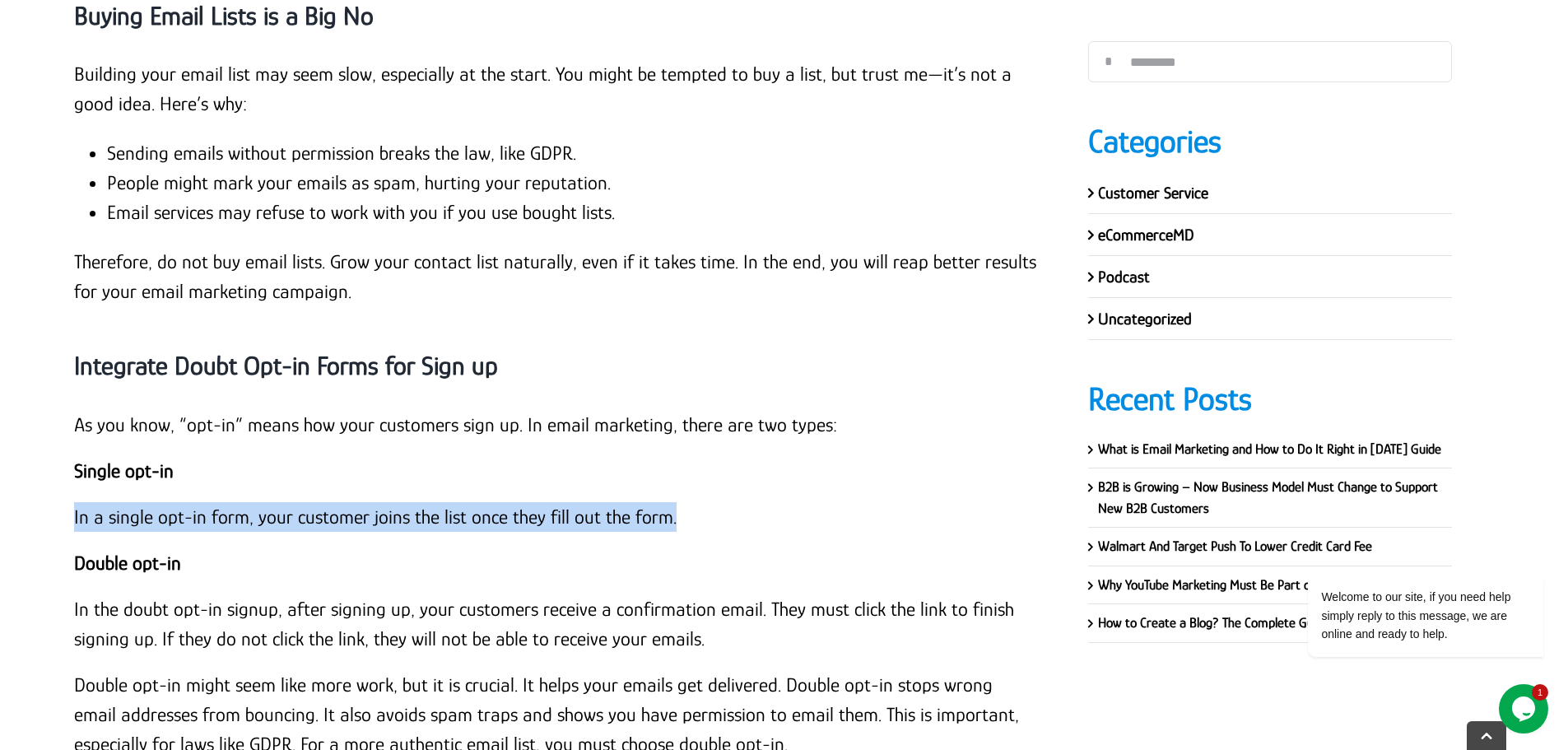
click at [162, 502] on p "In a single opt-in form, your customer joins the list once they fill out the fo…" at bounding box center [557, 517] width 965 height 30
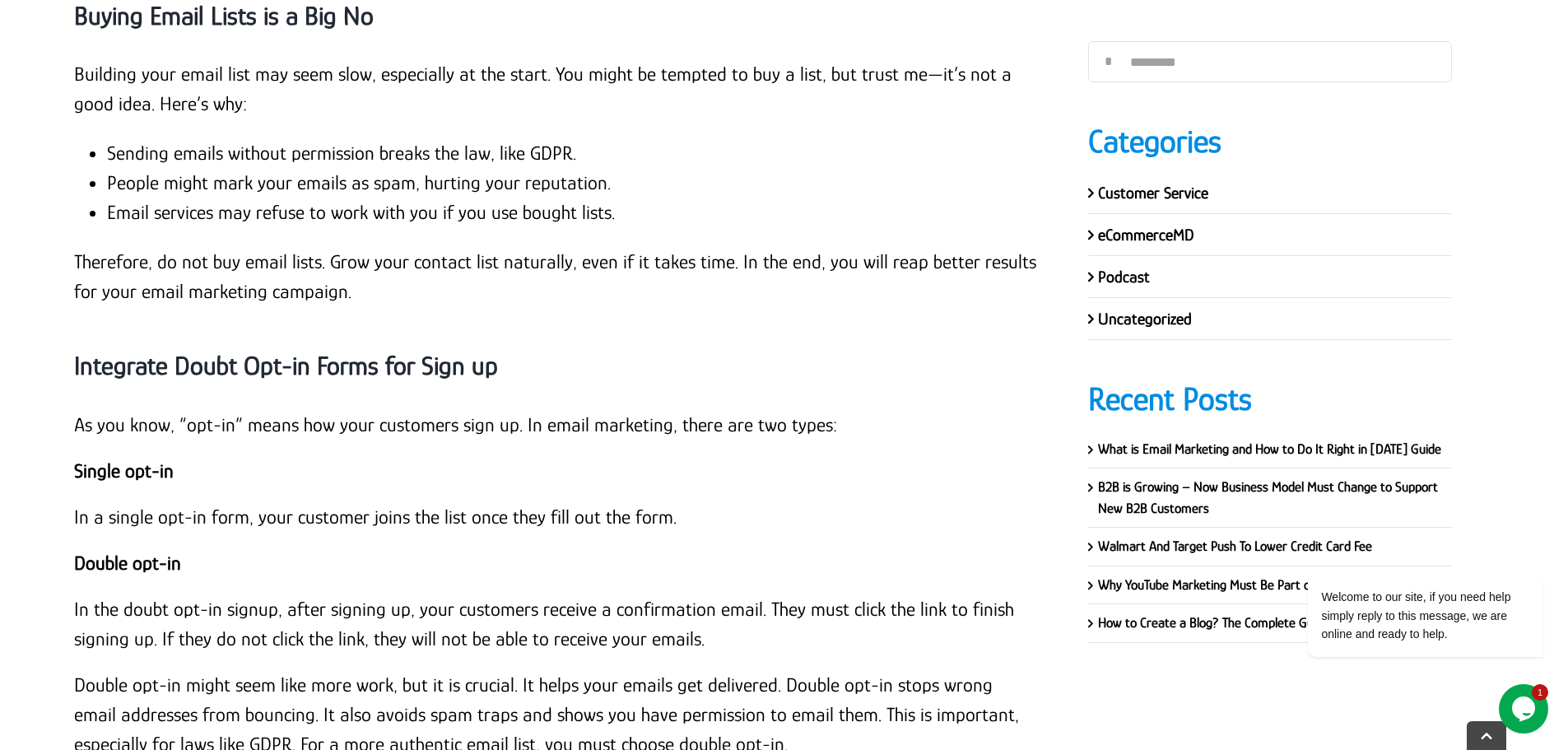
click at [157, 551] on strong "Double opt-in" at bounding box center [128, 562] width 107 height 22
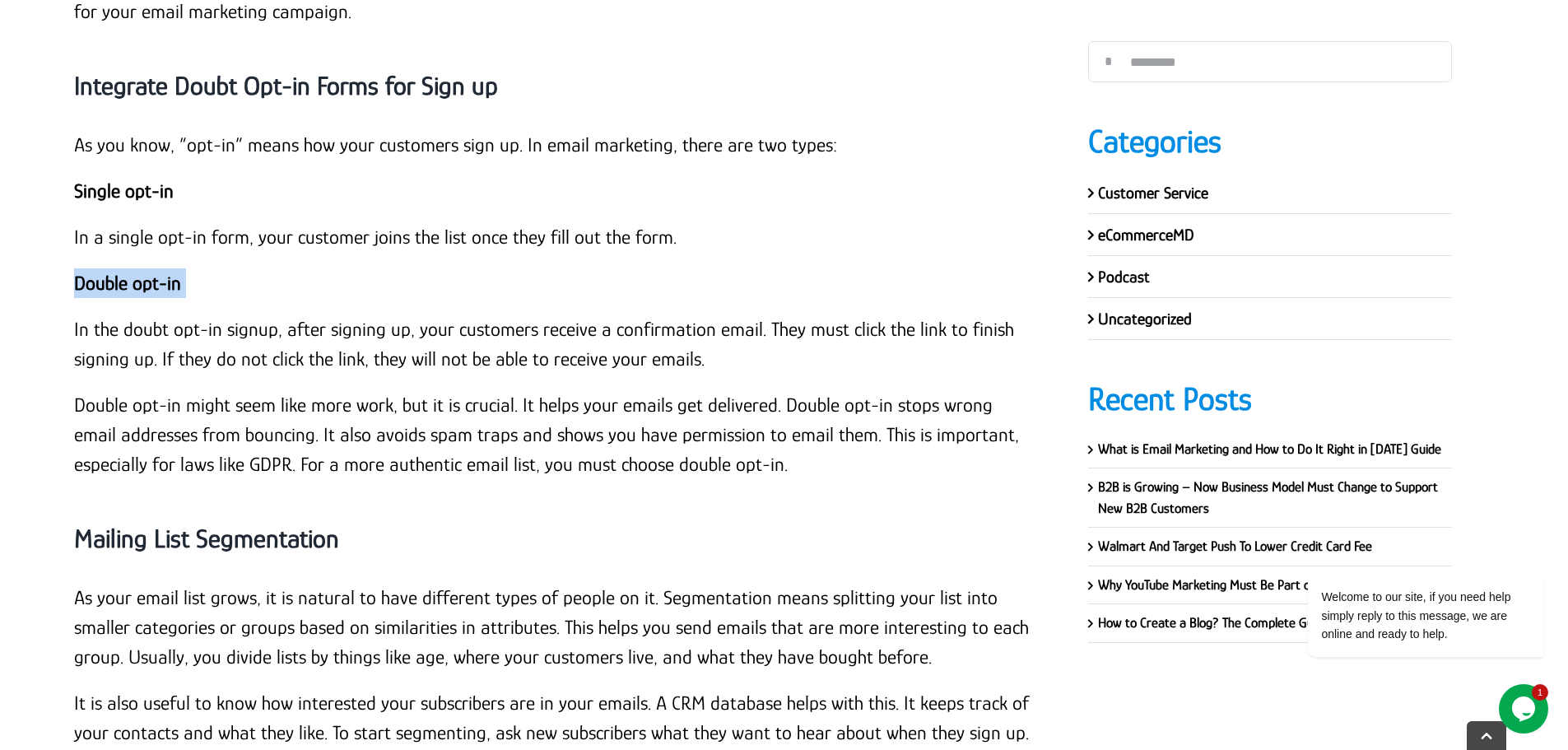
scroll to position [14457, 0]
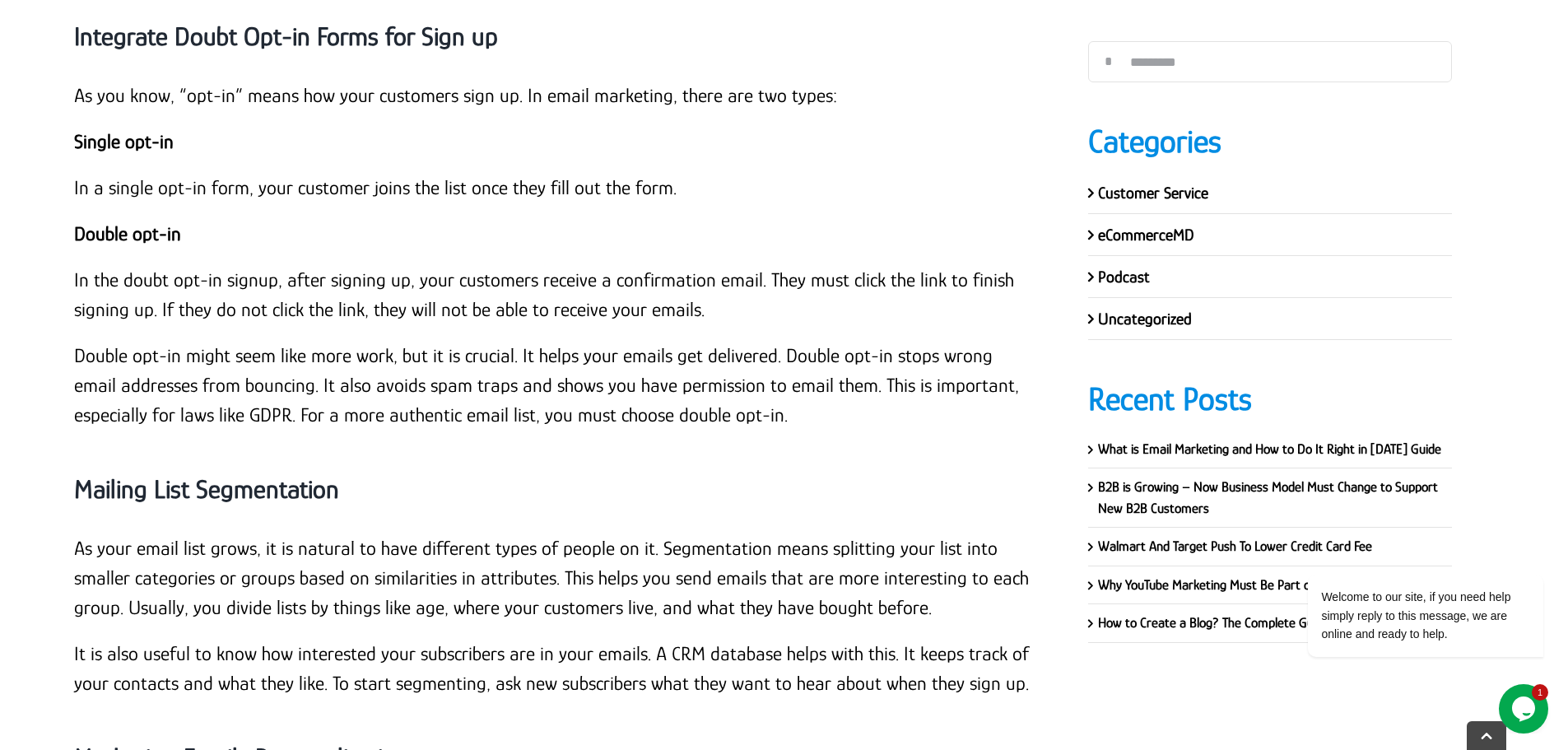
click at [75, 265] on p "In the doubt opt-in signup, after signing up, your customers receive a confirma…" at bounding box center [557, 294] width 965 height 59
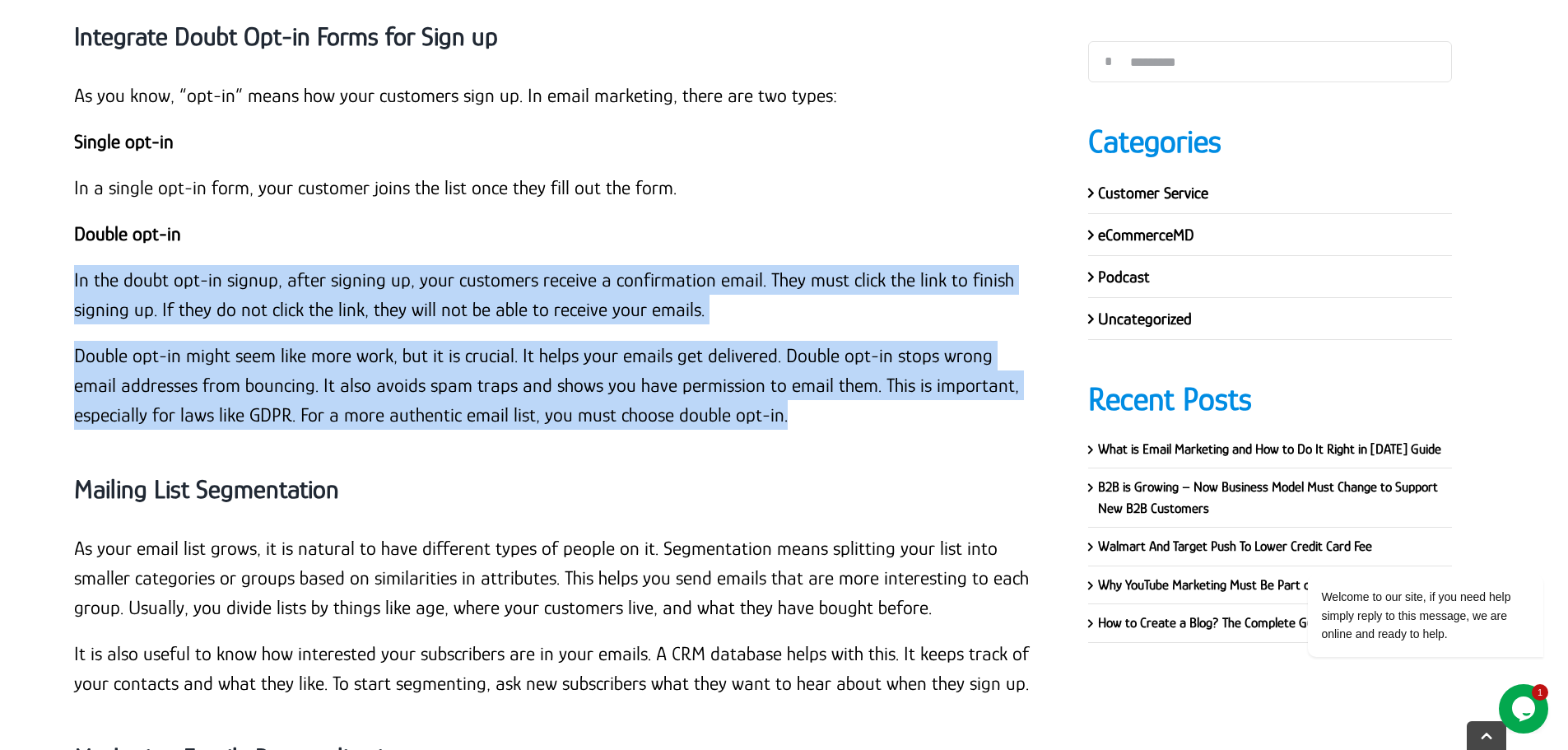
click at [795, 341] on p "Double opt-in might seem like more work, but it is crucial. It helps your email…" at bounding box center [557, 385] width 965 height 89
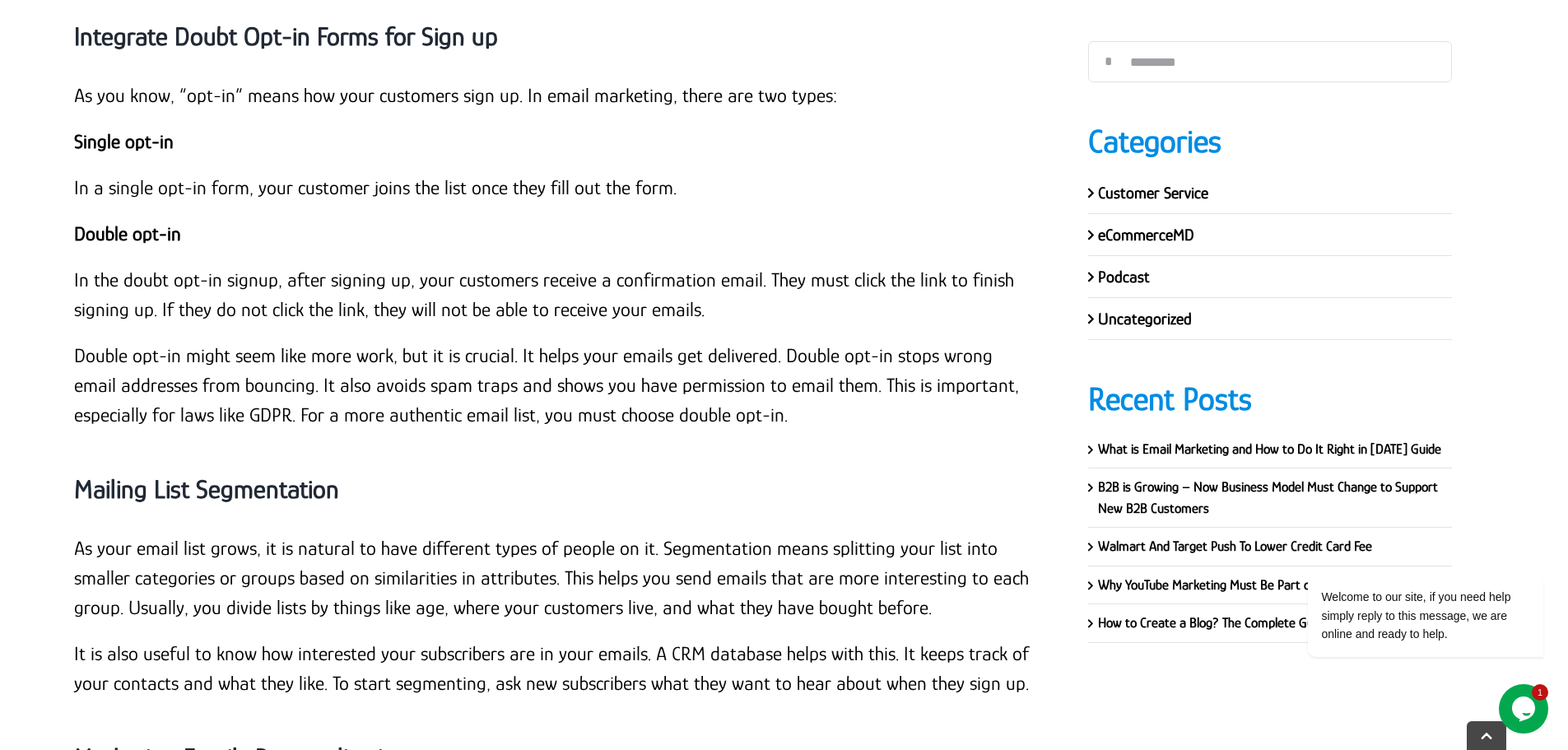
click at [276, 474] on strong "Mailing List Segmentation" at bounding box center [207, 489] width 265 height 30
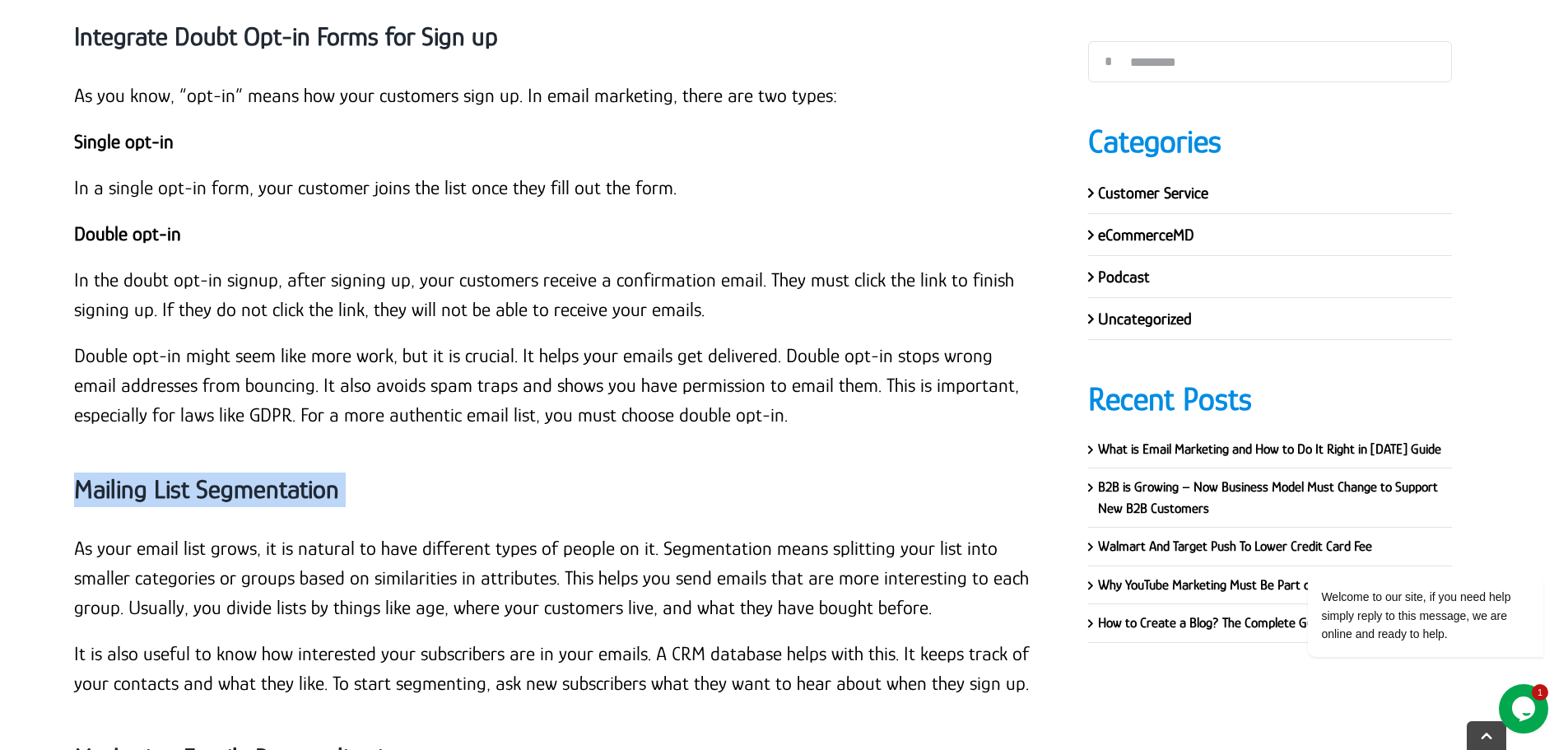
click at [276, 474] on strong "Mailing List Segmentation" at bounding box center [207, 489] width 265 height 30
click at [75, 534] on p "As your email list grows, it is natural to have different types of people on it…" at bounding box center [557, 578] width 965 height 89
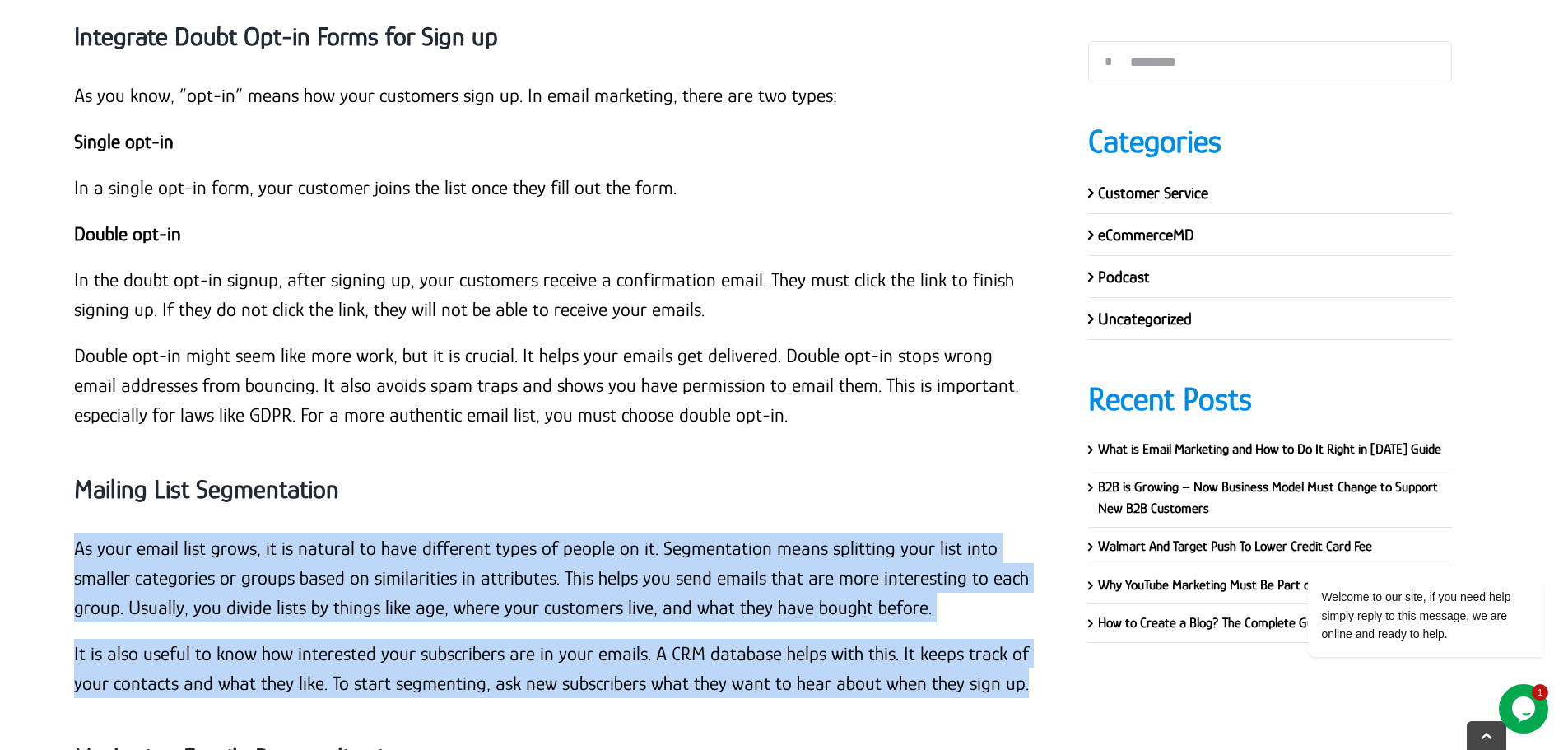
drag, startPoint x: 1034, startPoint y: 600, endPoint x: 76, endPoint y: 461, distance: 968.0
click at [76, 534] on div "As your email list grows, it is natural to have different types of people on it…" at bounding box center [557, 624] width 965 height 181
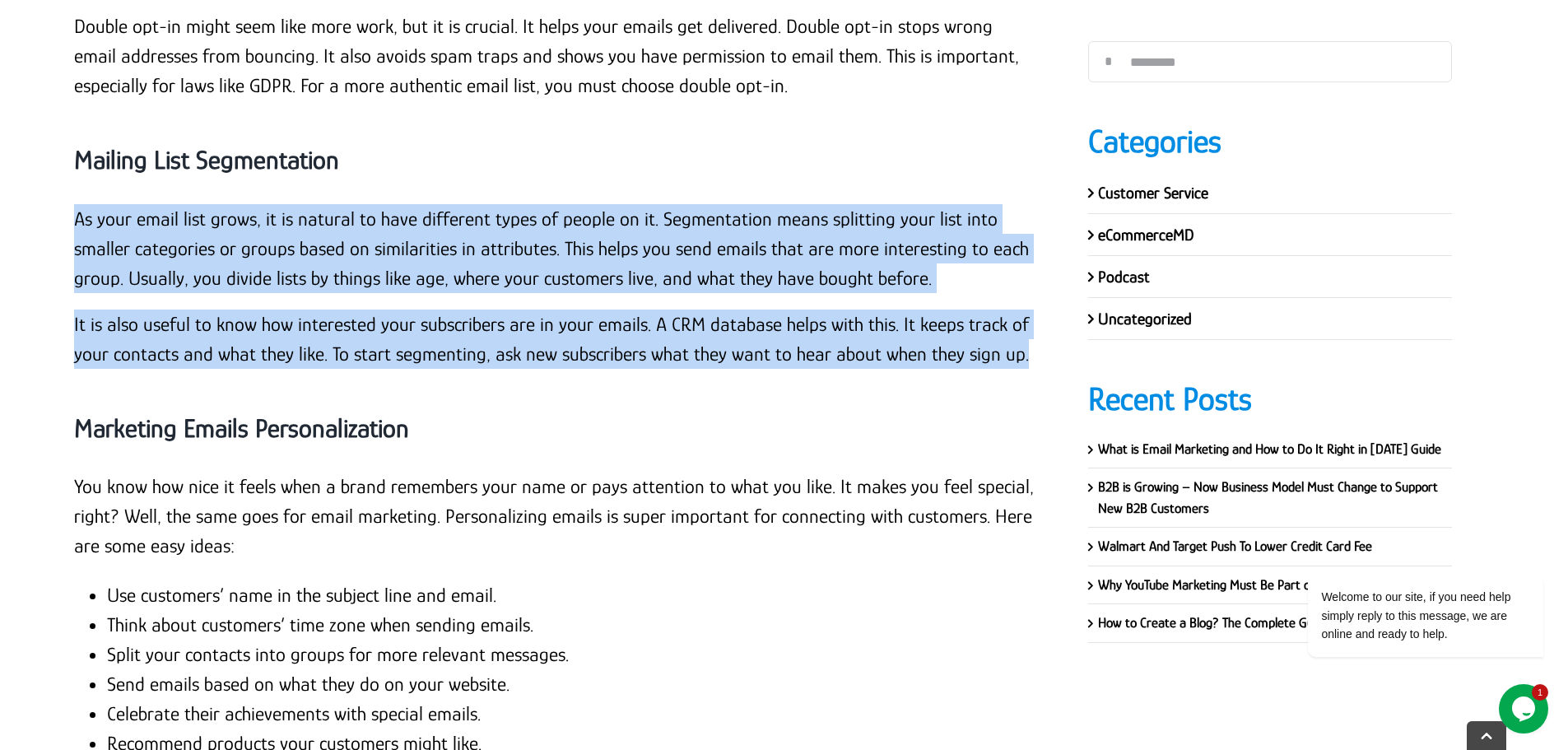
scroll to position [14869, 0]
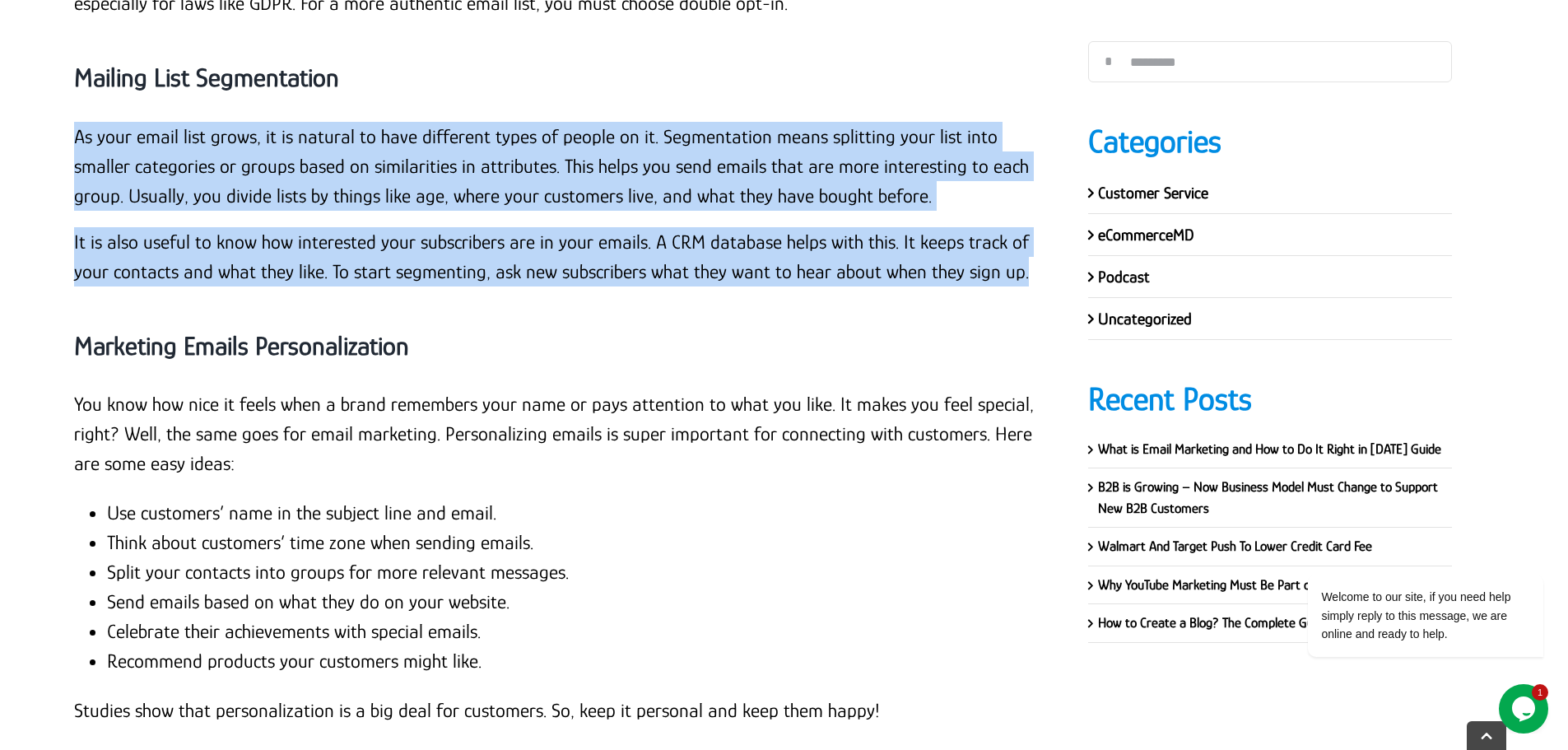
click at [259, 302] on div "Marketing Emails Personalization" at bounding box center [557, 346] width 965 height 87
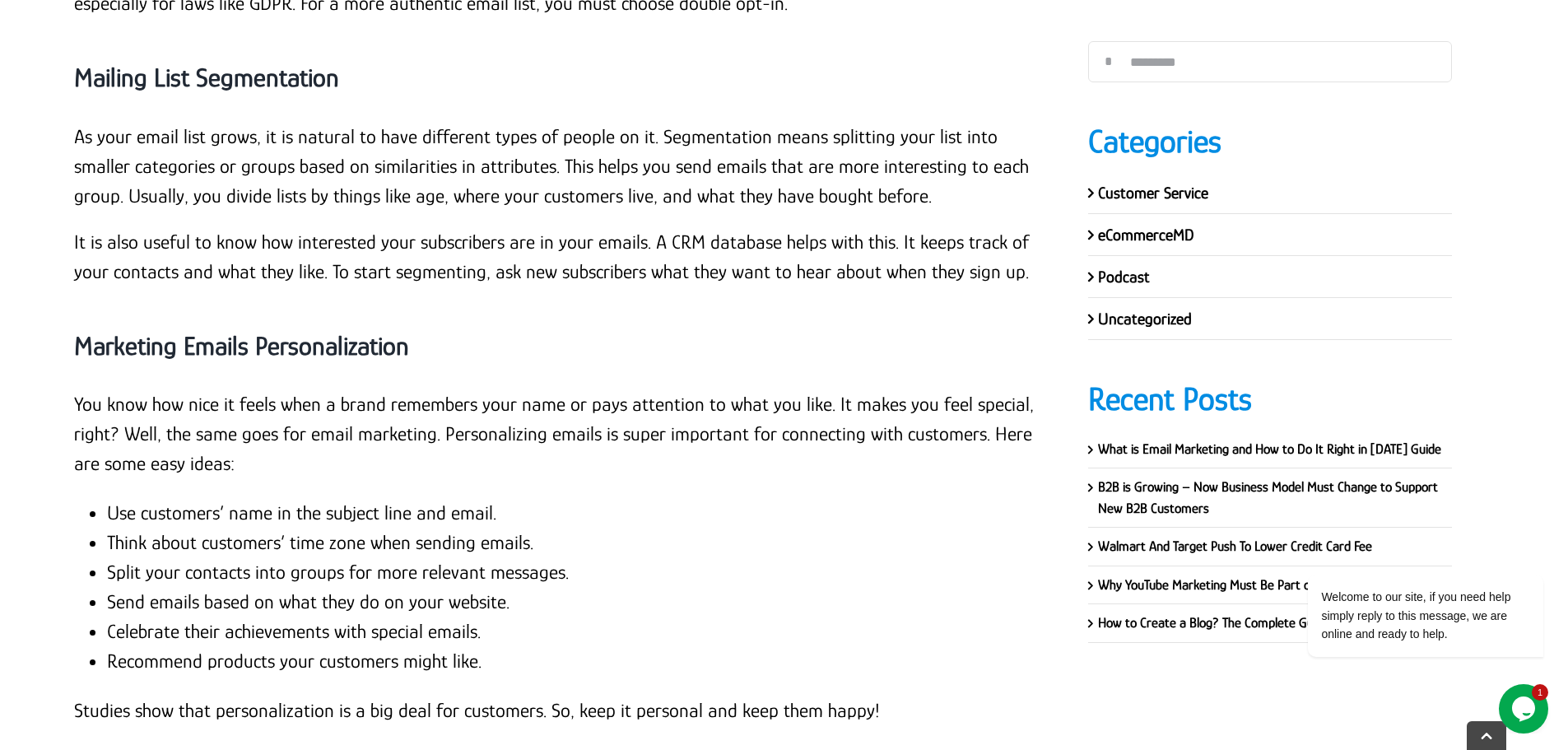
click at [258, 331] on strong "Marketing Emails Personalization" at bounding box center [241, 346] width 335 height 30
click at [110, 389] on p "You know how nice it feels when a brand remembers your name or pays attention t…" at bounding box center [557, 434] width 965 height 89
click at [74, 389] on p "You know how nice it feels when a brand remembers your name or pays attention t…" at bounding box center [557, 434] width 965 height 89
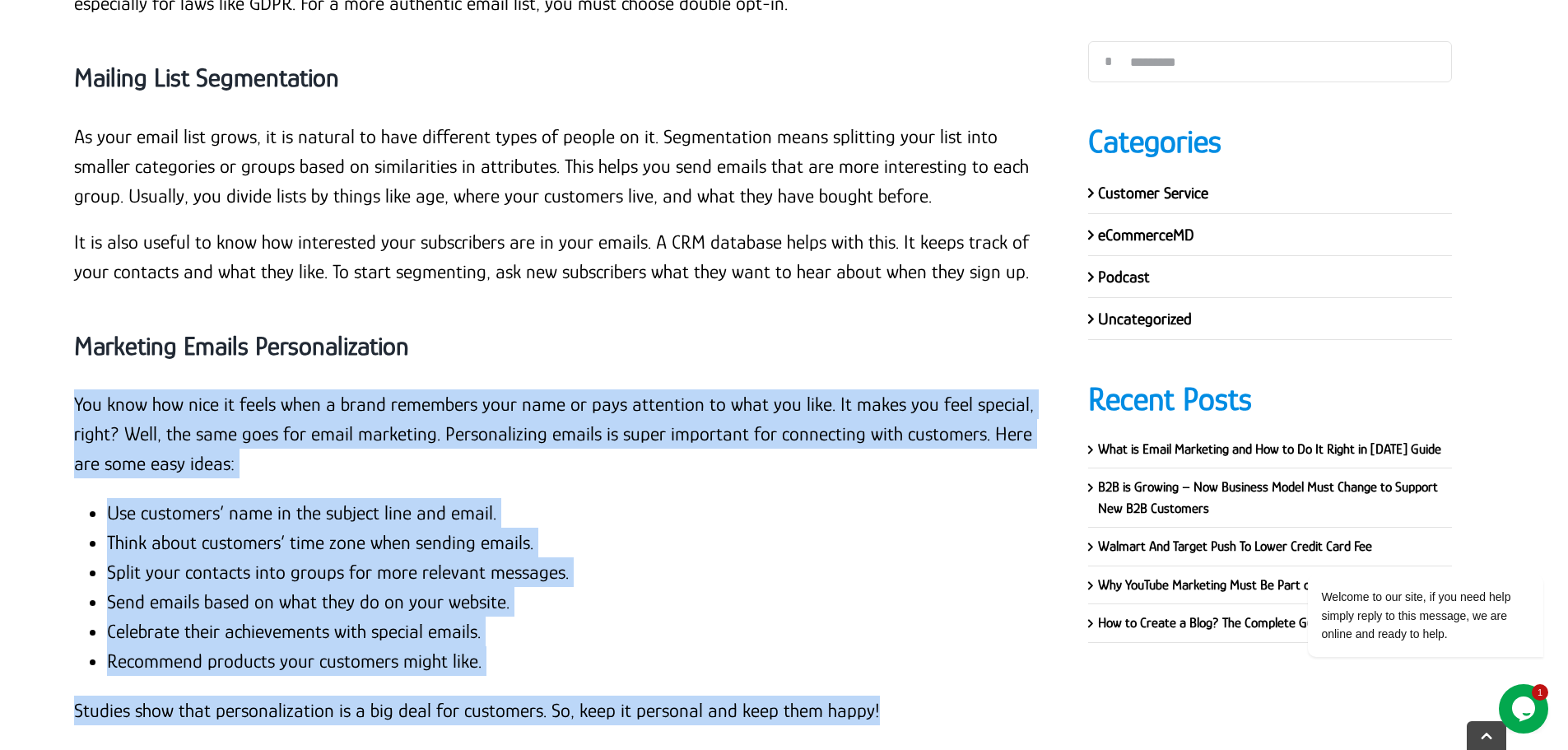
click at [897, 696] on p "Studies show that personalization is a big deal for customers. So, keep it pers…" at bounding box center [557, 710] width 965 height 30
drag, startPoint x: 609, startPoint y: 420, endPoint x: 530, endPoint y: 358, distance: 100.4
click at [609, 498] on li "Use customers’ name in the subject line and email." at bounding box center [572, 513] width 932 height 30
click at [518, 389] on p "You know how nice it feels when a brand remembers your name or pays attention t…" at bounding box center [557, 434] width 965 height 89
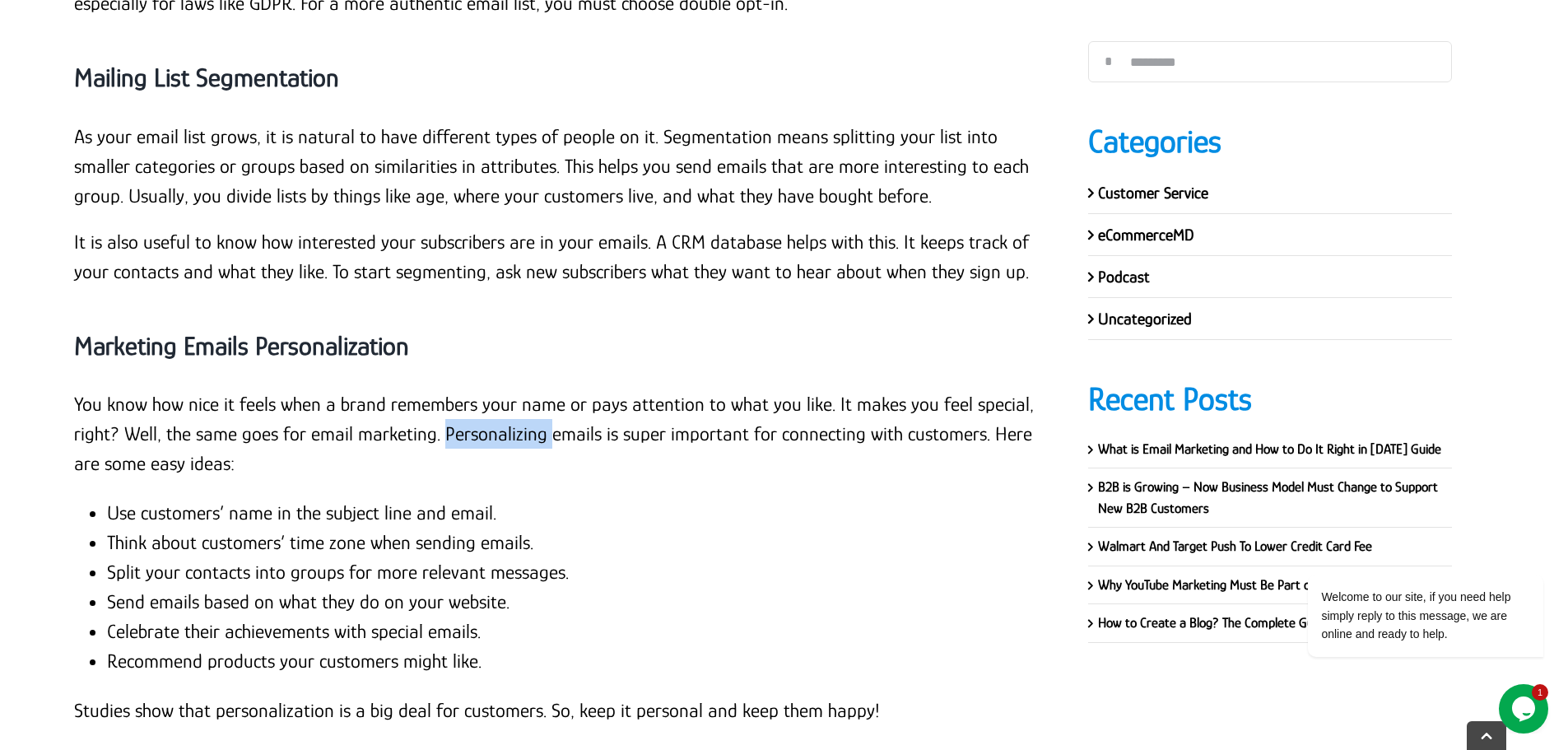
click at [518, 389] on p "You know how nice it feels when a brand remembers your name or pays attention t…" at bounding box center [557, 434] width 965 height 89
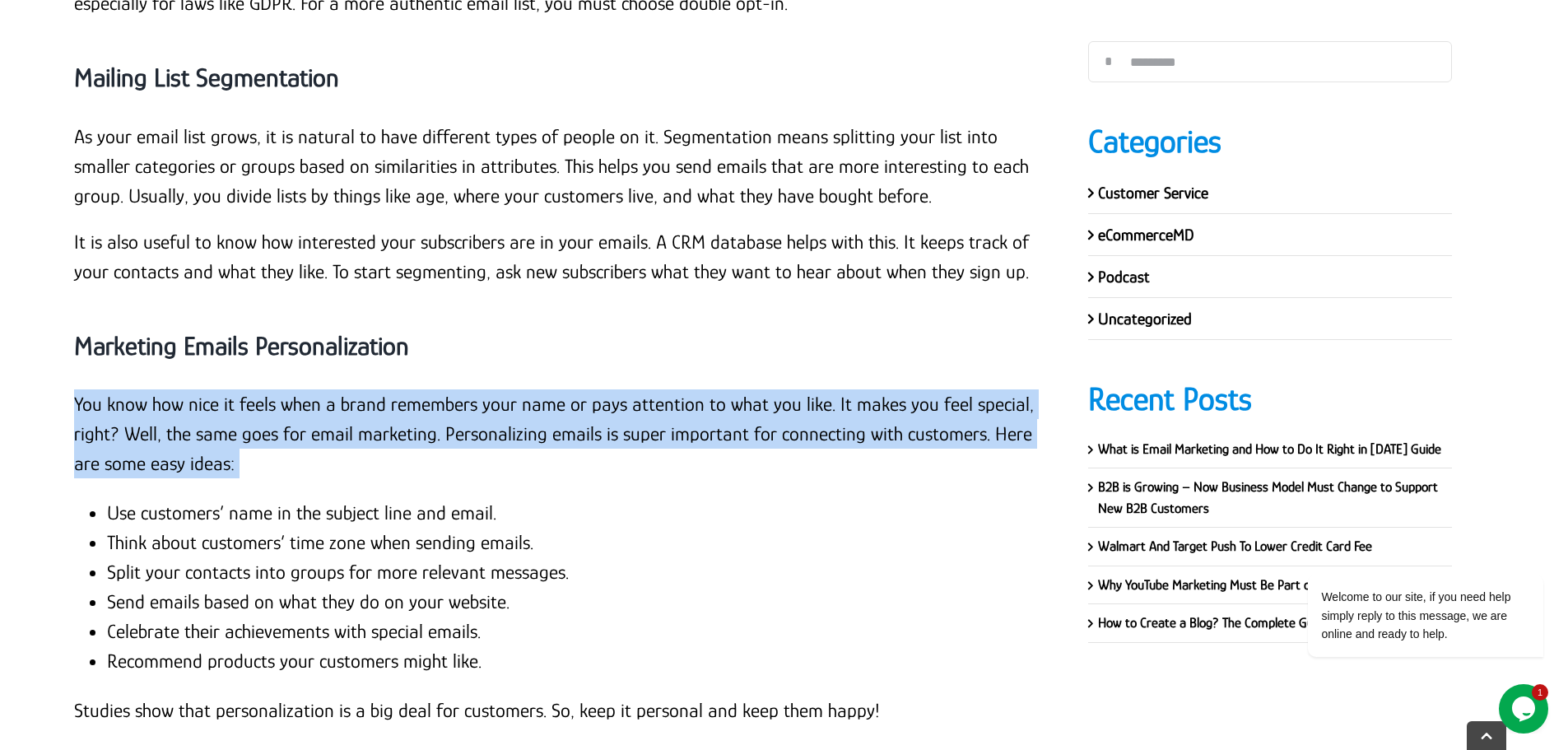
click at [518, 389] on p "You know how nice it feels when a brand remembers your name or pays attention t…" at bounding box center [557, 434] width 965 height 89
click at [238, 498] on li "Use customers’ name in the subject line and email." at bounding box center [572, 513] width 932 height 30
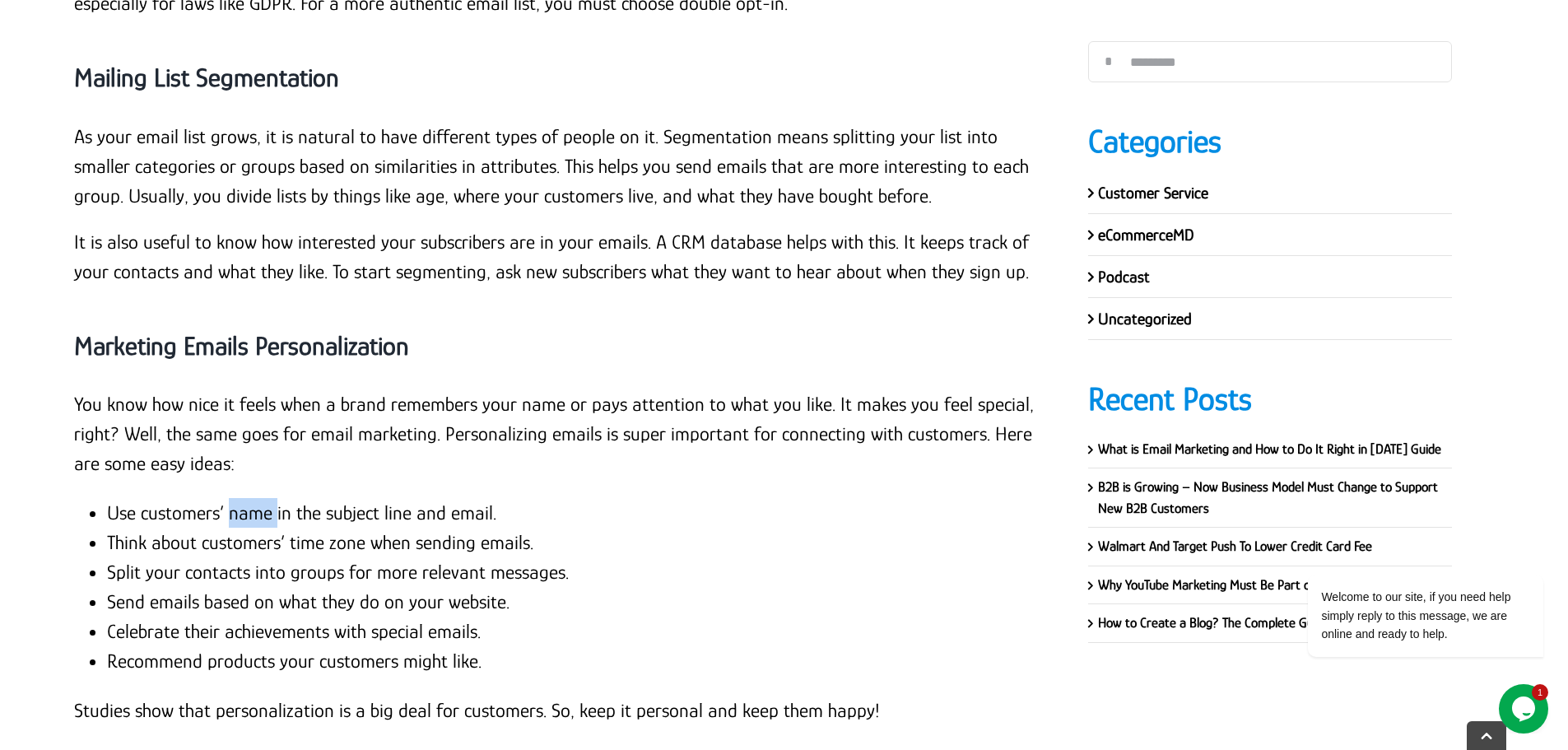
click at [238, 498] on li "Use customers’ name in the subject line and email." at bounding box center [572, 513] width 932 height 30
click at [327, 528] on li "Think about customers’ time zone when sending emails." at bounding box center [572, 542] width 932 height 30
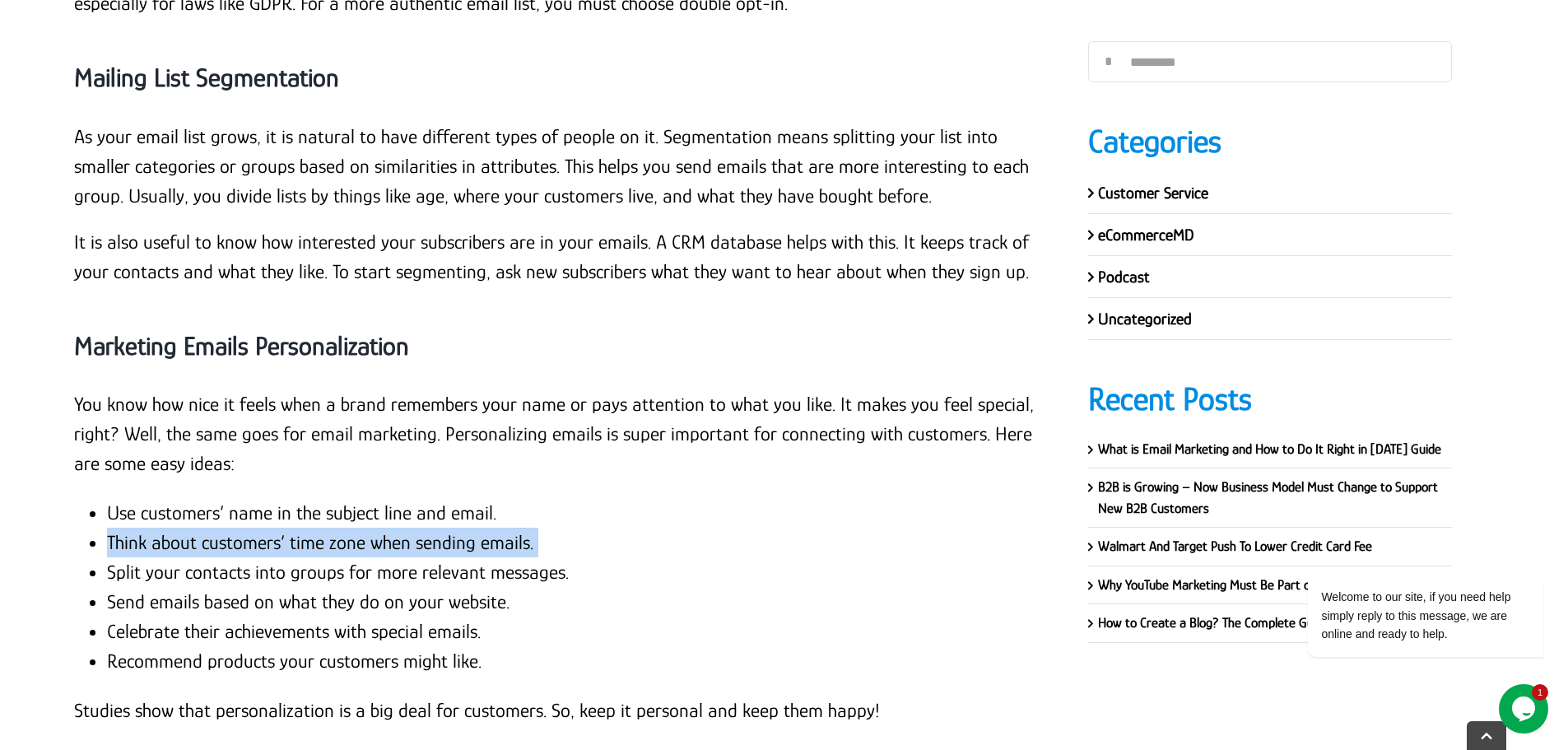
click at [327, 528] on li "Think about customers’ time zone when sending emails." at bounding box center [572, 542] width 932 height 30
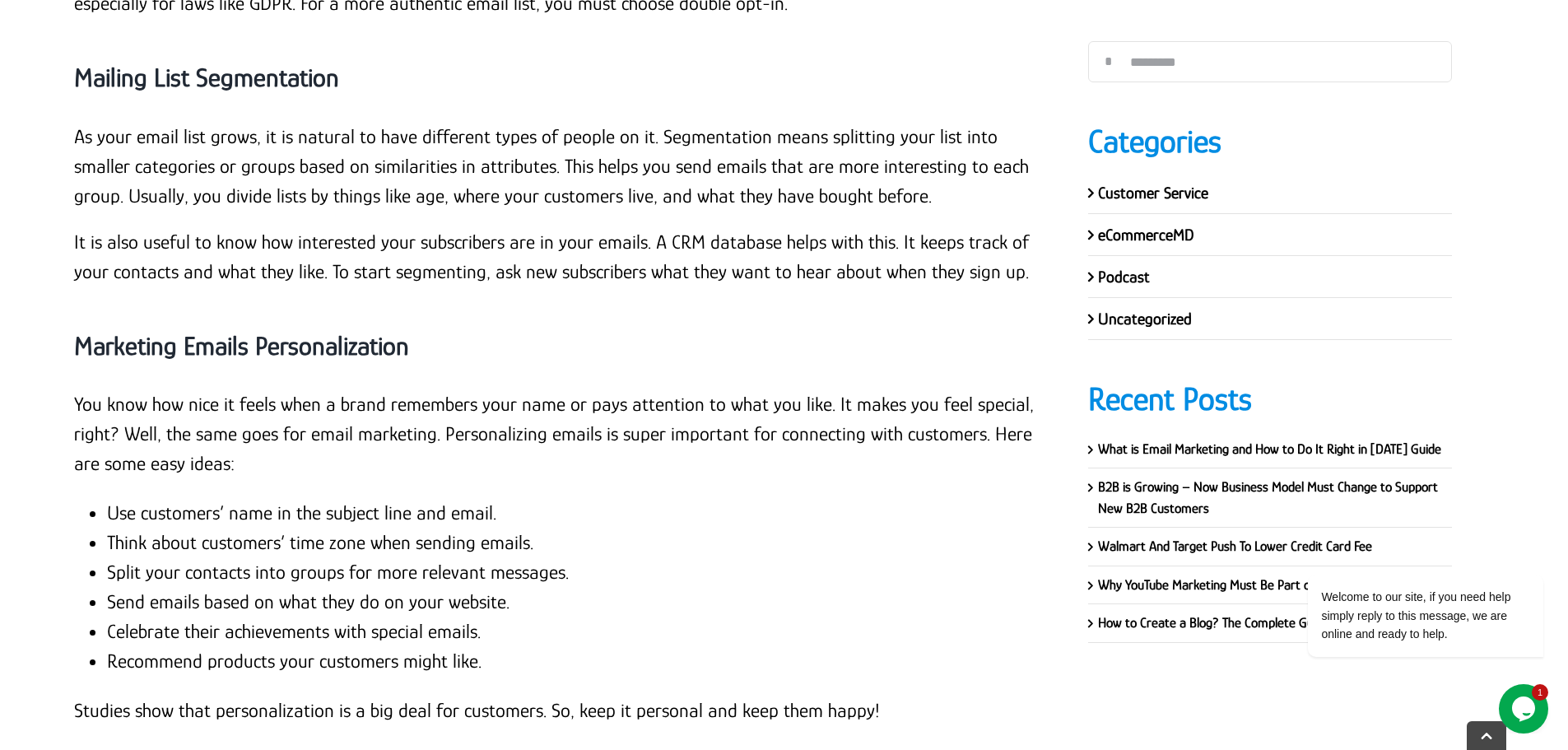
click at [165, 557] on li "Split your contacts into groups for more relevant messages." at bounding box center [572, 572] width 932 height 30
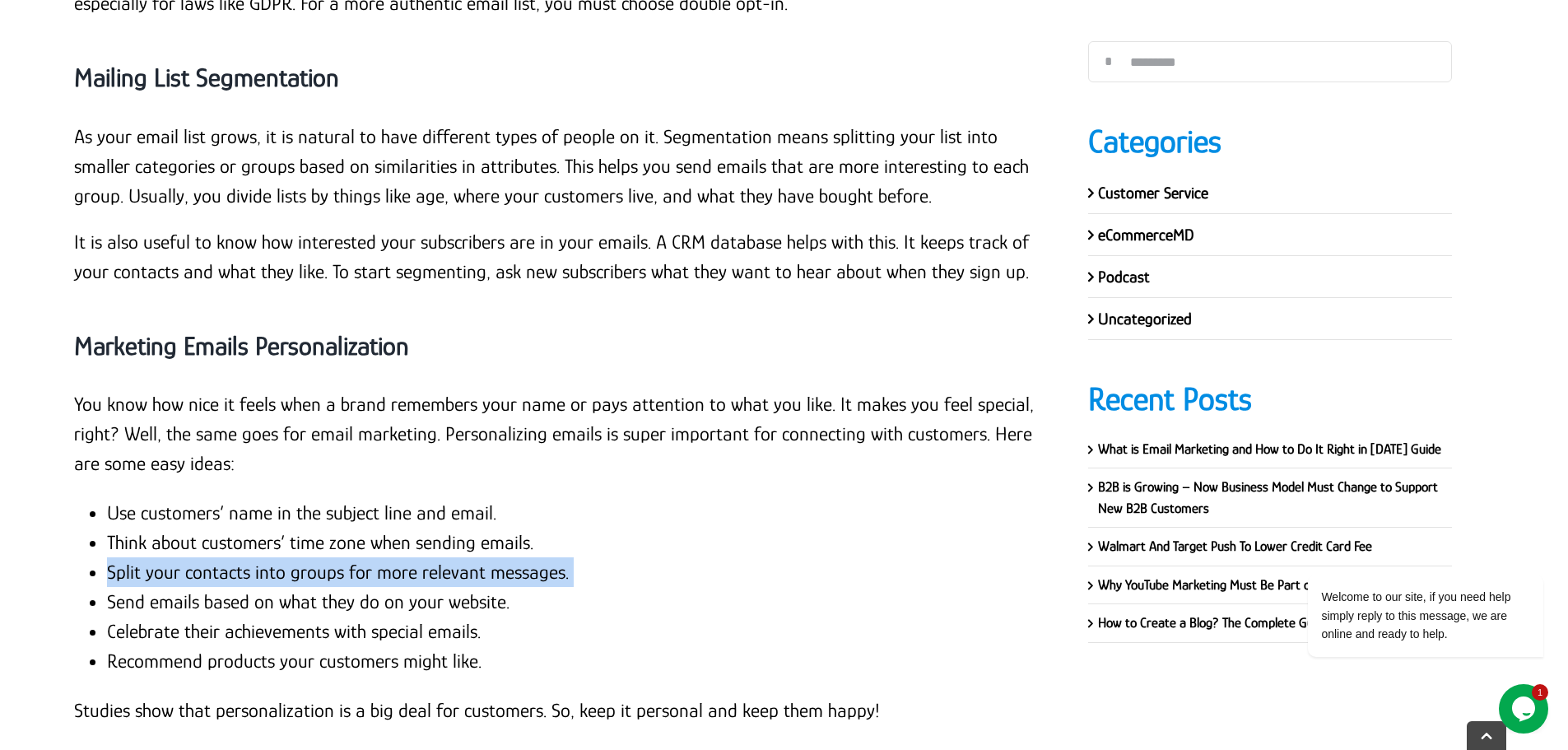
click at [165, 557] on li "Split your contacts into groups for more relevant messages." at bounding box center [572, 572] width 932 height 30
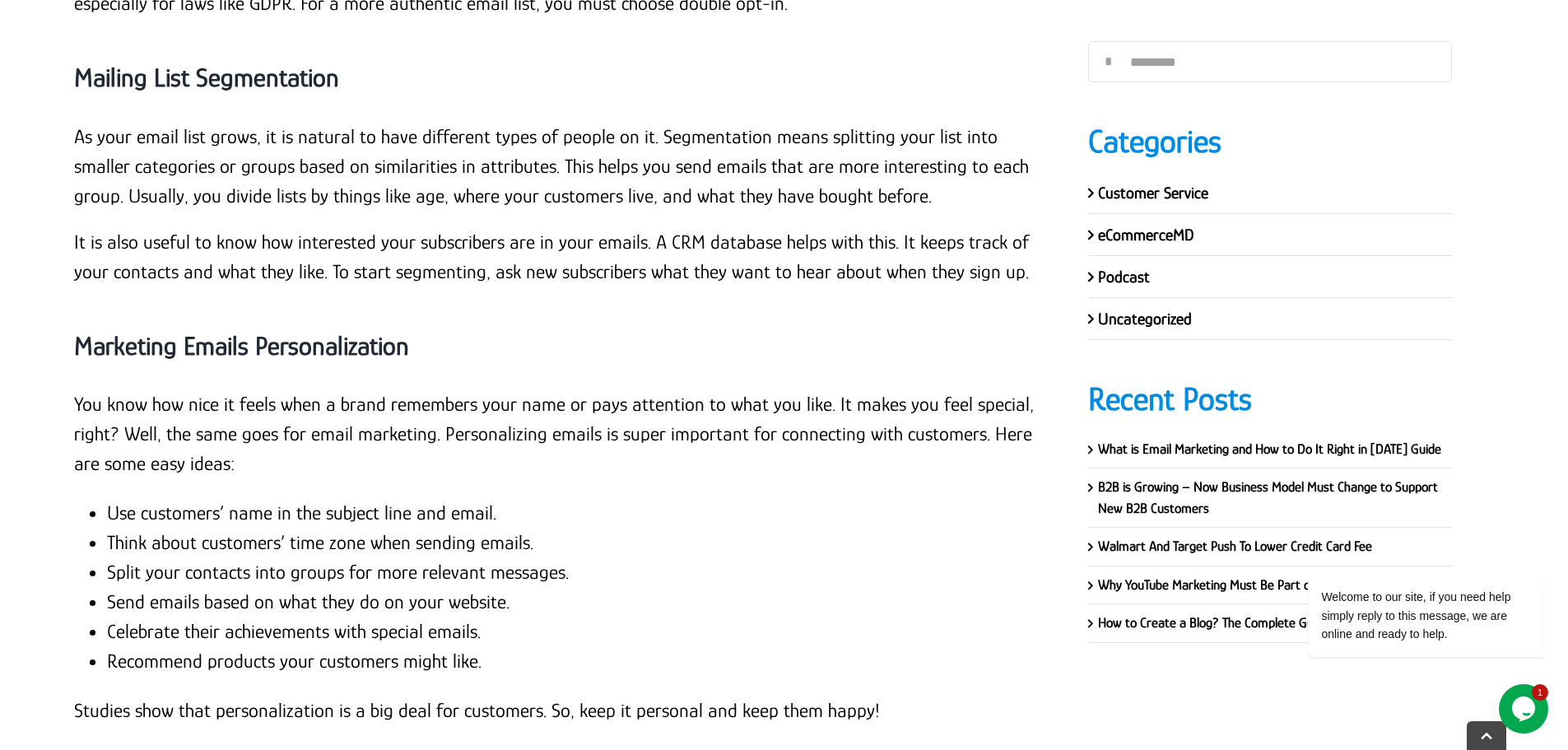
click at [207, 587] on li "Send emails based on what they do on your website." at bounding box center [572, 602] width 932 height 30
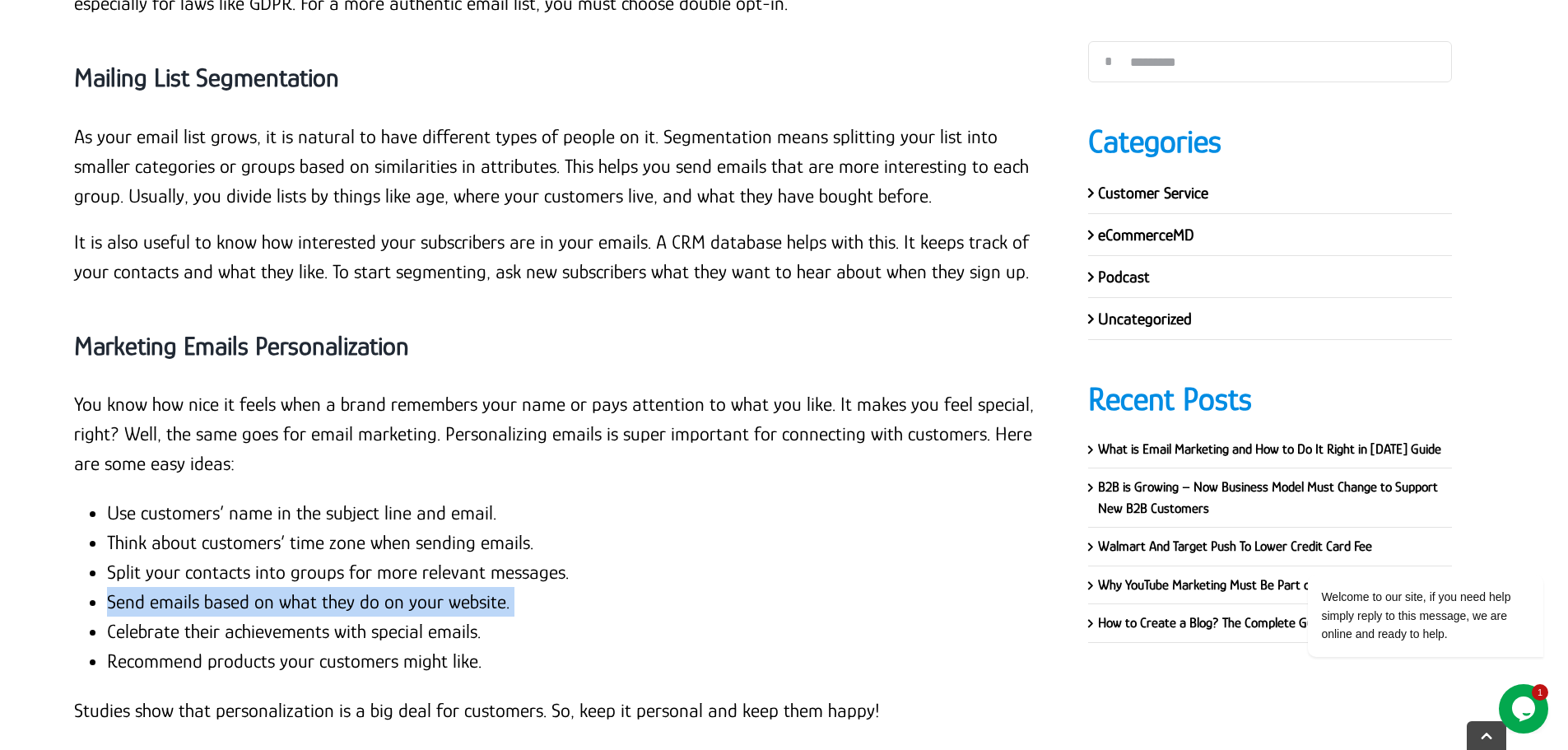
click at [207, 587] on li "Send emails based on what they do on your website." at bounding box center [572, 602] width 932 height 30
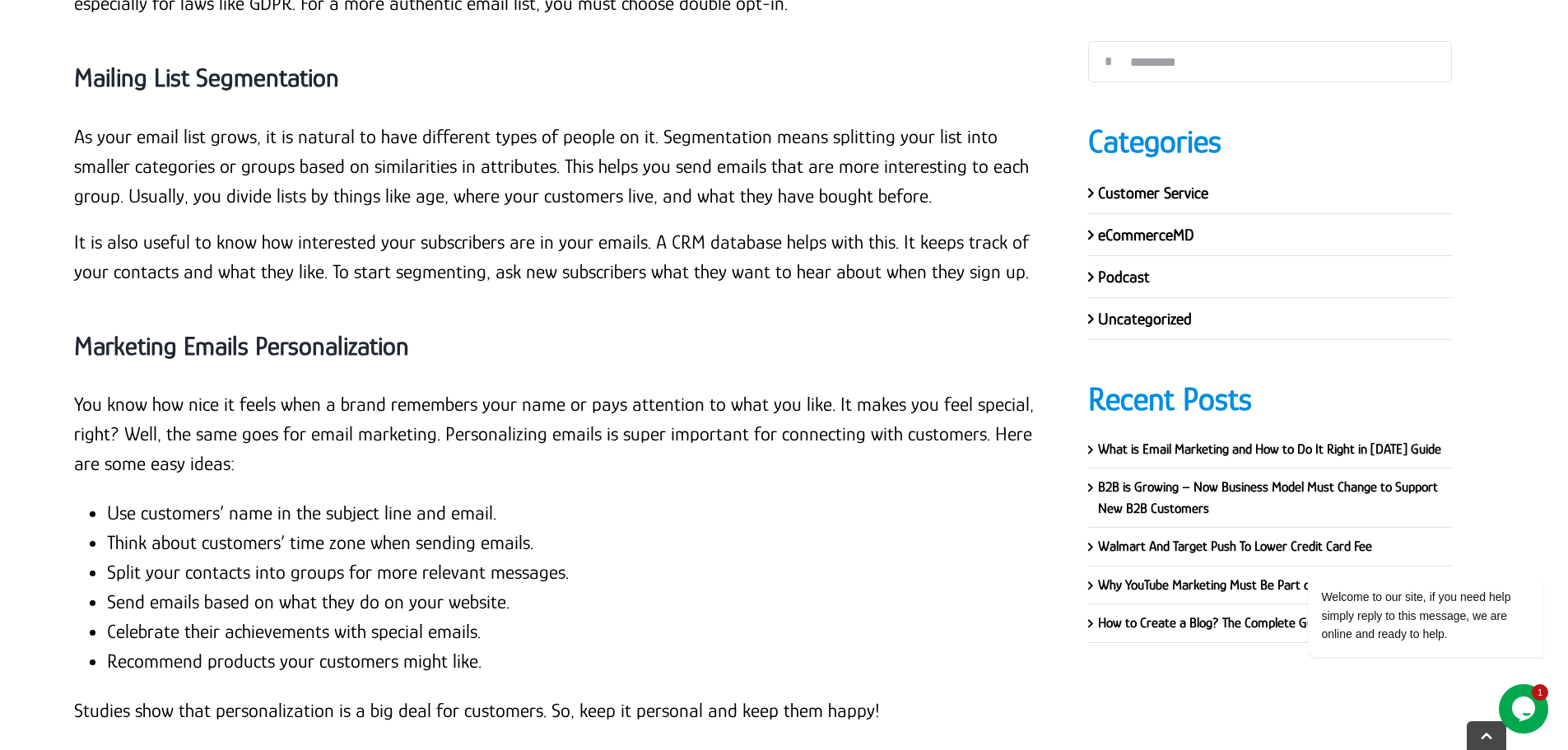
click at [180, 617] on li "Celebrate their achievements with special emails." at bounding box center [572, 631] width 932 height 30
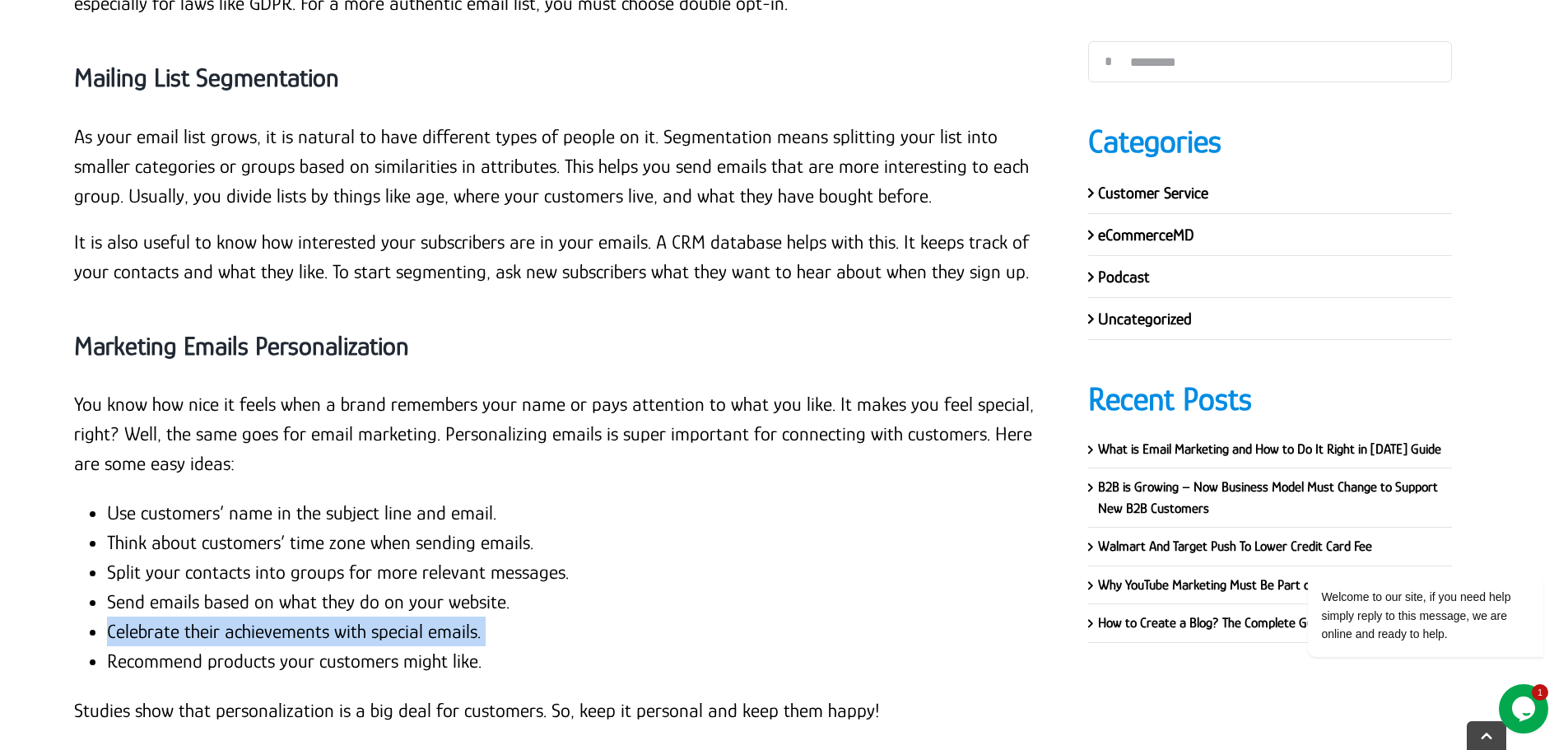
click at [180, 617] on li "Celebrate their achievements with special emails." at bounding box center [572, 631] width 932 height 30
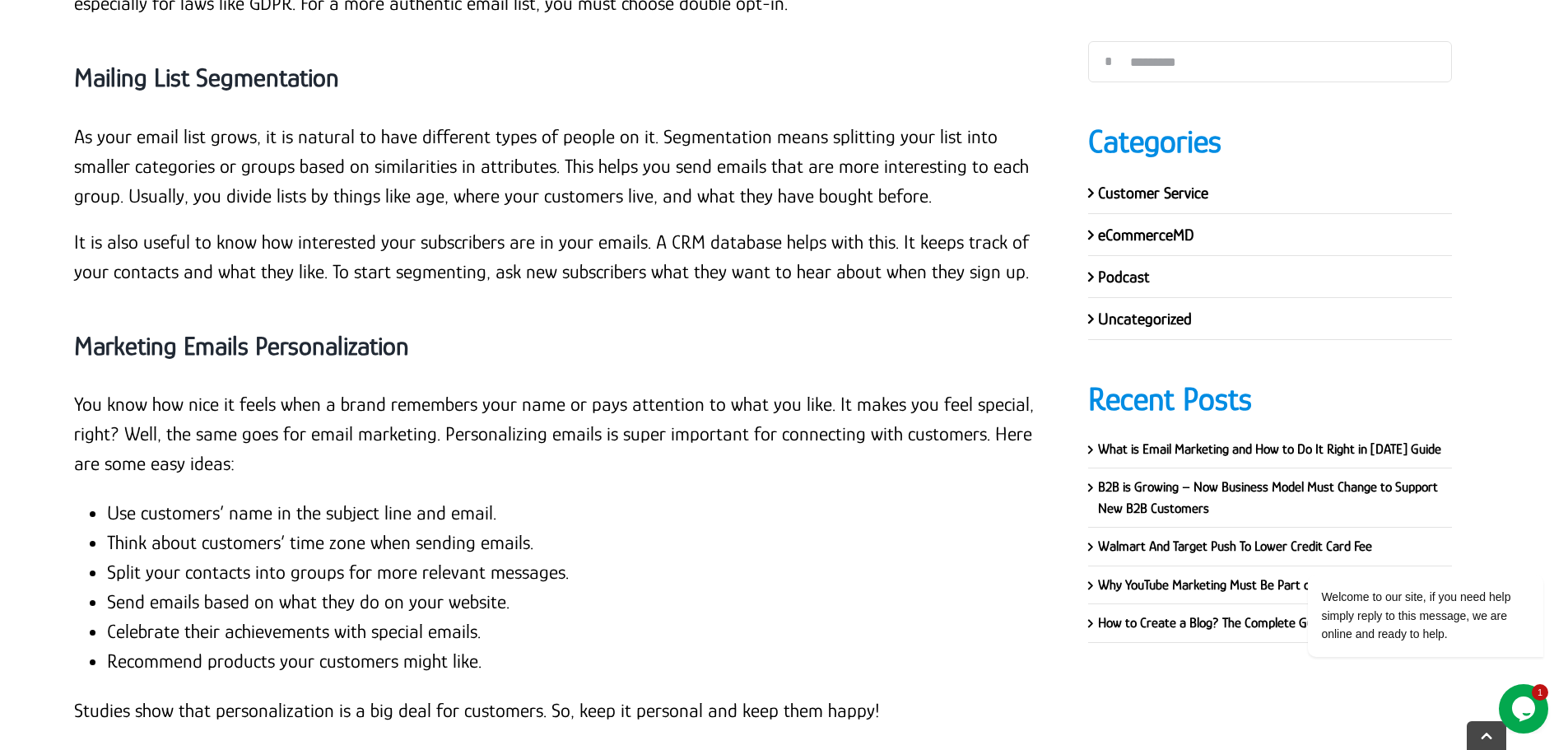
click at [190, 646] on li "Recommend products your customers might like." at bounding box center [572, 661] width 932 height 30
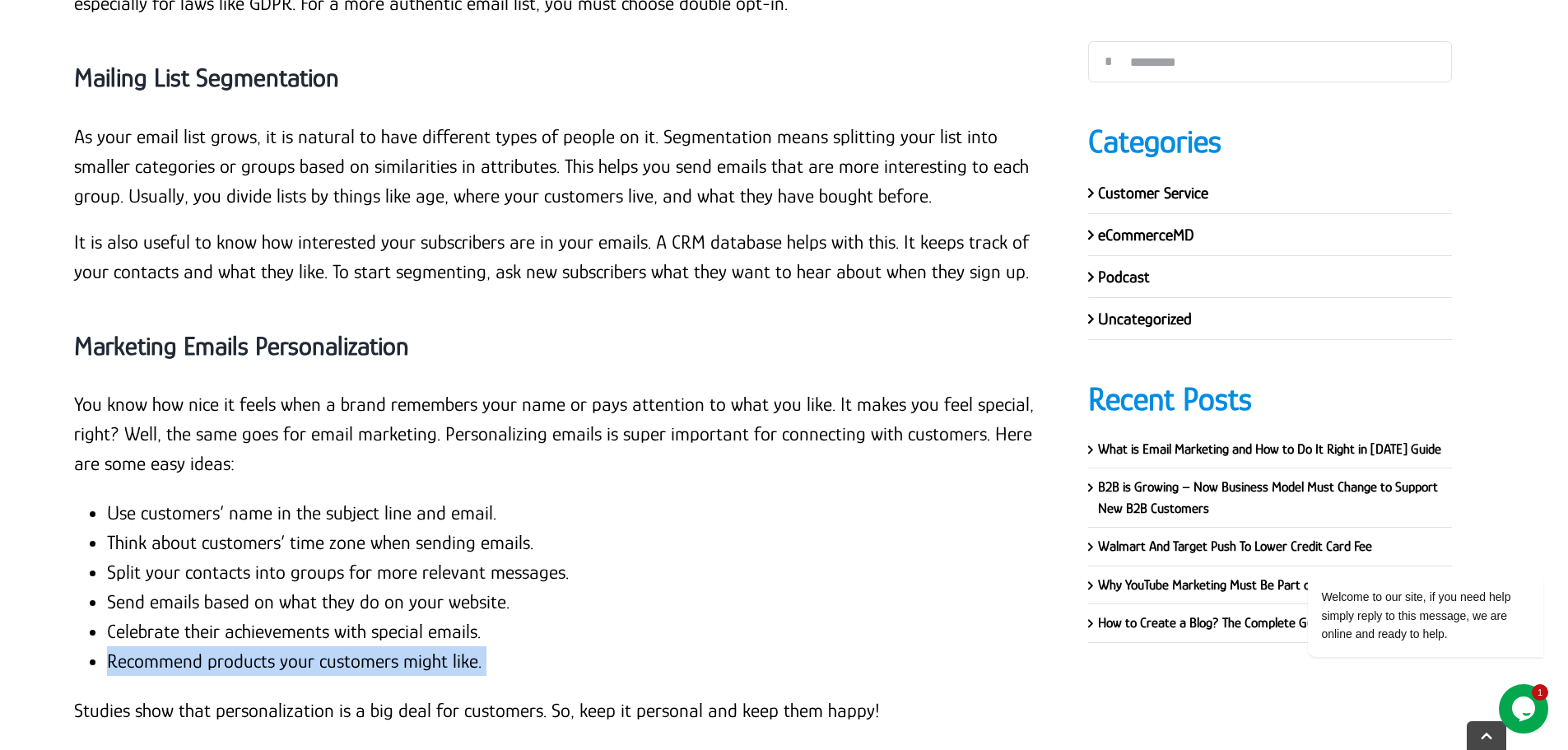
click at [190, 646] on li "Recommend products your customers might like." at bounding box center [572, 661] width 932 height 30
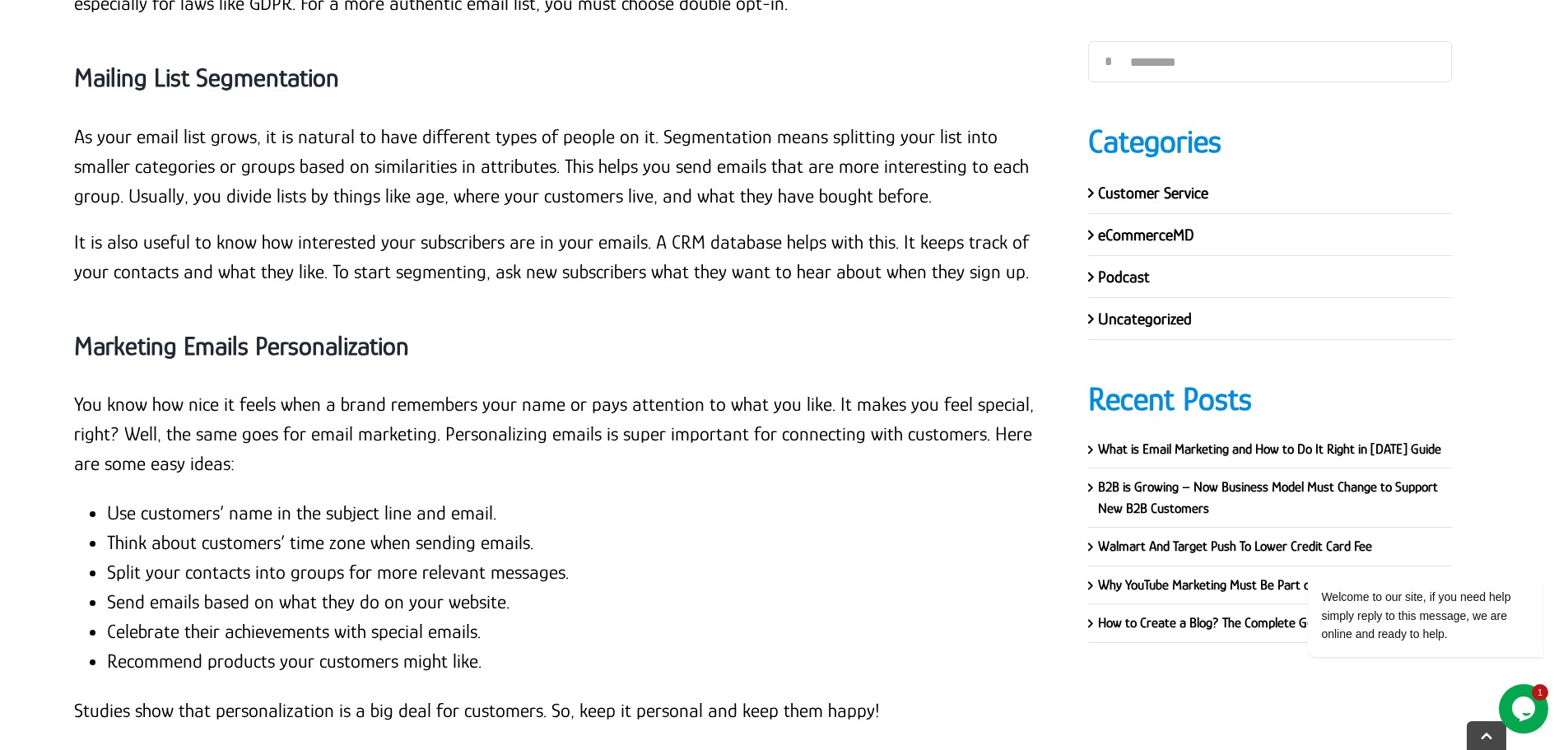
click at [303, 696] on p "Studies show that personalization is a big deal for customers. So, keep it pers…" at bounding box center [557, 710] width 965 height 30
click at [302, 696] on p "Studies show that personalization is a big deal for customers. So, keep it pers…" at bounding box center [557, 710] width 965 height 30
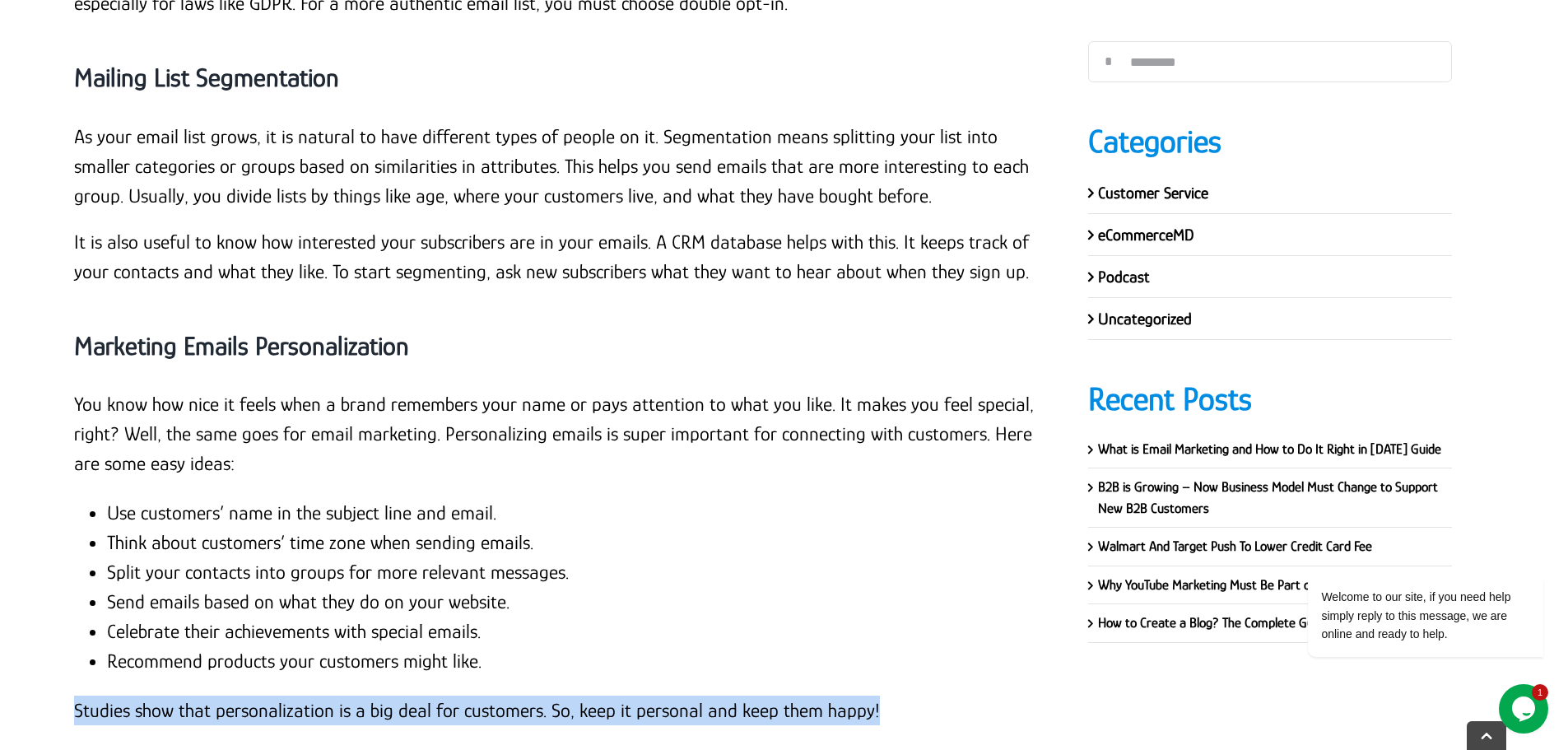
click at [302, 696] on p "Studies show that personalization is a big deal for customers. So, keep it pers…" at bounding box center [557, 710] width 965 height 30
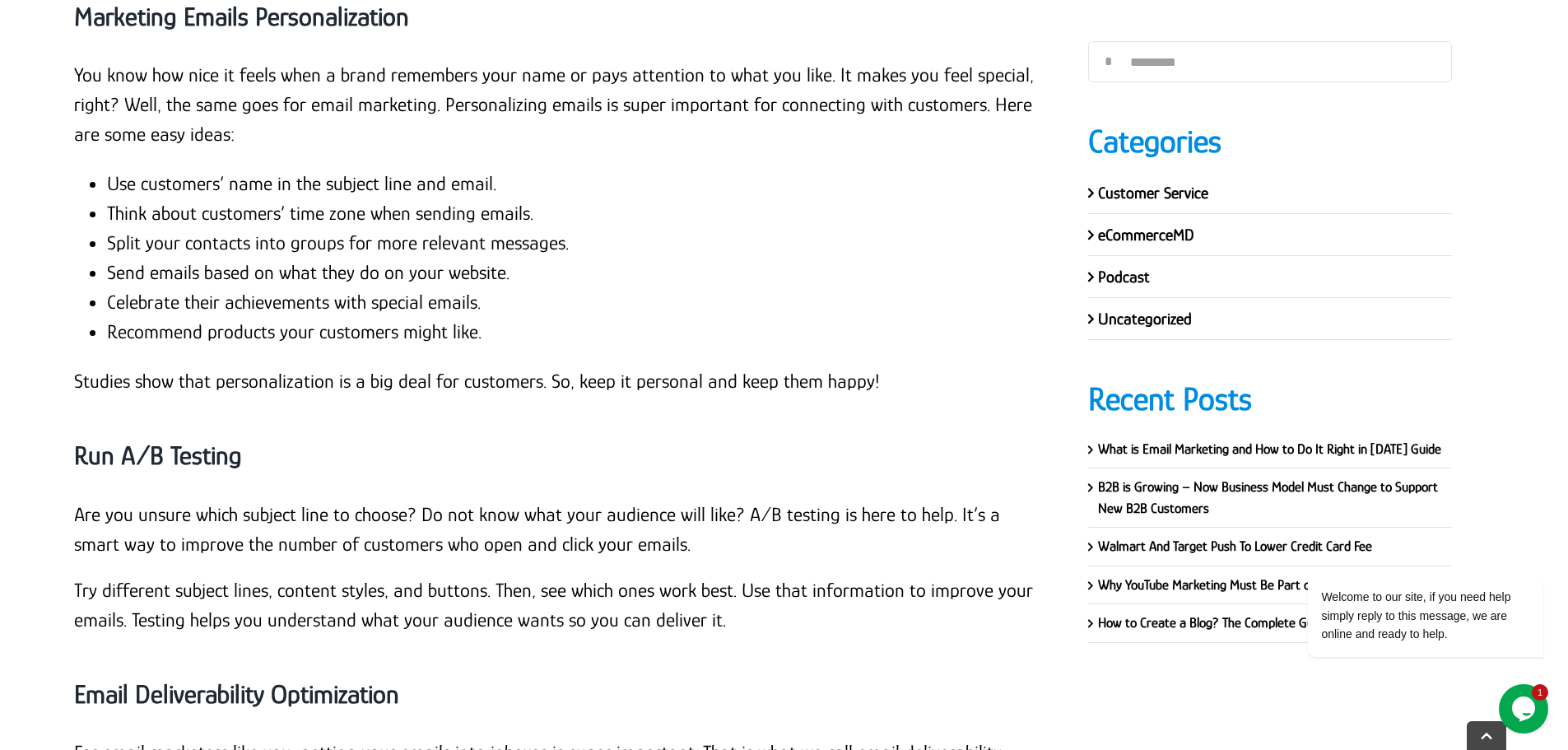
click at [207, 440] on strong "Run A/B Testing" at bounding box center [158, 455] width 168 height 30
click at [81, 412] on div "Run A/B Testing" at bounding box center [557, 456] width 965 height 87
click at [74, 499] on p "Are you unsure which subject line to choose? Do not know what your audience wil…" at bounding box center [557, 529] width 965 height 59
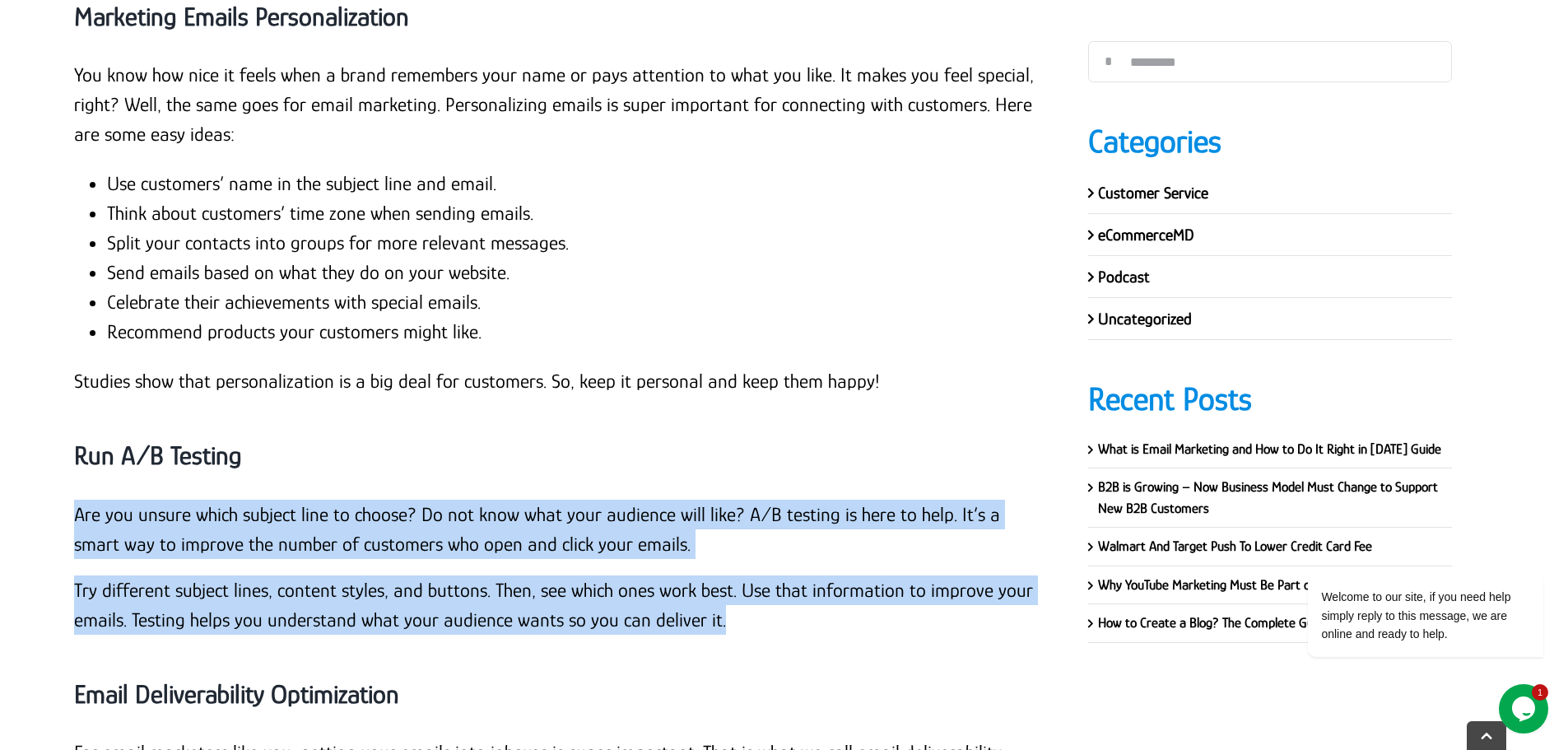
click at [745, 575] on p "Try different subject lines, content styles, and buttons. Then, see which ones …" at bounding box center [557, 605] width 965 height 59
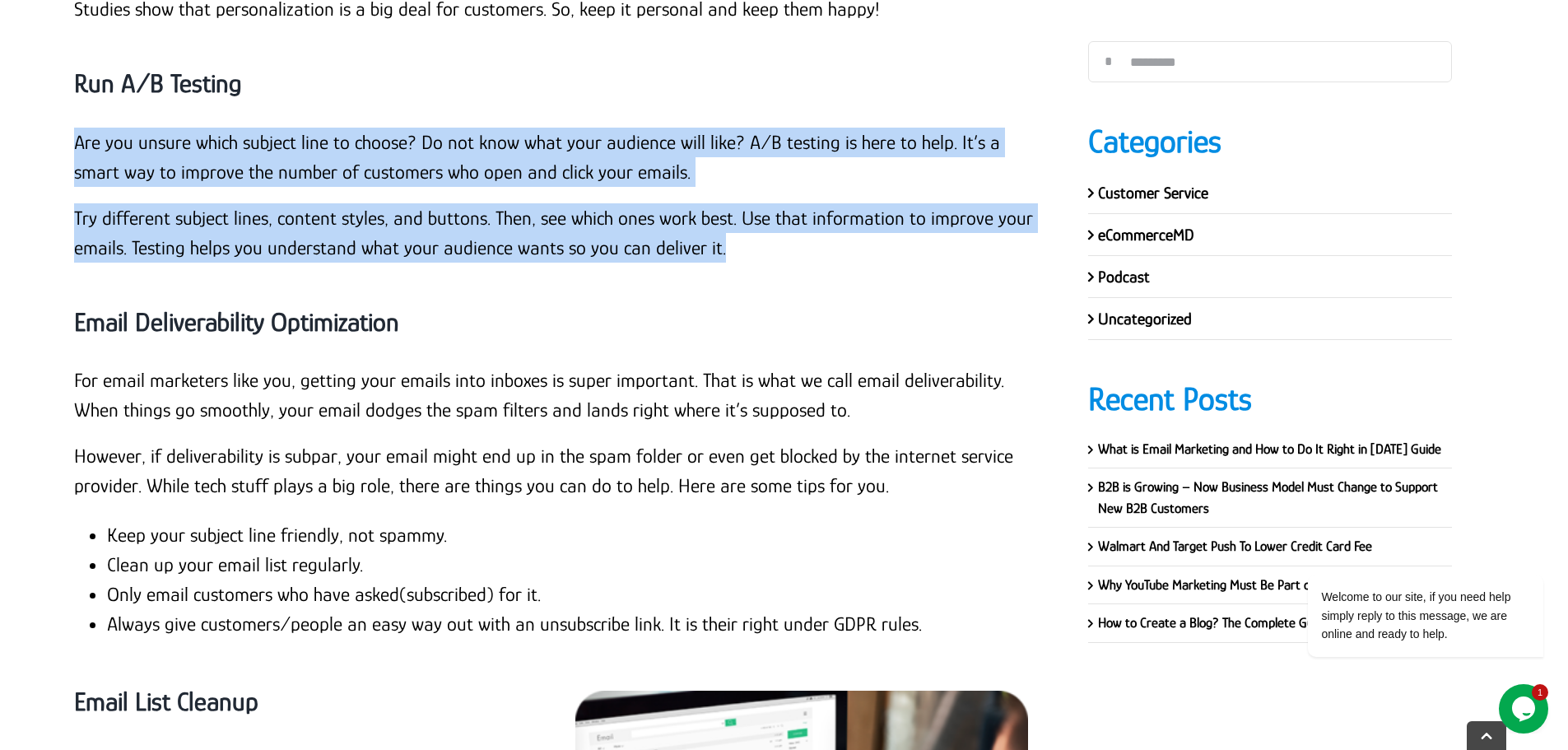
scroll to position [15609, 0]
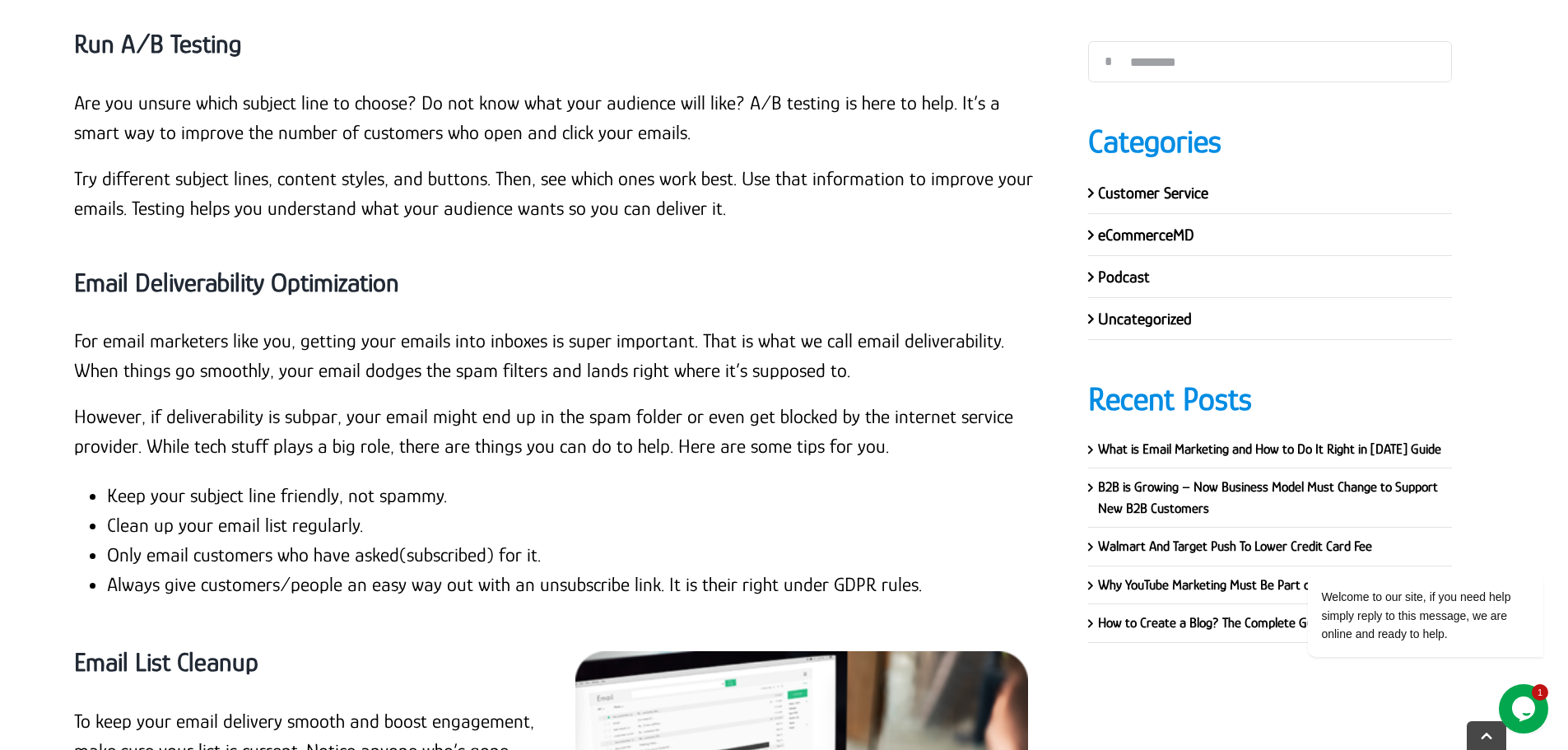
click at [255, 268] on strong "Email Deliverability Optimization" at bounding box center [236, 283] width 325 height 30
click at [200, 326] on p "For email marketers like you, getting your emails into inboxes is super importa…" at bounding box center [557, 356] width 965 height 59
click at [74, 326] on p "For email marketers like you, getting your emails into inboxes is super importa…" at bounding box center [557, 356] width 965 height 59
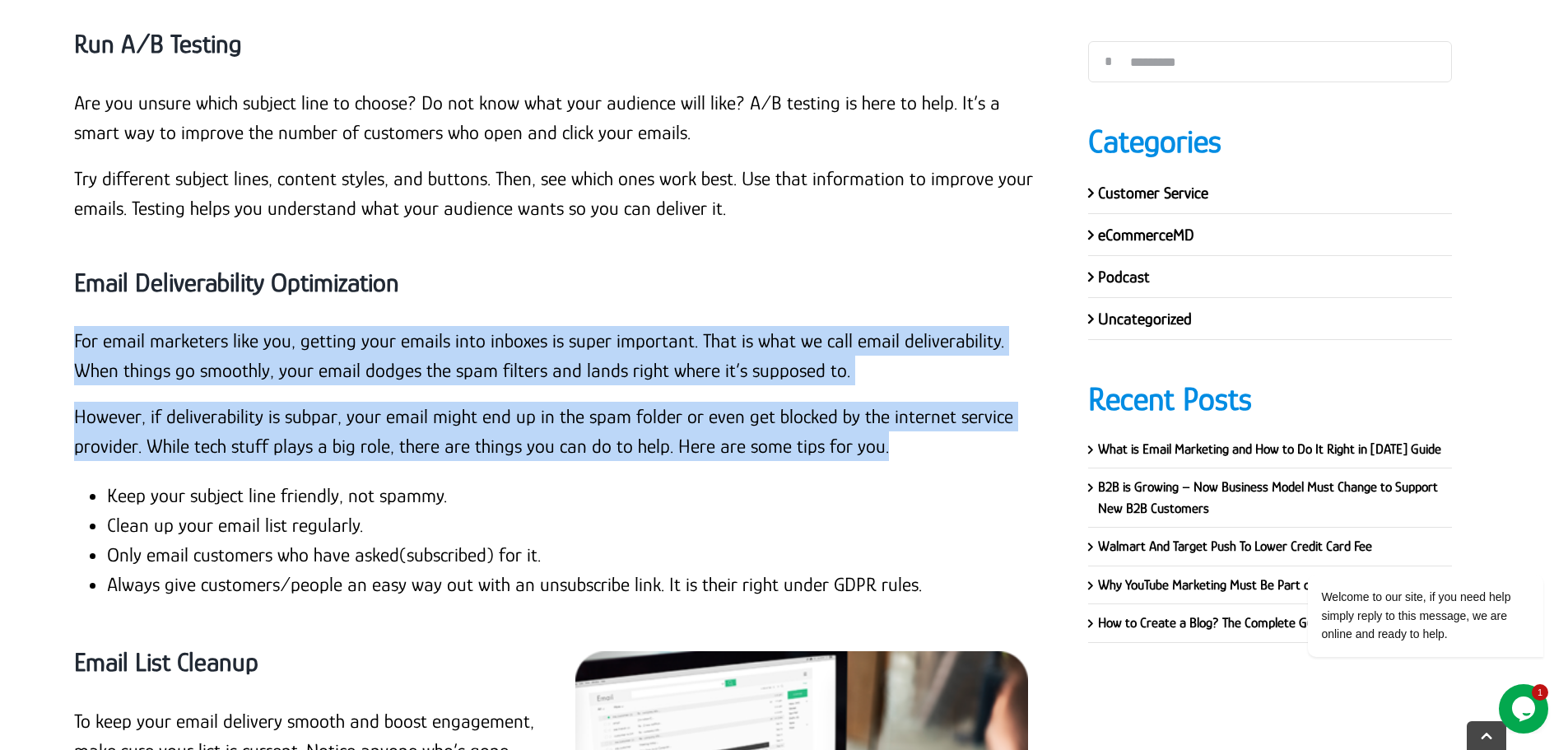
click at [887, 401] on p "However, if deliverability is subpar, your email might end up in the spam folde…" at bounding box center [557, 431] width 965 height 59
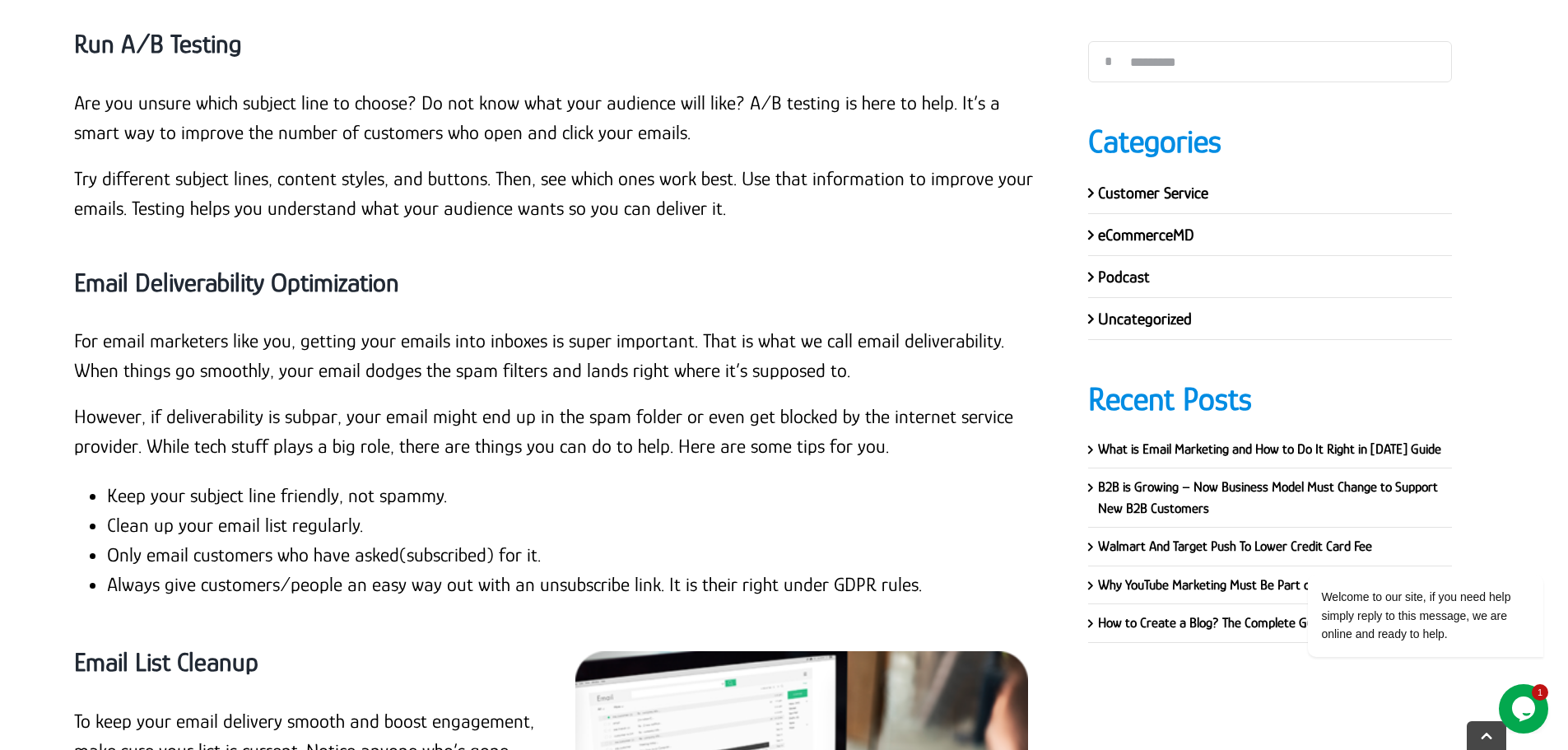
click at [259, 480] on li "Keep your subject line friendly, not spammy." at bounding box center [572, 495] width 932 height 30
click at [237, 510] on li "Clean up your email list regularly." at bounding box center [572, 525] width 932 height 30
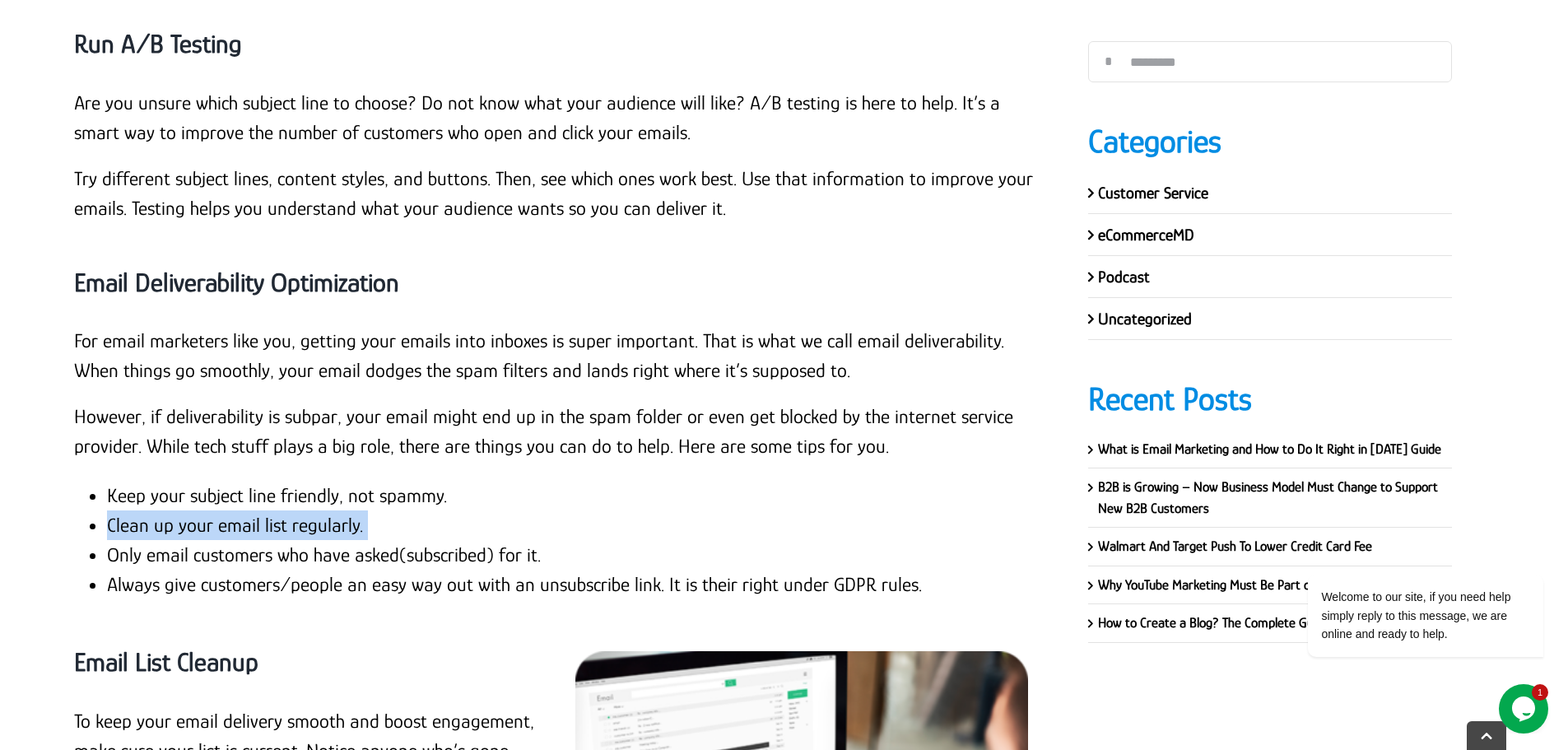
click at [237, 510] on li "Clean up your email list regularly." at bounding box center [572, 525] width 932 height 30
click at [225, 540] on li "Only email customers who have asked(subscribed) for it." at bounding box center [572, 554] width 932 height 30
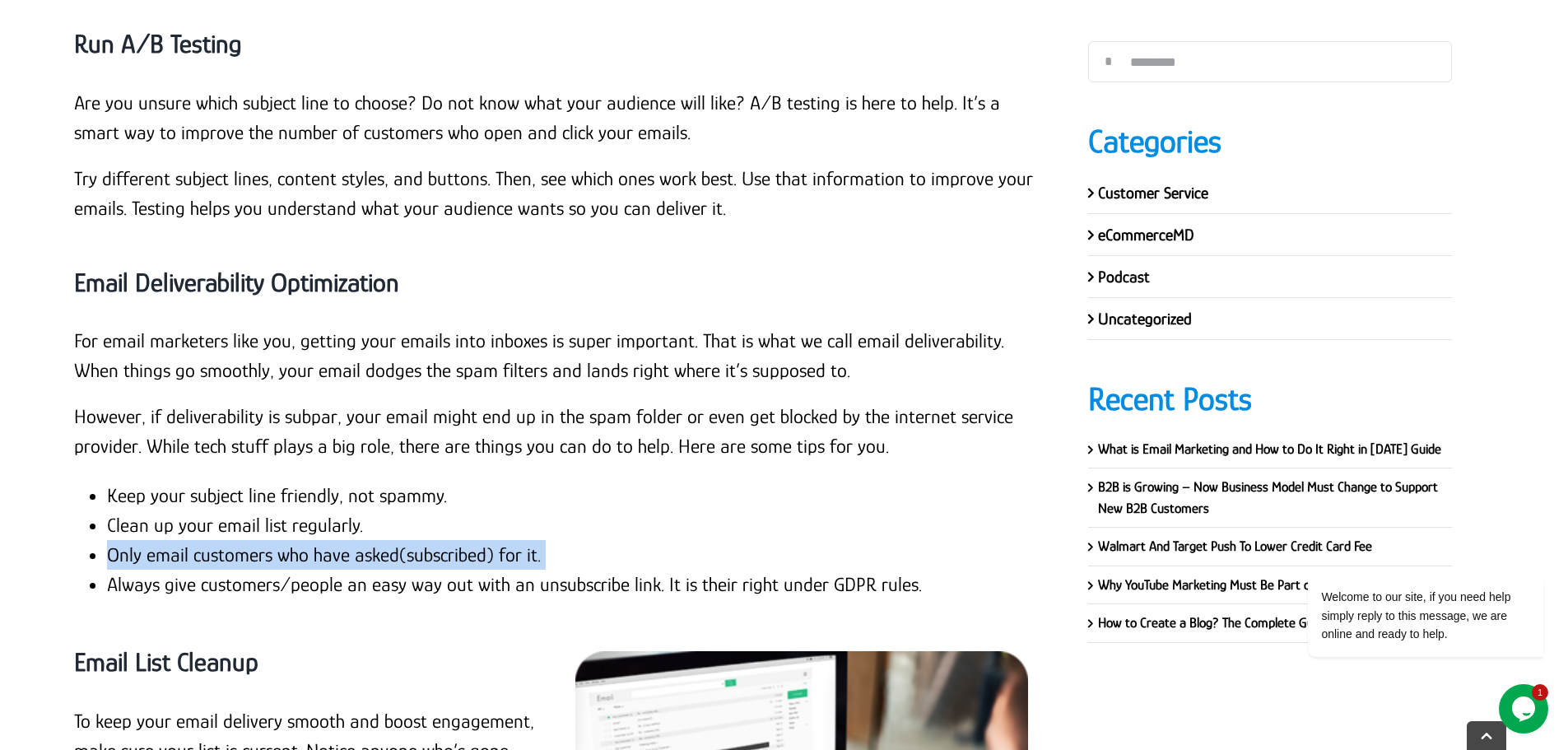
click at [225, 540] on li "Only email customers who have asked(subscribed) for it." at bounding box center [572, 554] width 932 height 30
click at [211, 569] on li "Always give customers/people an easy way out with an unsubscribe link. It is th…" at bounding box center [572, 584] width 932 height 30
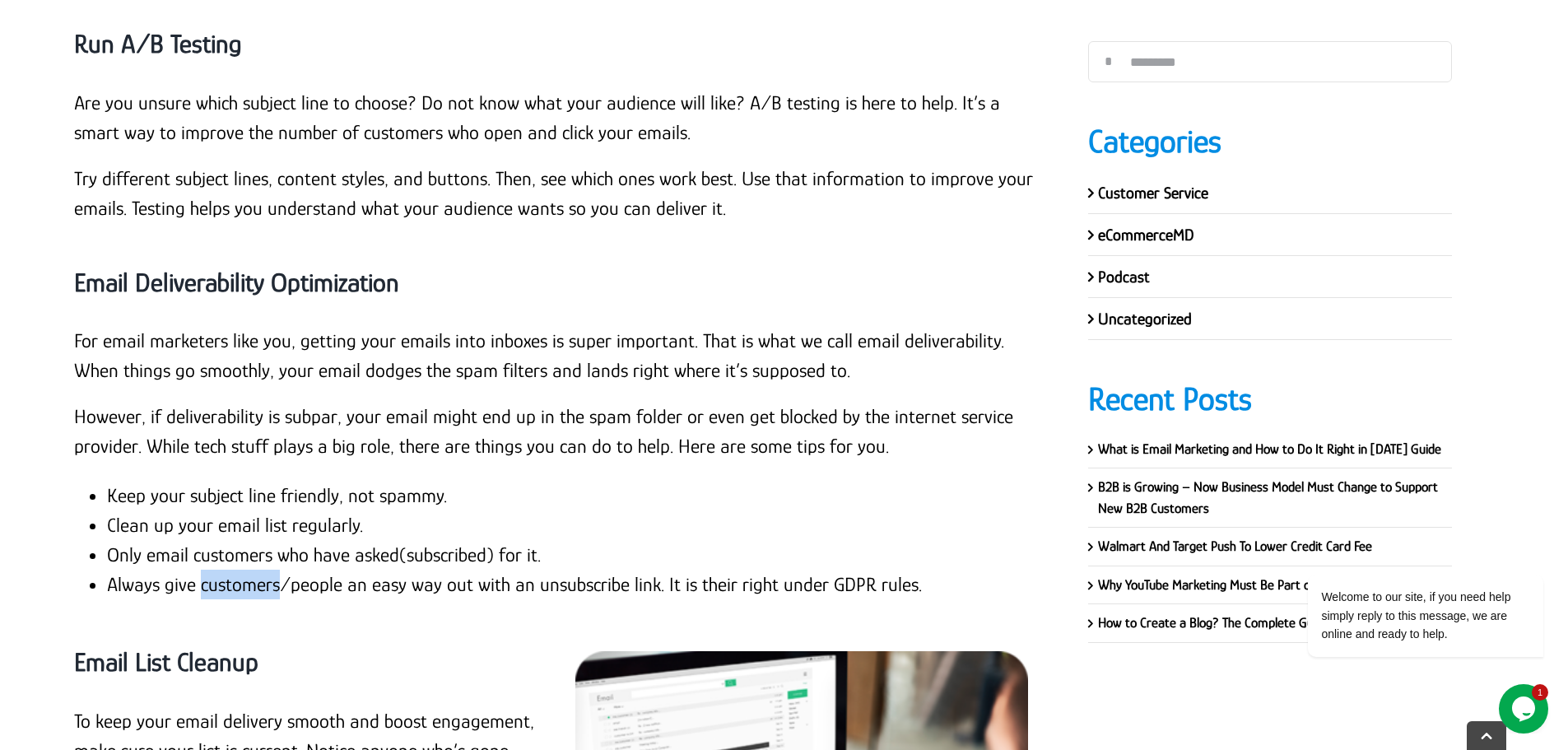
click at [211, 569] on li "Always give customers/people an easy way out with an unsubscribe link. It is th…" at bounding box center [572, 584] width 932 height 30
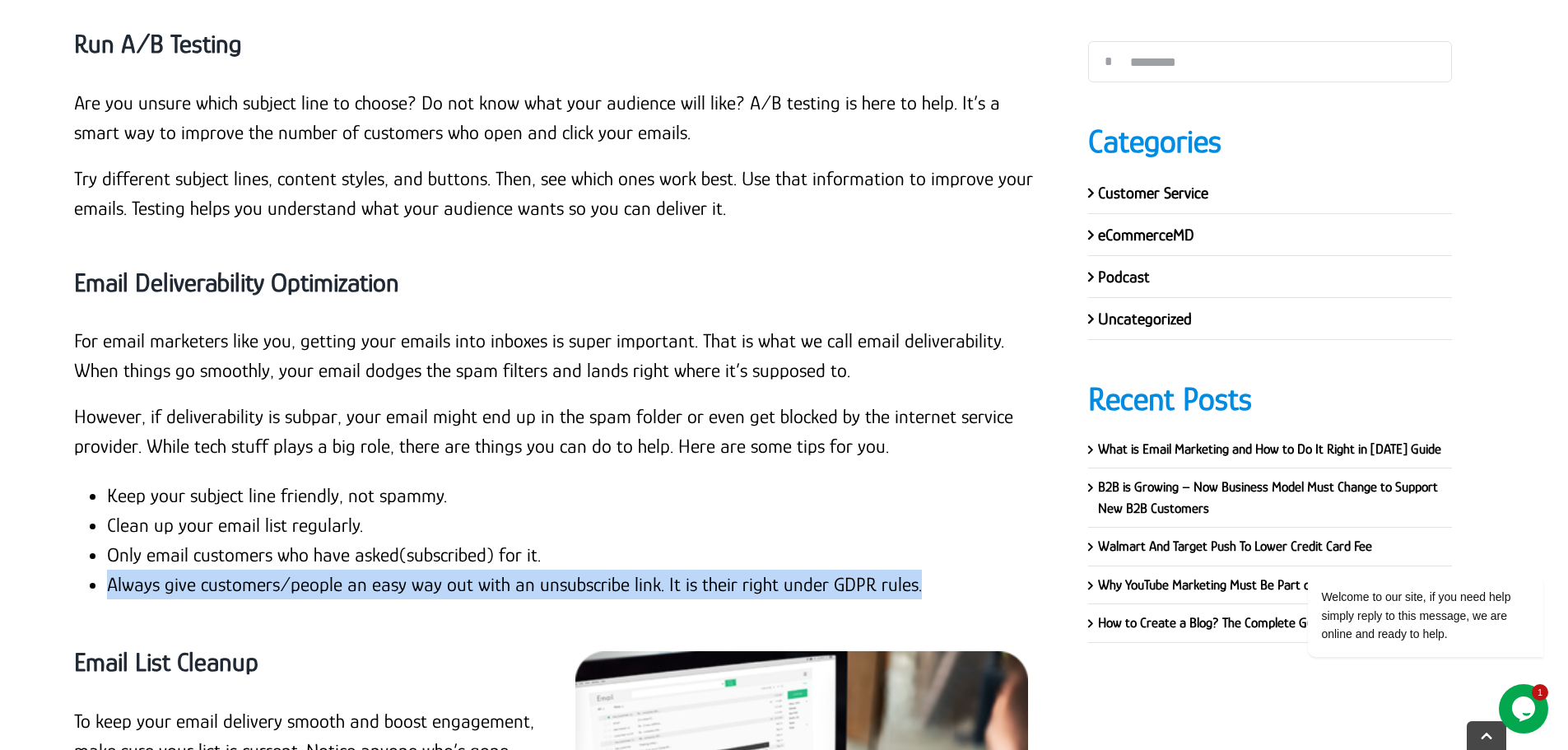
click at [211, 569] on li "Always give customers/people an easy way out with an unsubscribe link. It is th…" at bounding box center [572, 584] width 932 height 30
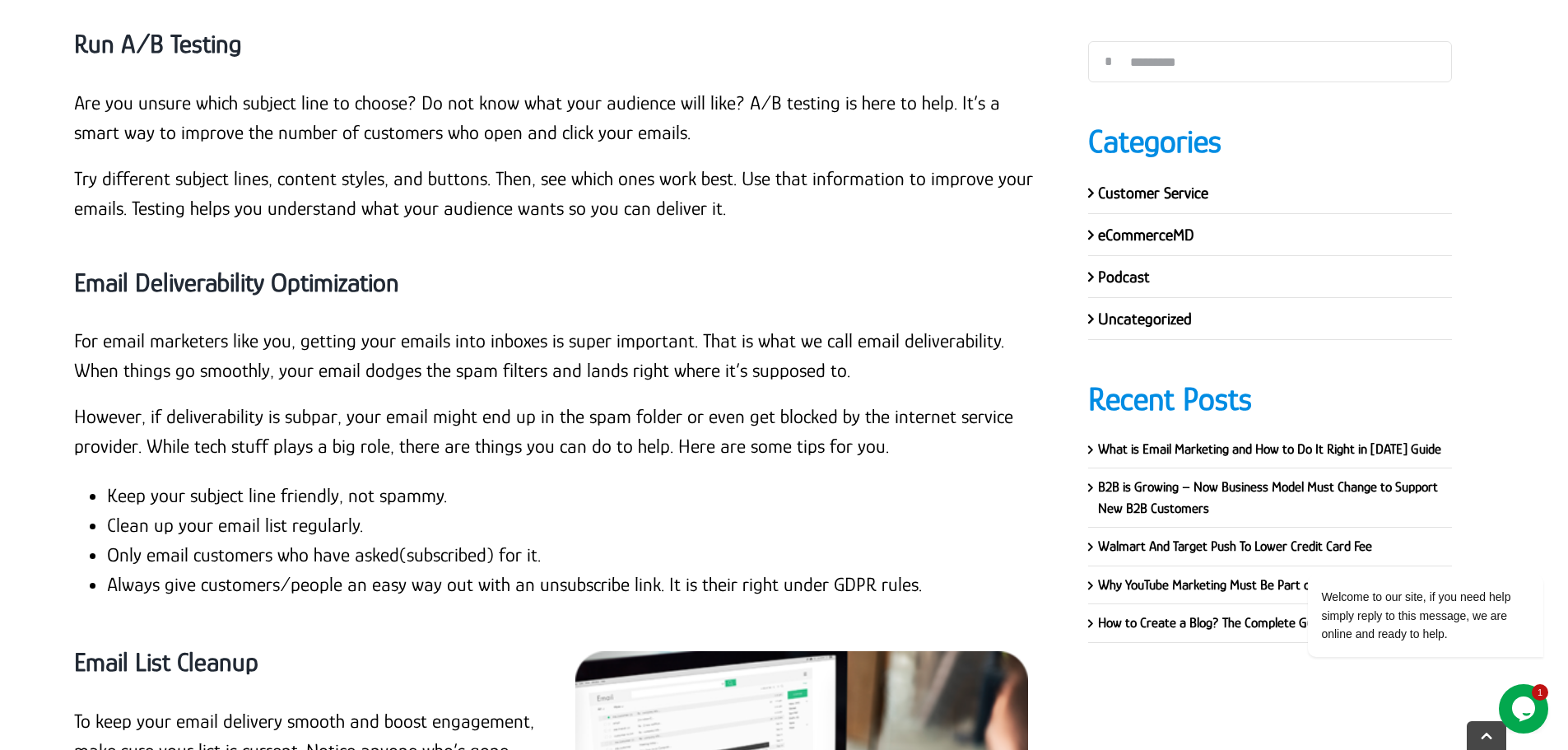
click at [180, 510] on li "Clean up your email list regularly." at bounding box center [572, 525] width 932 height 30
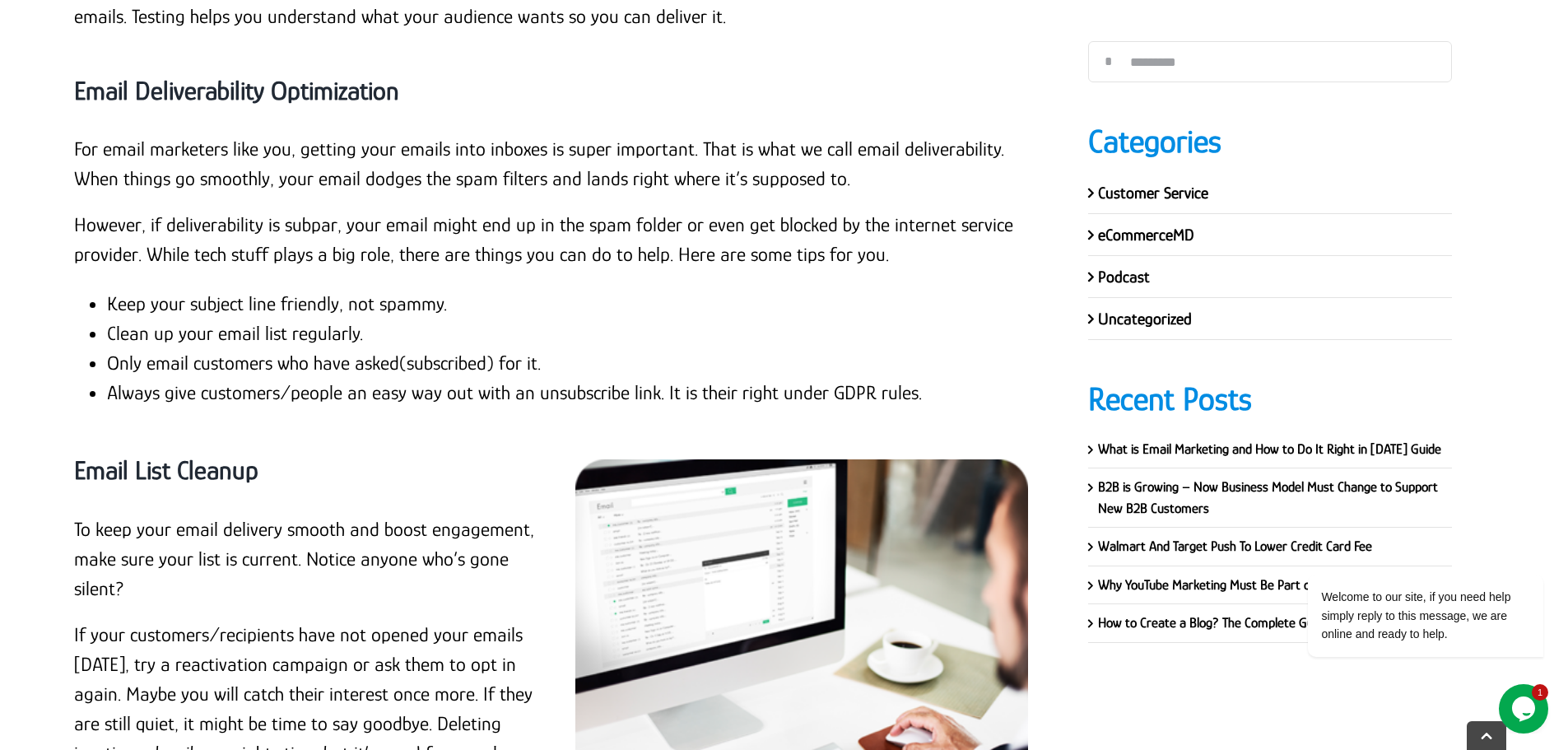
scroll to position [15856, 0]
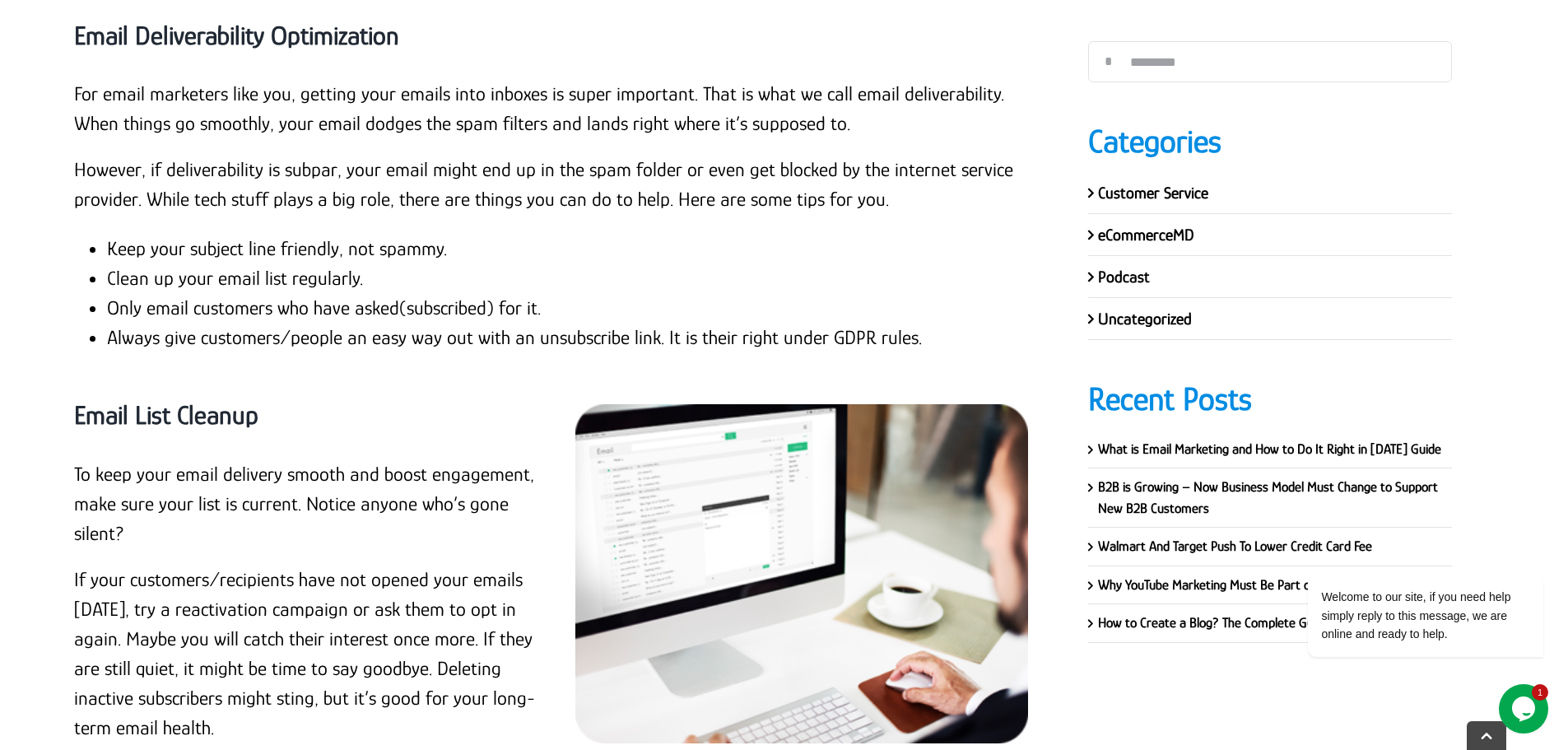
click at [209, 400] on strong "Email List Cleanup" at bounding box center [166, 415] width 185 height 30
click at [156, 459] on p "To keep your email delivery smooth and boost engagement, make sure your list is…" at bounding box center [305, 504] width 463 height 89
click at [74, 459] on p "To keep your email delivery smooth and boost engagement, make sure your list is…" at bounding box center [305, 504] width 463 height 89
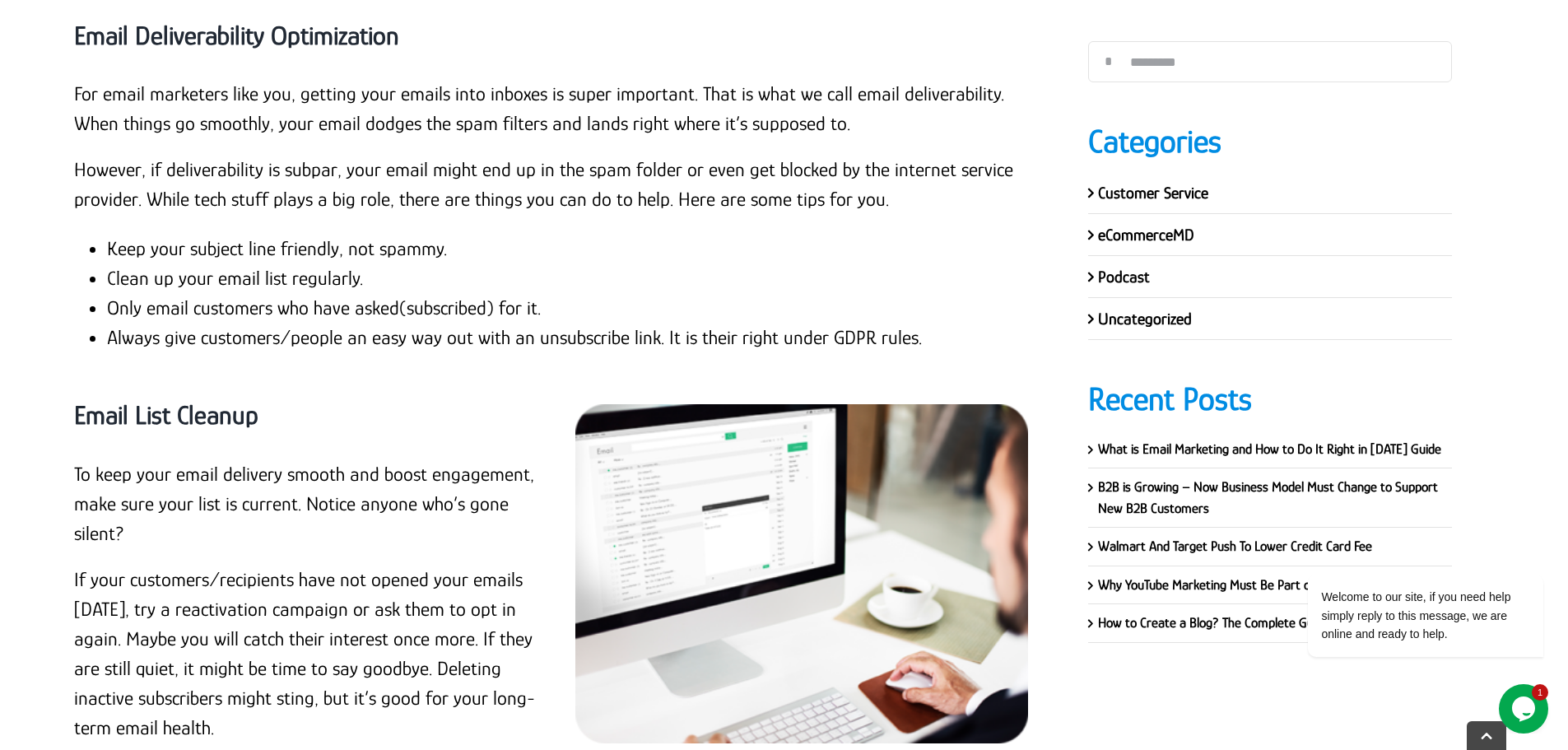
click at [214, 634] on p "If your customers/recipients have not opened your emails [DATE], try a reactiva…" at bounding box center [305, 653] width 463 height 178
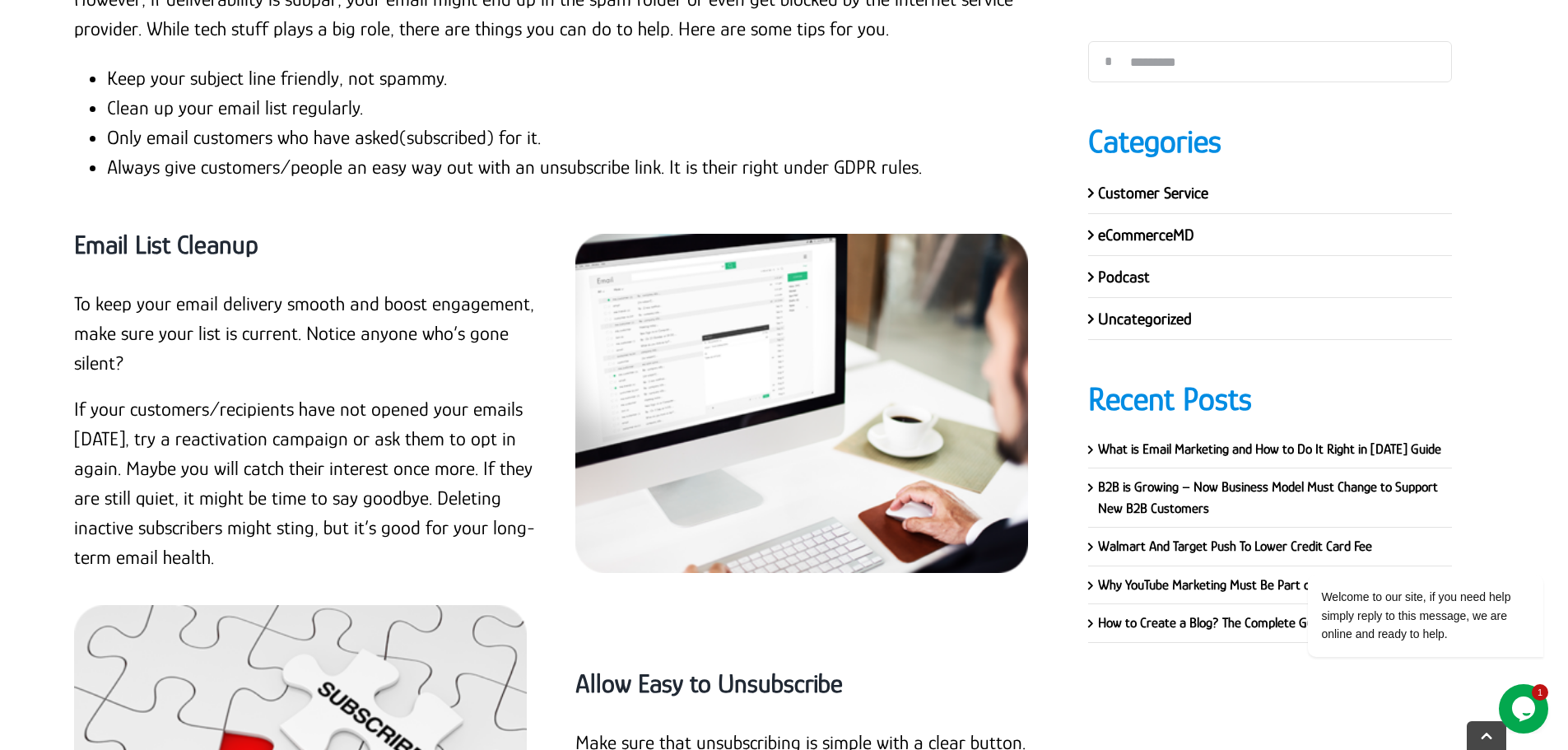
scroll to position [16267, 0]
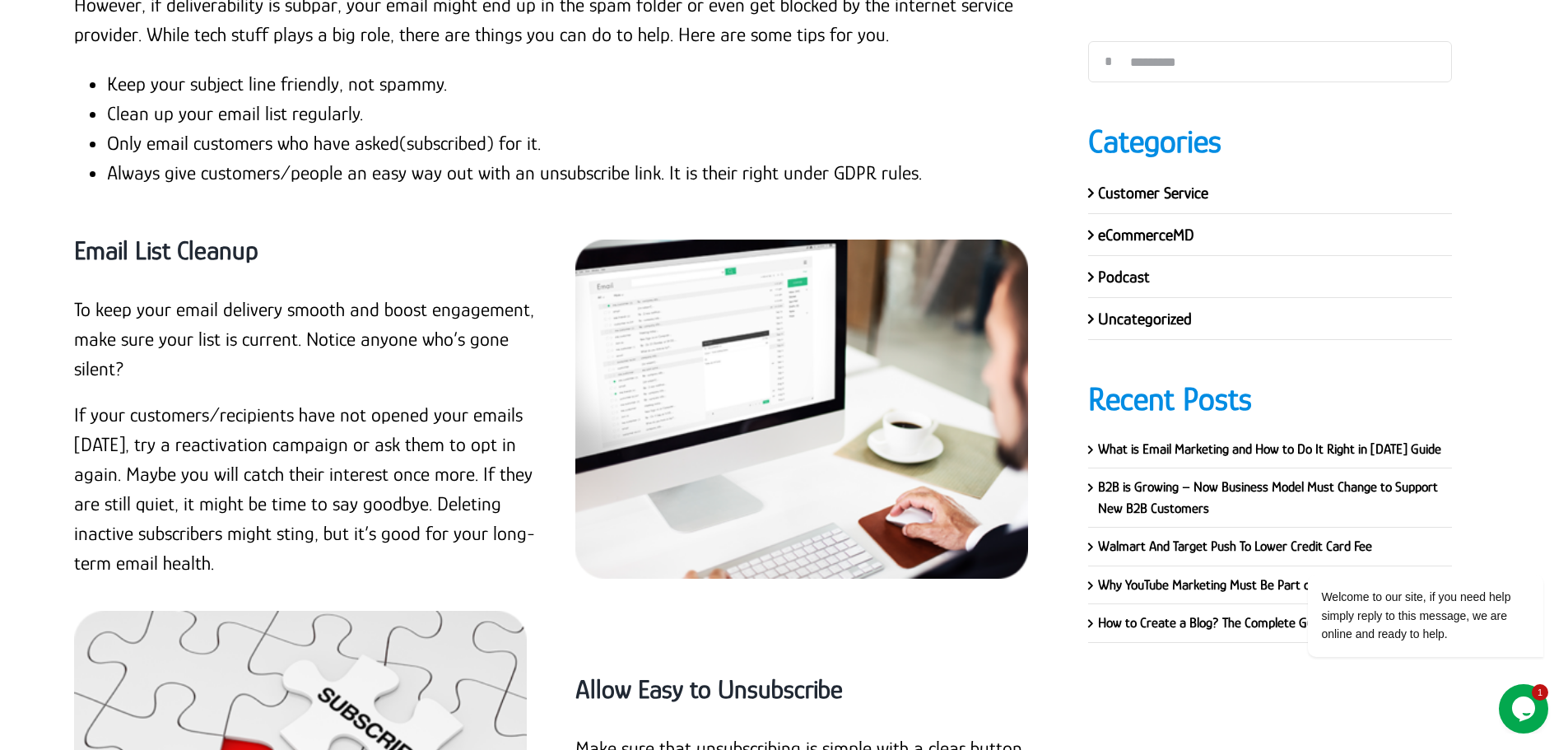
click at [412, 400] on p "If your customers/recipients have not opened your emails [DATE], try a reactiva…" at bounding box center [305, 489] width 463 height 178
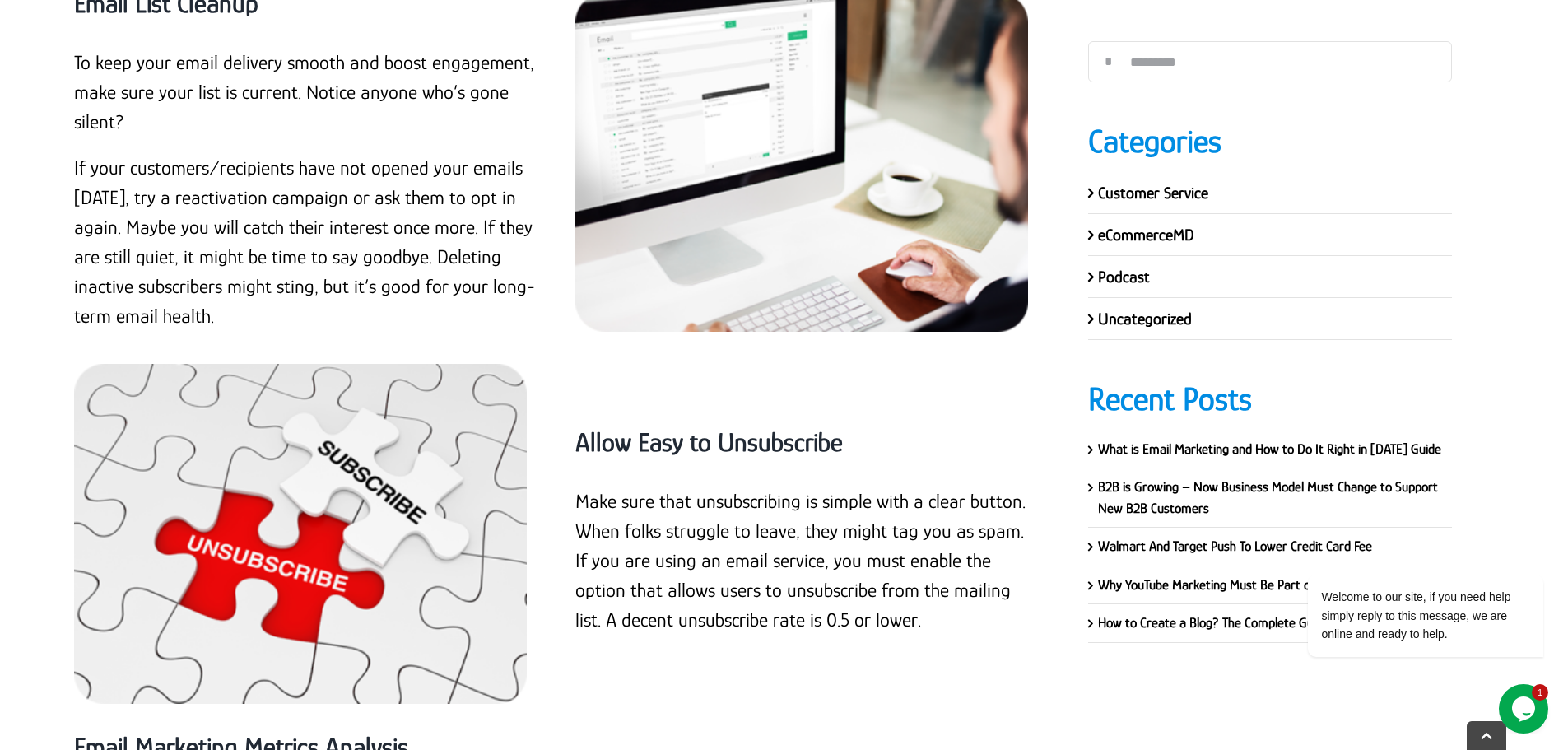
click at [678, 427] on strong "Allow Easy to Unsubscribe" at bounding box center [709, 442] width 268 height 30
click at [668, 486] on p "Make sure that unsubscribing is simple with a clear button. When folks struggle…" at bounding box center [807, 560] width 463 height 148
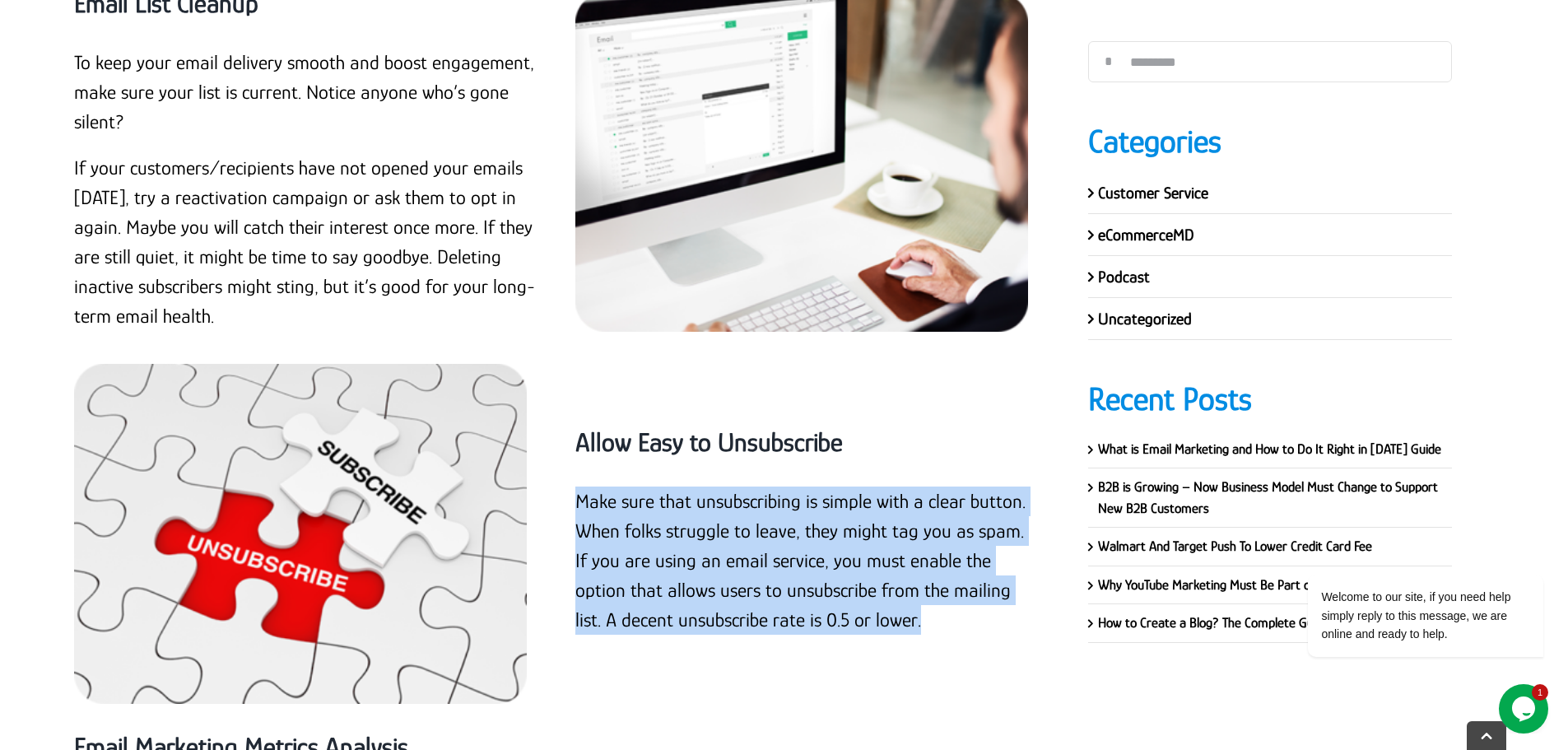
click at [668, 486] on p "Make sure that unsubscribing is simple with a clear button. When folks struggle…" at bounding box center [807, 560] width 463 height 148
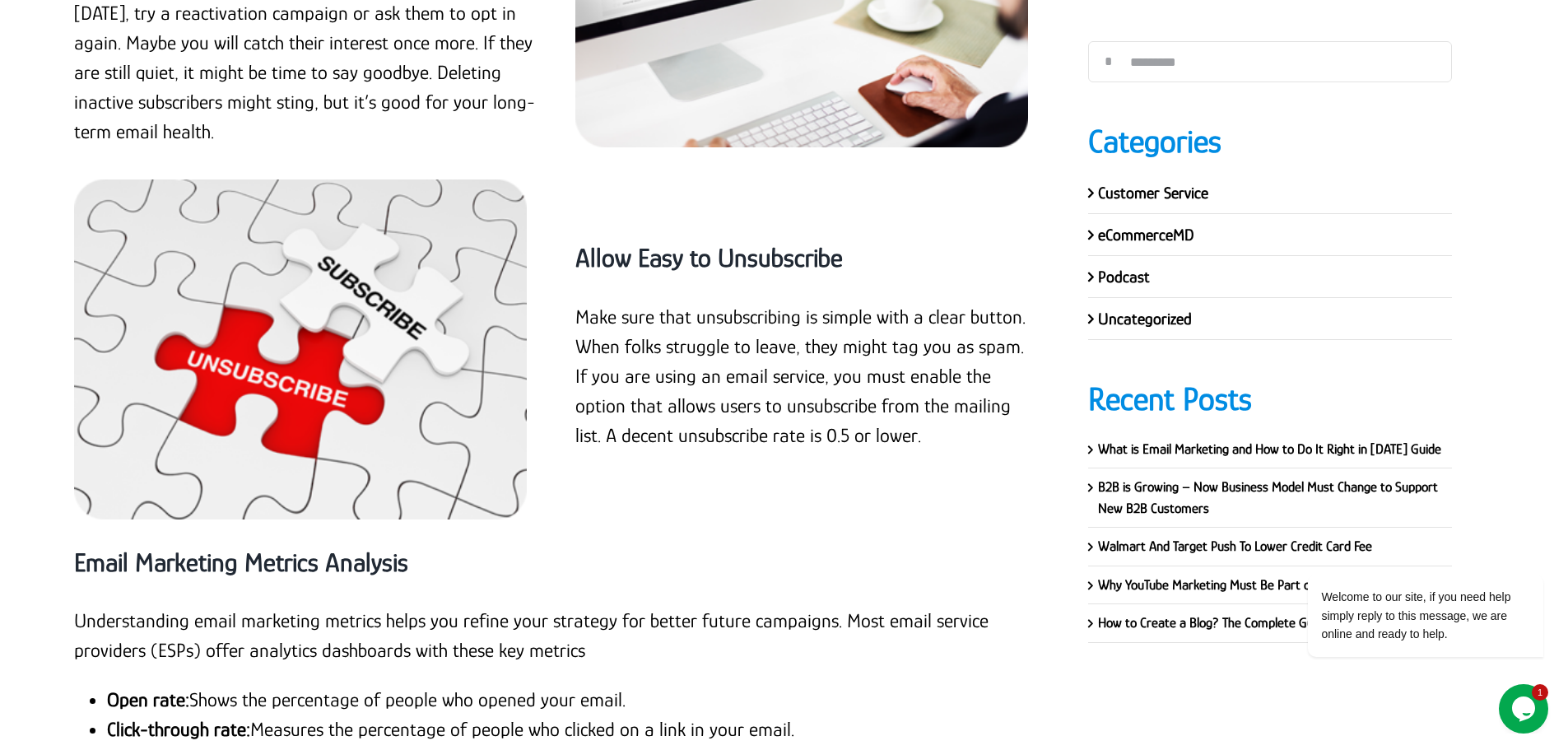
scroll to position [16432, 0]
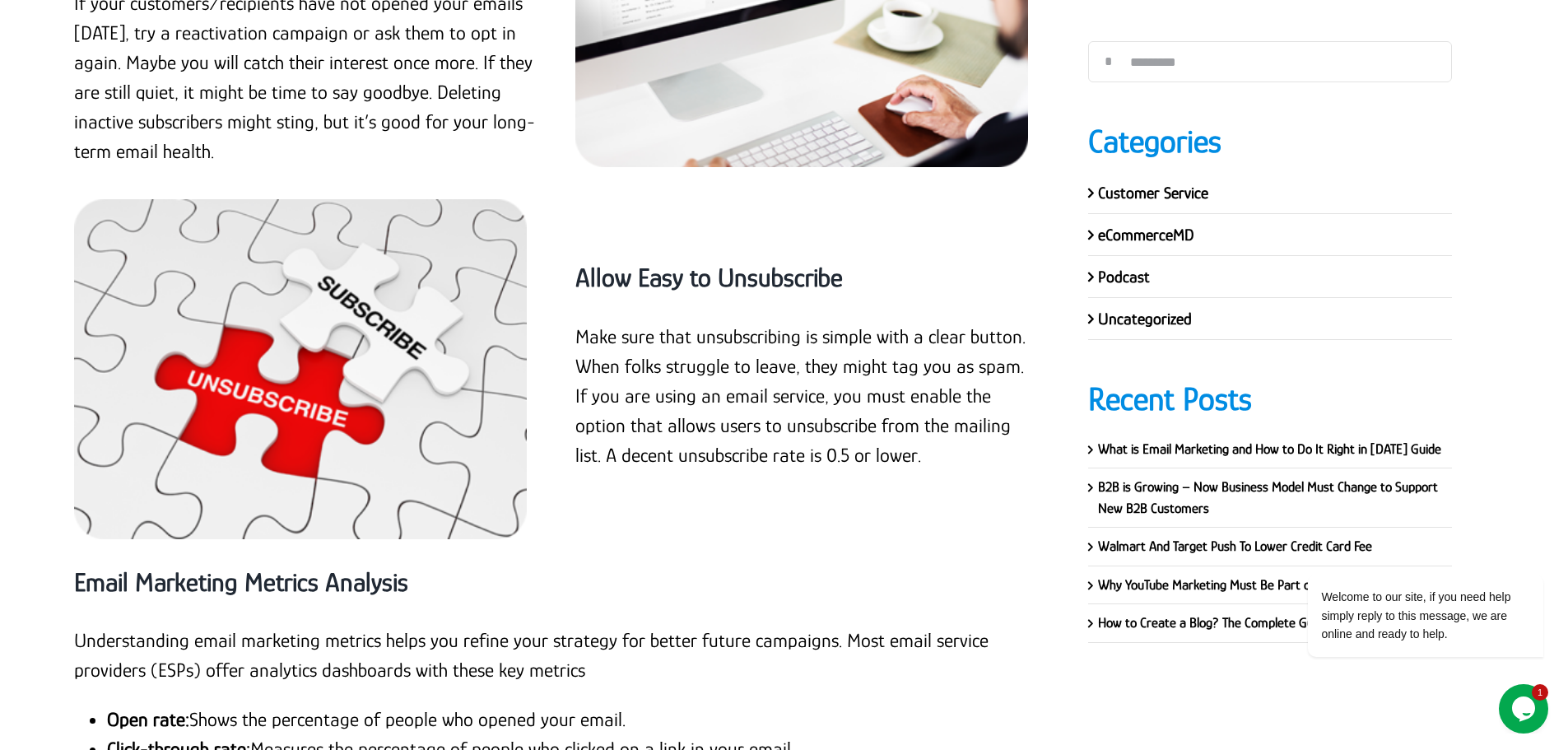
click at [336, 567] on strong "Email Marketing Metrics Analysis" at bounding box center [241, 582] width 334 height 30
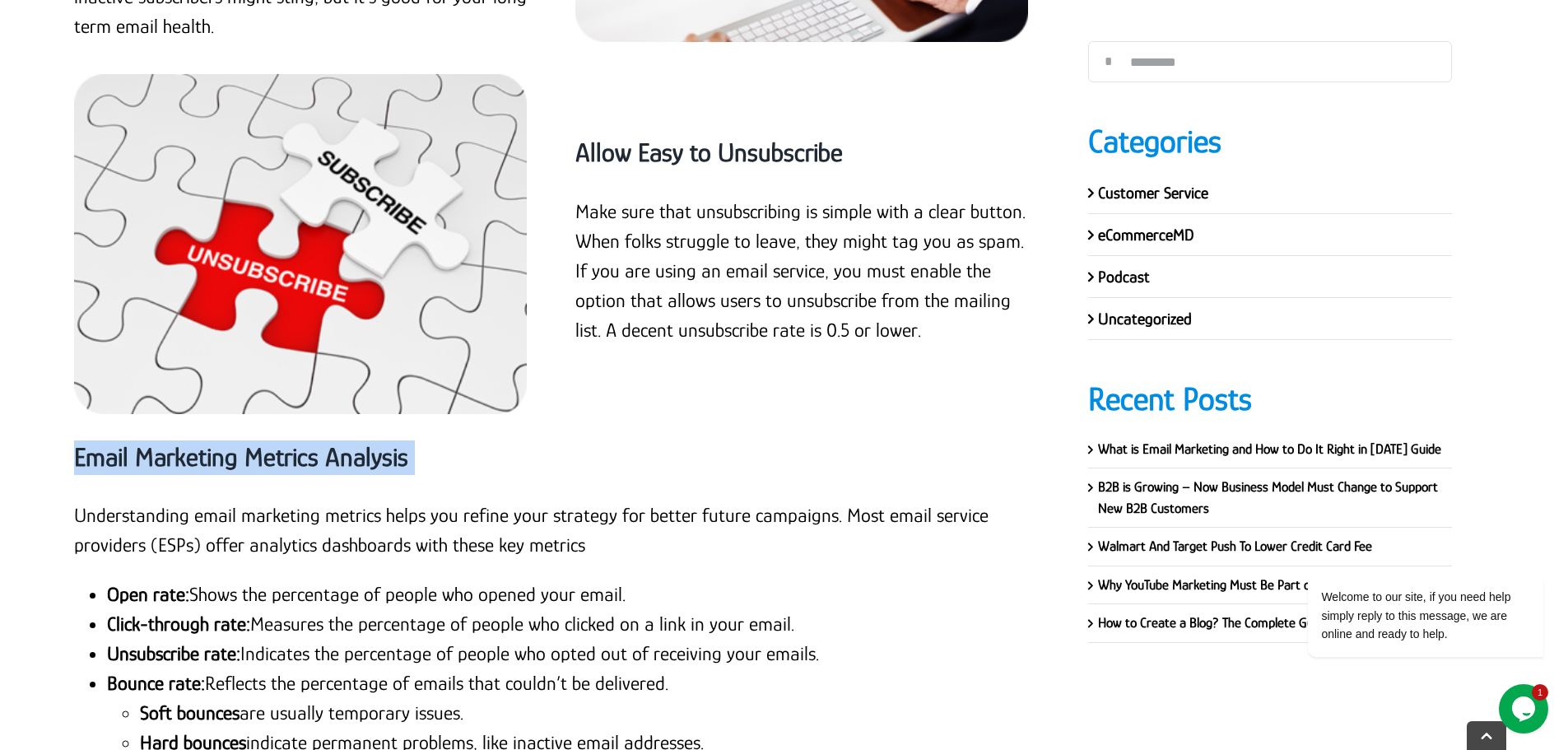
scroll to position [16761, 0]
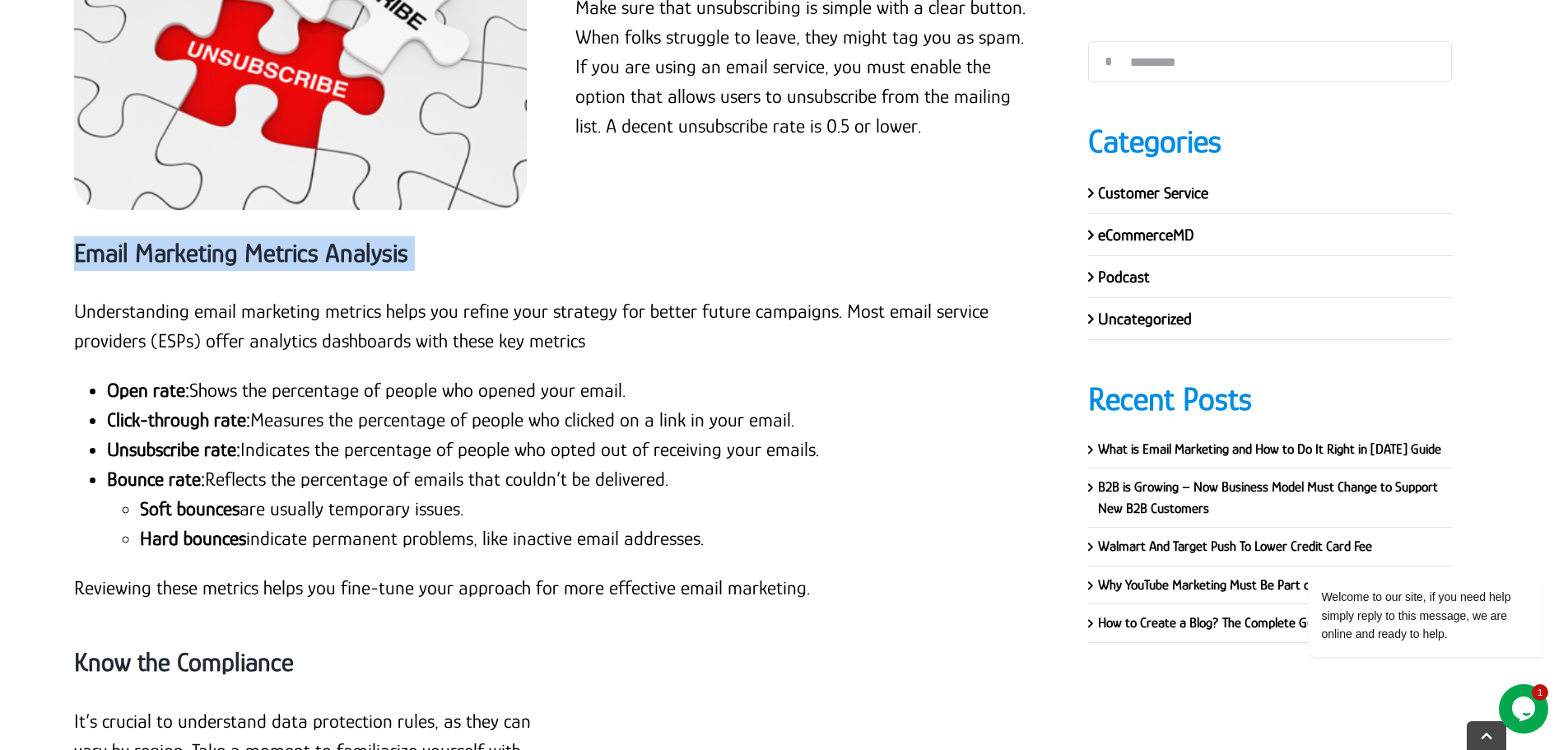
click at [101, 296] on p "Understanding email marketing metrics helps you refine your strategy for better…" at bounding box center [557, 326] width 965 height 59
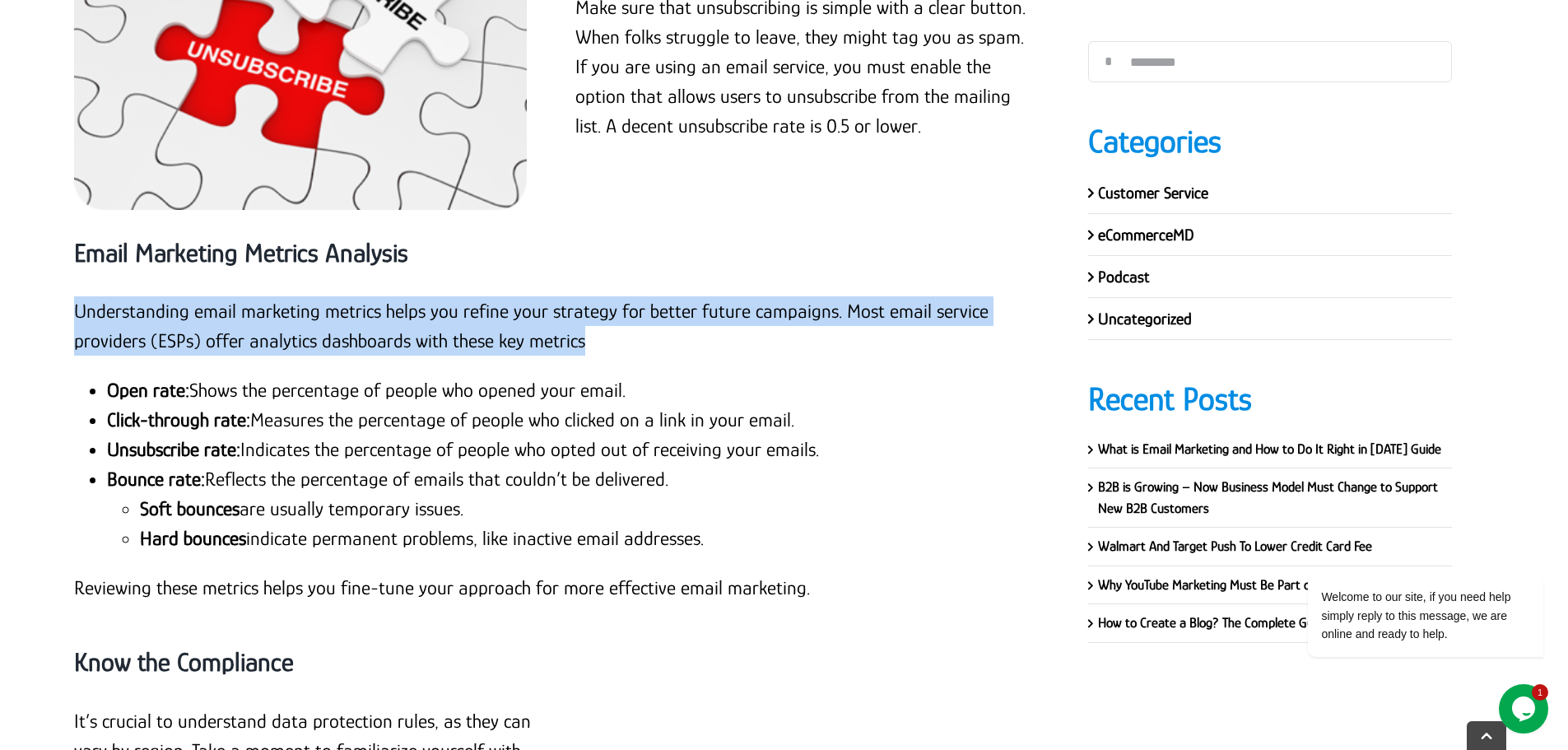
drag, startPoint x: 76, startPoint y: 216, endPoint x: 596, endPoint y: 243, distance: 520.7
click at [596, 296] on p "Understanding email marketing metrics helps you refine your strategy for better…" at bounding box center [557, 326] width 965 height 59
drag, startPoint x: 111, startPoint y: 299, endPoint x: 714, endPoint y: 301, distance: 603.0
click at [714, 375] on li "Open rate: Shows the percentage of people who opened your email." at bounding box center [572, 390] width 932 height 30
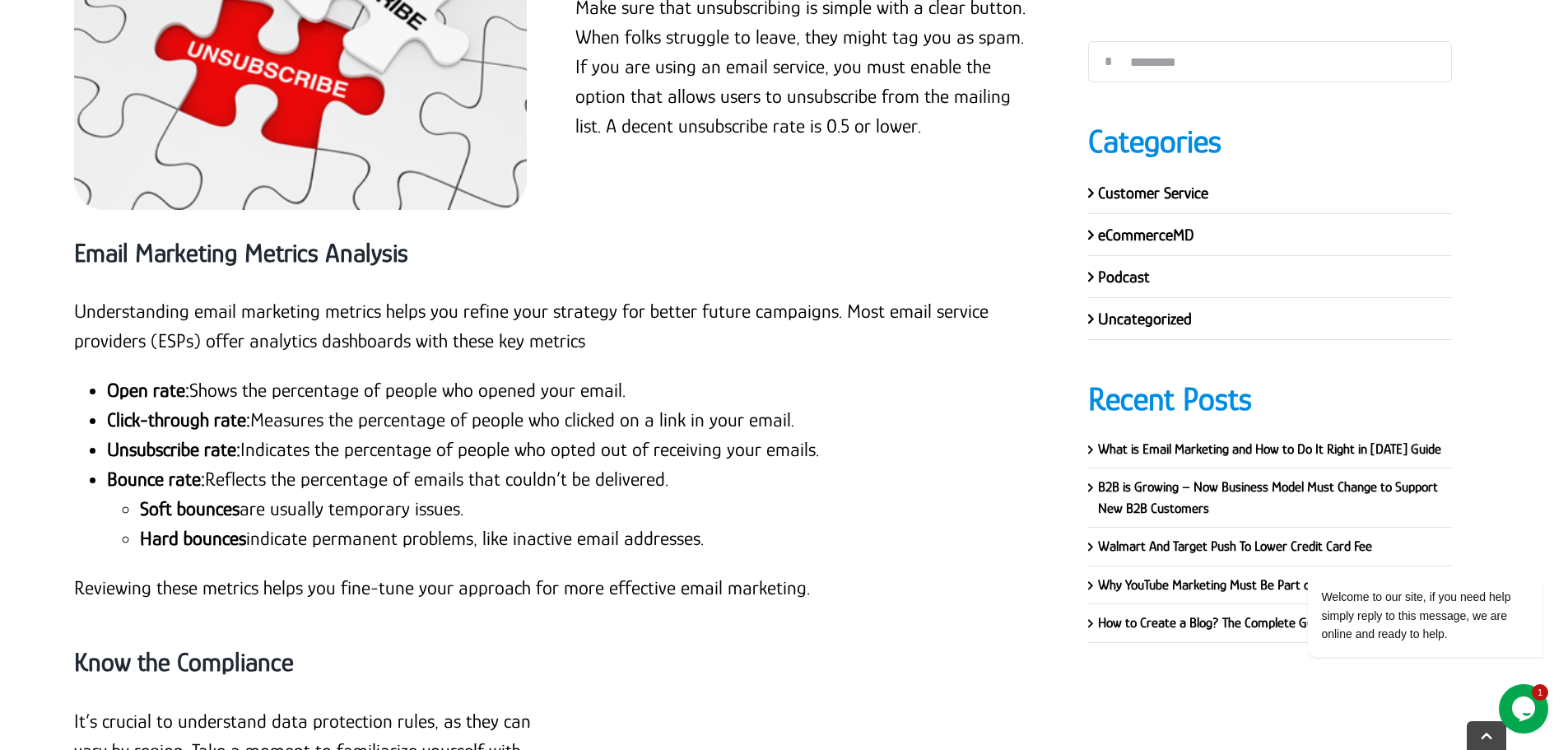
click at [177, 408] on strong "Click-through rate:" at bounding box center [178, 419] width 143 height 22
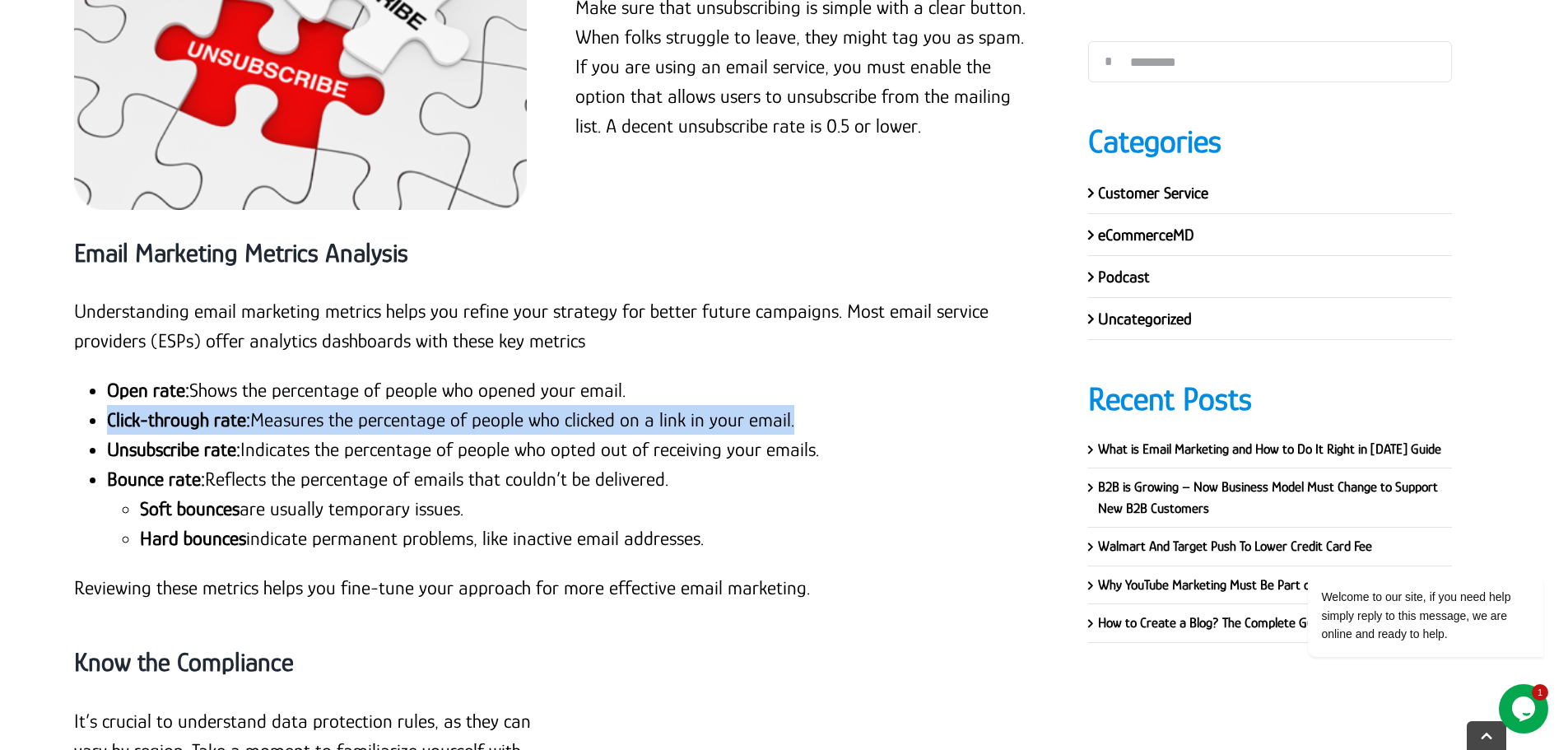
click at [177, 408] on strong "Click-through rate:" at bounding box center [178, 419] width 143 height 22
drag, startPoint x: 843, startPoint y: 360, endPoint x: 108, endPoint y: 365, distance: 735.0
click at [108, 435] on li "Unsubscribe rate: Indicates the percentage of people who opted out of receiving…" at bounding box center [572, 450] width 932 height 30
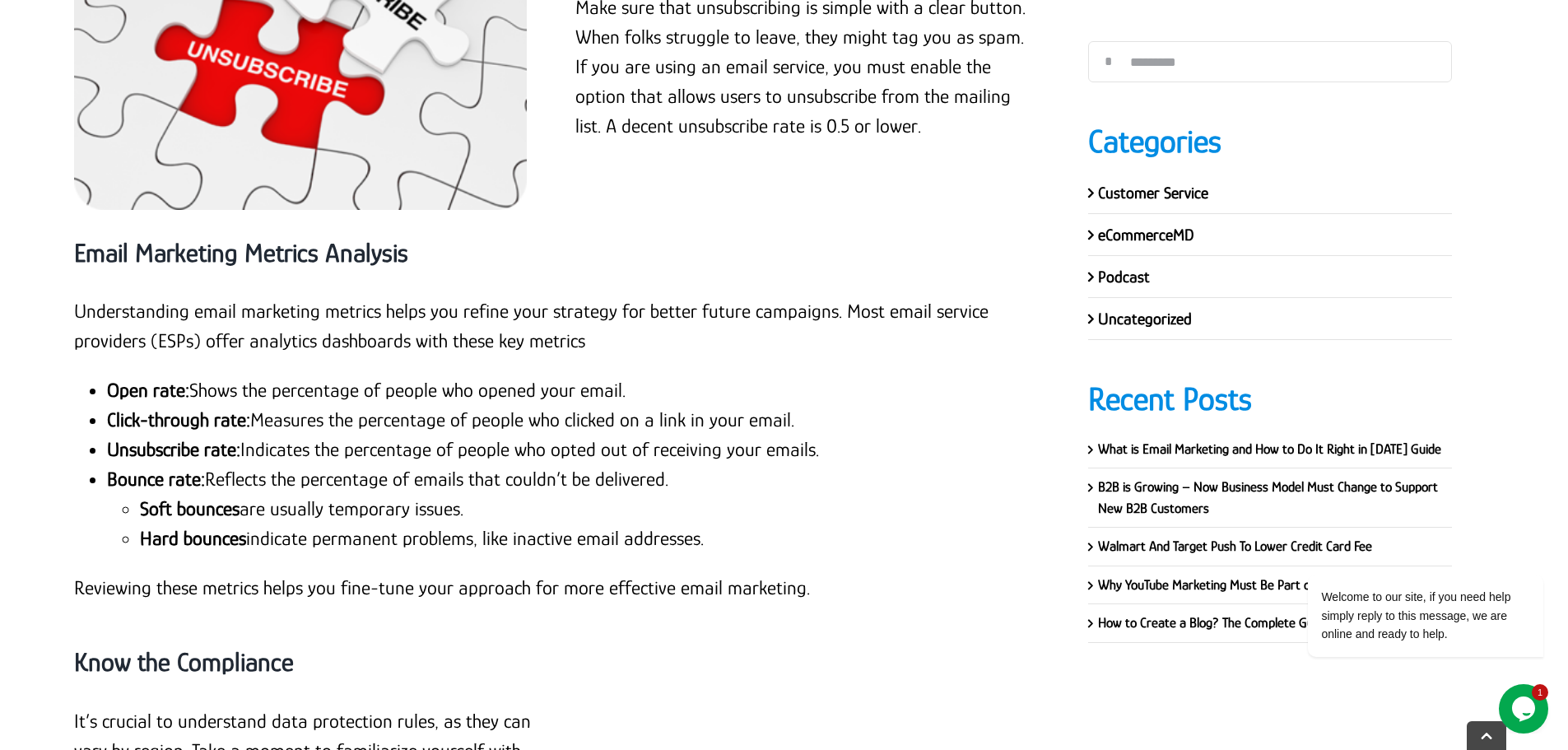
click at [107, 467] on strong "Bounce rate:" at bounding box center [155, 478] width 98 height 22
click at [709, 464] on li "Bounce rate: Reflects the percentage of emails that couldn’t be delivered. Soft…" at bounding box center [572, 509] width 932 height 89
drag, startPoint x: 692, startPoint y: 390, endPoint x: 666, endPoint y: 392, distance: 26.1
click at [666, 464] on li "Bounce rate: Reflects the percentage of emails that couldn’t be delivered. Soft…" at bounding box center [572, 509] width 932 height 89
drag, startPoint x: 142, startPoint y: 419, endPoint x: 570, endPoint y: 419, distance: 428.0
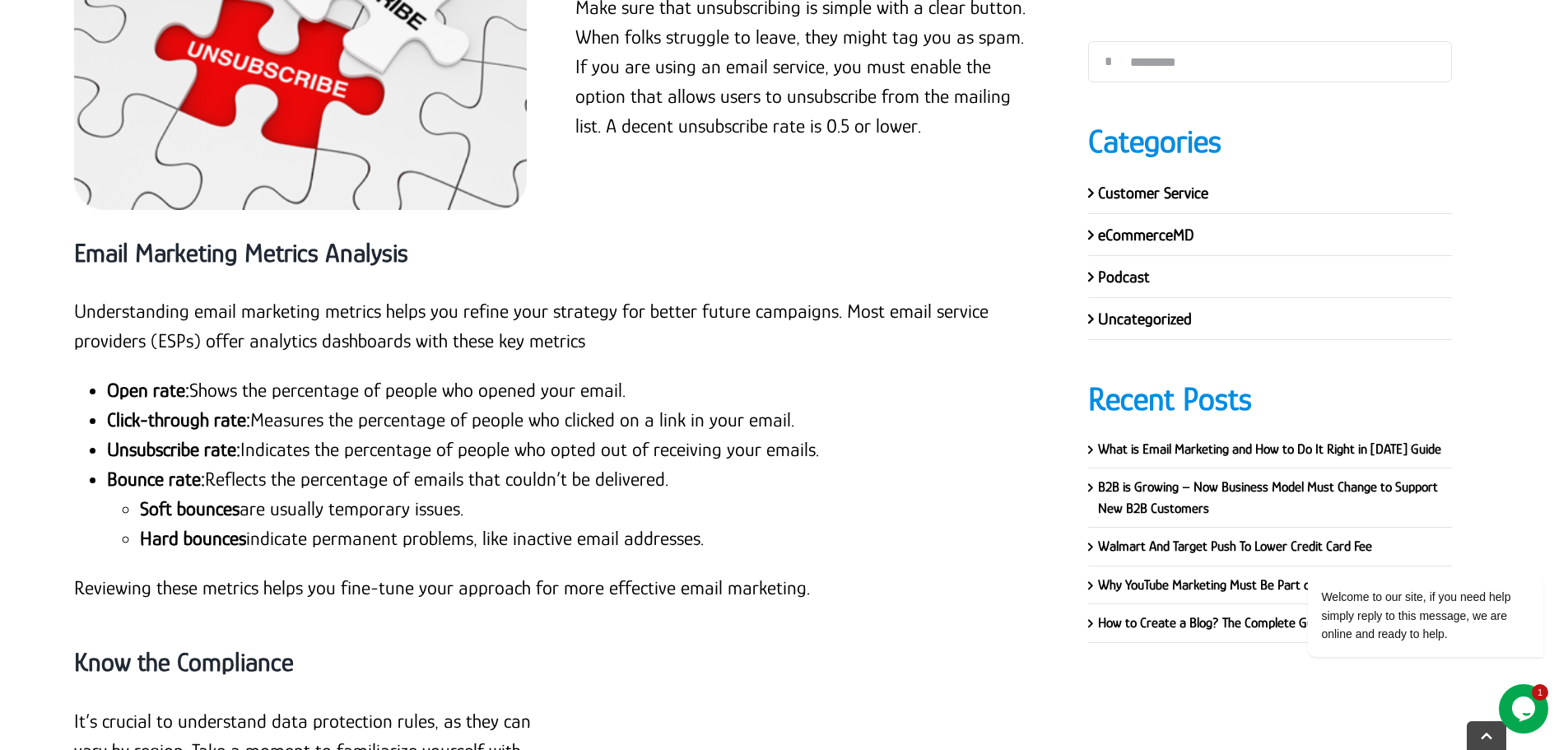
click at [570, 494] on li "Soft bounces are usually temporary issues." at bounding box center [589, 509] width 899 height 30
click at [161, 497] on strong "Soft bounces" at bounding box center [190, 508] width 100 height 22
click at [217, 497] on strong "Soft bounces" at bounding box center [190, 508] width 100 height 22
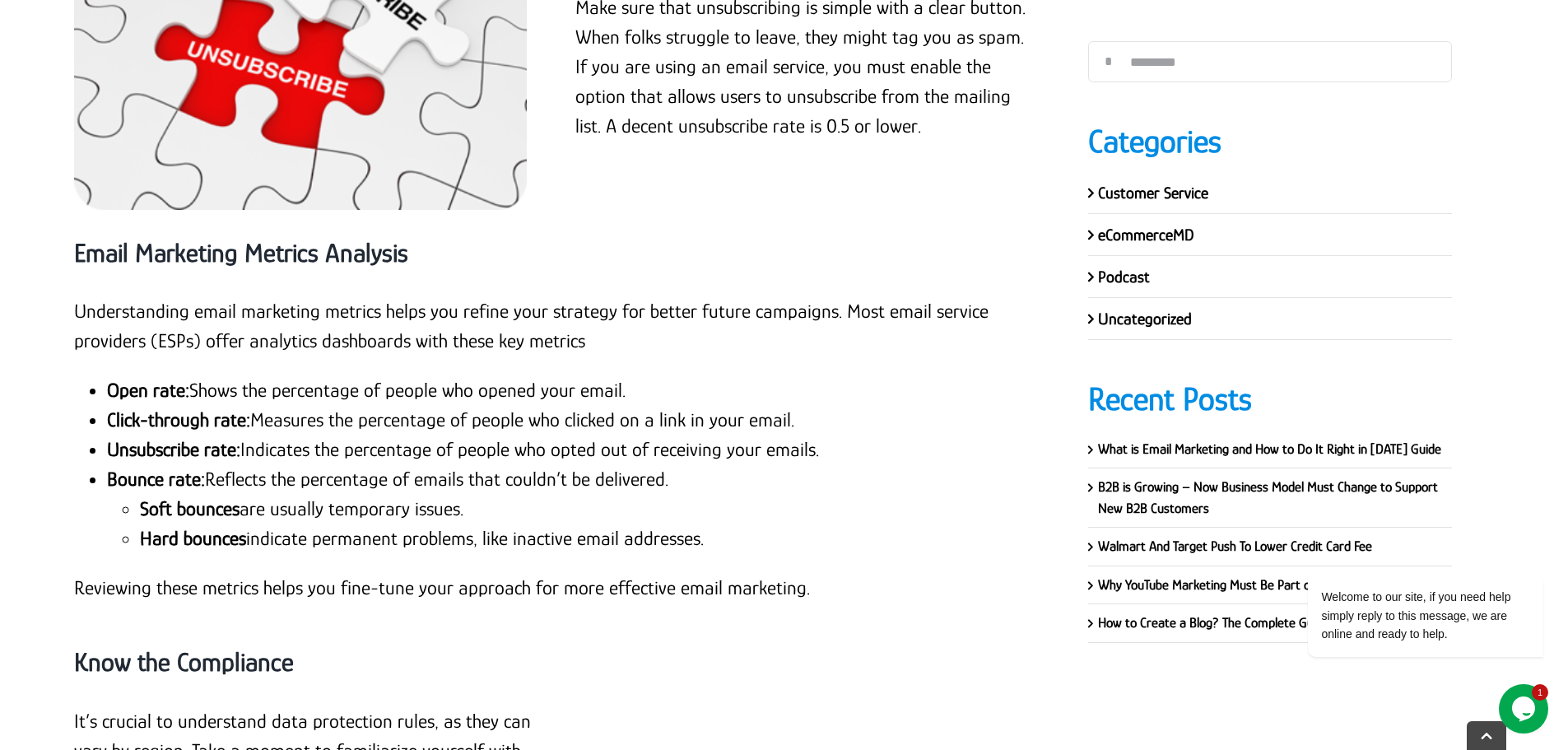
drag, startPoint x: 476, startPoint y: 418, endPoint x: 145, endPoint y: 420, distance: 331.0
click at [145, 494] on li "Soft bounces are usually temporary issues." at bounding box center [589, 509] width 899 height 30
click at [347, 573] on p "Reviewing these metrics helps you fine-tune your approach for more effective em…" at bounding box center [557, 588] width 965 height 30
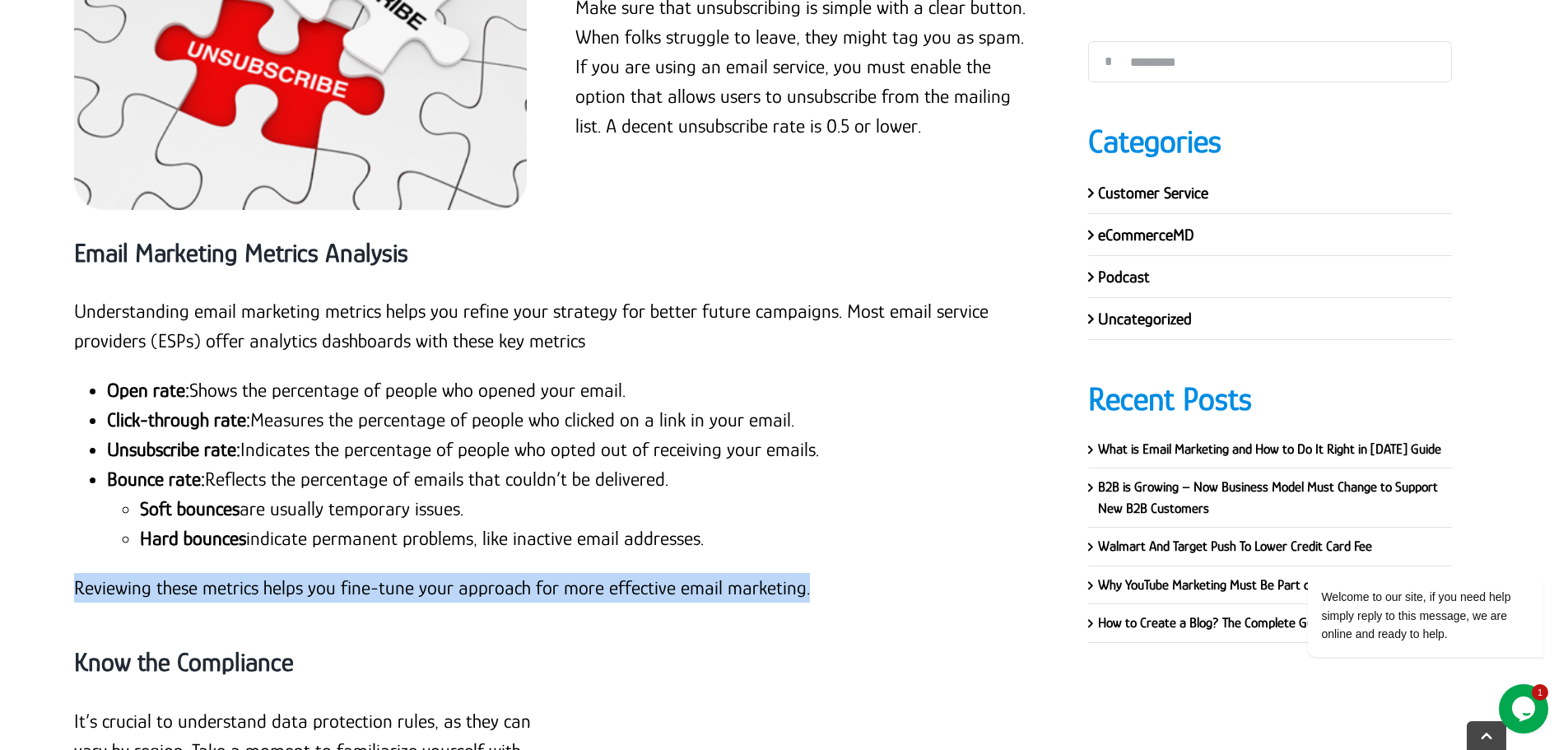
click at [347, 573] on p "Reviewing these metrics helps you fine-tune your approach for more effective em…" at bounding box center [557, 588] width 965 height 30
drag, startPoint x: 141, startPoint y: 415, endPoint x: 502, endPoint y: 425, distance: 361.1
click at [502, 494] on li "Soft bounces are usually temporary issues." at bounding box center [589, 509] width 899 height 30
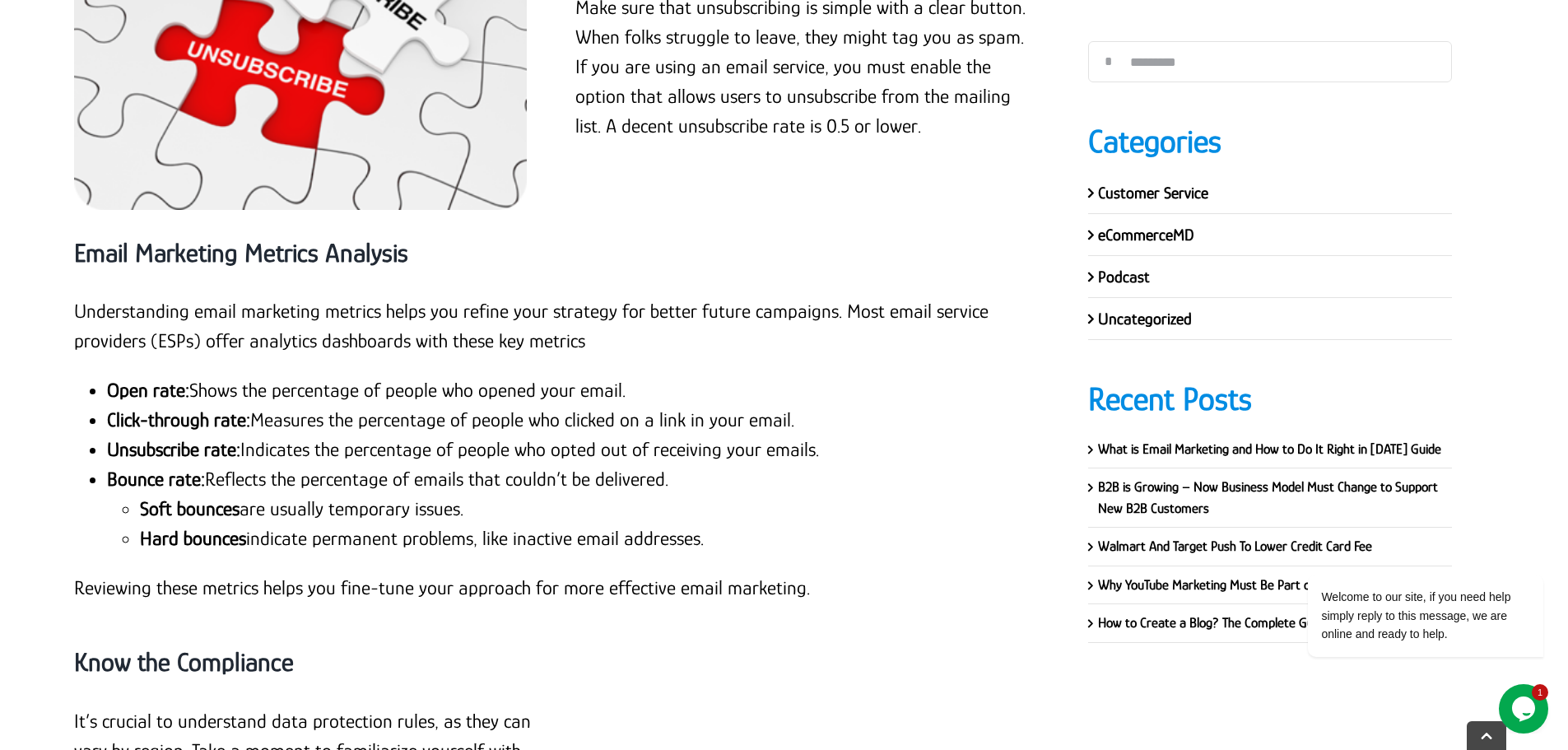
click at [272, 524] on li "Hard bounces indicate permanent problems, like inactive email addresses." at bounding box center [589, 539] width 899 height 30
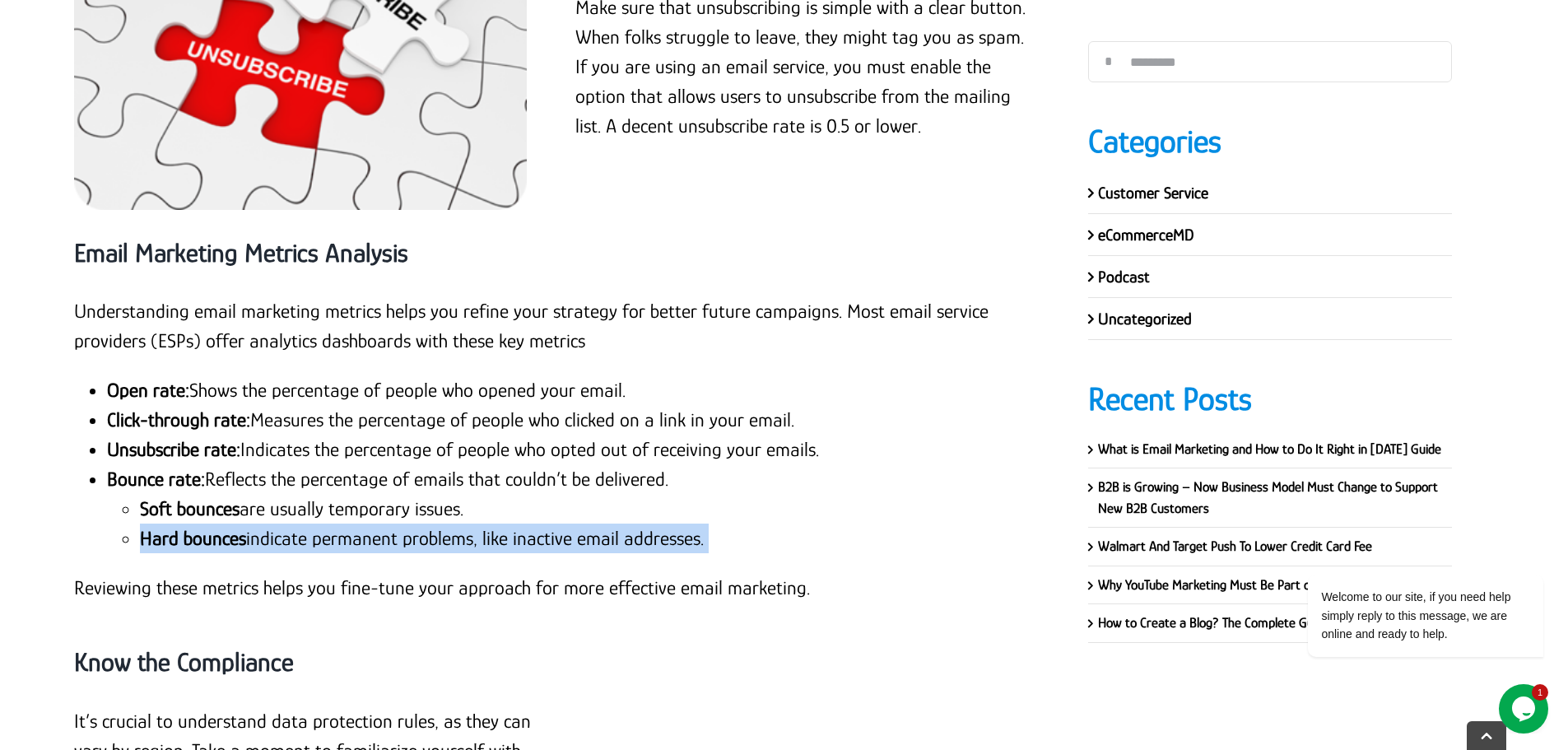
click at [272, 524] on li "Hard bounces indicate permanent problems, like inactive email addresses." at bounding box center [589, 539] width 899 height 30
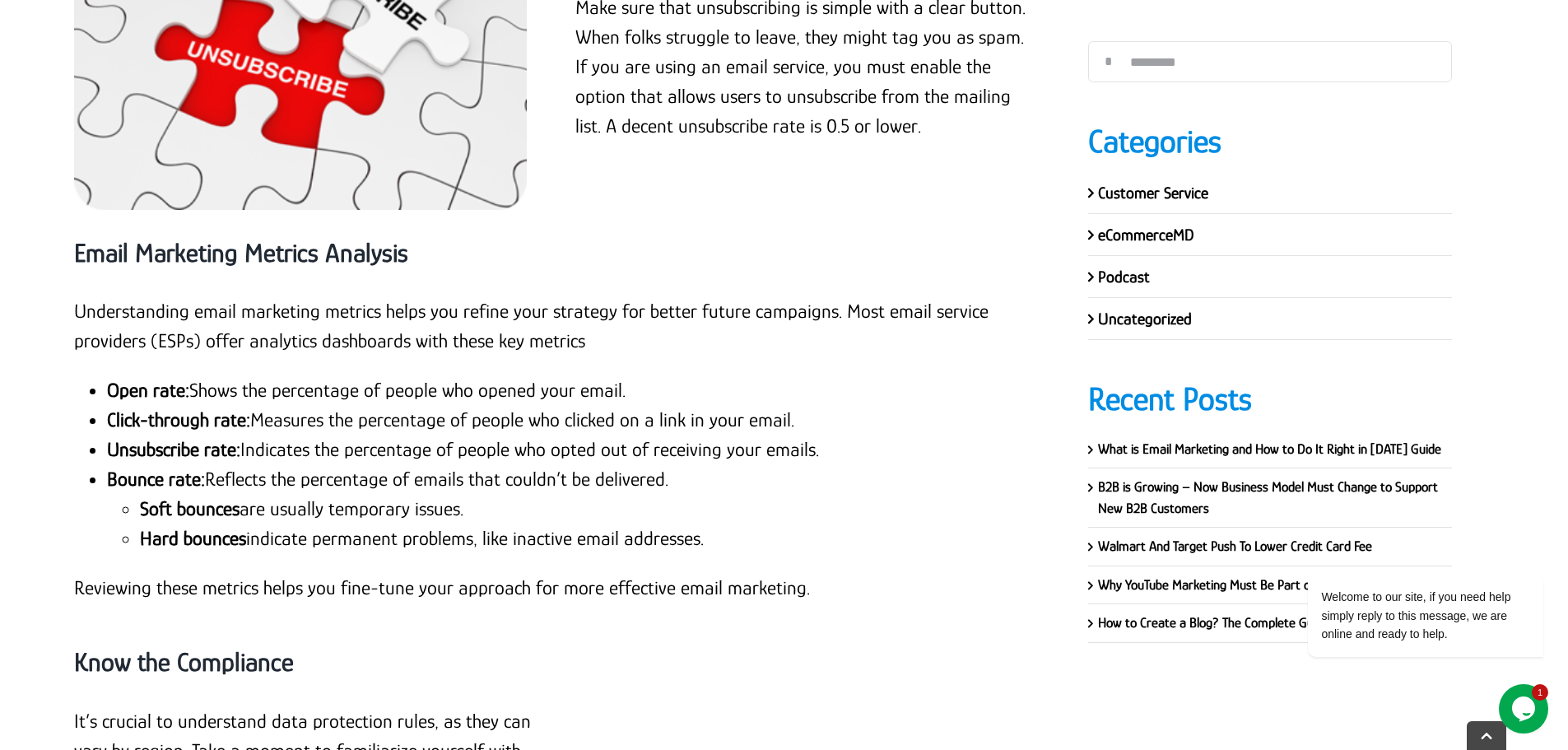
click at [119, 494] on ul "Soft bounces are usually temporary issues. Hard bounces indicate permanent prob…" at bounding box center [572, 524] width 932 height 59
click at [379, 464] on li "Bounce rate: Reflects the percentage of emails that couldn’t be delivered. Soft…" at bounding box center [572, 509] width 932 height 89
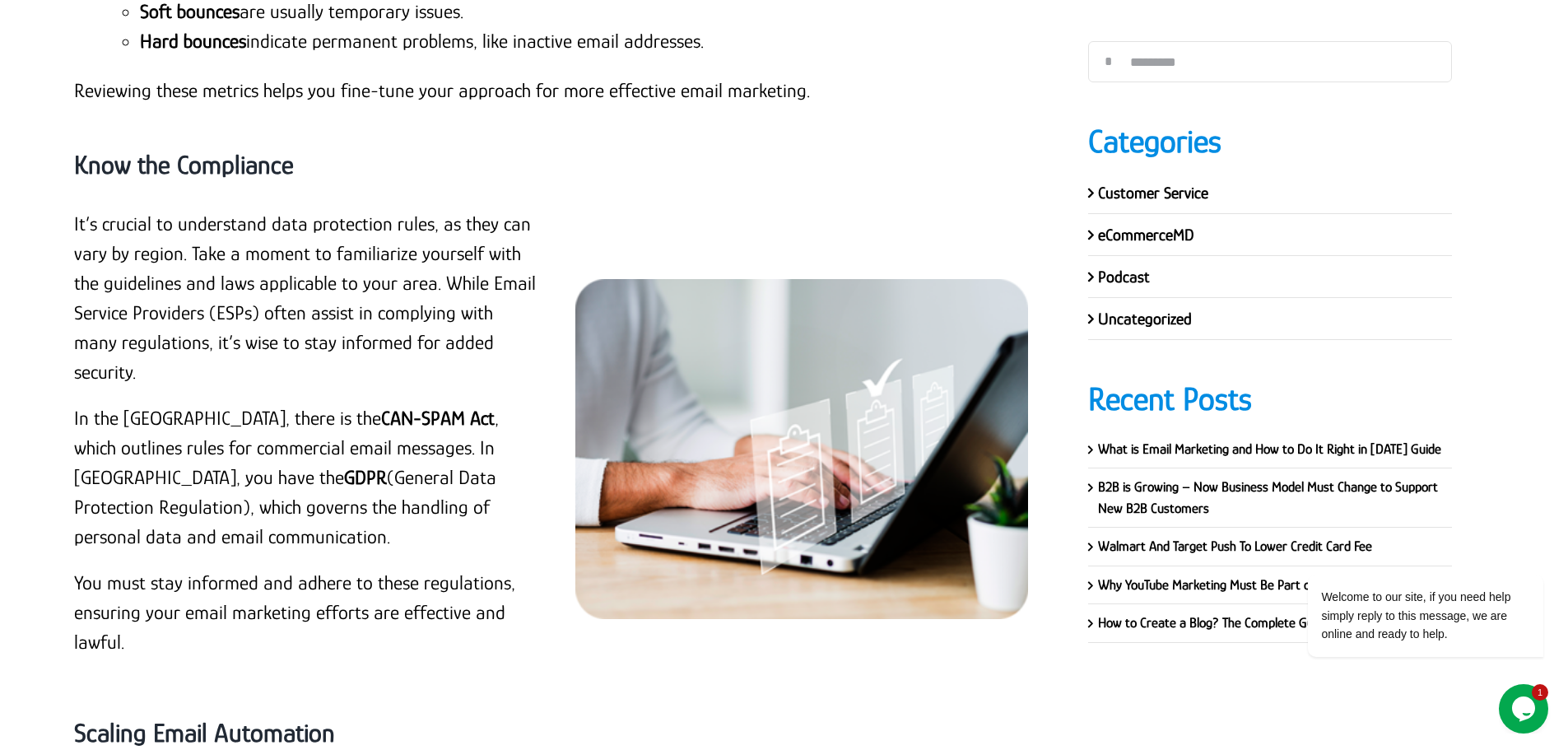
scroll to position [17254, 0]
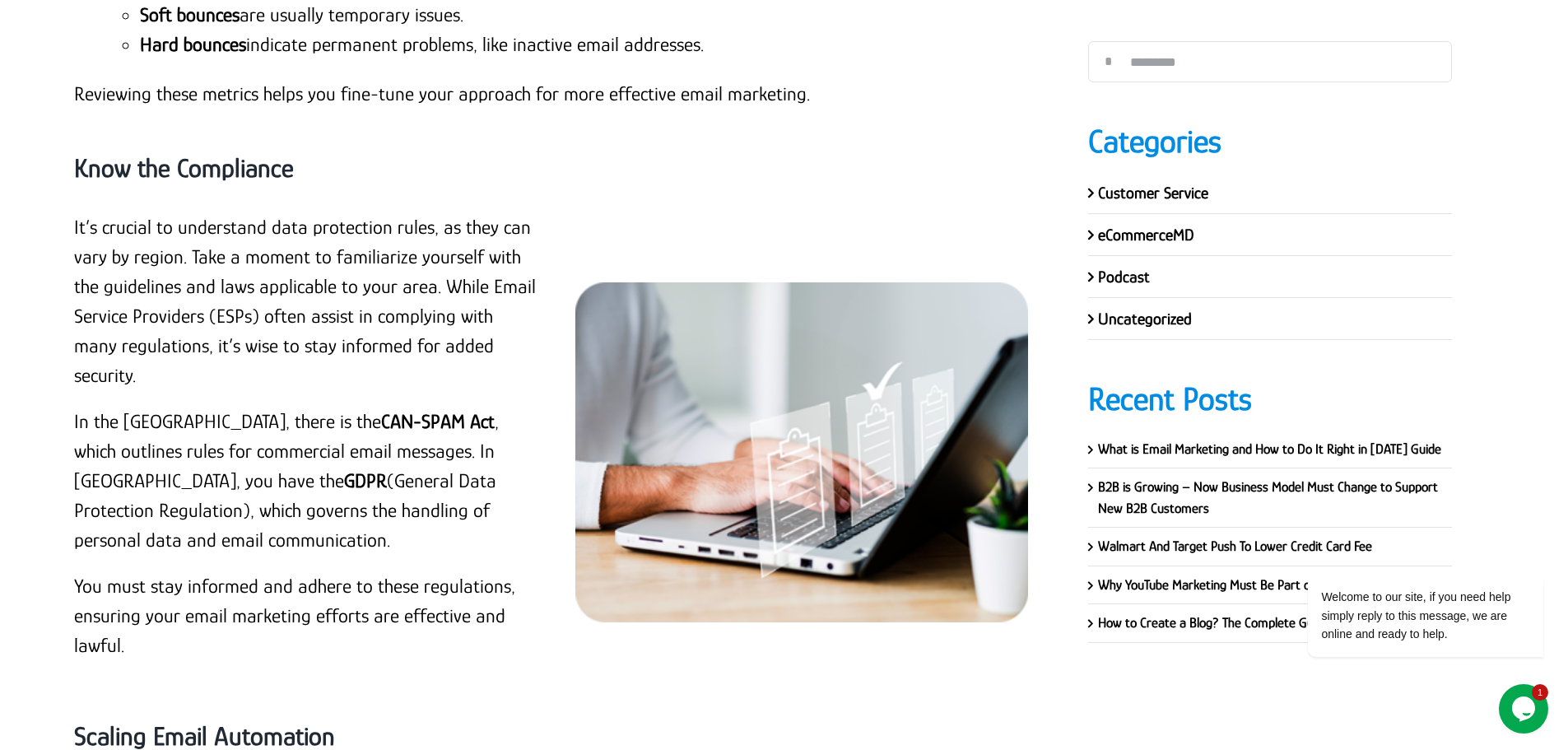
click at [167, 153] on strong "Know the Compliance" at bounding box center [184, 168] width 219 height 30
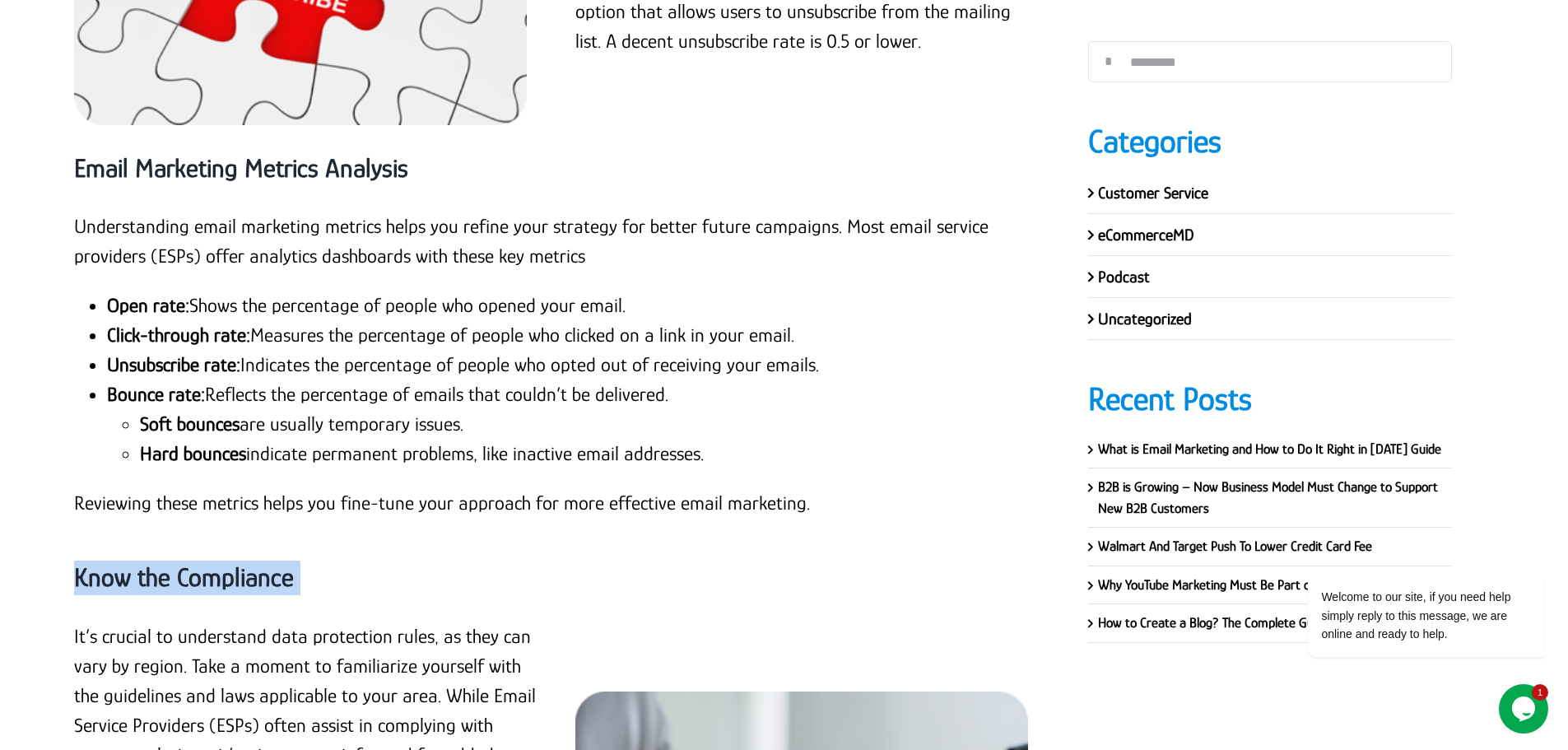
scroll to position [16843, 0]
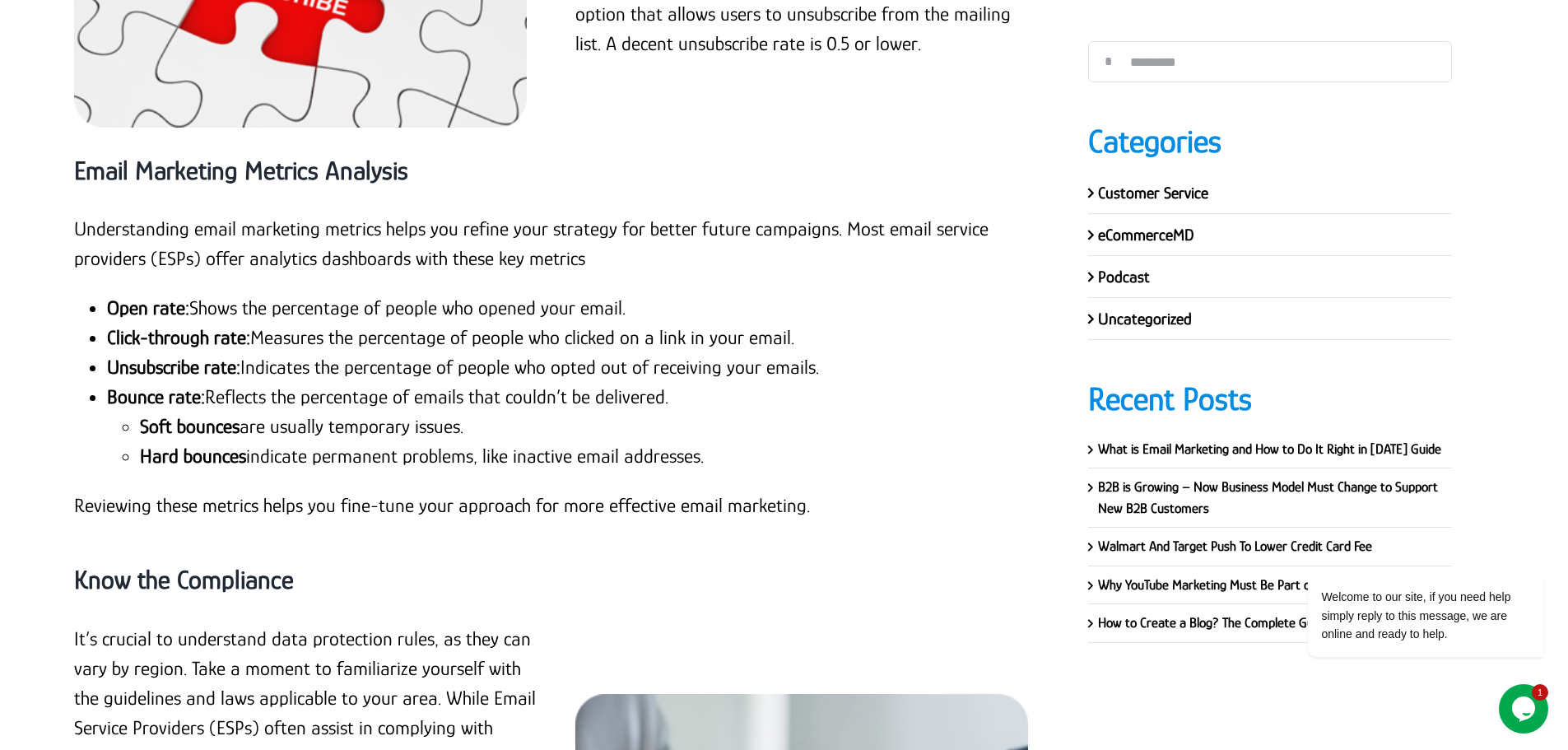
click at [554, 490] on p "Reviewing these metrics helps you fine-tune your approach for more effective em…" at bounding box center [557, 505] width 965 height 30
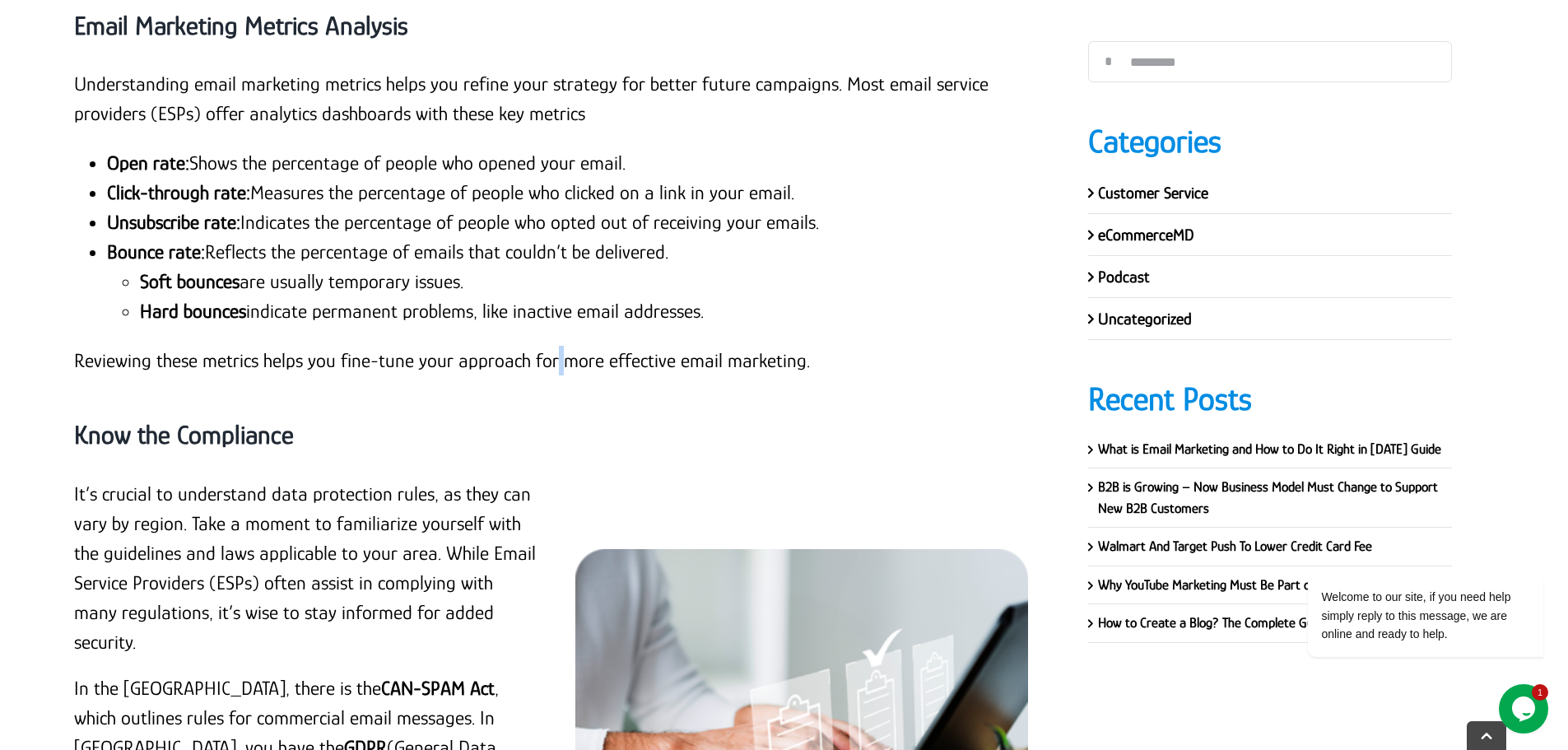
scroll to position [17090, 0]
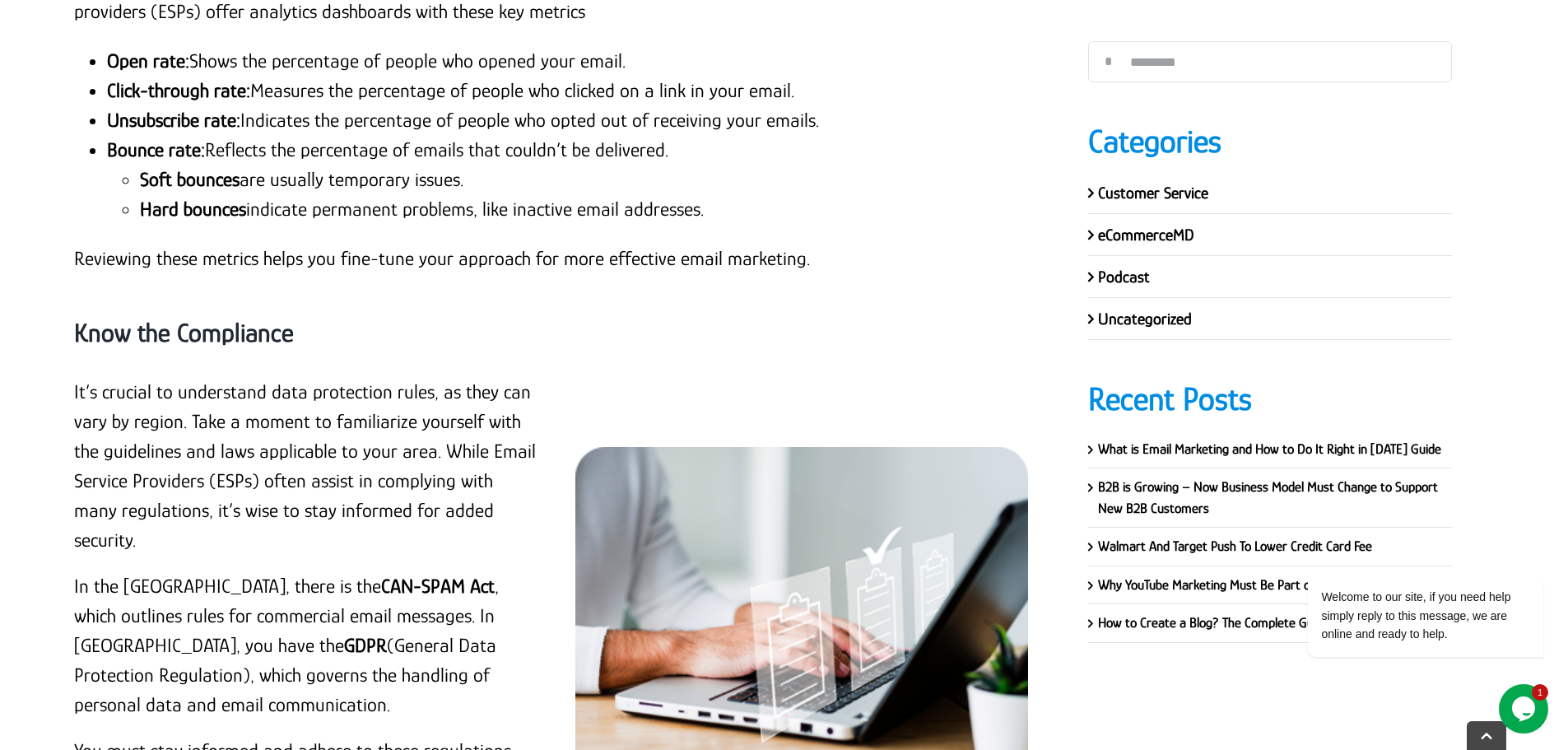
click at [74, 376] on p "It’s crucial to understand data protection rules, as they can vary by region. T…" at bounding box center [305, 465] width 463 height 178
click at [175, 376] on p "It’s crucial to understand data protection rules, as they can vary by region. T…" at bounding box center [305, 465] width 463 height 178
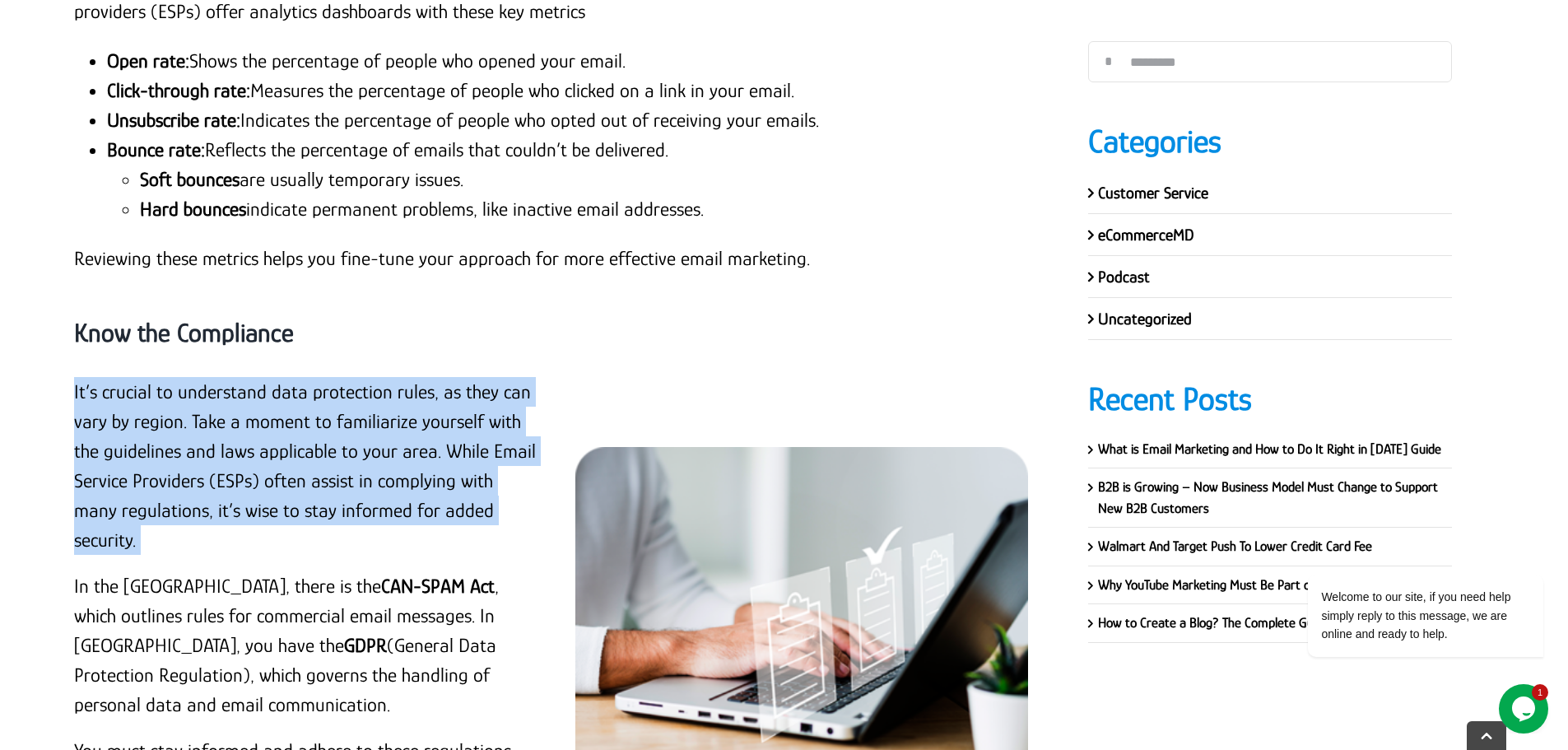
click at [175, 376] on p "It’s crucial to understand data protection rules, as they can vary by region. T…" at bounding box center [305, 465] width 463 height 178
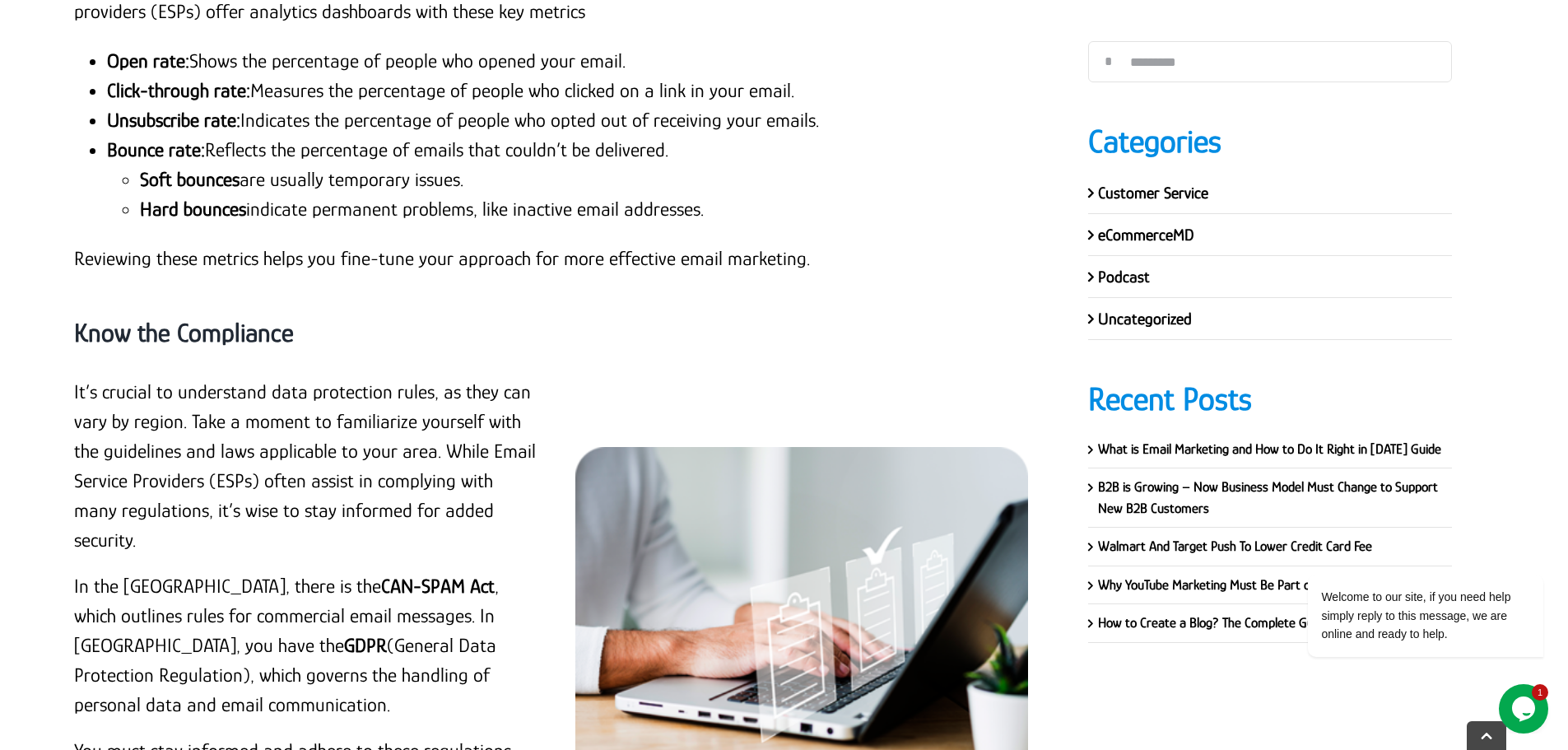
click at [153, 571] on p "In the [GEOGRAPHIC_DATA], there is the CAN-SPAM Act , which outlines rules for …" at bounding box center [305, 645] width 463 height 148
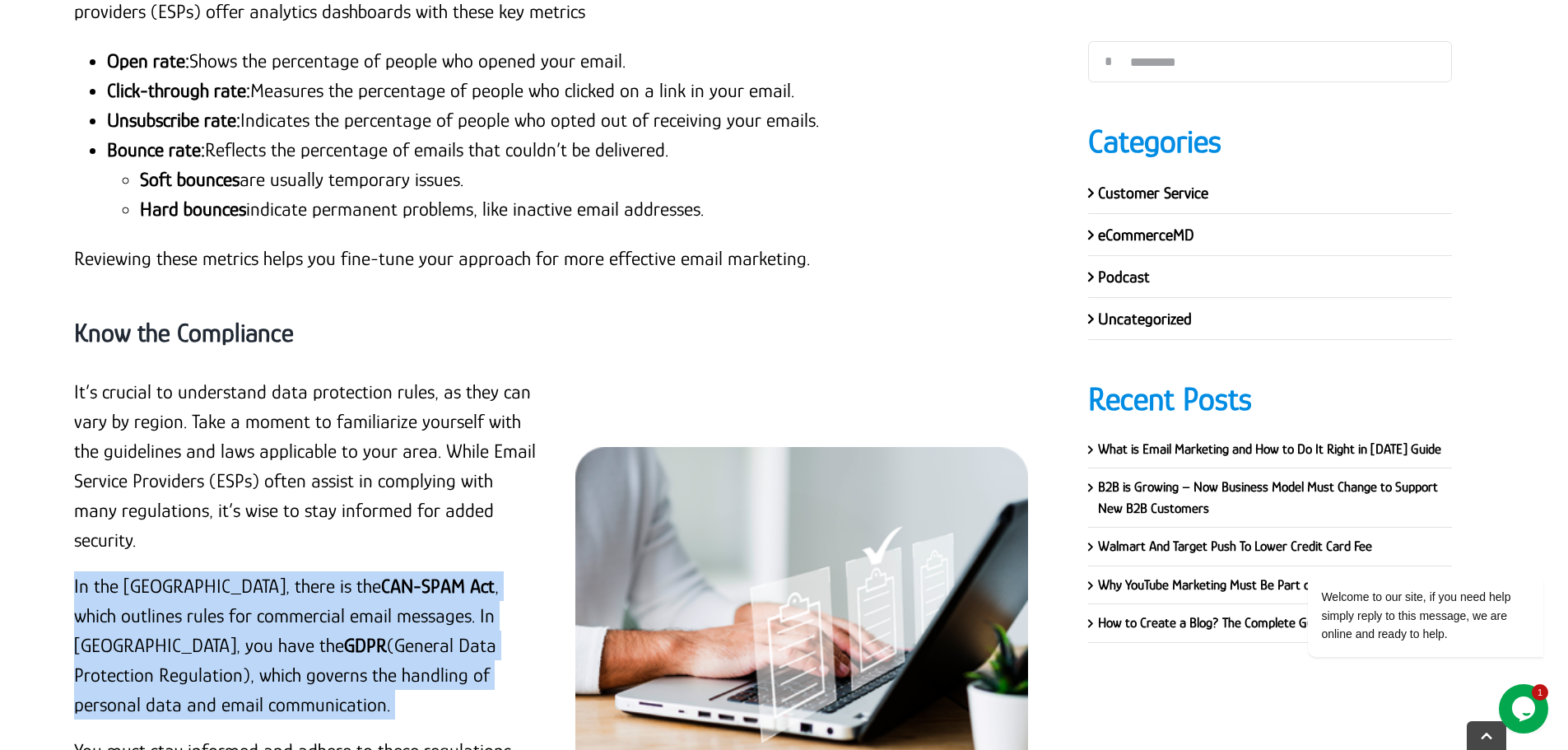
click at [153, 571] on p "In the [GEOGRAPHIC_DATA], there is the CAN-SPAM Act , which outlines rules for …" at bounding box center [305, 645] width 463 height 148
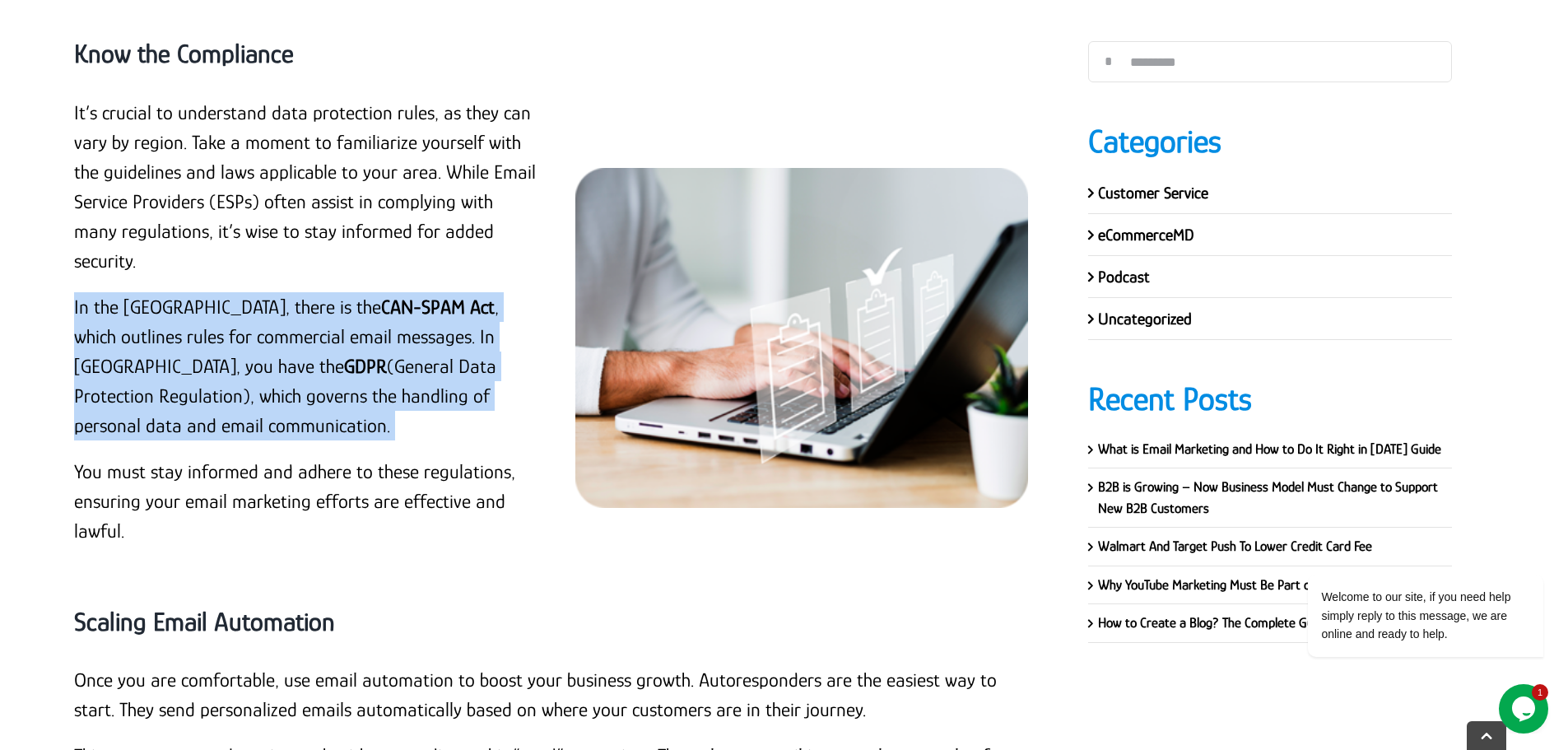
scroll to position [17419, 0]
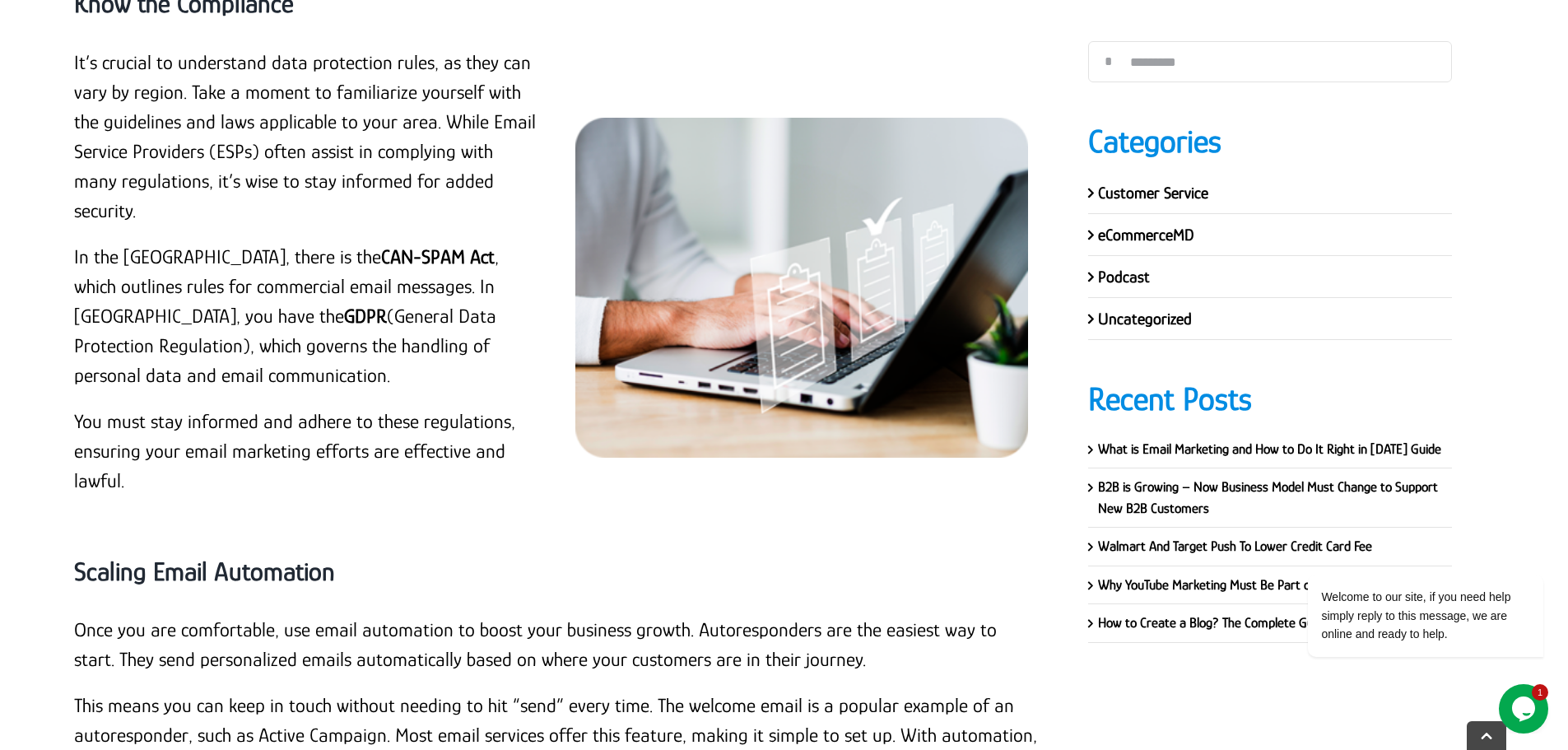
click at [225, 406] on p "You must stay informed and adhere to these regulations, ensuring your email mar…" at bounding box center [305, 451] width 463 height 89
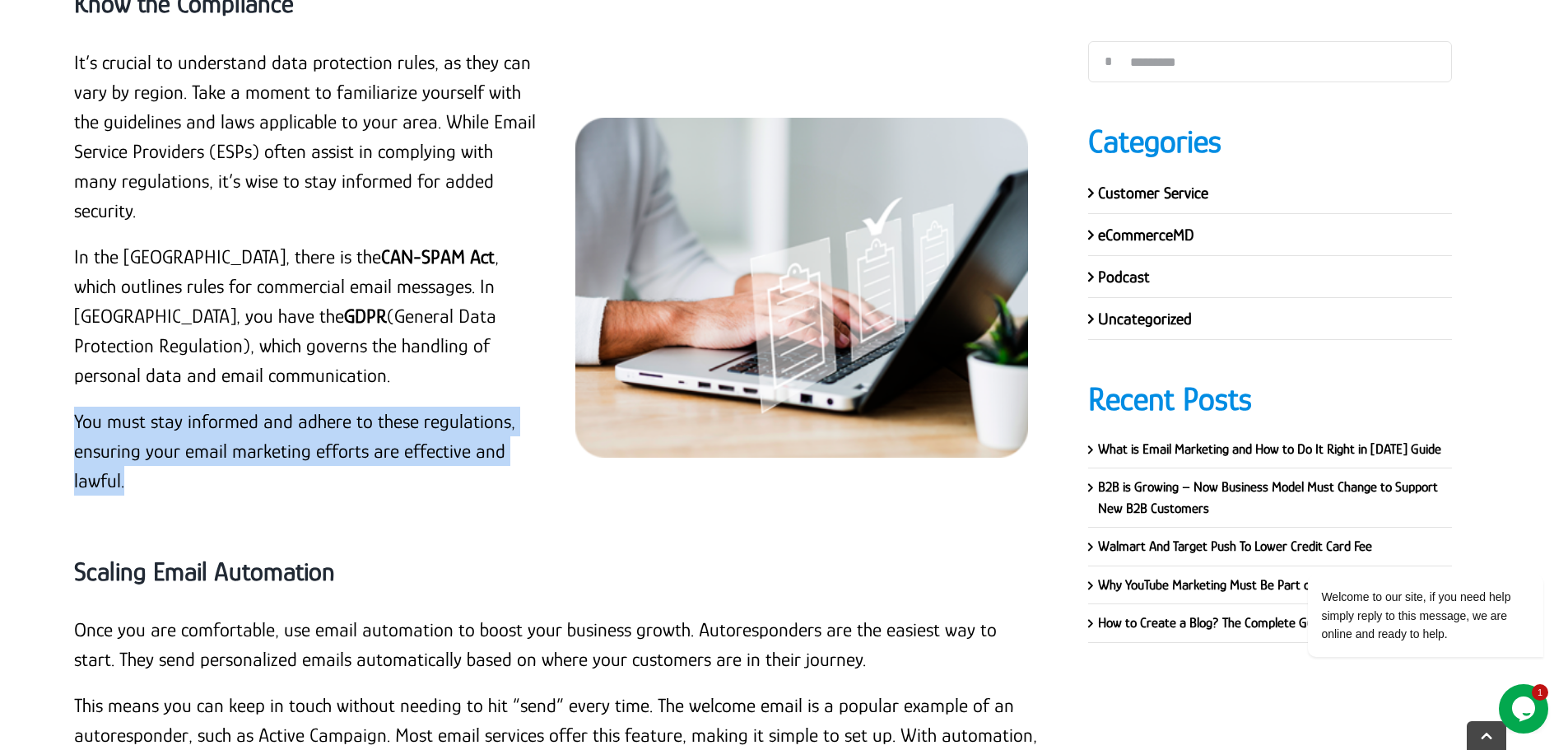
click at [225, 406] on p "You must stay informed and adhere to these regulations, ensuring your email mar…" at bounding box center [305, 451] width 463 height 89
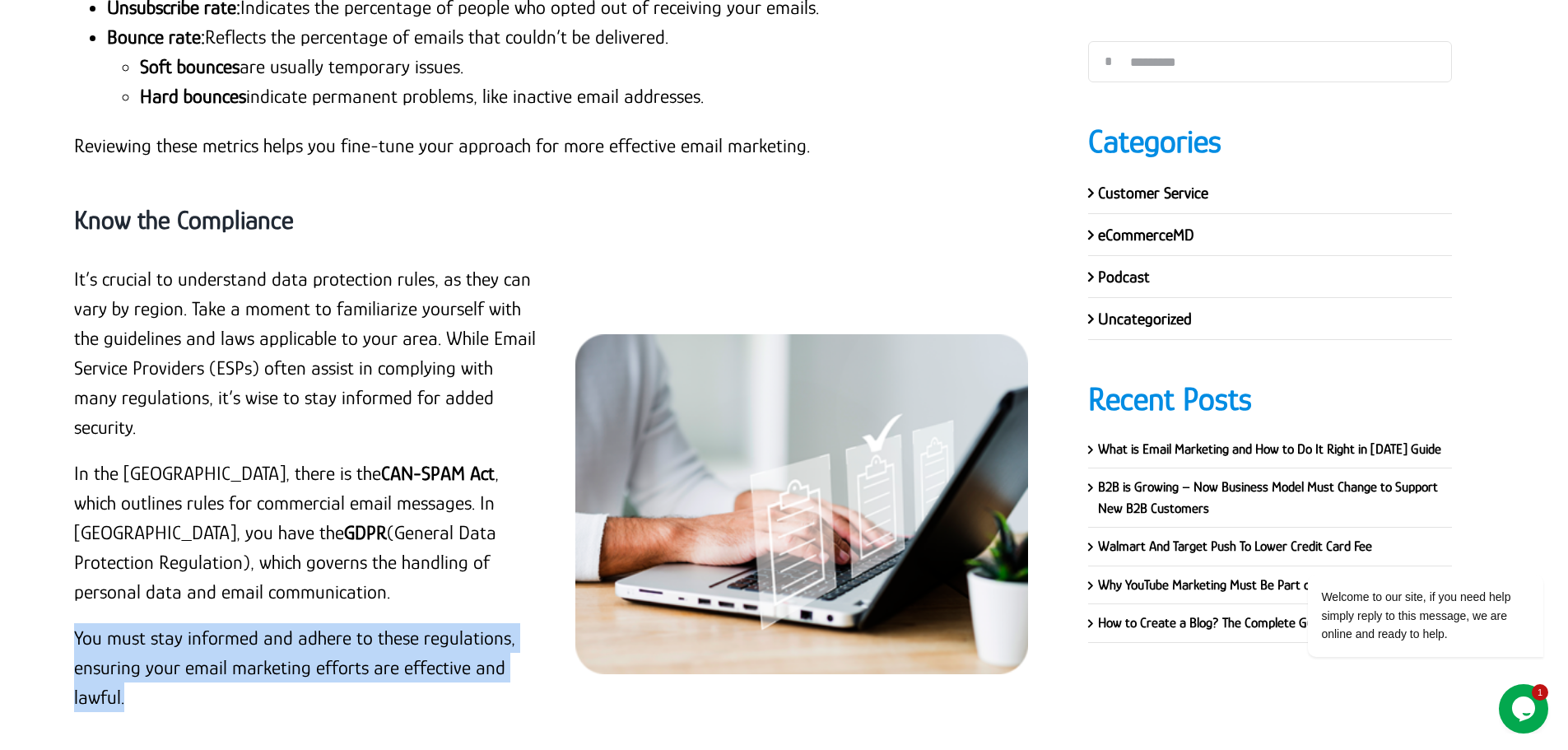
scroll to position [17172, 0]
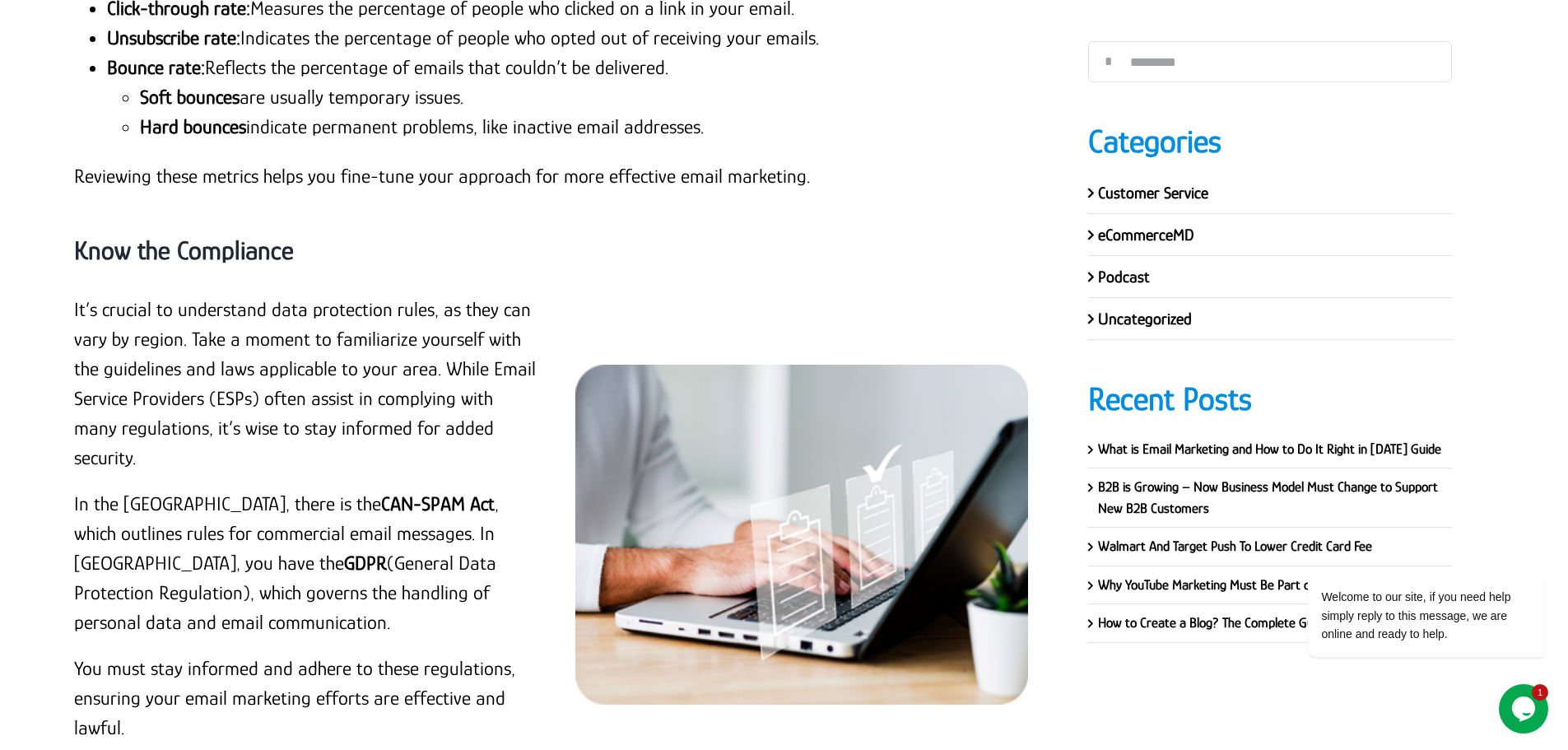
click at [288, 294] on p "It’s crucial to understand data protection rules, as they can vary by region. T…" at bounding box center [305, 383] width 463 height 178
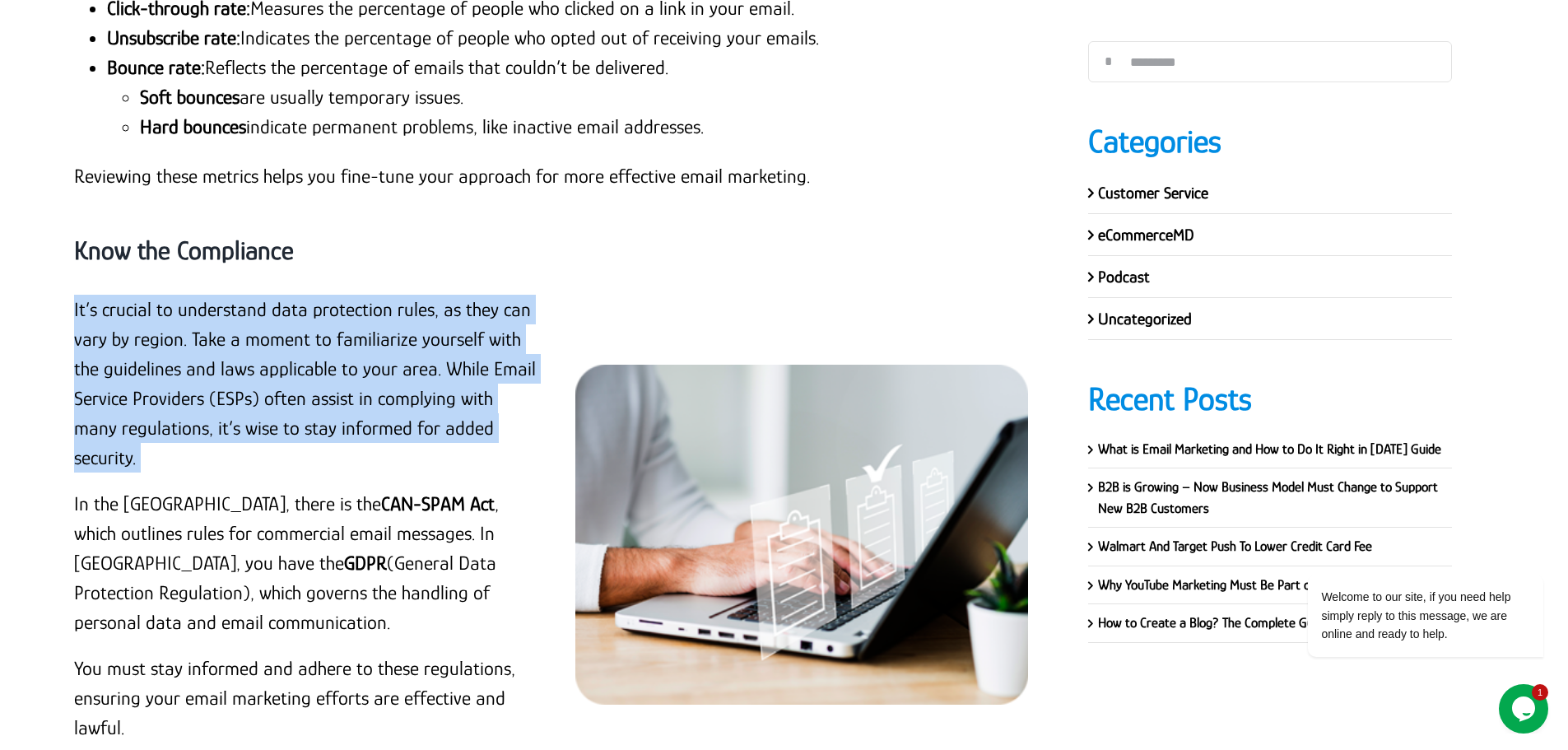
click at [288, 294] on p "It’s crucial to understand data protection rules, as they can vary by region. T…" at bounding box center [305, 383] width 463 height 178
click at [216, 294] on p "It’s crucial to understand data protection rules, as they can vary by region. T…" at bounding box center [305, 383] width 463 height 178
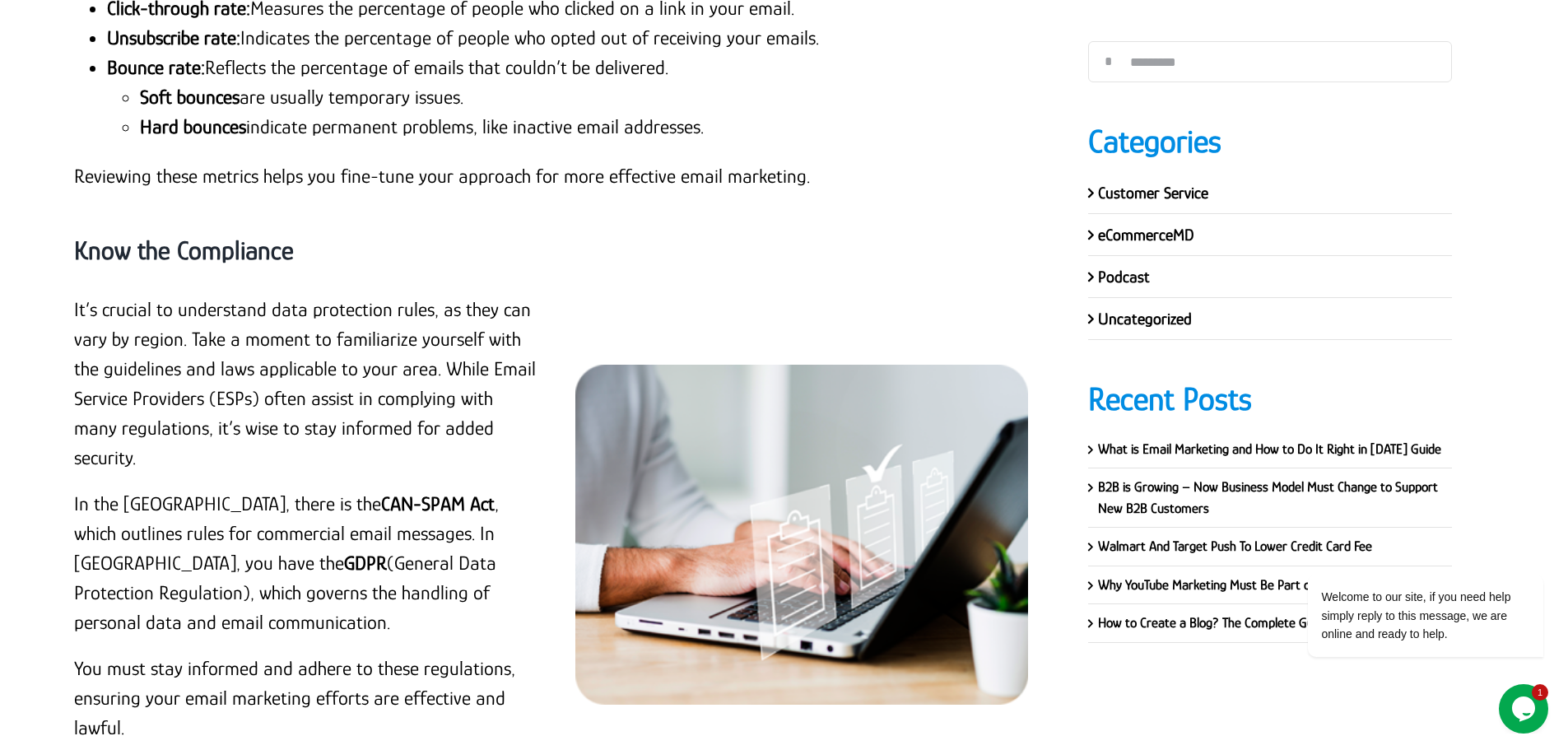
click at [220, 294] on p "It’s crucial to understand data protection rules, as they can vary by region. T…" at bounding box center [305, 383] width 463 height 178
click at [223, 294] on p "It’s crucial to understand data protection rules, as they can vary by region. T…" at bounding box center [305, 383] width 463 height 178
click at [237, 294] on p "It’s crucial to understand data protection rules, as they can vary by region. T…" at bounding box center [305, 383] width 463 height 178
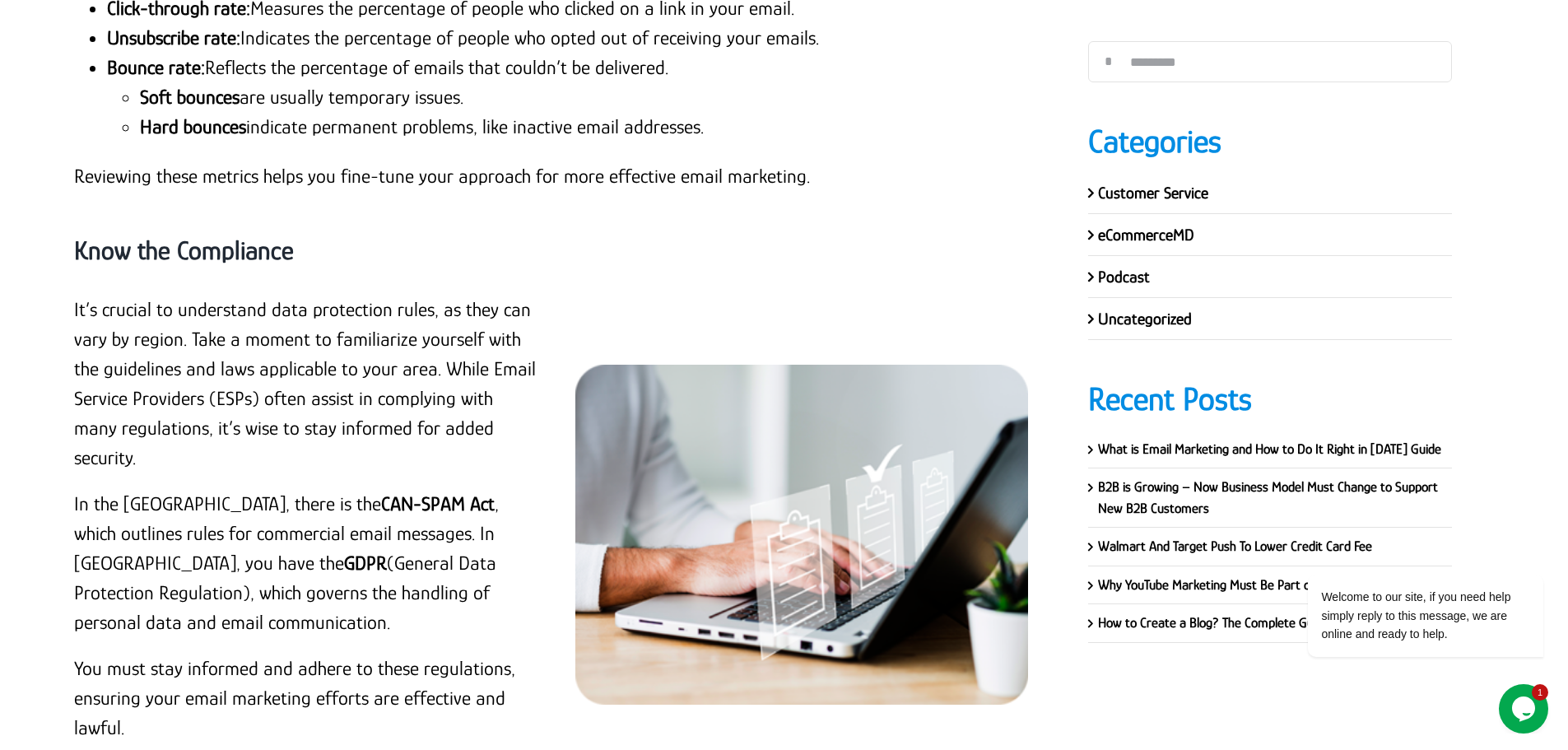
click at [308, 294] on p "It’s crucial to understand data protection rules, as they can vary by region. T…" at bounding box center [305, 383] width 463 height 178
click at [329, 294] on p "It’s crucial to understand data protection rules, as they can vary by region. T…" at bounding box center [305, 383] width 463 height 178
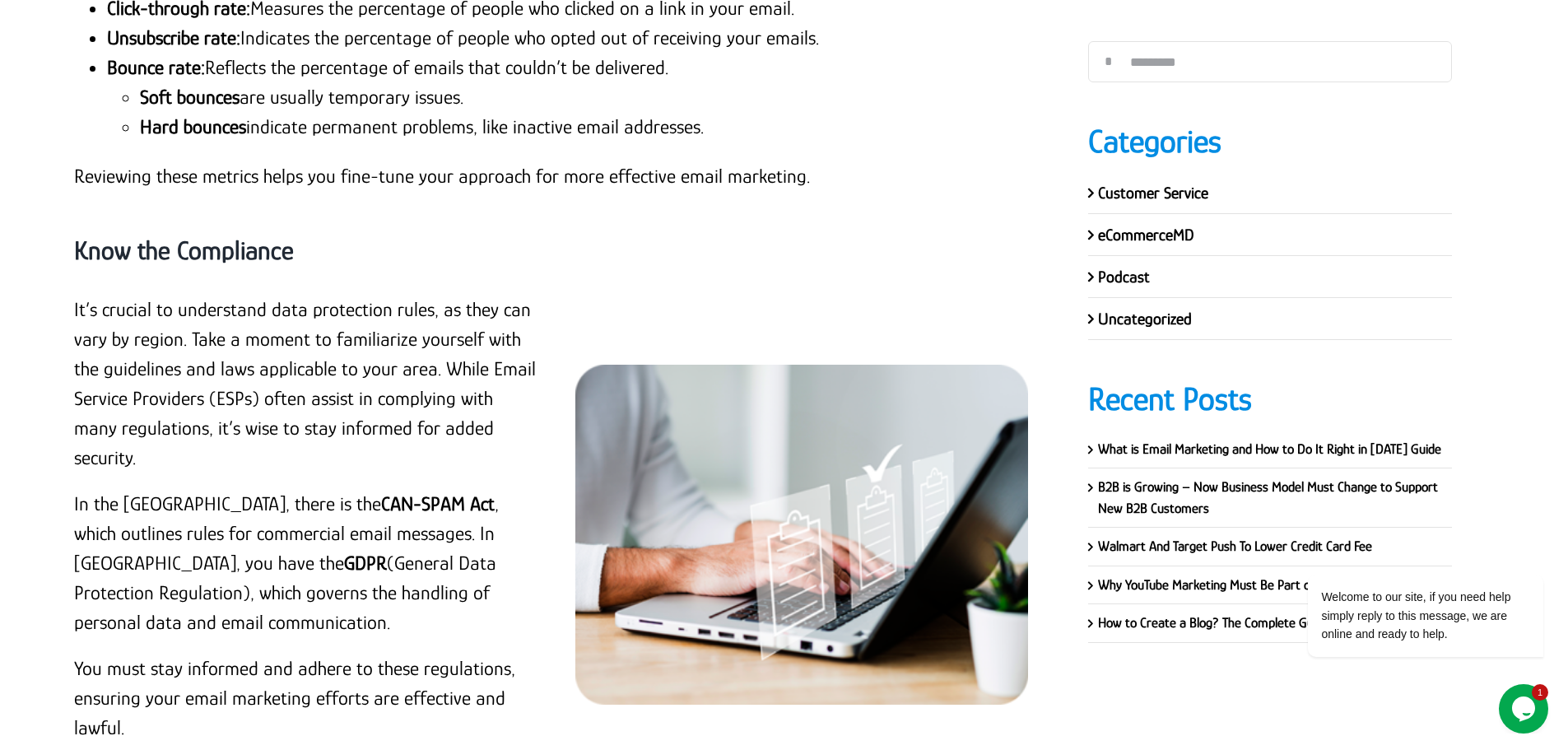
click at [413, 294] on p "It’s crucial to understand data protection rules, as they can vary by region. T…" at bounding box center [305, 383] width 463 height 178
click at [480, 294] on p "It’s crucial to understand data protection rules, as they can vary by region. T…" at bounding box center [305, 383] width 463 height 178
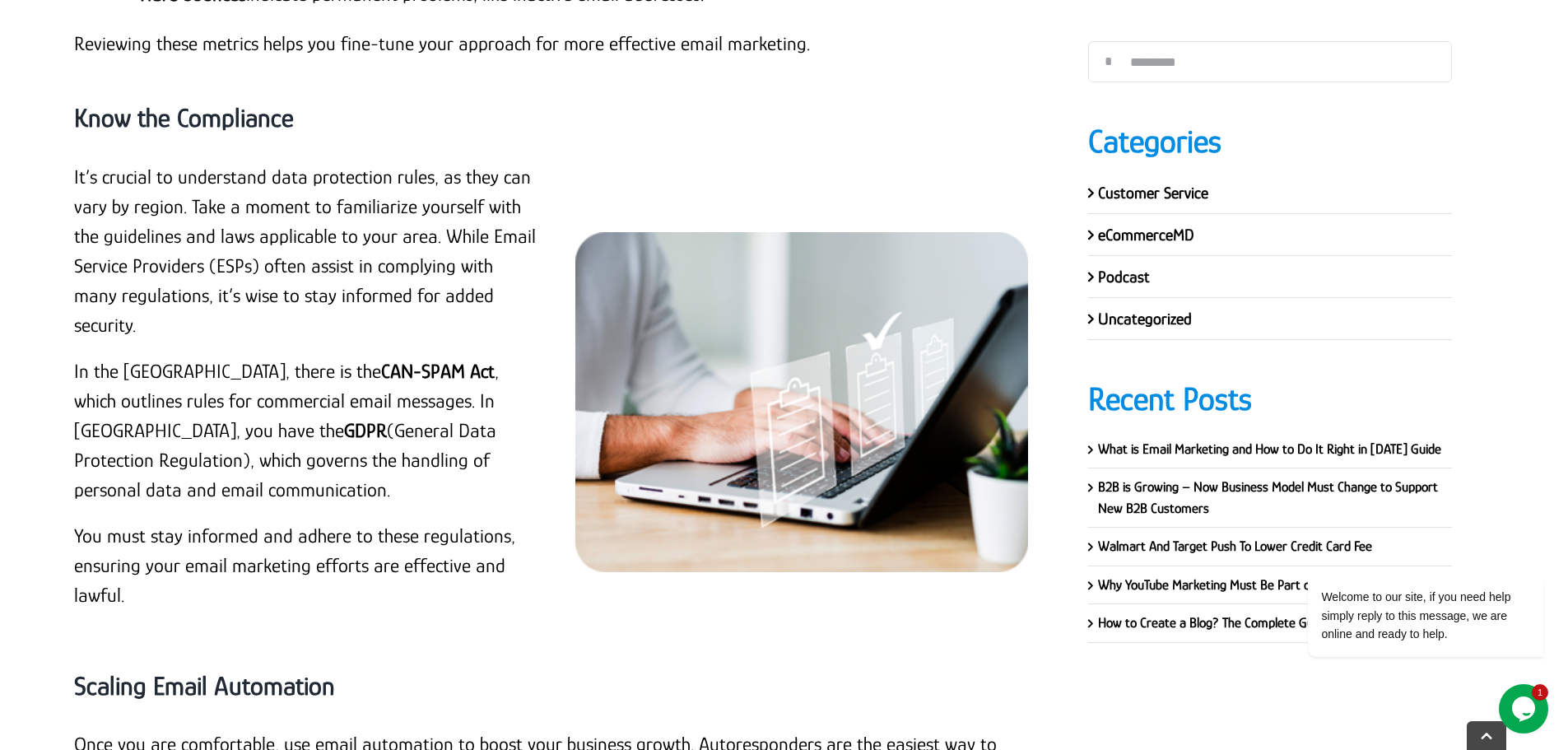
scroll to position [17337, 0]
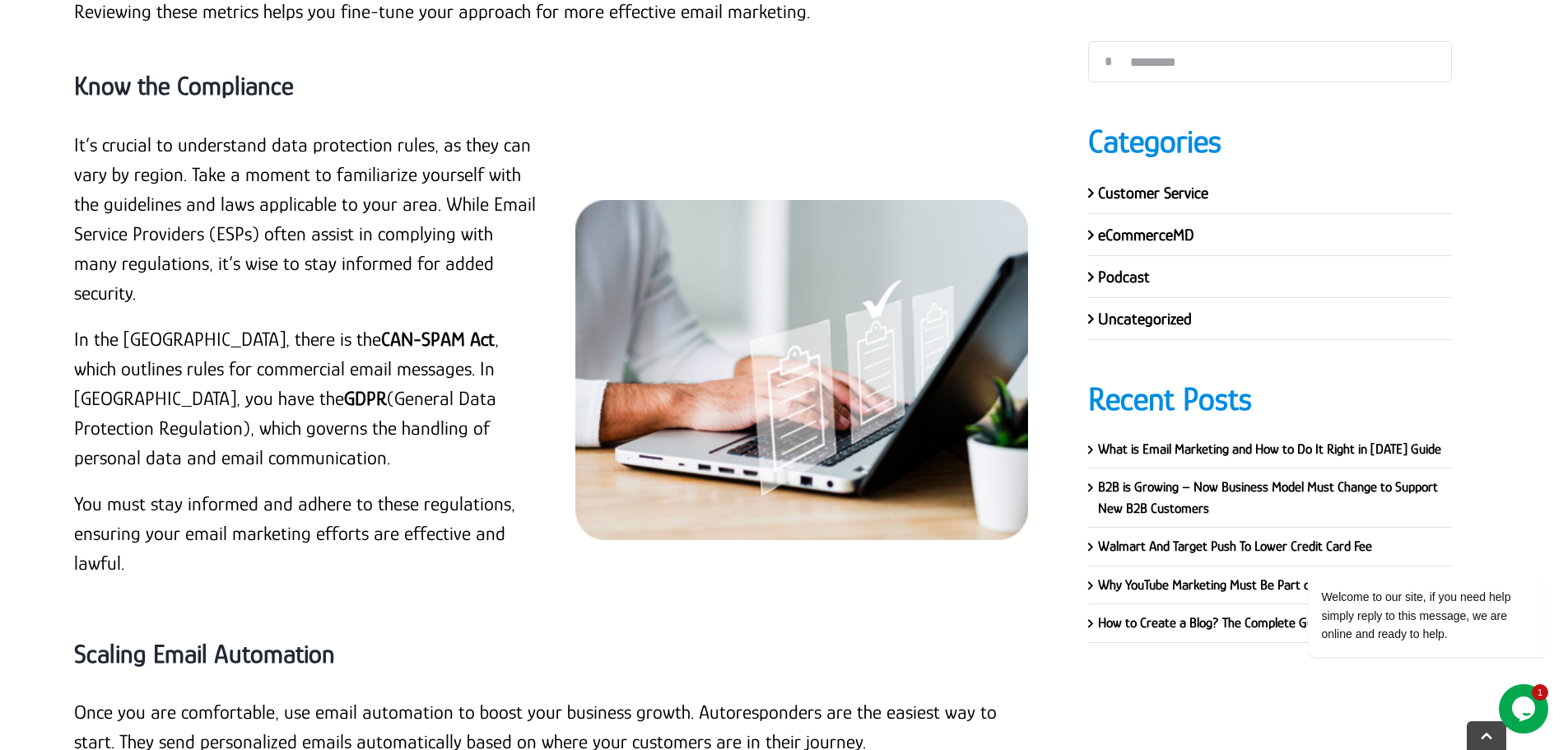
click at [514, 440] on div "It’s crucial to understand data protection rules, as they can vary by region. T…" at bounding box center [305, 363] width 463 height 464
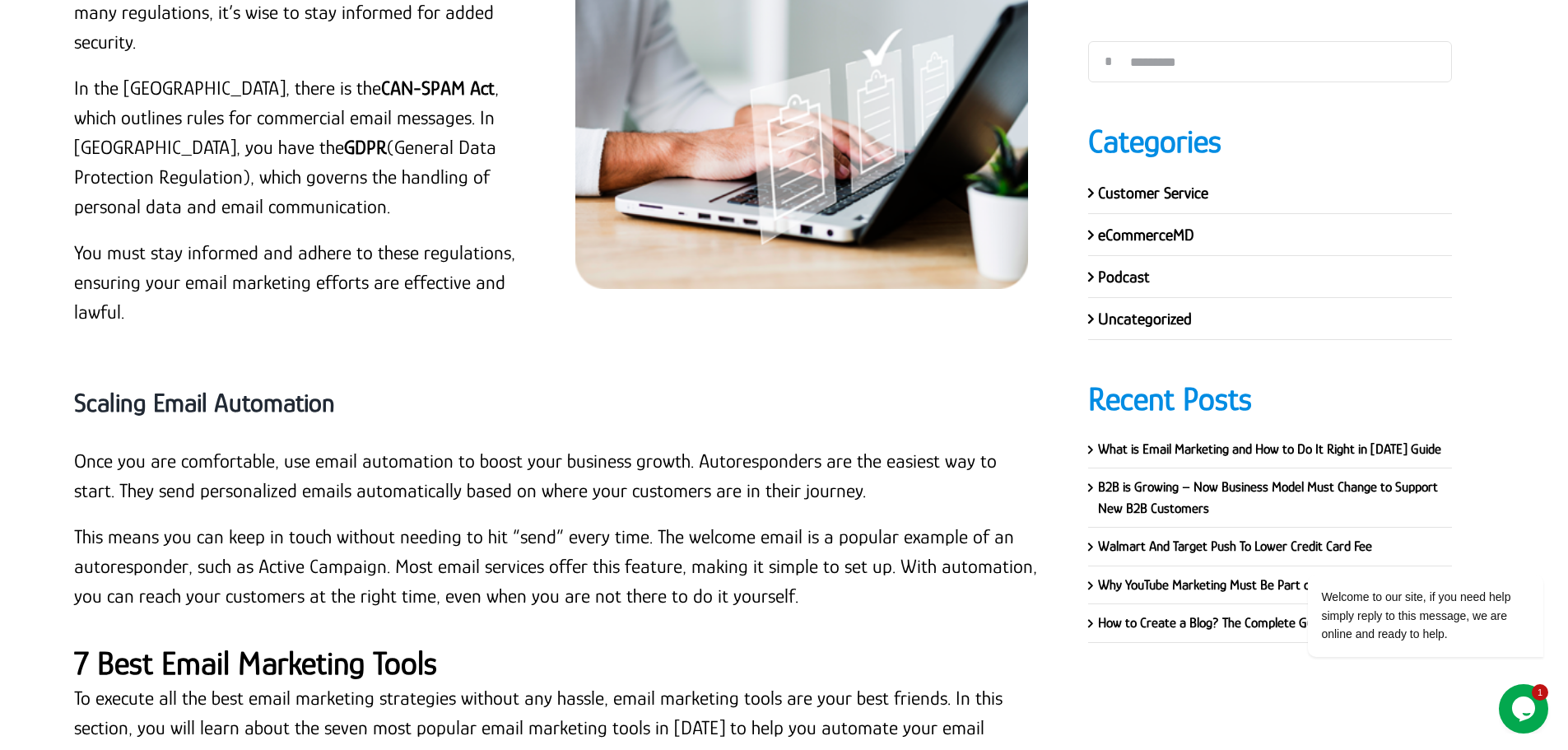
scroll to position [17584, 0]
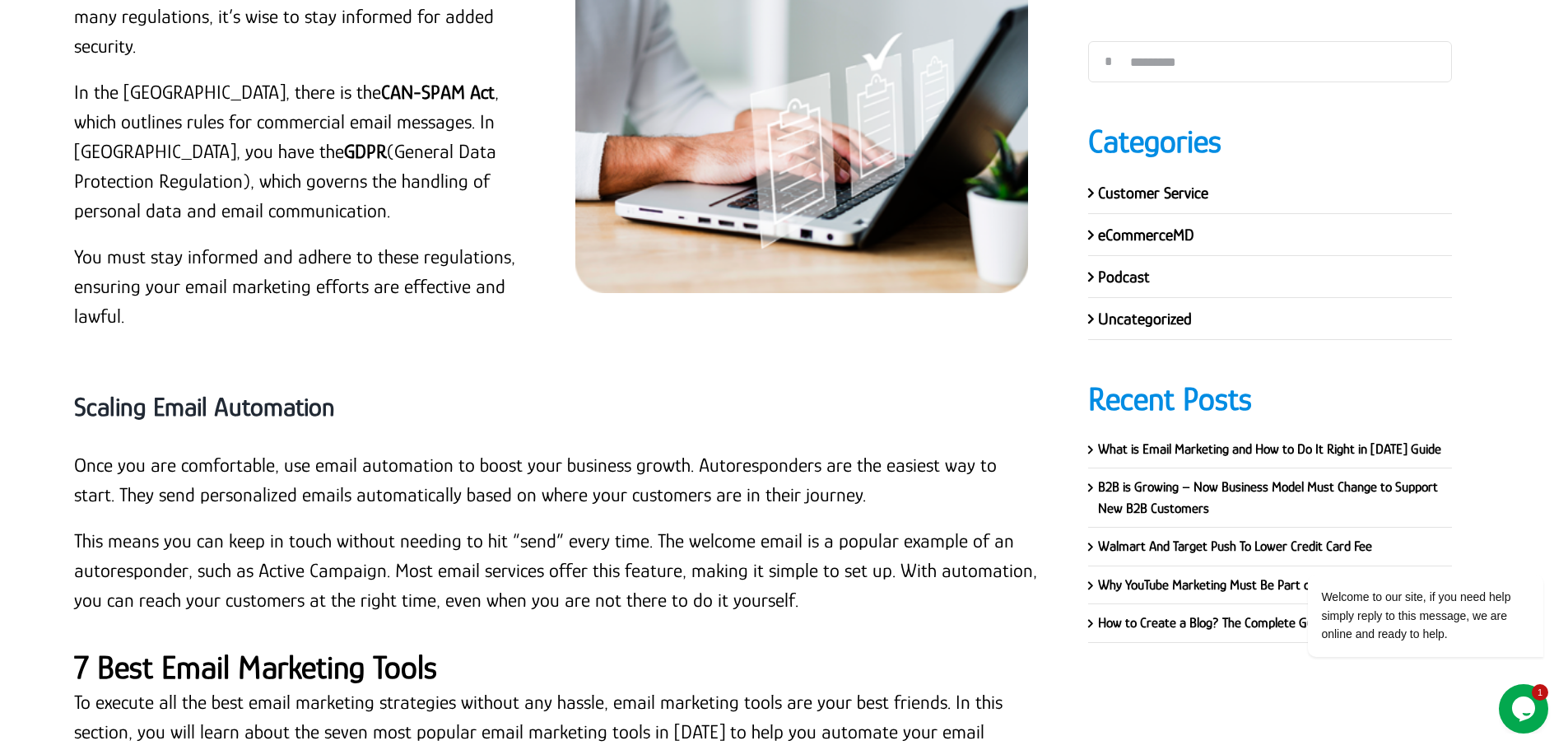
click at [299, 391] on strong "Scaling Email Automation" at bounding box center [205, 406] width 261 height 30
click at [92, 450] on p "Once you are comfortable, use email automation to boost your business growth. A…" at bounding box center [557, 479] width 965 height 59
click at [76, 450] on p "Once you are comfortable, use email automation to boost your business growth. A…" at bounding box center [557, 479] width 965 height 59
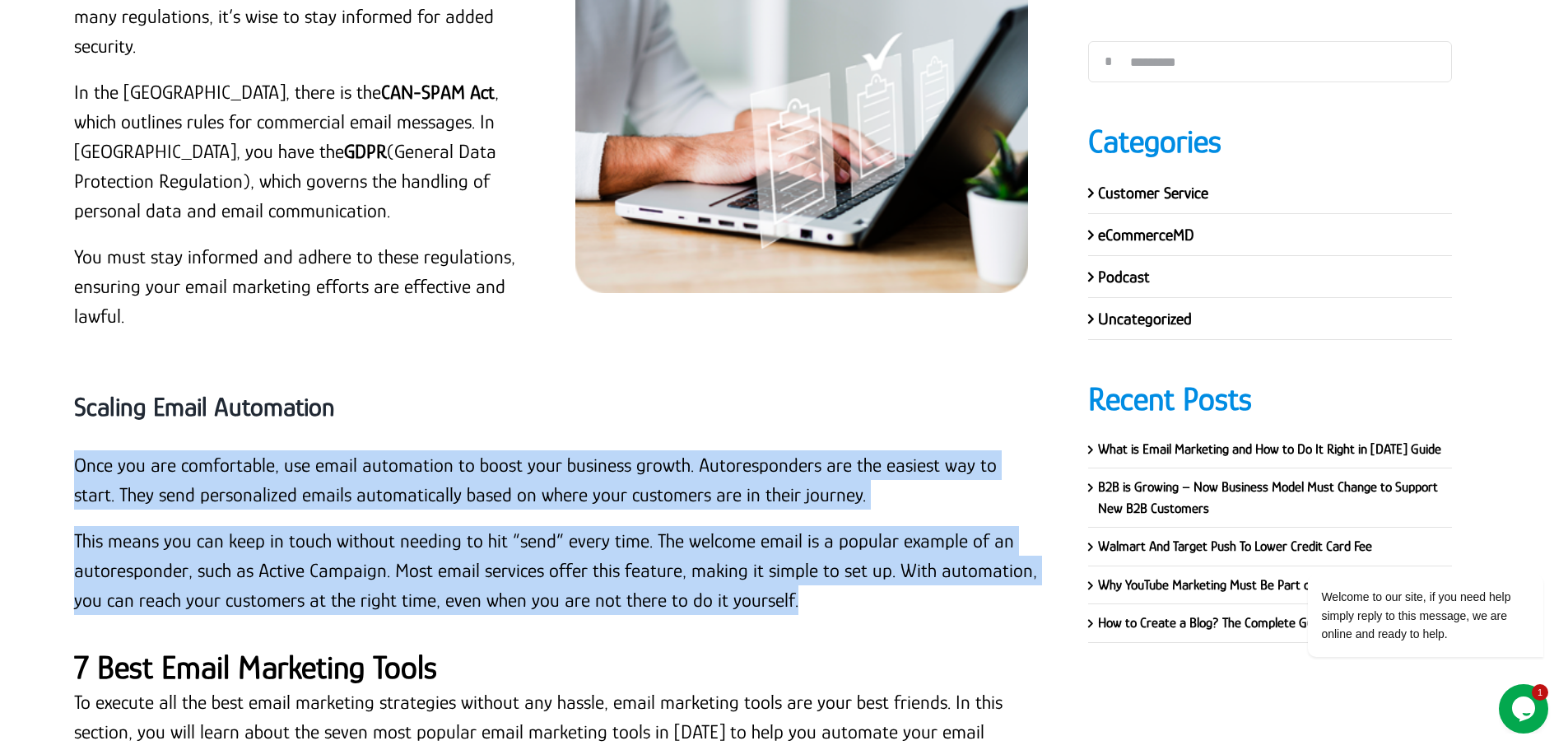
drag, startPoint x: 795, startPoint y: 452, endPoint x: 37, endPoint y: 321, distance: 769.2
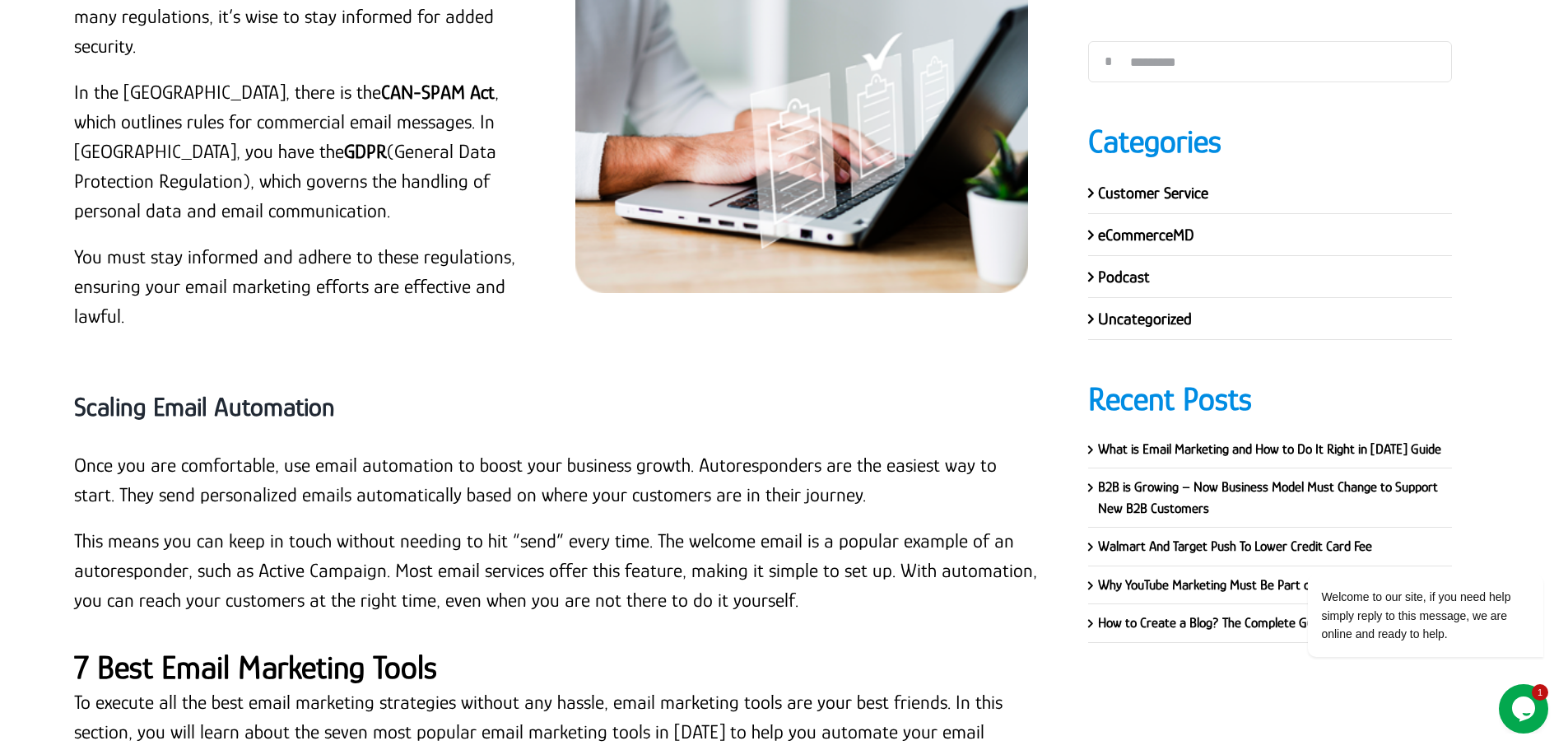
click at [157, 364] on div "Scaling Email Automation" at bounding box center [557, 407] width 965 height 87
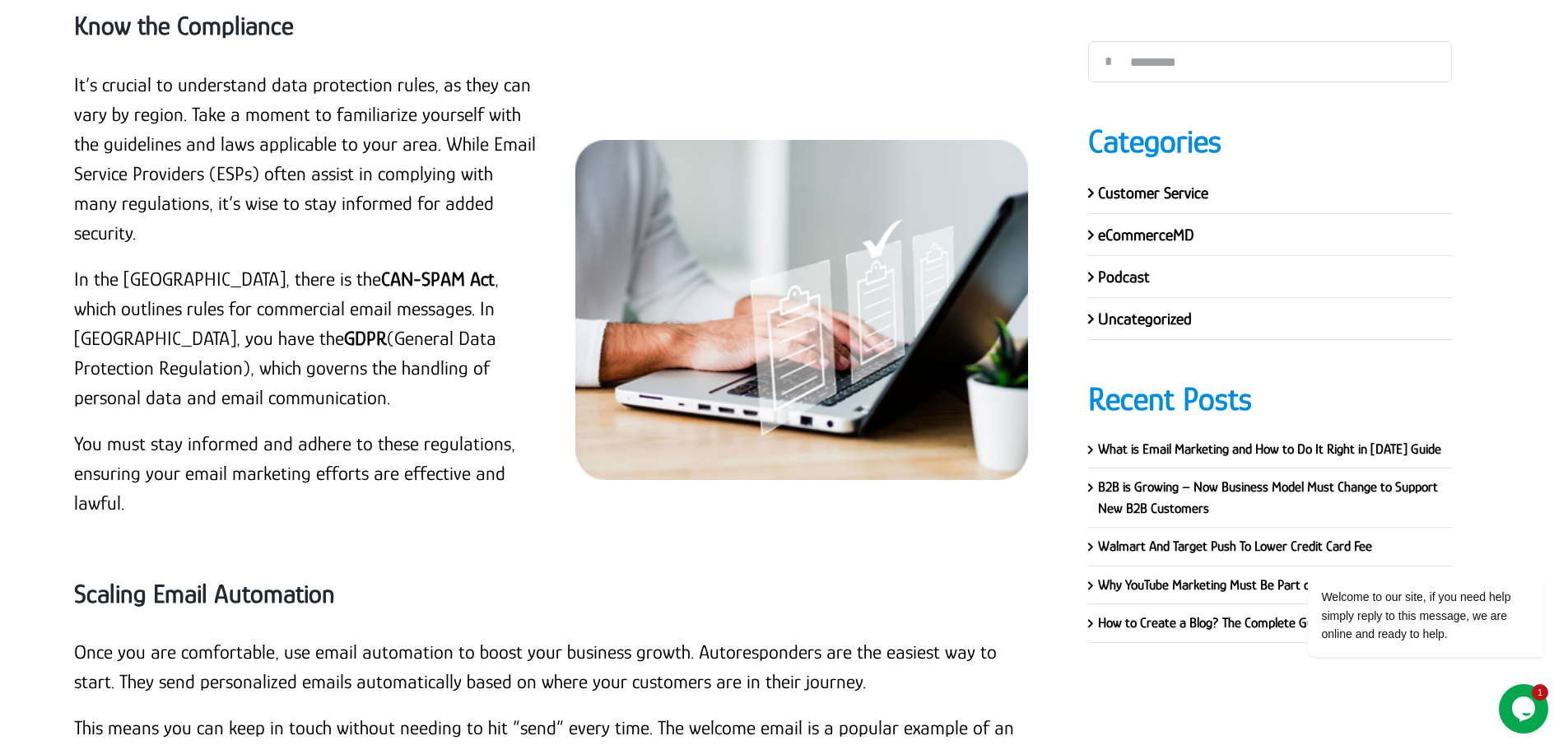
scroll to position [17172, 0]
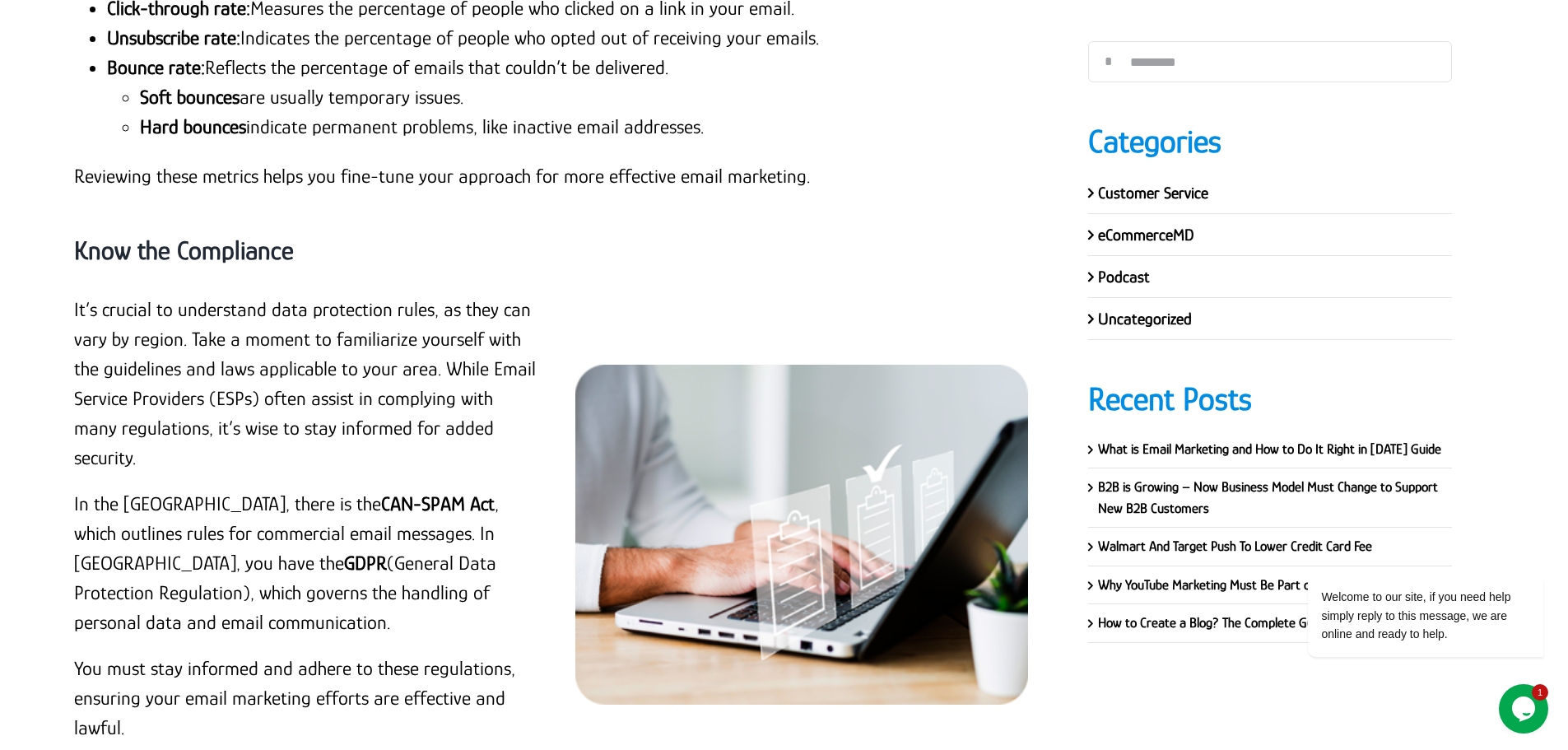
click at [131, 208] on div "Know the Compliance" at bounding box center [557, 251] width 965 height 87
click at [137, 235] on strong "Know the Compliance" at bounding box center [184, 250] width 219 height 30
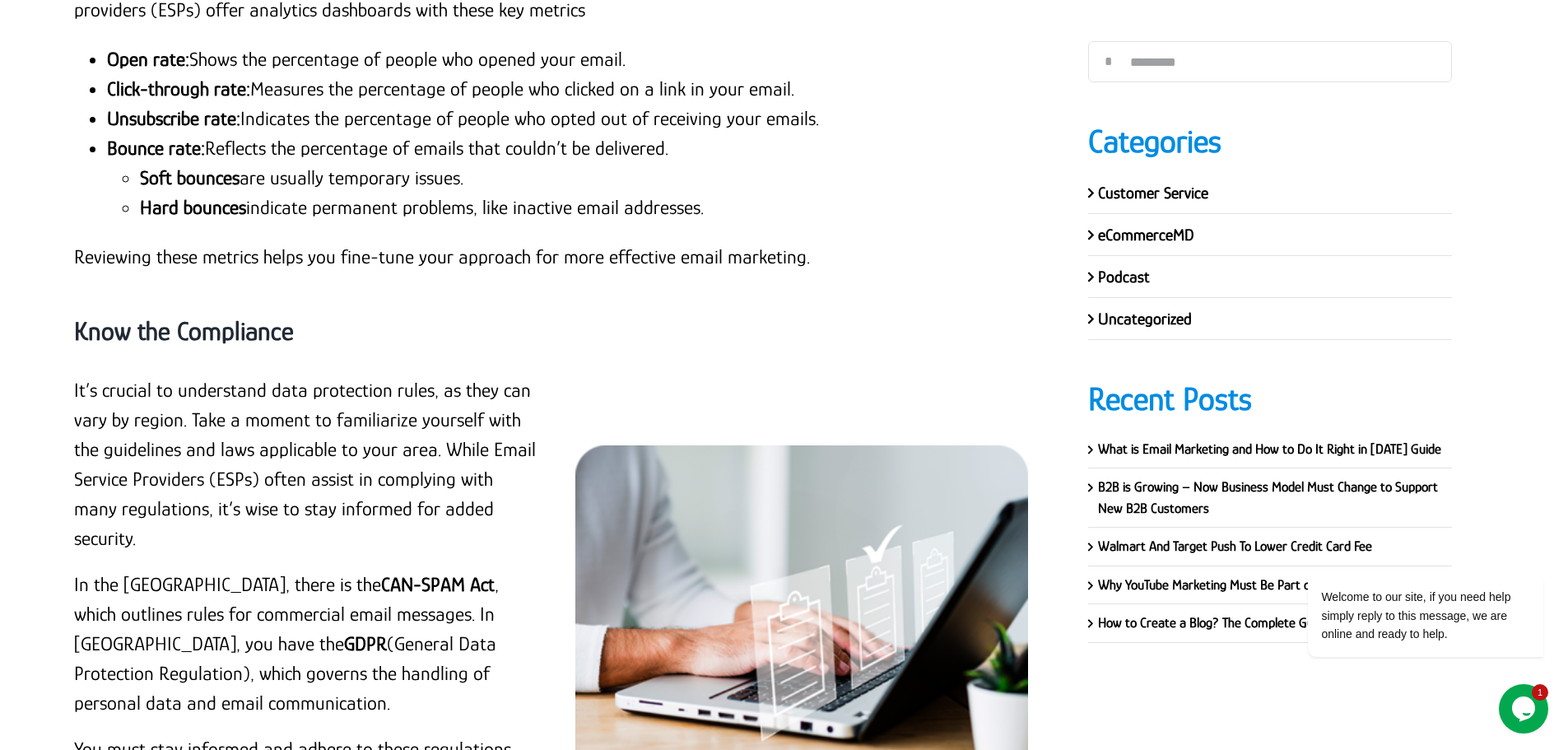
scroll to position [17090, 0]
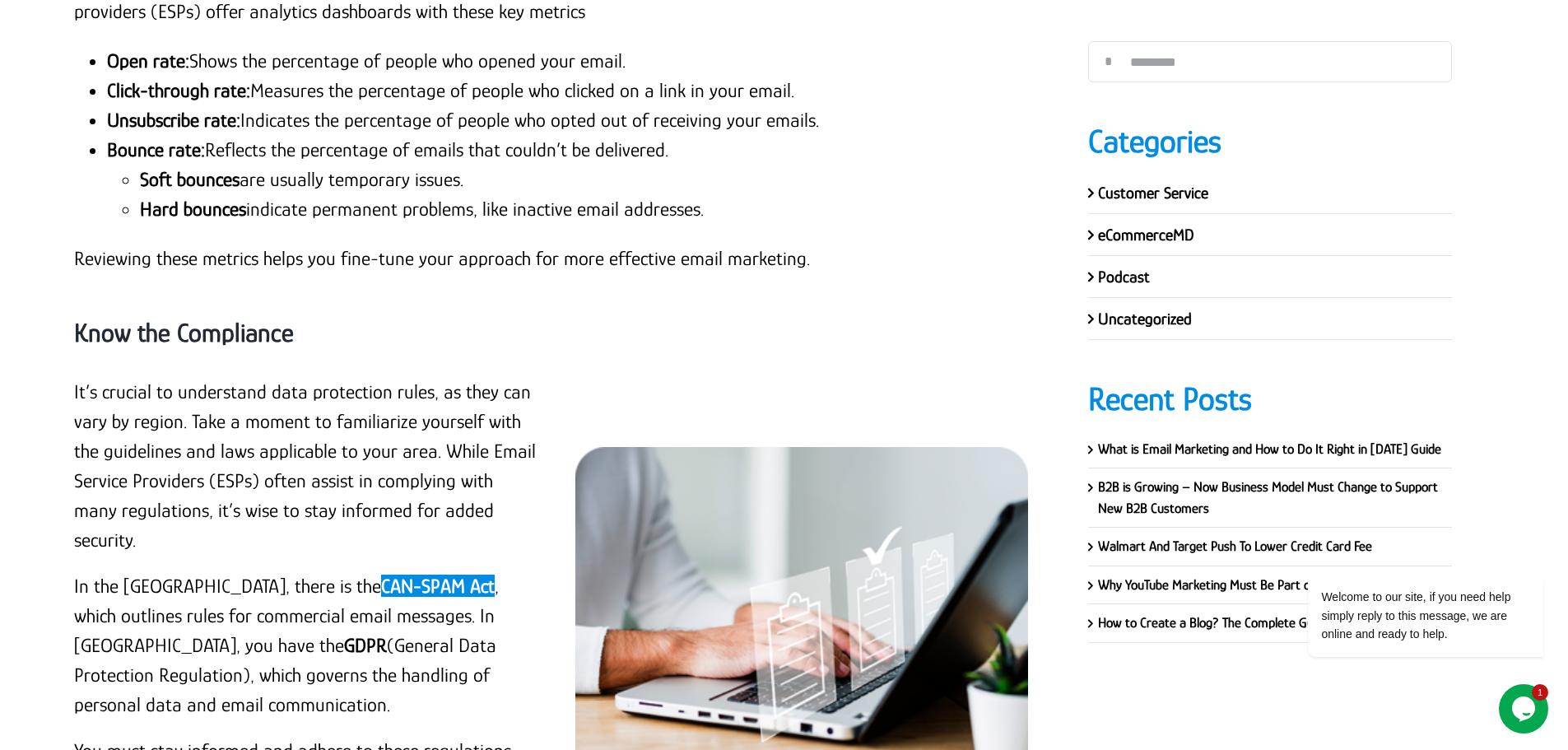
click at [382, 574] on link "CAN-SPAM Act" at bounding box center [438, 585] width 114 height 22
click at [344, 633] on link "GDPR" at bounding box center [365, 644] width 43 height 22
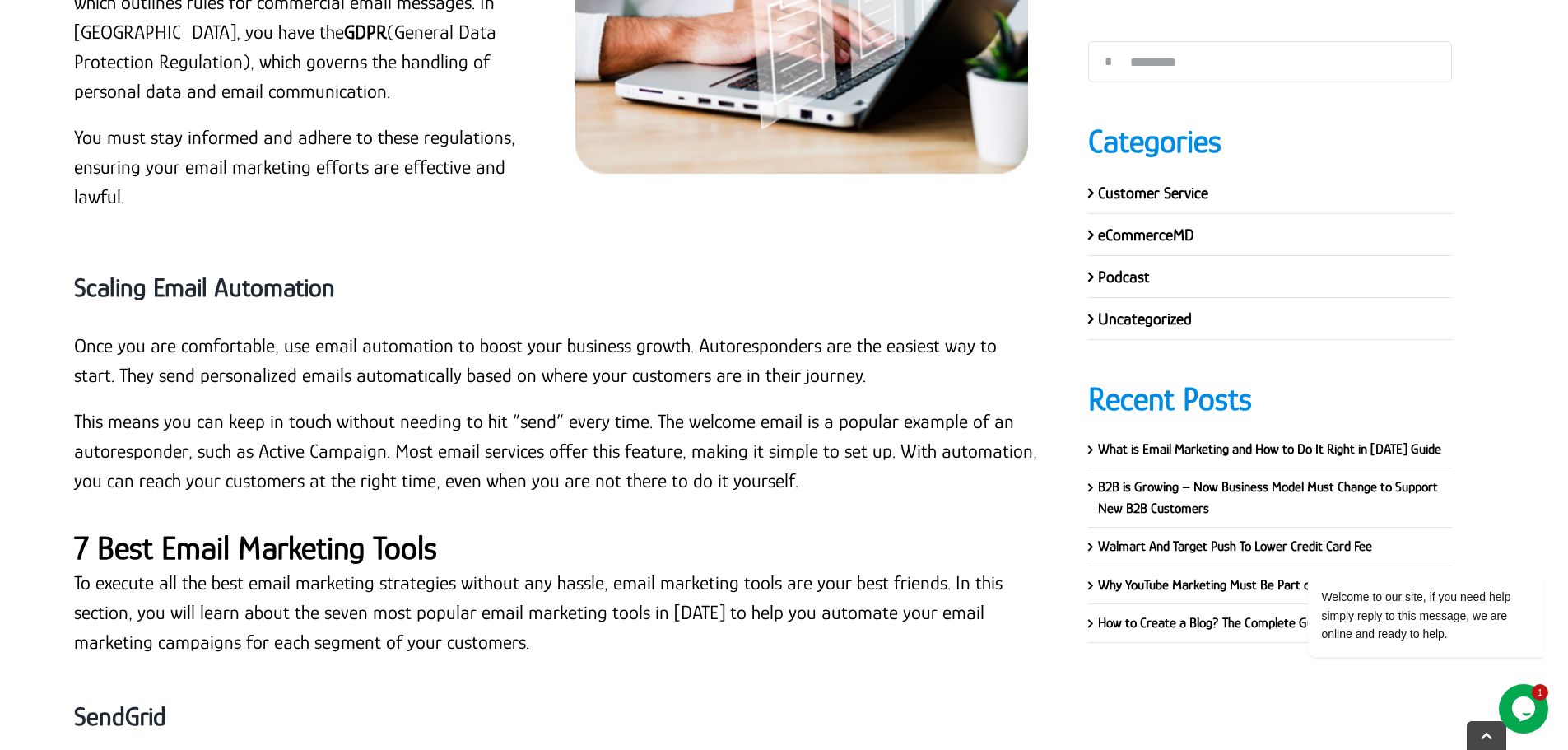
scroll to position [17748, 0]
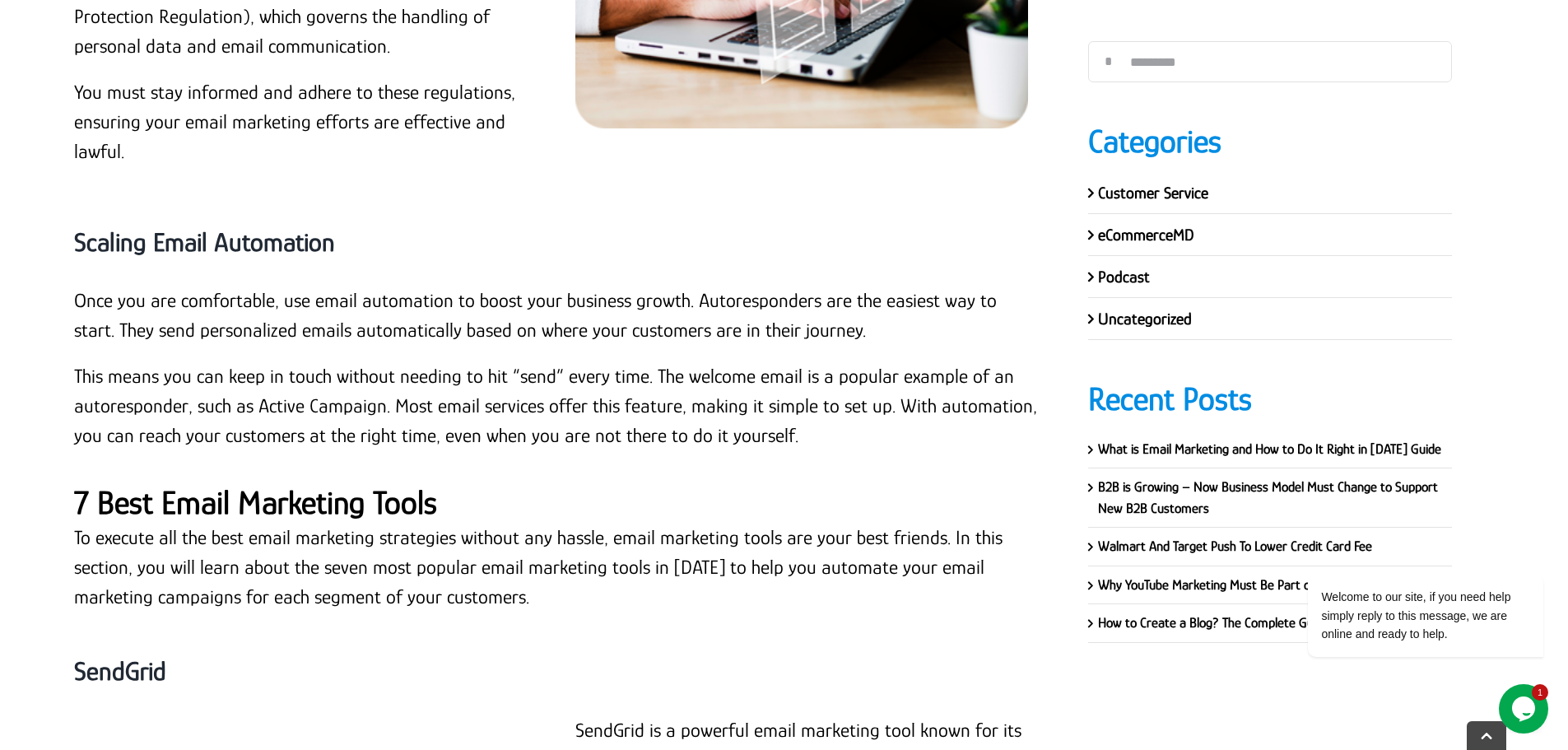
click at [234, 484] on strong "7 Best Email Marketing Tools" at bounding box center [255, 502] width 363 height 37
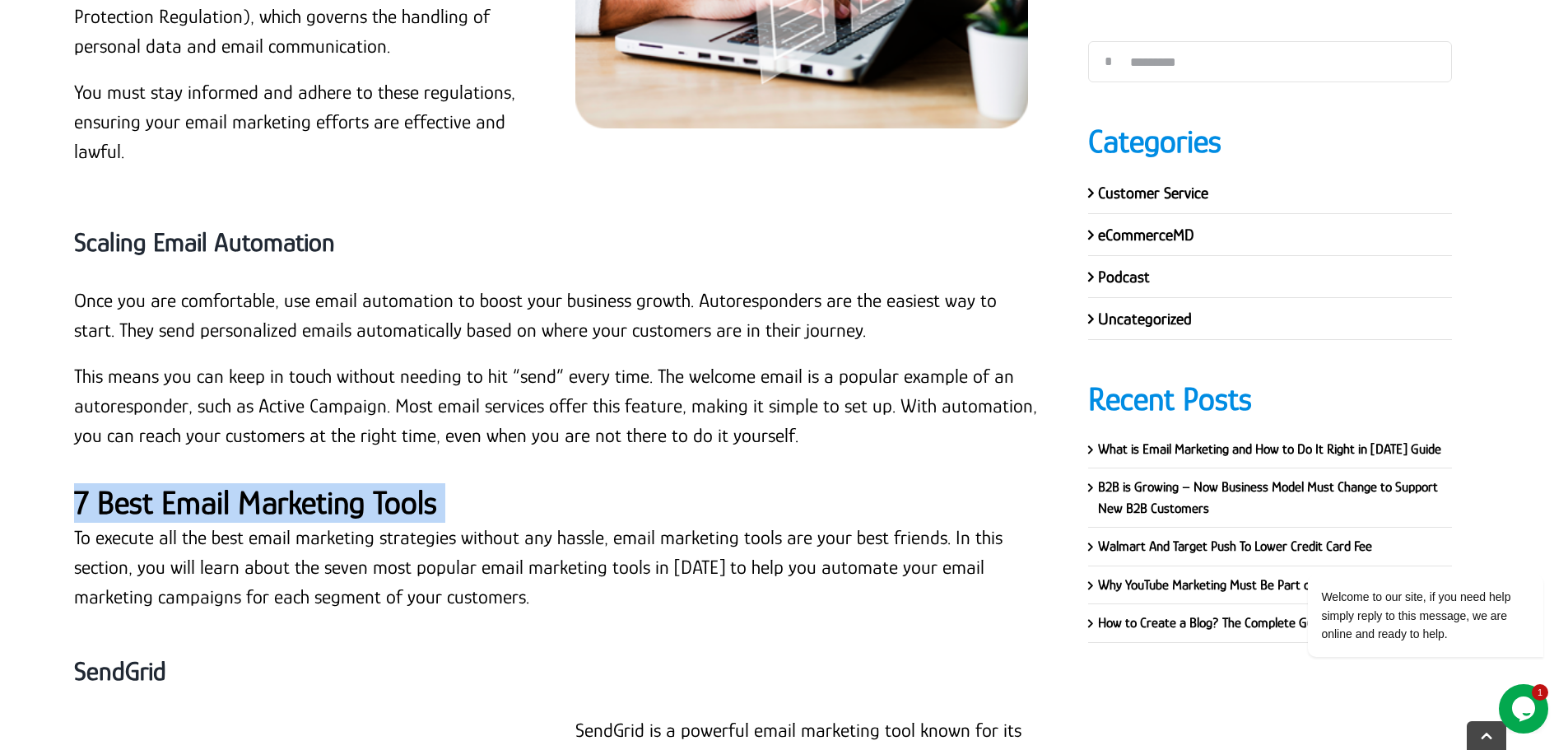
click at [234, 484] on strong "7 Best Email Marketing Tools" at bounding box center [255, 502] width 363 height 37
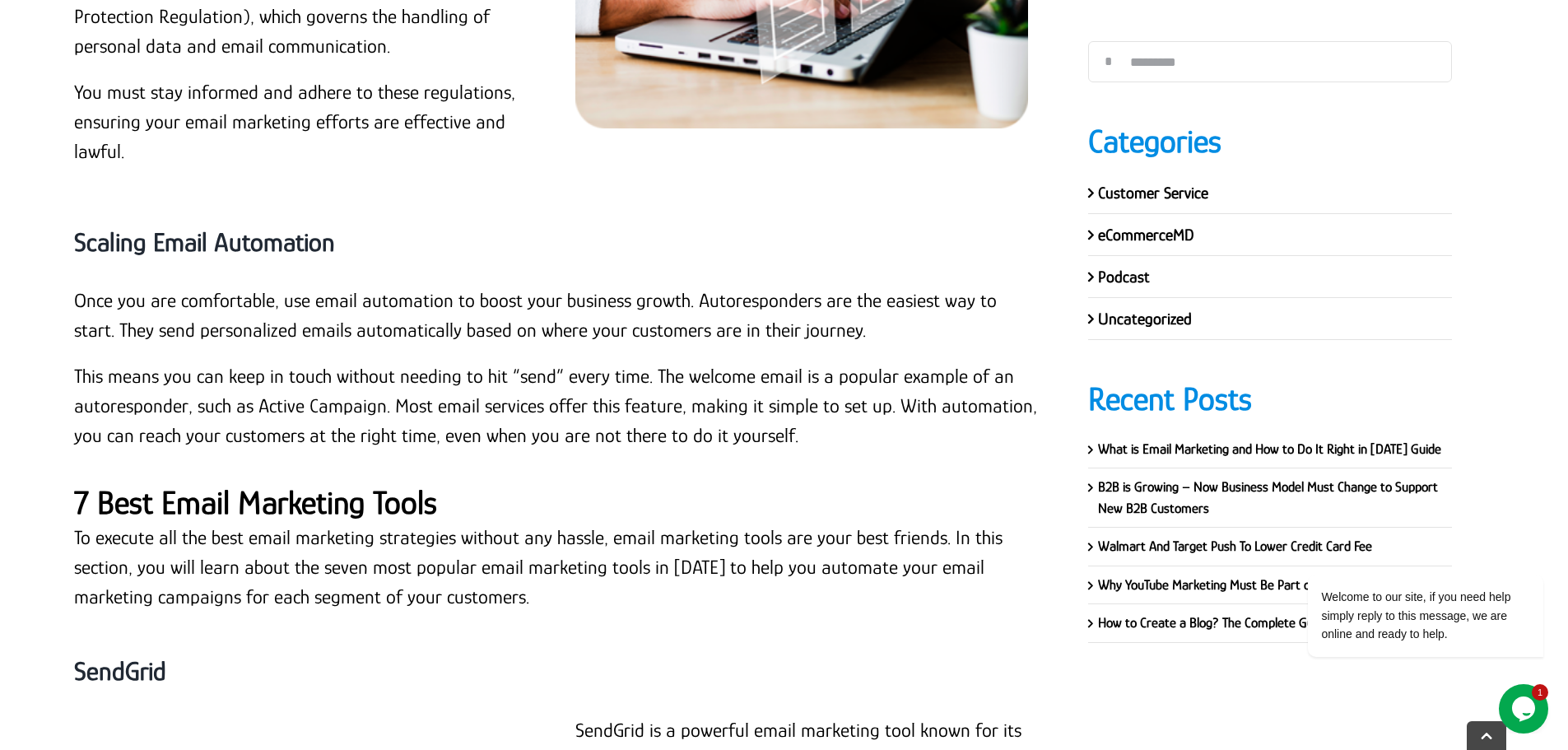
click at [174, 523] on p "To execute all the best email marketing strategies without any hassle, email ma…" at bounding box center [557, 567] width 965 height 89
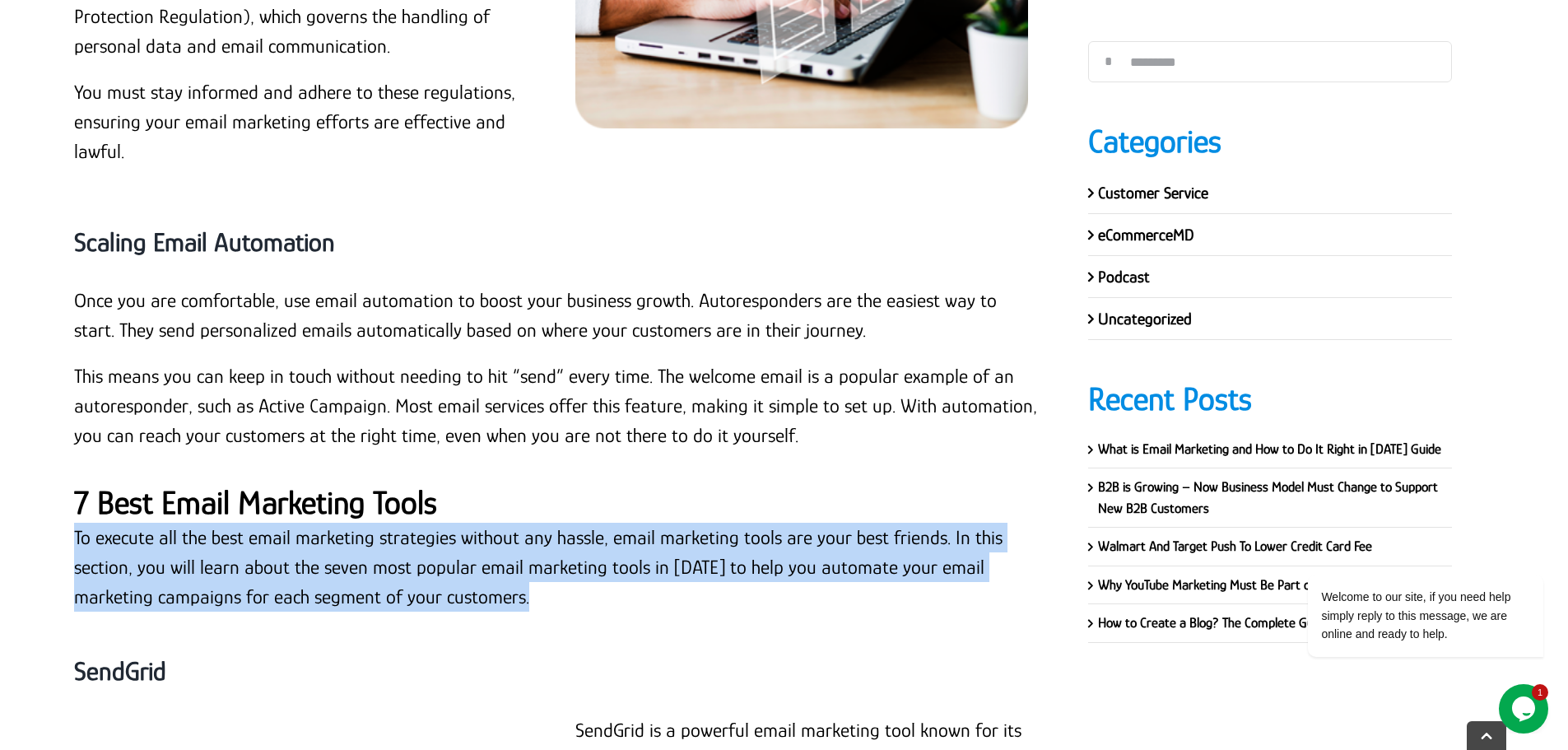
click at [174, 523] on p "To execute all the best email marketing strategies without any hassle, email ma…" at bounding box center [557, 567] width 965 height 89
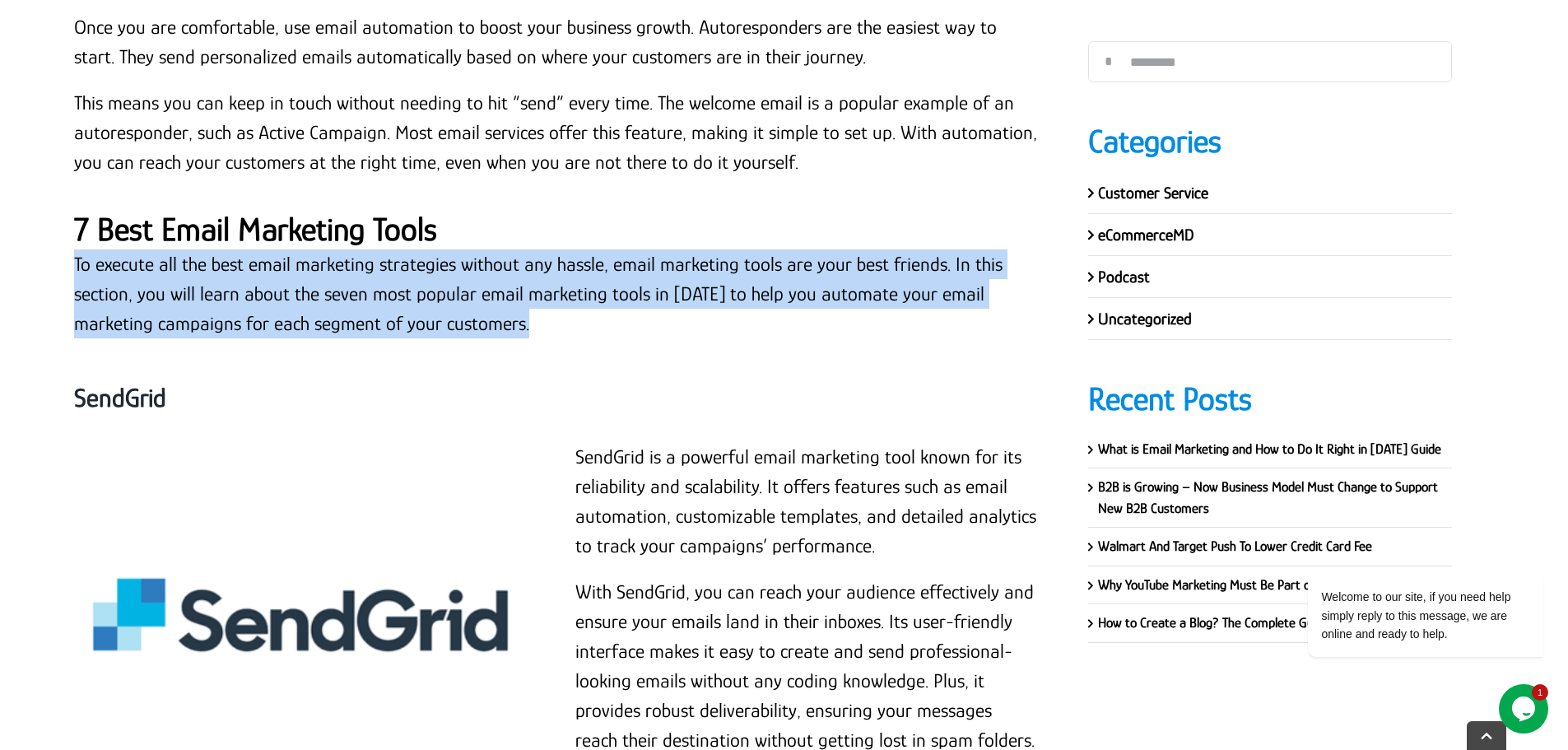
scroll to position [18077, 0]
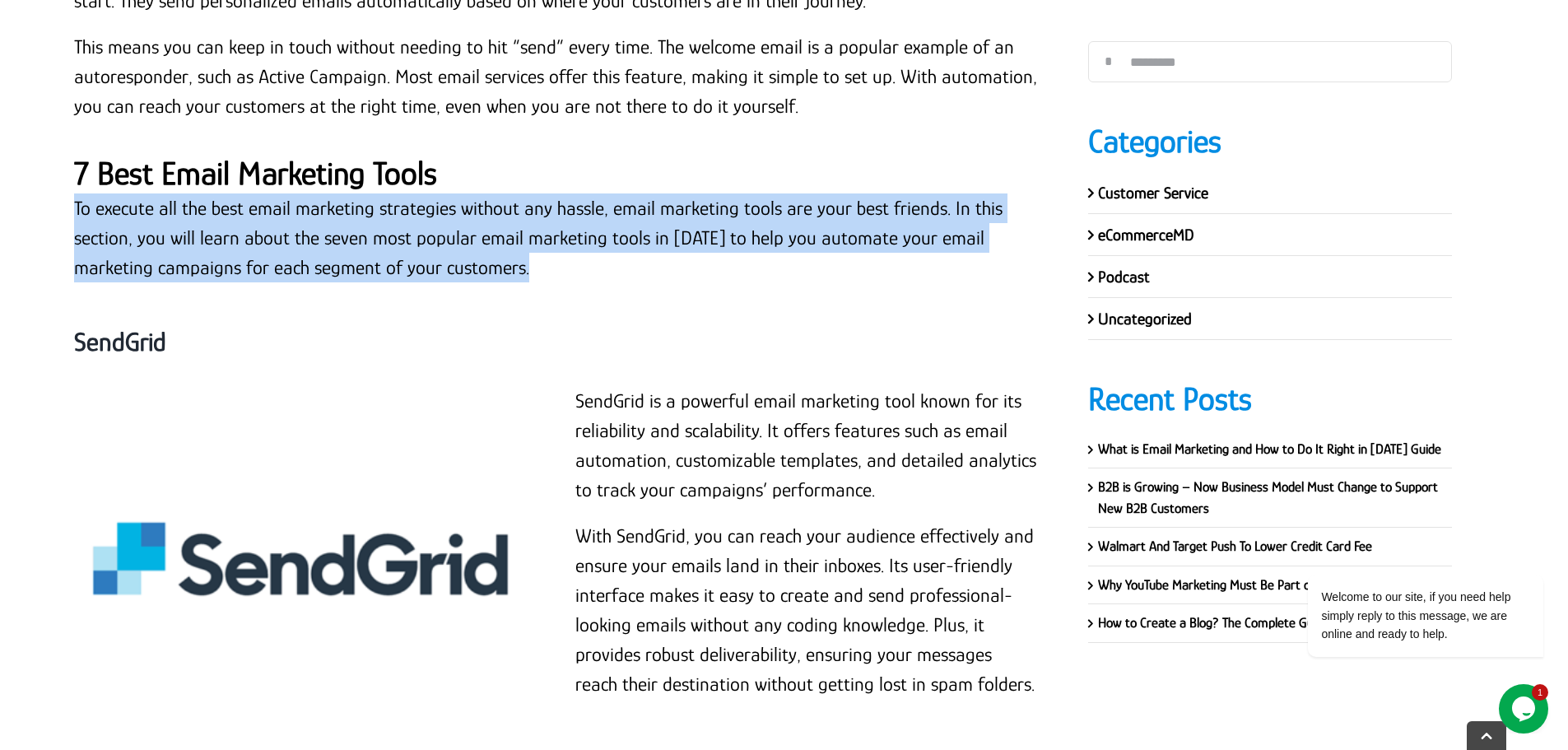
click at [341, 194] on p "To execute all the best email marketing strategies without any hassle, email ma…" at bounding box center [557, 238] width 965 height 89
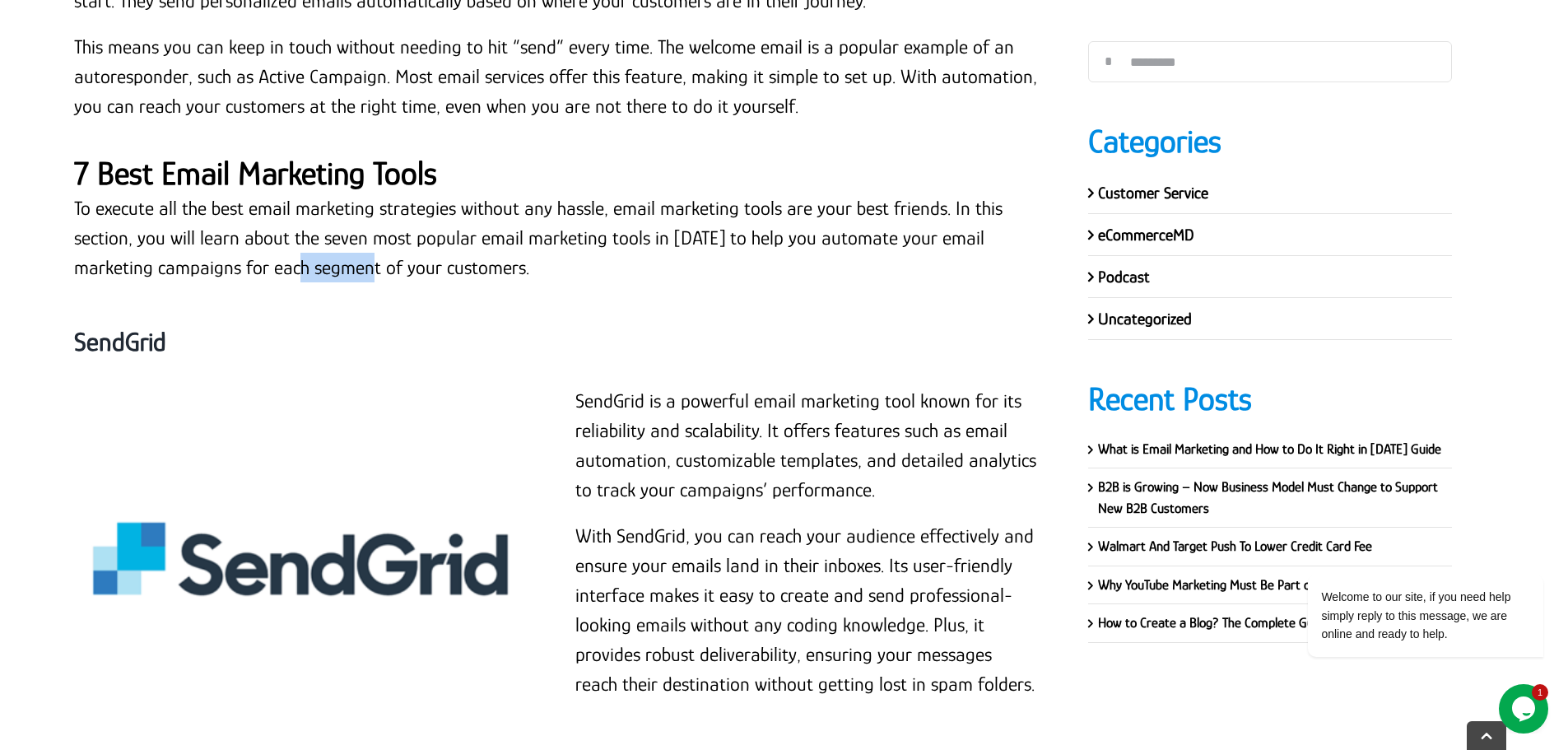
click at [340, 194] on p "To execute all the best email marketing strategies without any hassle, email ma…" at bounding box center [557, 238] width 965 height 89
click at [150, 327] on strong "SendGrid" at bounding box center [120, 342] width 92 height 30
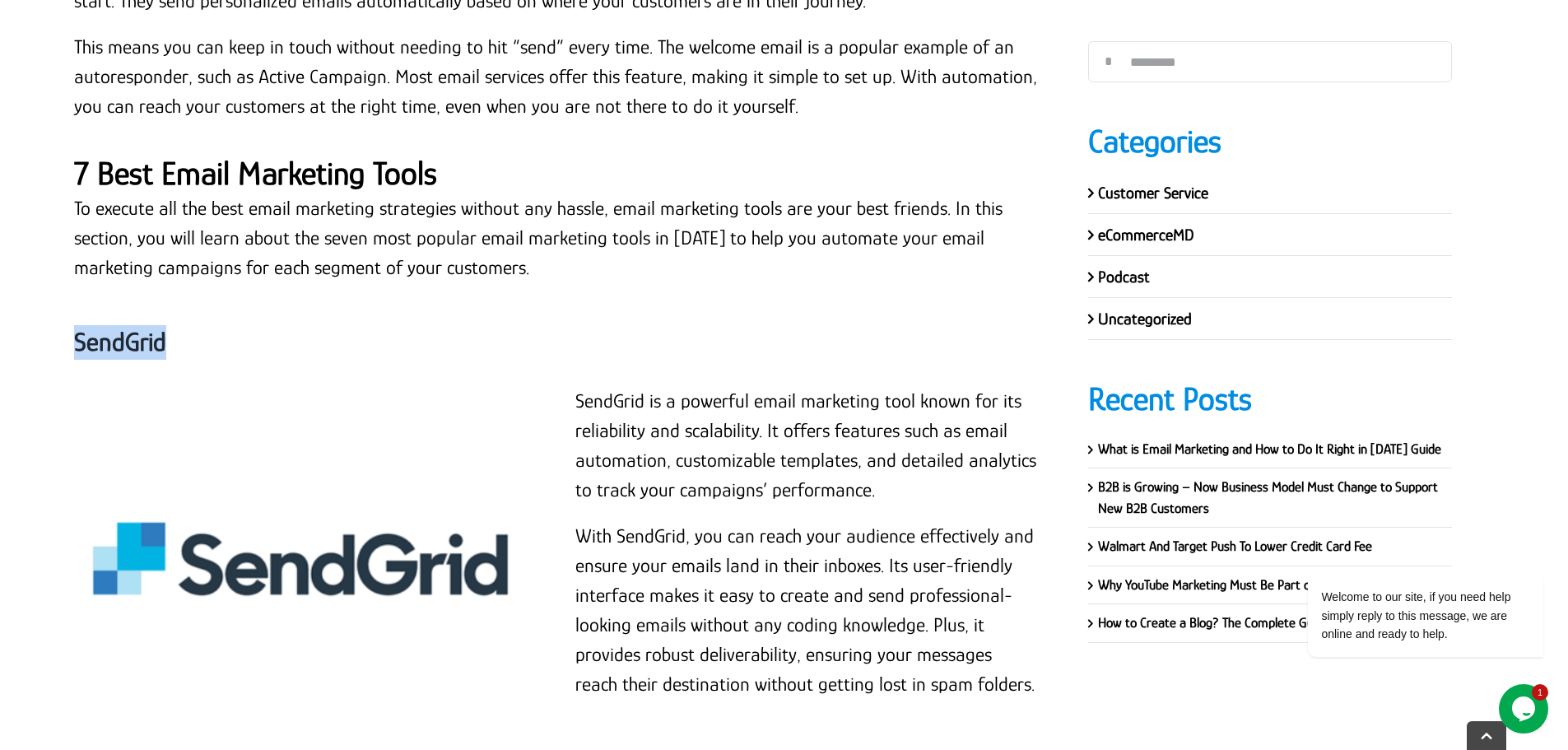
click at [150, 327] on strong "SendGrid" at bounding box center [120, 342] width 92 height 30
click at [587, 386] on p "SendGrid is a powerful email marketing tool known for its reliability and scala…" at bounding box center [807, 446] width 463 height 119
click at [582, 386] on p "SendGrid is a powerful email marketing tool known for its reliability and scala…" at bounding box center [807, 446] width 463 height 119
click at [577, 386] on p "SendGrid is a powerful email marketing tool known for its reliability and scala…" at bounding box center [807, 446] width 463 height 119
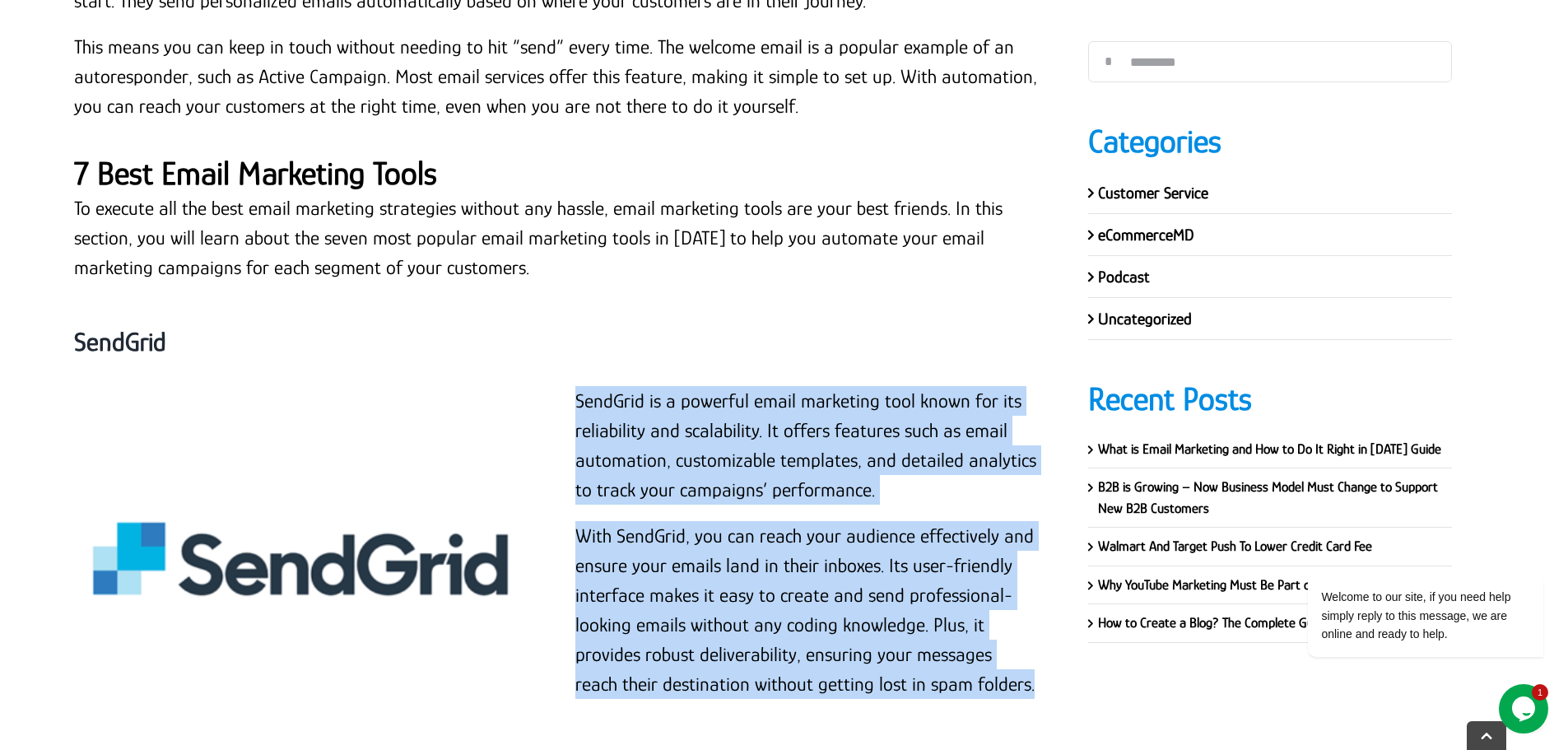
click at [992, 523] on p "With SendGrid, you can reach your audience effectively and ensure your emails l…" at bounding box center [807, 610] width 463 height 178
click at [741, 386] on p "SendGrid is a powerful email marketing tool known for its reliability and scala…" at bounding box center [807, 446] width 463 height 119
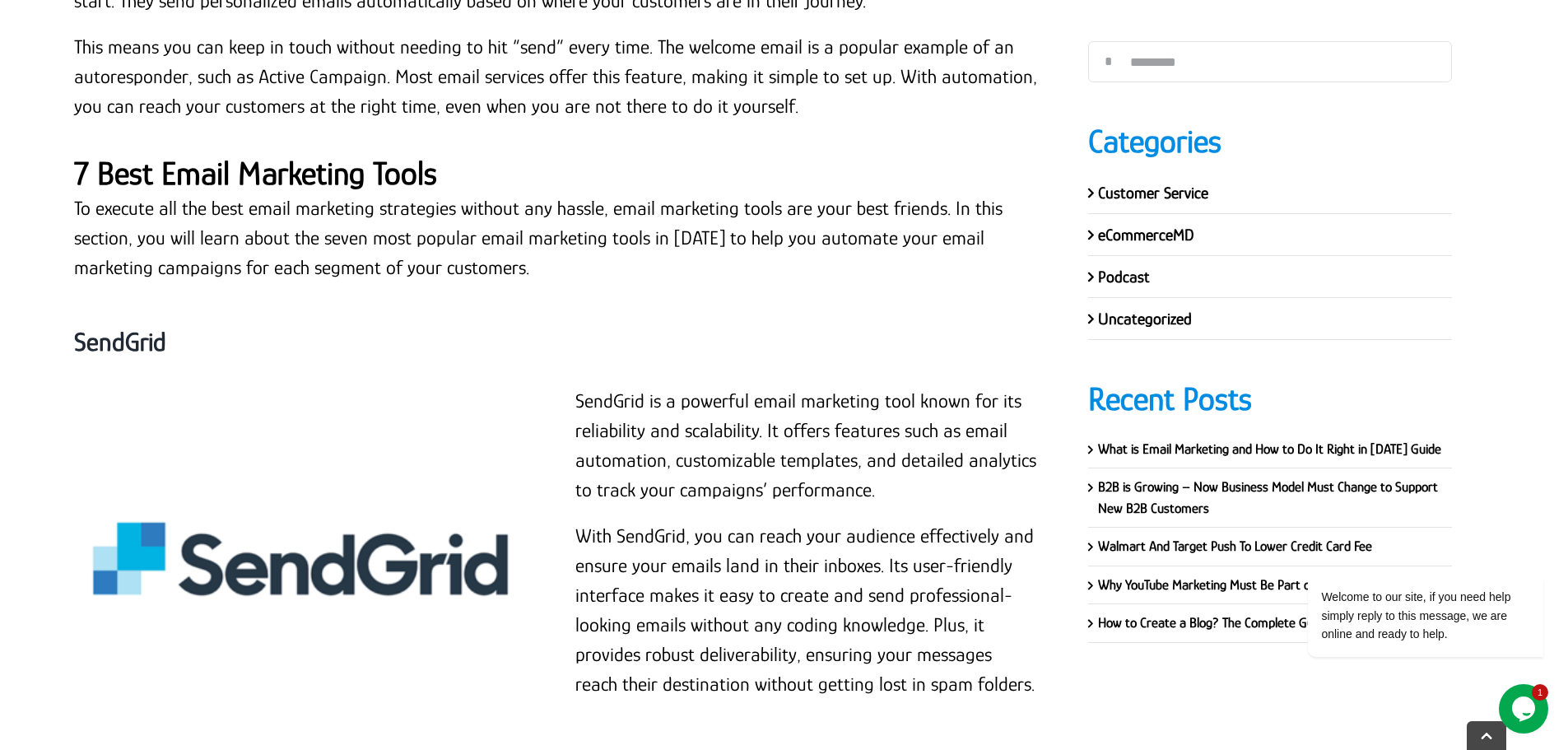
click at [135, 327] on strong "SendGrid" at bounding box center [120, 342] width 92 height 30
click at [632, 298] on div "SendGrid" at bounding box center [557, 342] width 965 height 87
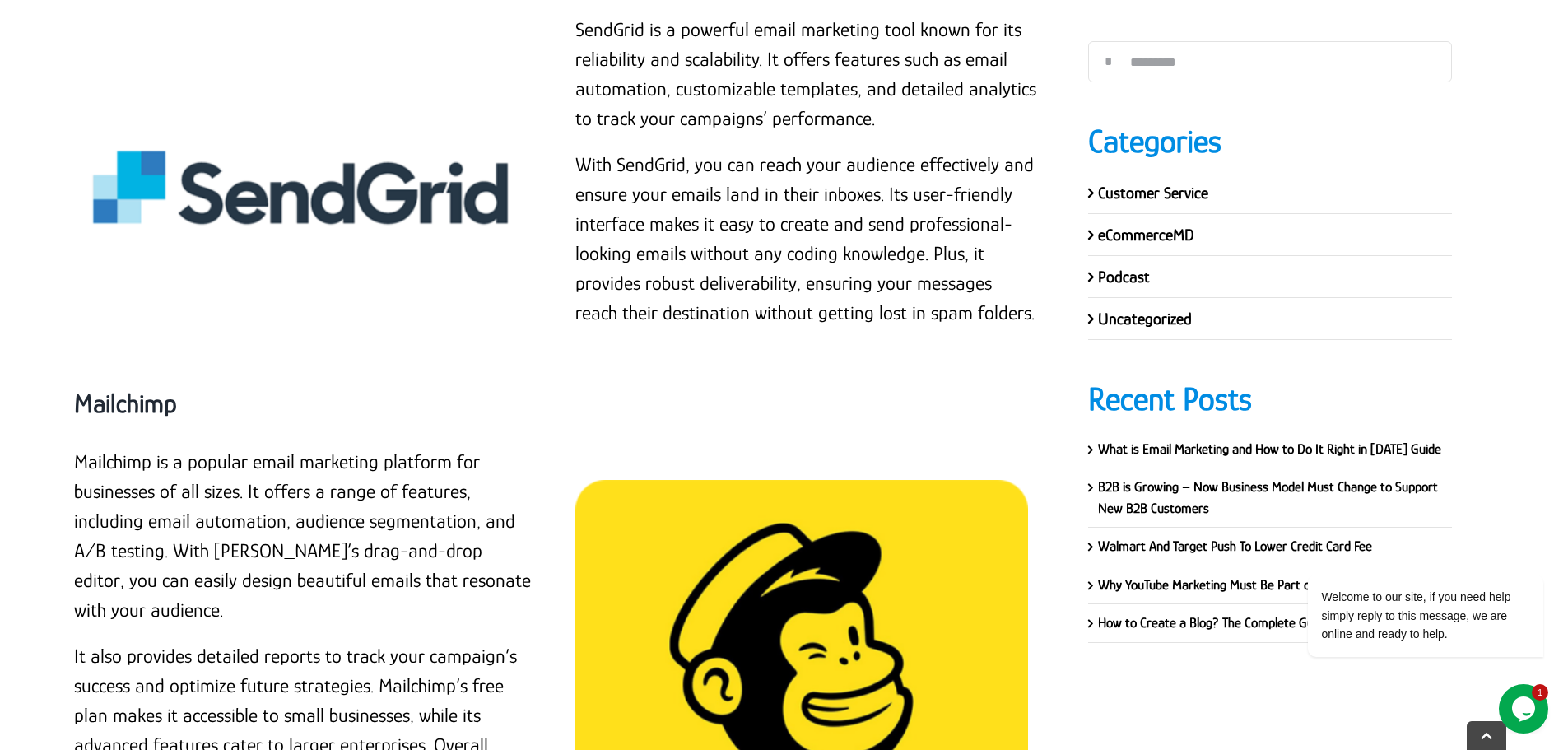
scroll to position [18488, 0]
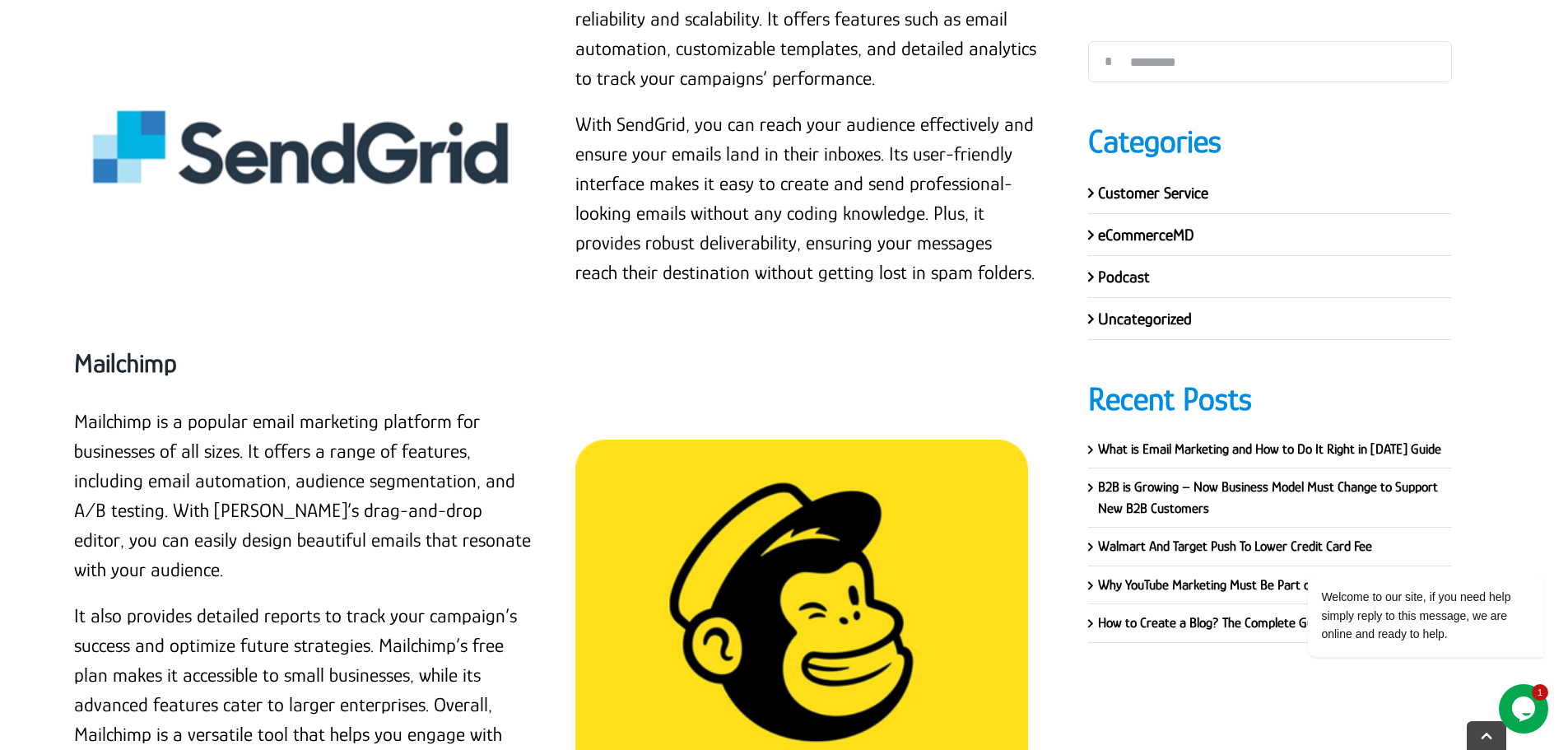
click at [103, 348] on strong "Mailchimp" at bounding box center [126, 363] width 103 height 30
